Goal: Information Seeking & Learning: Get advice/opinions

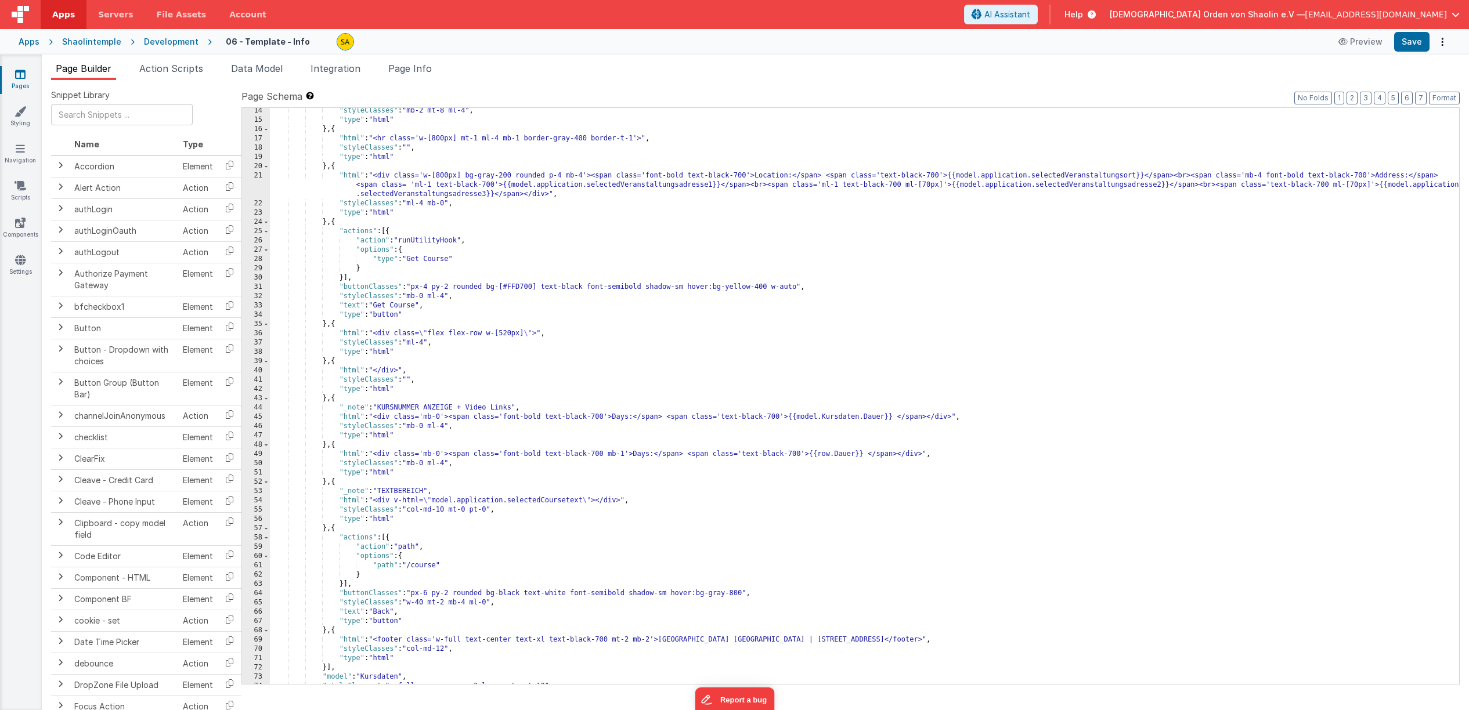
scroll to position [197, 0]
click at [588, 287] on div ""styleClasses" : "mb-2 mt-8 ml-4" , "type" : "html" } , { "html" : "<hr class='…" at bounding box center [864, 403] width 1189 height 595
click at [589, 286] on div ""styleClasses" : "mb-2 mt-8 ml-4" , "type" : "html" } , { "html" : "<hr class='…" at bounding box center [864, 403] width 1189 height 595
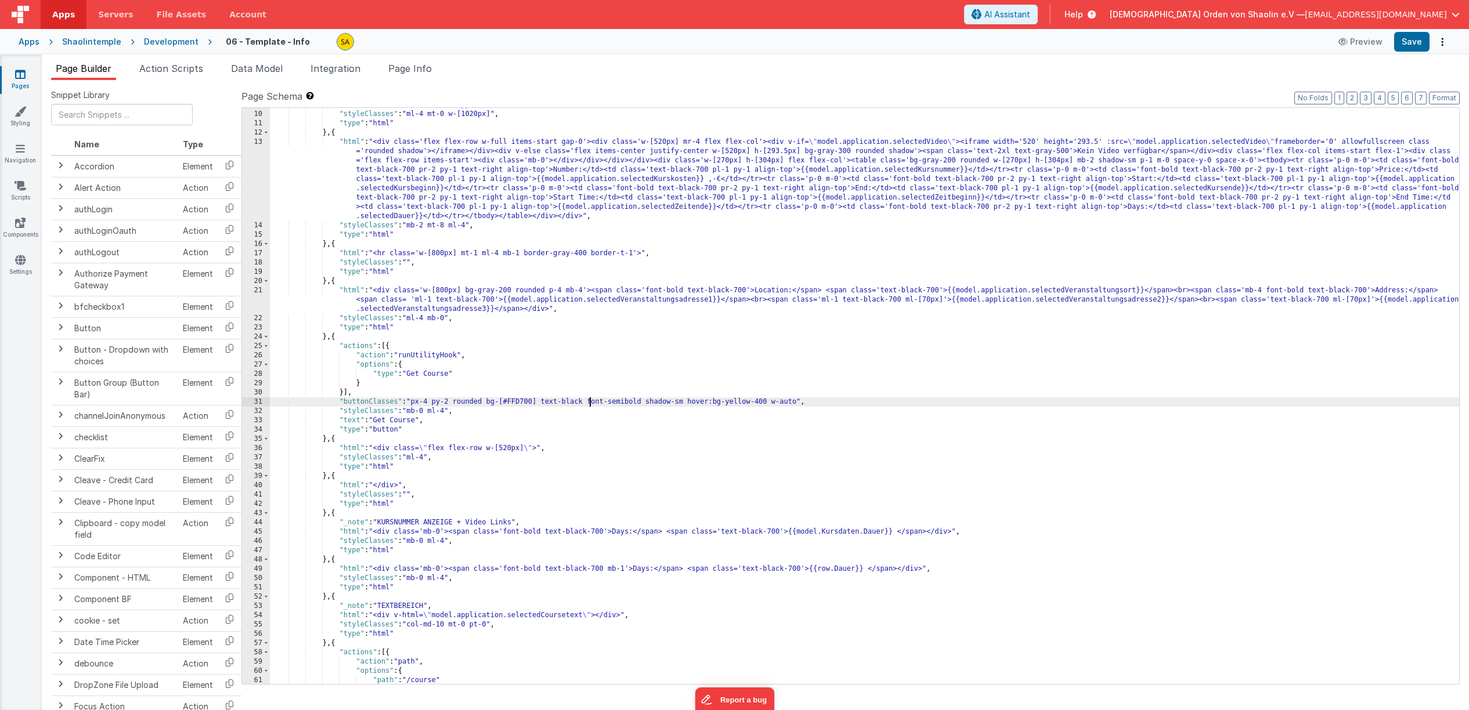
scroll to position [82, 0]
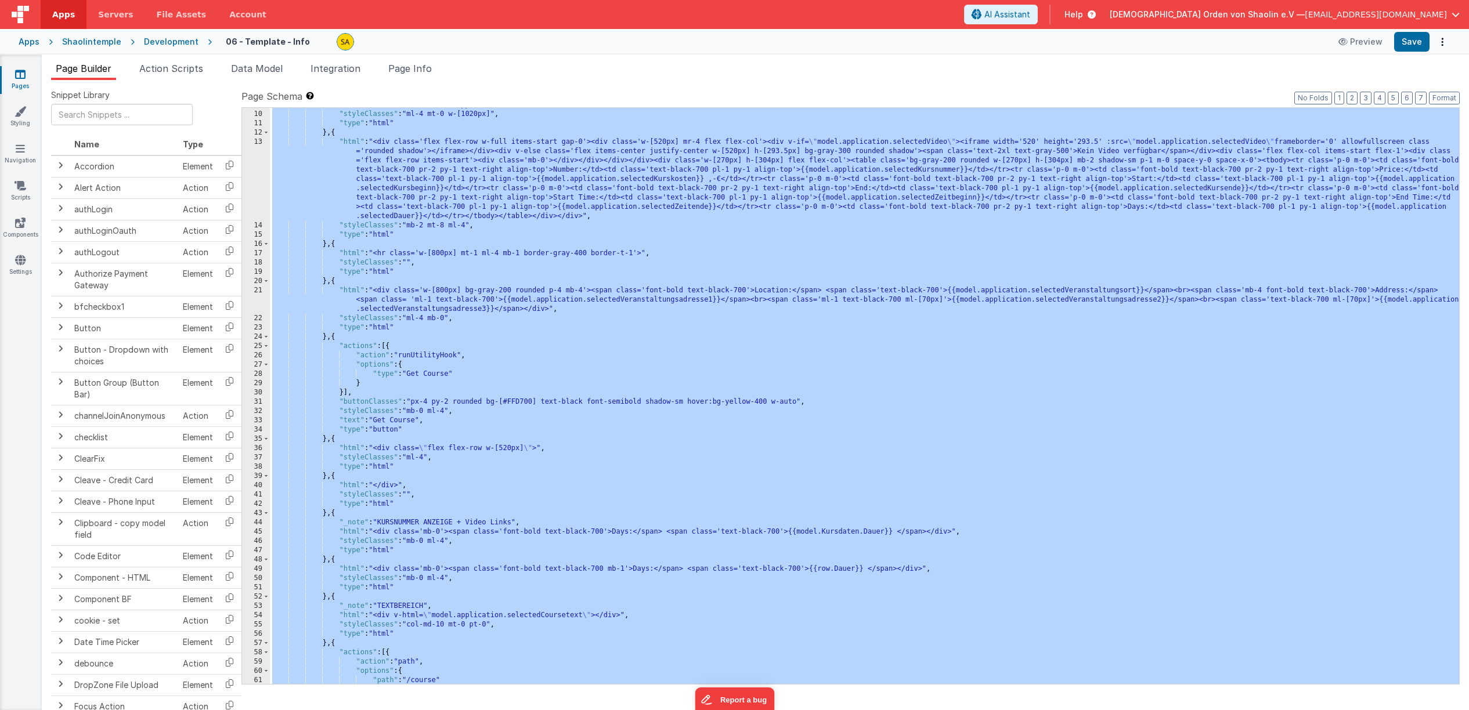
click at [19, 75] on icon at bounding box center [20, 74] width 10 height 12
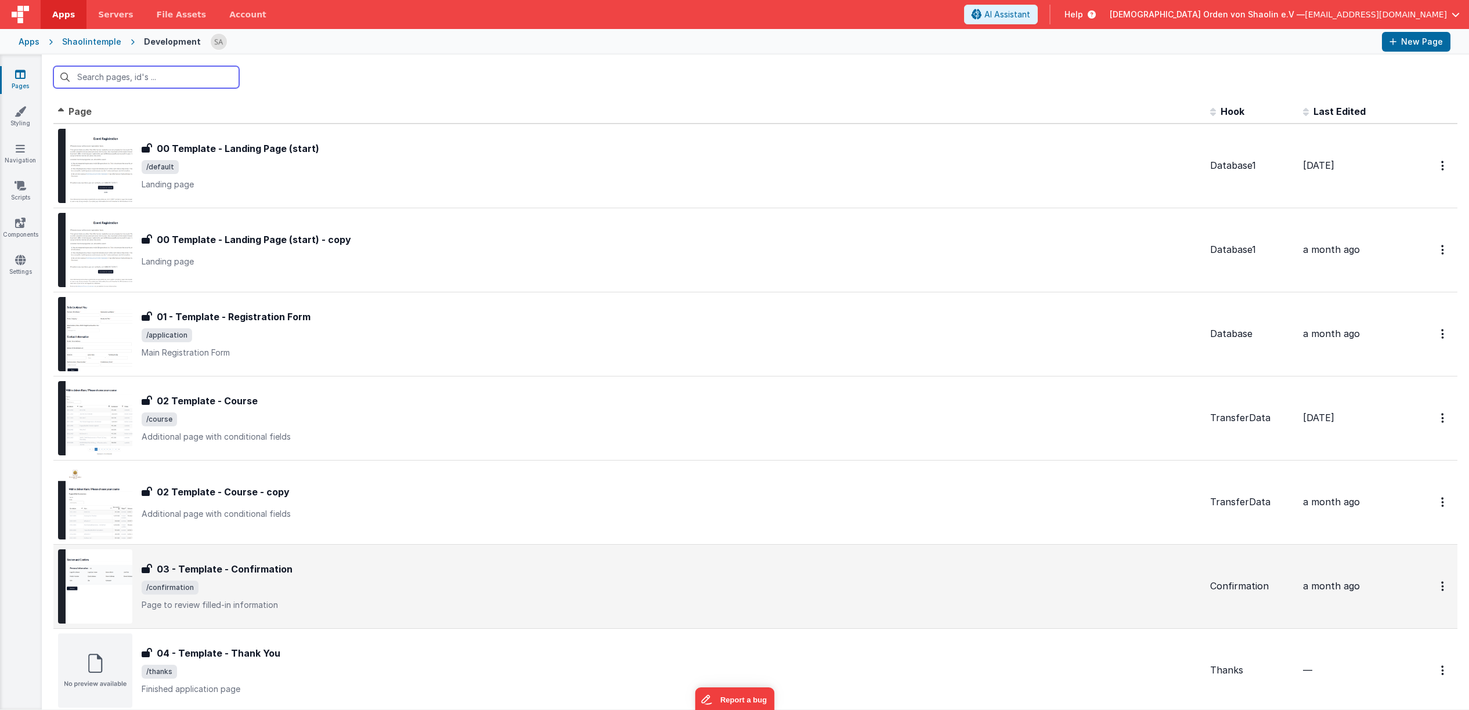
scroll to position [312, 0]
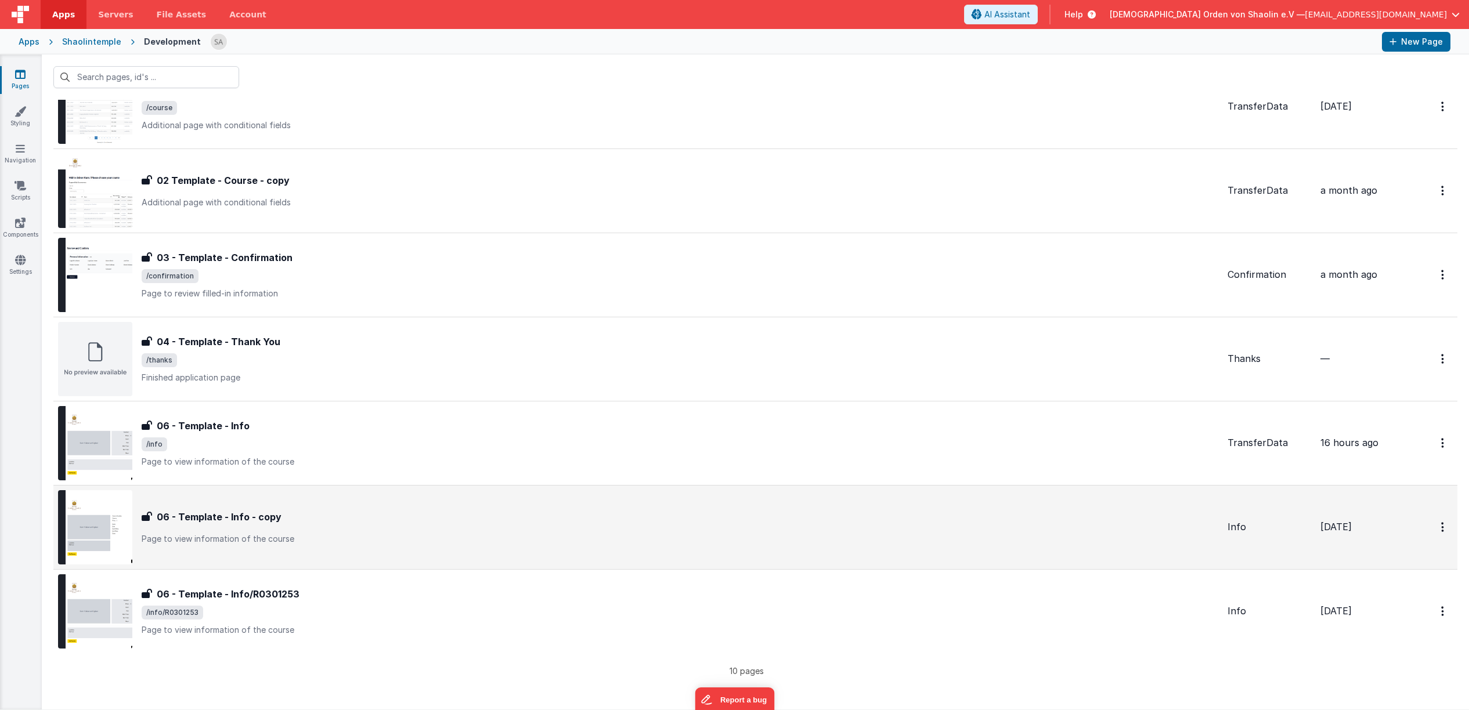
click at [452, 528] on div "06 - Template - Info - copy 06 - Template - Info - copy Page to view informatio…" at bounding box center [680, 527] width 1077 height 35
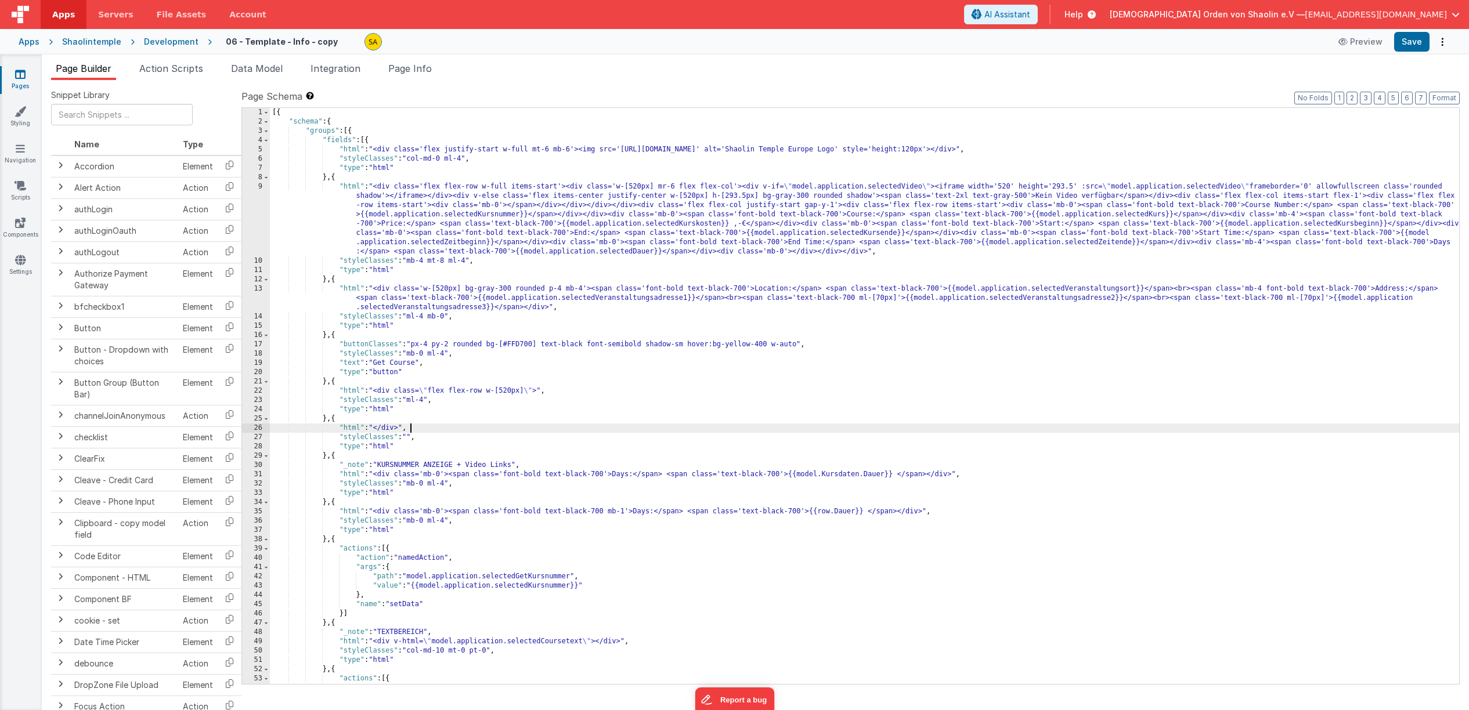
click at [639, 428] on div "[{ "schema" : { "groups" : [{ "fields" : [{ "html" : "<div class='flex justify-…" at bounding box center [864, 405] width 1189 height 595
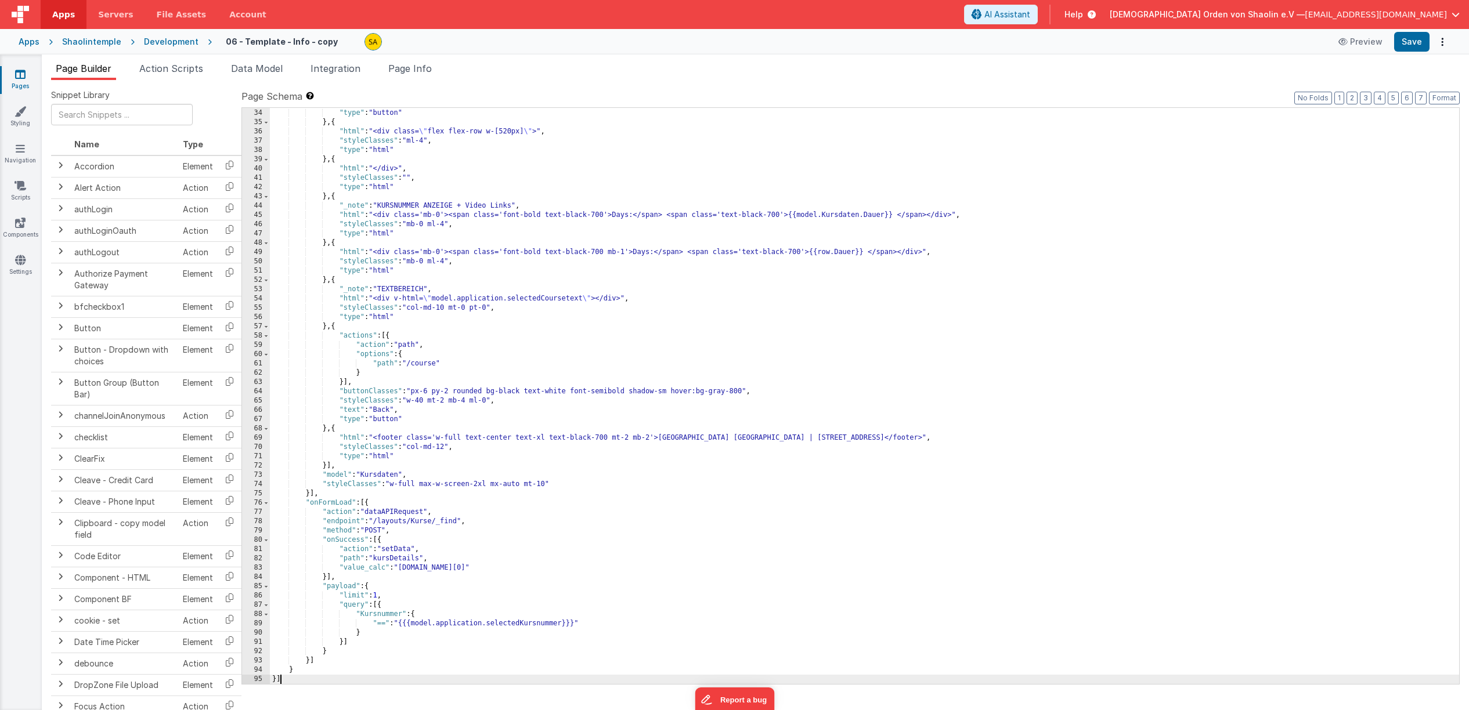
scroll to position [399, 0]
click at [1414, 39] on button "Save" at bounding box center [1411, 42] width 35 height 20
click at [23, 80] on icon at bounding box center [20, 74] width 10 height 12
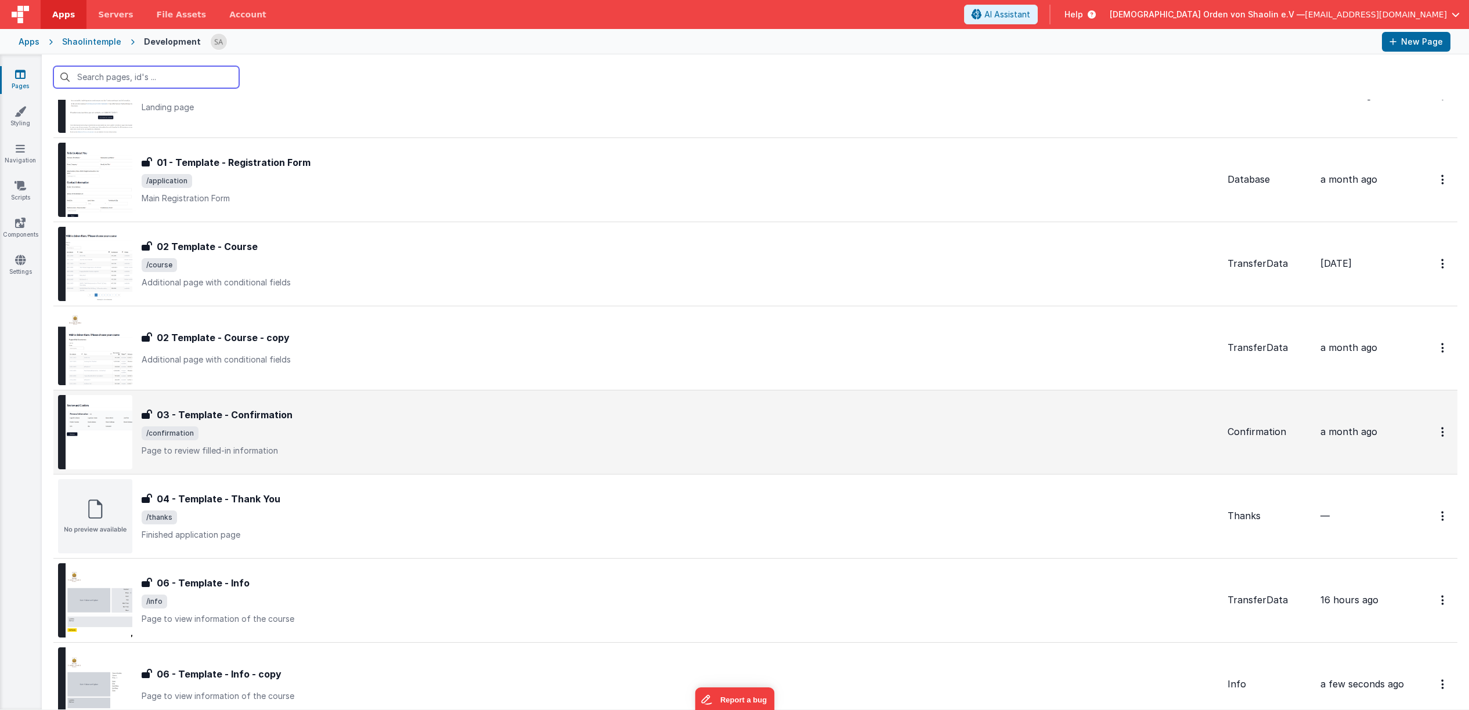
scroll to position [312, 0]
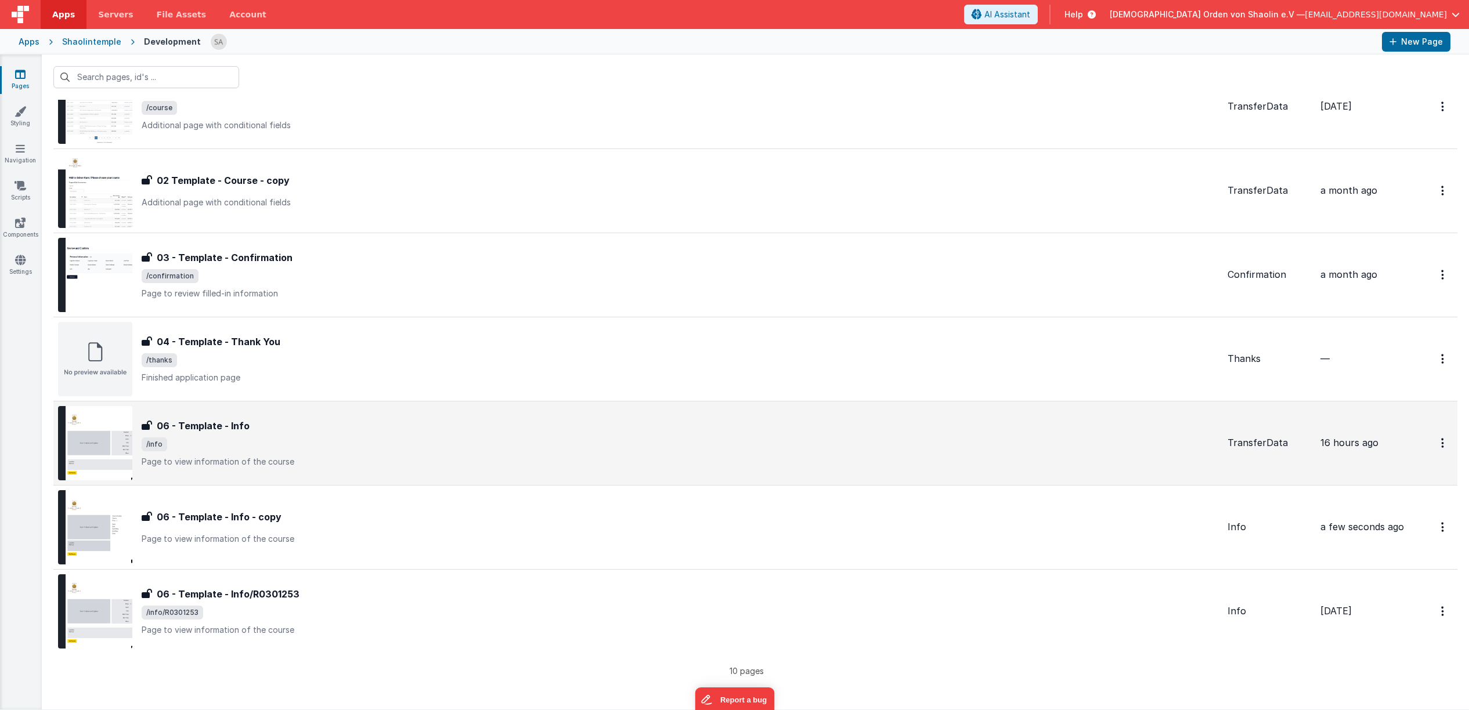
click at [473, 442] on span "/info" at bounding box center [680, 445] width 1077 height 14
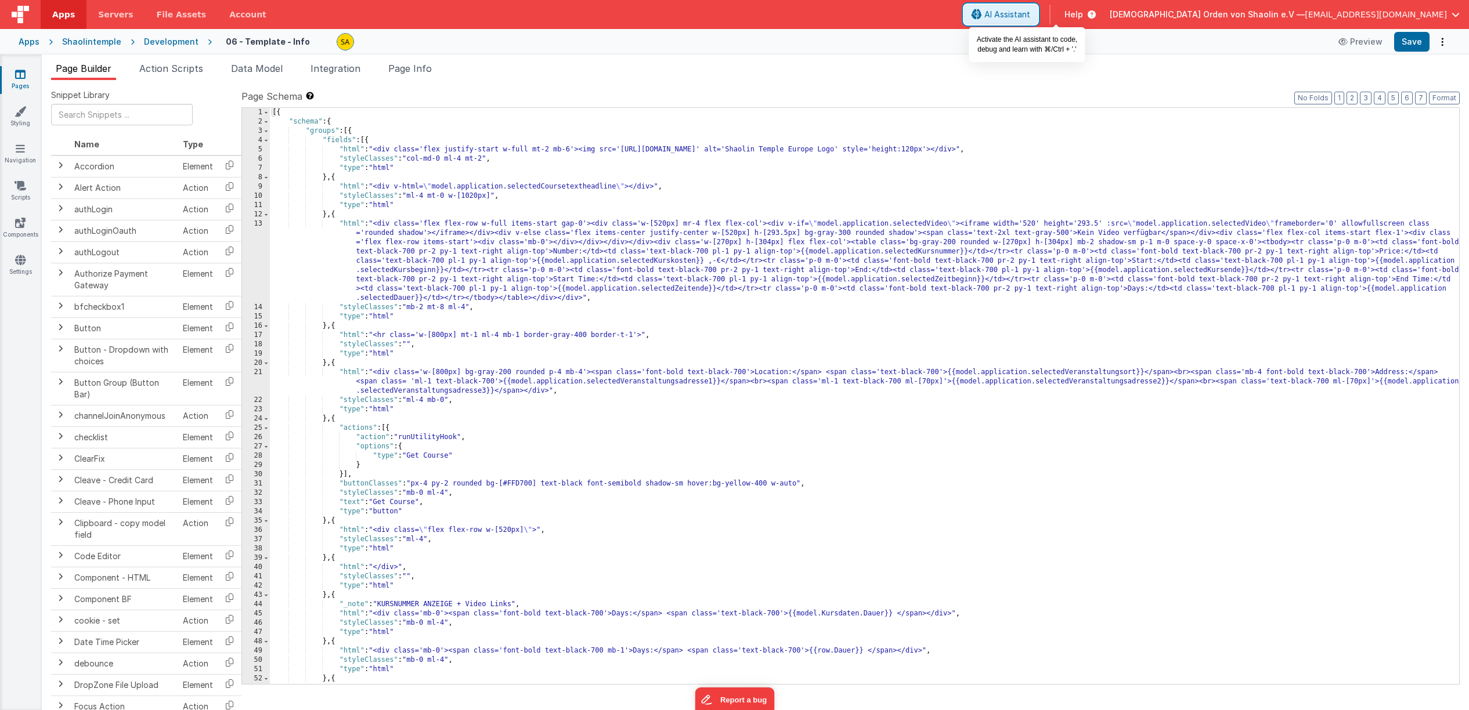
click at [1030, 20] on span "AI Assistant" at bounding box center [1007, 15] width 46 height 12
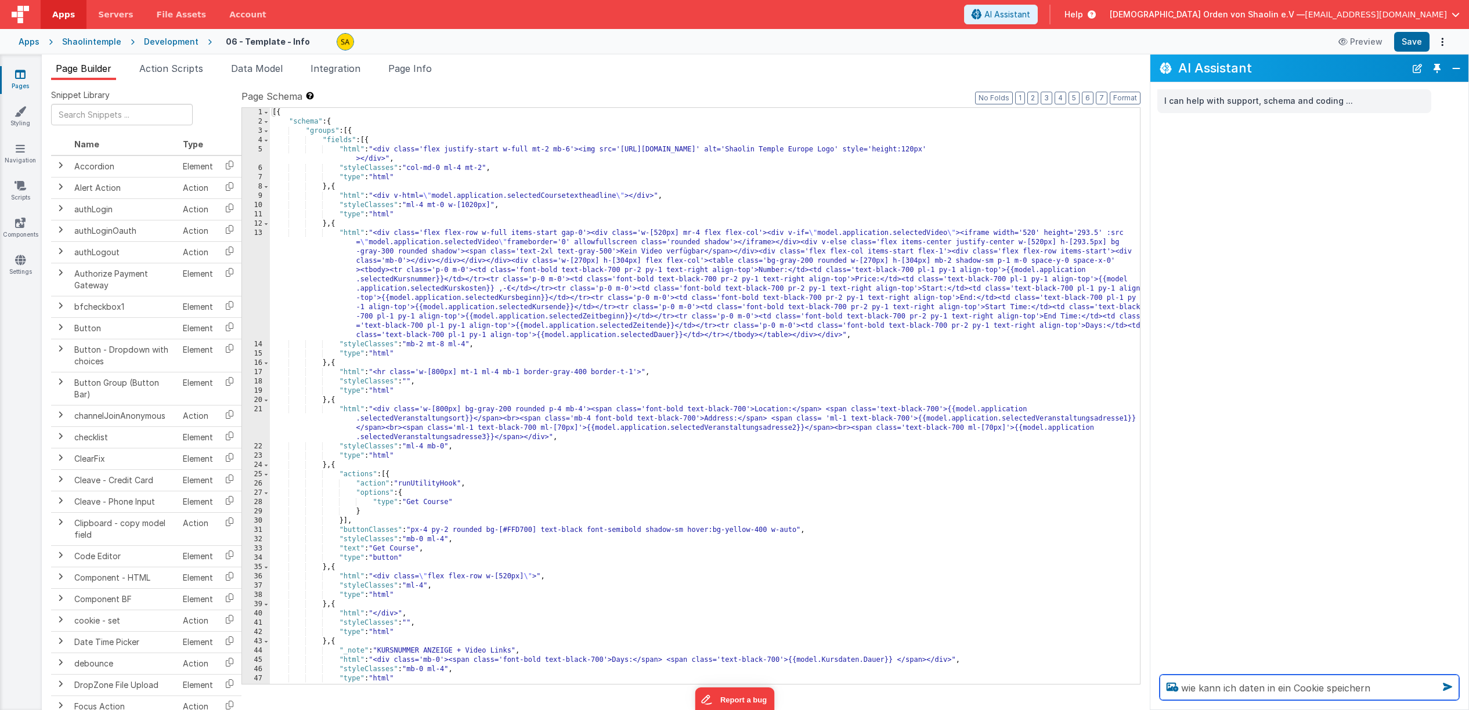
type textarea "wie kann ich daten in ein Cookie speichern"
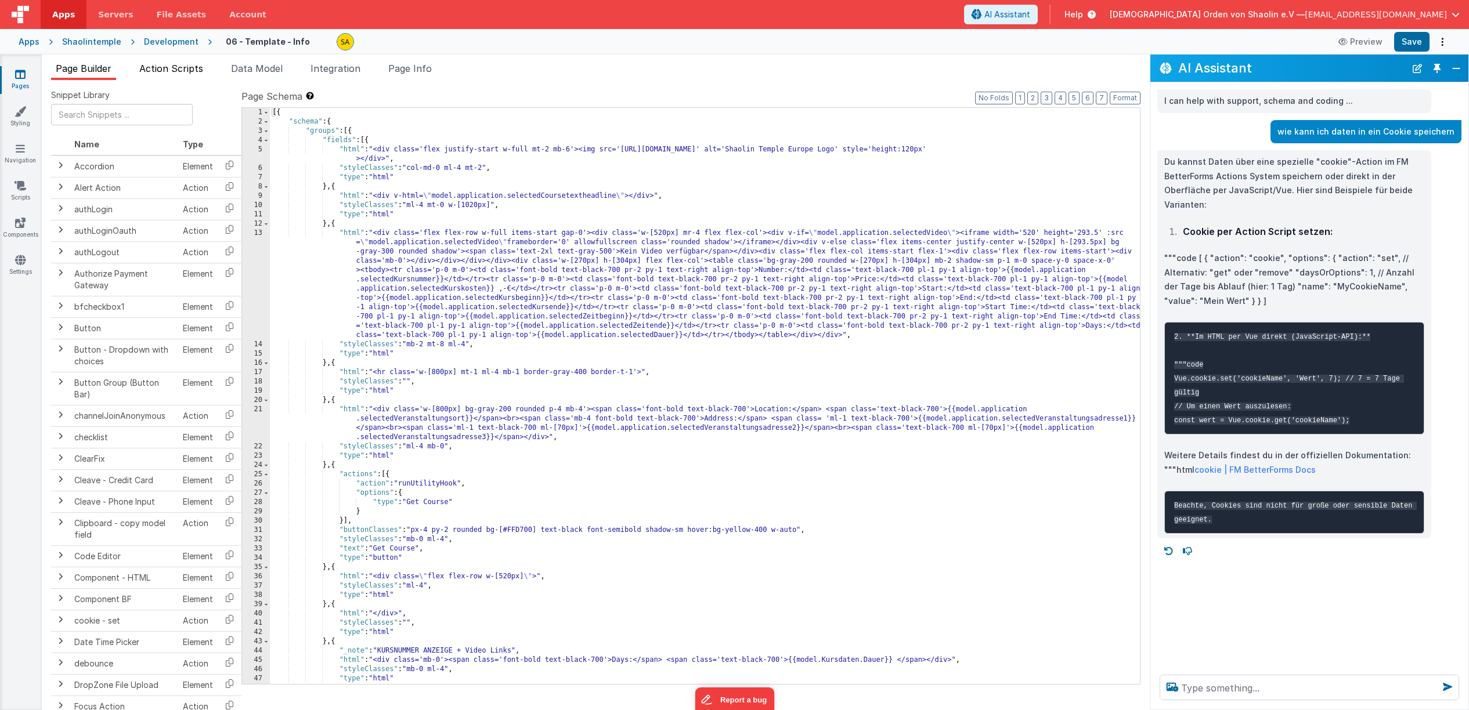
click at [174, 70] on span "Action Scripts" at bounding box center [171, 69] width 64 height 12
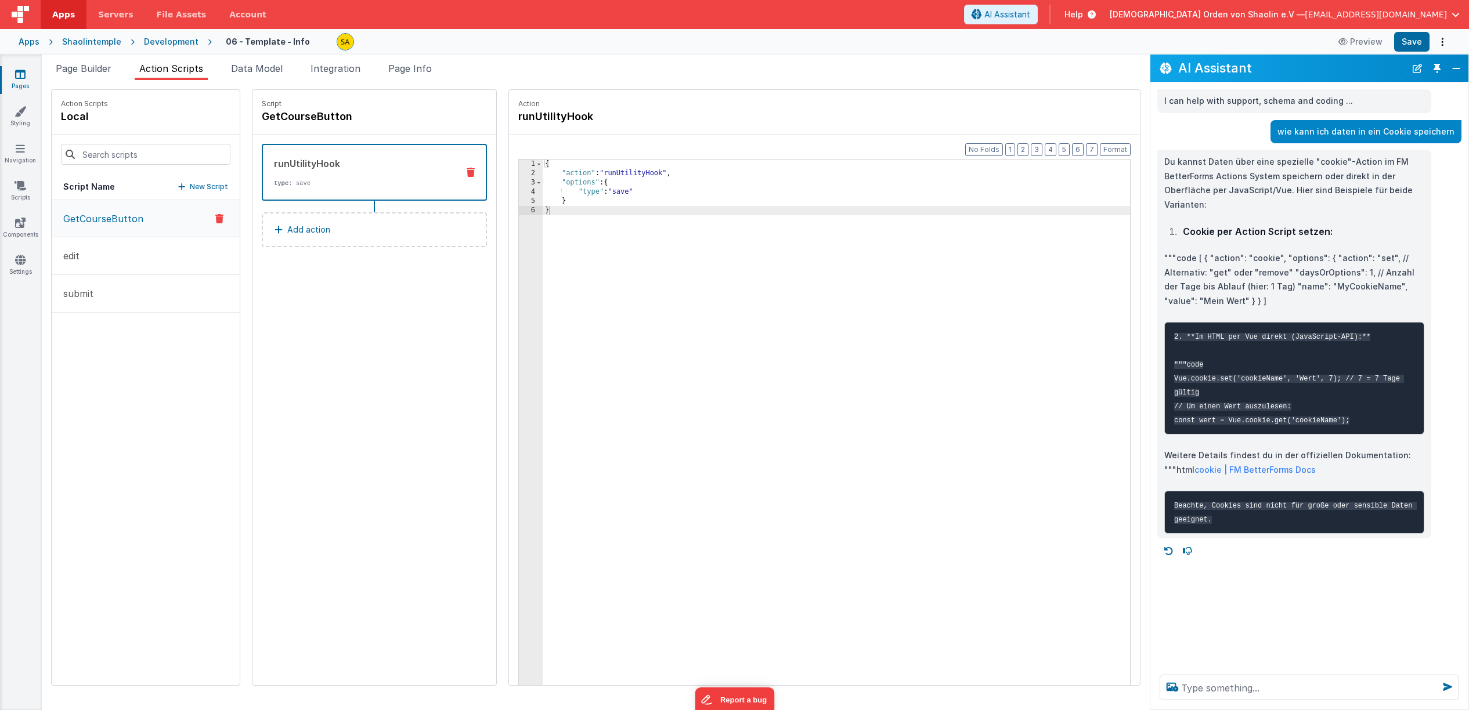
click at [196, 186] on p "New Script" at bounding box center [209, 187] width 38 height 12
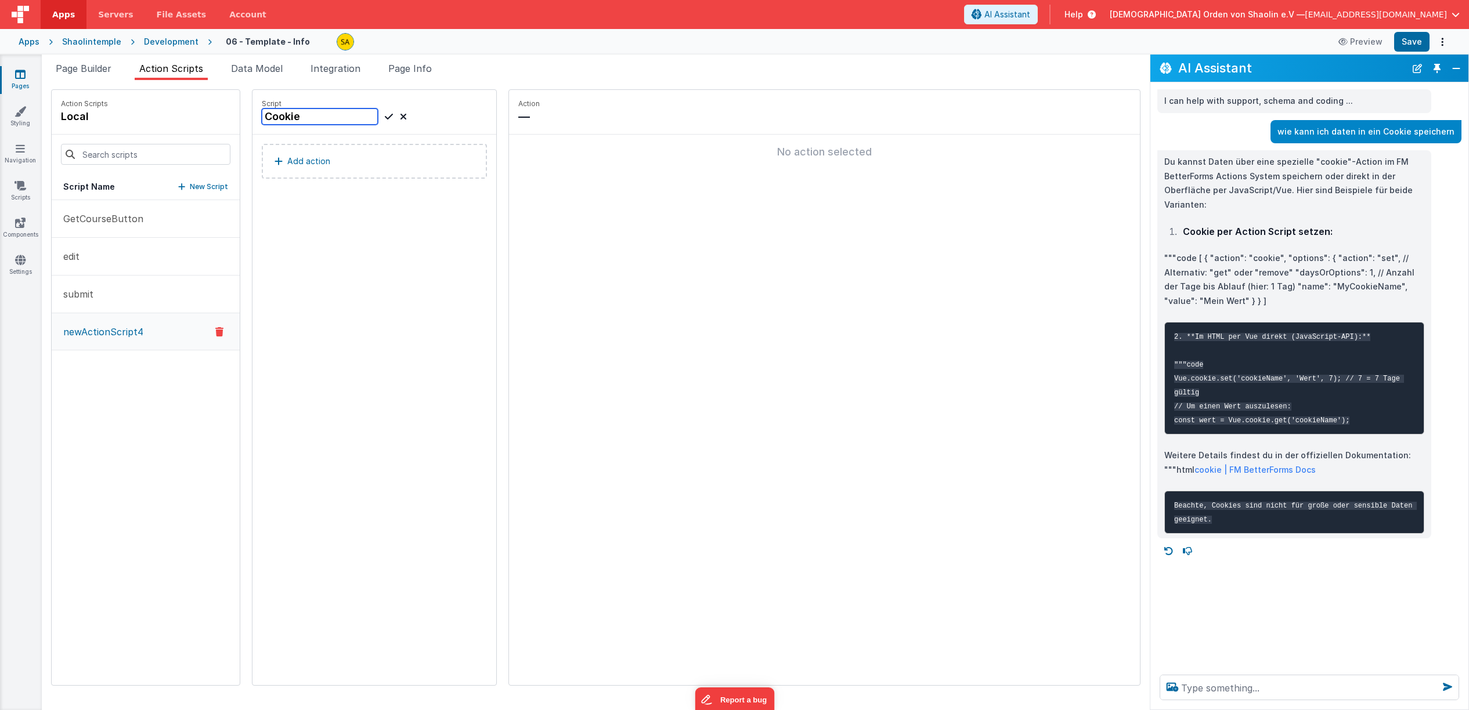
type input "Cookie"
click at [290, 214] on div "Script Cookie Add action" at bounding box center [374, 387] width 244 height 595
click at [385, 114] on icon at bounding box center [389, 117] width 8 height 14
click at [323, 158] on button "Add action" at bounding box center [374, 161] width 225 height 35
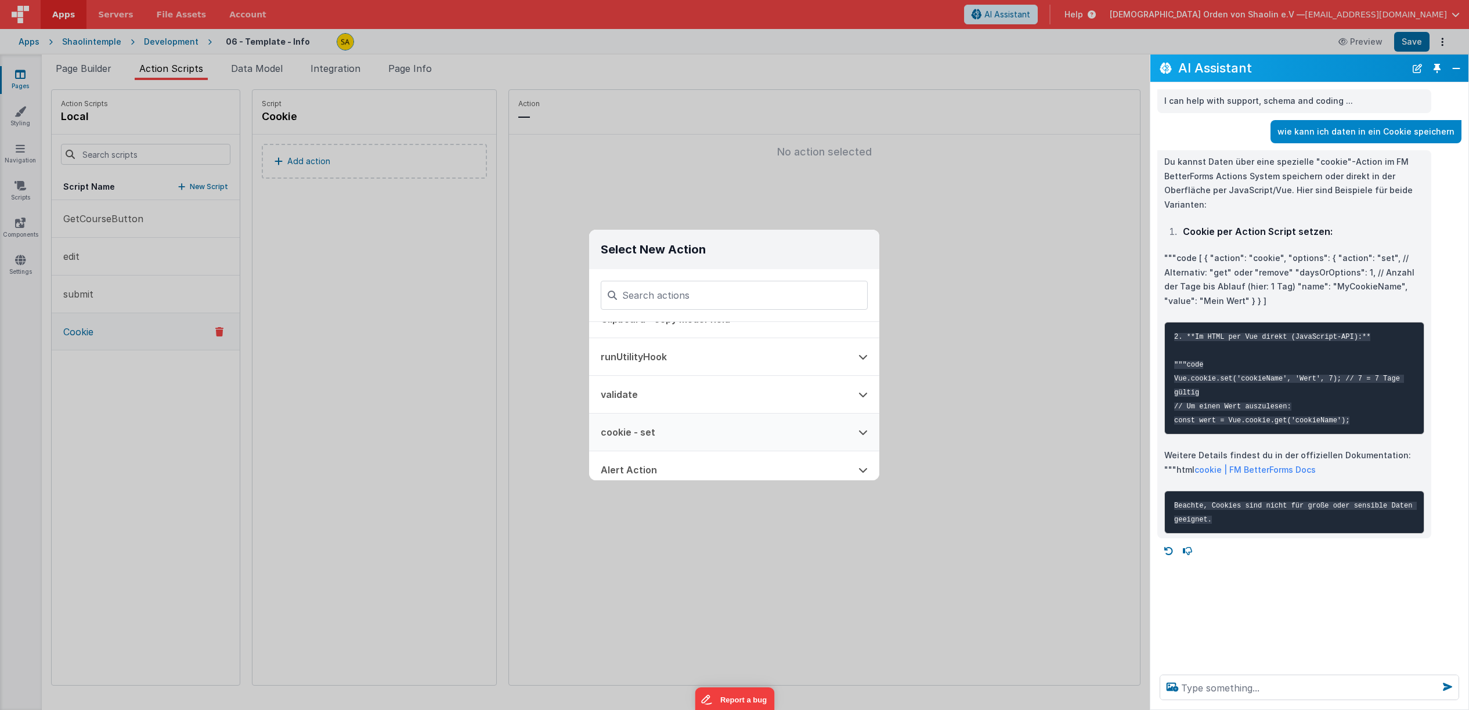
scroll to position [62, 0]
click at [677, 439] on button "cookie - set" at bounding box center [718, 429] width 258 height 37
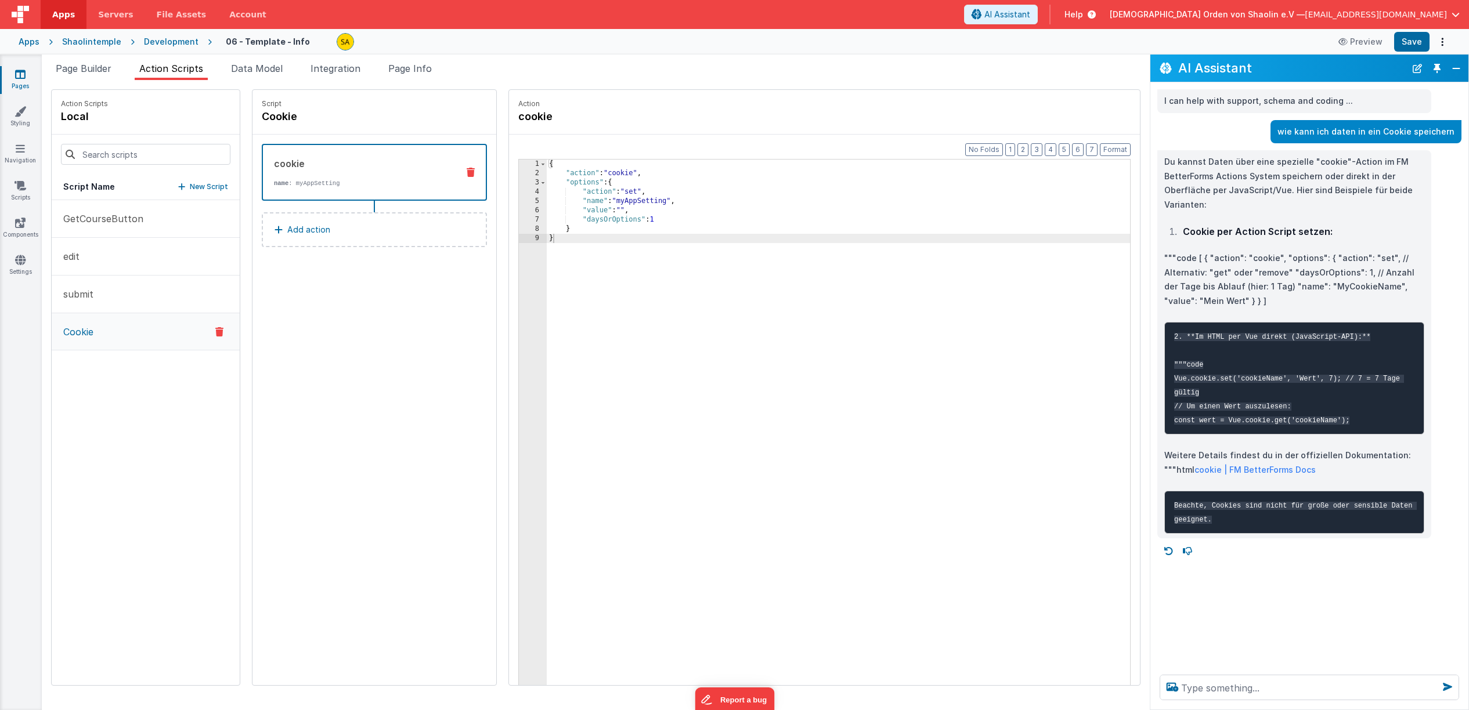
click at [611, 210] on div "{ "action" : "cookie" , "options" : { "action" : "set" , "name" : "myAppSetting…" at bounding box center [846, 450] width 598 height 580
click at [889, 316] on div "{ "action" : "cookie" , "options" : { "action" : "set" , "name" : "myAppSetting…" at bounding box center [846, 450] width 598 height 580
click at [1208, 686] on textarea at bounding box center [1309, 688] width 299 height 26
type textarea "bei value ein model eintragen"
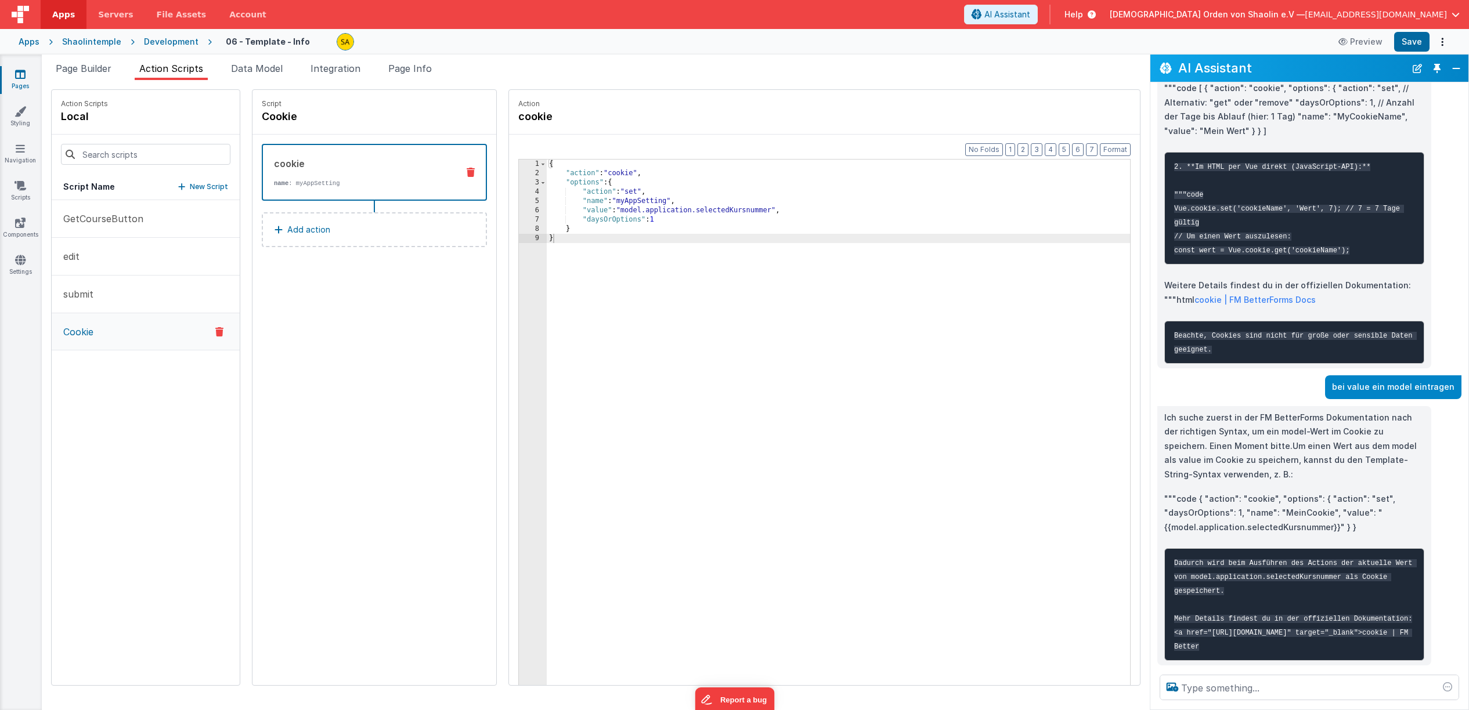
scroll to position [184, 0]
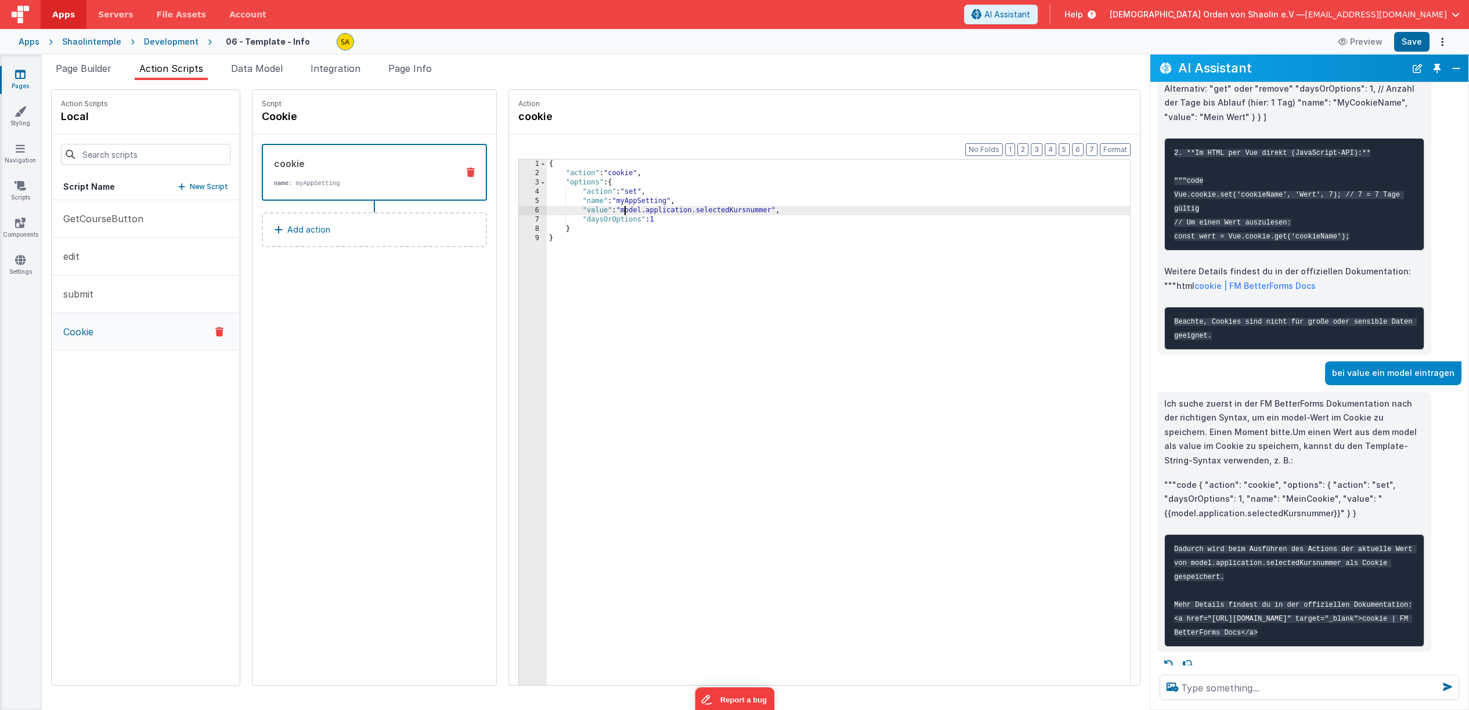
drag, startPoint x: 609, startPoint y: 212, endPoint x: 652, endPoint y: 277, distance: 77.4
click at [609, 212] on div "{ "action" : "cookie" , "options" : { "action" : "set" , "name" : "myAppSetting…" at bounding box center [846, 450] width 598 height 580
click at [767, 210] on div "{ "action" : "cookie" , "options" : { "action" : "set" , "name" : "myAppSetting…" at bounding box center [846, 450] width 598 height 580
click at [808, 287] on div "{ "action" : "cookie" , "options" : { "action" : "set" , "name" : "myAppSetting…" at bounding box center [846, 450] width 598 height 580
click at [656, 201] on div "{ "action" : "cookie" , "options" : { "action" : "set" , "name" : "myAppSetting…" at bounding box center [846, 450] width 598 height 580
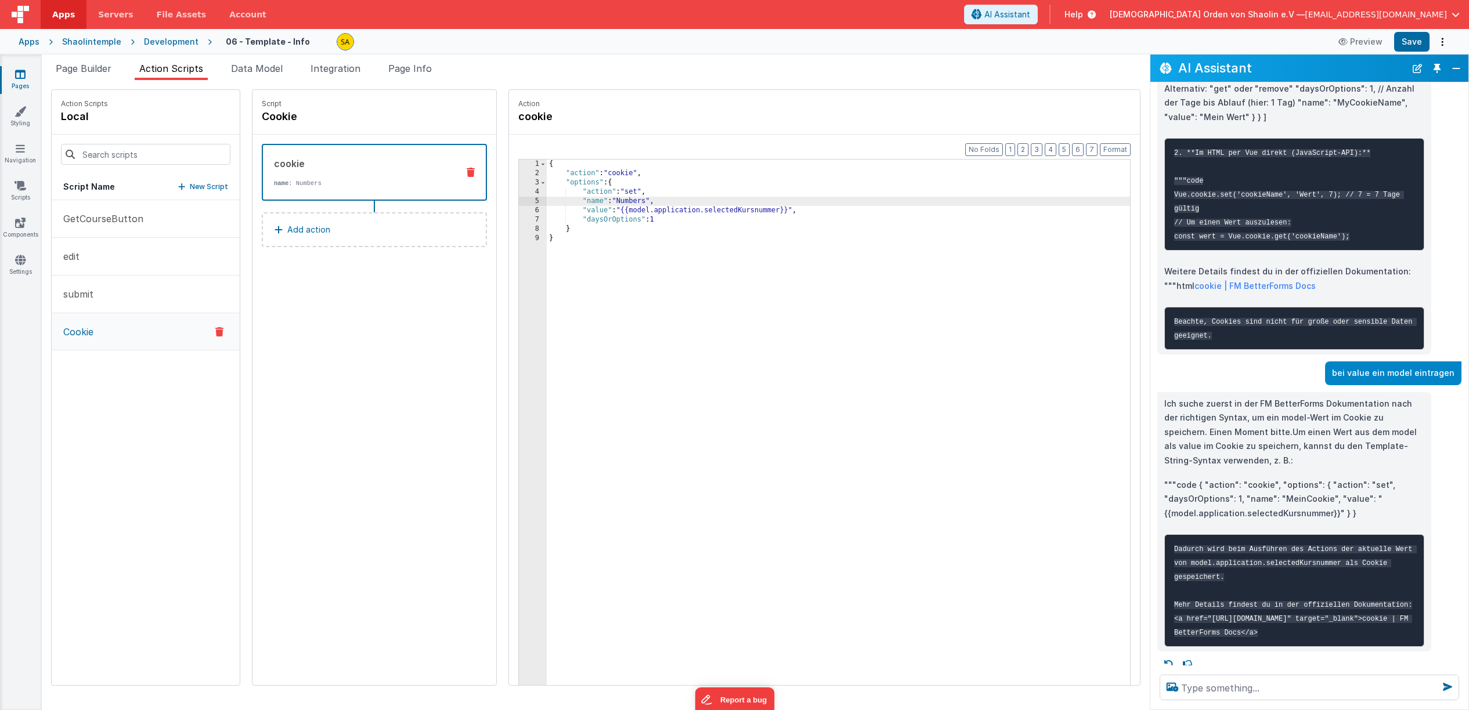
click at [677, 301] on div "{ "action" : "cookie" , "options" : { "action" : "set" , "name" : "Numbers" , "…" at bounding box center [846, 450] width 598 height 580
click at [606, 201] on div "{ "action" : "cookie" , "options" : { "action" : "set" , "name" : "Numbers" , "…" at bounding box center [846, 450] width 598 height 580
click at [760, 355] on div "{ "action" : "cookie" , "options" : { "action" : "set" , "name" : "CourseNumber…" at bounding box center [846, 450] width 598 height 580
click at [1411, 40] on button "Save" at bounding box center [1411, 42] width 35 height 20
click at [97, 73] on span "Page Builder" at bounding box center [84, 69] width 56 height 12
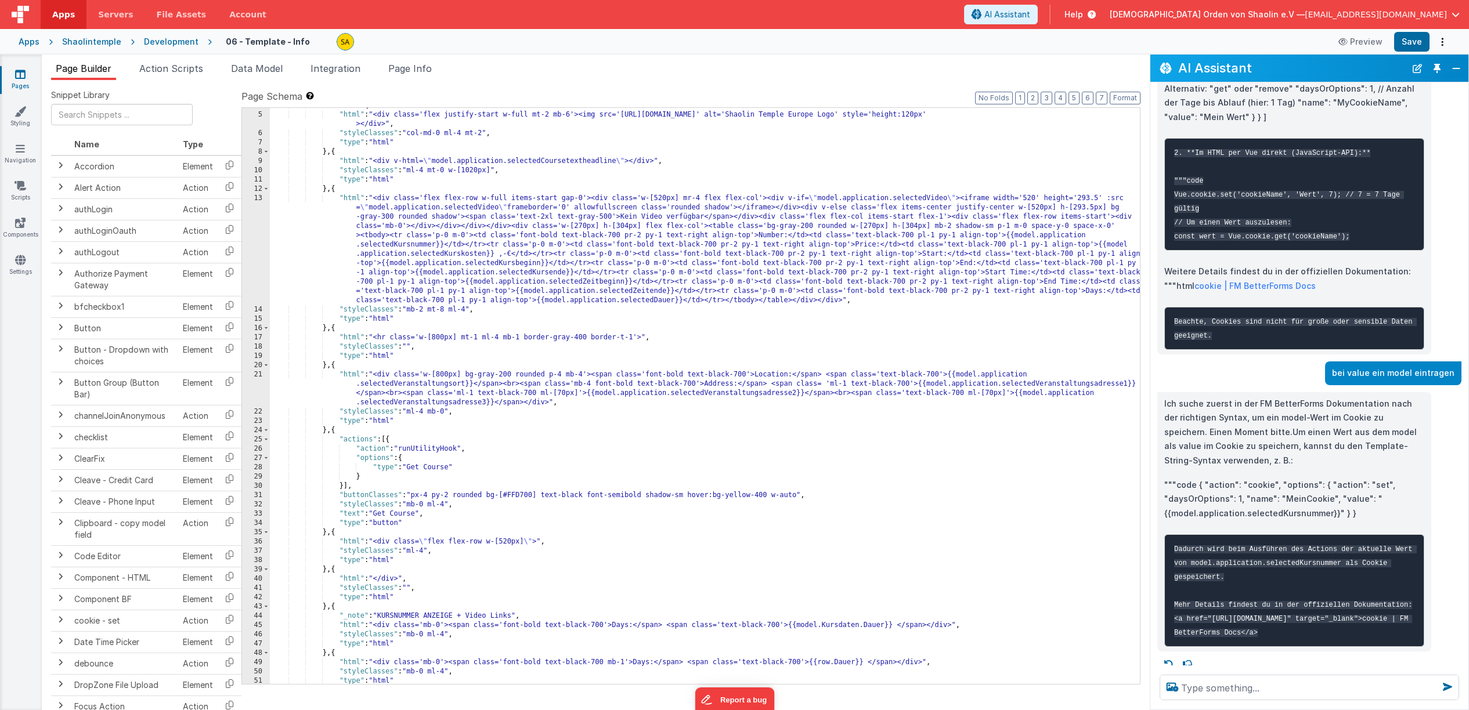
scroll to position [35, 0]
click at [1255, 685] on textarea at bounding box center [1309, 688] width 299 height 26
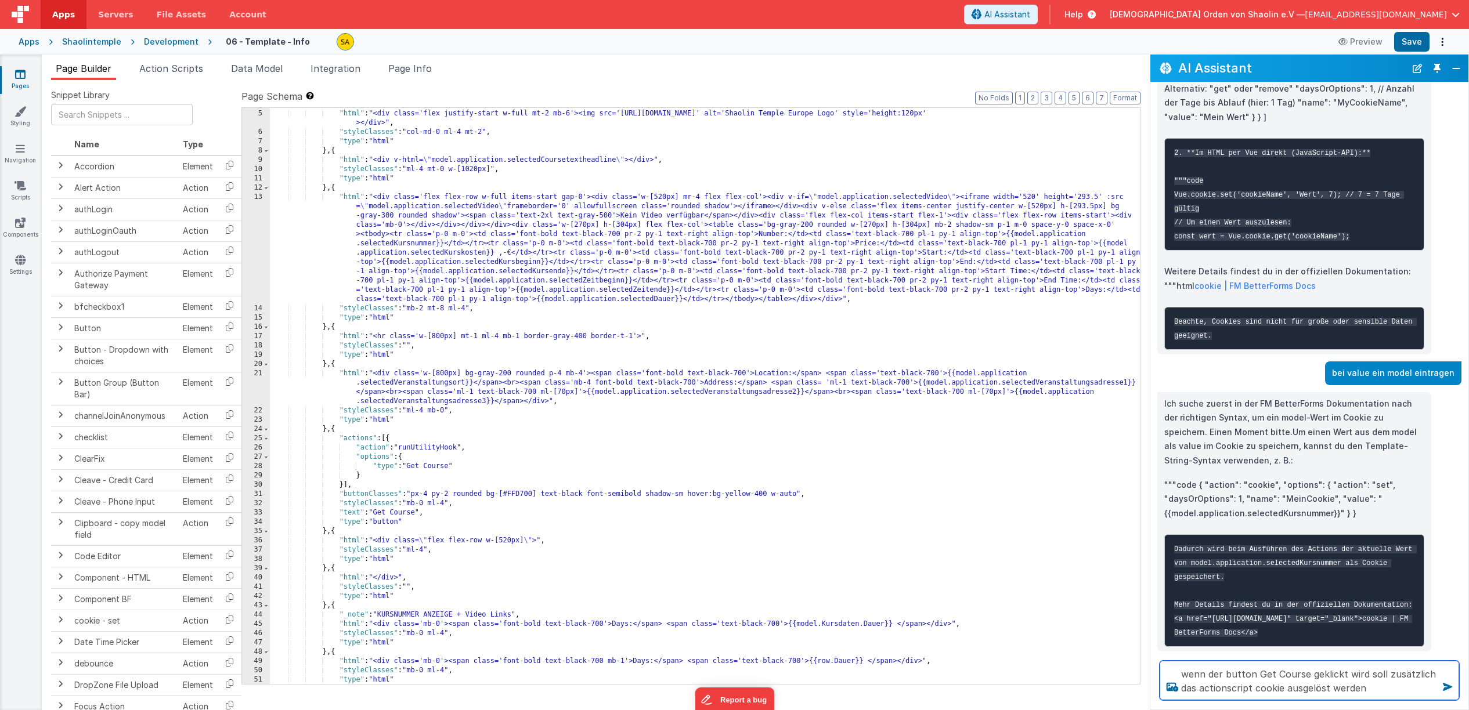
type textarea "wenn der button Get Course geklickt wird soll zusätzlich das actionscript cooki…"
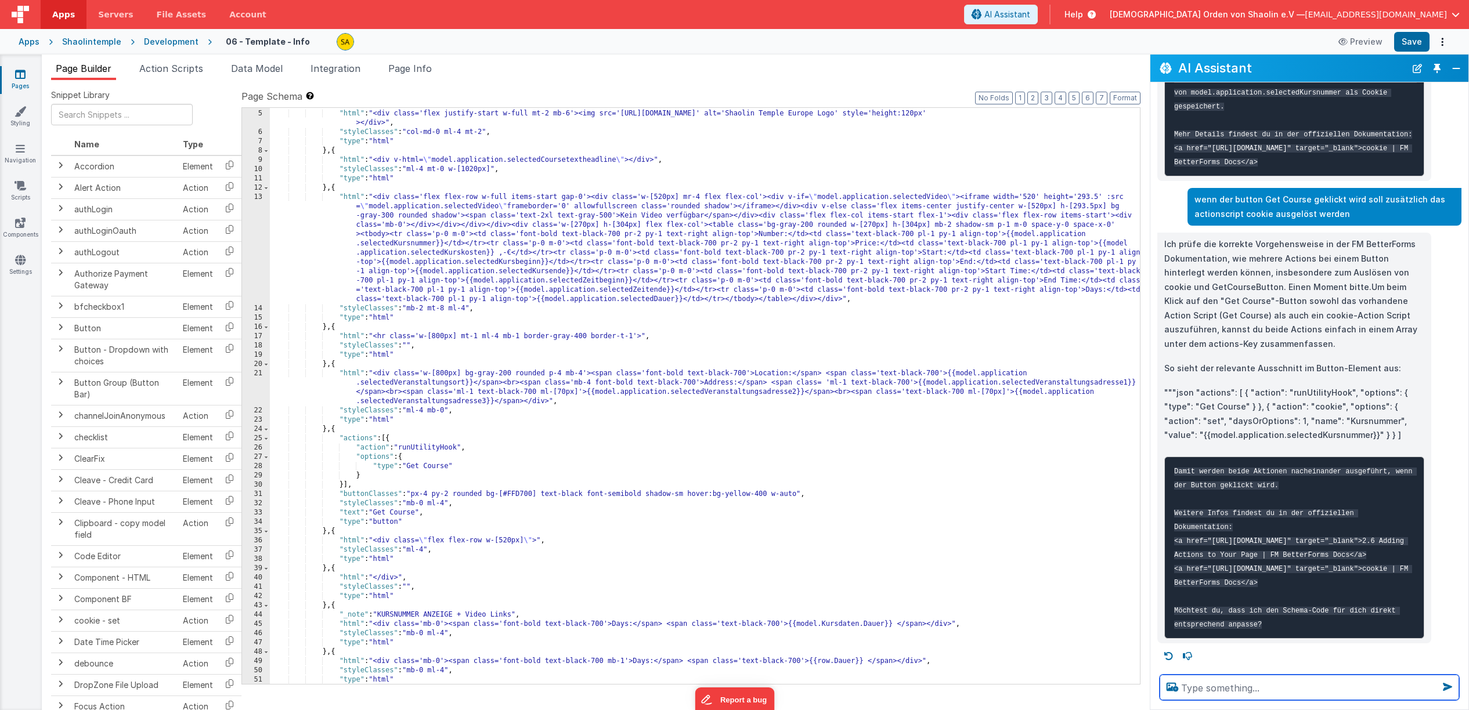
scroll to position [689, 0]
click at [1263, 431] on p """"json "actions": [ { "action": "runUtilityHook", "options": { "type": "Get Co…" at bounding box center [1294, 414] width 260 height 57
click at [1263, 429] on p """"json "actions": [ { "action": "runUtilityHook", "options": { "type": "Get Co…" at bounding box center [1294, 414] width 260 height 57
click at [471, 471] on div ""fields" : [{ "html" : "<div class='flex justify-start w-full mt-2 mb-6'><img s…" at bounding box center [705, 397] width 870 height 595
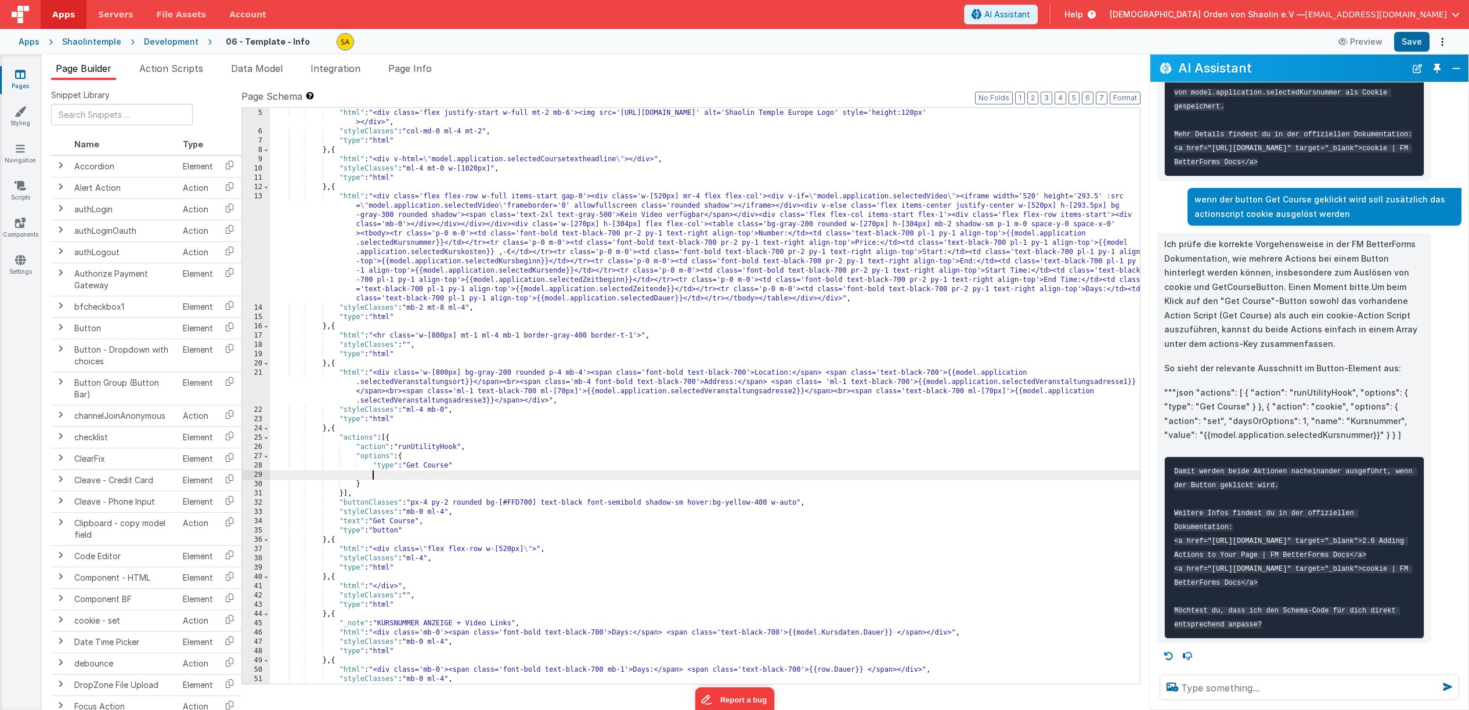
scroll to position [37, 0]
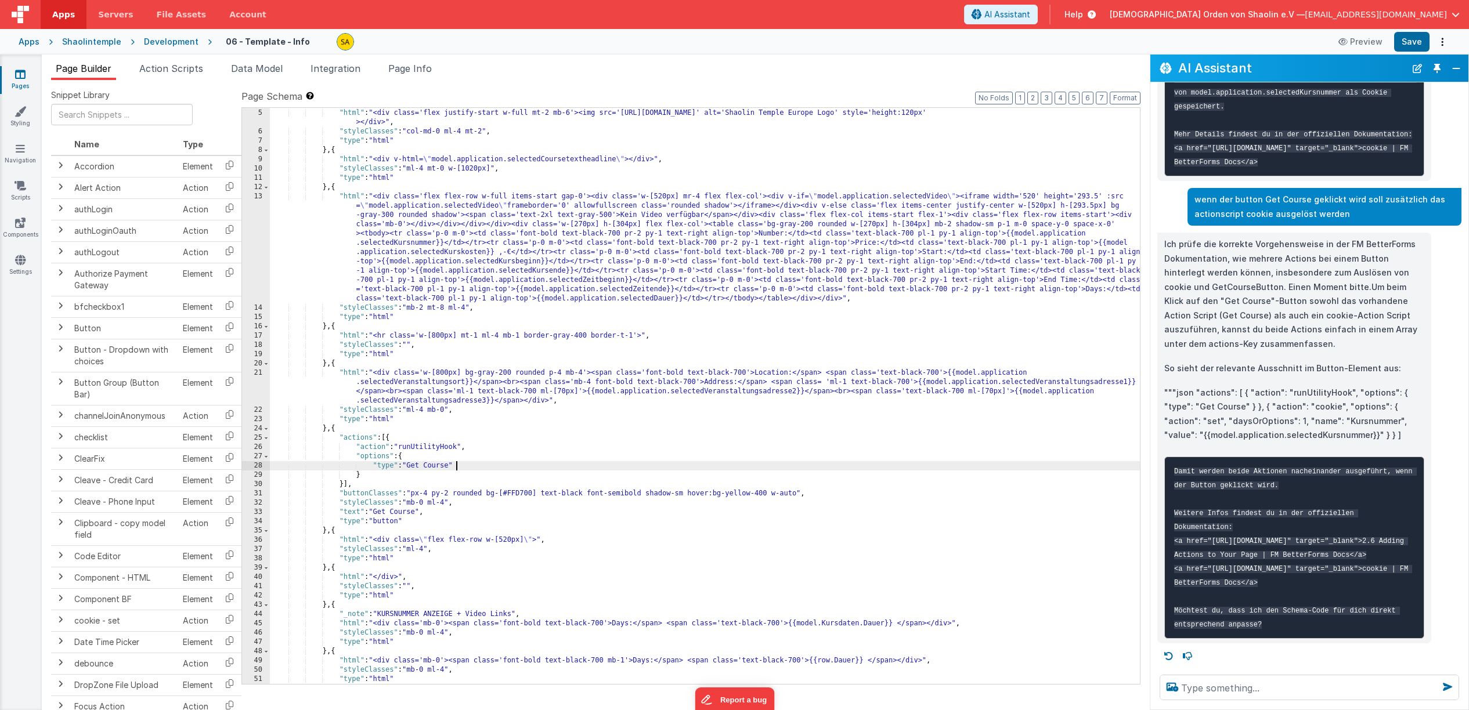
click at [407, 458] on div ""fields" : [{ "html" : "<div class='flex justify-start w-full mt-2 mb-6'><img s…" at bounding box center [705, 396] width 870 height 595
click at [364, 476] on div ""fields" : [{ "html" : "<div class='flex justify-start w-full mt-2 mb-6'><img s…" at bounding box center [705, 396] width 870 height 595
click at [1347, 423] on p """"json "actions": [ { "action": "runUtilityHook", "options": { "type": "Get Co…" at bounding box center [1294, 414] width 260 height 57
drag, startPoint x: 1262, startPoint y: 395, endPoint x: 1370, endPoint y: 454, distance: 122.8
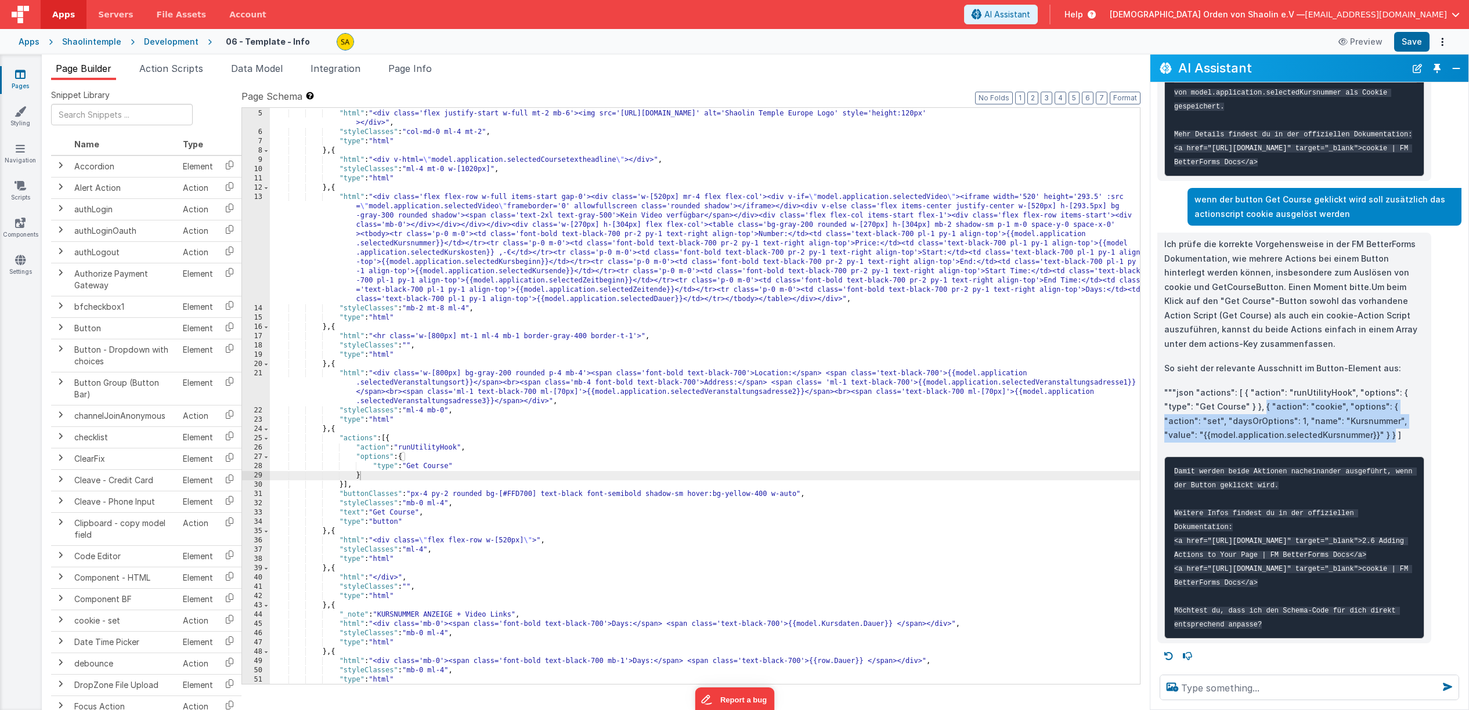
click at [1352, 424] on p """"json "actions": [ { "action": "runUtilityHook", "options": { "type": "Get Co…" at bounding box center [1294, 414] width 260 height 57
copy p "{ "action": "cookie", "options": { "action": "set", "daysOrOptions": 1, "name":…"
click at [413, 481] on div ""fields" : [{ "html" : "<div class='flex justify-start w-full mt-2 mb-6'><img s…" at bounding box center [705, 397] width 870 height 595
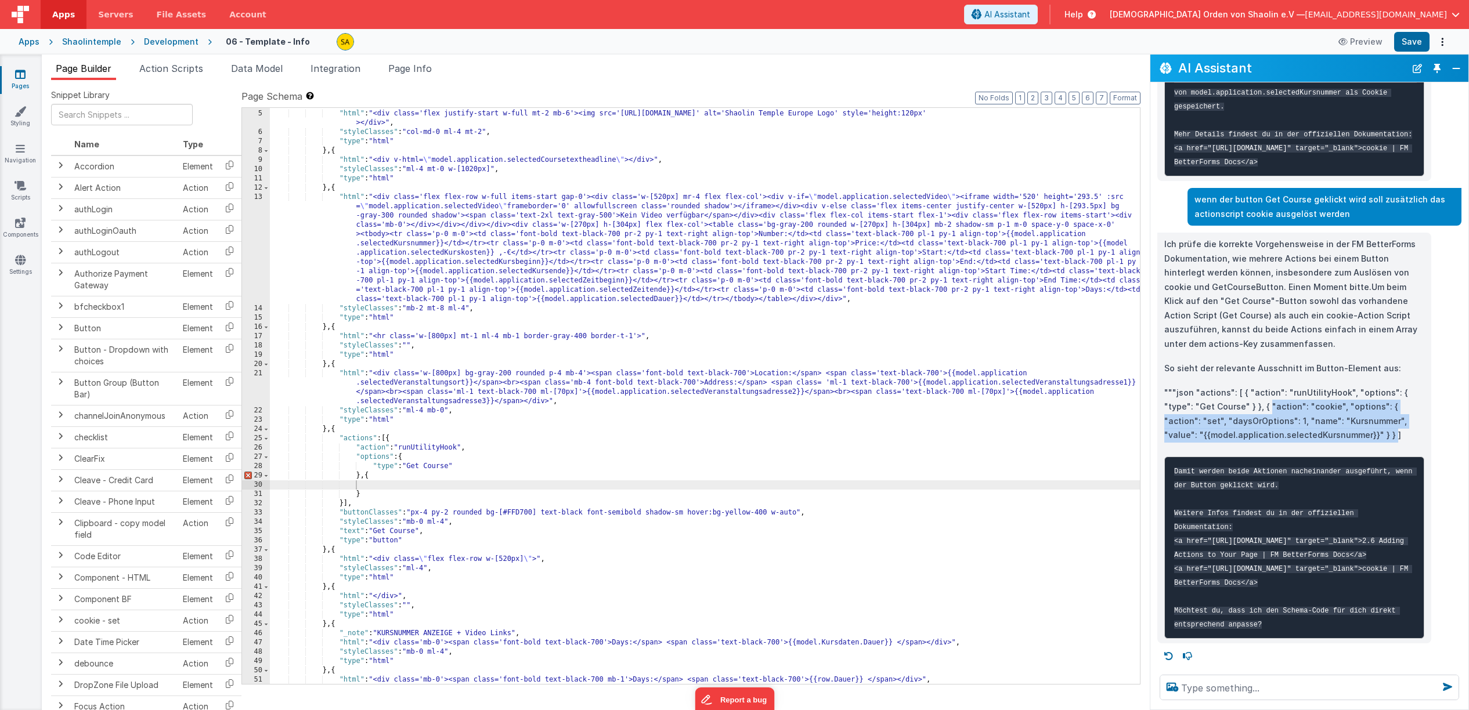
drag, startPoint x: 1269, startPoint y: 396, endPoint x: 1365, endPoint y: 444, distance: 107.2
click at [1355, 423] on p """"json "actions": [ { "action": "runUtilityHook", "options": { "type": "Get Co…" at bounding box center [1294, 414] width 260 height 57
copy p ""action": "cookie", "options": { "action": "set", "daysOrOptions": 1, "name": "…"
click at [372, 488] on div ""fields" : [{ "html" : "<div class='flex justify-start w-full mt-2 mb-6'><img s…" at bounding box center [705, 397] width 870 height 595
click at [361, 486] on div ""fields" : [{ "html" : "<div class='flex justify-start w-full mt-2 mb-6'><img s…" at bounding box center [705, 397] width 870 height 595
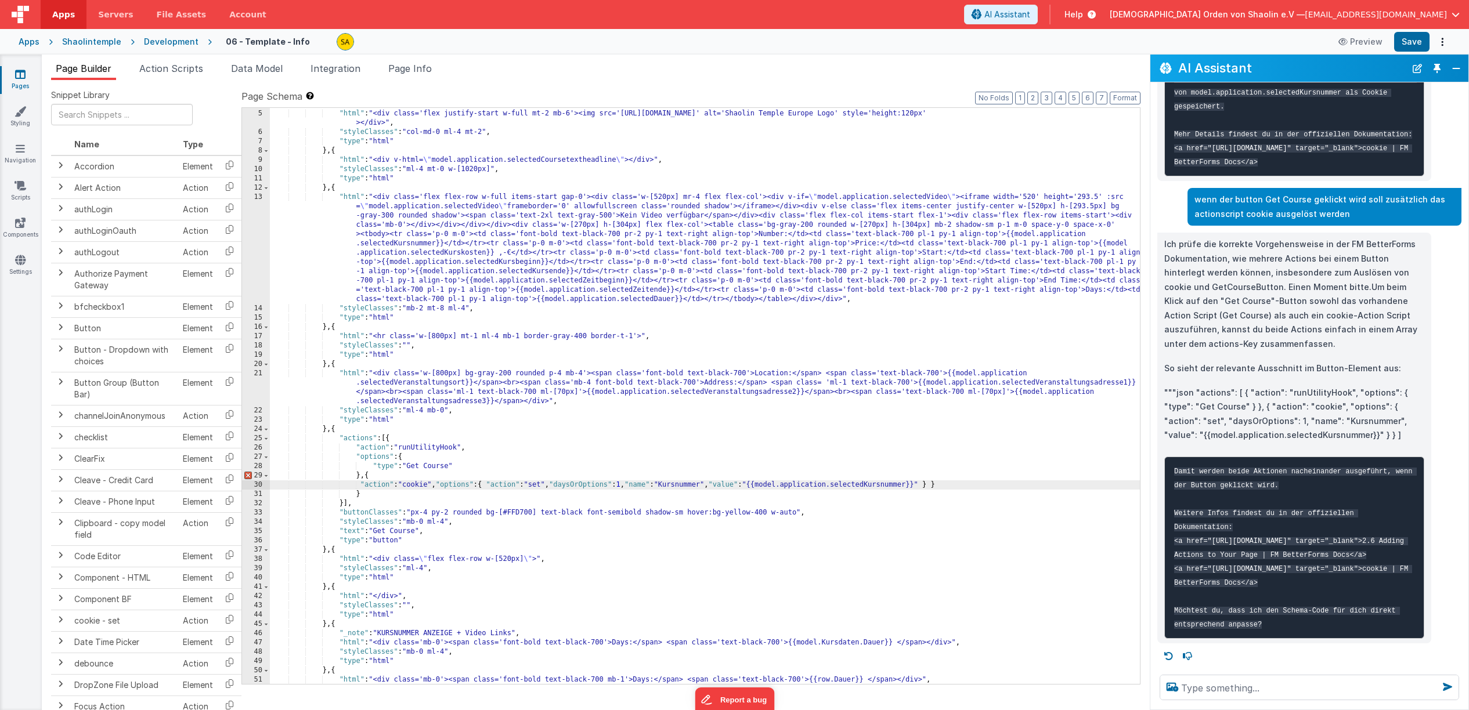
scroll to position [39, 0]
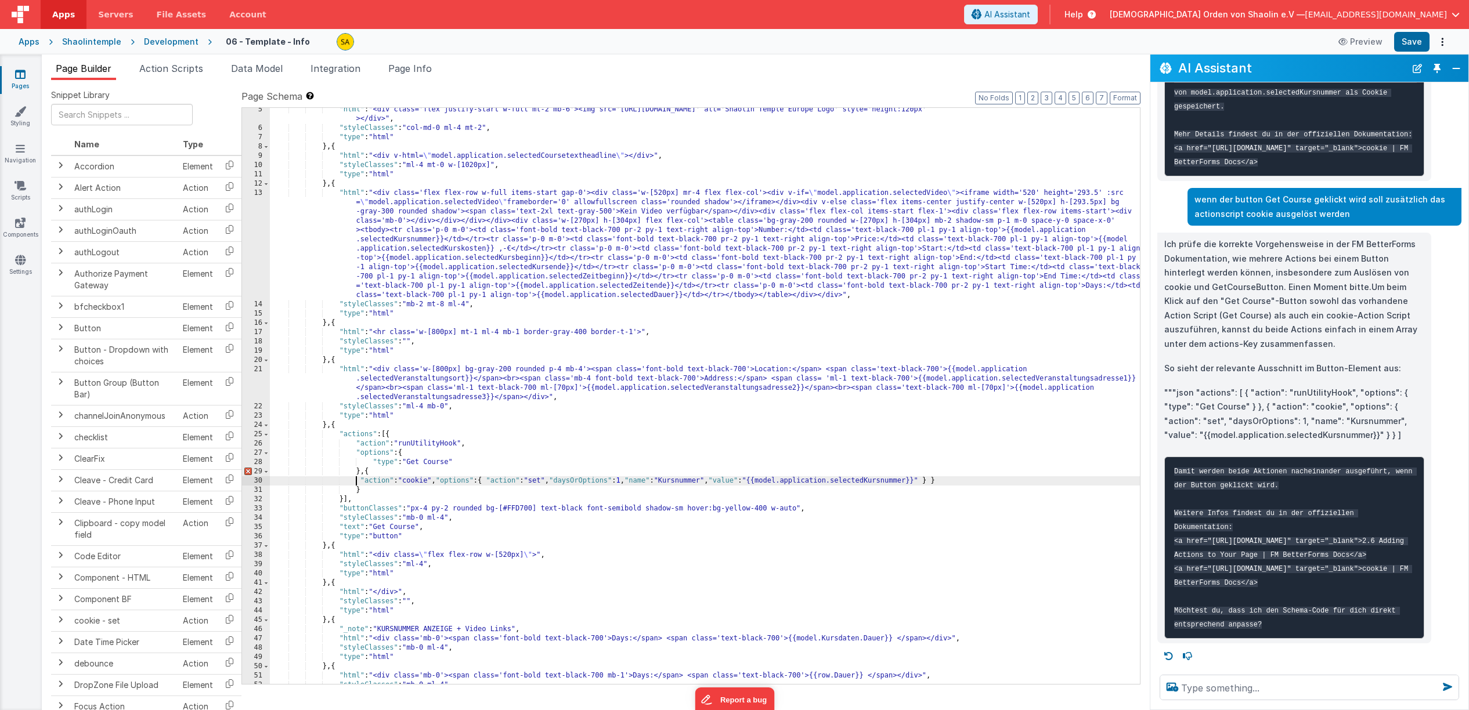
click at [357, 480] on div ""html" : "<div class='flex justify-start w-full mt-2 mb-6'><img src='[URL][DOMA…" at bounding box center [705, 407] width 870 height 604
click at [439, 482] on div ""html" : "<div class='flex justify-start w-full mt-2 mb-6'><img src='[URL][DOMA…" at bounding box center [705, 407] width 870 height 604
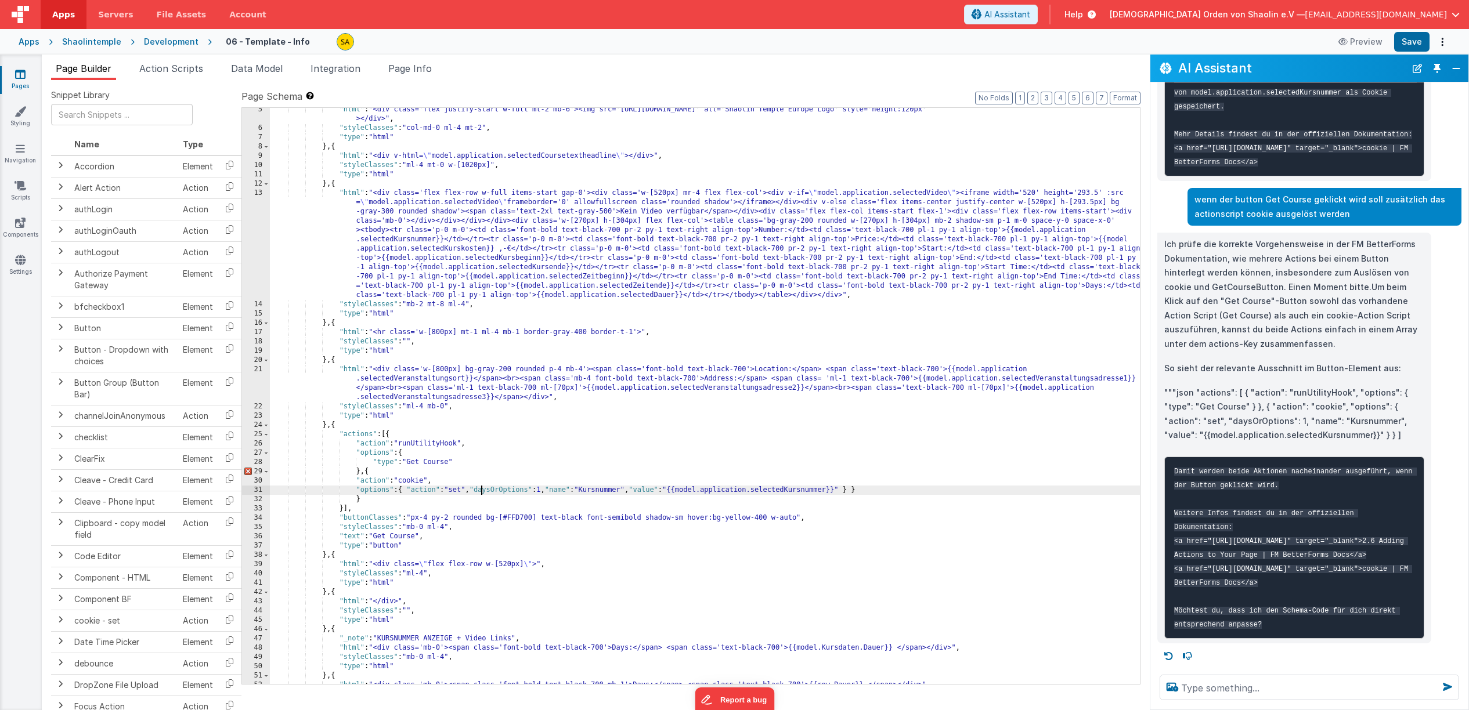
click at [482, 490] on div ""html" : "<div class='flex justify-start w-full mt-2 mb-6'><img src='[URL][DOMA…" at bounding box center [705, 407] width 870 height 604
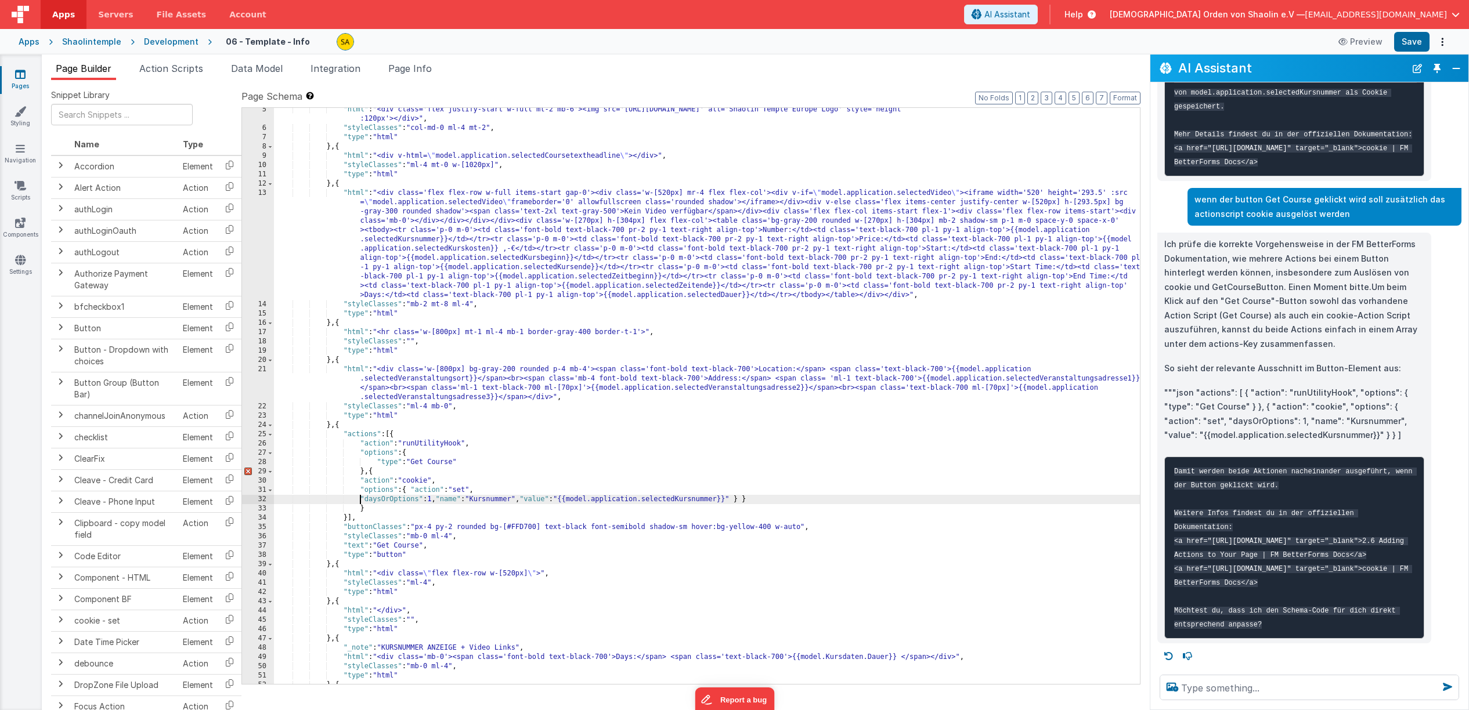
click at [478, 501] on div ""html" : "<div class='flex justify-start w-full mt-2 mb-6'><img src='[URL][DOMA…" at bounding box center [707, 407] width 866 height 604
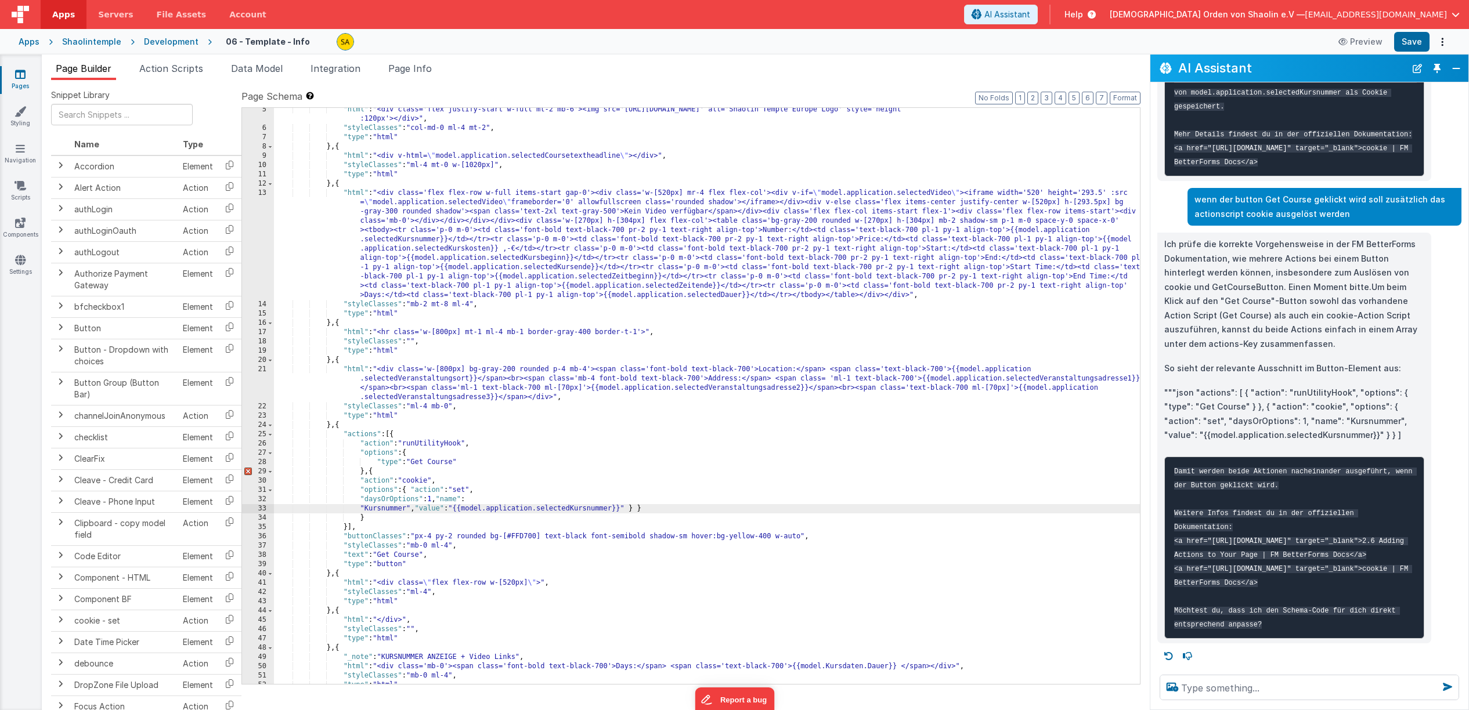
click at [420, 508] on div ""html" : "<div class='flex justify-start w-full mt-2 mb-6'><img src='[URL][DOMA…" at bounding box center [707, 407] width 866 height 604
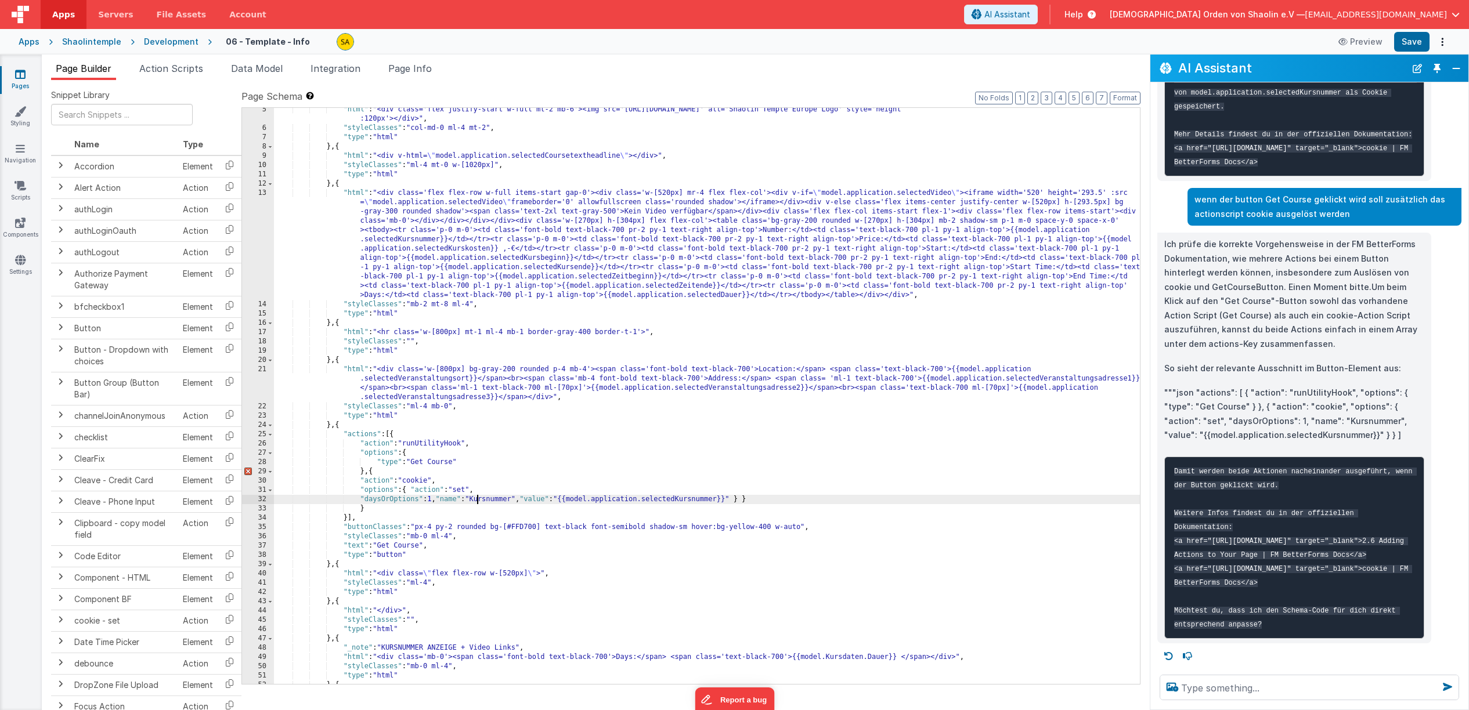
scroll to position [766, 0]
click at [1247, 690] on textarea at bounding box center [1309, 688] width 299 height 26
type textarea "geht das auch über "namedAction""
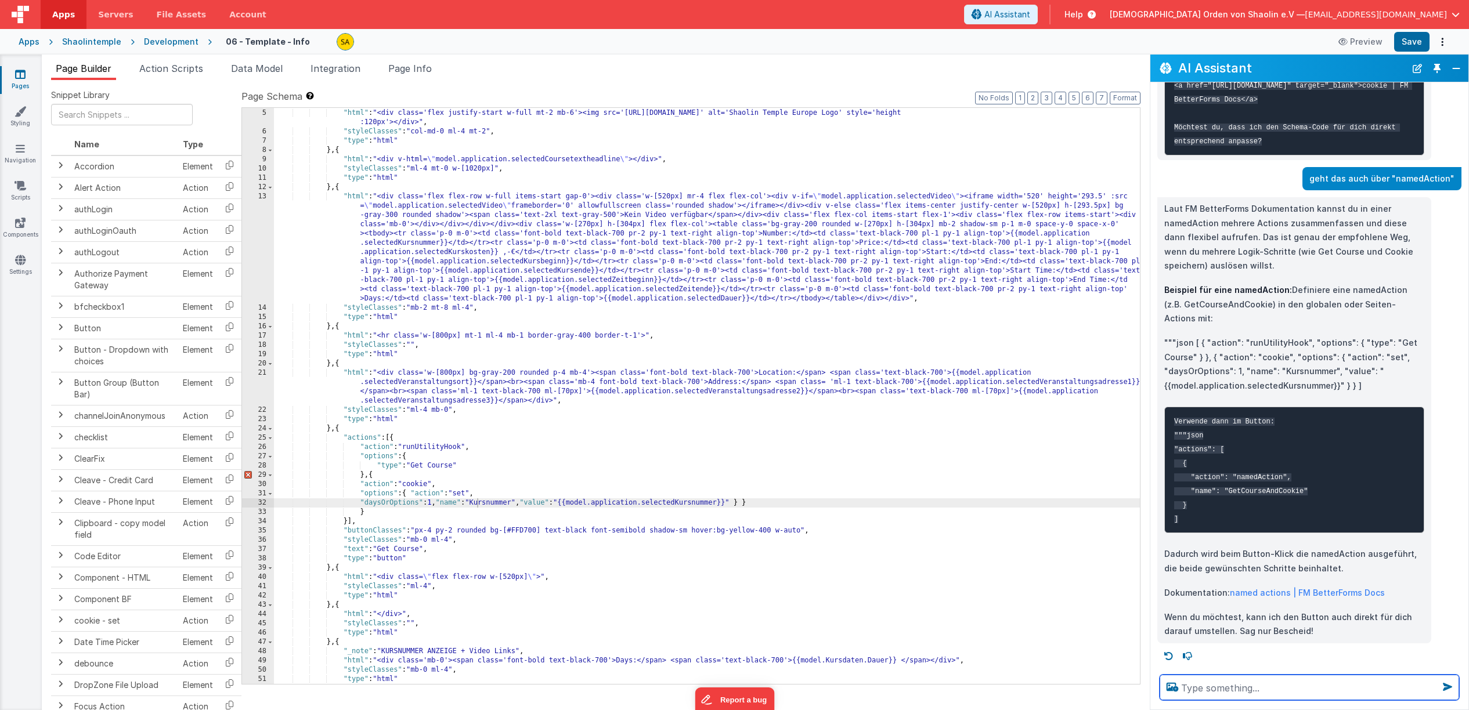
scroll to position [35, 0]
drag, startPoint x: 429, startPoint y: 485, endPoint x: 431, endPoint y: 503, distance: 18.1
click at [429, 485] on div ""fields" : [{ "html" : "<div class='flex justify-start w-full mt-2 mb-6'><img s…" at bounding box center [707, 397] width 866 height 595
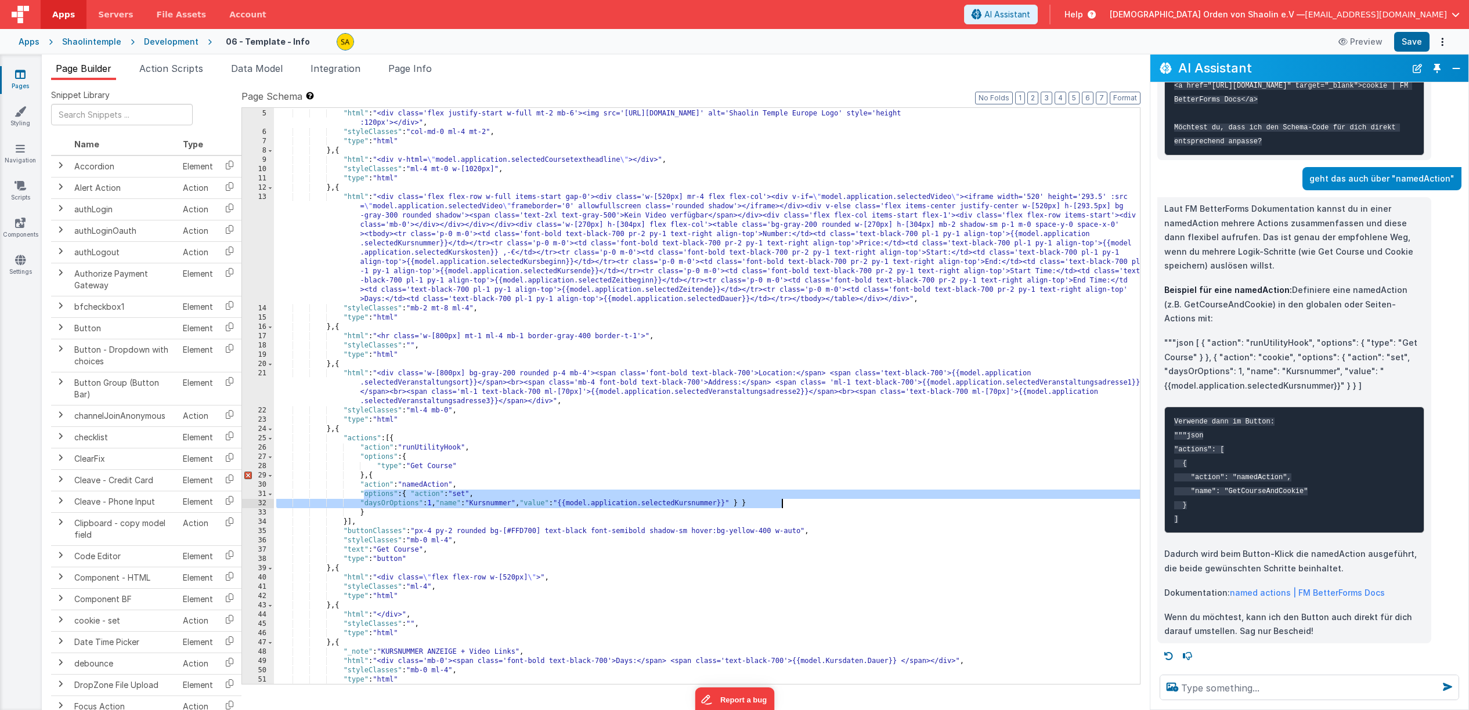
drag, startPoint x: 362, startPoint y: 497, endPoint x: 782, endPoint y: 508, distance: 420.3
click at [782, 508] on div ""fields" : [{ "html" : "<div class='flex justify-start w-full mt-2 mb-6'><img s…" at bounding box center [707, 397] width 866 height 595
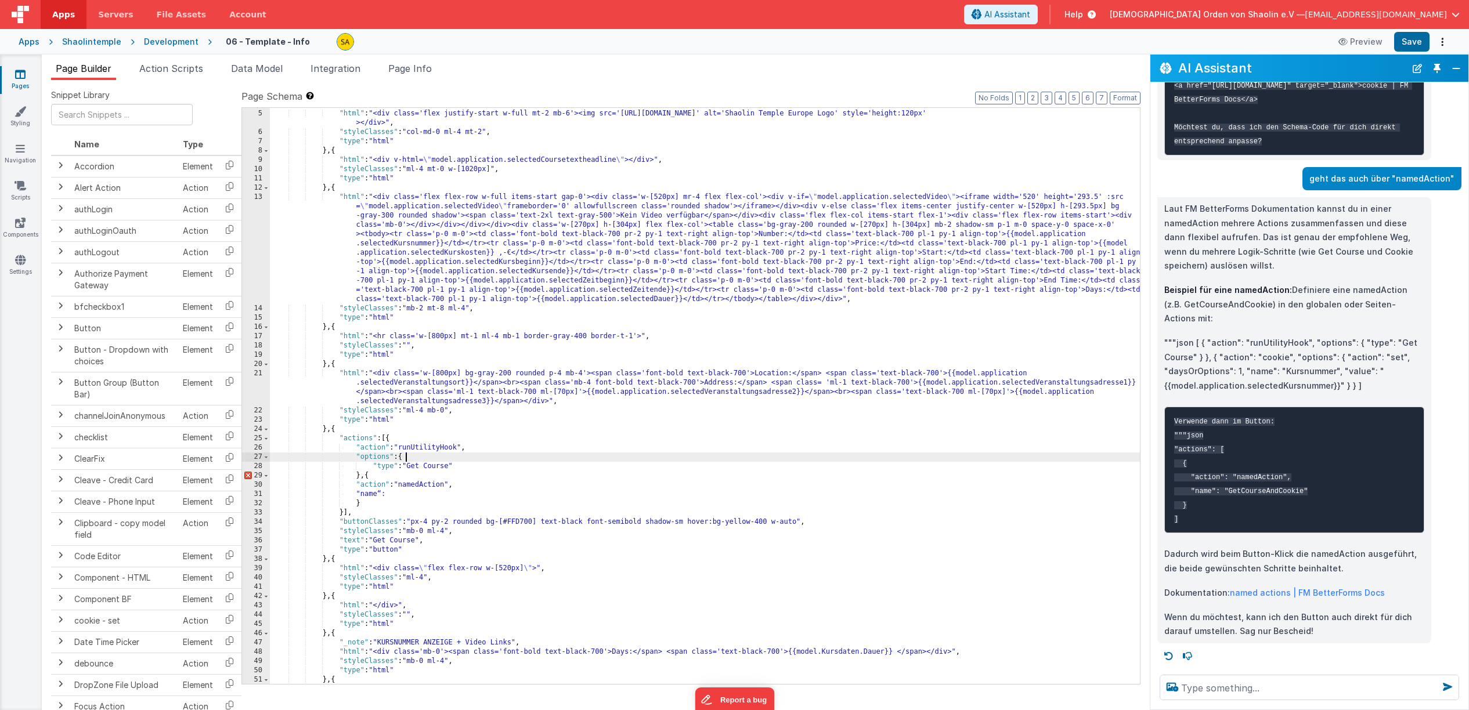
click at [407, 457] on div ""fields" : [{ "html" : "<div class='flex justify-start w-full mt-2 mb-6'><img s…" at bounding box center [705, 397] width 870 height 595
click at [398, 495] on div ""fields" : [{ "html" : "<div class='flex justify-start w-full mt-2 mb-6'><img s…" at bounding box center [705, 397] width 870 height 595
drag, startPoint x: 386, startPoint y: 494, endPoint x: 359, endPoint y: 494, distance: 27.3
click at [359, 494] on div ""fields" : [{ "html" : "<div class='flex justify-start w-full mt-2 mb-6'><img s…" at bounding box center [705, 397] width 870 height 595
click at [369, 478] on div ""fields" : [{ "html" : "<div class='flex justify-start w-full mt-2 mb-6'><img s…" at bounding box center [705, 397] width 870 height 595
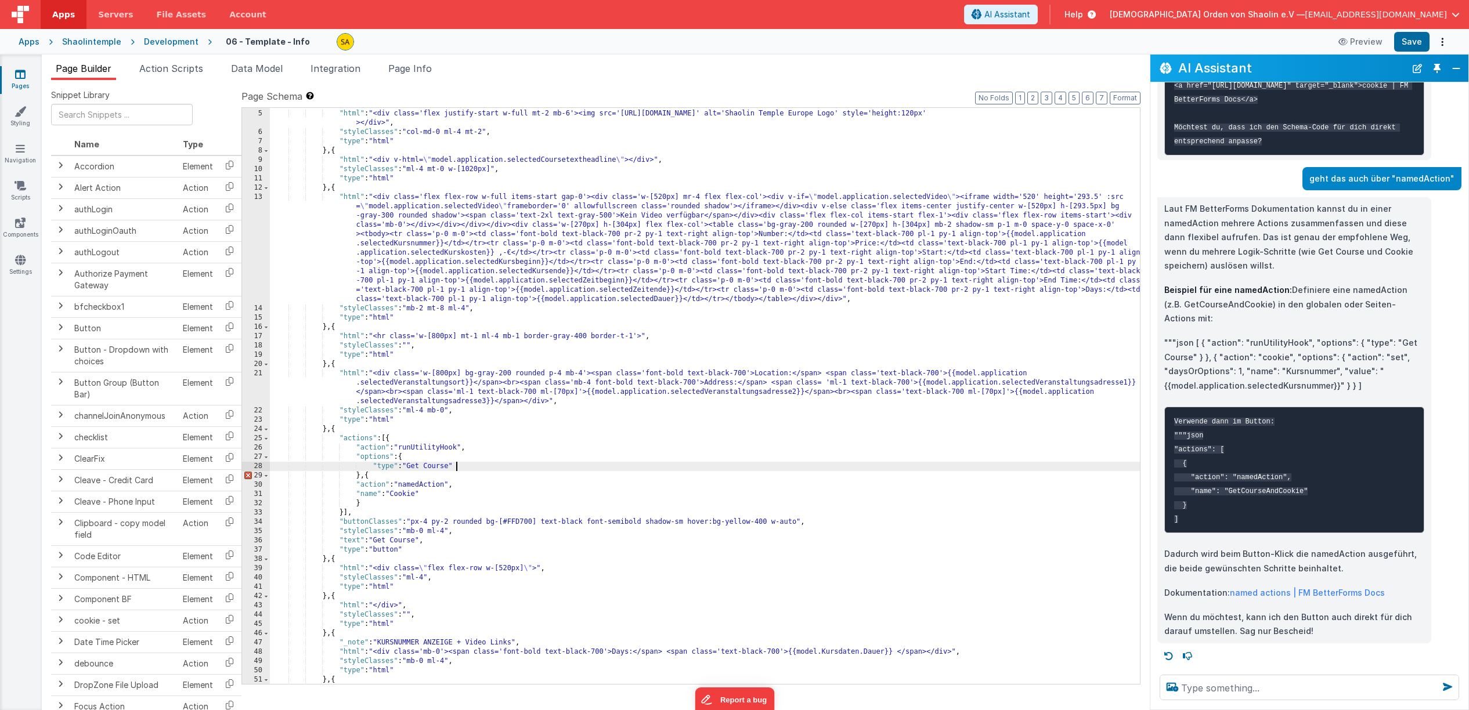
click at [482, 468] on div ""fields" : [{ "html" : "<div class='flex justify-start w-full mt-2 mb-6'><img s…" at bounding box center [705, 397] width 870 height 595
click at [371, 478] on div ""fields" : [{ "html" : "<div class='flex justify-start w-full mt-2 mb-6'><img s…" at bounding box center [705, 397] width 870 height 595
click at [477, 470] on div ""fields" : [{ "html" : "<div class='flex justify-start w-full mt-2 mb-6'><img s…" at bounding box center [705, 397] width 870 height 595
click at [356, 485] on div ""fields" : [{ "html" : "<div class='flex justify-start w-full mt-2 mb-6'><img s…" at bounding box center [705, 397] width 870 height 595
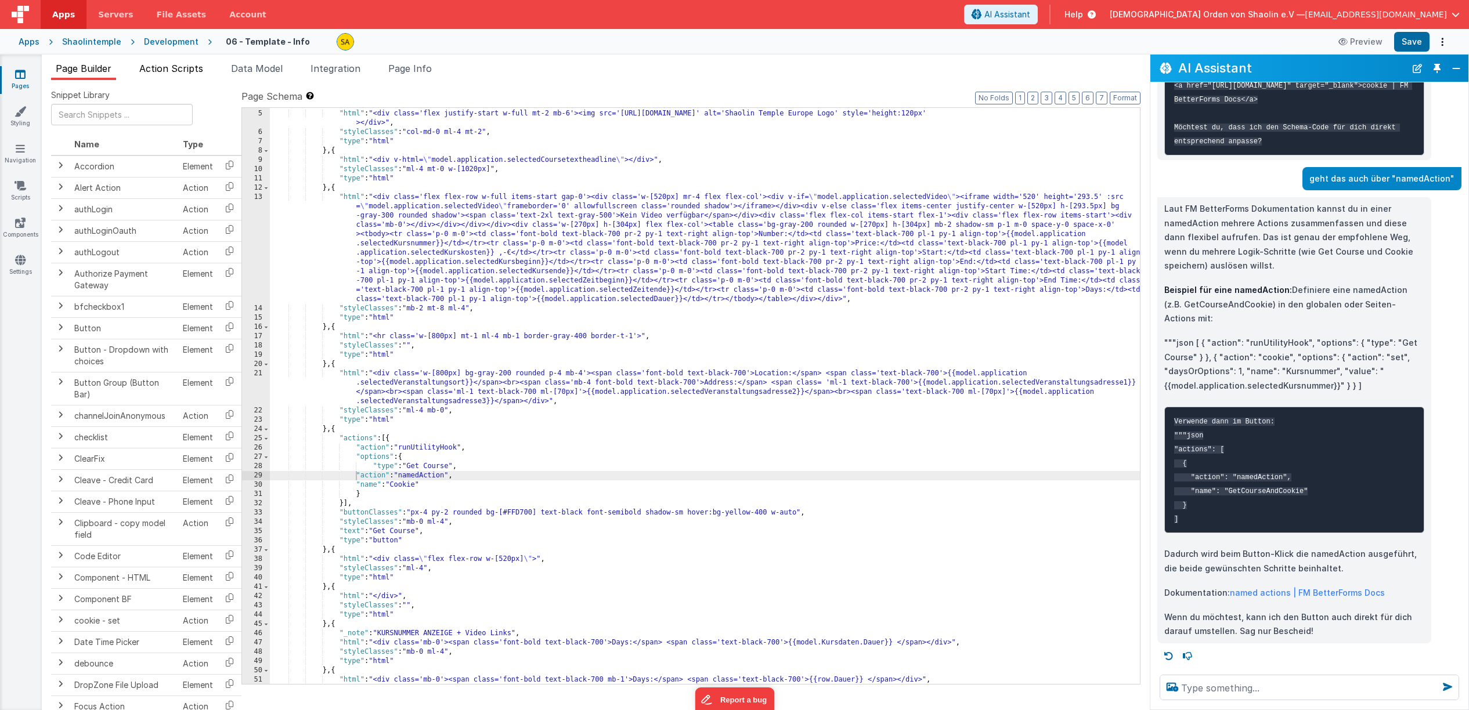
click at [174, 67] on span "Action Scripts" at bounding box center [171, 69] width 64 height 12
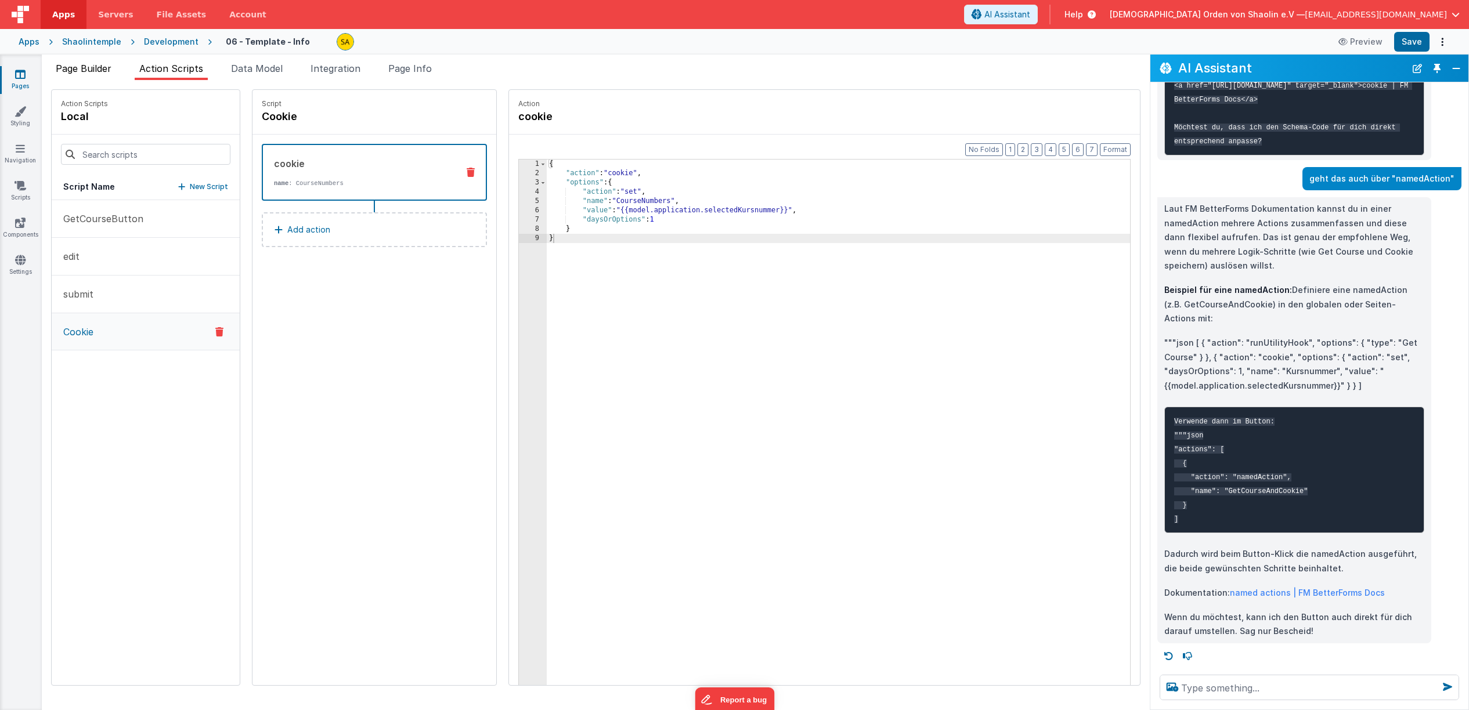
click at [78, 65] on span "Page Builder" at bounding box center [84, 69] width 56 height 12
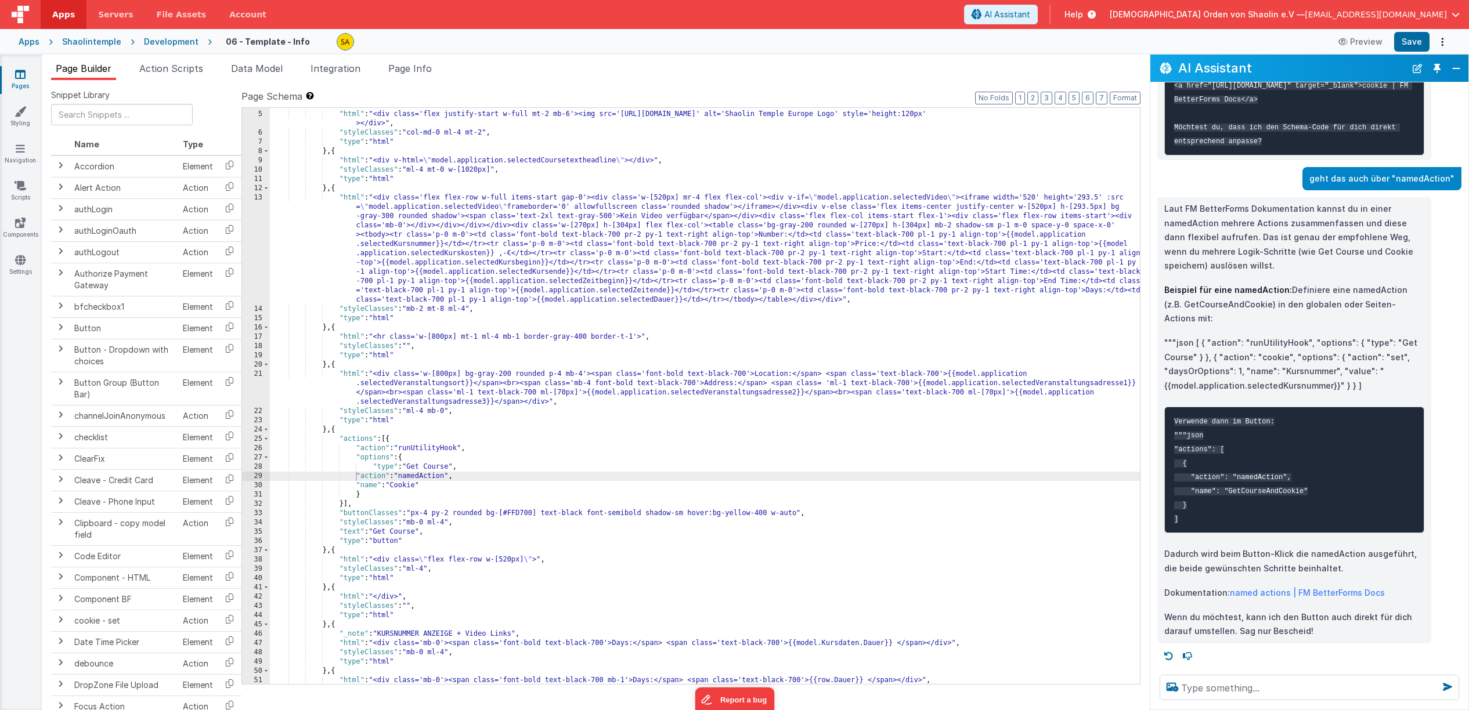
click at [392, 486] on div ""fields" : [{ "html" : "<div class='flex justify-start w-full mt-2 mb-6'><img s…" at bounding box center [705, 397] width 870 height 595
click at [1417, 42] on button "Save" at bounding box center [1411, 42] width 35 height 20
click at [493, 489] on div ""fields" : [{ "html" : "<div class='flex justify-start w-full mt-2 mb-6'><img s…" at bounding box center [705, 397] width 870 height 595
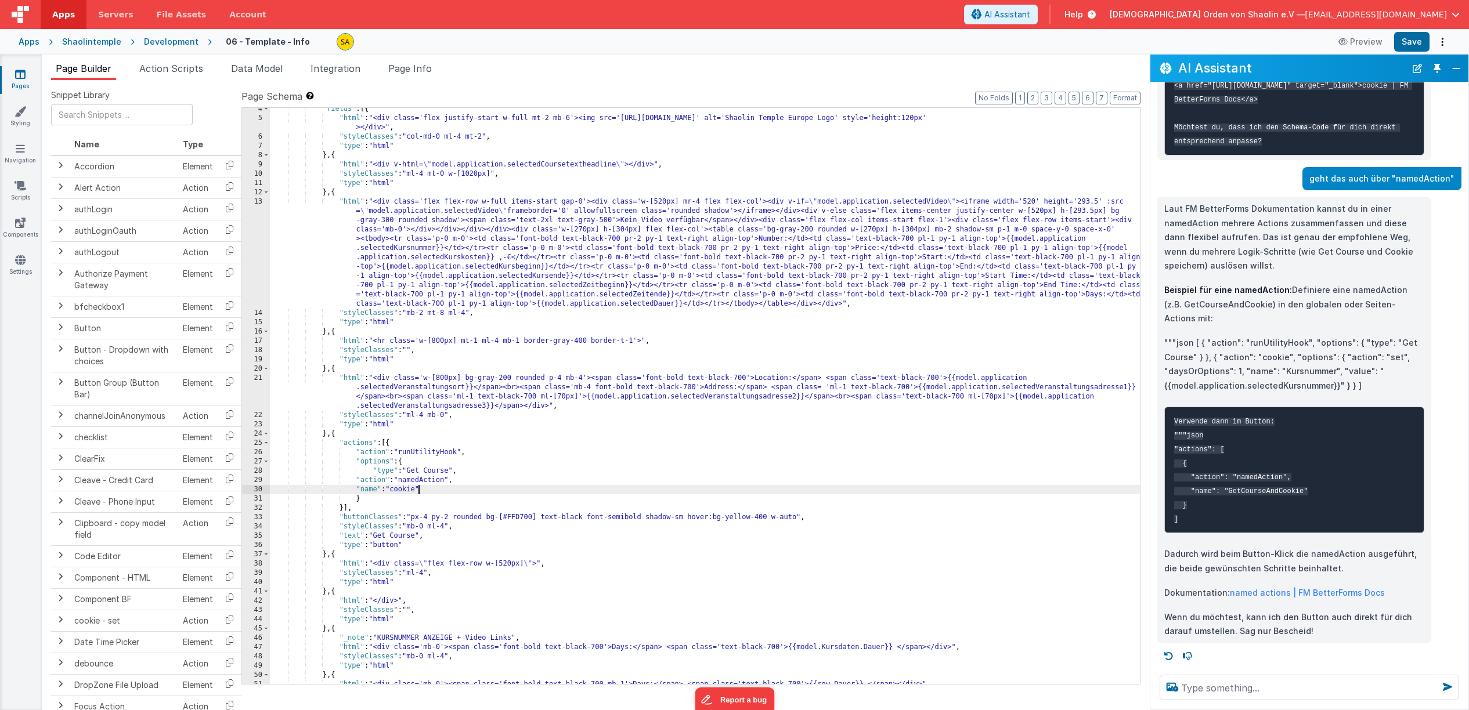
scroll to position [27, 0]
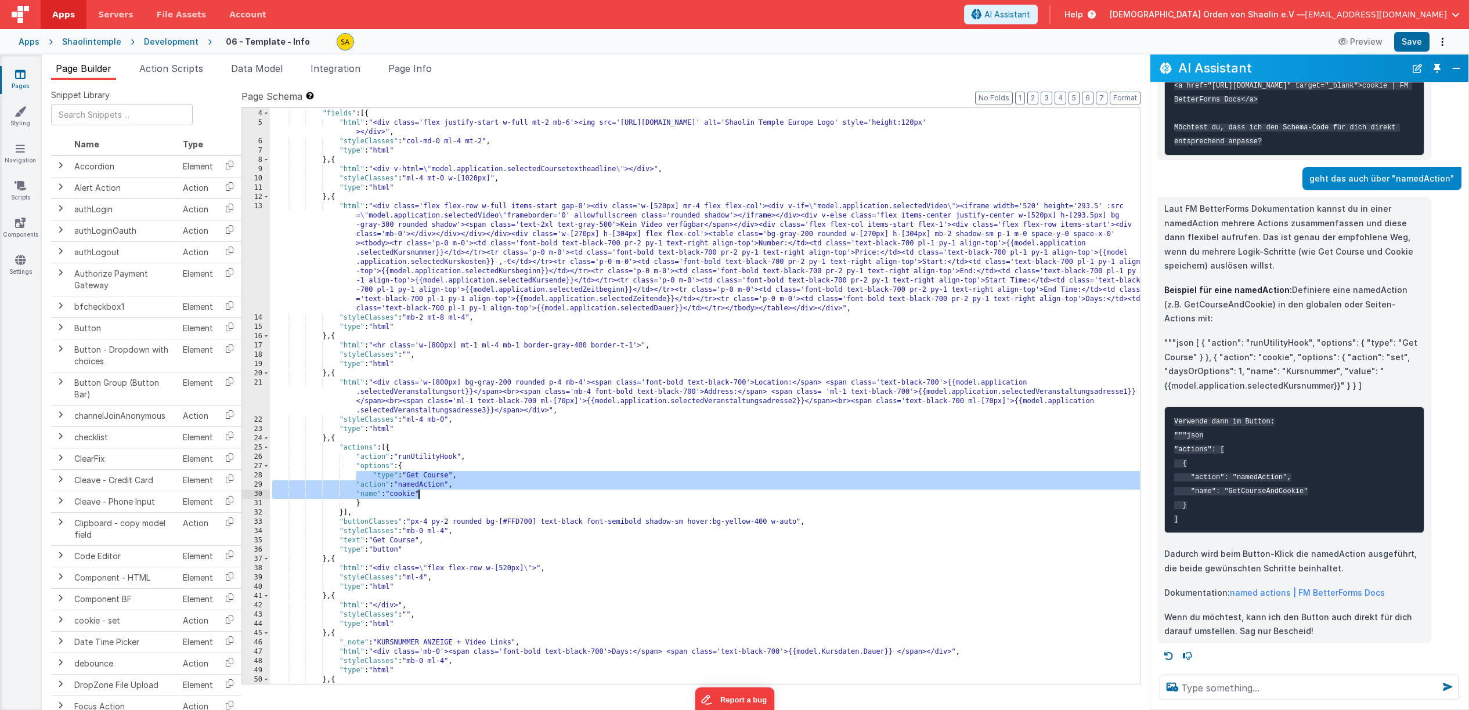
drag, startPoint x: 357, startPoint y: 477, endPoint x: 420, endPoint y: 494, distance: 65.6
click at [420, 494] on div ""groups" : [{ "fields" : [{ "html" : "<div class='flex justify-start w-full mt-…" at bounding box center [705, 397] width 870 height 595
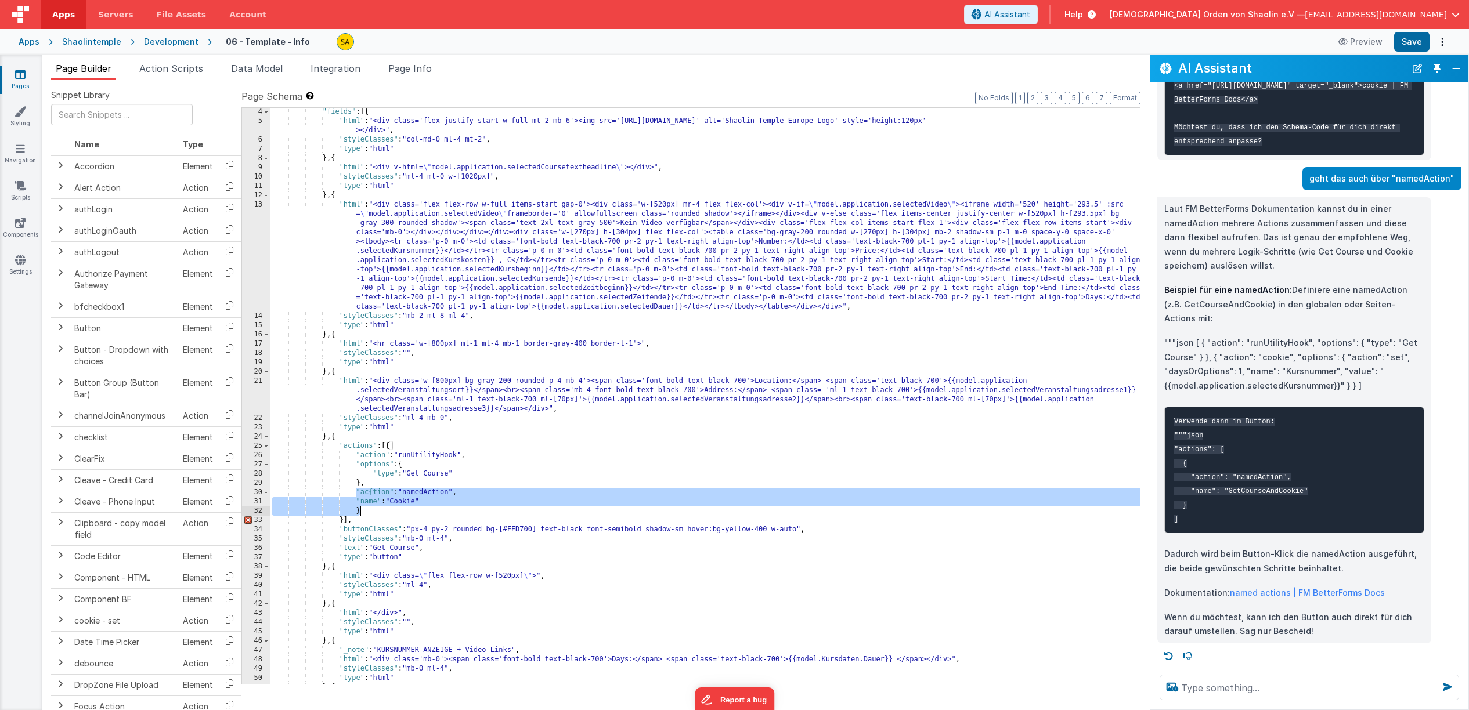
drag, startPoint x: 357, startPoint y: 494, endPoint x: 370, endPoint y: 510, distance: 19.8
click at [370, 510] on div ""fields" : [{ "html" : "<div class='flex justify-start w-full mt-2 mb-6'><img s…" at bounding box center [705, 404] width 870 height 595
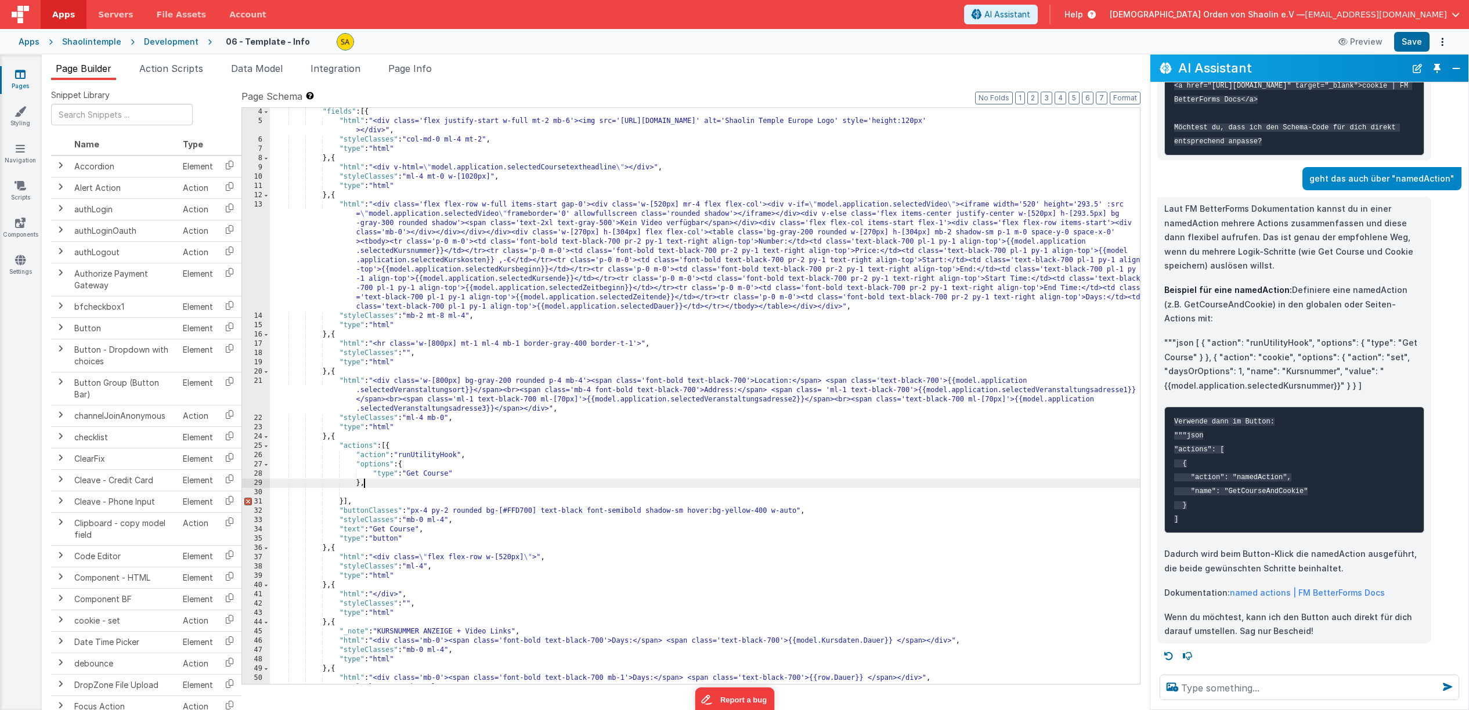
click at [377, 488] on div ""fields" : [{ "html" : "<div class='flex justify-start w-full mt-2 mb-6'><img s…" at bounding box center [705, 404] width 870 height 595
click at [1413, 44] on button "Save" at bounding box center [1411, 42] width 35 height 20
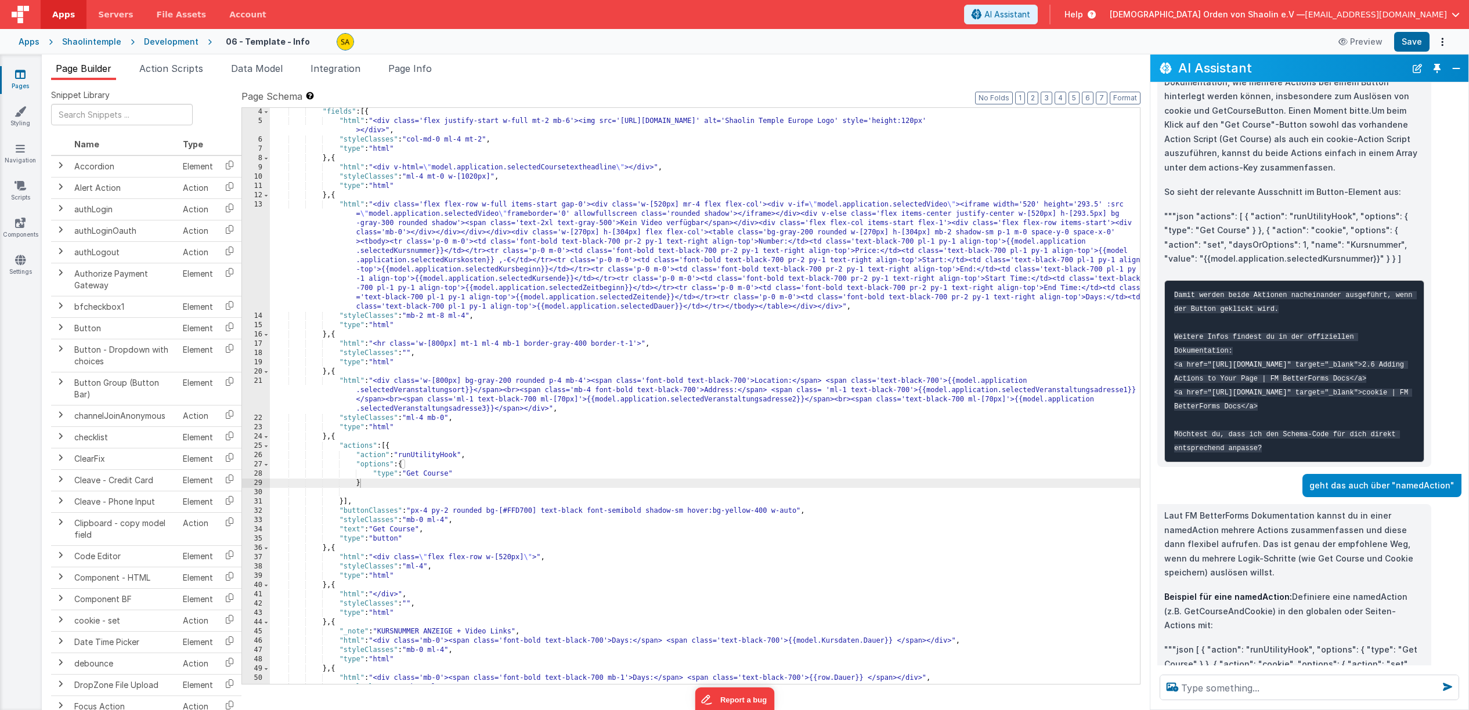
scroll to position [830, 0]
drag, startPoint x: 1263, startPoint y: 287, endPoint x: 1352, endPoint y: 319, distance: 94.7
click at [1352, 267] on p """"json "actions": [ { "action": "runUtilityHook", "options": { "type": "Get Co…" at bounding box center [1294, 238] width 260 height 57
copy p "{ "action": "cookie", "options": { "action": "set", "daysOrOptions": 1, "name":…"
click at [370, 485] on div ""fields" : [{ "html" : "<div class='flex justify-start w-full mt-2 mb-6'><img s…" at bounding box center [705, 404] width 870 height 595
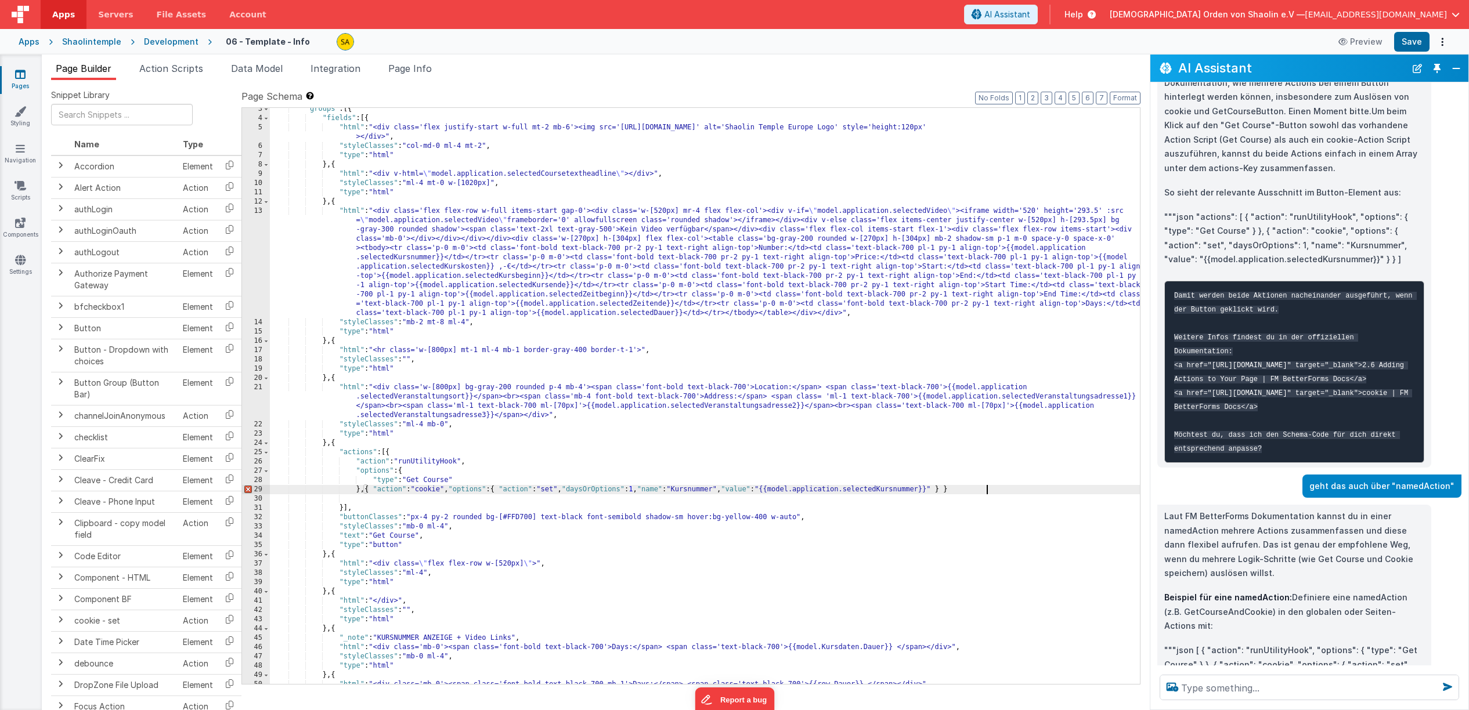
click at [456, 487] on div ""groups" : [{ "fields" : [{ "html" : "<div class='flex justify-start w-full mt-…" at bounding box center [705, 401] width 870 height 595
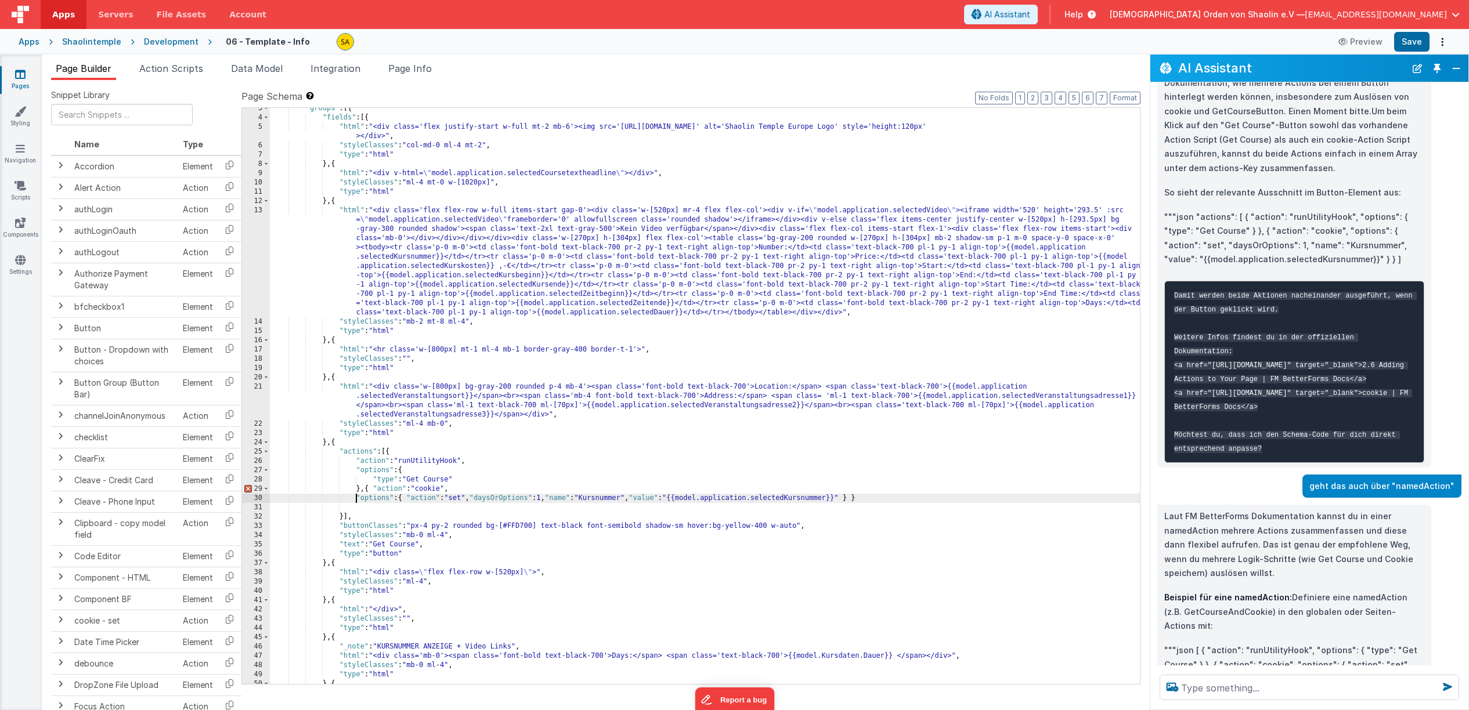
scroll to position [17, 0]
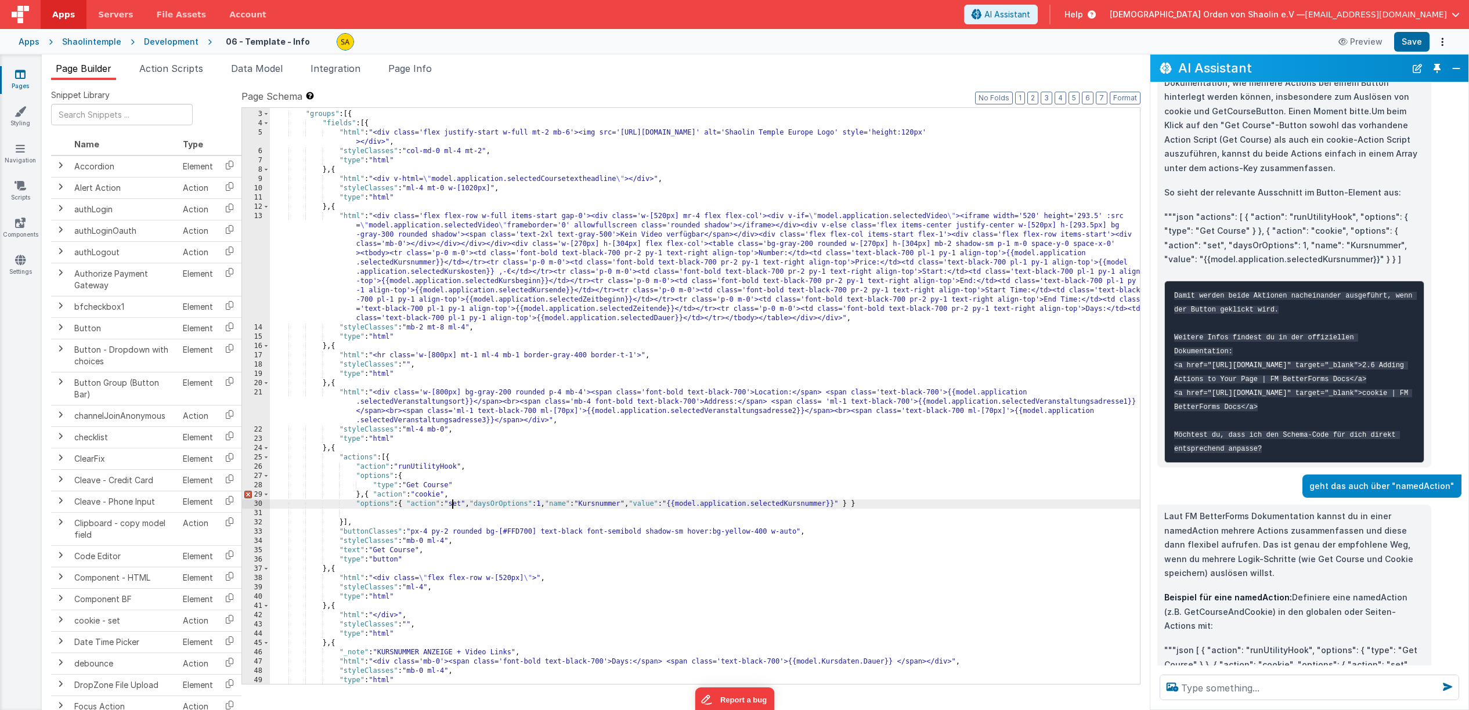
click at [452, 505] on div ""schema" : { "groups" : [{ "fields" : [{ "html" : "<div class='flex justify-sta…" at bounding box center [705, 397] width 870 height 595
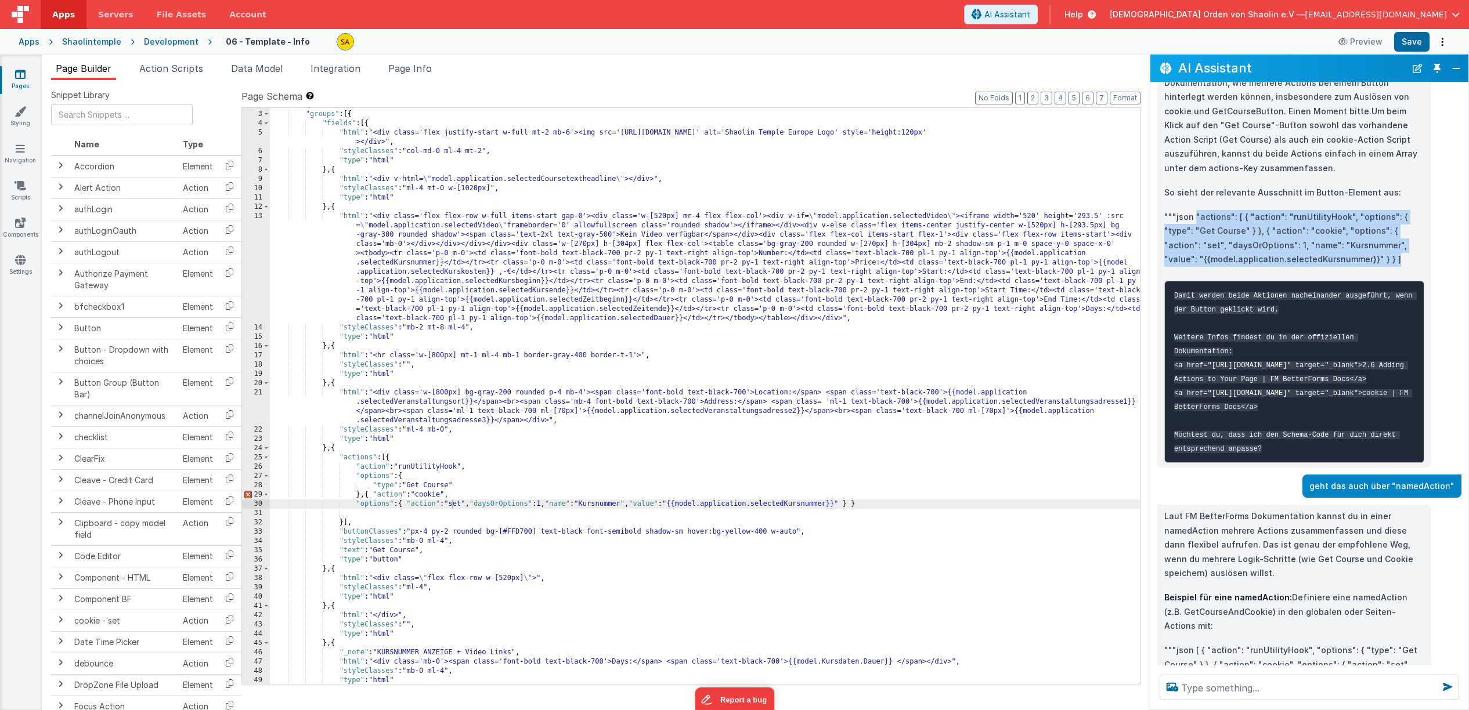
drag, startPoint x: 1195, startPoint y: 273, endPoint x: 1370, endPoint y: 320, distance: 181.5
click at [1371, 267] on p """"json "actions": [ { "action": "runUtilityHook", "options": { "type": "Get Co…" at bounding box center [1294, 238] width 260 height 57
copy p ""actions": [ { "action": "runUtilityHook", "options": { "type": "Get Course" } …"
click at [387, 458] on div ""schema" : { "groups" : [{ "fields" : [{ "html" : "<div class='flex justify-sta…" at bounding box center [705, 397] width 870 height 595
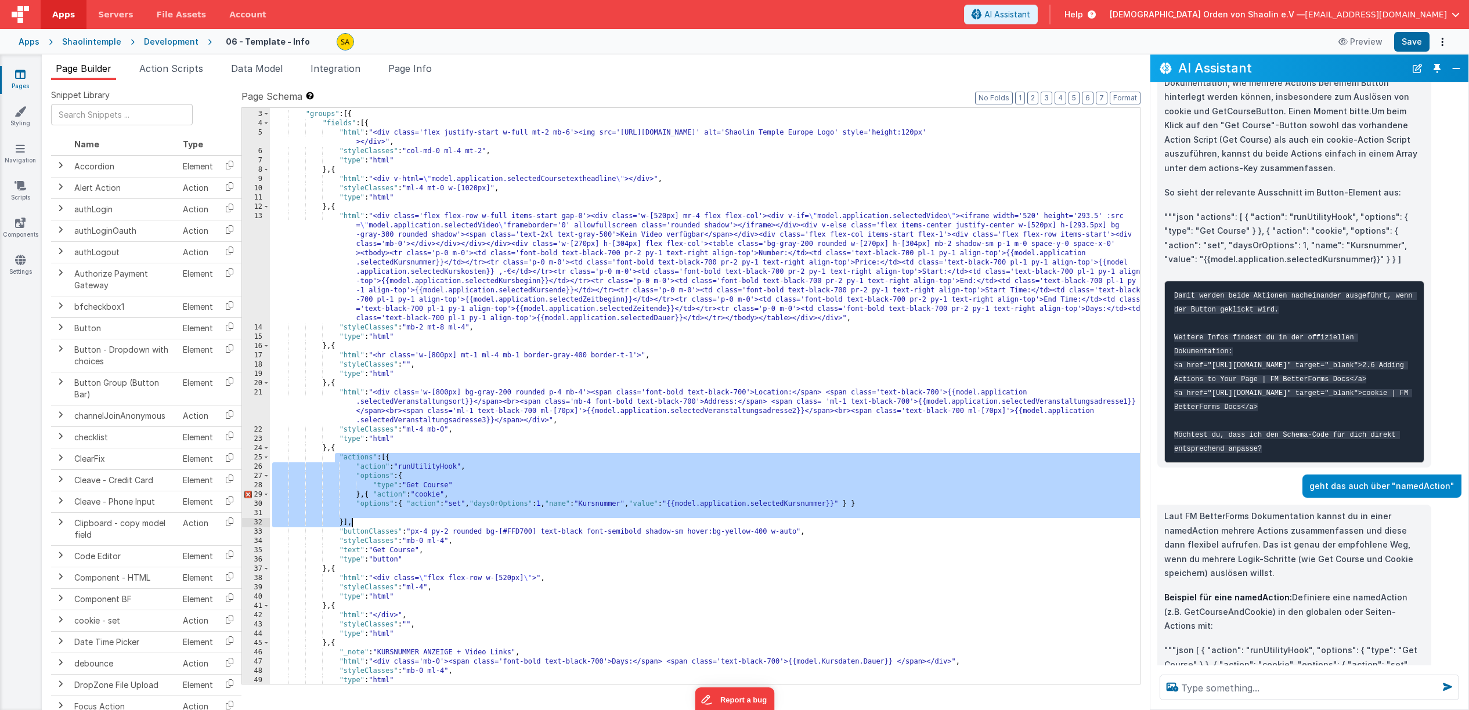
drag, startPoint x: 346, startPoint y: 468, endPoint x: 365, endPoint y: 522, distance: 56.7
click at [366, 522] on div ""schema" : { "groups" : [{ "fields" : [{ "html" : "<div class='flex justify-sta…" at bounding box center [705, 397] width 870 height 595
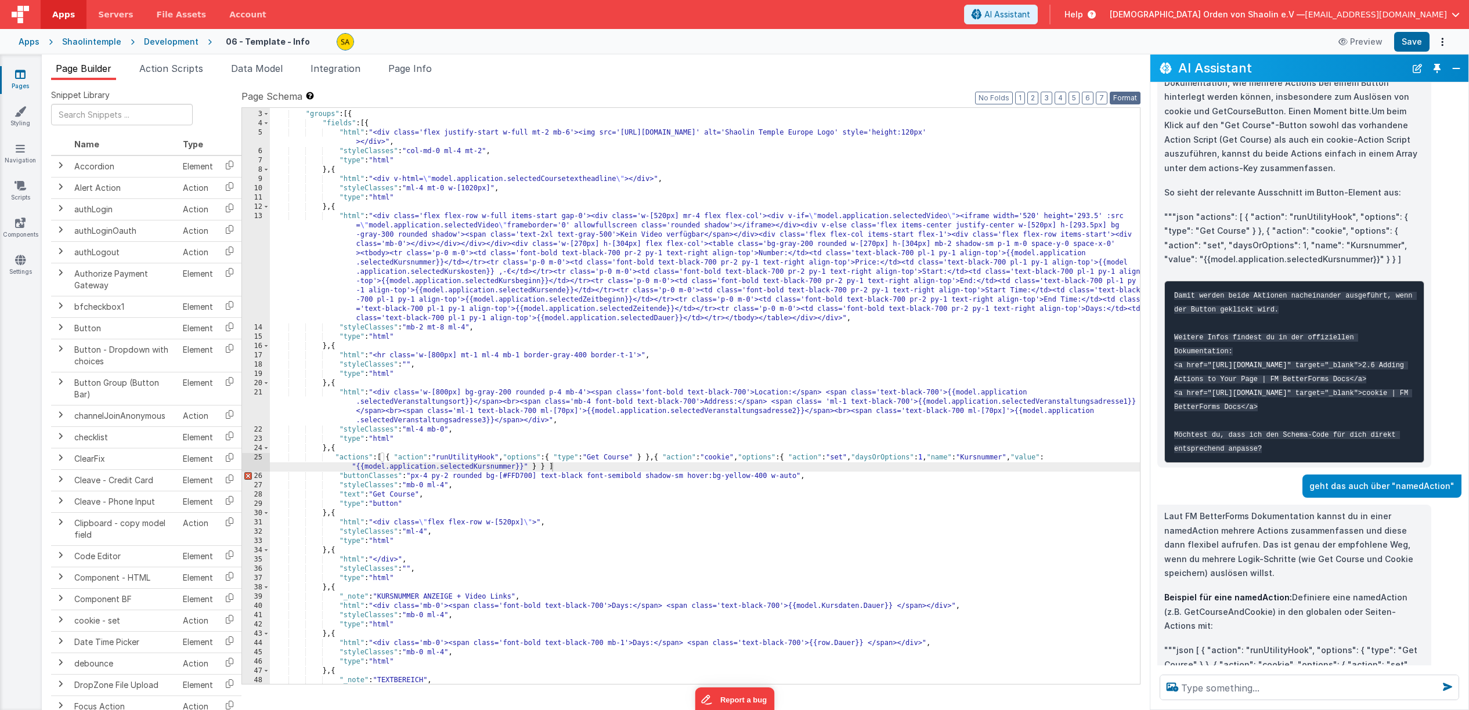
click at [1132, 99] on button "Format" at bounding box center [1125, 98] width 31 height 13
click at [790, 501] on div ""schema" : { "groups" : [{ "fields" : [{ "html" : "<div class='flex justify-sta…" at bounding box center [705, 397] width 870 height 595
click at [397, 457] on div ""schema" : { "groups" : [{ "fields" : [{ "html" : "<div class='flex justify-sta…" at bounding box center [705, 397] width 870 height 595
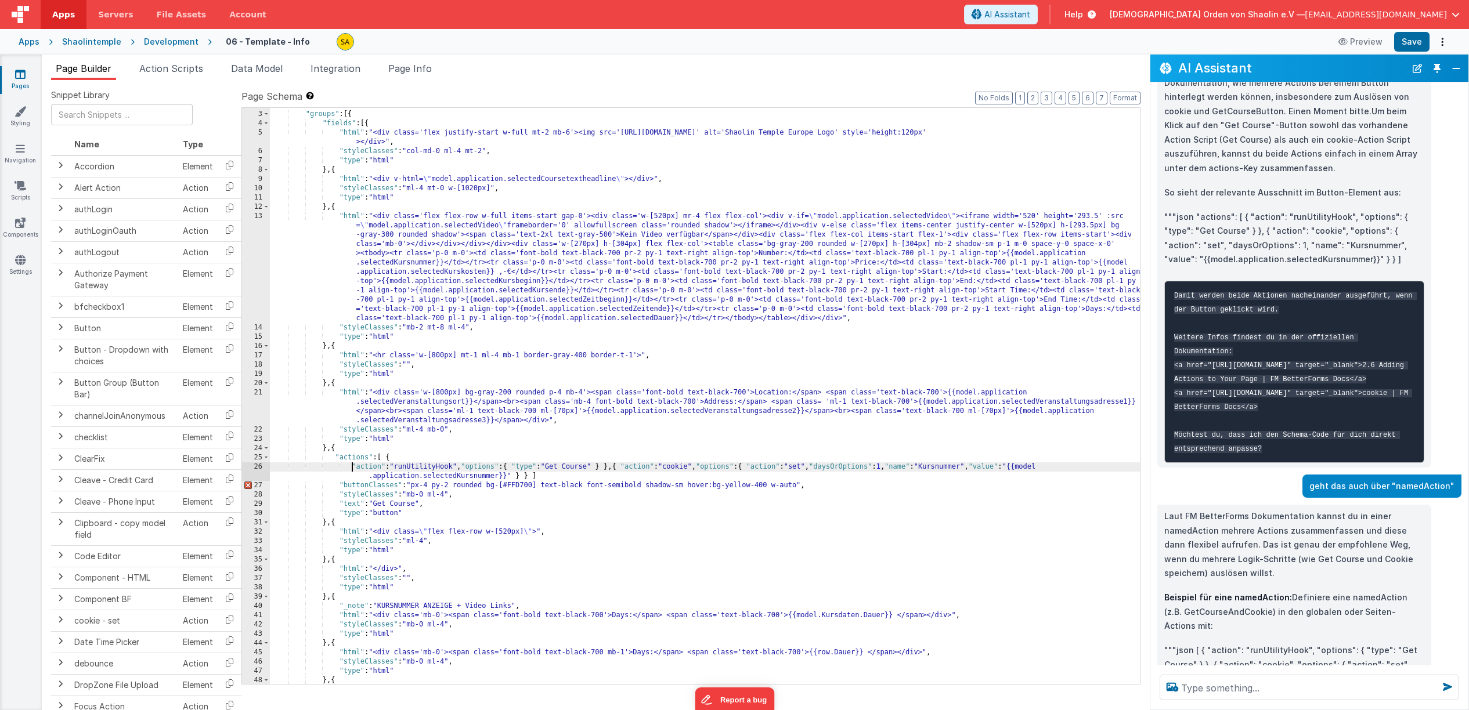
click at [468, 465] on div ""schema" : { "groups" : [{ "fields" : [{ "html" : "<div class='flex justify-sta…" at bounding box center [705, 397] width 870 height 595
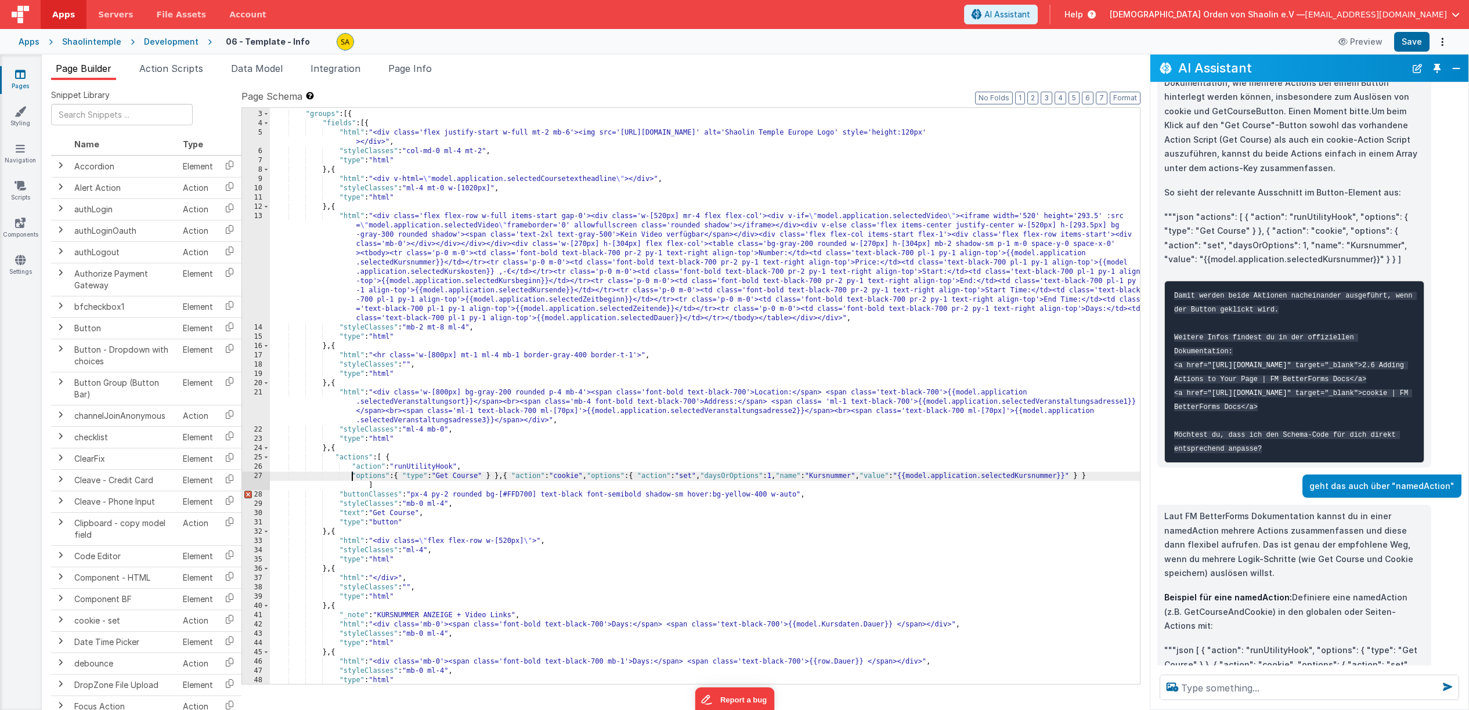
click at [408, 476] on div ""schema" : { "groups" : [{ "fields" : [{ "html" : "<div class='flex justify-sta…" at bounding box center [705, 397] width 870 height 595
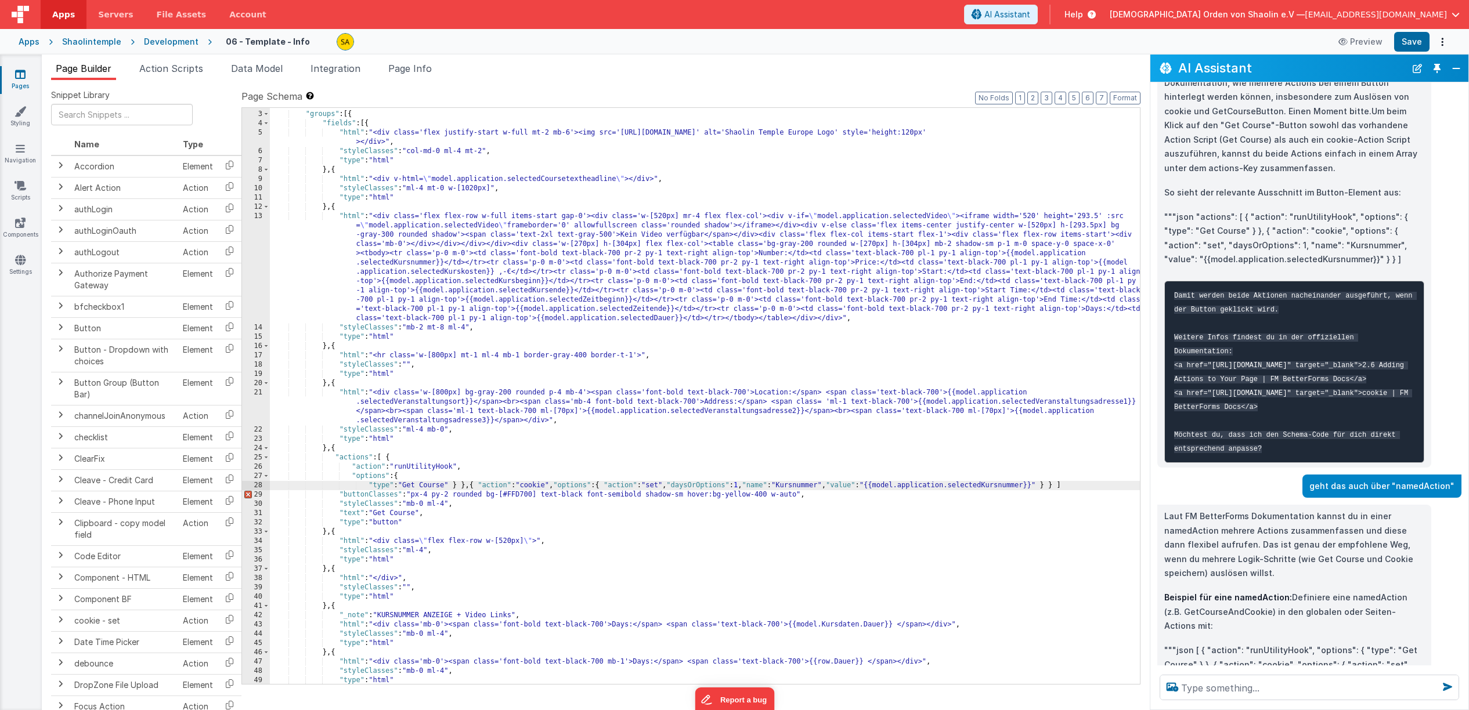
drag, startPoint x: 476, startPoint y: 486, endPoint x: 481, endPoint y: 496, distance: 10.9
click at [476, 486] on div ""schema" : { "groups" : [{ "fields" : [{ "html" : "<div class='flex justify-sta…" at bounding box center [705, 397] width 870 height 595
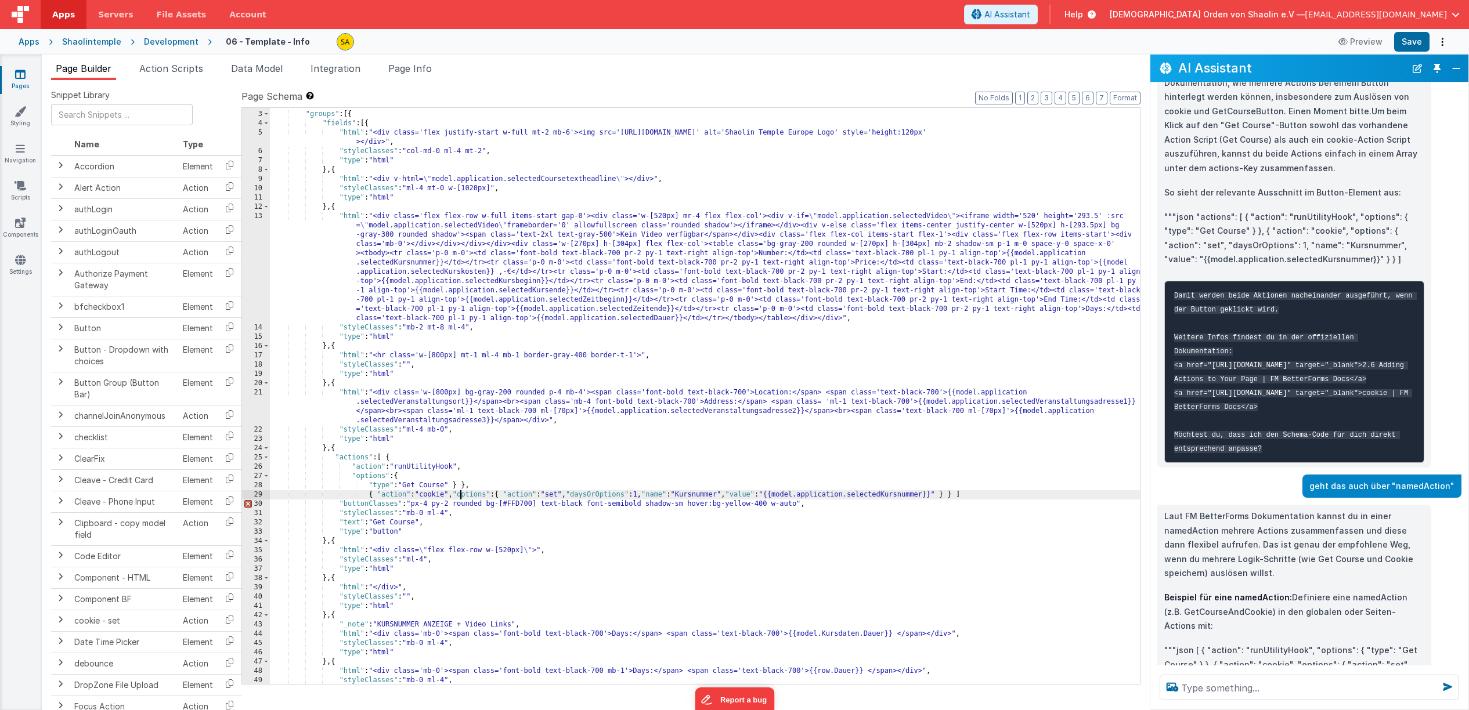
click at [460, 493] on div ""schema" : { "groups" : [{ "fields" : [{ "html" : "<div class='flex justify-sta…" at bounding box center [705, 397] width 870 height 595
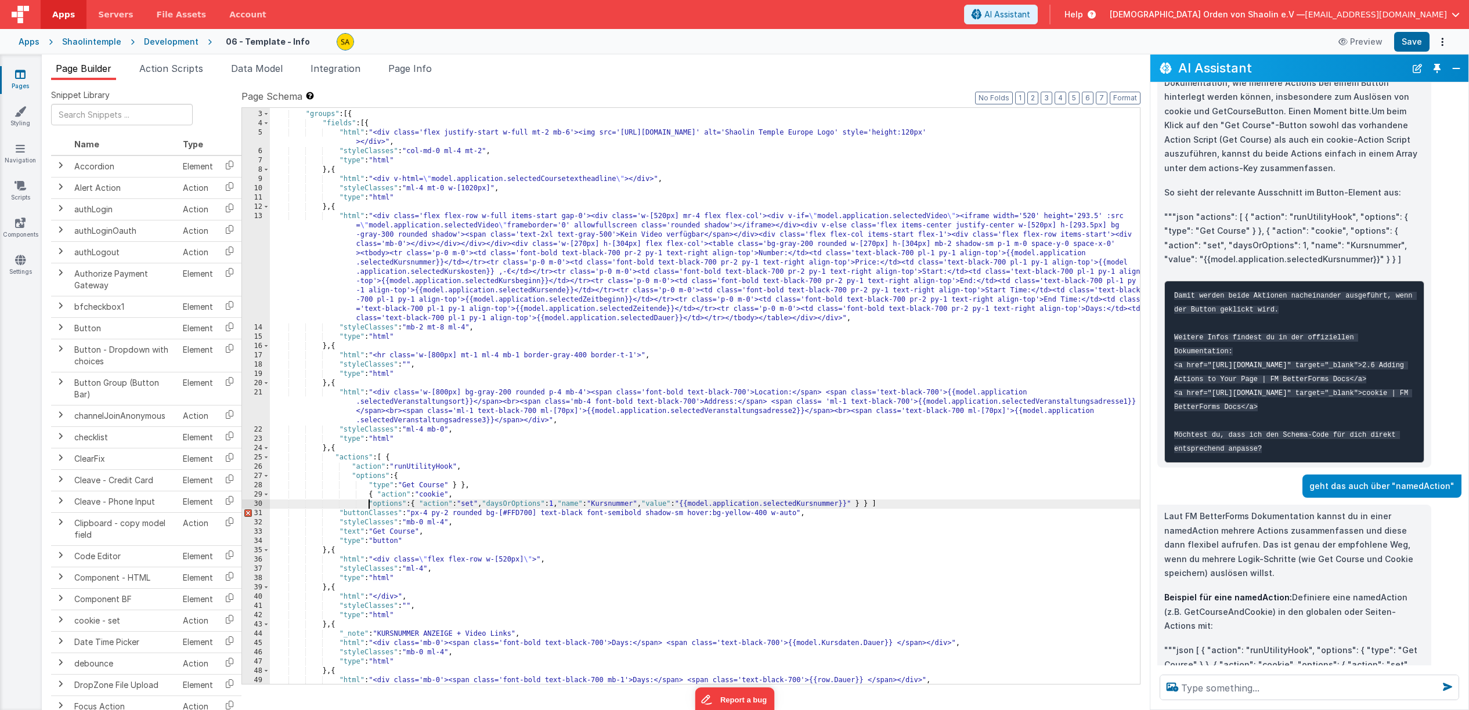
drag, startPoint x: 423, startPoint y: 505, endPoint x: 429, endPoint y: 518, distance: 14.8
click at [423, 505] on div ""schema" : { "groups" : [{ "fields" : [{ "html" : "<div class='flex justify-sta…" at bounding box center [705, 397] width 870 height 595
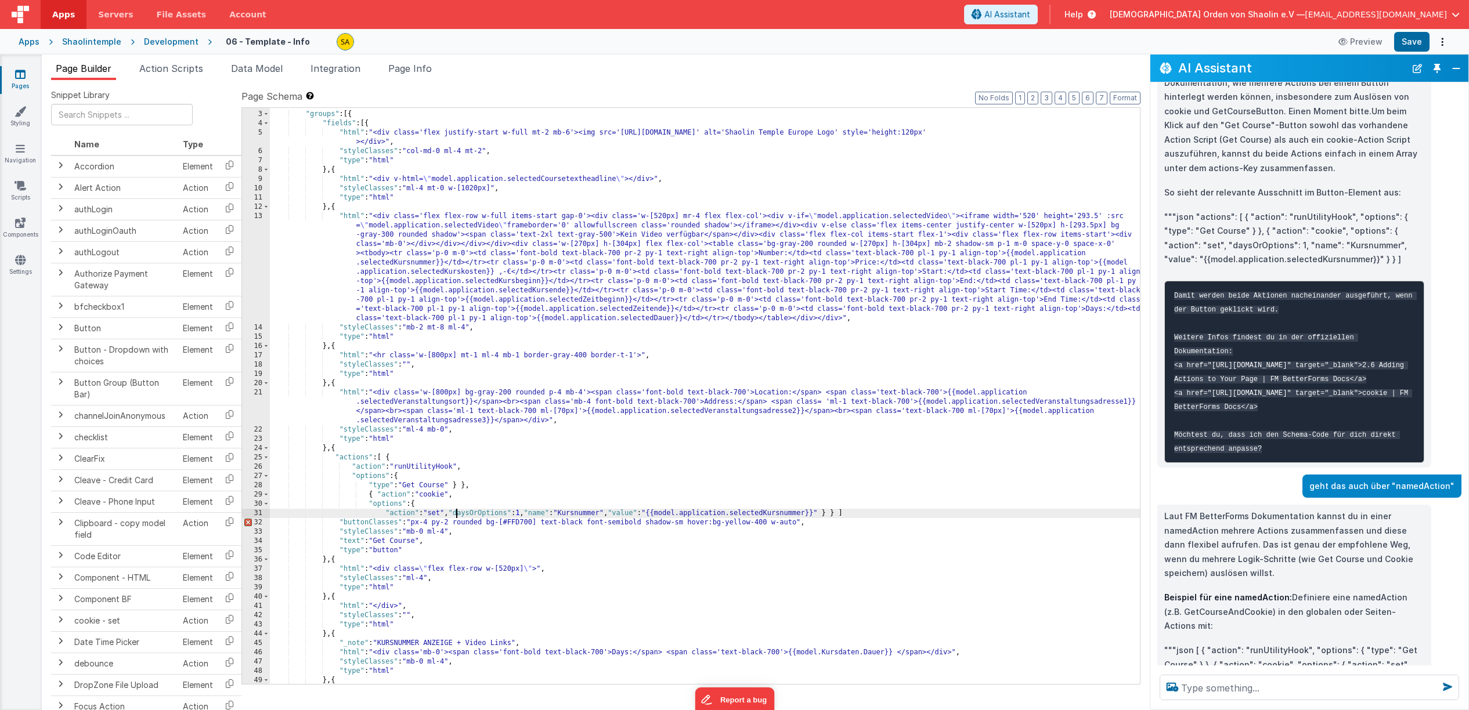
click at [456, 513] on div ""schema" : { "groups" : [{ "fields" : [{ "html" : "<div class='flex justify-sta…" at bounding box center [705, 397] width 870 height 595
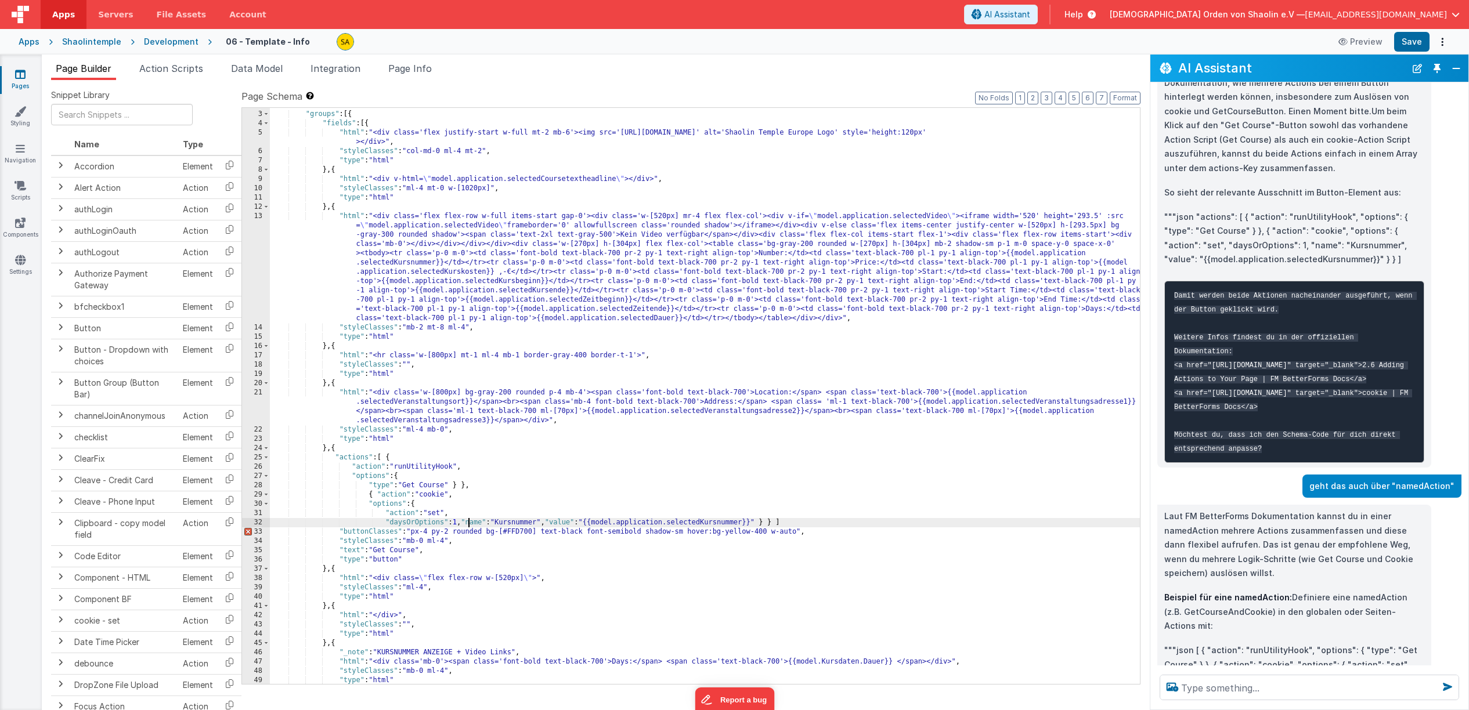
drag, startPoint x: 469, startPoint y: 523, endPoint x: 474, endPoint y: 535, distance: 12.5
click at [469, 523] on div ""schema" : { "groups" : [{ "fields" : [{ "html" : "<div class='flex justify-sta…" at bounding box center [705, 397] width 870 height 595
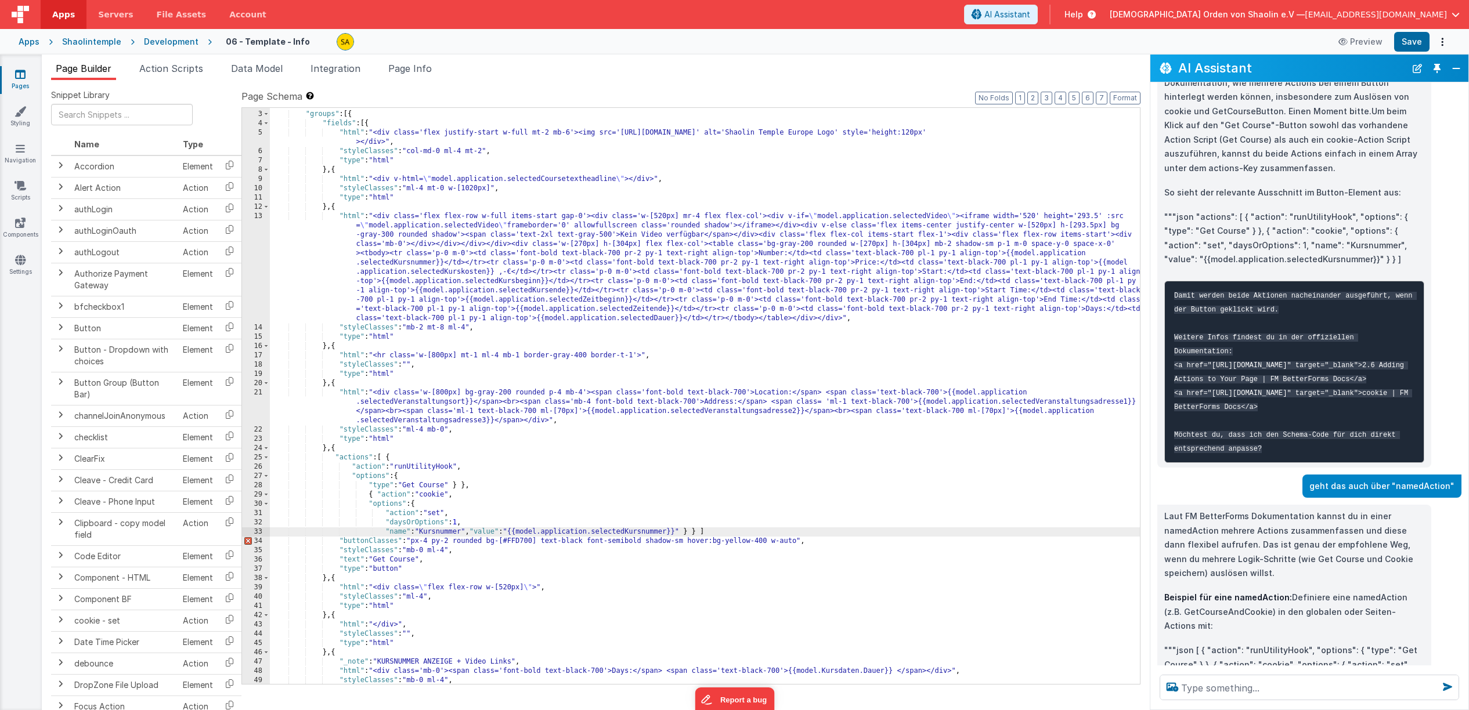
drag, startPoint x: 478, startPoint y: 531, endPoint x: 483, endPoint y: 555, distance: 24.5
click at [478, 530] on div ""schema" : { "groups" : [{ "fields" : [{ "html" : "<div class='flex justify-sta…" at bounding box center [705, 397] width 870 height 595
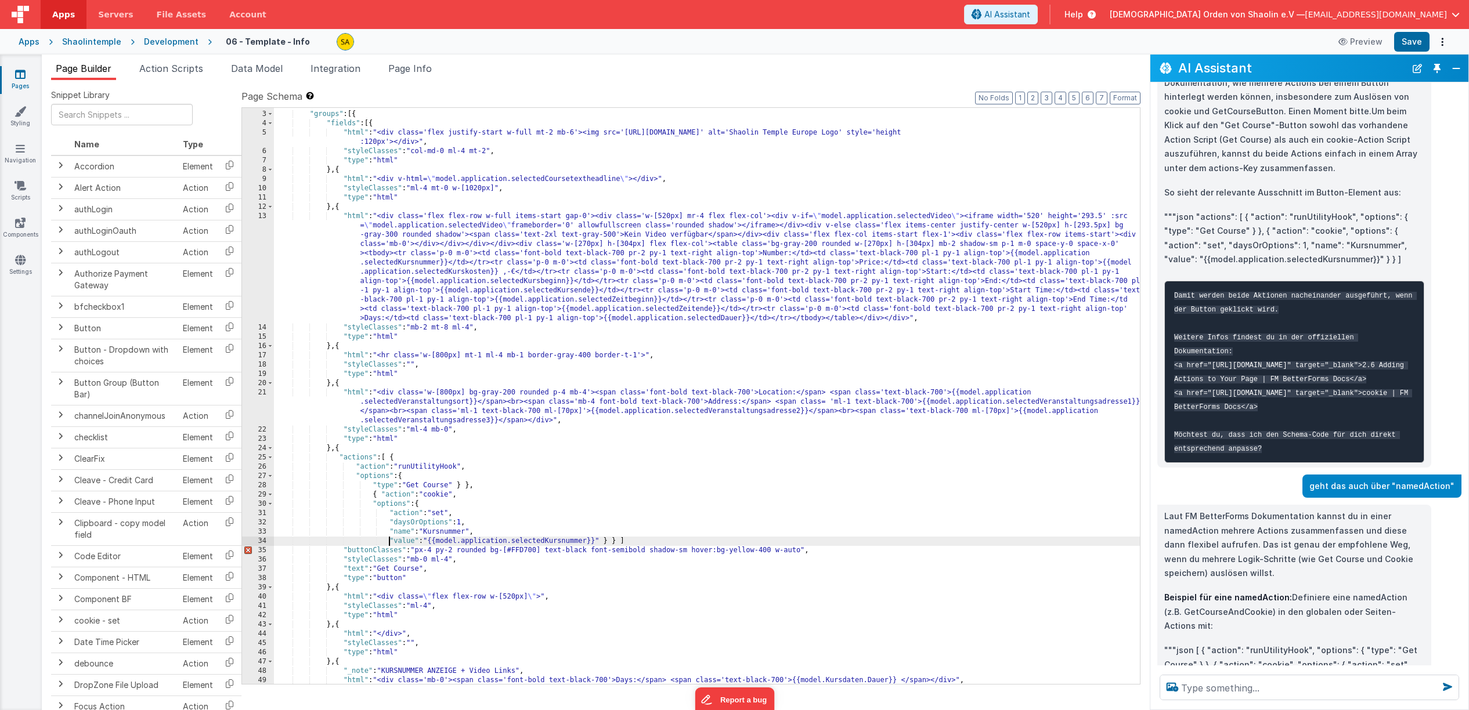
click at [633, 545] on div ""schema" : { "groups" : [{ "fields" : [{ "html" : "<div class='flex justify-sta…" at bounding box center [707, 397] width 866 height 595
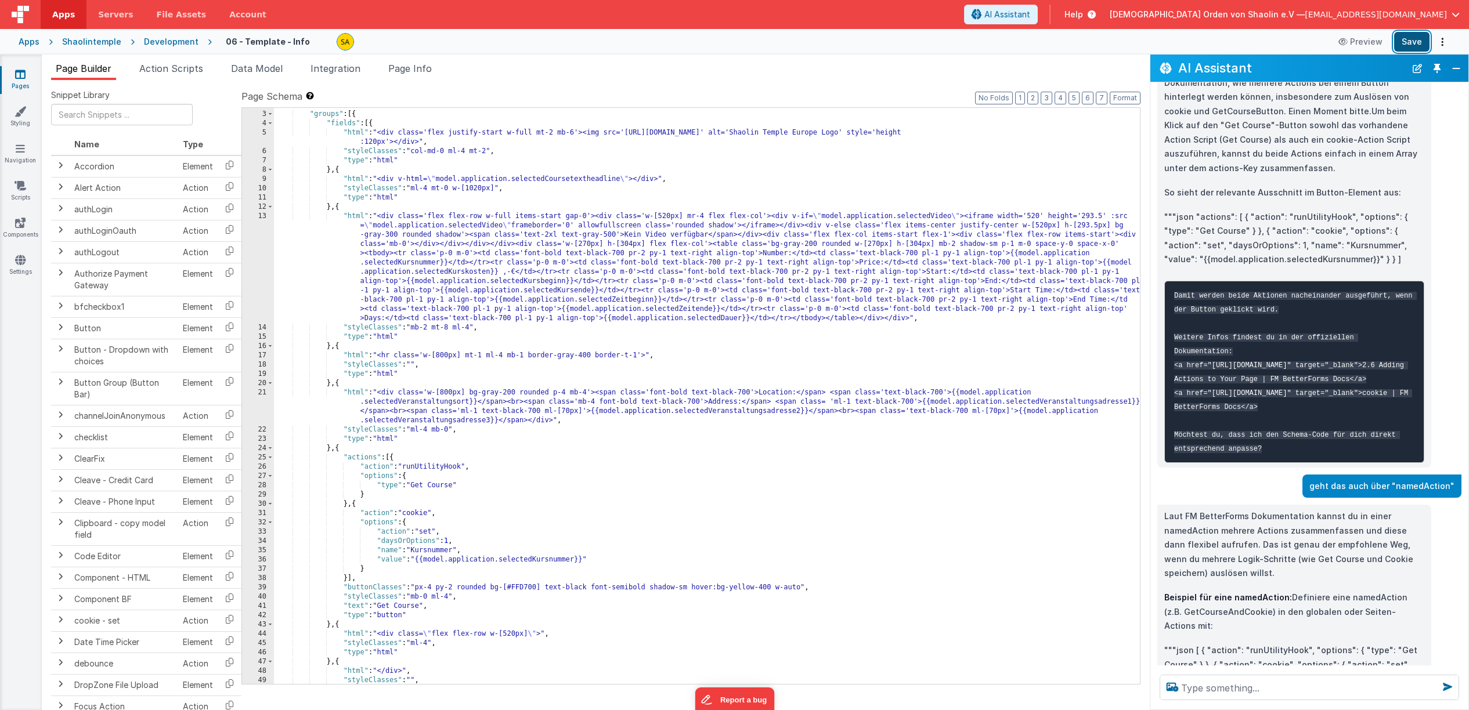
click at [1415, 40] on button "Save" at bounding box center [1411, 42] width 35 height 20
click at [1236, 691] on textarea at bounding box center [1309, 688] width 299 height 26
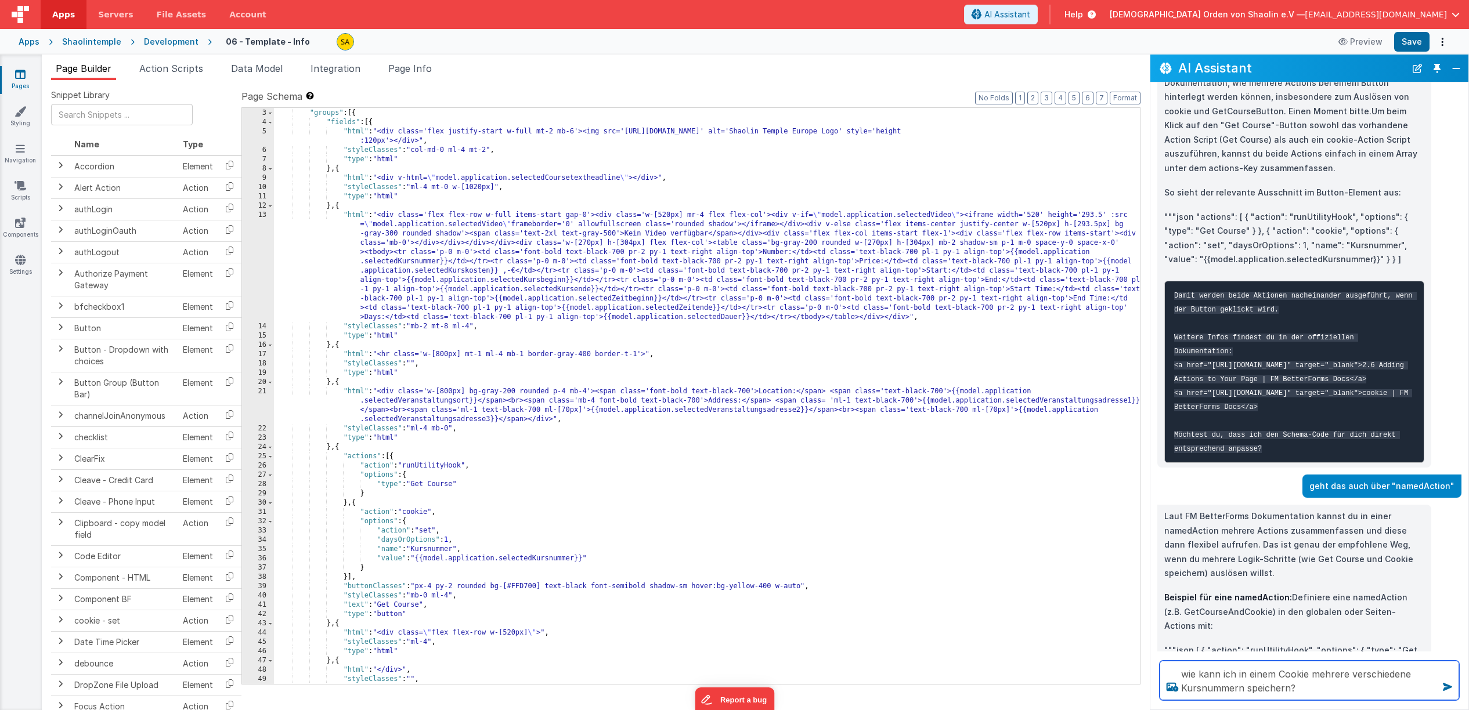
type textarea "wie kann ich in einem Cookie mehrere verschiedene Kursnummern speichern?"
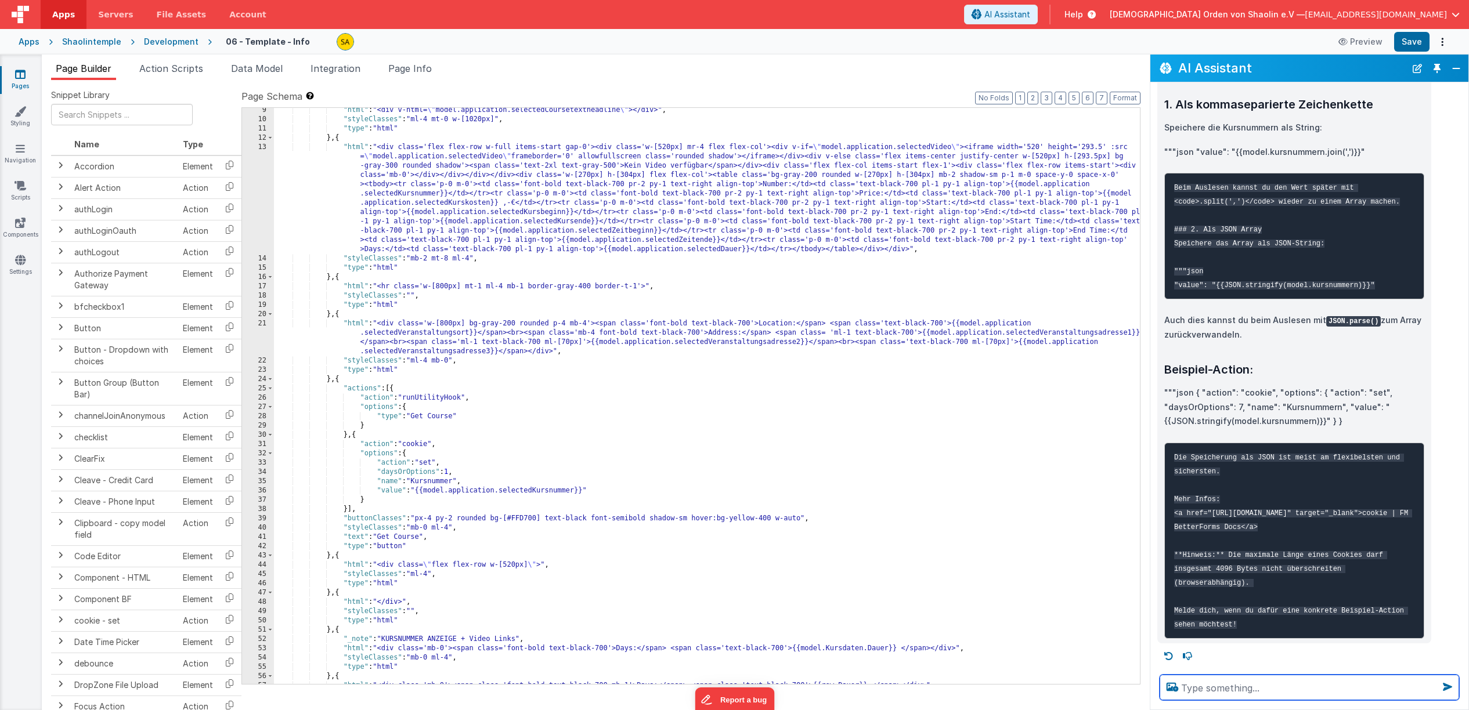
scroll to position [1982, 0]
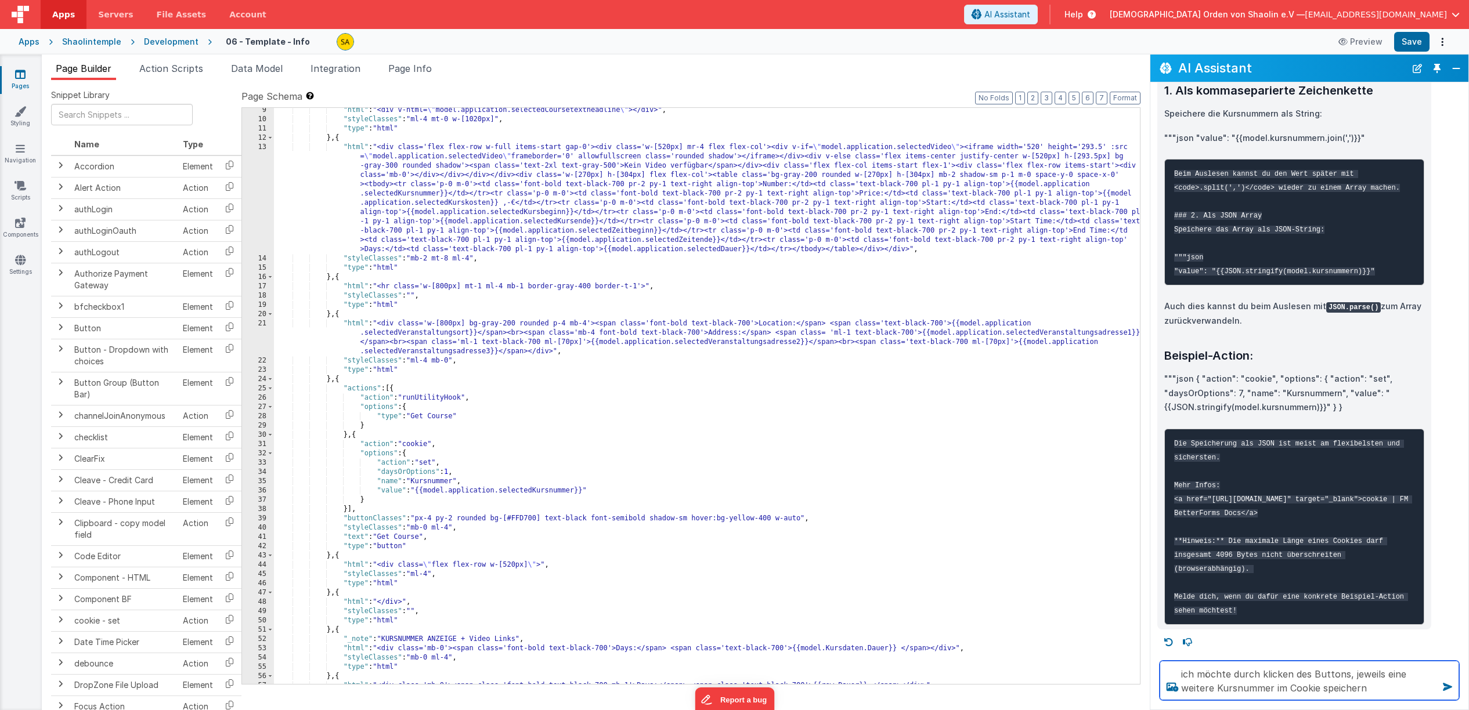
type textarea "ich möchte durch klicken des Buttons, jeweils eine weitere Kursnummer im Cookie…"
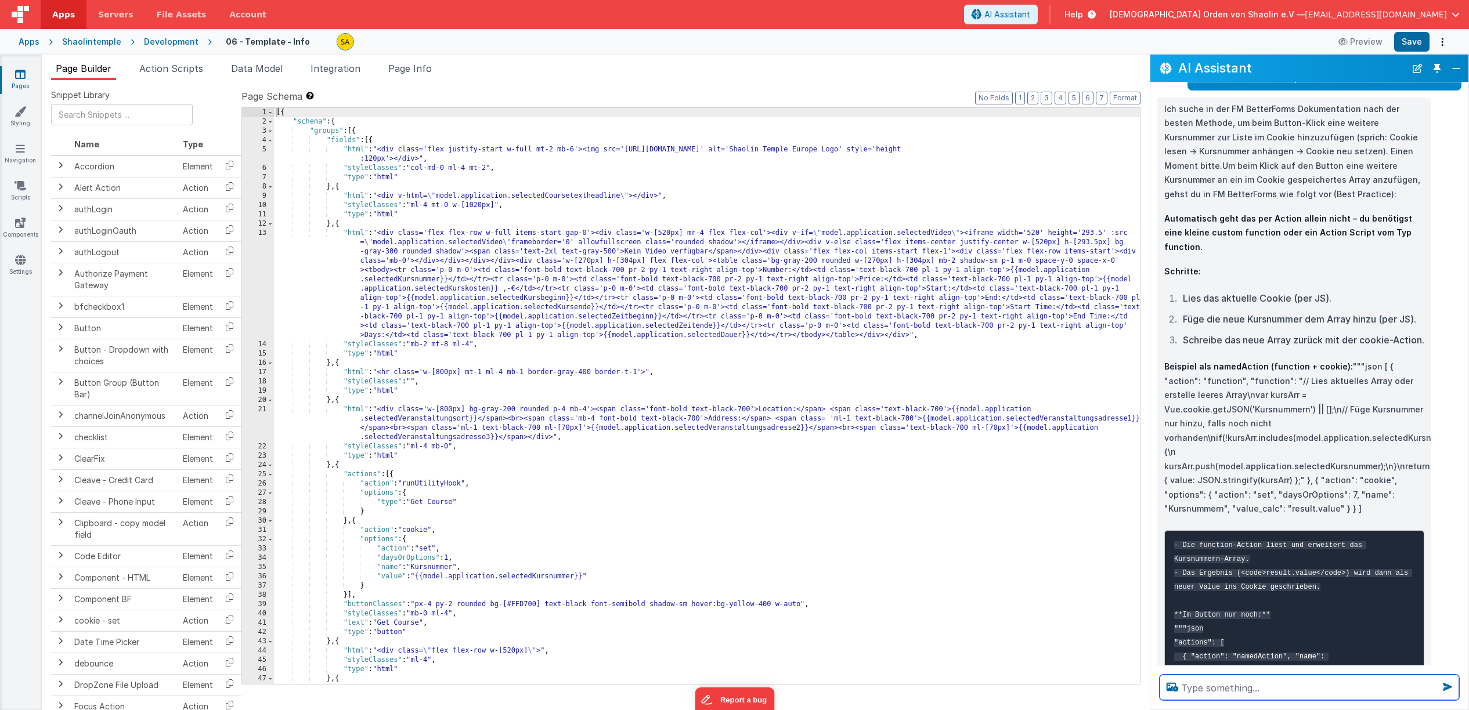
scroll to position [2498, 0]
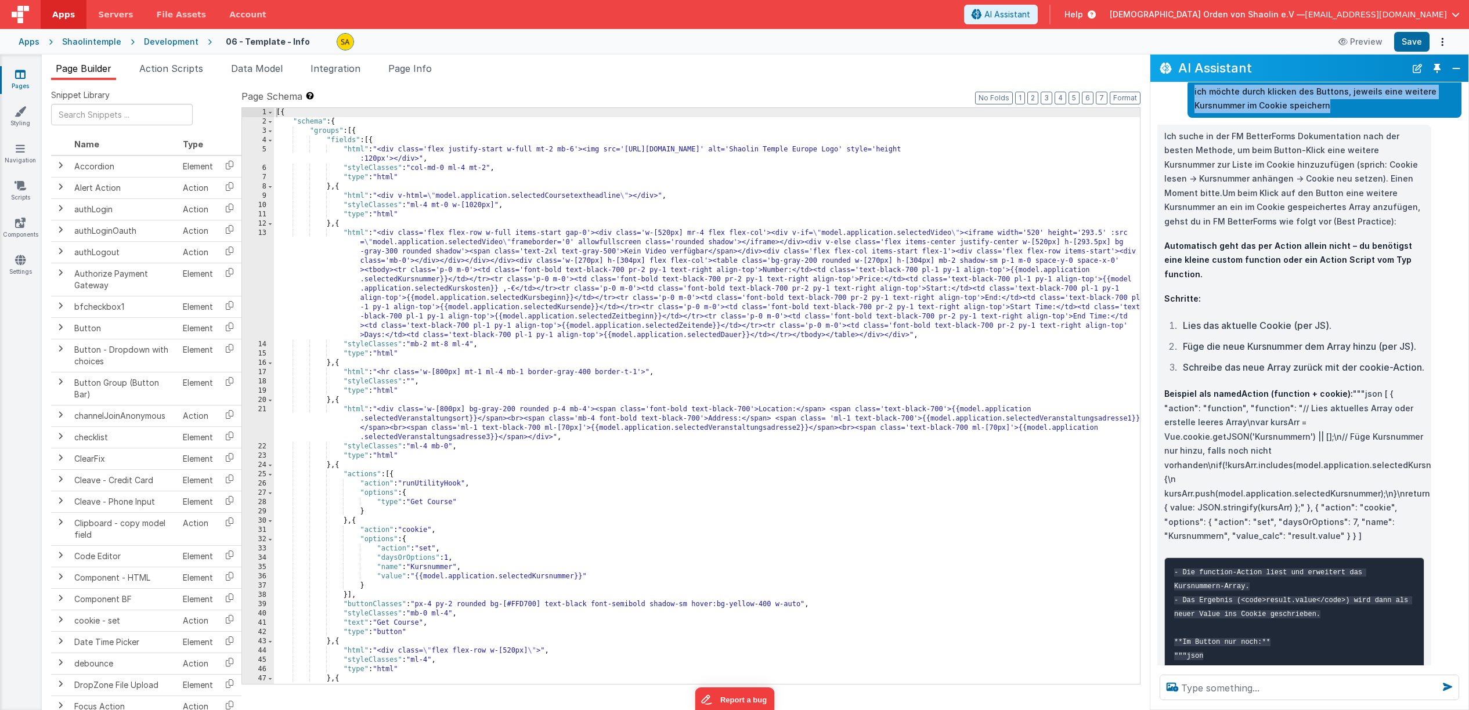
drag, startPoint x: 1195, startPoint y: 228, endPoint x: 1357, endPoint y: 247, distance: 163.6
click at [1357, 113] on p "ich möchte durch klicken des Buttons, jeweils eine weitere Kursnummer im Cookie…" at bounding box center [1324, 99] width 260 height 28
copy p "ich möchte durch klicken des Buttons, jeweils eine weitere Kursnummer im Cookie…"
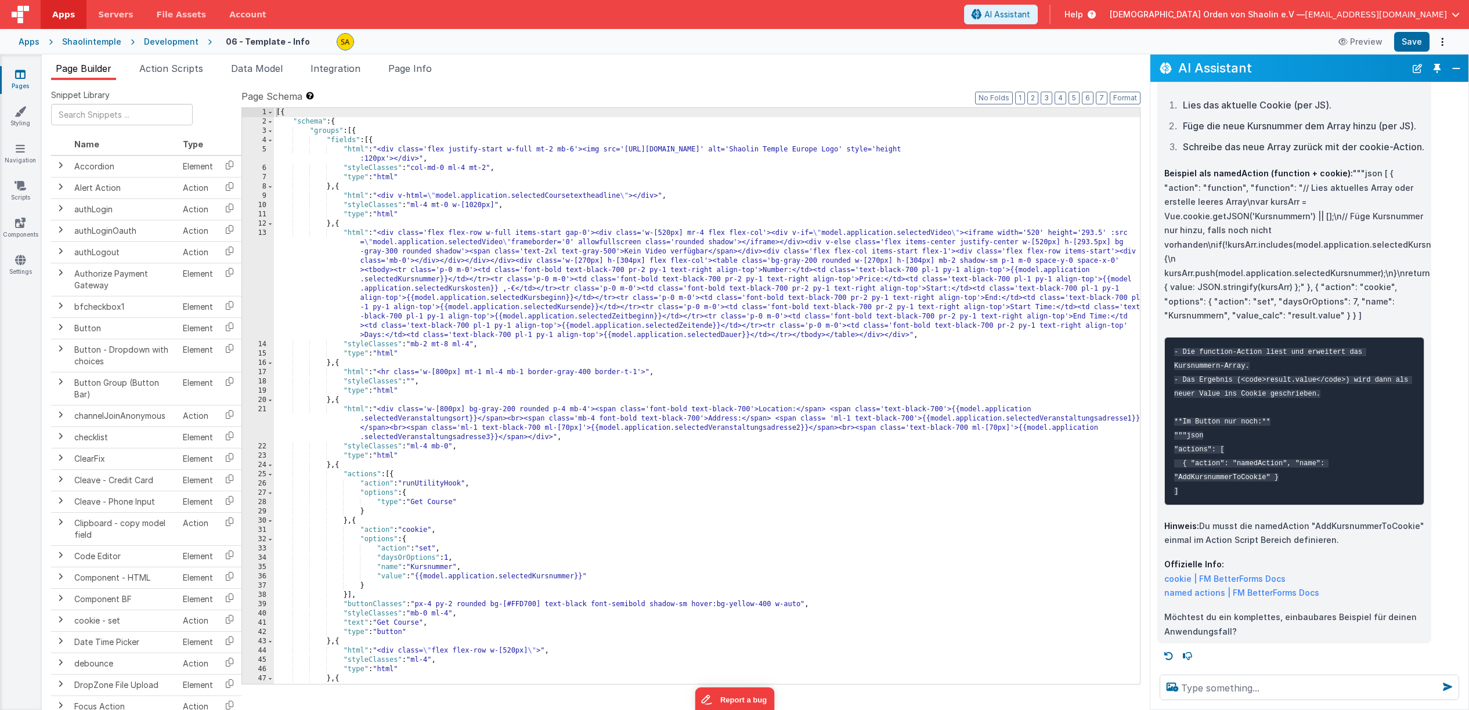
scroll to position [2831, 0]
click at [1263, 689] on textarea at bounding box center [1309, 688] width 299 height 26
paste textarea "ich möchte durch klicken des Buttons, jeweils eine weitere Kursnummer im Cookie…"
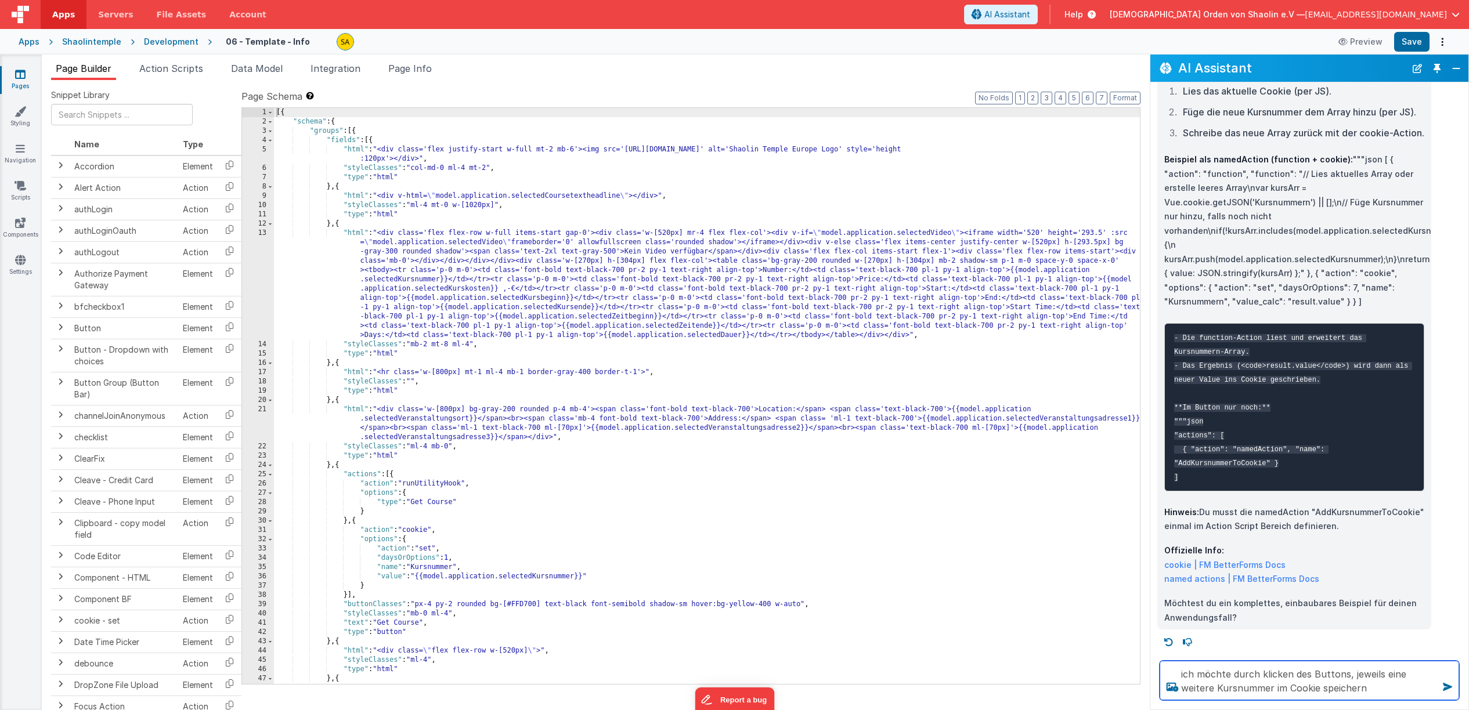
scroll to position [1, 0]
type textarea "ich möchte durch klicken des Buttons, jeweils eine weitere Kursnummer im Cookie…"
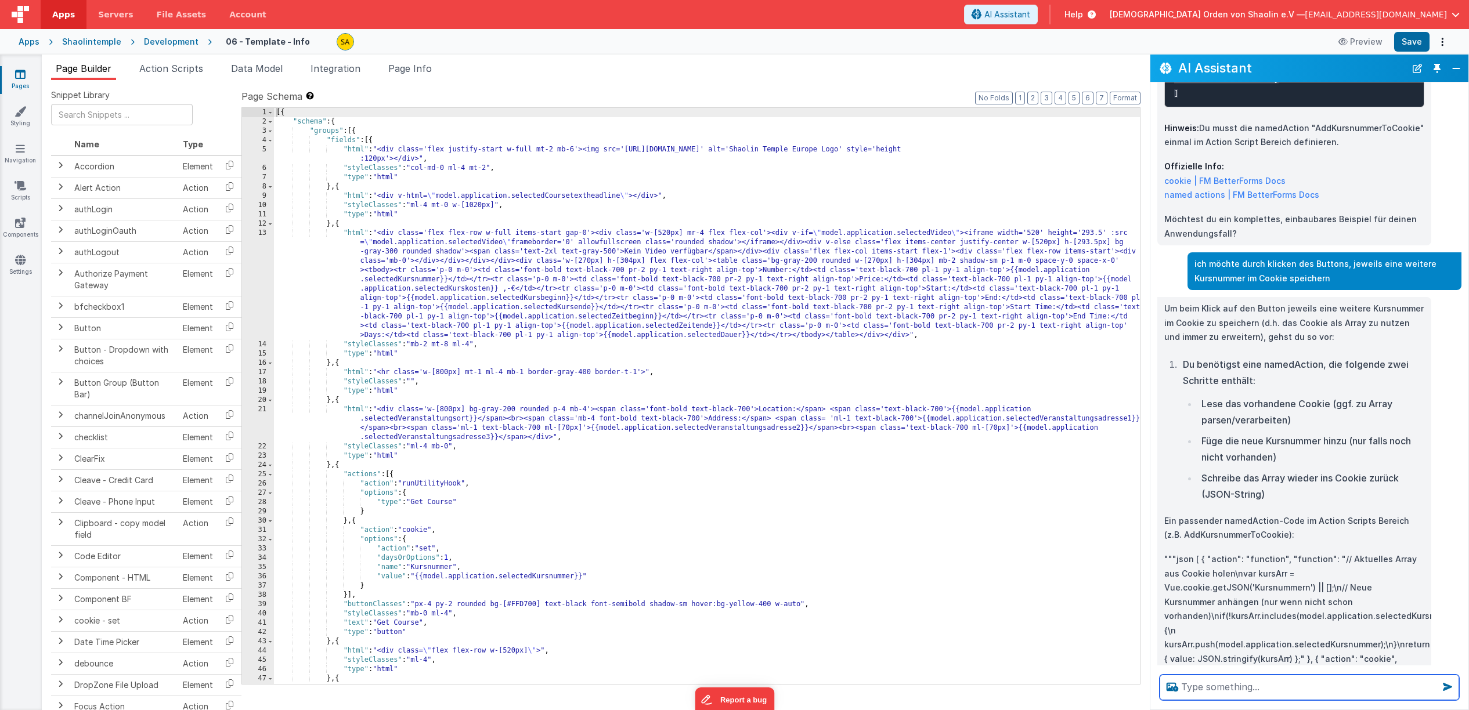
scroll to position [3148, 0]
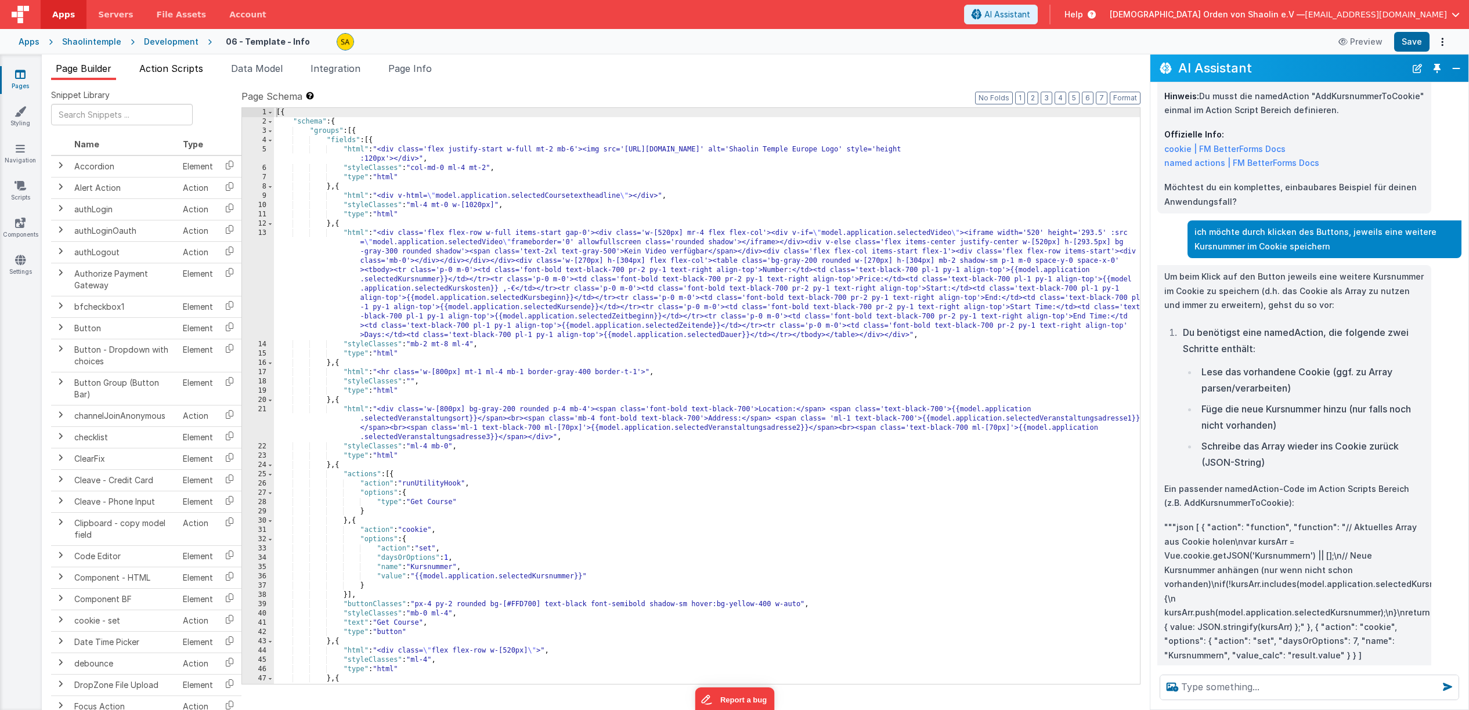
click at [172, 71] on span "Action Scripts" at bounding box center [171, 69] width 64 height 12
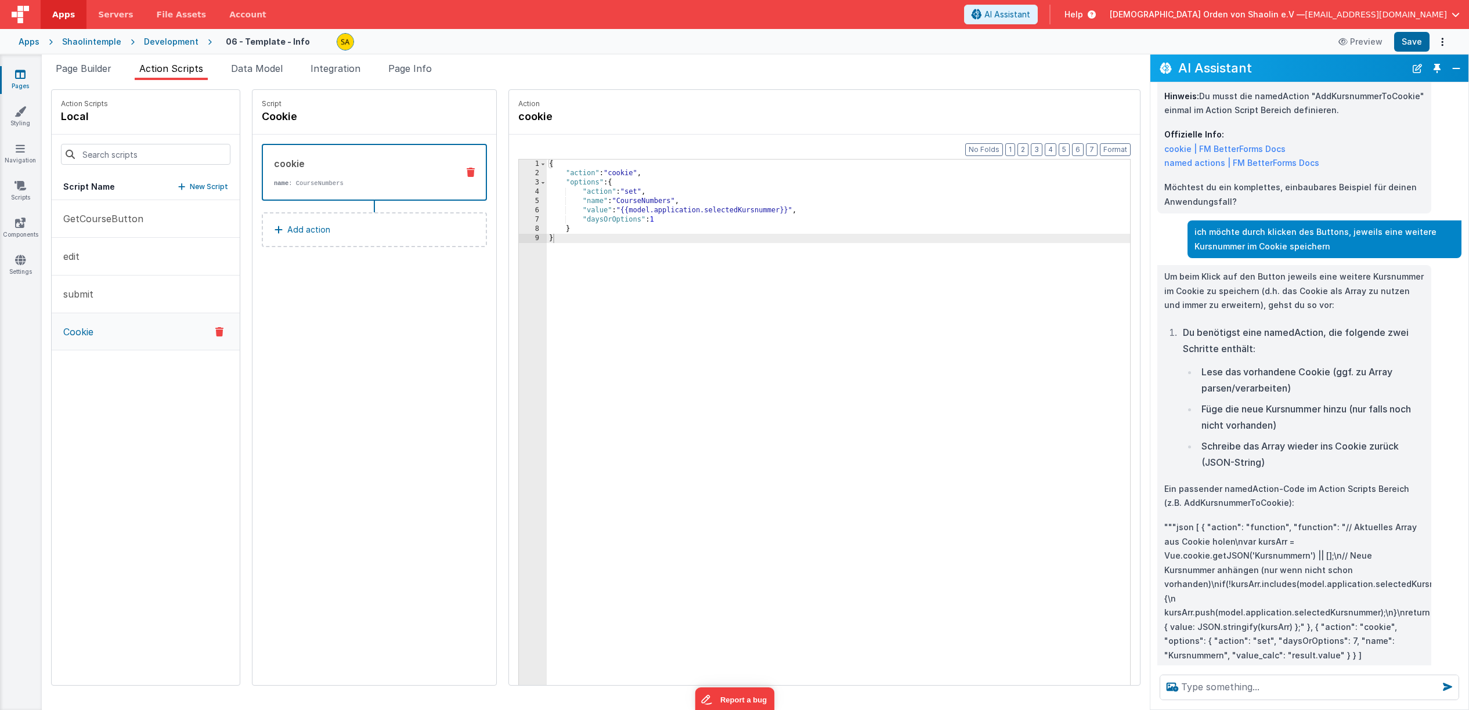
click at [215, 333] on icon at bounding box center [219, 332] width 8 height 14
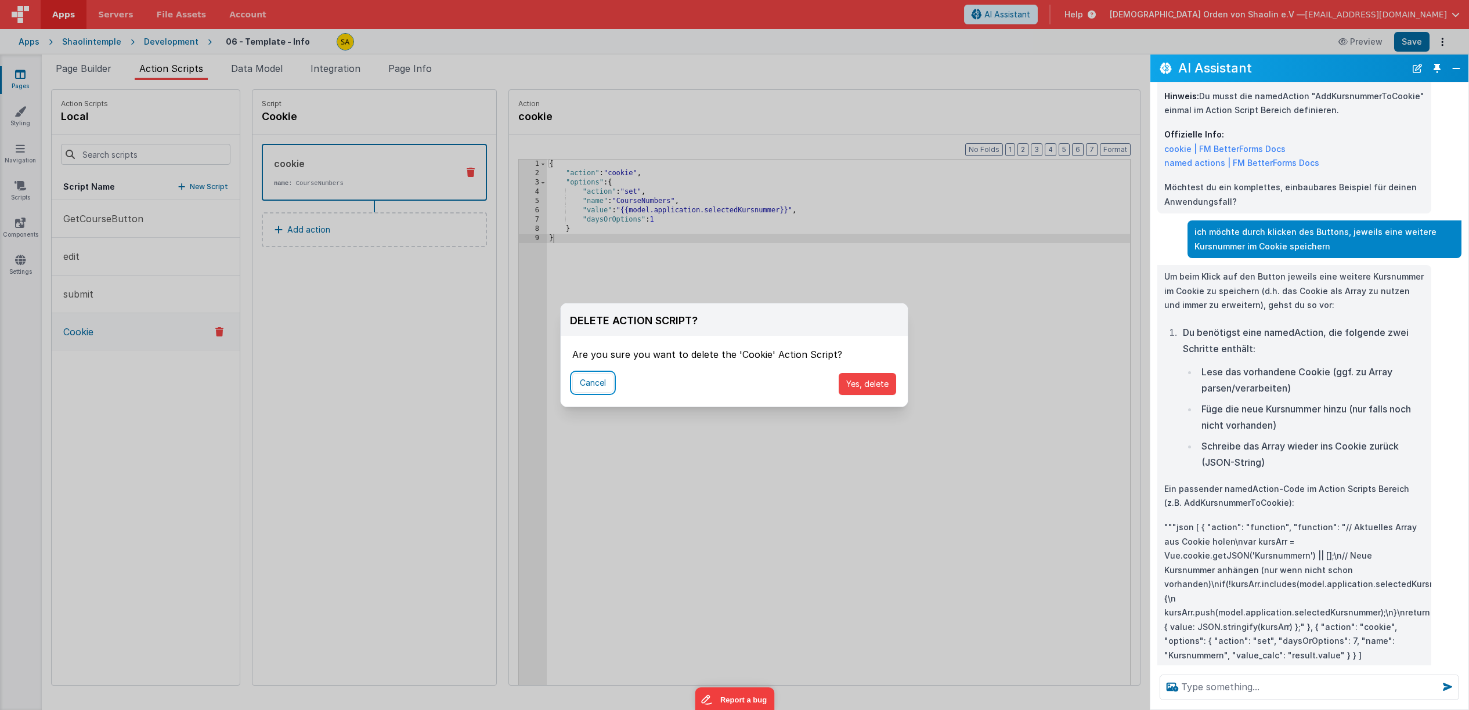
drag, startPoint x: 595, startPoint y: 380, endPoint x: 545, endPoint y: 370, distance: 51.4
click at [595, 380] on button "Cancel" at bounding box center [592, 383] width 41 height 20
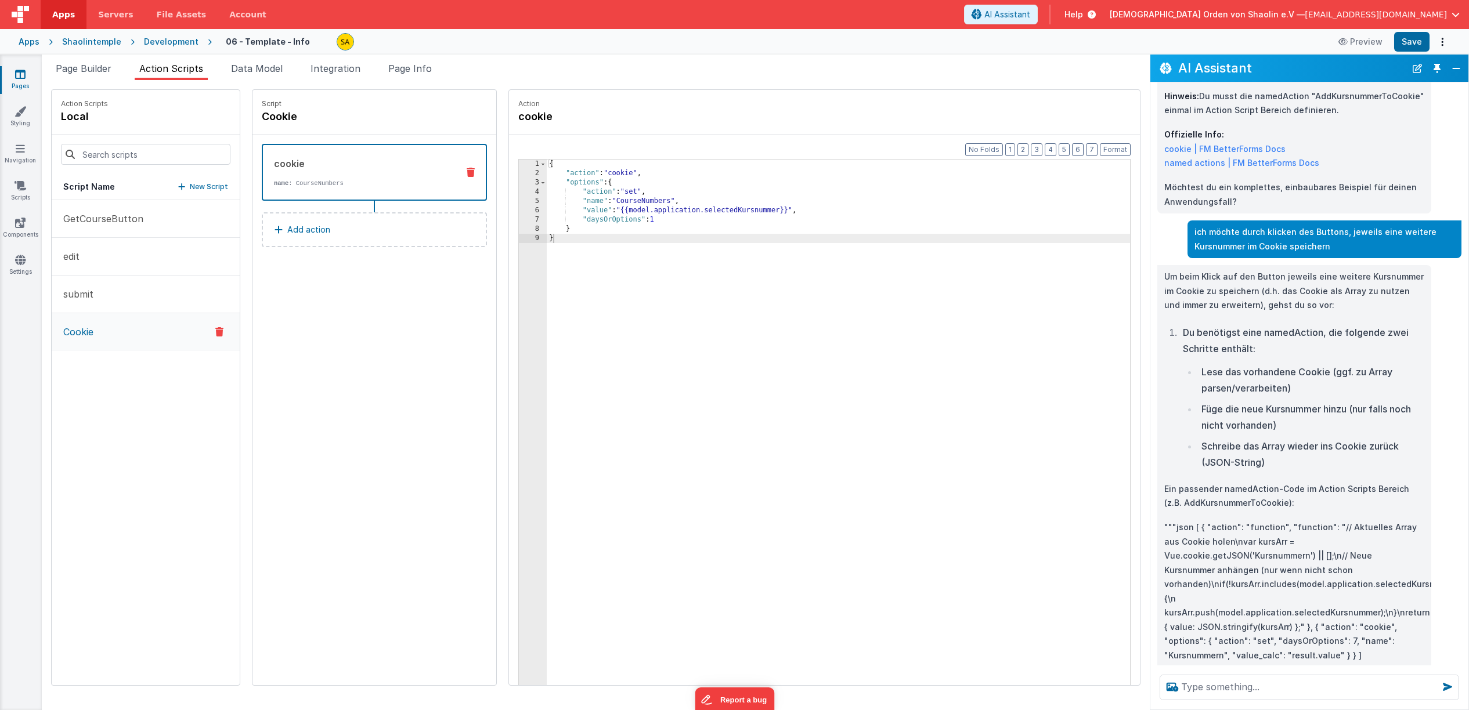
click at [196, 187] on p "New Script" at bounding box center [209, 187] width 38 height 12
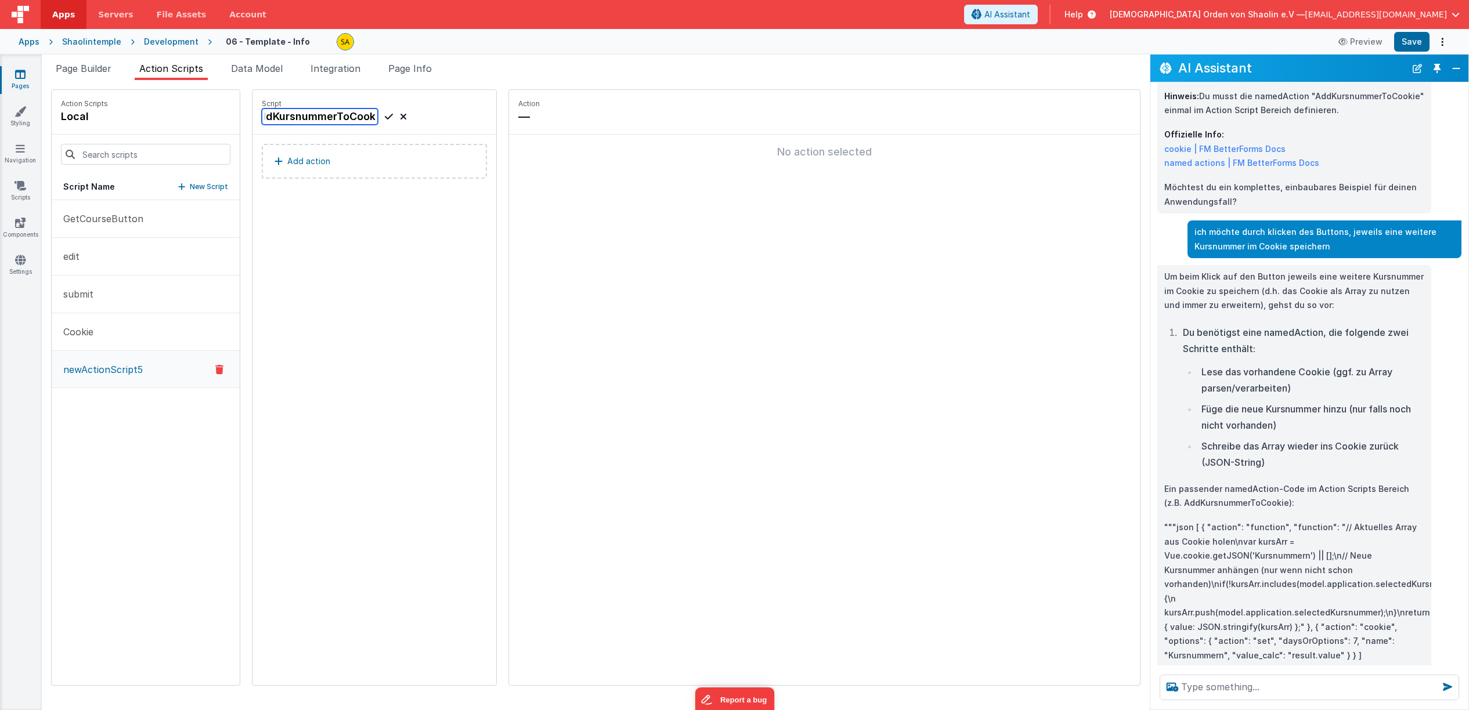
scroll to position [0, 22]
drag, startPoint x: 315, startPoint y: 117, endPoint x: 314, endPoint y: 126, distance: 8.8
click at [315, 118] on input "AddKursnummerToCookie" at bounding box center [320, 117] width 116 height 16
type input "AddCoursenumberToCookie"
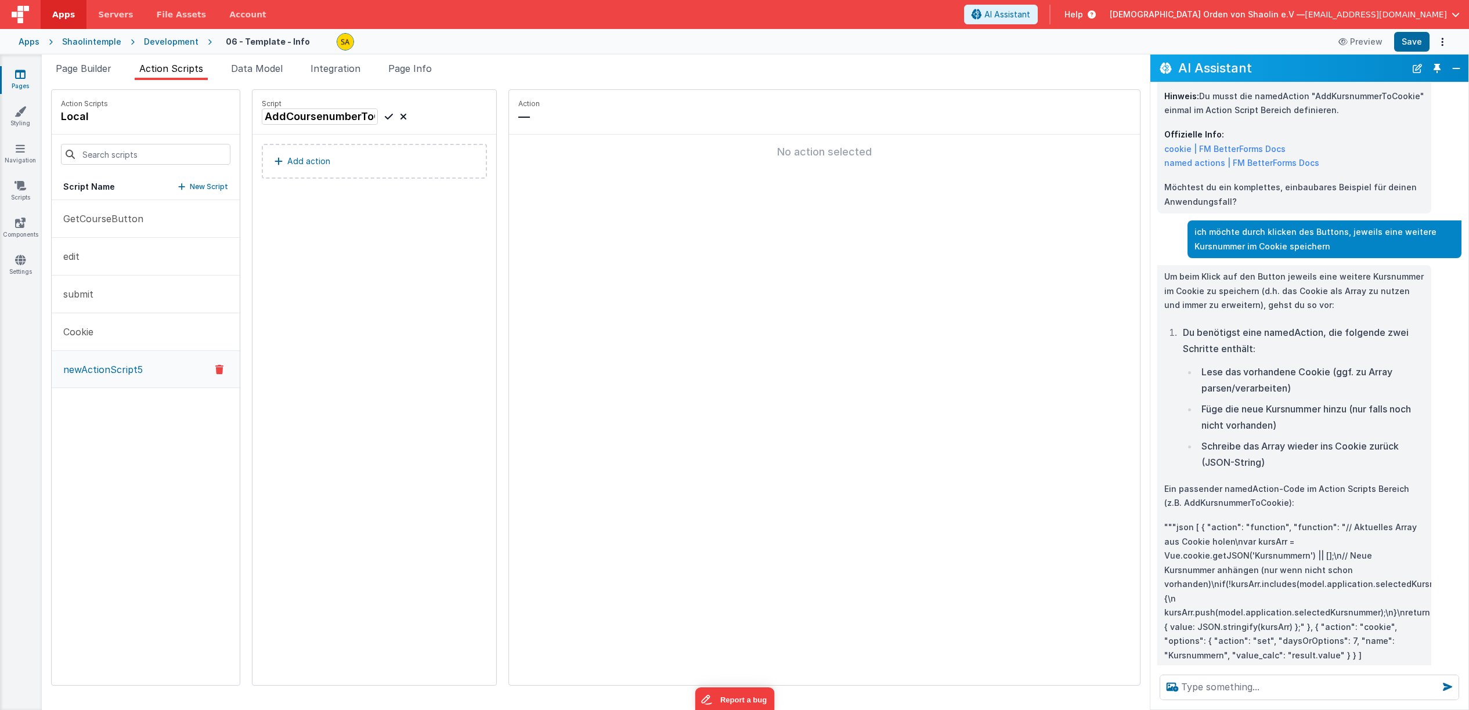
click at [343, 230] on div "Script AddCoursenumberToCookie Add action" at bounding box center [374, 387] width 244 height 595
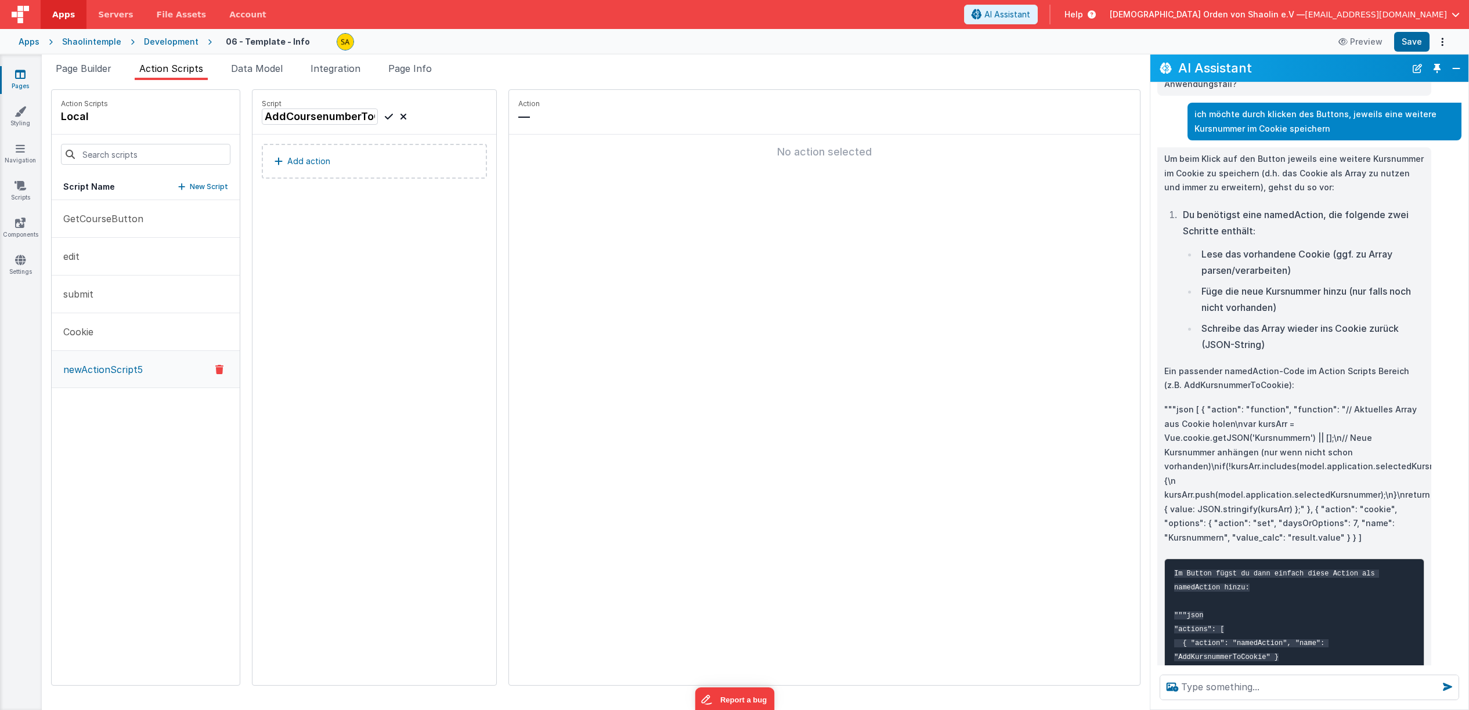
scroll to position [3267, 0]
click at [303, 163] on p "Add action" at bounding box center [308, 161] width 43 height 14
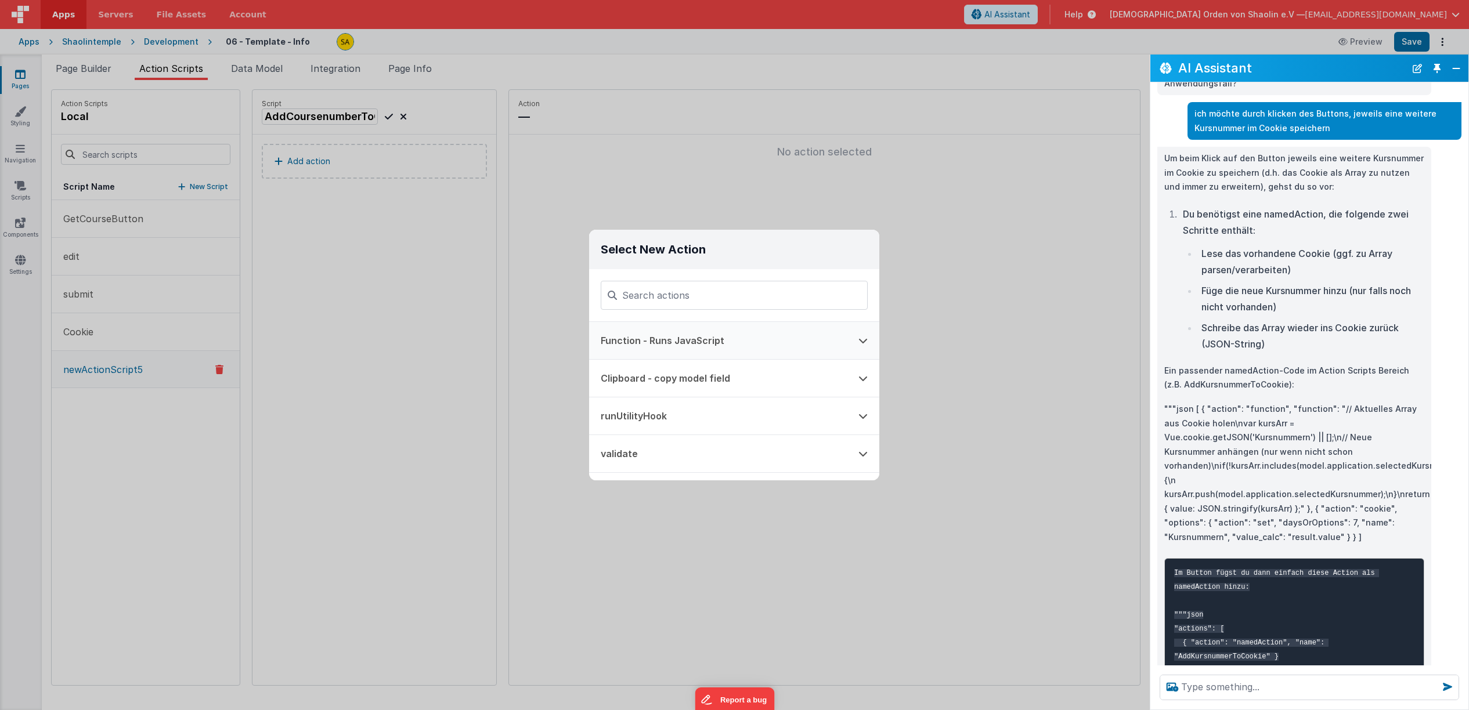
click at [677, 337] on button "Function - Runs JavaScript" at bounding box center [718, 340] width 258 height 37
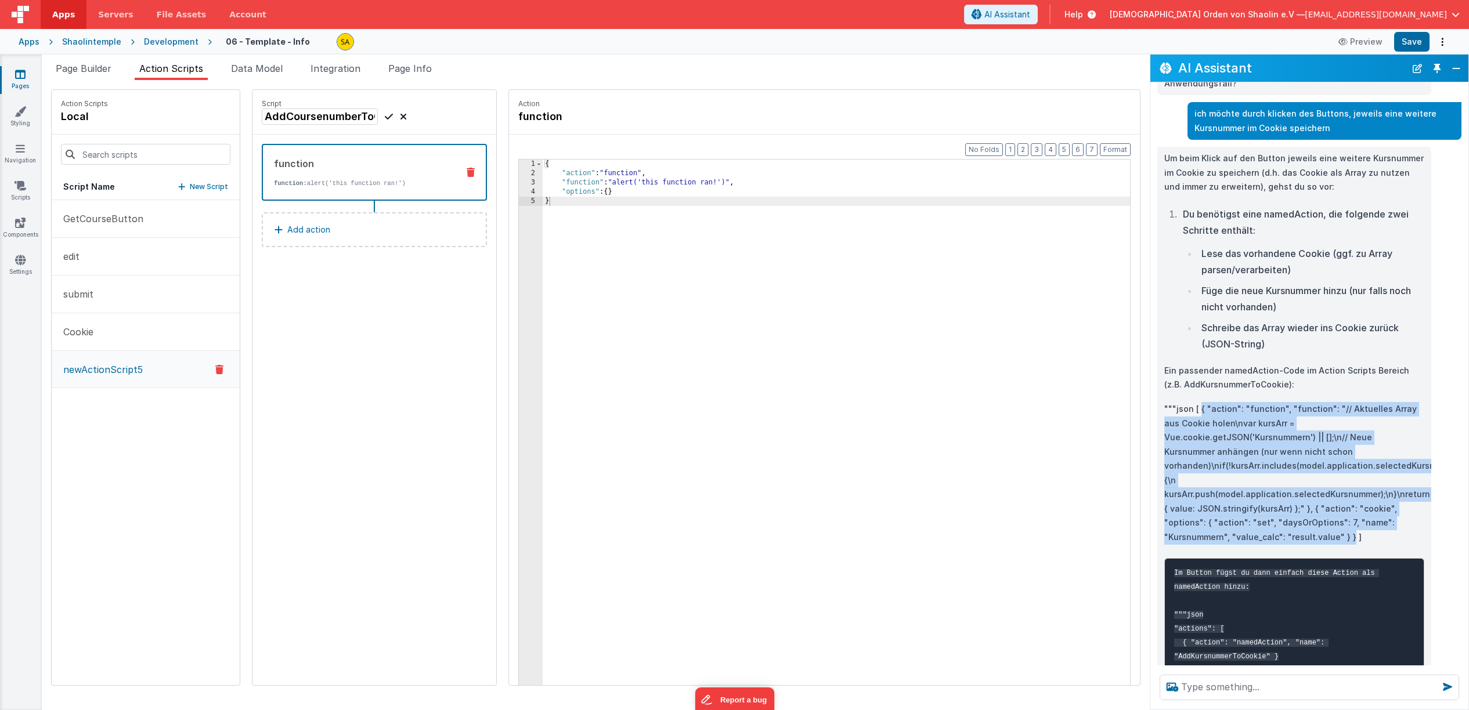
drag, startPoint x: 1200, startPoint y: 523, endPoint x: 1349, endPoint y: 653, distance: 197.9
click at [1349, 544] on p """"json [ { "action": "function", "function": "// Aktuelles Array aus Cookie ho…" at bounding box center [1294, 473] width 260 height 142
copy p "{ "action": "function", "function": "// Aktuelles Array aus Cookie holen\nvar k…"
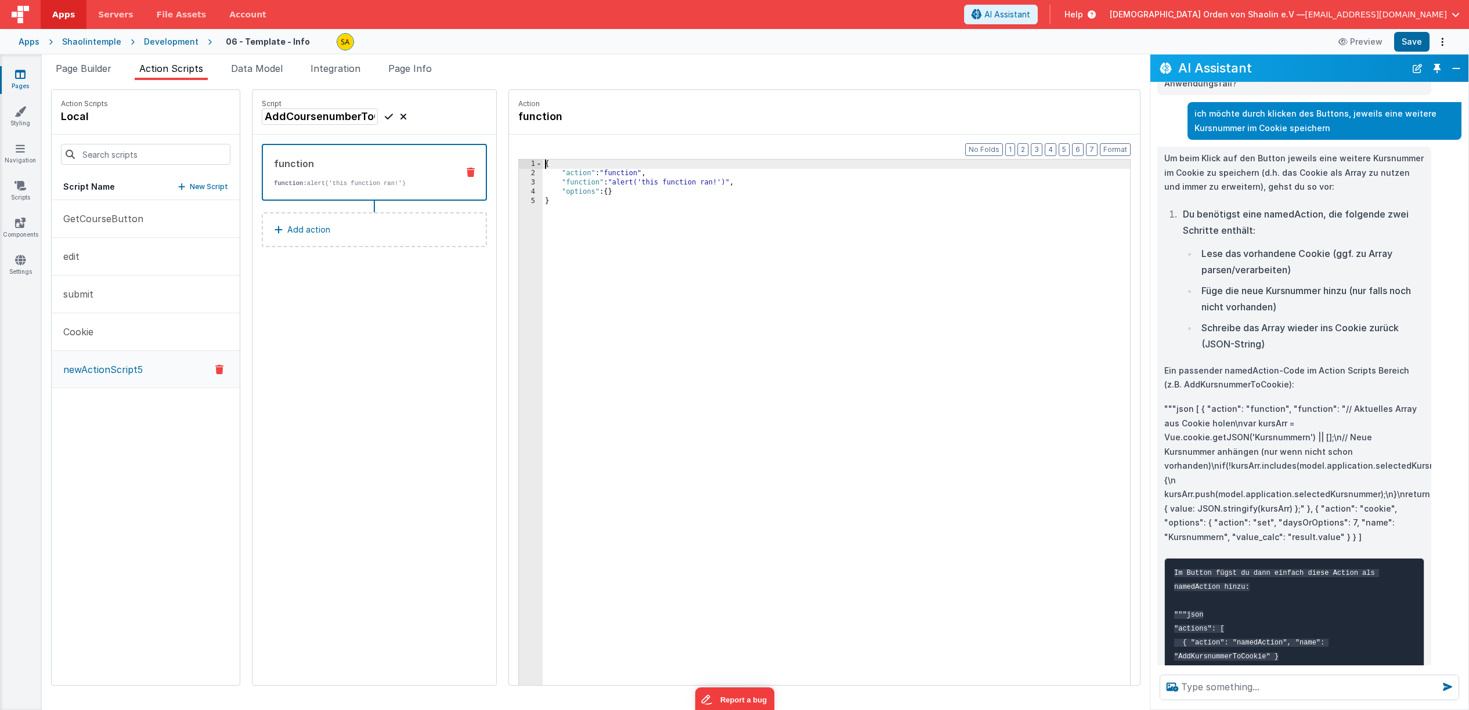
drag, startPoint x: 531, startPoint y: 165, endPoint x: 541, endPoint y: 205, distance: 41.4
click at [543, 164] on div "{ "action" : "function" , "function" : "alert('this function ran!')" , "options…" at bounding box center [844, 450] width 602 height 580
click at [544, 205] on div "{ "action" : "function" , "function" : "alert('this function ran!')" , "options…" at bounding box center [844, 450] width 602 height 580
paste textarea
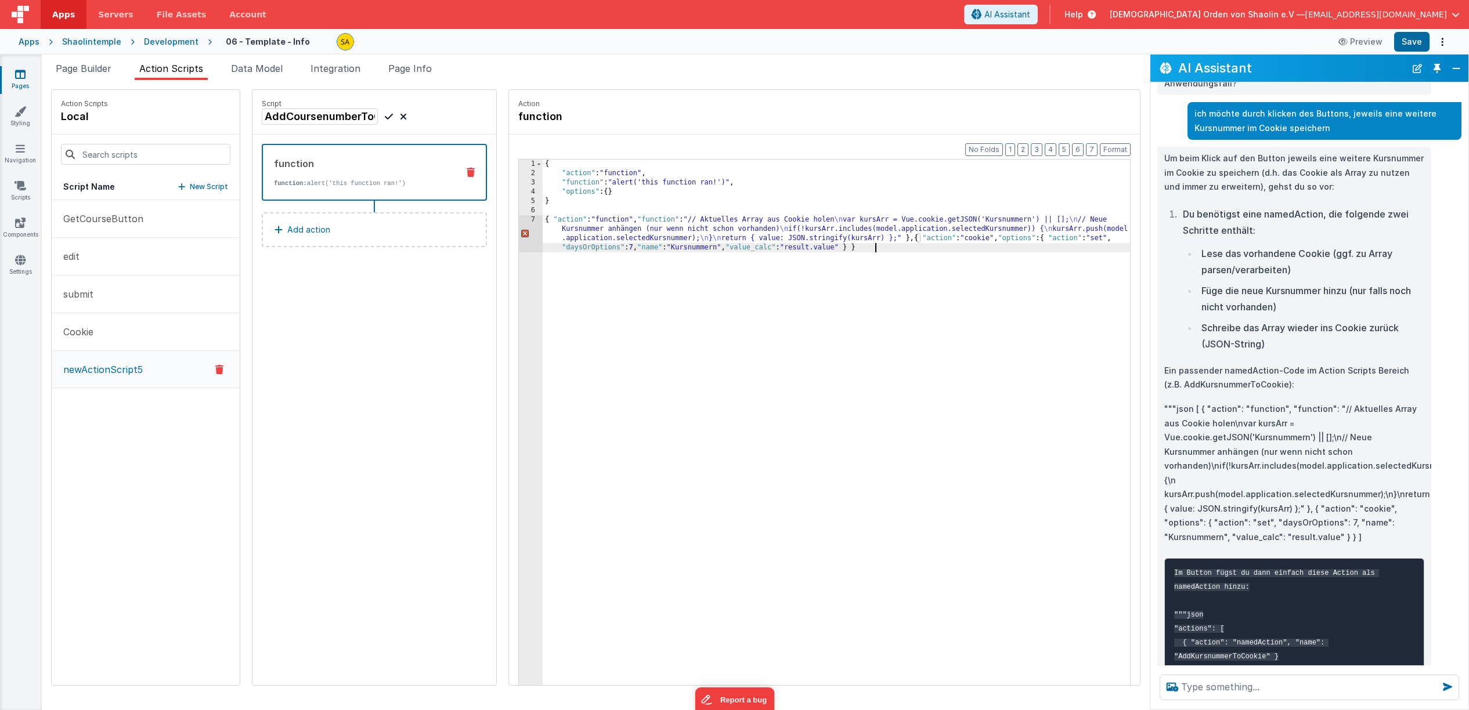
click at [551, 205] on div "{ "action" : "function" , "function" : "alert('this function ran!')" , "options…" at bounding box center [844, 464] width 602 height 608
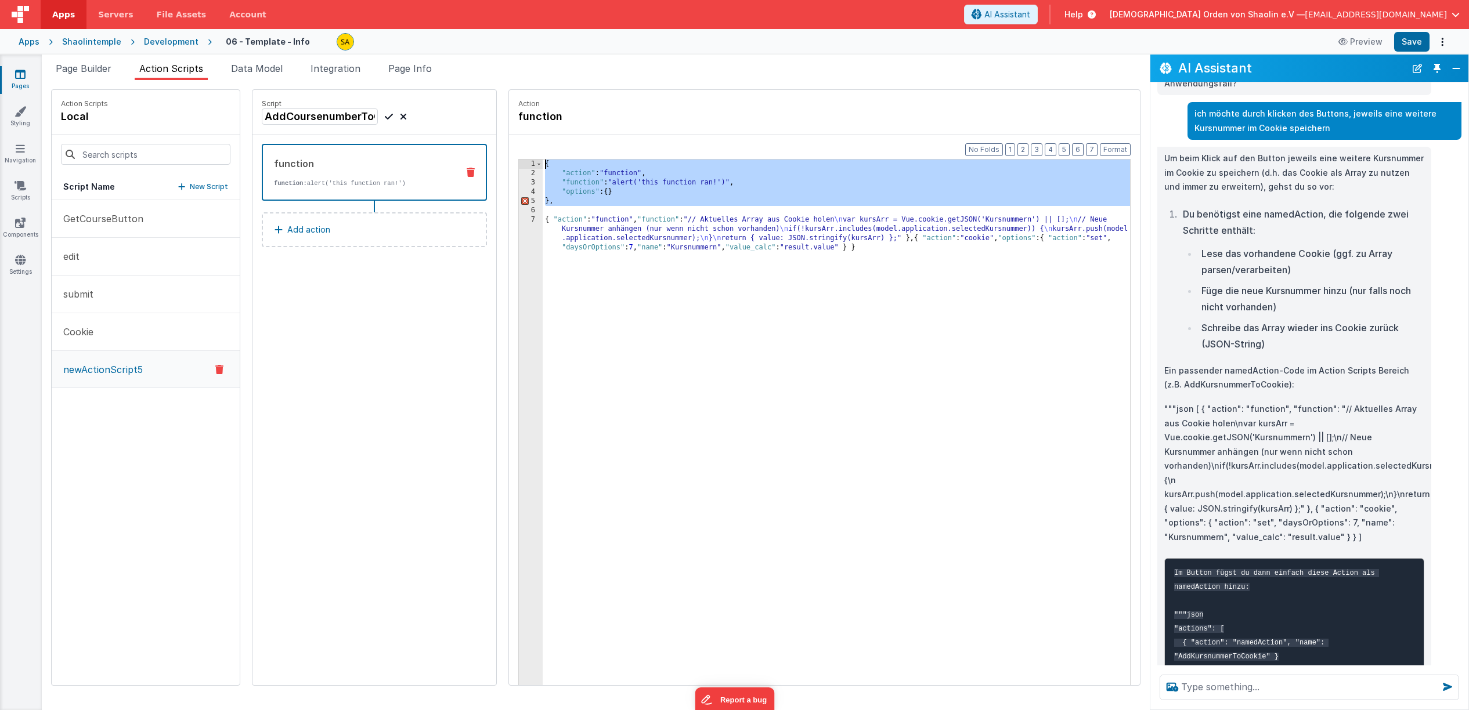
drag, startPoint x: 548, startPoint y: 206, endPoint x: 521, endPoint y: 165, distance: 49.4
click at [543, 165] on div "{ "action" : "function" , "function" : "alert('this function ran!')" , "options…" at bounding box center [836, 441] width 587 height 562
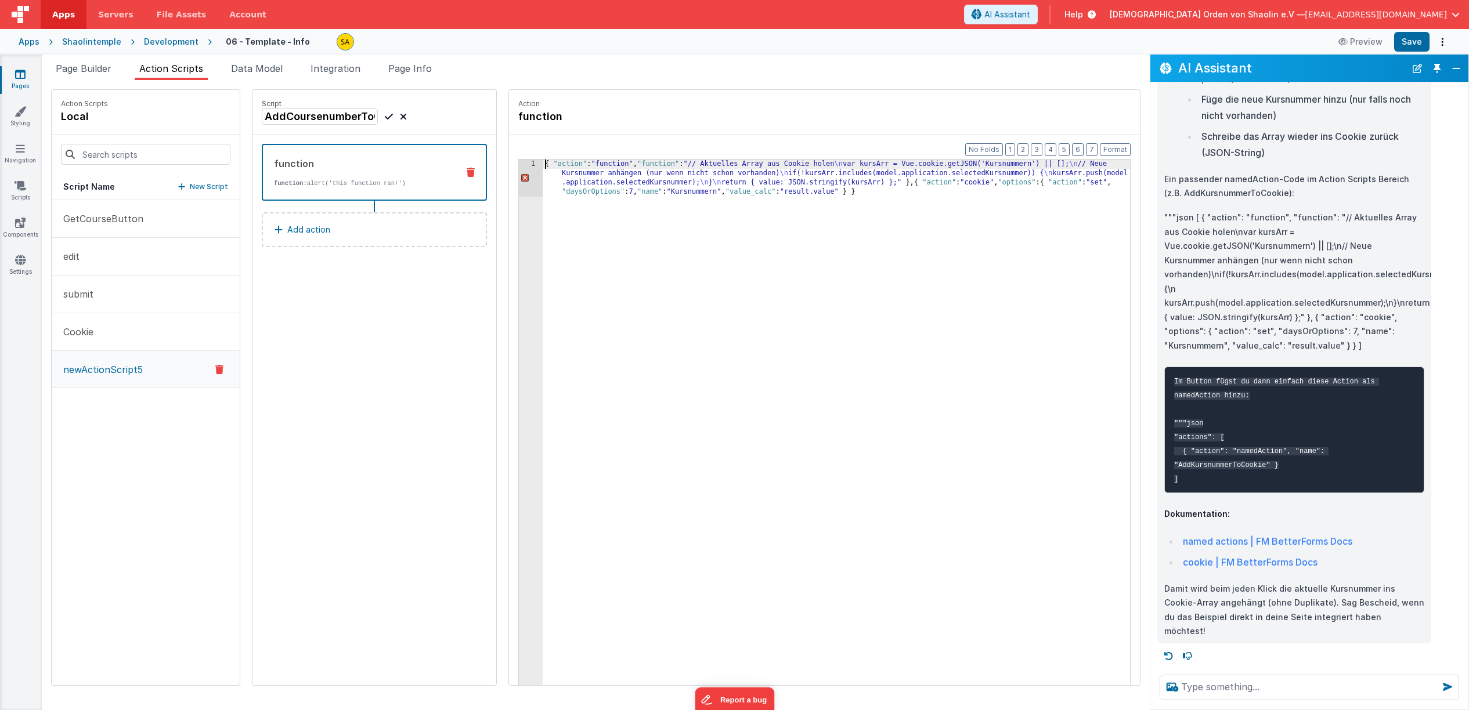
scroll to position [3557, 0]
click at [1204, 692] on textarea at bounding box center [1309, 688] width 299 height 26
type textarea "b"
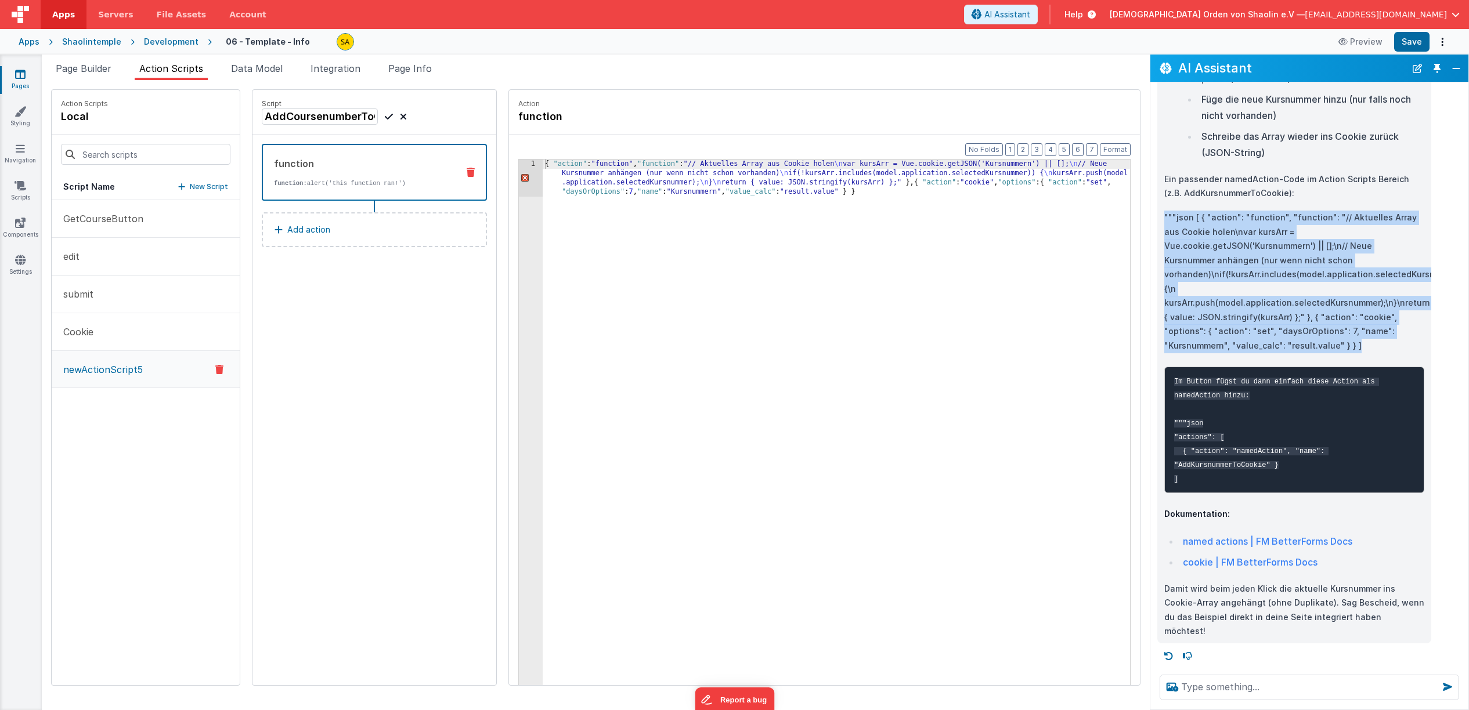
drag, startPoint x: 1165, startPoint y: 232, endPoint x: 1406, endPoint y: 345, distance: 266.1
click at [1406, 345] on p """"json [ { "action": "function", "function": "// Aktuelles Array aus Cookie ho…" at bounding box center [1294, 282] width 260 height 142
copy p """"json [ { "action": "function", "function": "// Aktuelles Array aus Cookie ho…"
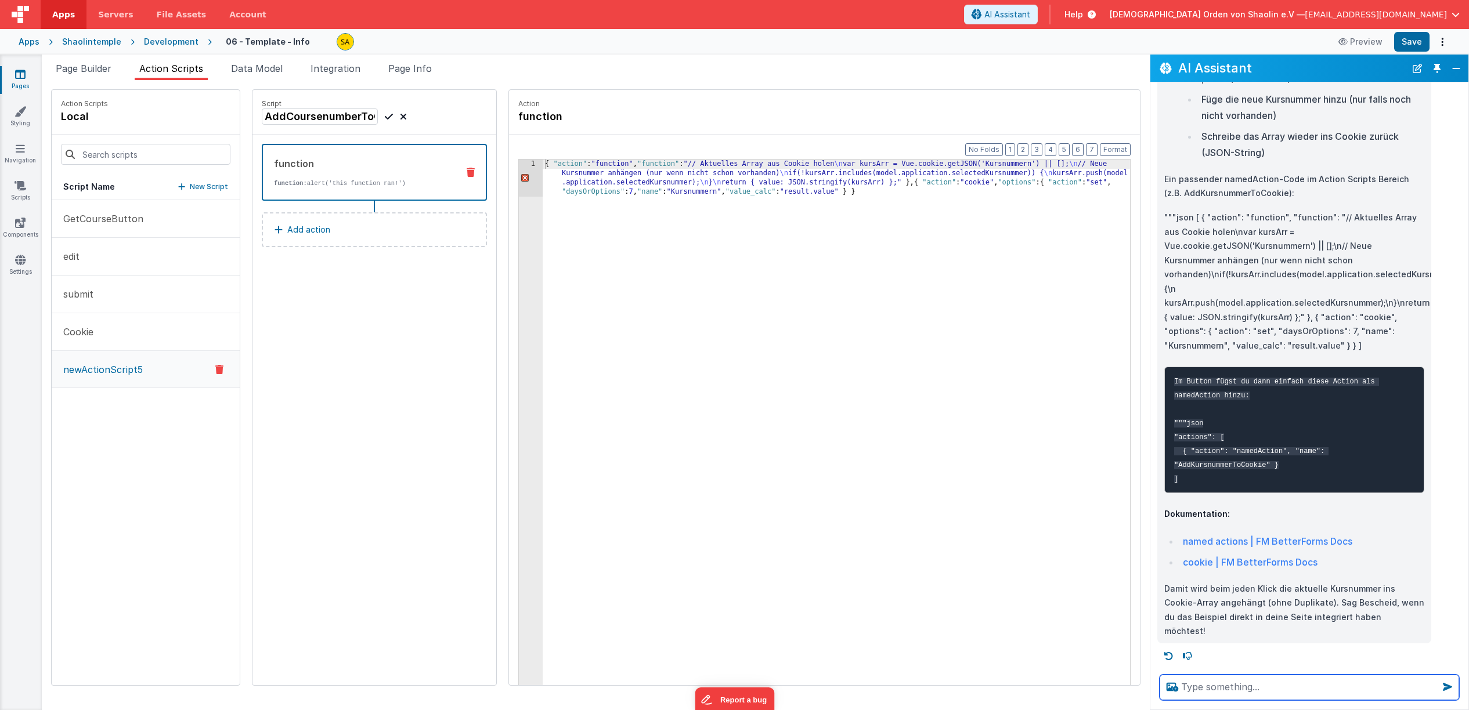
click at [1241, 691] on textarea at bounding box center [1309, 688] width 299 height 26
paste textarea """"json [ { "action": "function", "function": "// Aktuelles Array aus Cookie ho…"
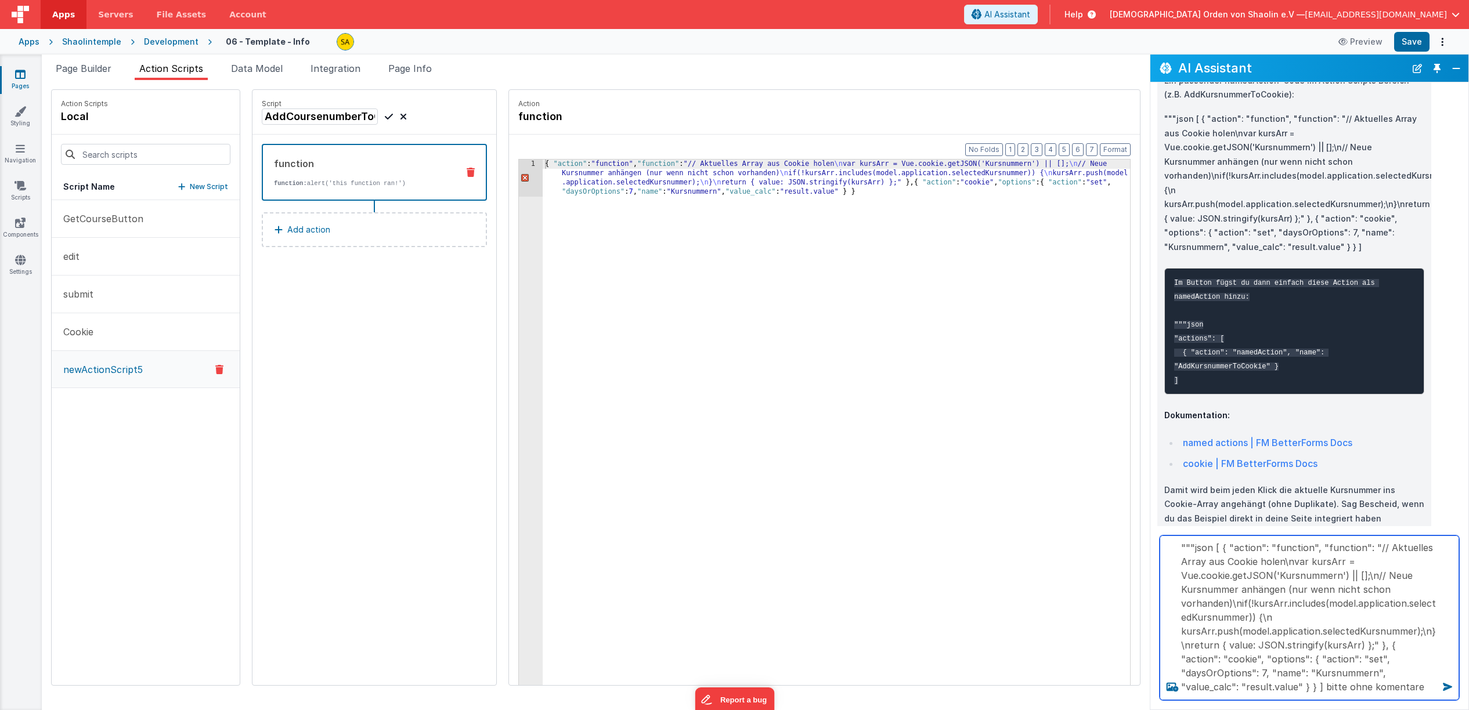
type textarea """"json [ { "action": "function", "function": "// Aktuelles Array aus Cookie ho…"
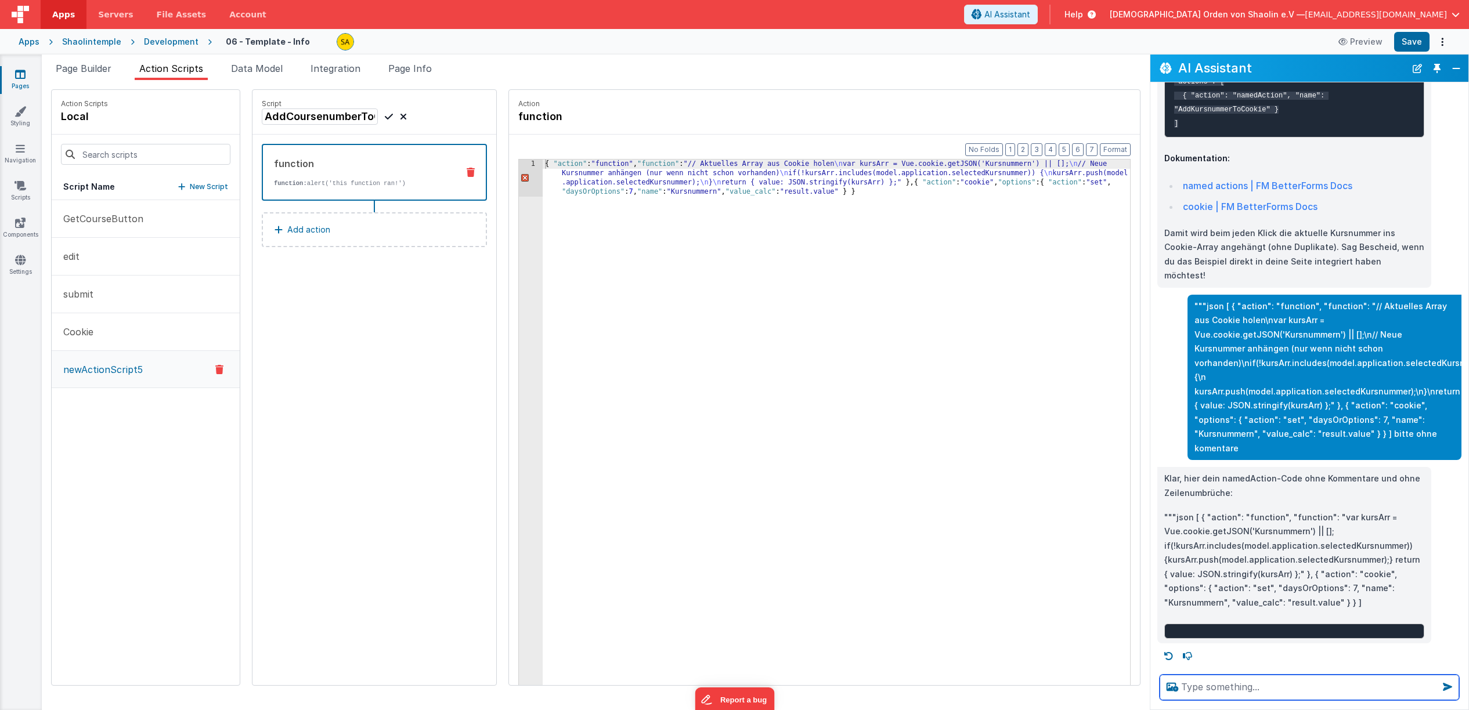
scroll to position [3899, 0]
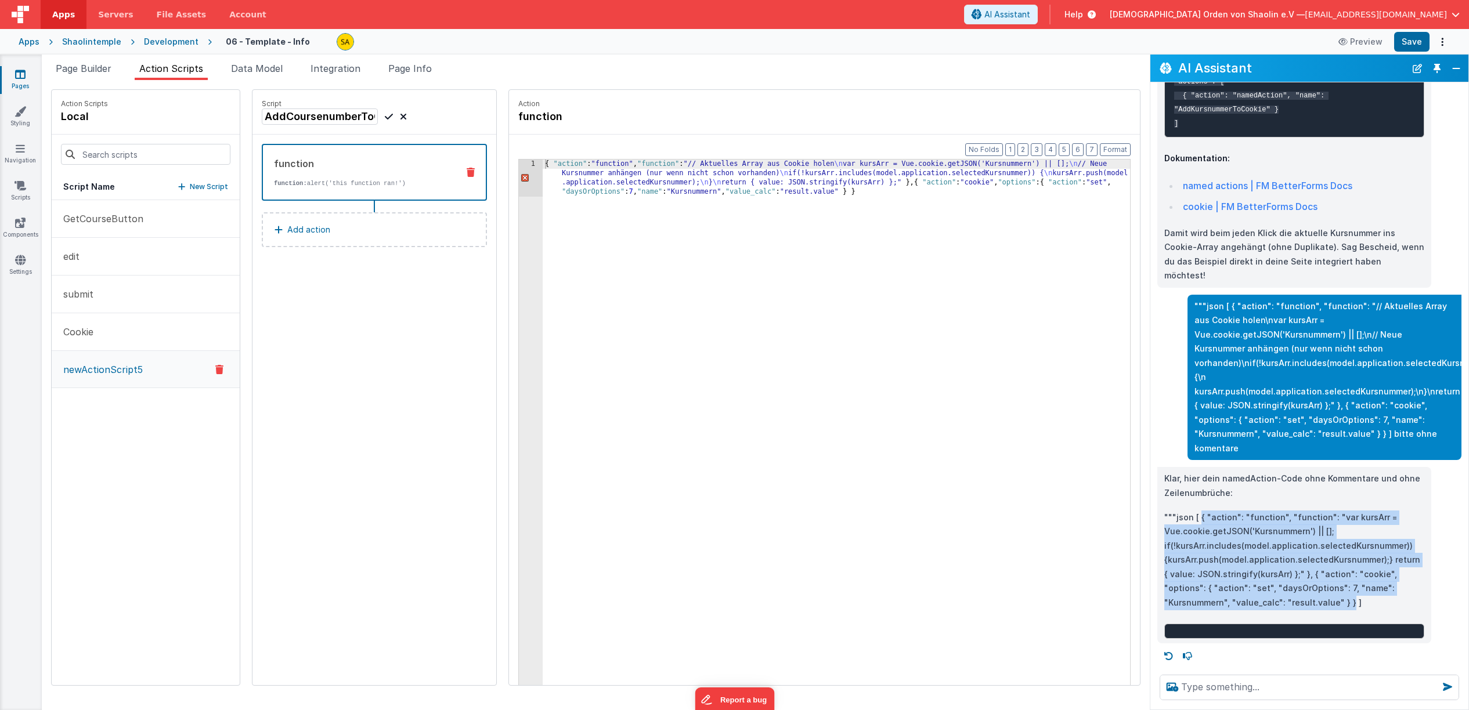
drag, startPoint x: 1201, startPoint y: 518, endPoint x: 1290, endPoint y: 630, distance: 142.9
click at [1283, 606] on p """"json [ { "action": "function", "function": "var kursArr = Vue.cookie.getJSON…" at bounding box center [1294, 561] width 260 height 100
copy p "{ "action": "function", "function": "var kursArr = Vue.cookie.getJSON('Kursnumm…"
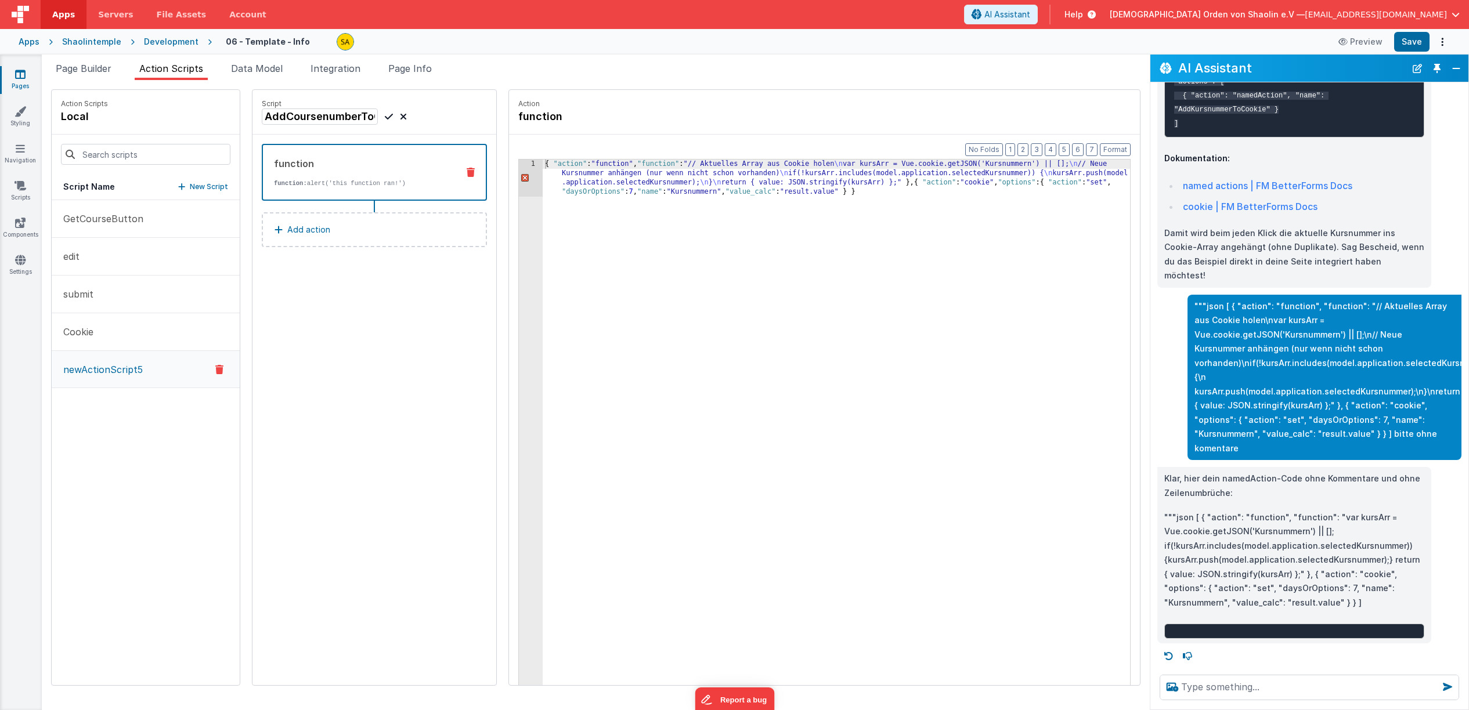
click at [576, 251] on div "{ "action" : "function" , "function" : "// Aktuelles Array aus Cookie holen \n …" at bounding box center [844, 478] width 602 height 636
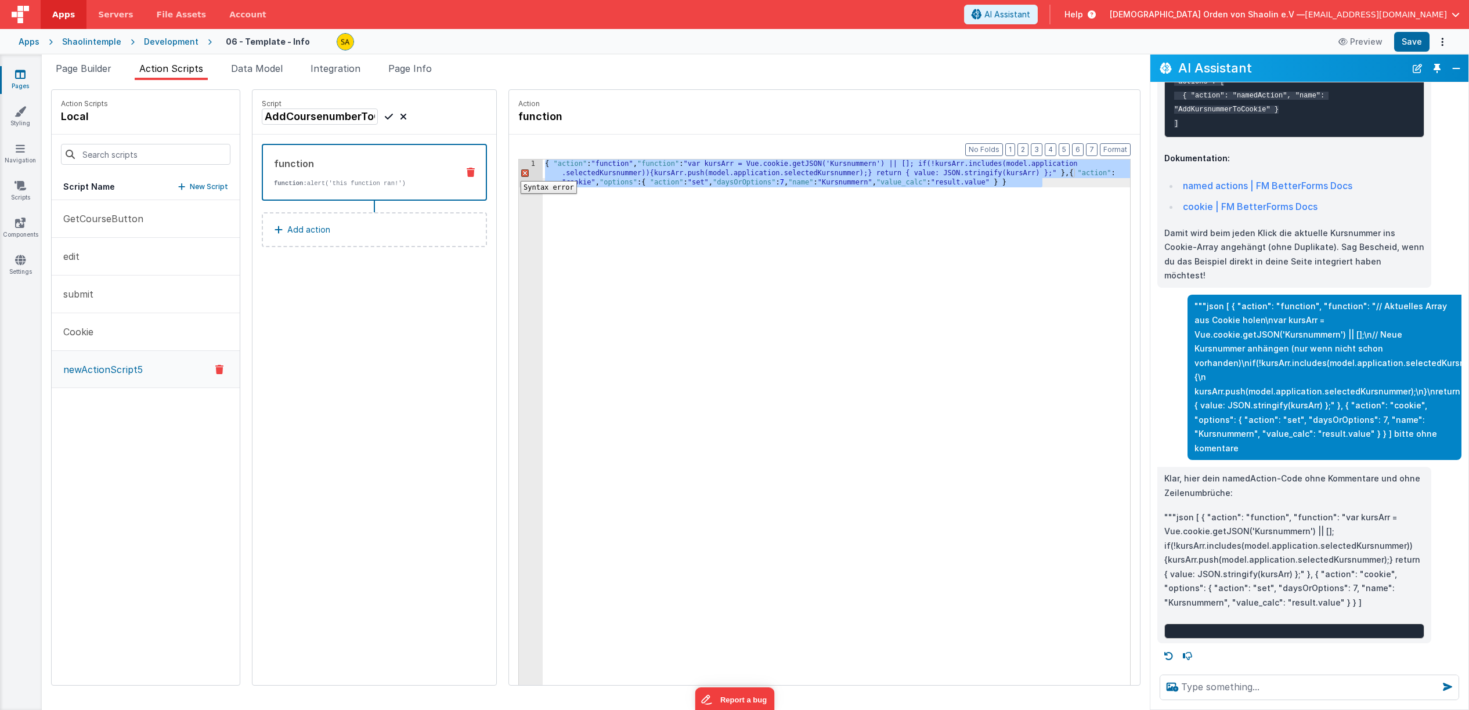
click at [519, 172] on div "1" at bounding box center [531, 174] width 24 height 28
click at [617, 258] on div "{ "action" : "function" , "function" : "var kursArr = Vue.cookie.getJSON('Kursn…" at bounding box center [844, 469] width 602 height 618
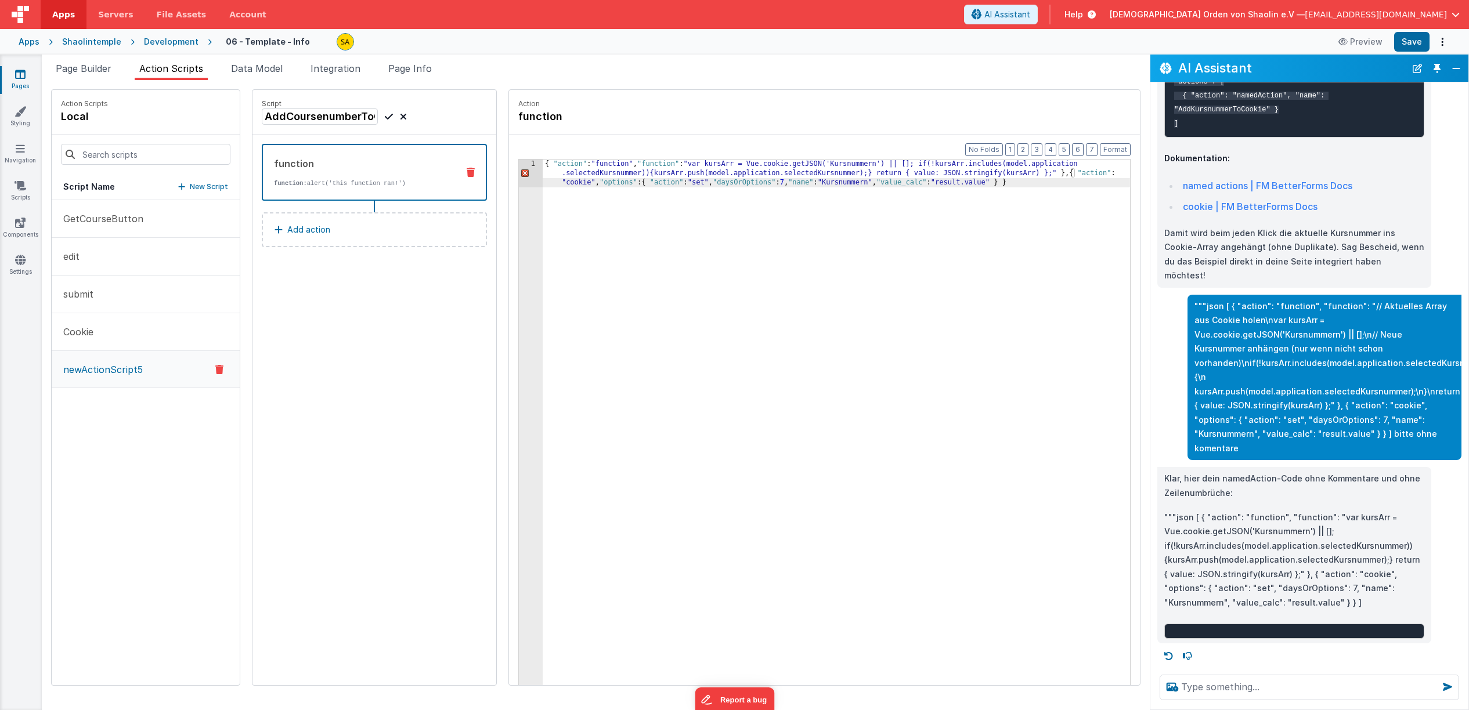
click at [385, 116] on icon at bounding box center [389, 117] width 8 height 14
click at [823, 182] on div "{ "action" : "function" , "function" : "var kursArr = Vue.cookie.getJSON('Kursn…" at bounding box center [844, 469] width 602 height 618
click at [1211, 687] on textarea at bounding box center [1309, 688] width 299 height 26
type textarea "wo kommt dieser code hin"
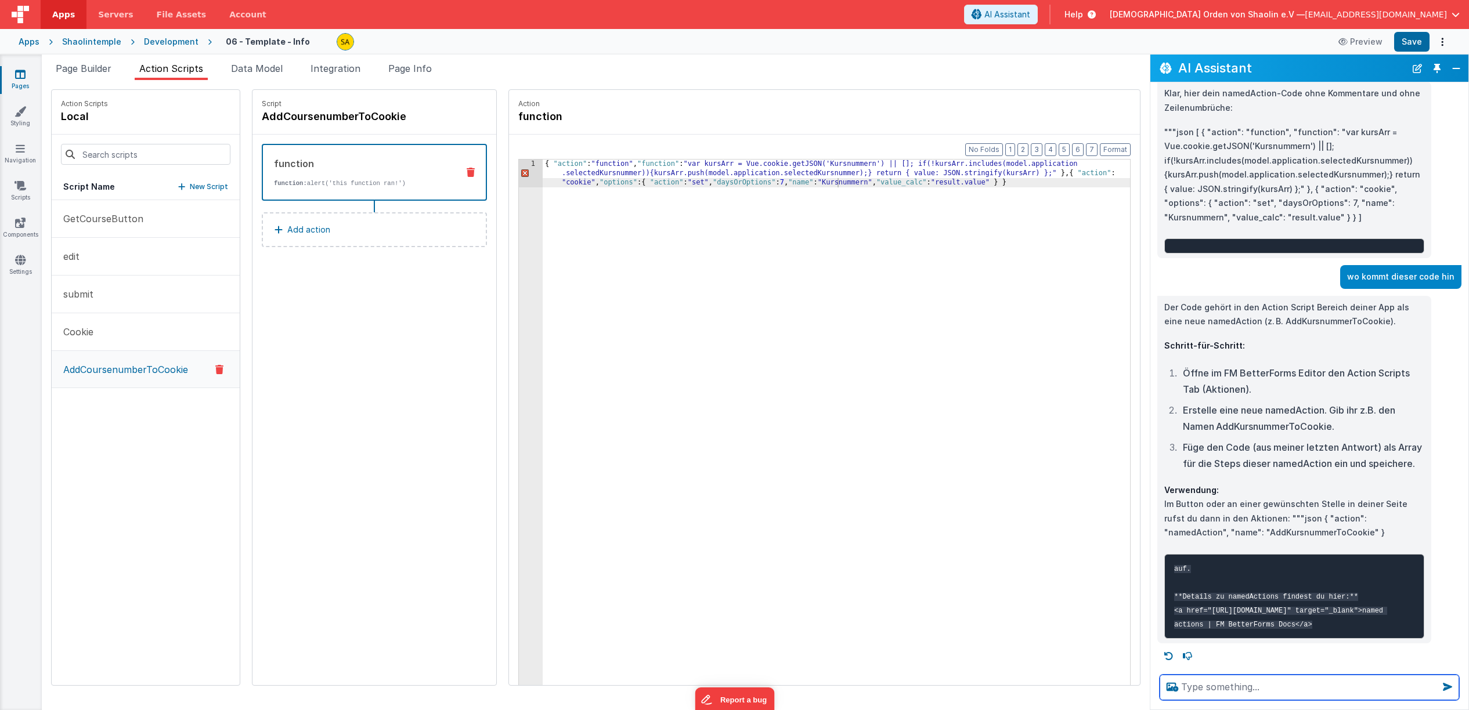
scroll to position [4298, 0]
type textarea "erhalte einen syntax error"
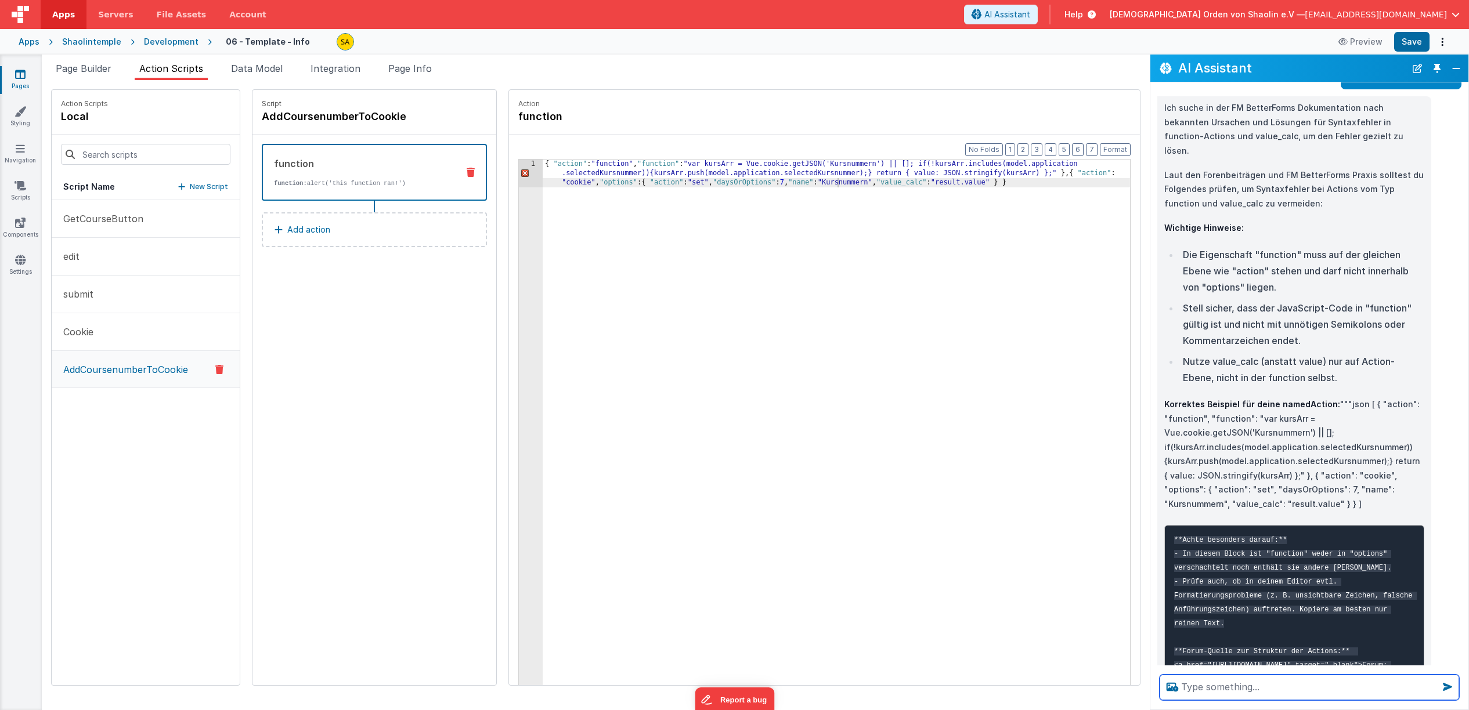
scroll to position [4784, 0]
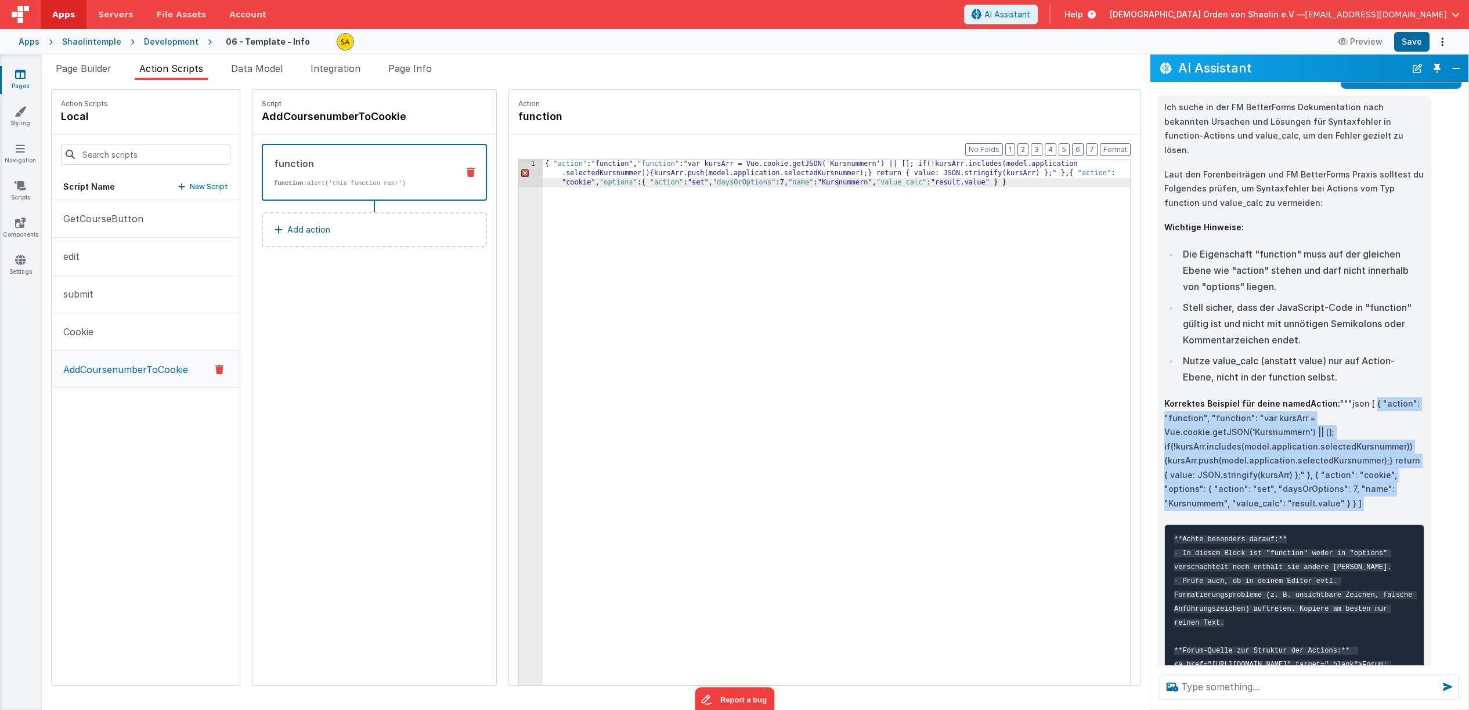
drag, startPoint x: 1366, startPoint y: 489, endPoint x: 1324, endPoint y: 603, distance: 121.2
click at [1324, 603] on div "Ich suche in der FM BetterForms Dokumentation nach bekannten Ursachen und Lösun…" at bounding box center [1294, 459] width 260 height 718
copy div "{ "action": "function", "function": "var kursArr = Vue.cookie.getJSON('Kursnumm…"
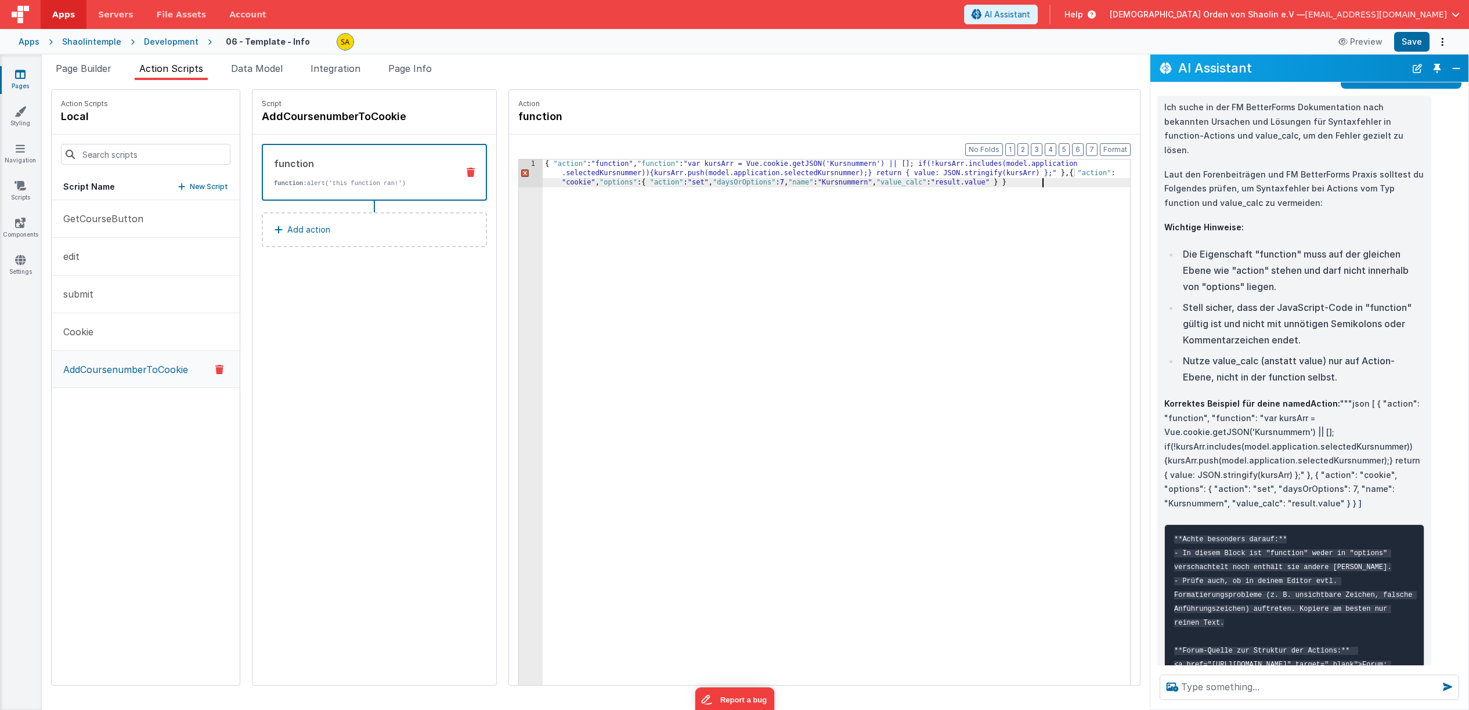
click at [568, 218] on div "{ "action" : "function" , "function" : "var kursArr = Vue.cookie.getJSON('Kursn…" at bounding box center [844, 469] width 602 height 618
drag, startPoint x: 637, startPoint y: 164, endPoint x: 648, endPoint y: 206, distance: 43.6
click at [637, 164] on div "{ "action" : "function" , "function" : "var kursArr = Vue.cookie.getJSON('Kursn…" at bounding box center [844, 459] width 602 height 599
click at [920, 184] on div "{ "action" : "function" , "function" : "var kursArr = Vue.cookie.getJSON('Kursn…" at bounding box center [844, 450] width 602 height 580
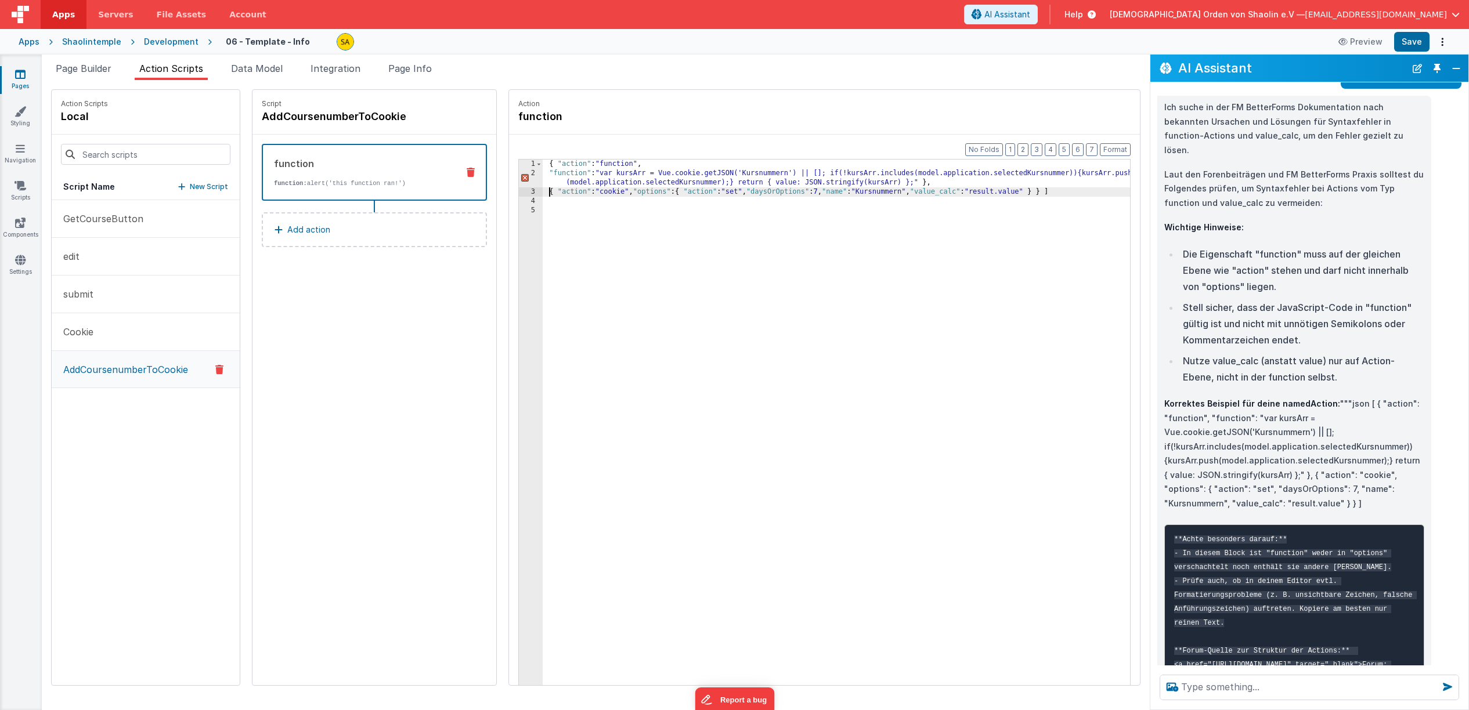
click at [627, 193] on div "{ "action" : "function" , "function" : "var kursArr = Vue.cookie.getJSON('Kursn…" at bounding box center [844, 450] width 602 height 580
click at [588, 201] on div "{ "action" : "function" , "function" : "var kursArr = Vue.cookie.getJSON('Kursn…" at bounding box center [844, 450] width 602 height 580
click at [623, 210] on div "{ "action" : "function" , "function" : "var kursArr = Vue.cookie.getJSON('Kursn…" at bounding box center [844, 450] width 602 height 580
click at [635, 219] on div "{ "action" : "function" , "function" : "var kursArr = Vue.cookie.getJSON('Kursn…" at bounding box center [844, 450] width 602 height 580
click at [651, 227] on div "{ "action" : "function" , "function" : "var kursArr = Vue.cookie.getJSON('Kursn…" at bounding box center [846, 450] width 598 height 580
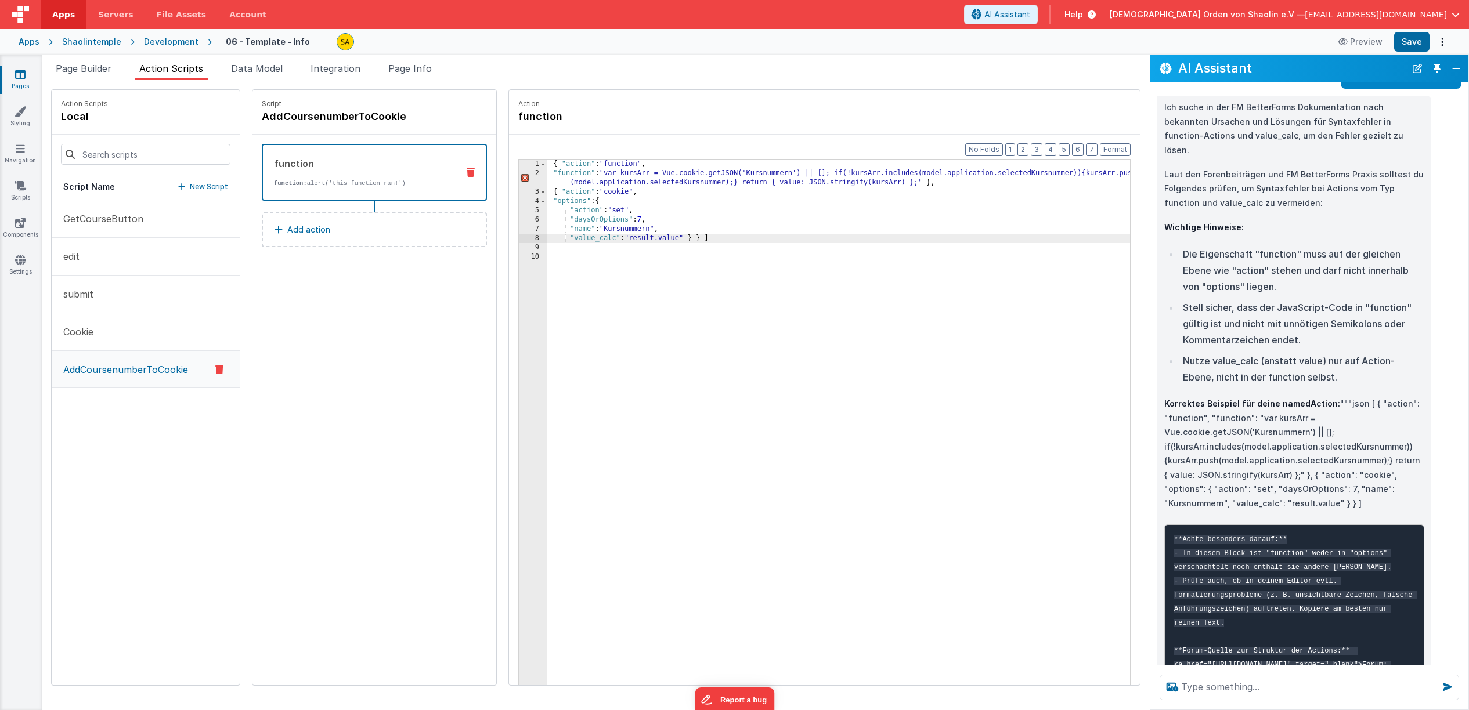
click at [677, 240] on div "{ "action" : "function" , "function" : "var kursArr = Vue.cookie.getJSON('Kursn…" at bounding box center [846, 450] width 598 height 580
click at [1117, 147] on button "Format" at bounding box center [1115, 149] width 31 height 13
click at [1108, 151] on button "Format" at bounding box center [1115, 149] width 31 height 13
click at [743, 318] on div "{ "action" : "function" , "function" : "var kursArr = Vue.cookie.getJSON('Kursn…" at bounding box center [846, 450] width 598 height 580
click at [547, 268] on div "{ "action" : "function" , "function" : "var kursArr = Vue.cookie.getJSON('Kursn…" at bounding box center [846, 450] width 598 height 580
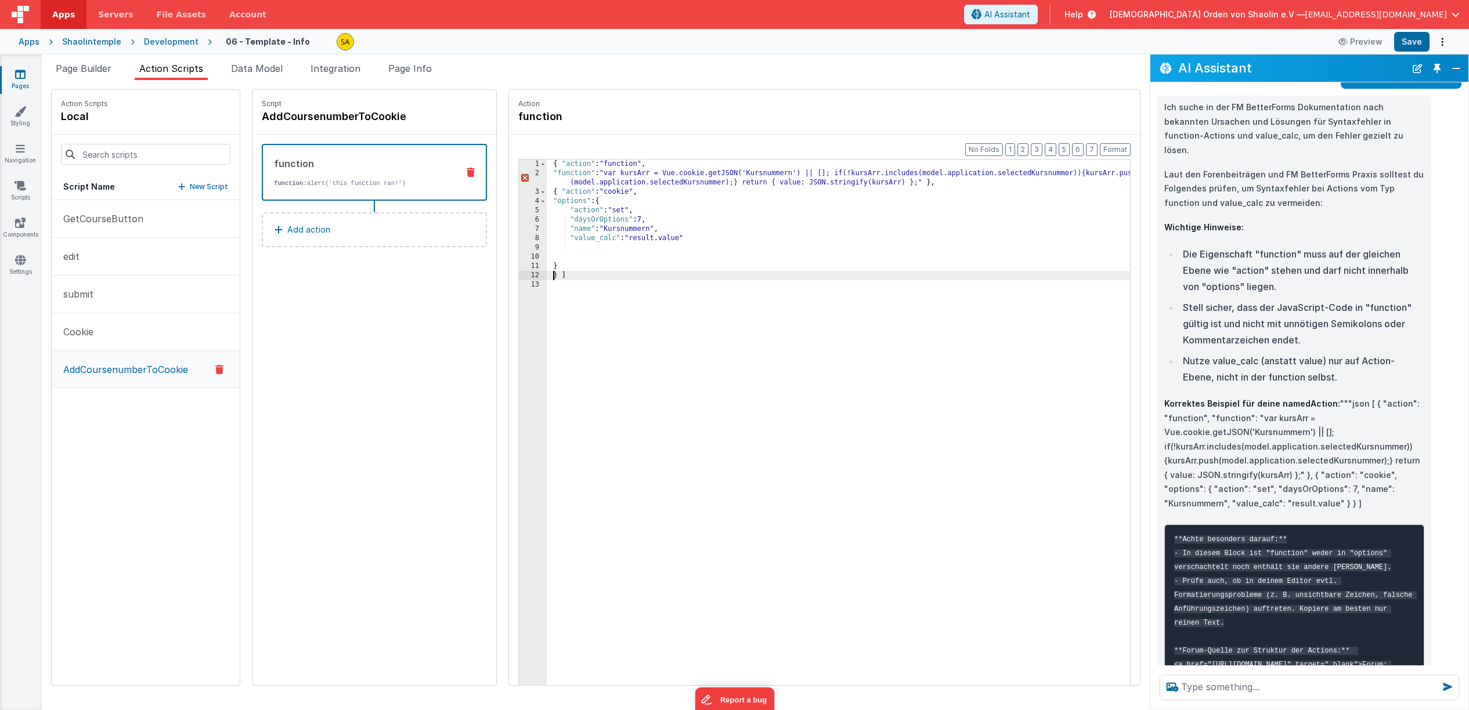
drag, startPoint x: 548, startPoint y: 279, endPoint x: 559, endPoint y: 294, distance: 18.7
click at [548, 279] on div "{ "action" : "function" , "function" : "var kursArr = Vue.cookie.getJSON('Kursn…" at bounding box center [846, 450] width 598 height 580
click at [547, 255] on div "{ "action" : "function" , "function" : "var kursArr = Vue.cookie.getJSON('Kursn…" at bounding box center [846, 450] width 598 height 580
drag, startPoint x: 546, startPoint y: 276, endPoint x: 550, endPoint y: 281, distance: 6.2
click at [547, 276] on div "{ "action" : "function" , "function" : "var kursArr = Vue.cookie.getJSON('Kursn…" at bounding box center [846, 450] width 598 height 580
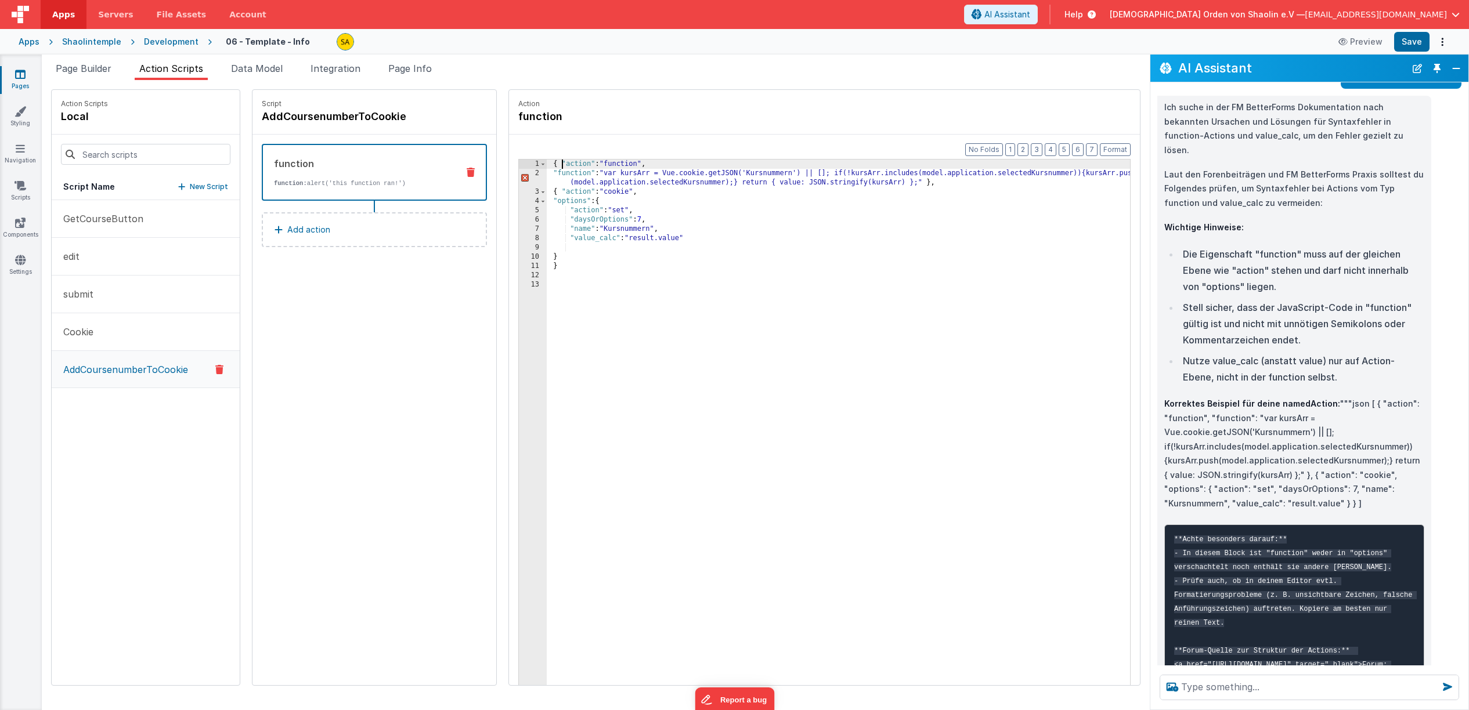
click at [547, 164] on div "{ "action" : "function" , "function" : "var kursArr = Vue.cookie.getJSON('Kursn…" at bounding box center [846, 450] width 598 height 580
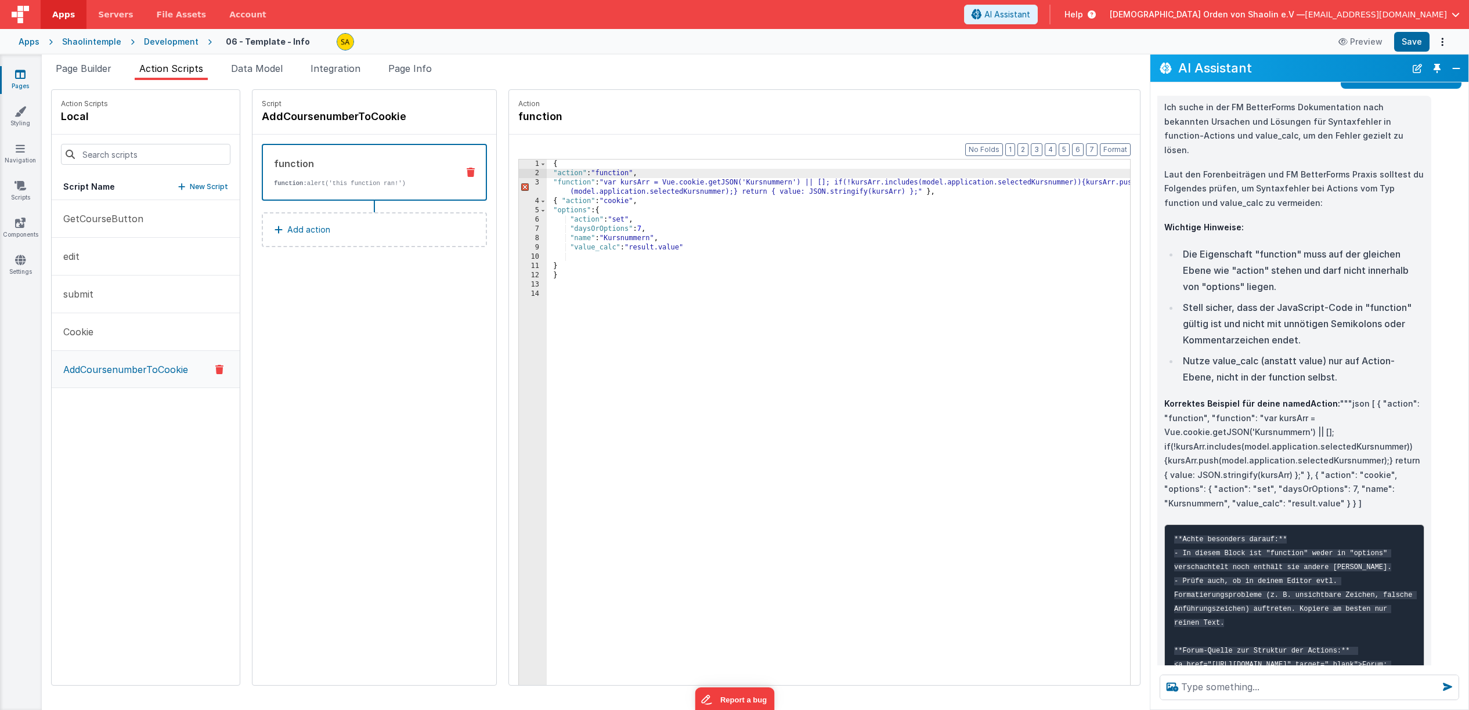
scroll to position [5062, 0]
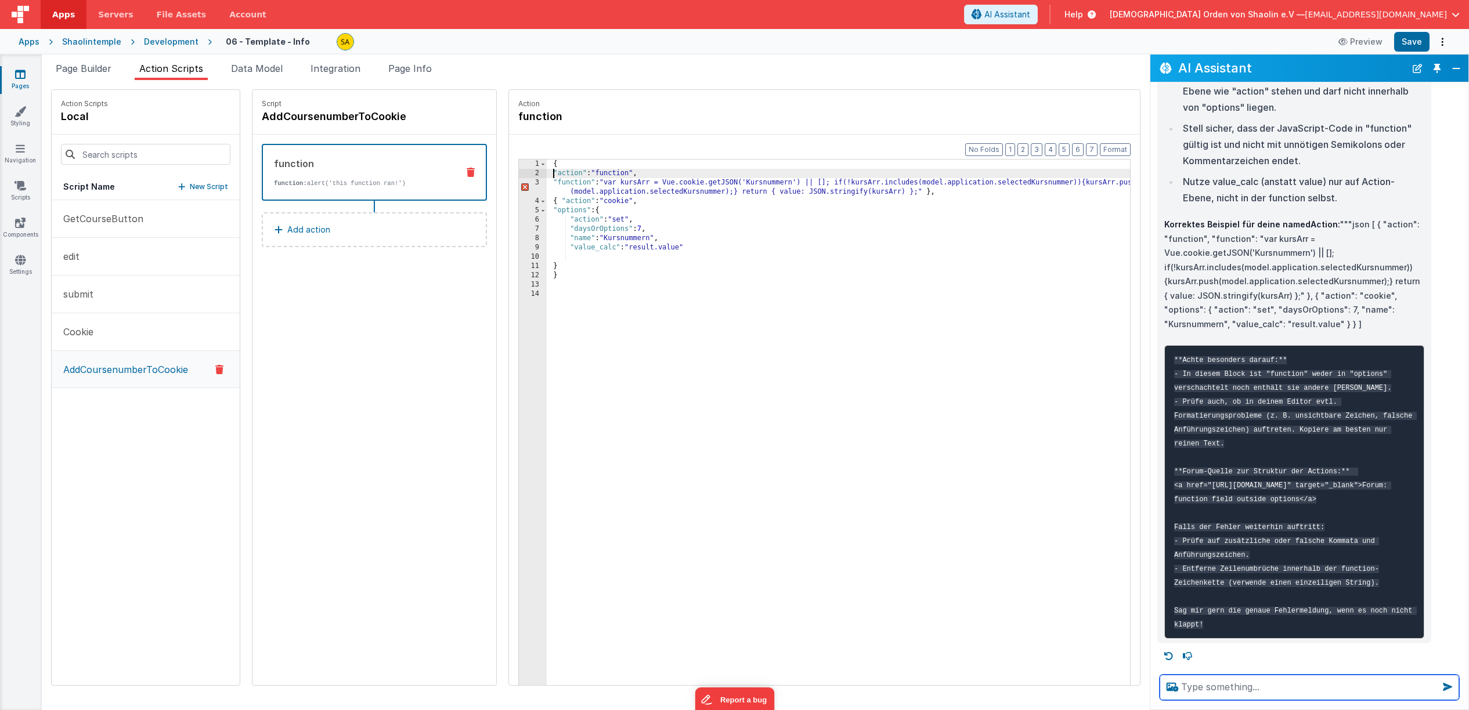
click at [1249, 689] on textarea at bounding box center [1309, 688] width 299 height 26
type textarea "immer noch syntax error"
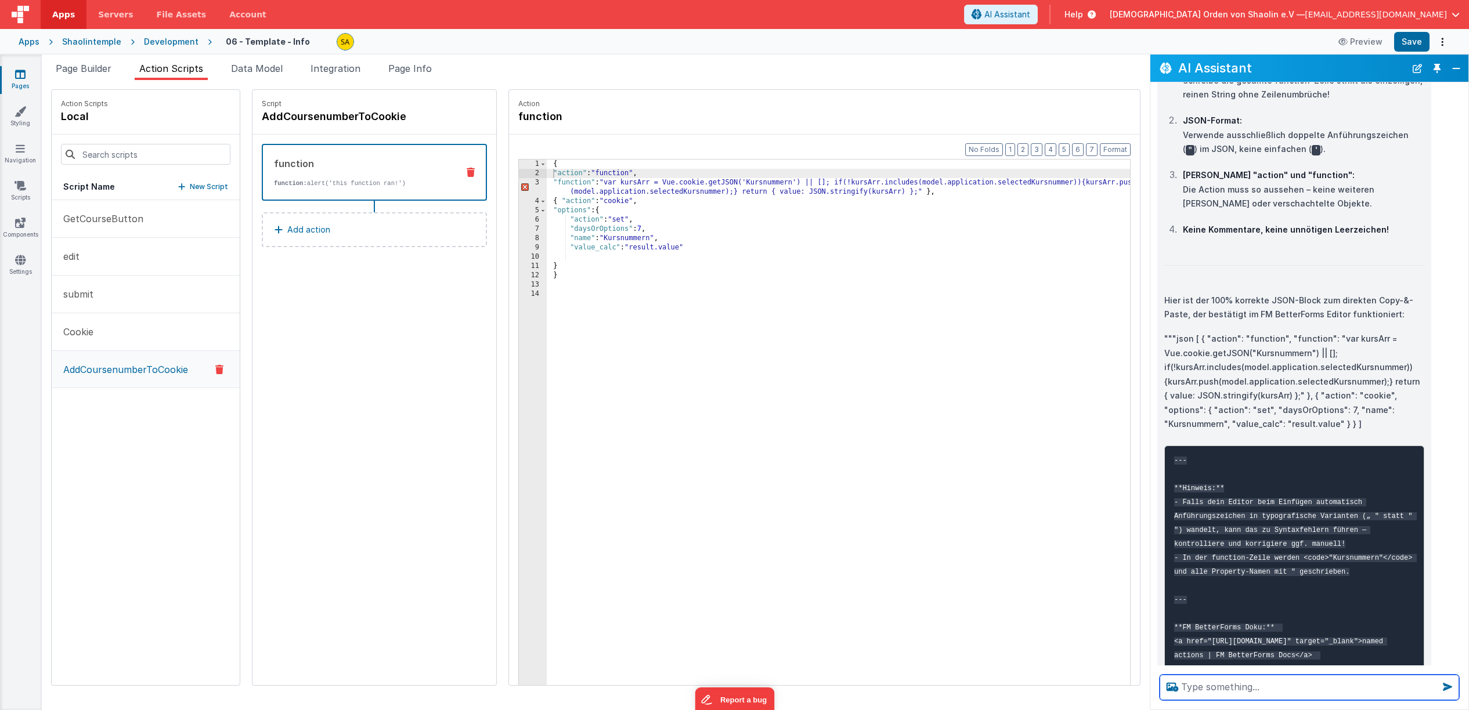
scroll to position [5707, 0]
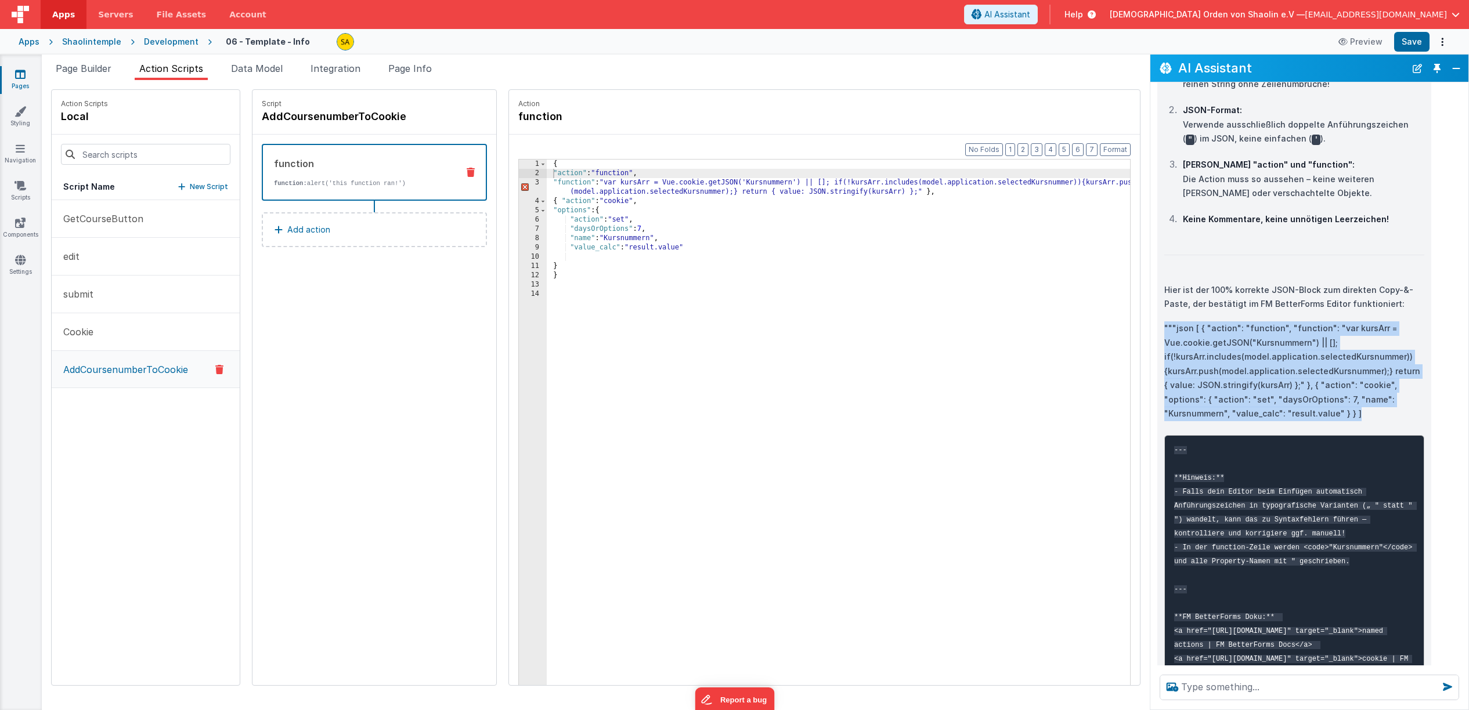
drag, startPoint x: 1164, startPoint y: 419, endPoint x: 1303, endPoint y: 503, distance: 162.2
click at [1303, 421] on p """"json [ { "action": "function", "function": "var kursArr = Vue.cookie.getJSON…" at bounding box center [1294, 372] width 260 height 100
copy p """"json [ { "action": "function", "function": "var kursArr = Vue.cookie.getJSON…"
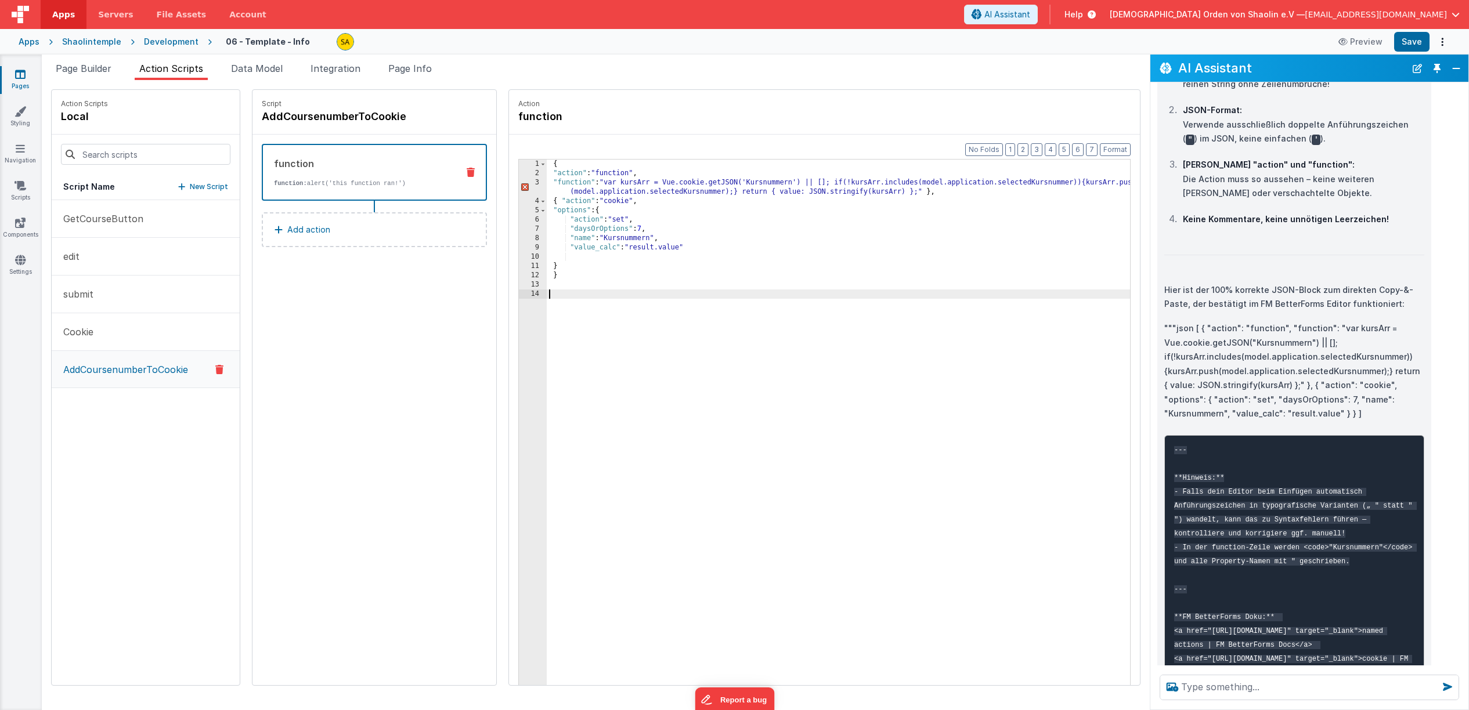
click at [653, 299] on div "{ "action" : "function" , "function" : "var kursArr = Vue.cookie.getJSON('Kursn…" at bounding box center [846, 450] width 598 height 580
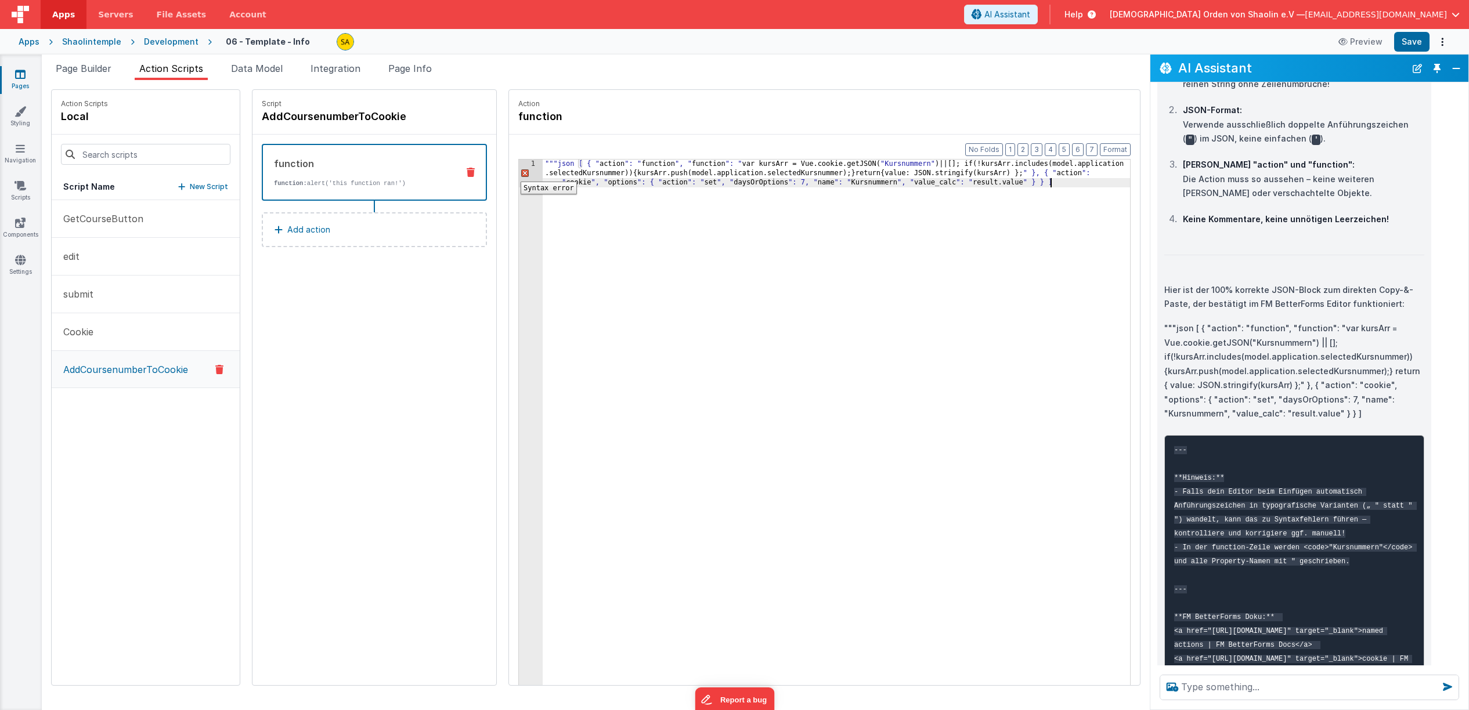
click at [519, 173] on div "1" at bounding box center [531, 174] width 24 height 28
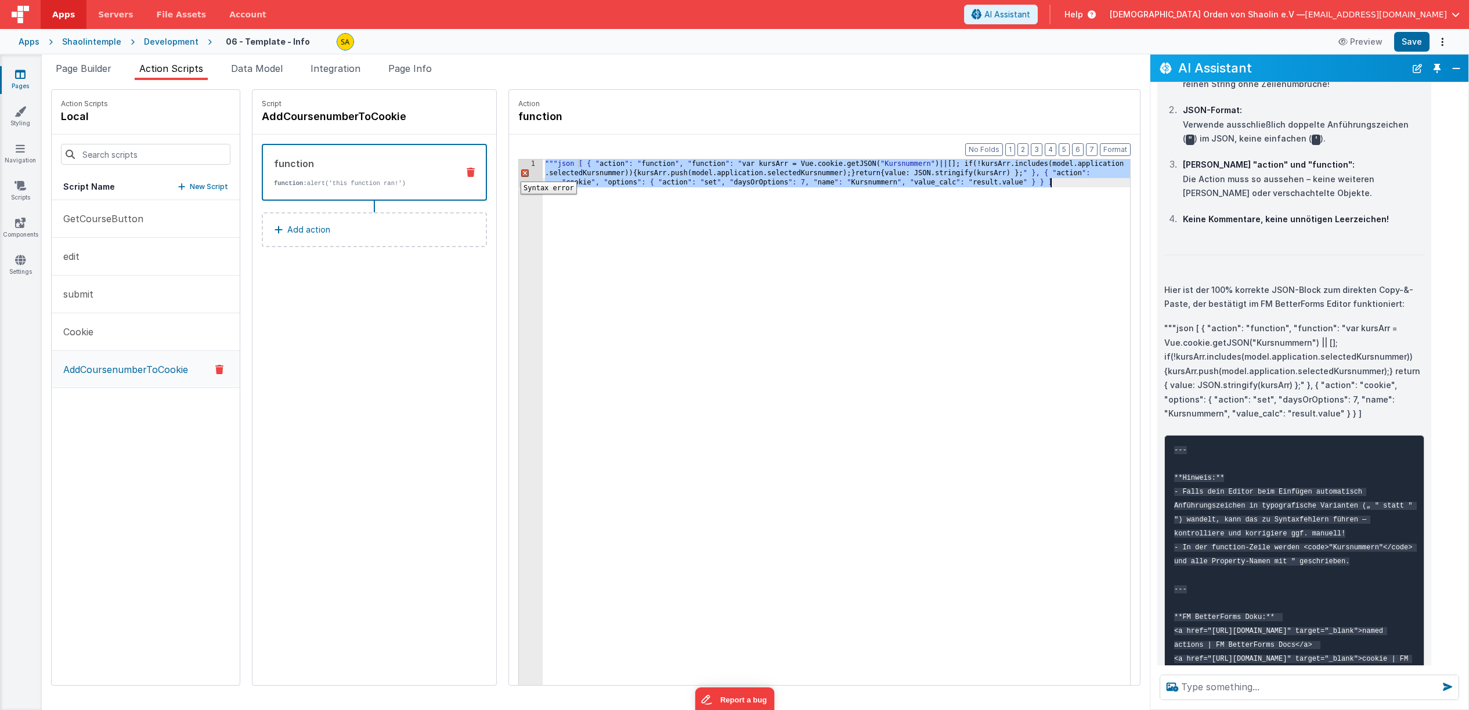
click at [519, 173] on div "1" at bounding box center [531, 174] width 24 height 28
click at [562, 164] on div """"json [ { " action ": " function ", " function ": " var kursArr = Vue.cookie.…" at bounding box center [844, 469] width 602 height 618
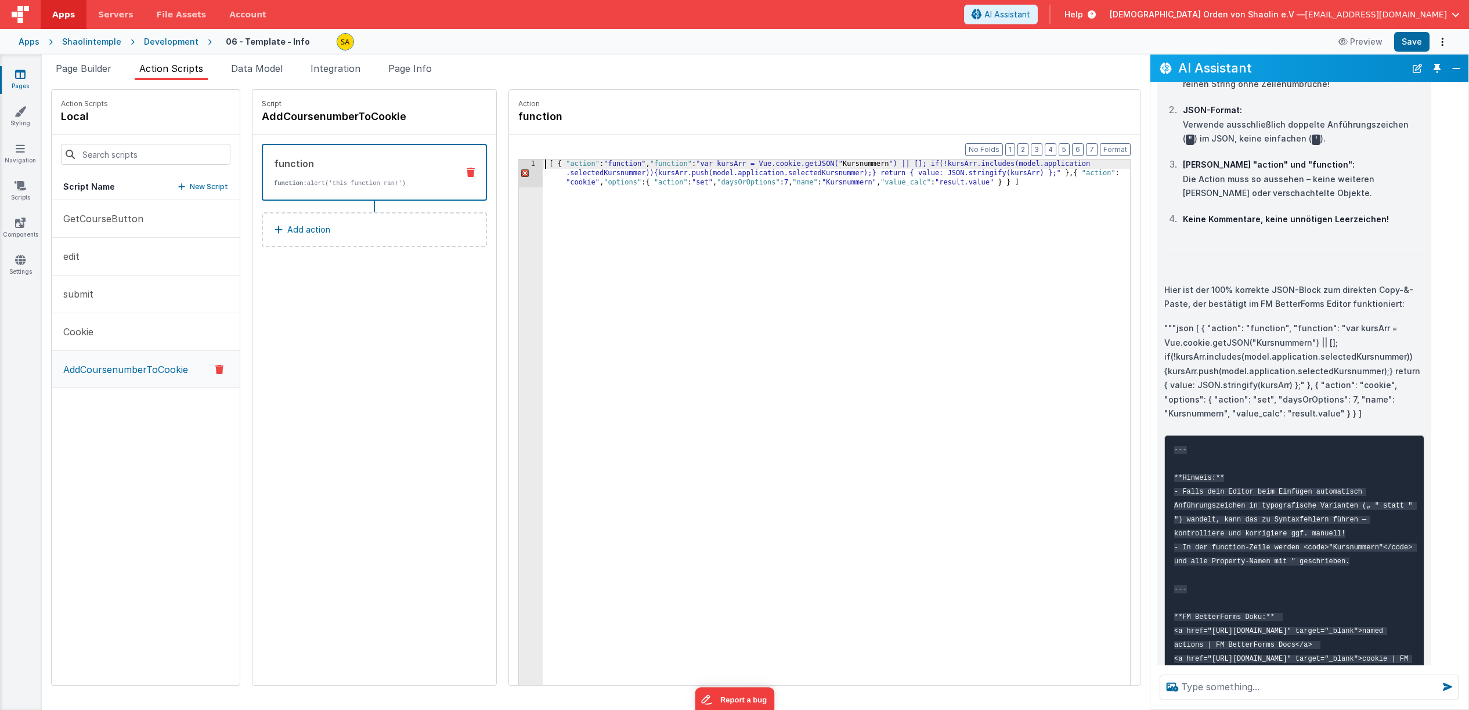
drag, startPoint x: 596, startPoint y: 163, endPoint x: 595, endPoint y: 169, distance: 6.4
click at [596, 163] on div "[ { "action" : "function" , "function" : "var kursArr = Vue.cookie.getJSON(" Ku…" at bounding box center [844, 469] width 602 height 618
click at [642, 163] on div "[ { "action" : "function" , "function" : "var kursArr = Vue.cookie.getJSON(" Ku…" at bounding box center [844, 469] width 602 height 618
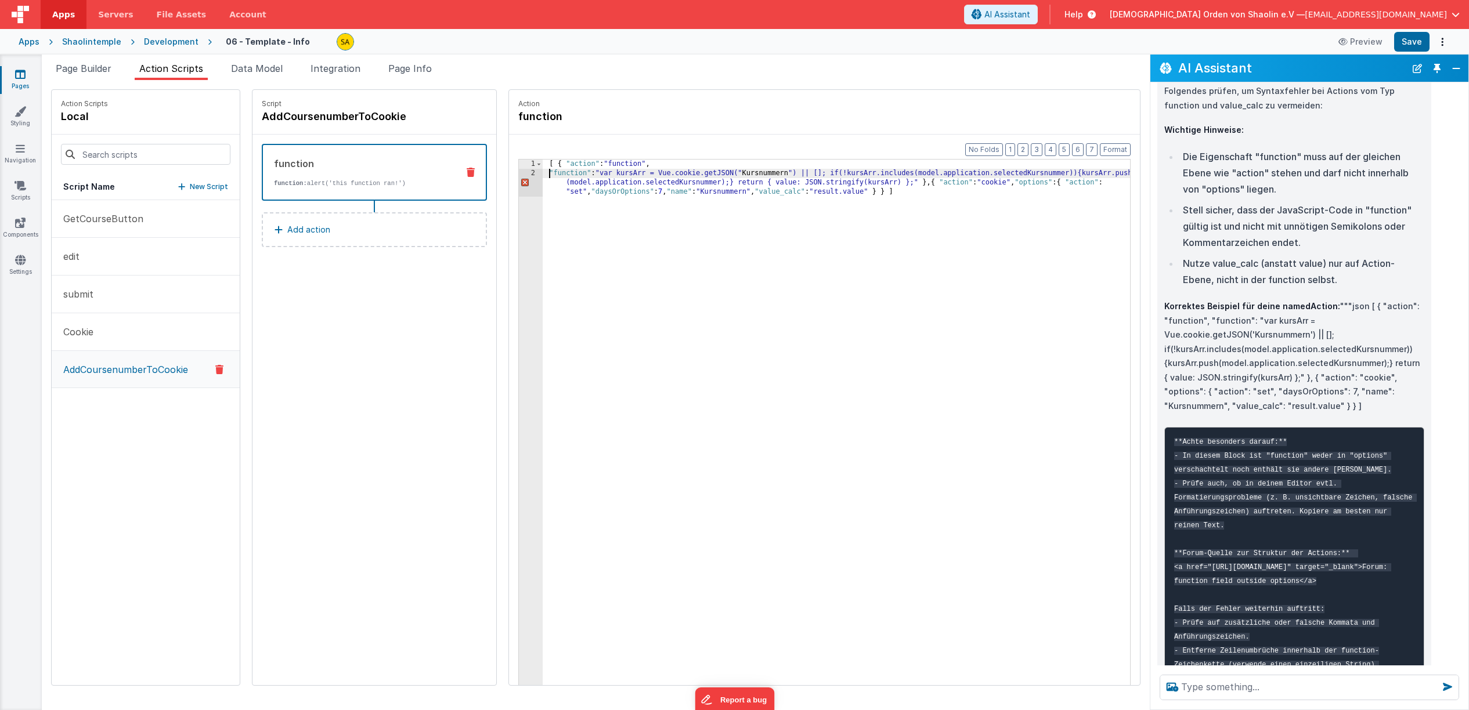
scroll to position [4848, 0]
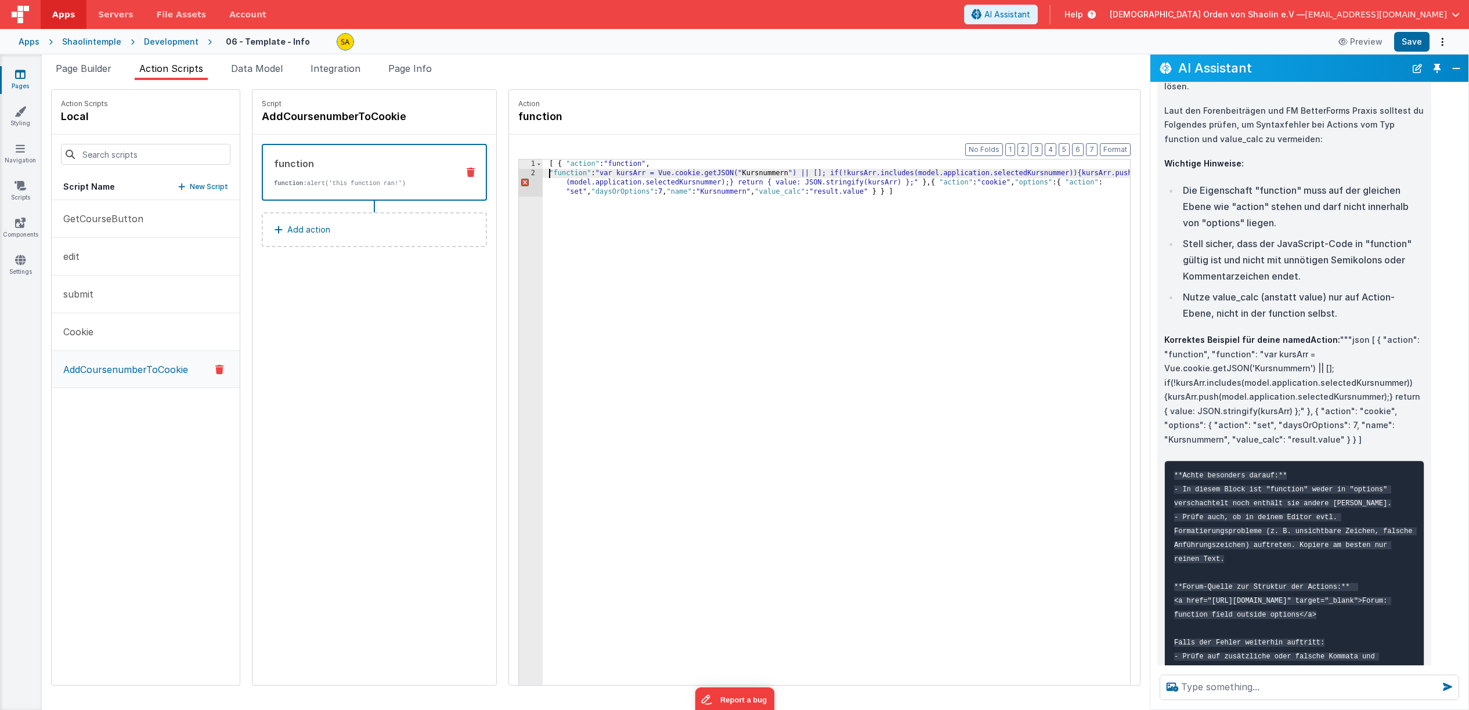
click at [732, 174] on div "[ { "action" : "function" , "function" : "var kursArr = Vue.cookie.getJSON(" Ku…" at bounding box center [844, 459] width 602 height 599
drag, startPoint x: 781, startPoint y: 175, endPoint x: 781, endPoint y: 183, distance: 8.1
click at [781, 175] on div "[ { "action" : "function" , "function" : "var kursArr = Vue.cookie.getJSON('Kur…" at bounding box center [844, 459] width 602 height 599
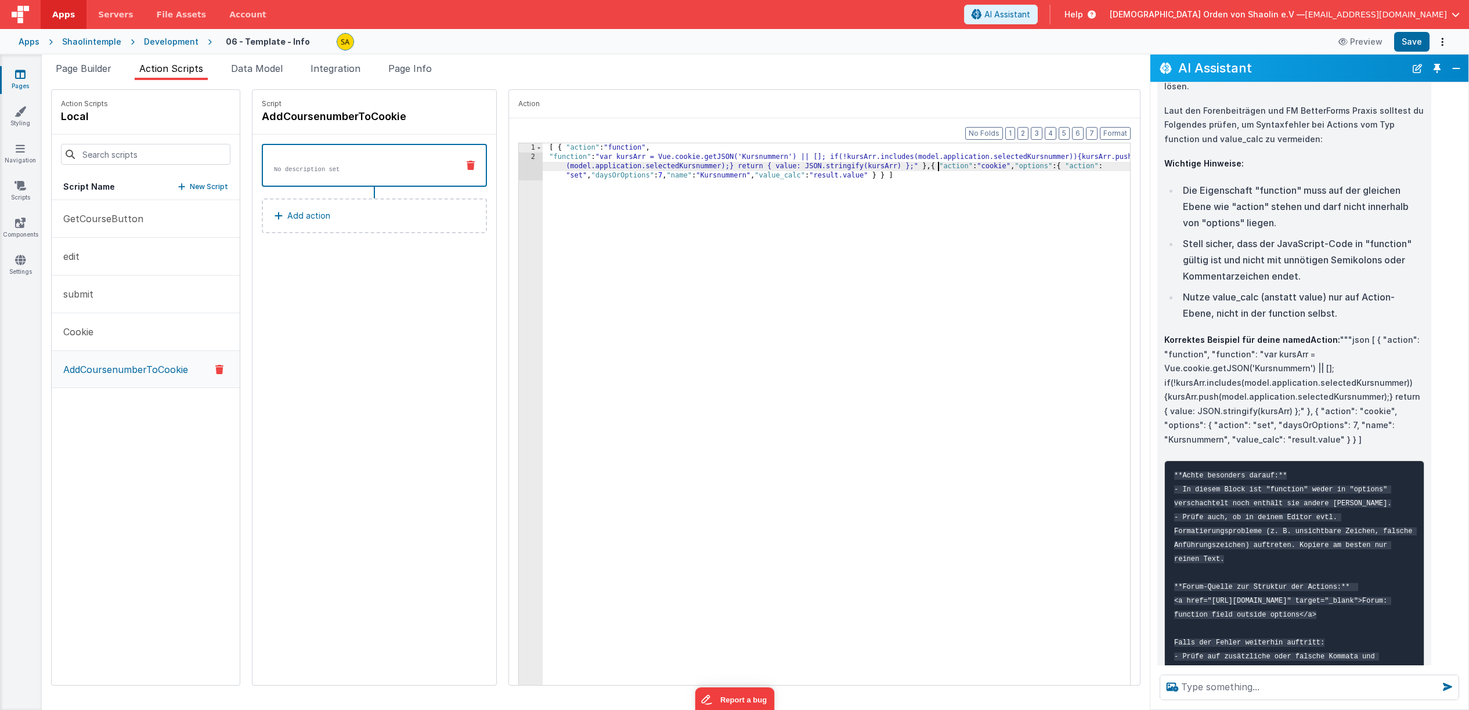
click at [922, 168] on div "[ { "action" : "function" , "function" : "var kursArr = Vue.cookie.getJSON('Kur…" at bounding box center [844, 442] width 602 height 599
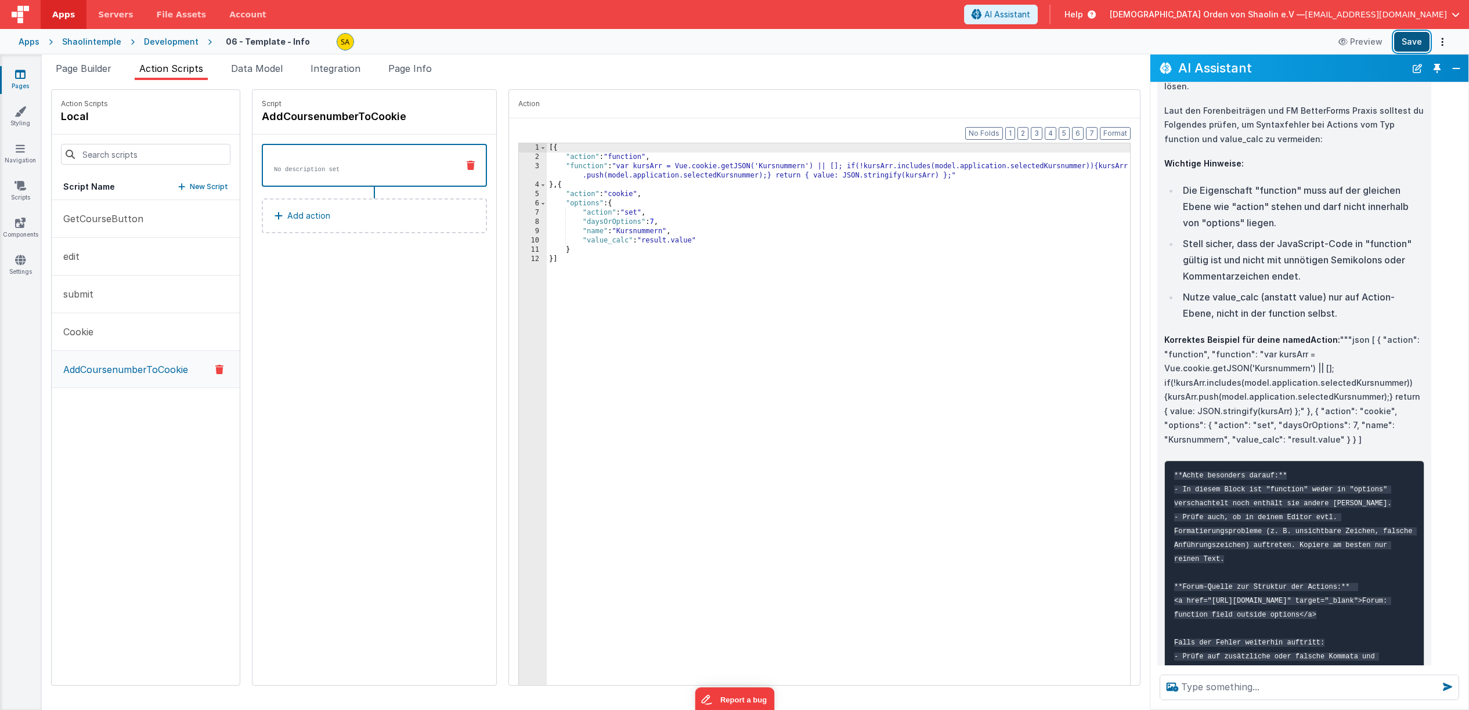
click at [1414, 43] on button "Save" at bounding box center [1411, 42] width 35 height 20
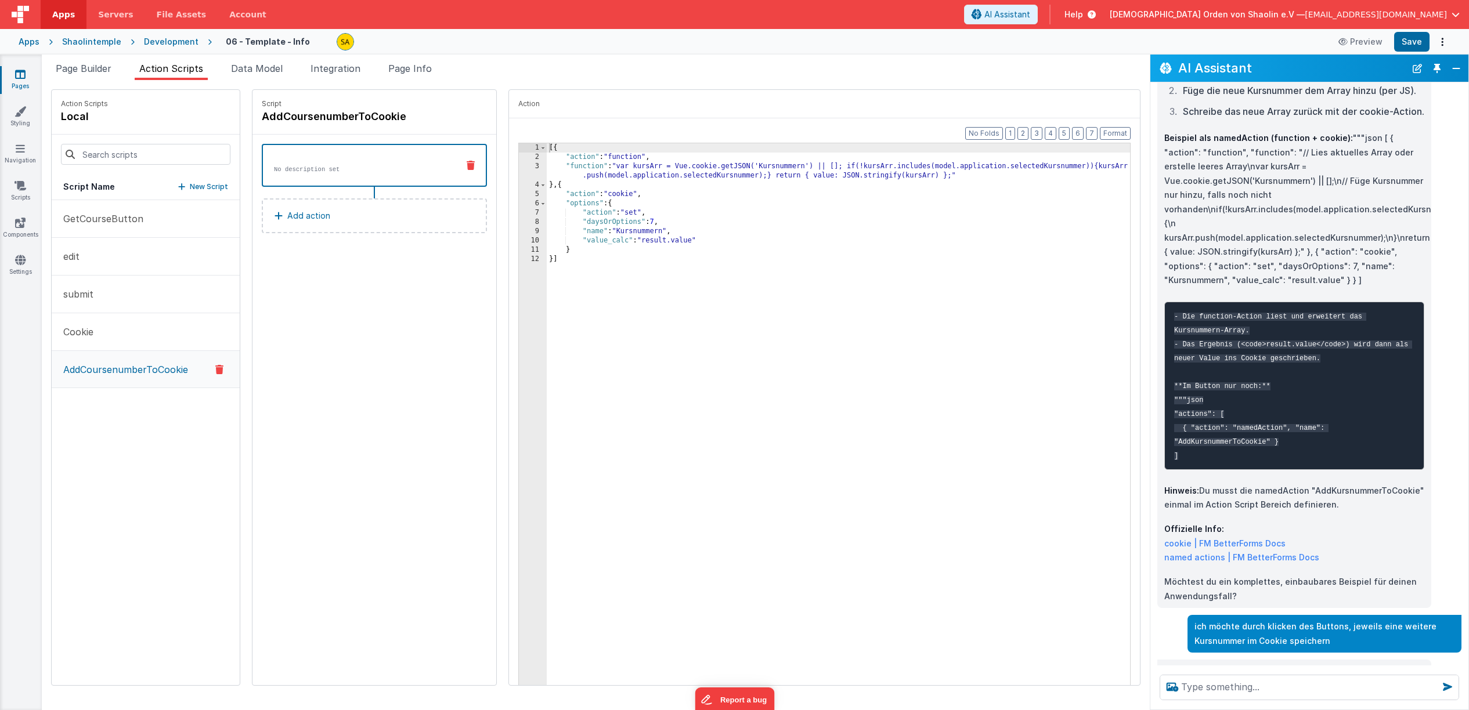
scroll to position [2756, 0]
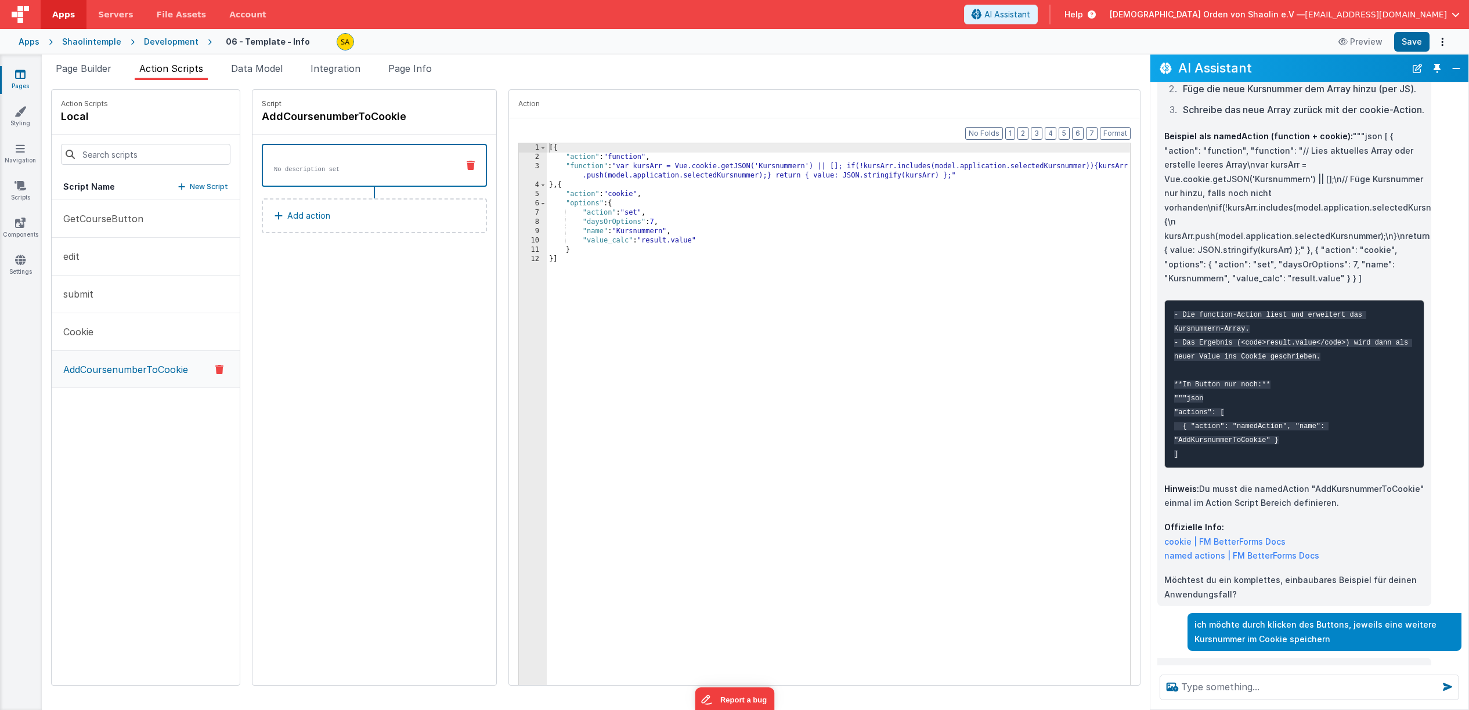
click at [23, 77] on icon at bounding box center [20, 74] width 10 height 12
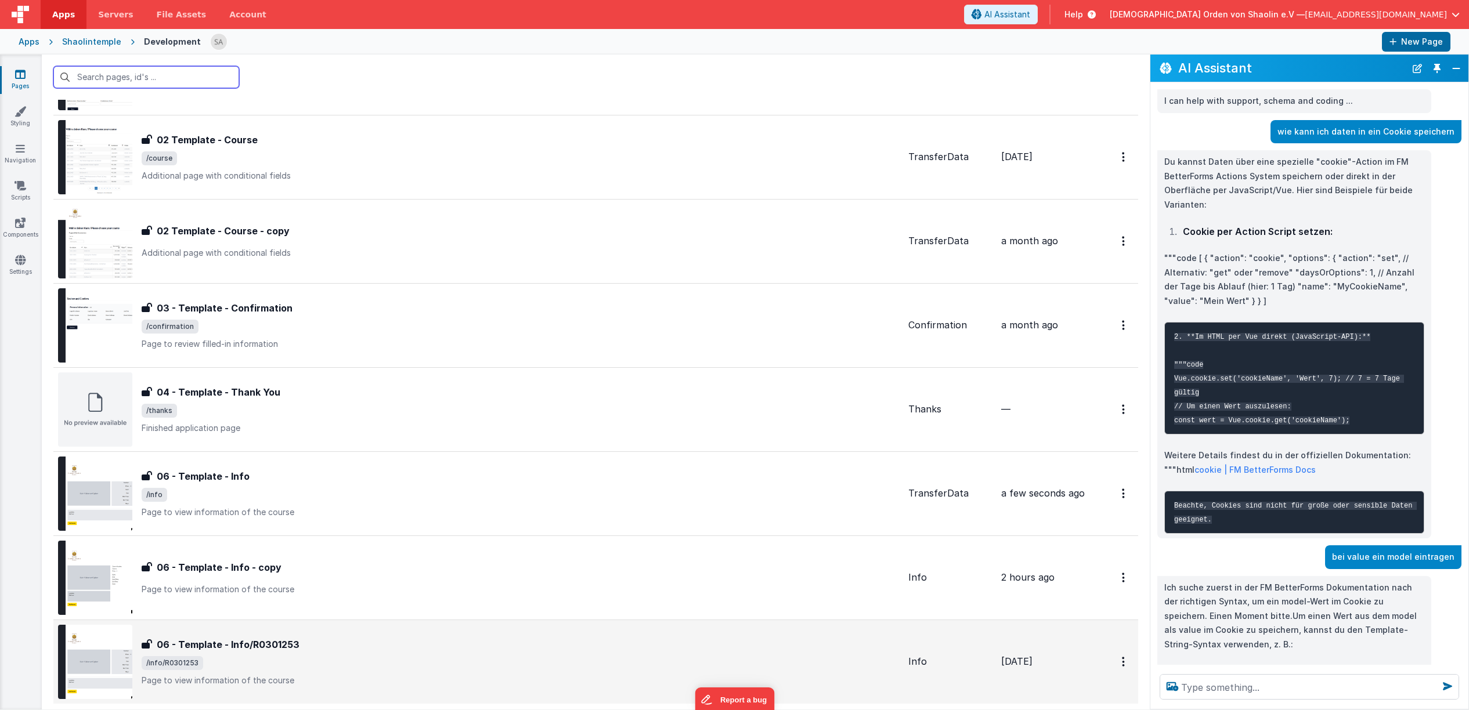
scroll to position [312, 0]
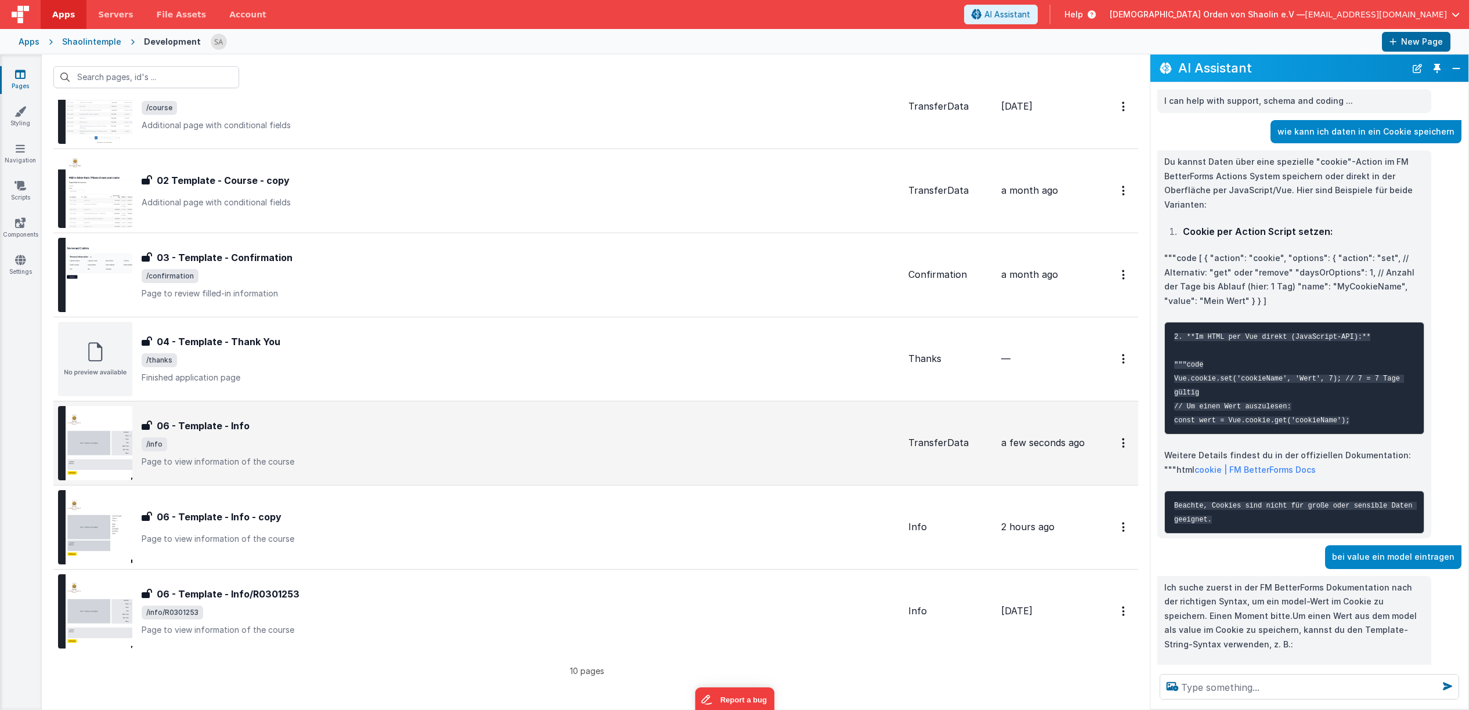
click at [561, 470] on div "06 - Template - Info 06 - Template - Info /info Page to view information of the…" at bounding box center [478, 443] width 841 height 74
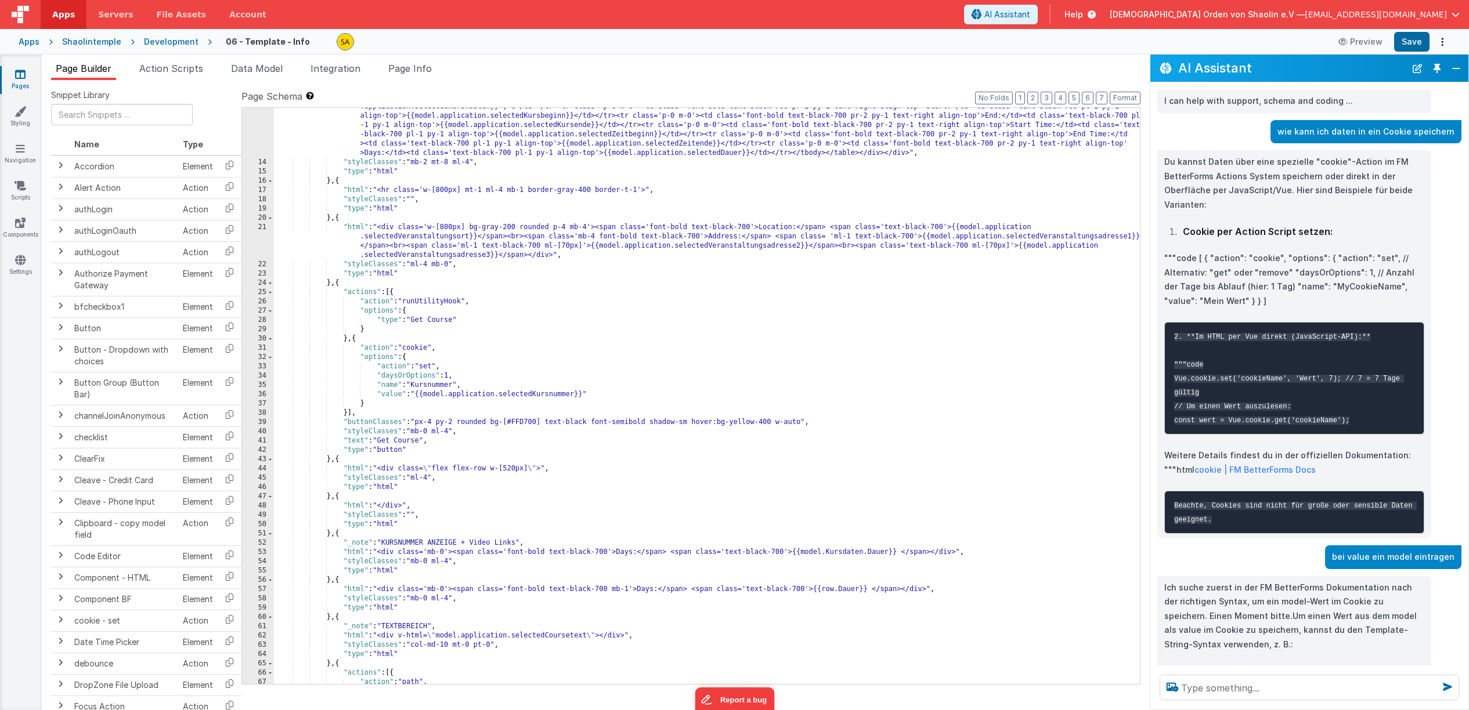
scroll to position [182, 0]
click at [716, 484] on div ""html" : "<div class='flex flex-row w-full items-start gap-0'><div class='w-[52…" at bounding box center [707, 394] width 866 height 697
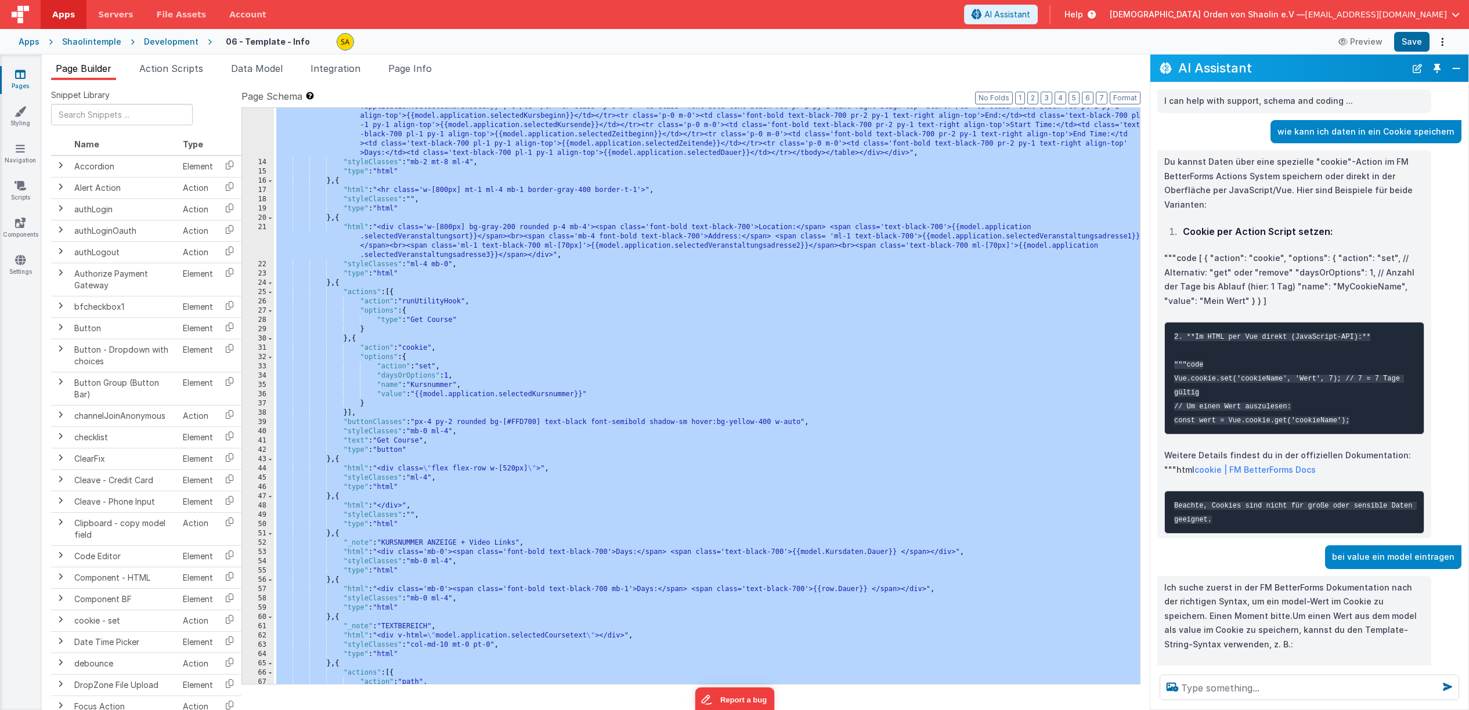
click at [13, 78] on link "Pages" at bounding box center [20, 79] width 42 height 23
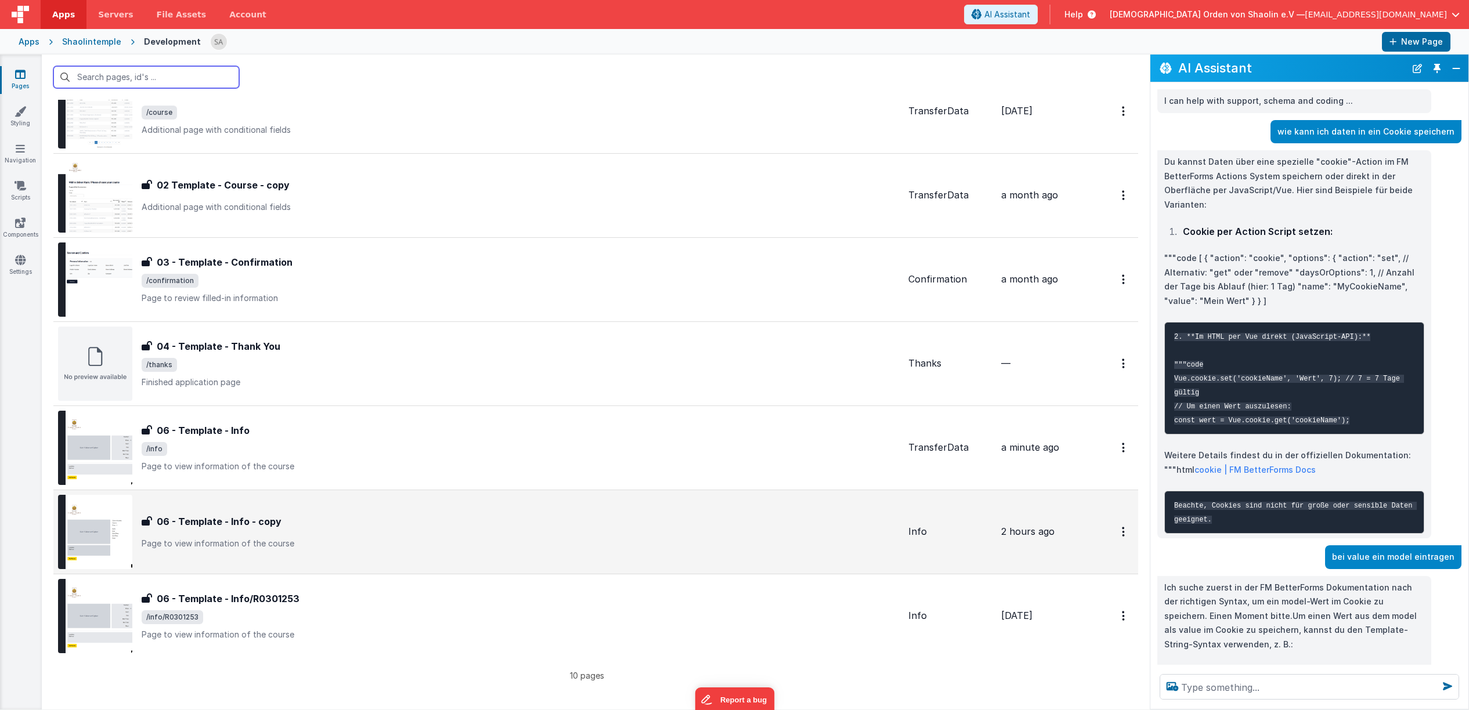
scroll to position [312, 0]
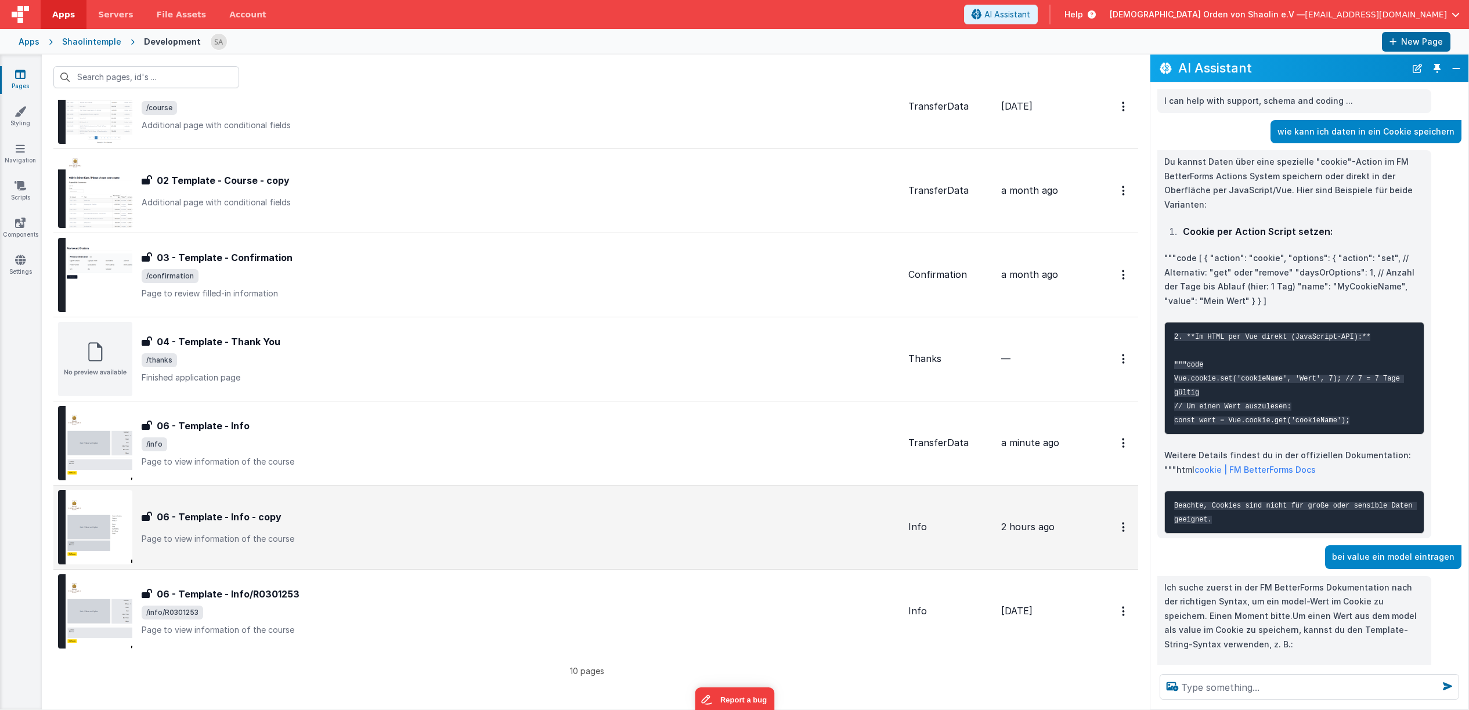
click at [498, 536] on p "Page to view information of the course" at bounding box center [520, 539] width 757 height 12
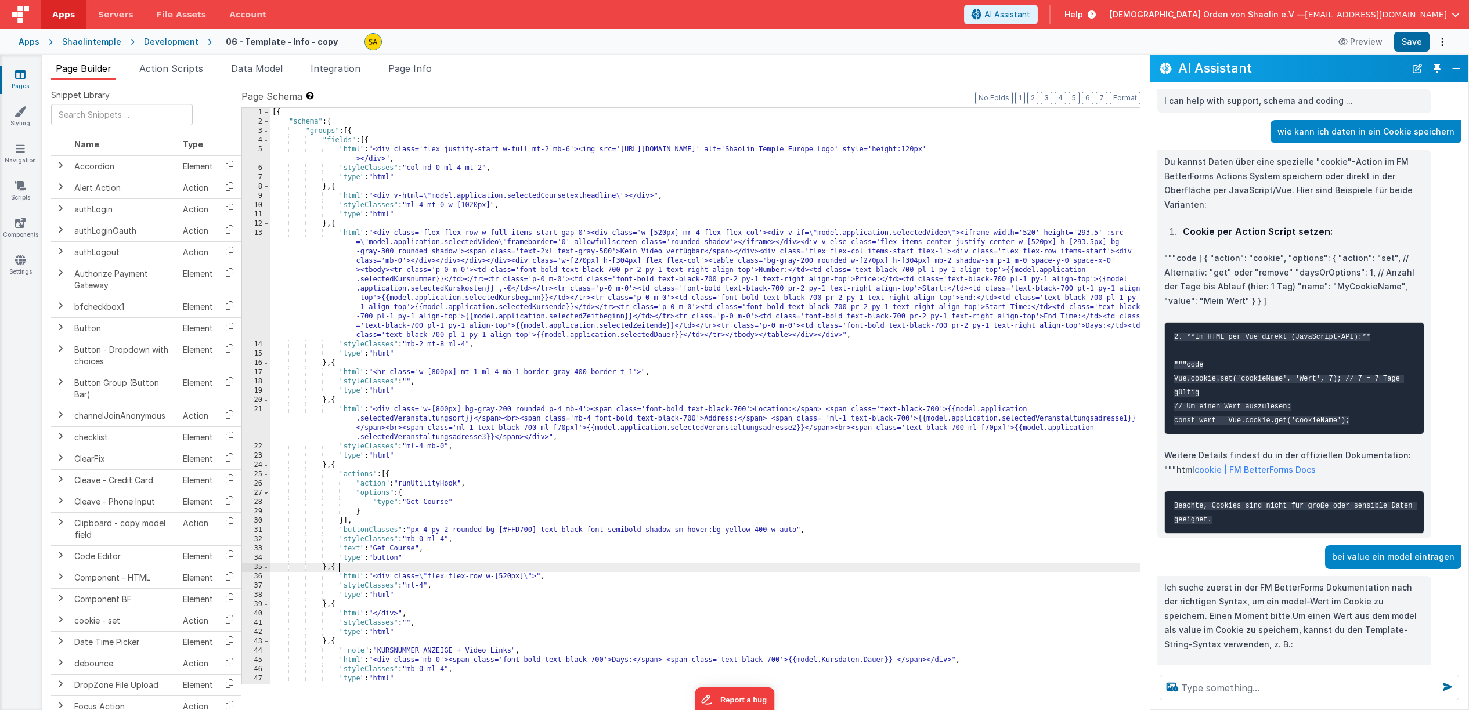
click at [726, 570] on div "[{ "schema" : { "groups" : [{ "fields" : [{ "html" : "<div class='flex justify-…" at bounding box center [705, 405] width 870 height 595
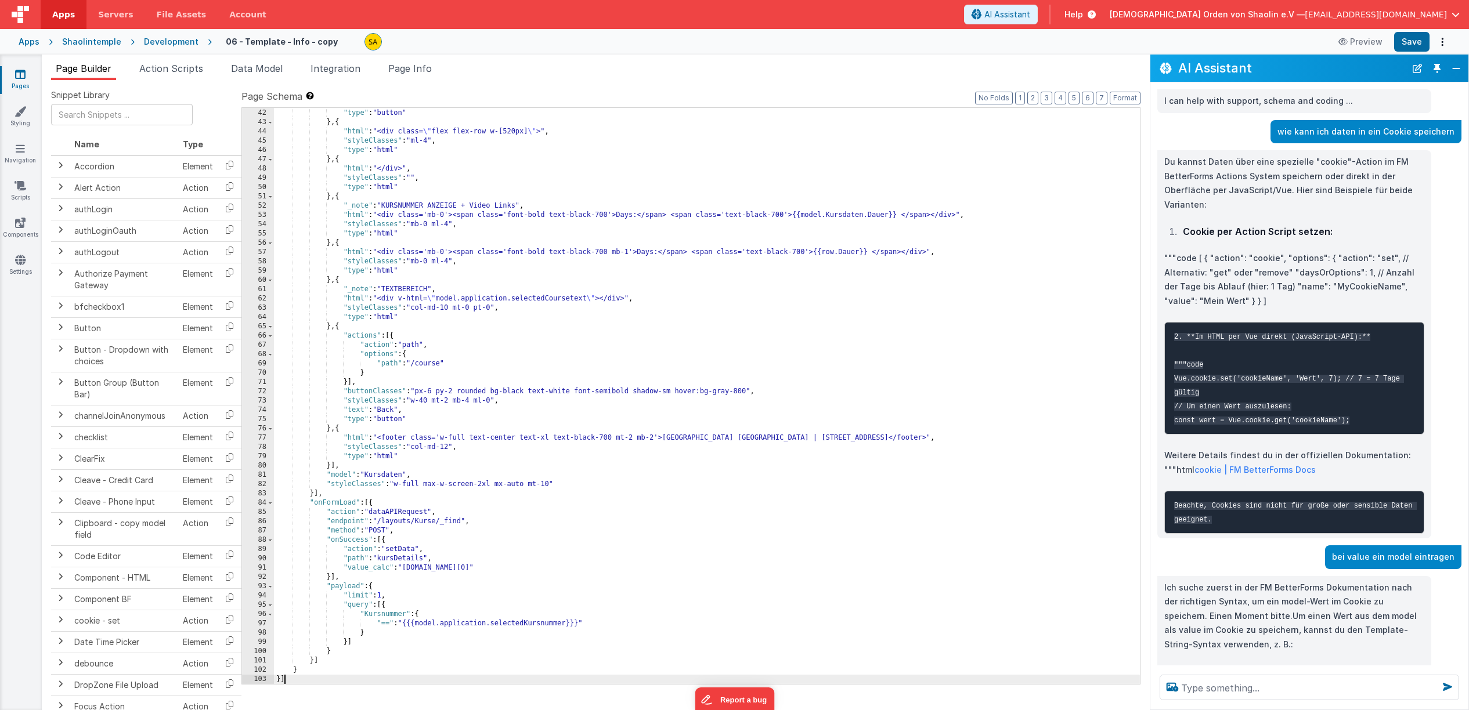
scroll to position [519, 0]
click at [1408, 41] on button "Save" at bounding box center [1411, 42] width 35 height 20
click at [23, 78] on icon at bounding box center [20, 74] width 10 height 12
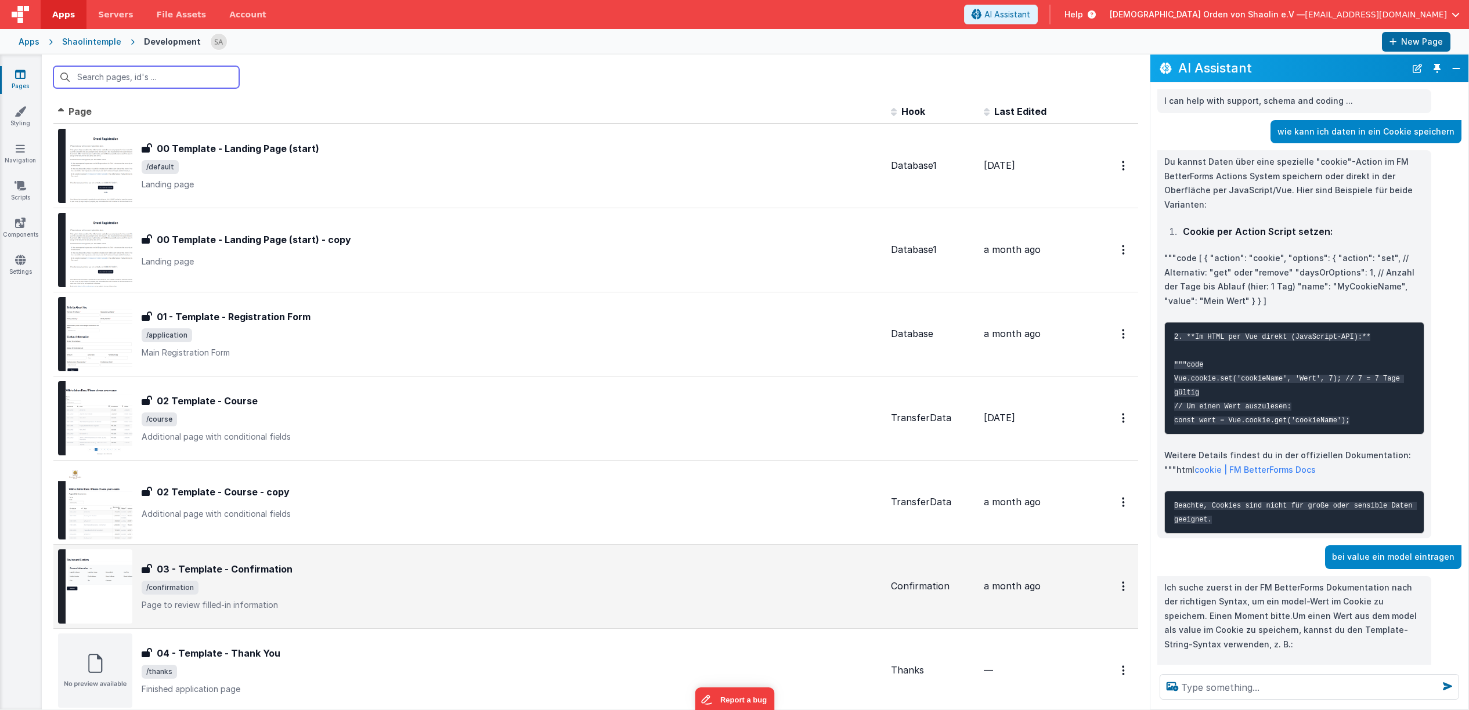
scroll to position [286, 0]
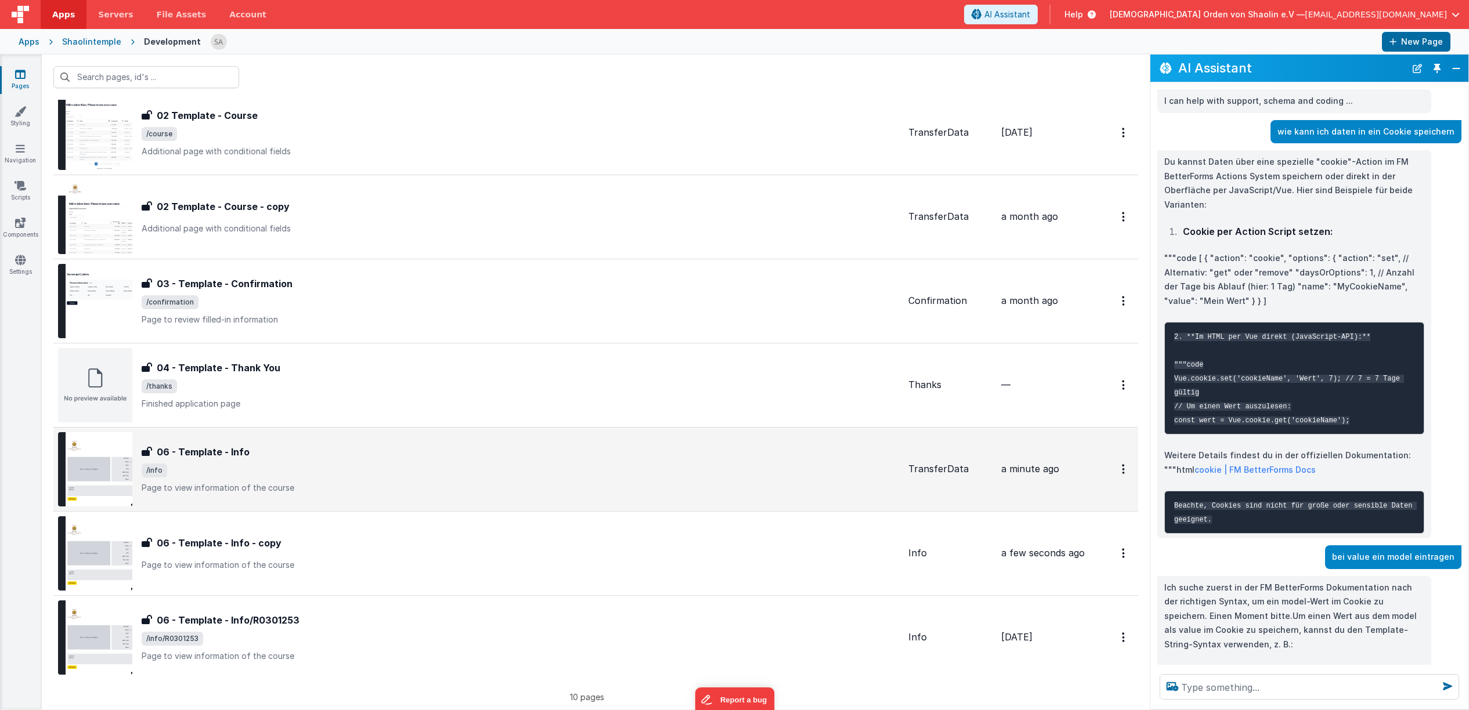
click at [410, 476] on span "/info" at bounding box center [520, 471] width 757 height 14
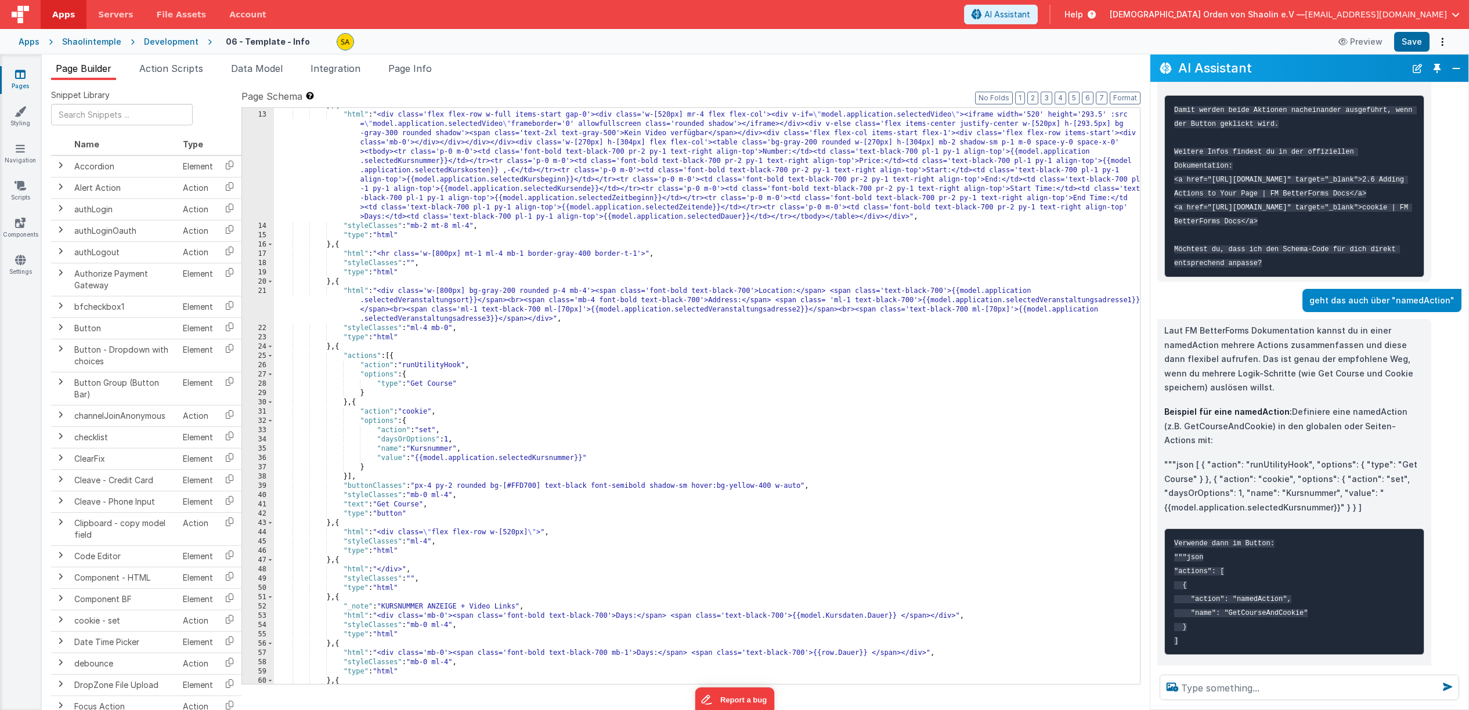
scroll to position [1216, 0]
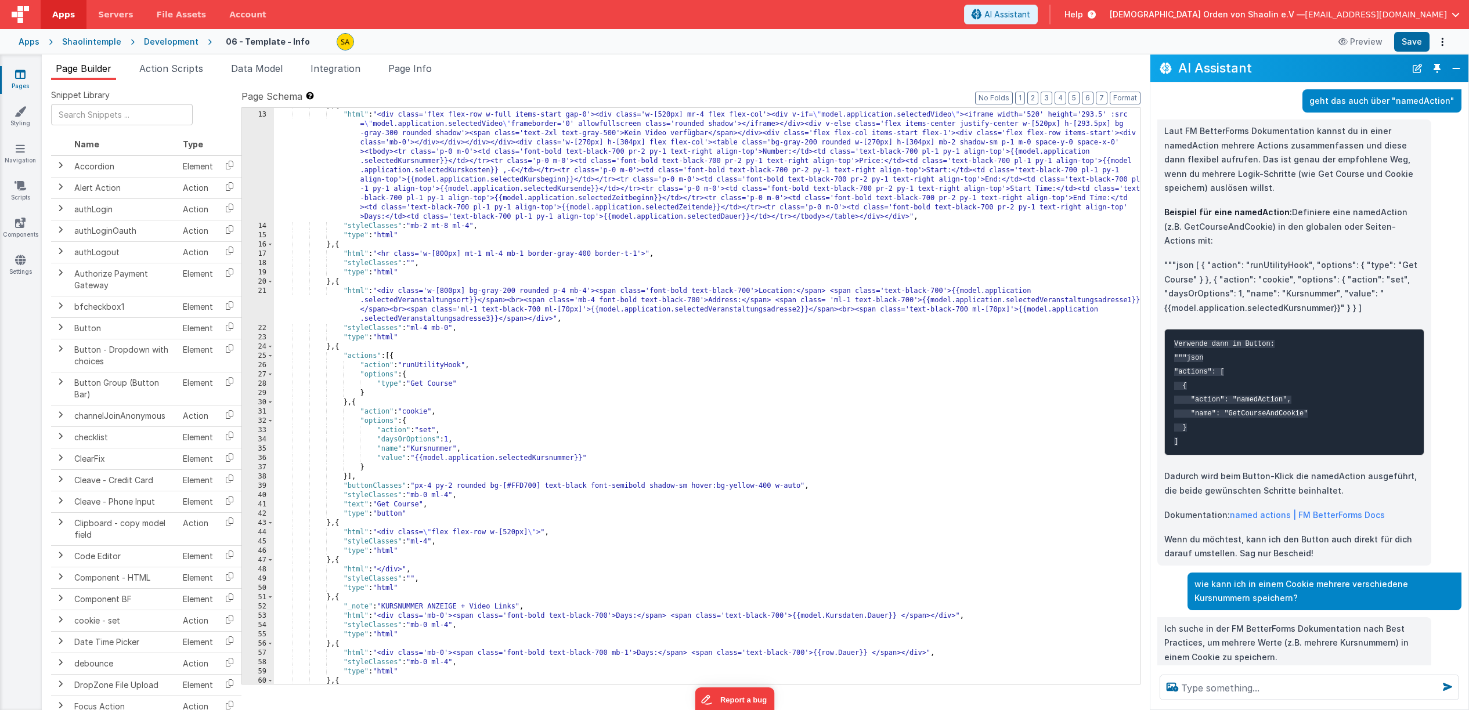
drag, startPoint x: 432, startPoint y: 411, endPoint x: 428, endPoint y: 436, distance: 25.2
click at [432, 412] on div "} , { "html" : "<div class='flex flex-row w-full items-start gap-0'><div class=…" at bounding box center [707, 398] width 866 height 595
click at [394, 424] on div "} , { "html" : "<div class='flex flex-row w-full items-start gap-0'><div class=…" at bounding box center [707, 399] width 866 height 595
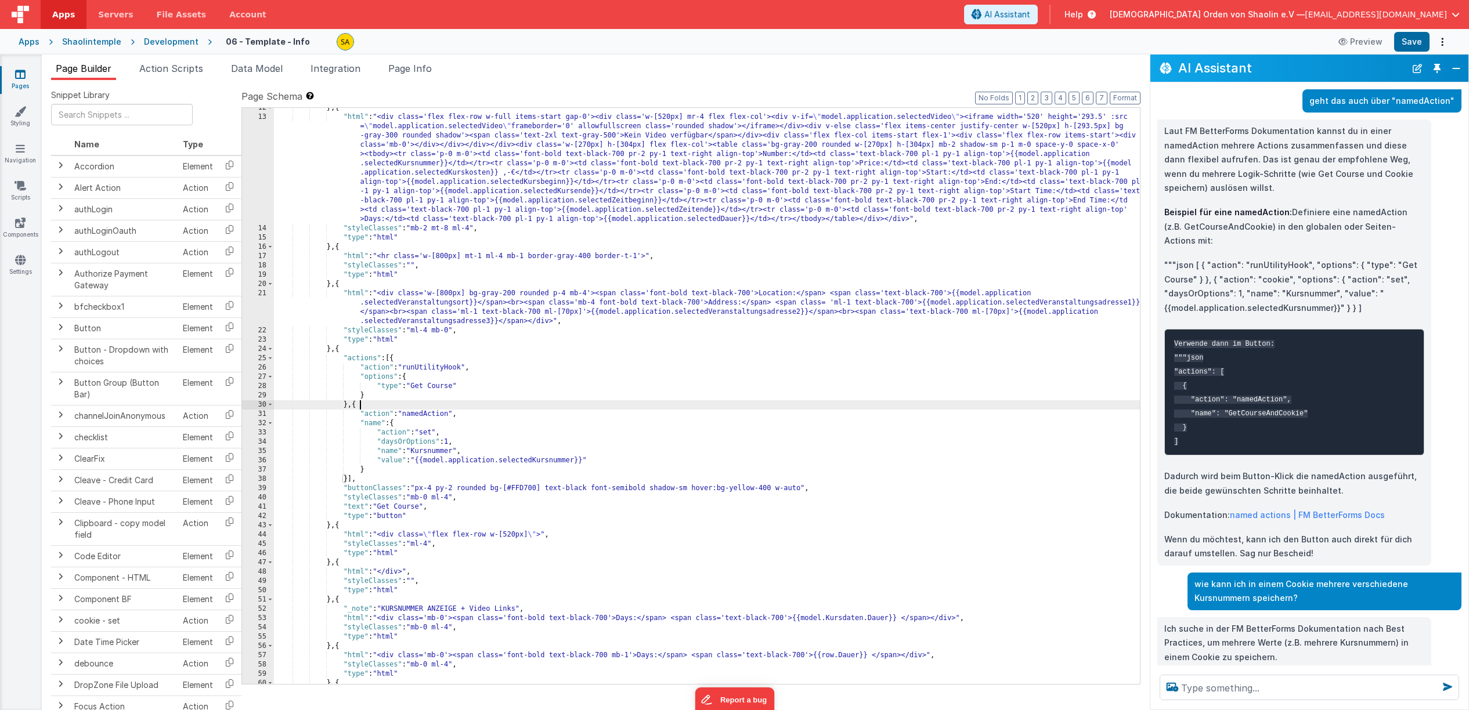
click at [359, 406] on div "} , { "html" : "<div class='flex flex-row w-full items-start gap-0'><div class=…" at bounding box center [707, 400] width 866 height 595
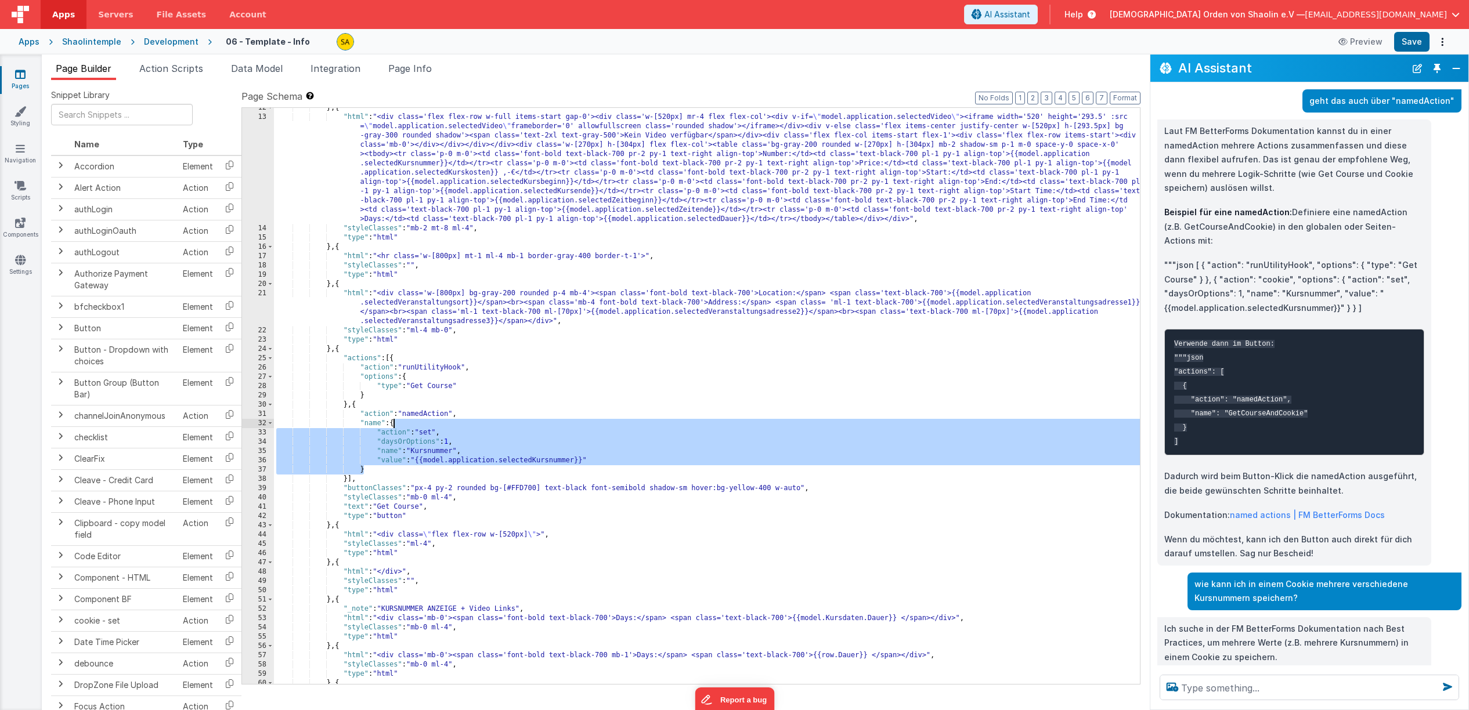
drag, startPoint x: 366, startPoint y: 472, endPoint x: 392, endPoint y: 427, distance: 52.3
click at [392, 427] on div "} , { "html" : "<div class='flex flex-row w-full items-start gap-0'><div class=…" at bounding box center [707, 400] width 866 height 595
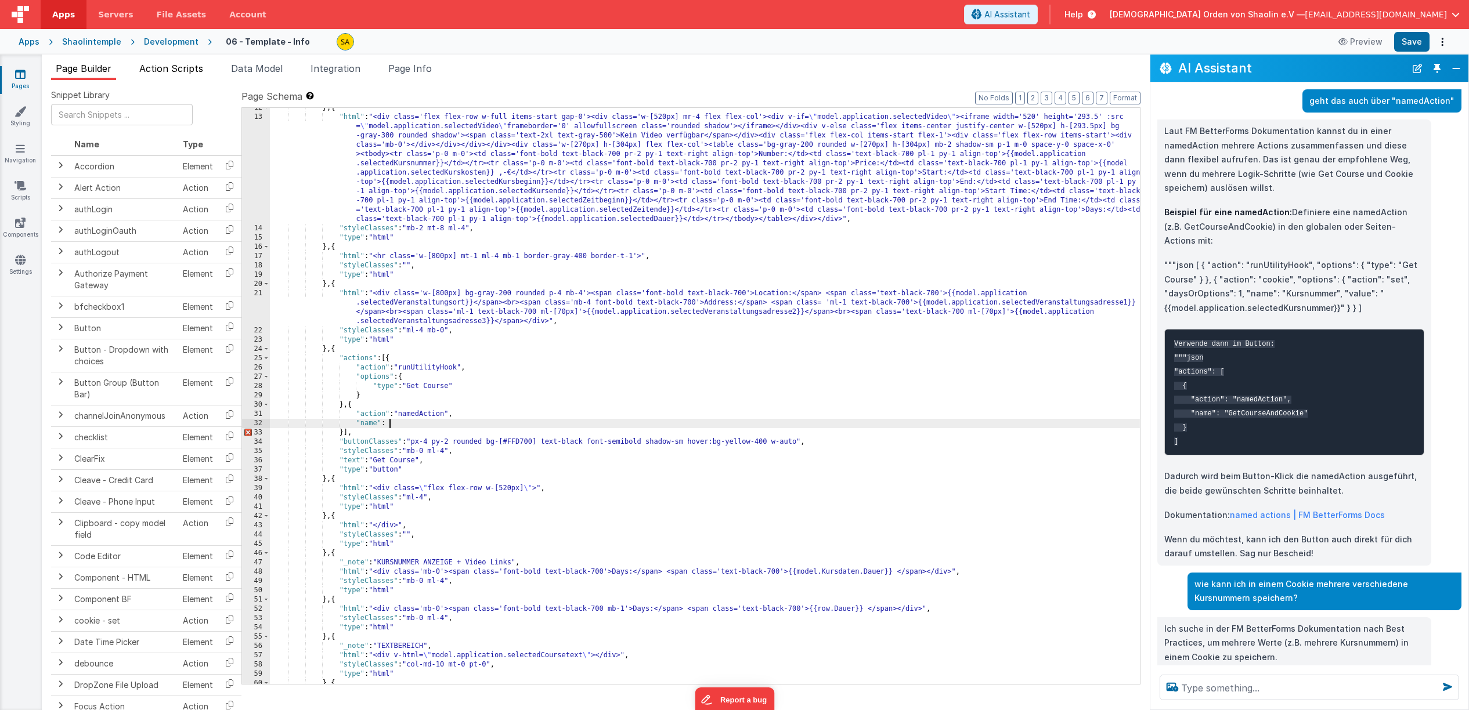
click at [167, 72] on span "Action Scripts" at bounding box center [171, 69] width 64 height 12
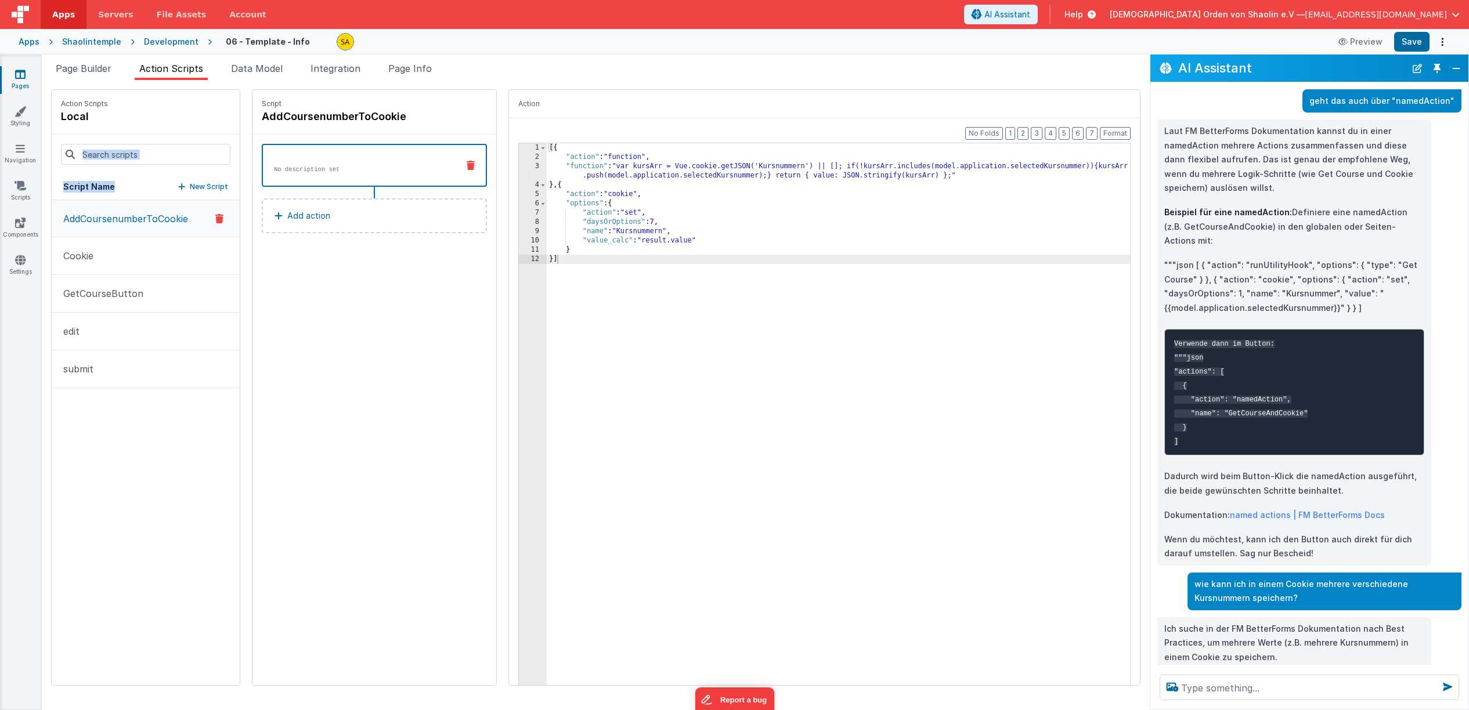
drag, startPoint x: 391, startPoint y: 117, endPoint x: 236, endPoint y: 113, distance: 155.6
click at [262, 113] on h4 "AddCoursenumberToCookie" at bounding box center [349, 117] width 174 height 16
click at [338, 125] on div "Script AddCoursenumberToCookie" at bounding box center [374, 112] width 244 height 45
click at [354, 118] on input "AddCoursenumberToCookie" at bounding box center [320, 117] width 116 height 16
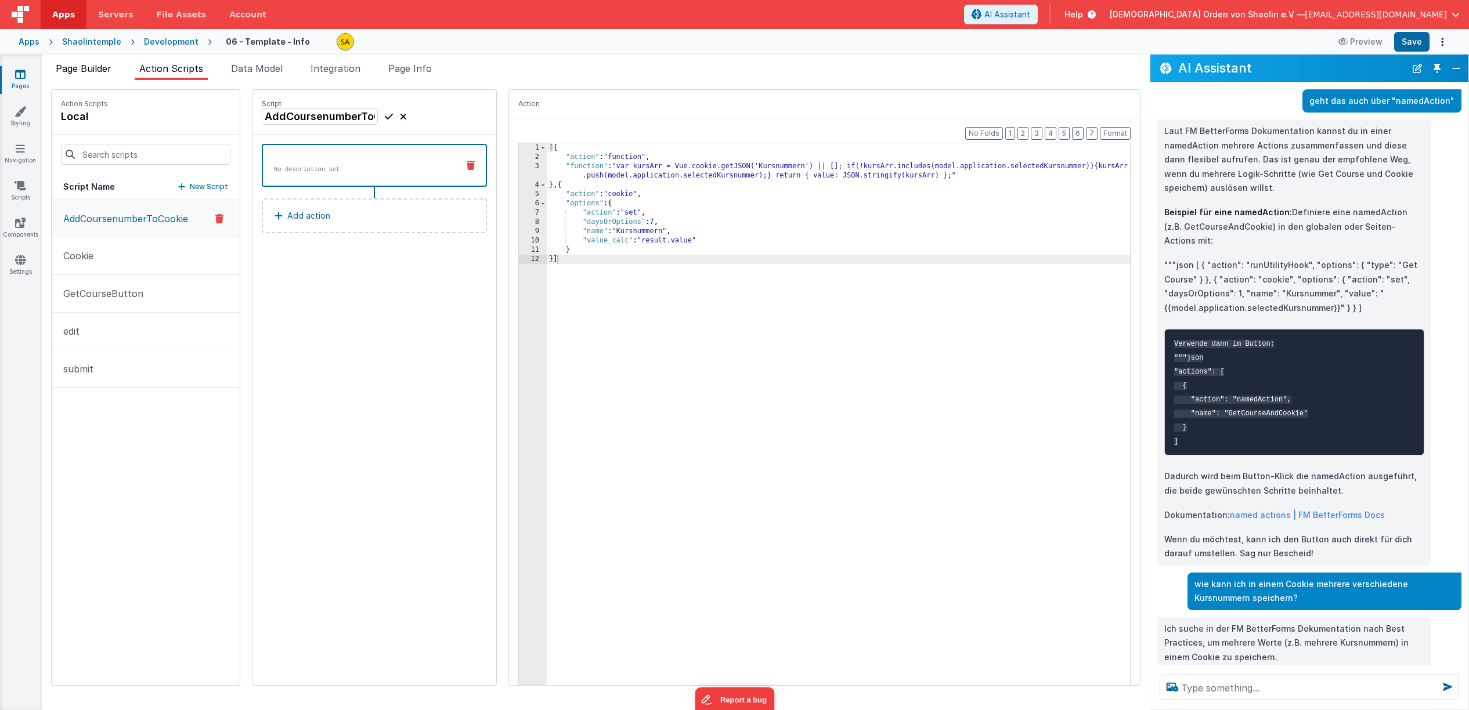
click at [97, 71] on span "Page Builder" at bounding box center [84, 69] width 56 height 12
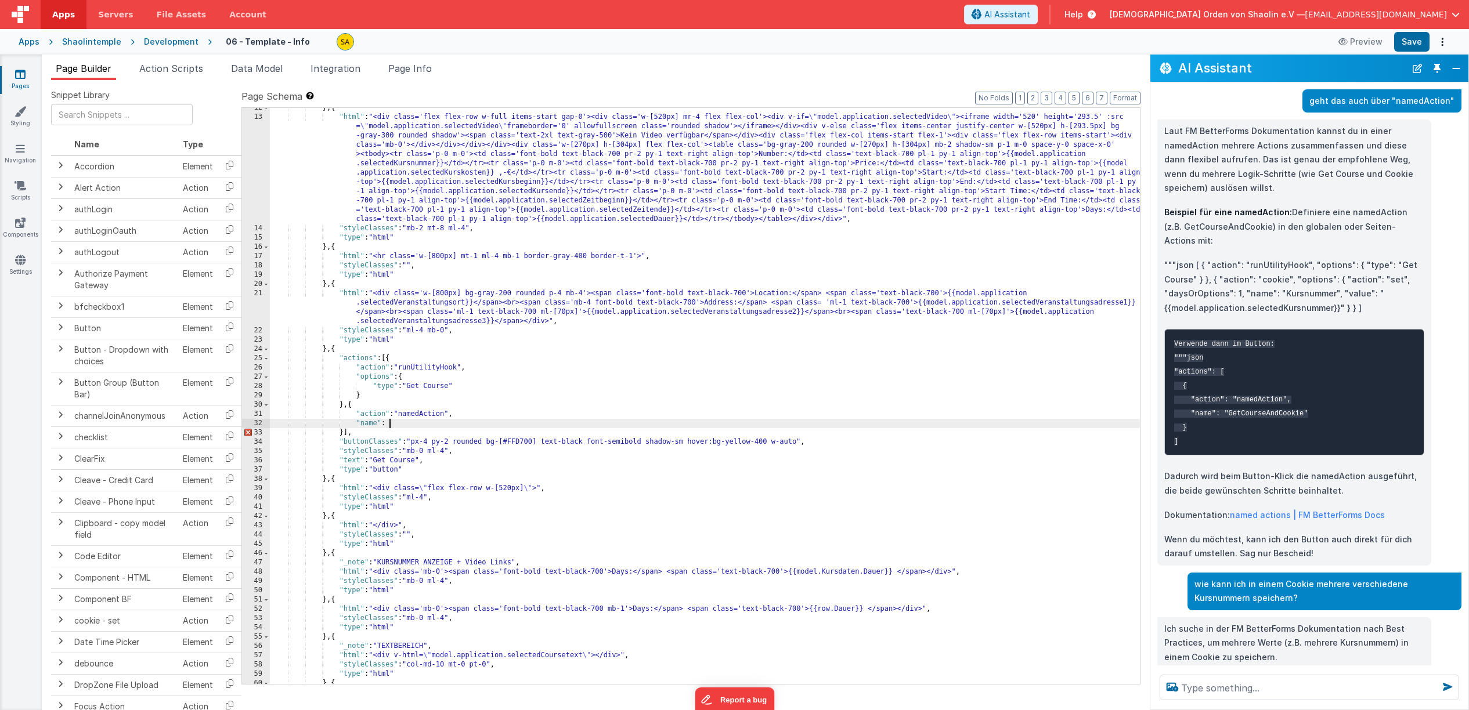
click at [402, 424] on div "} , { "html" : "<div class='flex flex-row w-full items-start gap-0'><div class=…" at bounding box center [705, 400] width 870 height 595
click at [1412, 42] on button "Save" at bounding box center [1411, 42] width 35 height 20
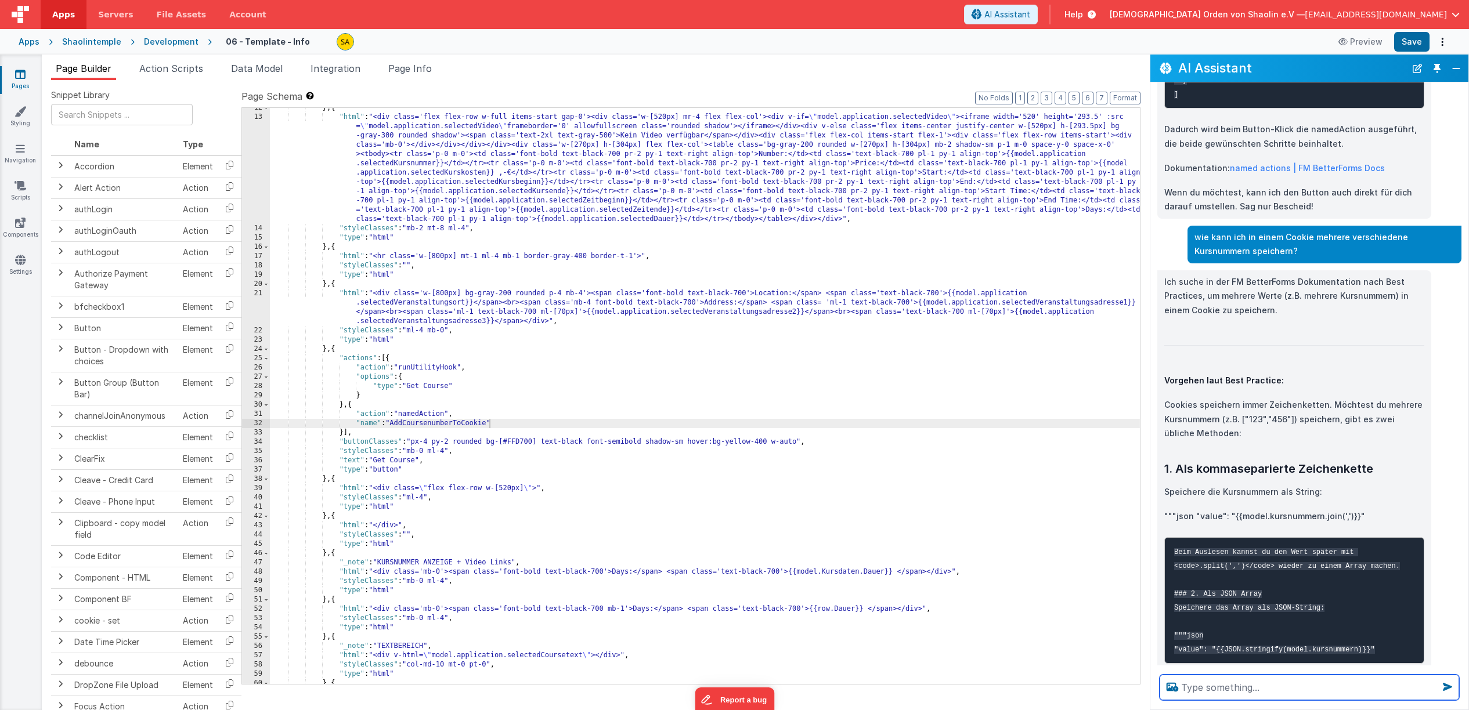
scroll to position [0, 0]
click at [1244, 683] on textarea at bounding box center [1309, 688] width 299 height 26
type textarea "wie spreche ich das Action Script "AddCoursenumberToCookie" an"
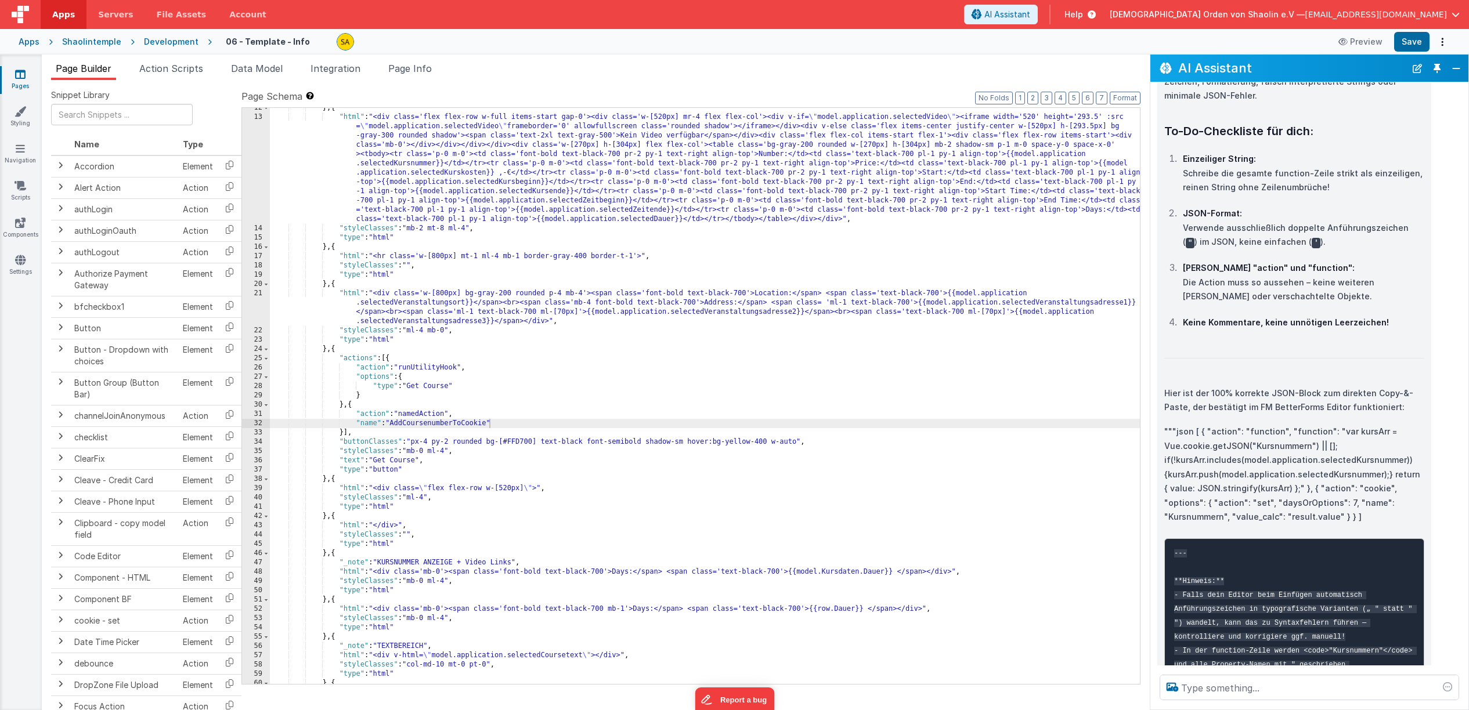
scroll to position [6041, 0]
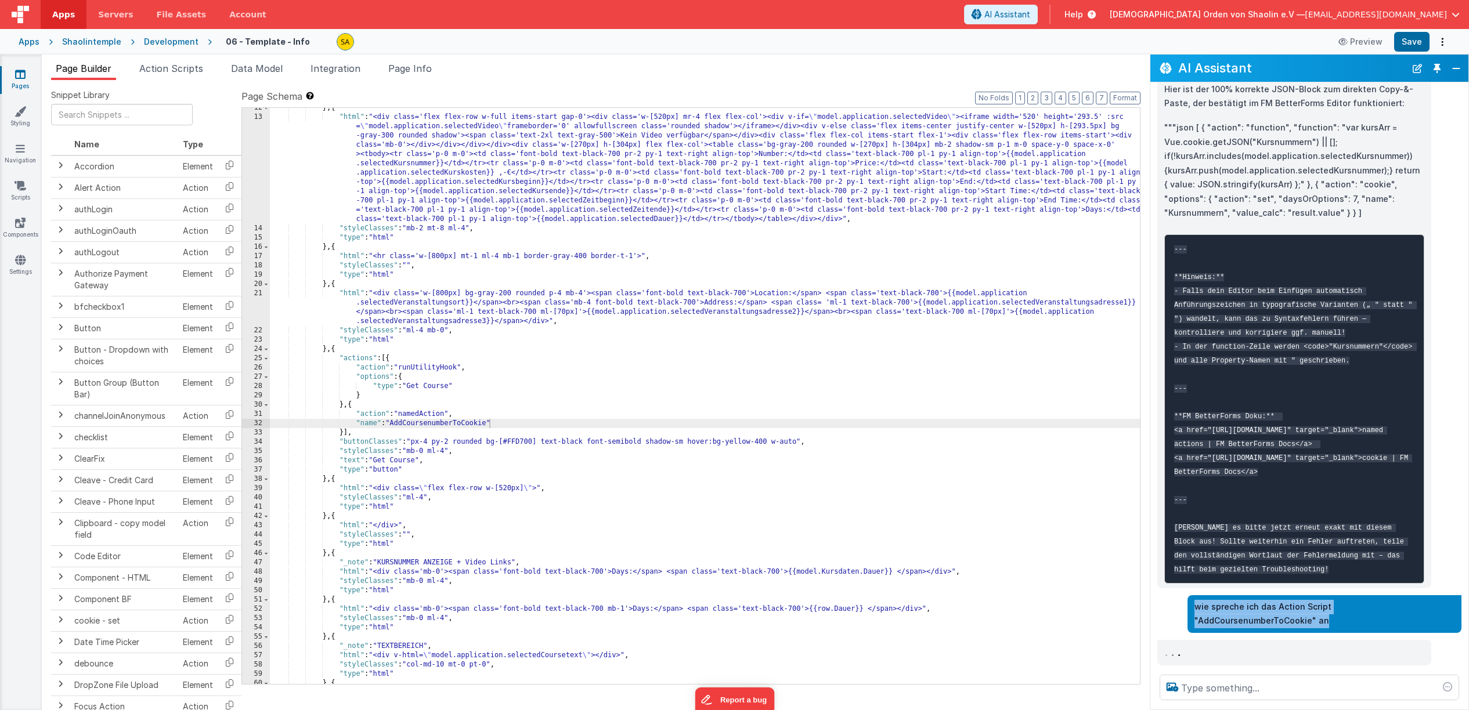
drag, startPoint x: 1196, startPoint y: 608, endPoint x: 1215, endPoint y: 623, distance: 24.4
click at [1215, 623] on p "wie spreche ich das Action Script "AddCoursenumberToCookie" an" at bounding box center [1324, 614] width 260 height 28
click at [1455, 64] on button "Close" at bounding box center [1456, 68] width 15 height 16
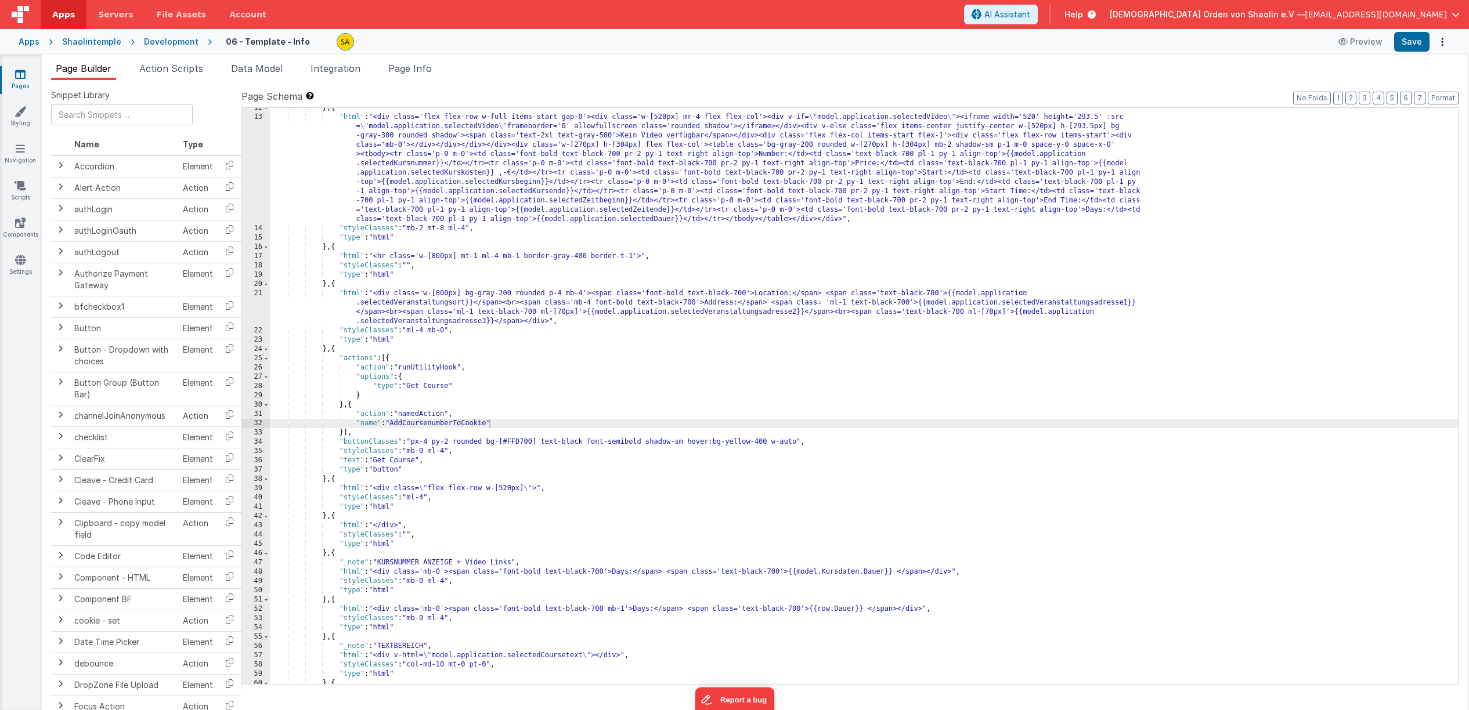
scroll to position [10267, 0]
click at [1030, 13] on span "AI Assistant" at bounding box center [1007, 15] width 46 height 12
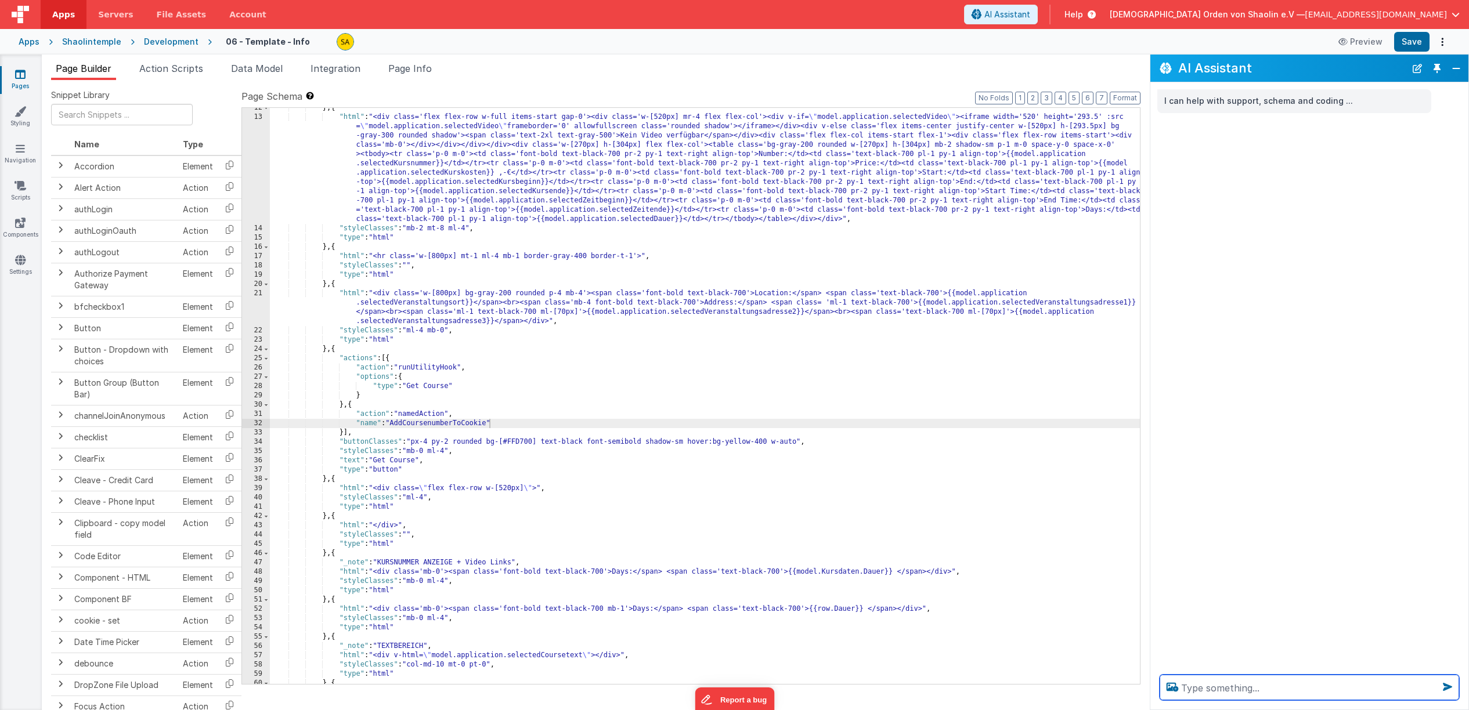
paste textarea "wie spreche ich das Action Script "AddCoursenumberToCookie" an"
type textarea "wie spreche ich das Action Script "AddCoursenumberToCookie" an"
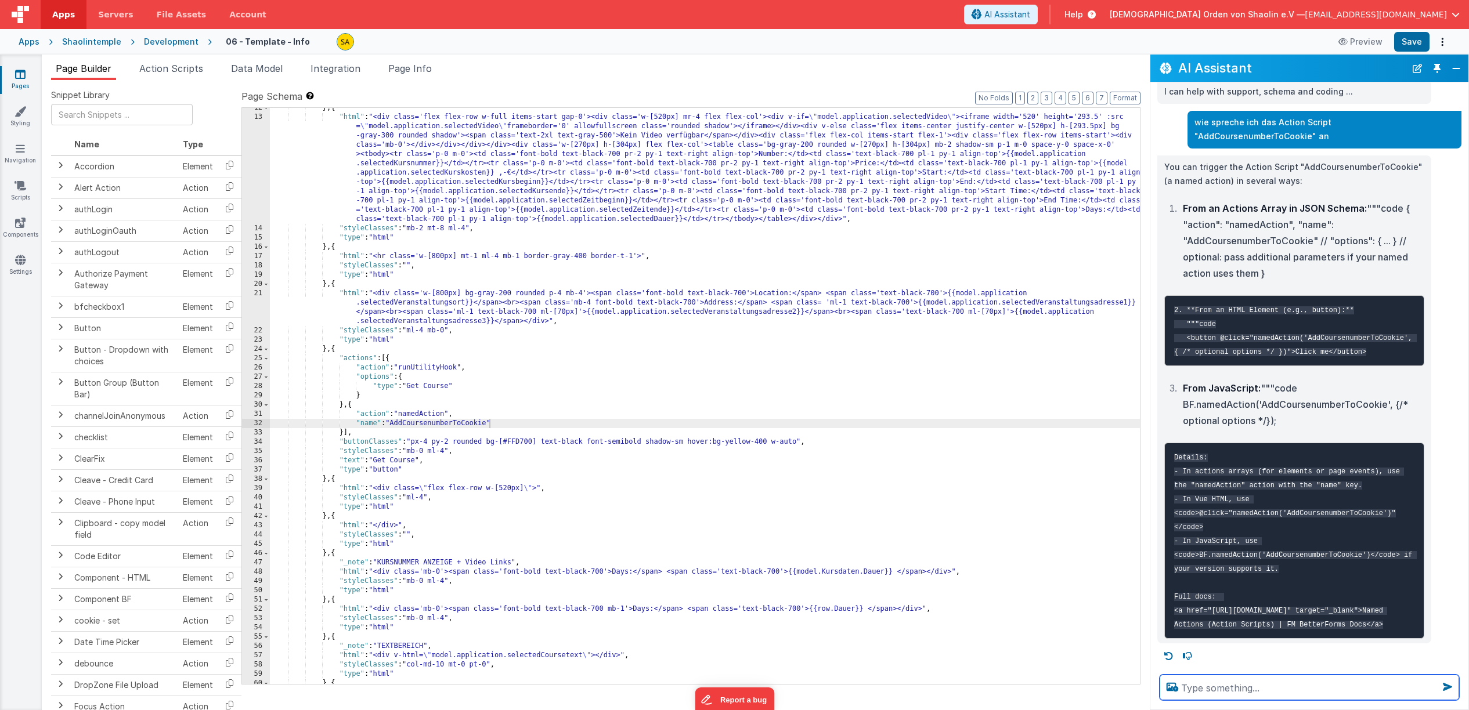
scroll to position [51, 0]
click at [163, 67] on span "Action Scripts" at bounding box center [171, 69] width 64 height 12
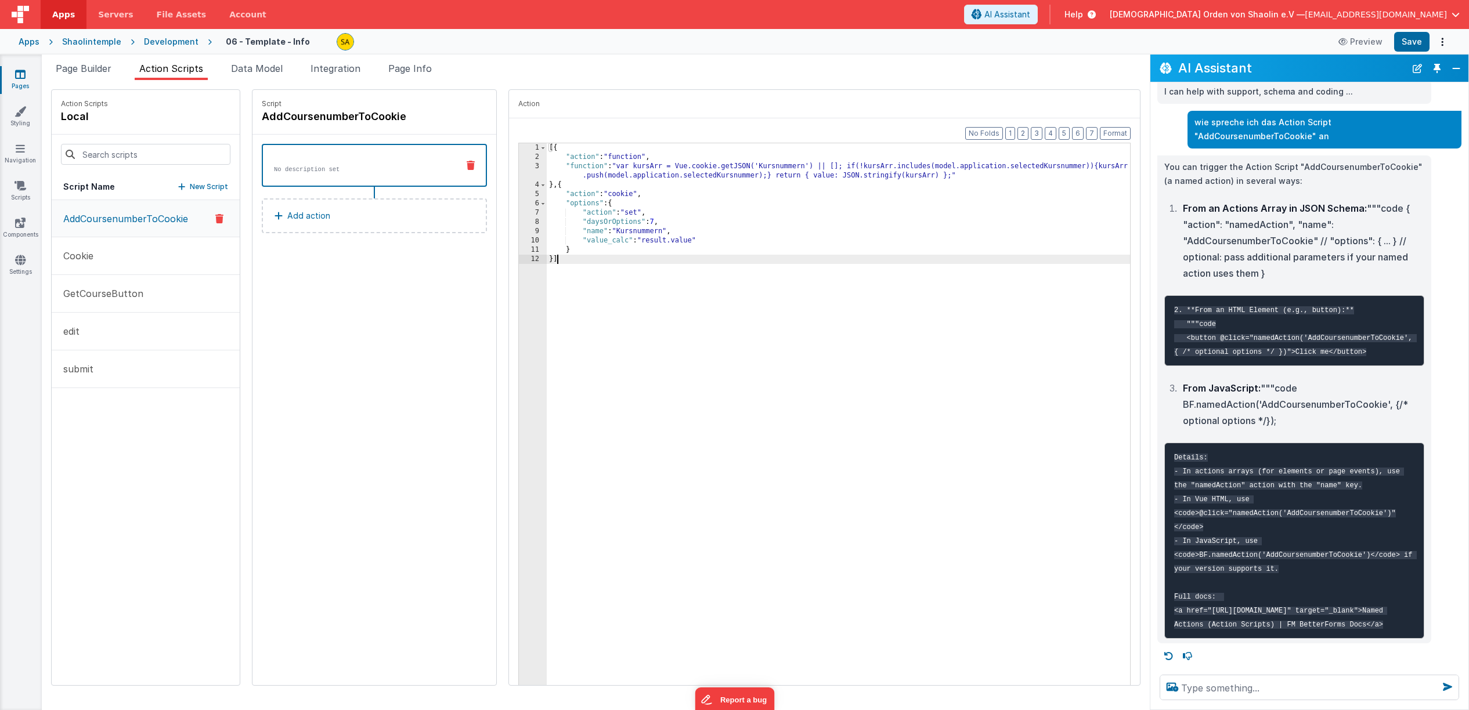
click at [565, 262] on div "[{ "action" : "function" , "function" : "var kursArr = Vue.cookie.getJSON('Kurs…" at bounding box center [846, 433] width 598 height 580
click at [547, 149] on div "[{ "action" : "function" , "function" : "var kursArr = Vue.cookie.getJSON('Kurs…" at bounding box center [846, 433] width 598 height 580
click at [717, 239] on div "[{ "action" : "function" , "function" : "var kursArr = Vue.cookie.getJSON('Kurs…" at bounding box center [846, 433] width 598 height 580
click at [573, 252] on div "[{ "action" : "function" , "function" : "var kursArr = Vue.cookie.getJSON('Kurs…" at bounding box center [846, 433] width 598 height 580
click at [547, 263] on div "[{ "action" : "function" , "function" : "var kursArr = Vue.cookie.getJSON('Kurs…" at bounding box center [846, 433] width 598 height 580
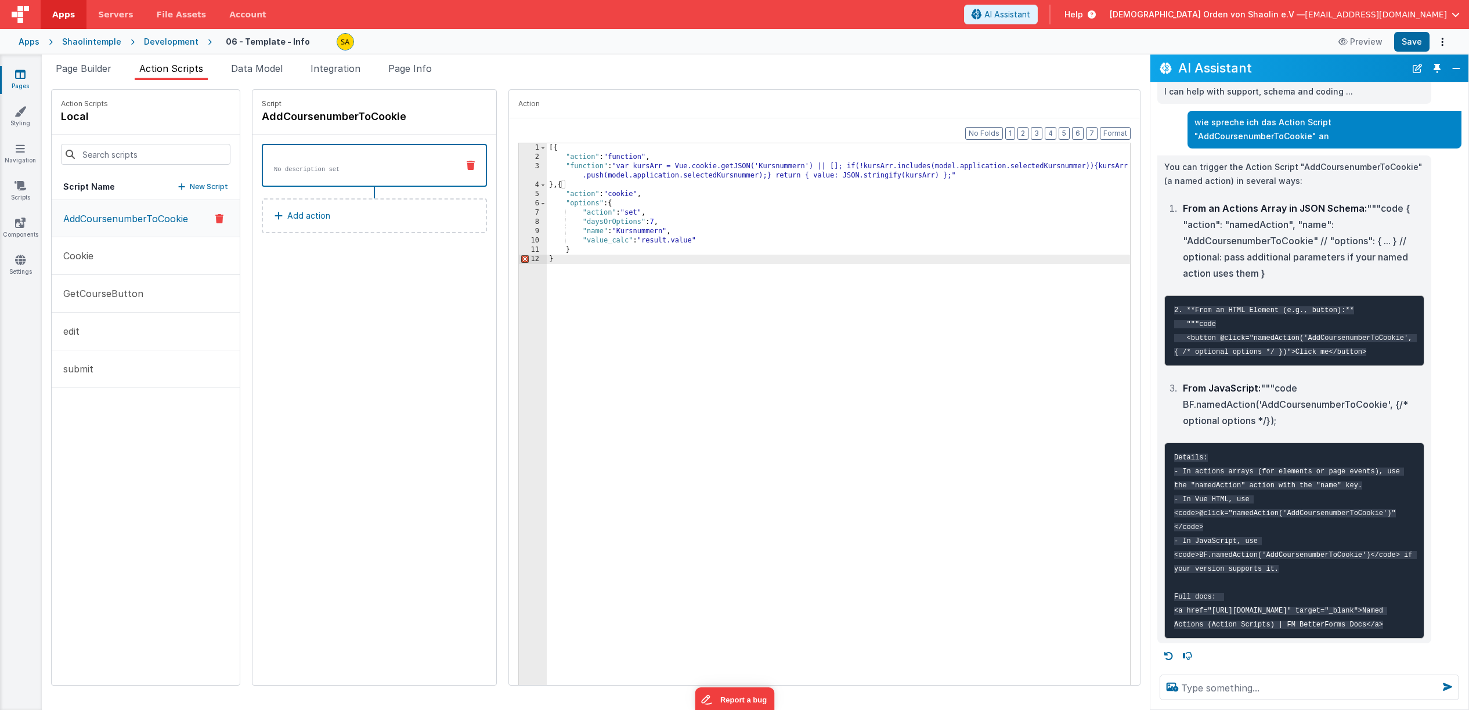
click at [547, 281] on div "[{ "action" : "function" , "function" : "var kursArr = Vue.cookie.getJSON('Kurs…" at bounding box center [846, 433] width 598 height 580
click at [353, 286] on div "Script AddCoursenumberToCookie No description set Add action" at bounding box center [374, 387] width 244 height 595
drag, startPoint x: 544, startPoint y: 149, endPoint x: 568, endPoint y: 182, distance: 40.9
click at [547, 149] on div "[{ "action" : "function" , "function" : "var kursArr = Vue.cookie.getJSON('Kurs…" at bounding box center [846, 433] width 598 height 580
click at [547, 272] on div ""action" : "function" , "function" : "var kursArr = Vue.cookie.getJSON('Kursnum…" at bounding box center [846, 433] width 598 height 580
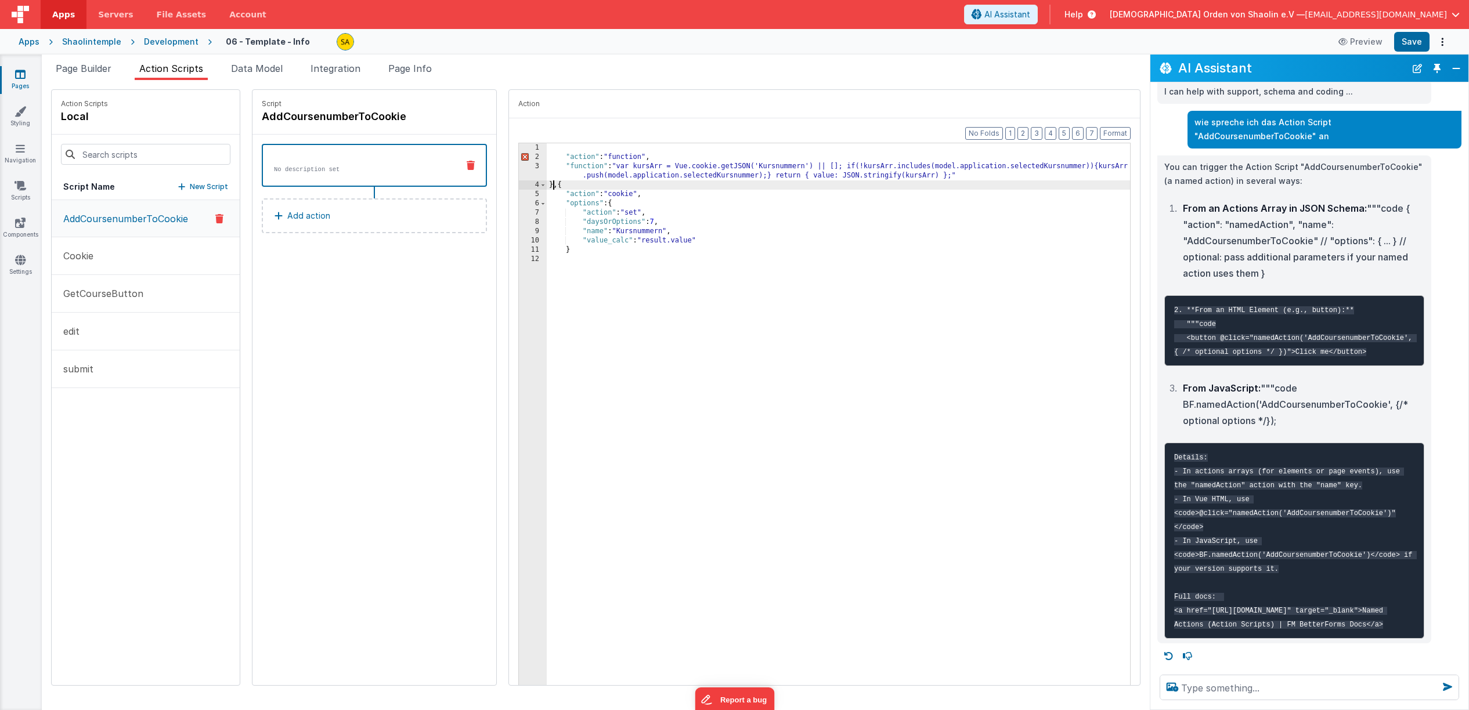
click at [547, 186] on div ""action" : "function" , "function" : "var kursArr = Vue.cookie.getJSON('Kursnum…" at bounding box center [846, 433] width 598 height 580
click at [547, 149] on div ""action" : "function" , "function" : "var kursArr = Vue.cookie.getJSON('Kursnum…" at bounding box center [846, 433] width 598 height 580
click at [519, 186] on div "4" at bounding box center [533, 184] width 28 height 9
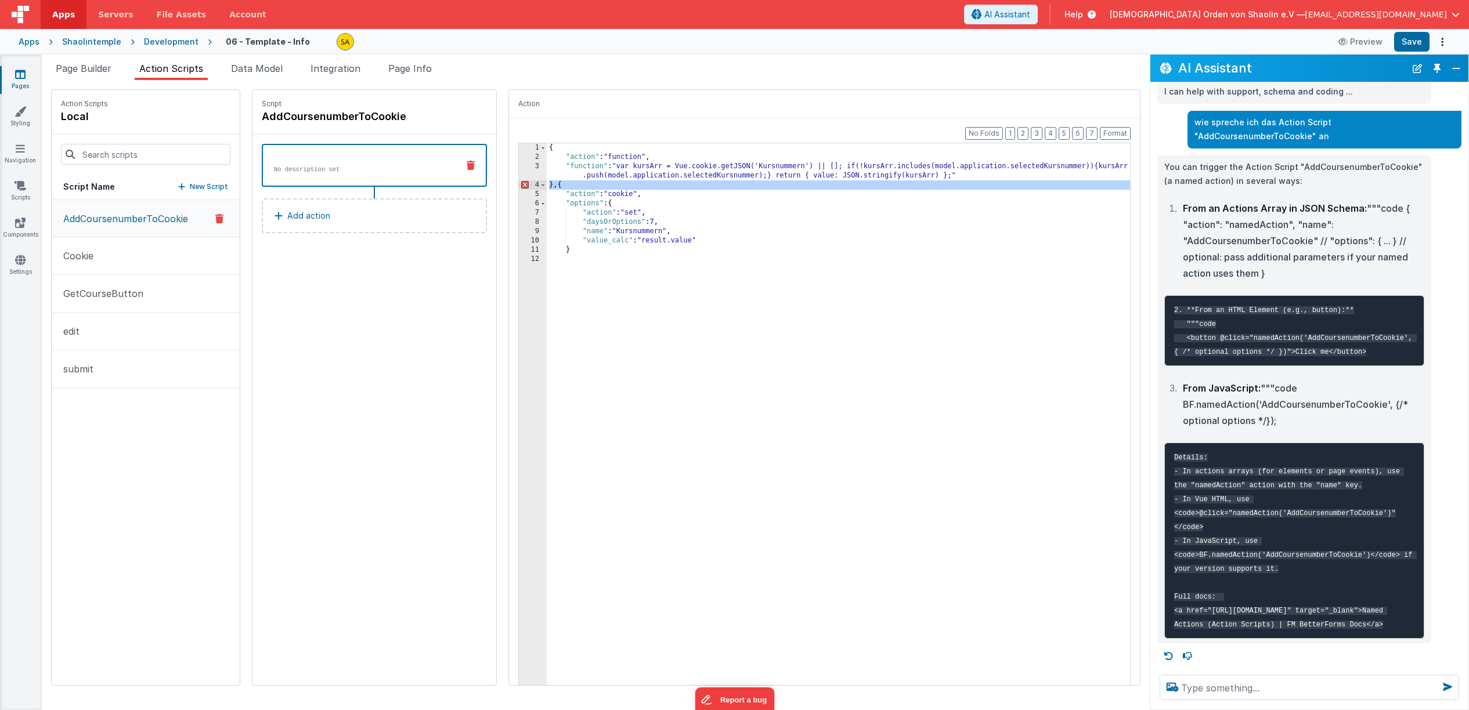
click at [547, 187] on div "{ "action" : "function" , "function" : "var kursArr = Vue.cookie.getJSON('Kursn…" at bounding box center [846, 433] width 598 height 580
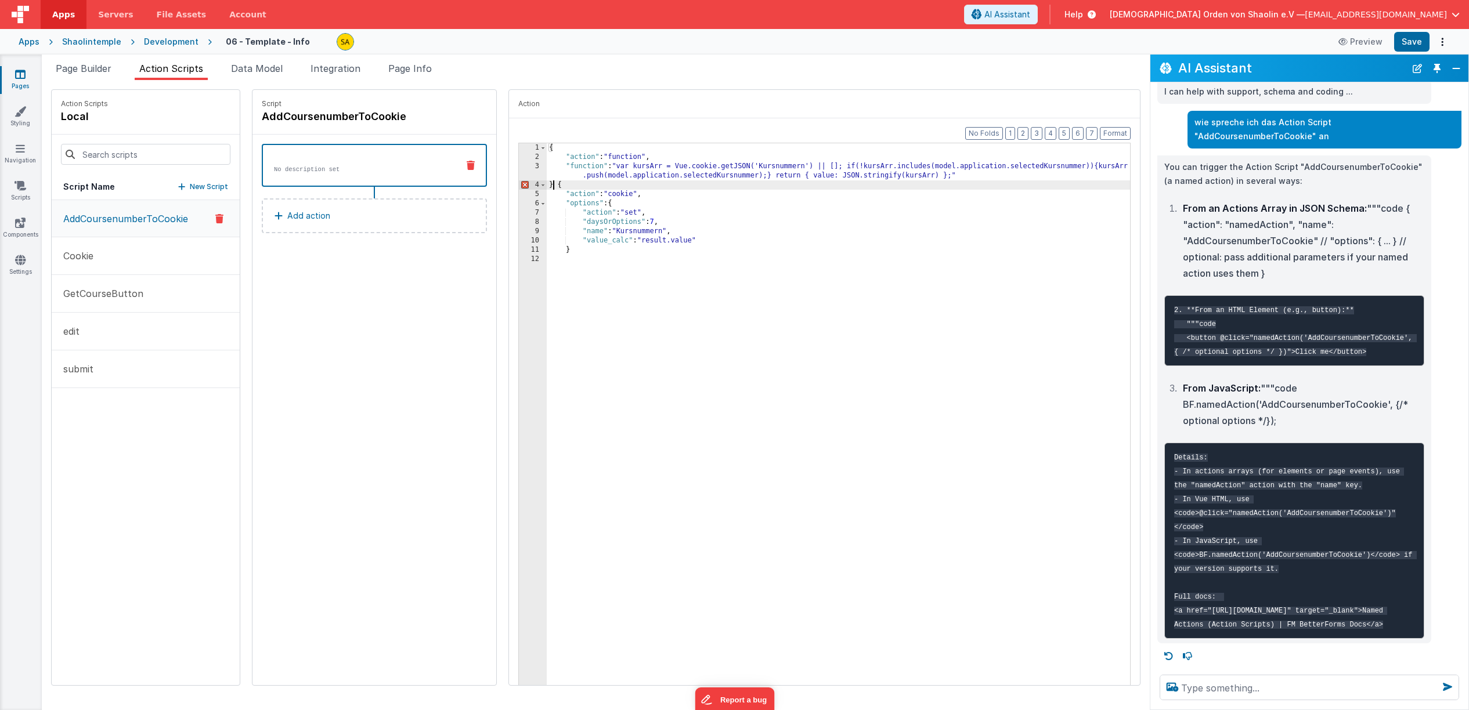
click at [561, 187] on div "{ "action" : "function" , "function" : "var kursArr = Vue.cookie.getJSON('Kursn…" at bounding box center [846, 433] width 598 height 580
drag, startPoint x: 566, startPoint y: 252, endPoint x: 573, endPoint y: 255, distance: 7.0
click at [566, 252] on div "{ "action" : "function" , "function" : "var kursArr = Vue.cookie.getJSON('Kursn…" at bounding box center [846, 433] width 598 height 580
click at [547, 185] on div "{ "action" : "function" , "function" : "var kursArr = Vue.cookie.getJSON('Kursn…" at bounding box center [846, 433] width 598 height 580
click at [956, 179] on div "{ "action" : "function" , "function" : "var kursArr = Vue.cookie.getJSON('Kursn…" at bounding box center [846, 433] width 598 height 580
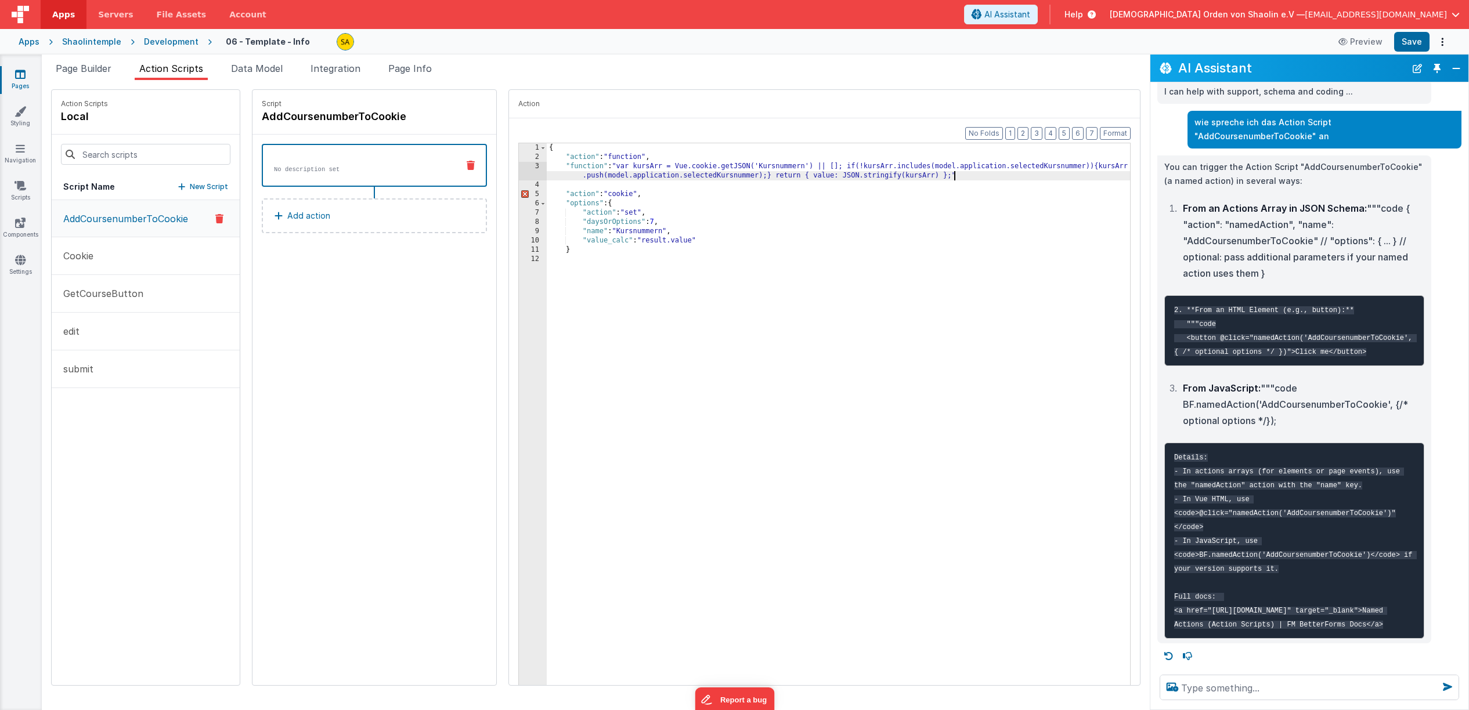
click at [553, 254] on div "{ "action" : "function" , "function" : "var kursArr = Vue.cookie.getJSON('Kursn…" at bounding box center [846, 433] width 598 height 580
click at [547, 184] on div "{ "action" : "function" , "function" : "var kursArr = Vue.cookie.getJSON('Kursn…" at bounding box center [846, 433] width 598 height 580
click at [551, 259] on div "{ "action" : "function" , "function" : "var kursArr = Vue.cookie.getJSON('Kursn…" at bounding box center [846, 433] width 598 height 580
click at [547, 150] on div "{ "action" : "function" , "function" : "var kursArr = Vue.cookie.getJSON('Kursn…" at bounding box center [846, 433] width 598 height 580
click at [565, 282] on div "[{ "action" : "function" , "function" : "var kursArr = Vue.cookie.getJSON('Kurs…" at bounding box center [846, 433] width 598 height 580
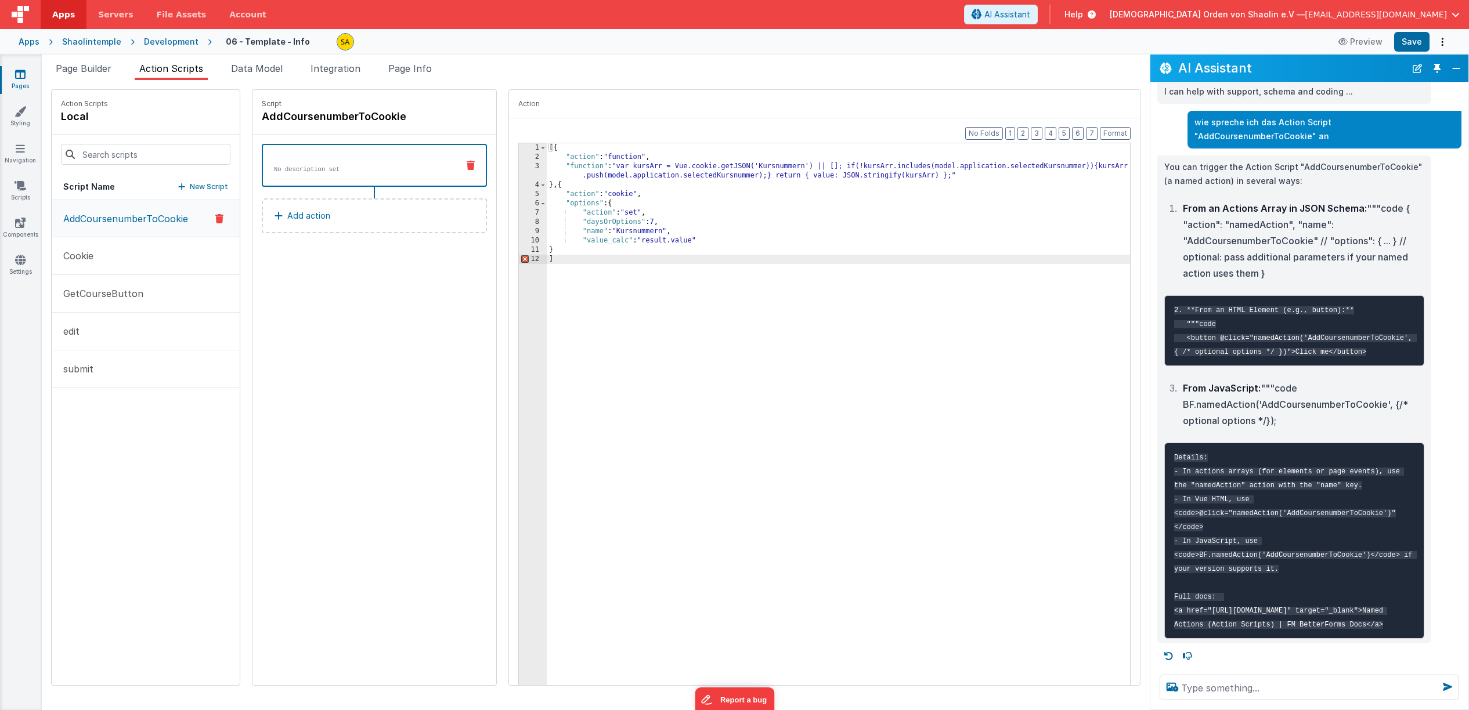
click at [552, 251] on div "[{ "action" : "function" , "function" : "var kursArr = Vue.cookie.getJSON('Kurs…" at bounding box center [846, 433] width 598 height 580
click at [547, 263] on div "[{ "action" : "function" , "function" : "var kursArr = Vue.cookie.getJSON('Kurs…" at bounding box center [846, 433] width 598 height 580
click at [547, 150] on div "[{ "action" : "function" , "function" : "var kursArr = Vue.cookie.getJSON('Kurs…" at bounding box center [846, 433] width 598 height 580
click at [547, 150] on div "{ { "action" : "function" , "function" : "var kursArr = Vue.cookie.getJSON('Kur…" at bounding box center [846, 433] width 598 height 580
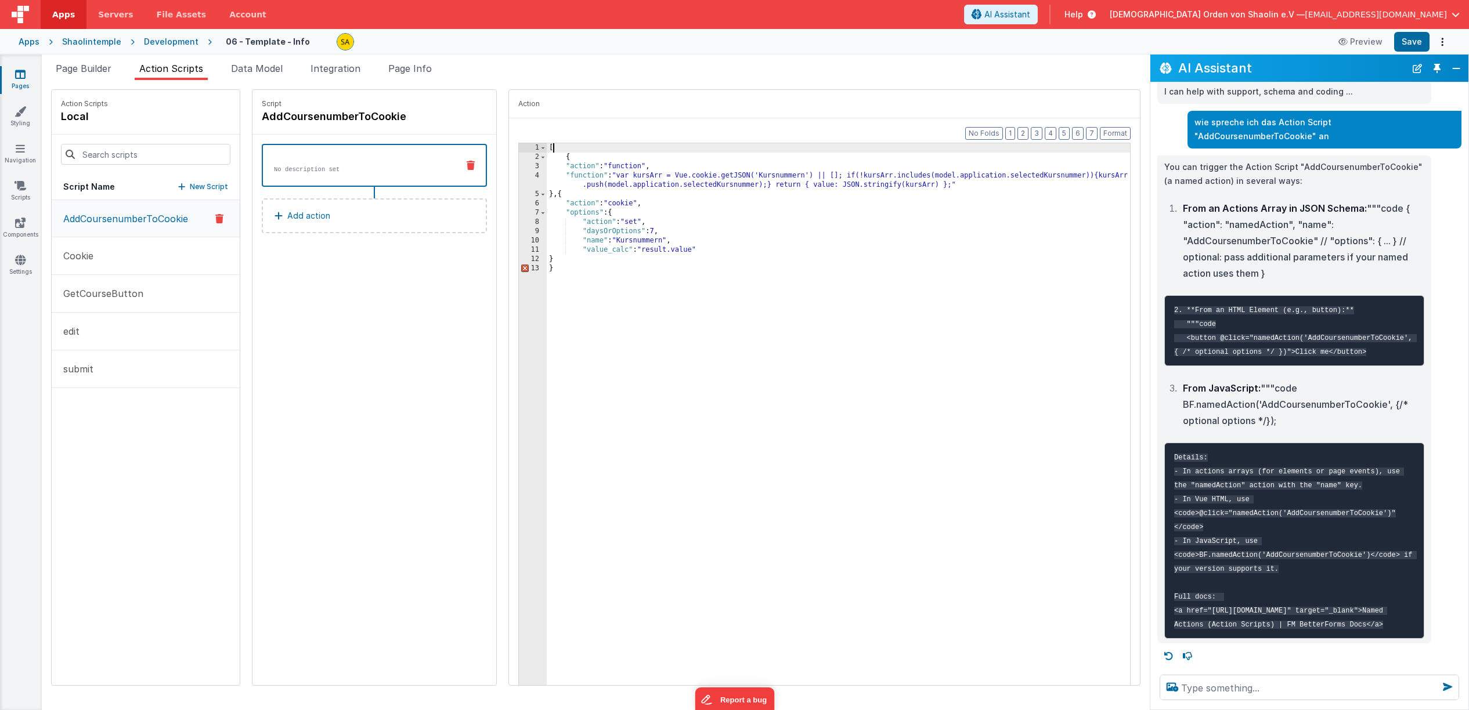
click at [572, 272] on div "[ { "action" : "function" , "function" : "var kursArr = Vue.cookie.getJSON('Kur…" at bounding box center [846, 433] width 598 height 580
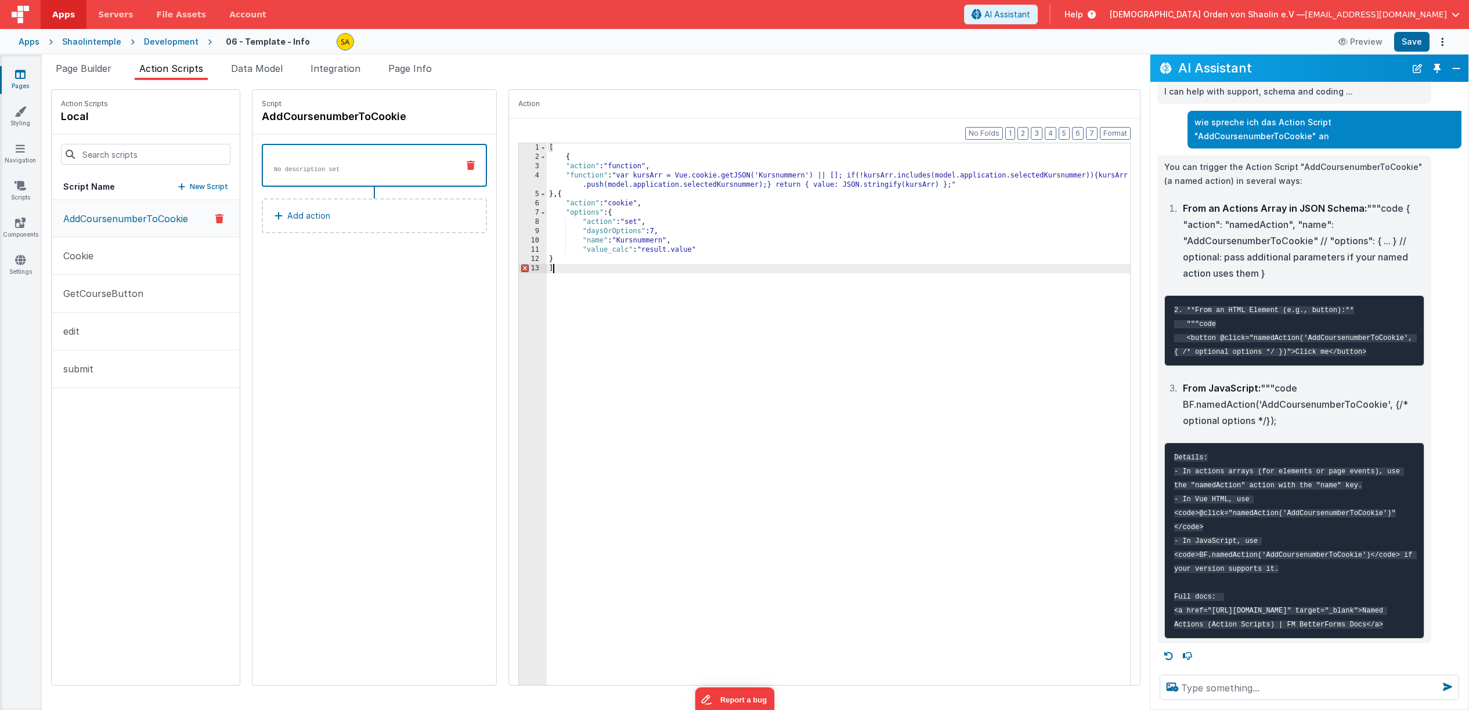
click at [584, 261] on div "[ { "action" : "function" , "function" : "var kursArr = Vue.cookie.getJSON('Kur…" at bounding box center [846, 433] width 598 height 580
click at [547, 196] on div "[ { "action" : "function" , "function" : "var kursArr = Vue.cookie.getJSON('Kur…" at bounding box center [846, 433] width 598 height 580
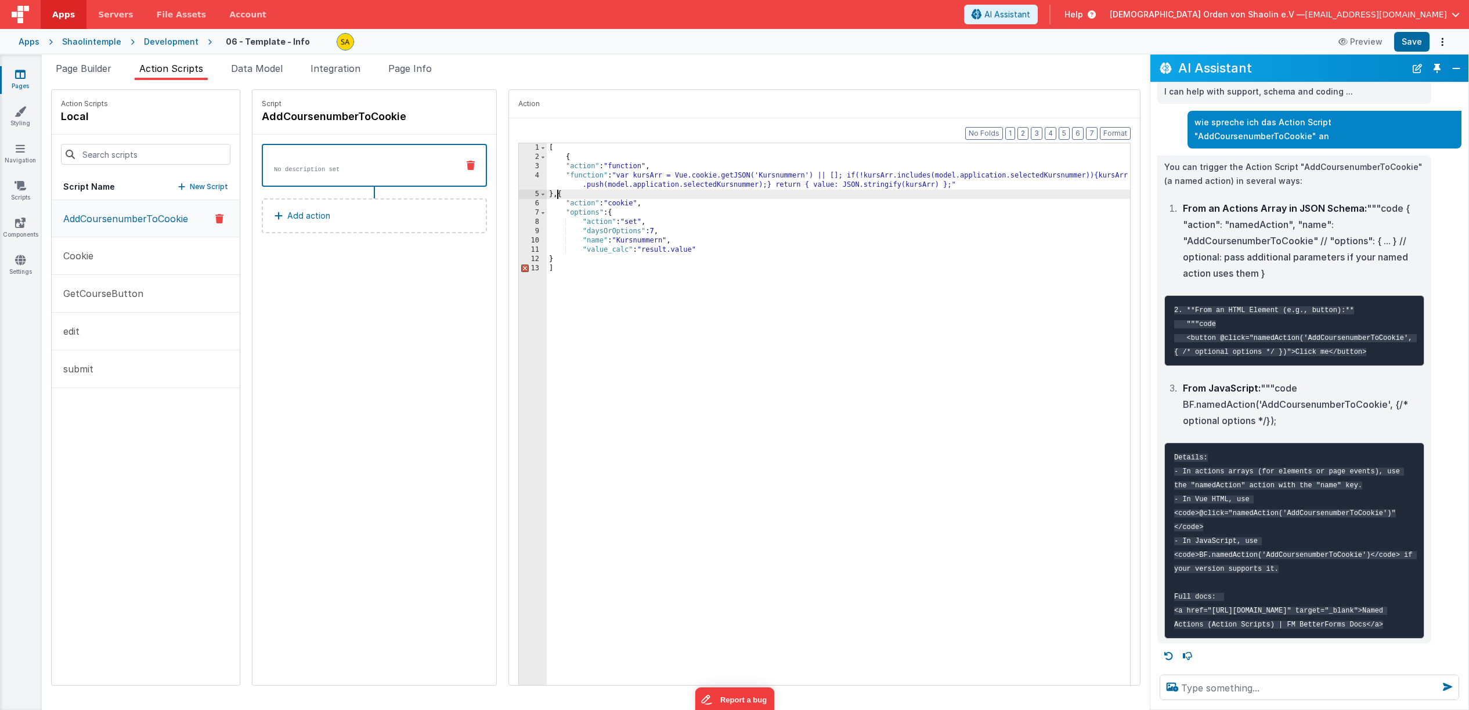
click at [715, 251] on div "[ { "action" : "function" , "function" : "var kursArr = Vue.cookie.getJSON('Kur…" at bounding box center [846, 433] width 598 height 580
click at [547, 261] on div "[ { "action" : "function" , "function" : "var kursArr = Vue.cookie.getJSON('Kur…" at bounding box center [846, 433] width 598 height 580
click at [549, 271] on div "[ { "action" : "function" , "function" : "var kursArr = Vue.cookie.getJSON('Kur…" at bounding box center [846, 433] width 598 height 580
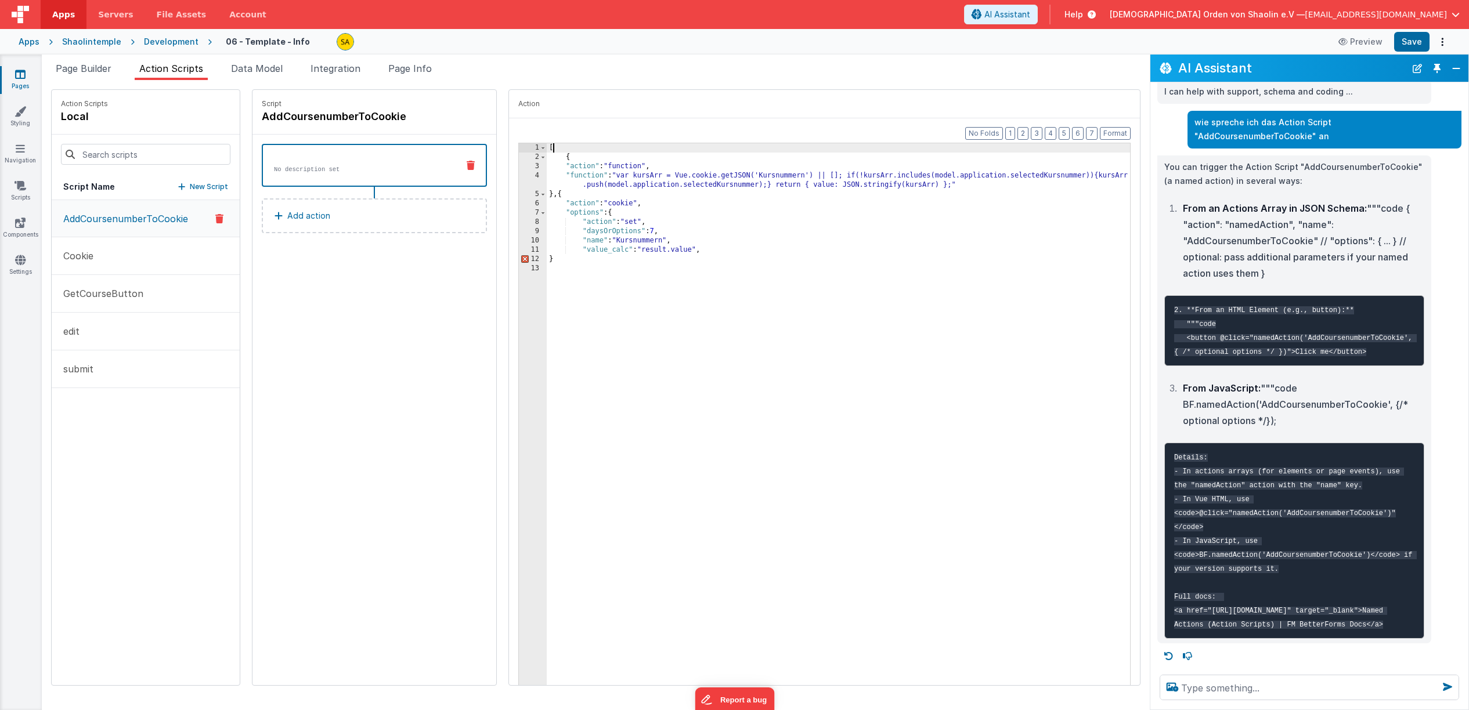
click at [547, 148] on div "[ { "action" : "function" , "function" : "var kursArr = Vue.cookie.getJSON('Kur…" at bounding box center [846, 433] width 598 height 580
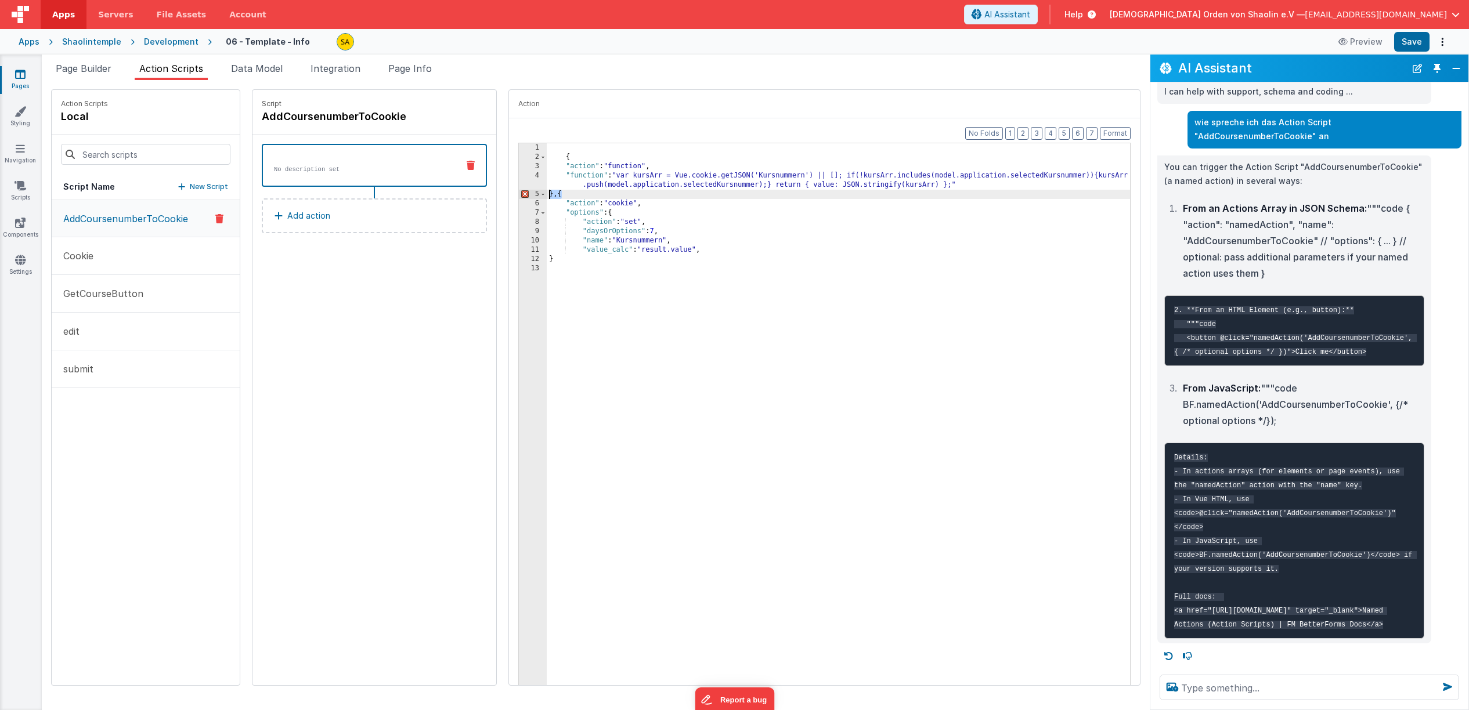
drag, startPoint x: 548, startPoint y: 195, endPoint x: 532, endPoint y: 195, distance: 16.3
click at [547, 195] on div "{ "action" : "function" , "function" : "var kursArr = Vue.cookie.getJSON('Kursn…" at bounding box center [838, 424] width 583 height 562
click at [965, 186] on div "{ "action" : "function" , "function" : "var kursArr = Vue.cookie.getJSON('Kursn…" at bounding box center [846, 433] width 598 height 580
click at [547, 196] on div "{ "action" : "function" , "function" : "var kursArr = Vue.cookie.getJSON('Kursn…" at bounding box center [846, 433] width 598 height 580
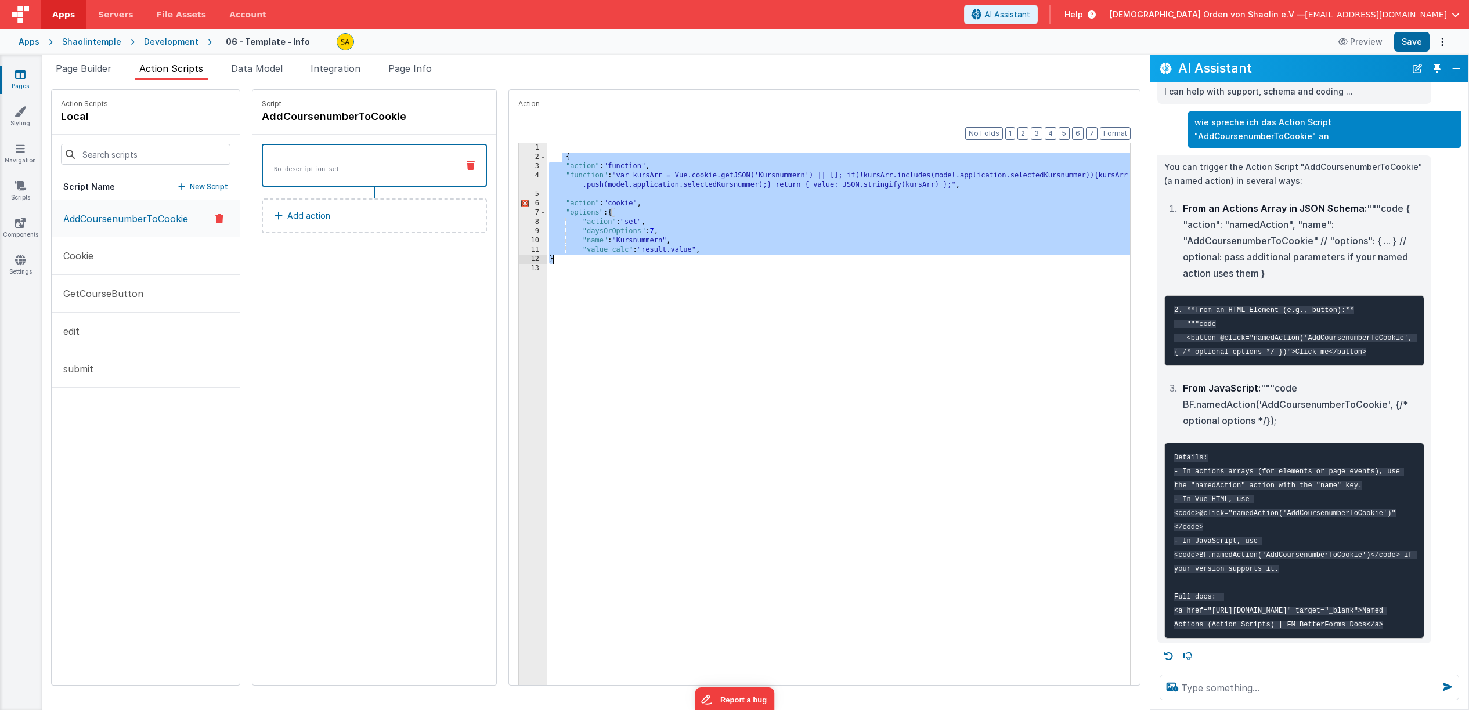
drag, startPoint x: 547, startPoint y: 156, endPoint x: 598, endPoint y: 255, distance: 110.8
click at [598, 255] on div "{ "action" : "function" , "function" : "var kursArr = Vue.cookie.getJSON('Kursn…" at bounding box center [846, 433] width 598 height 580
click at [1211, 695] on textarea at bounding box center [1309, 688] width 299 height 26
paste textarea "{ "action": "function", "function": "var kursArr = Vue.cookie.getJSON('Kursnumm…"
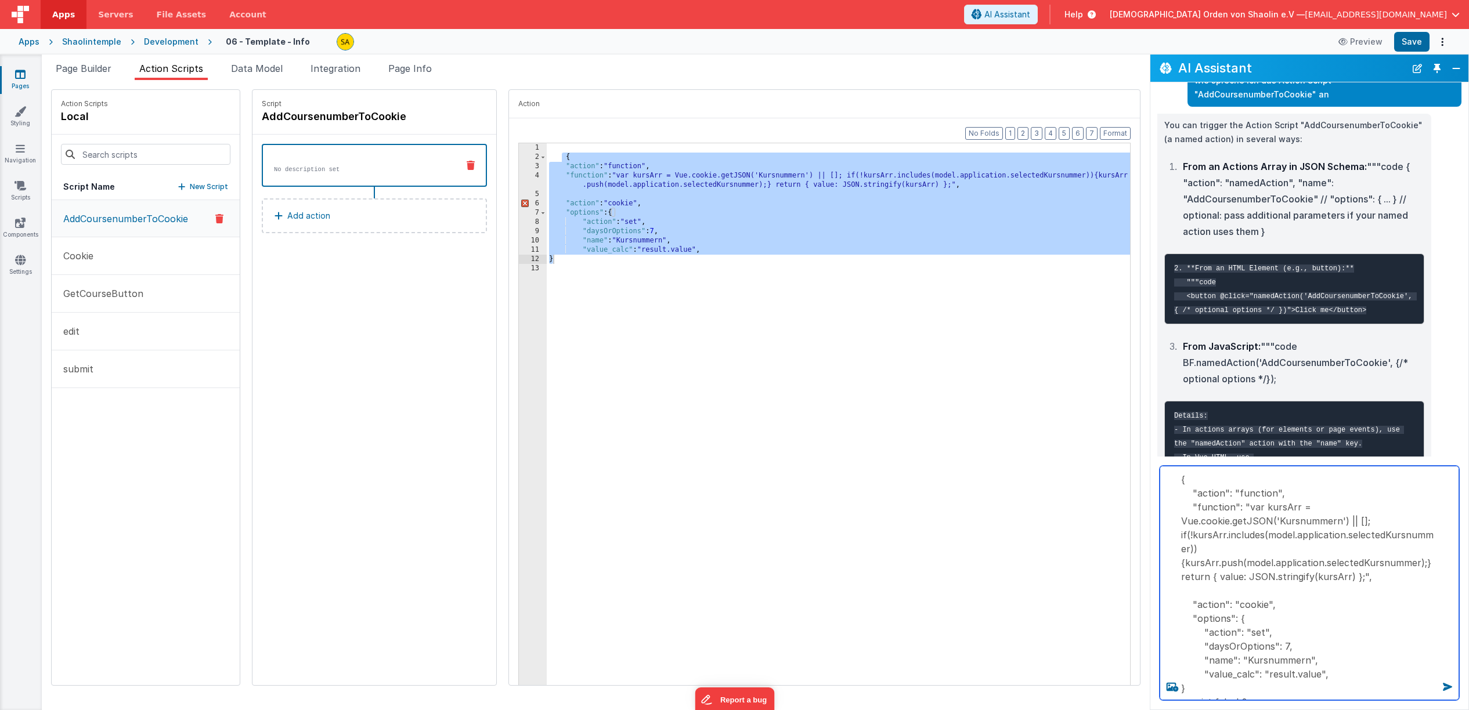
type textarea "{ "action": "function", "function": "var kursArr = Vue.cookie.getJSON('Kursnumm…"
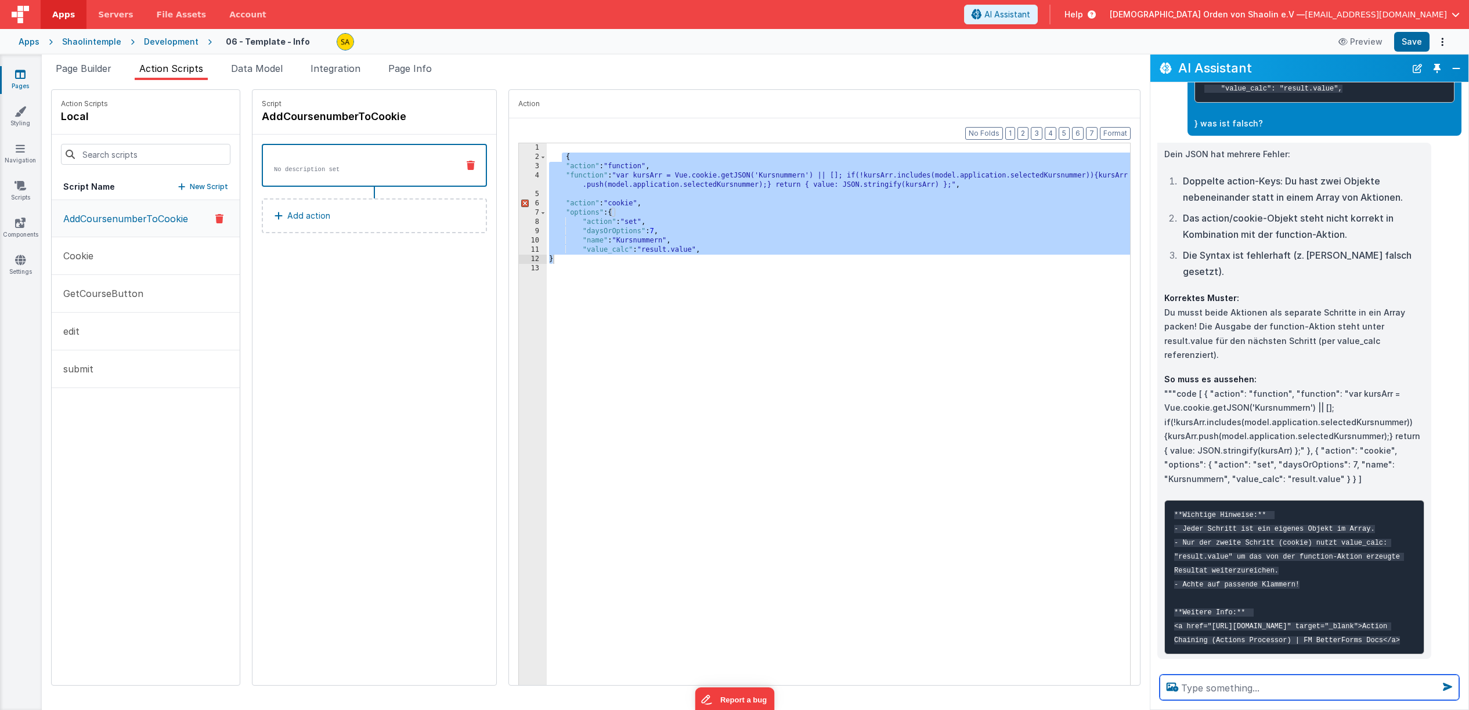
scroll to position [744, 0]
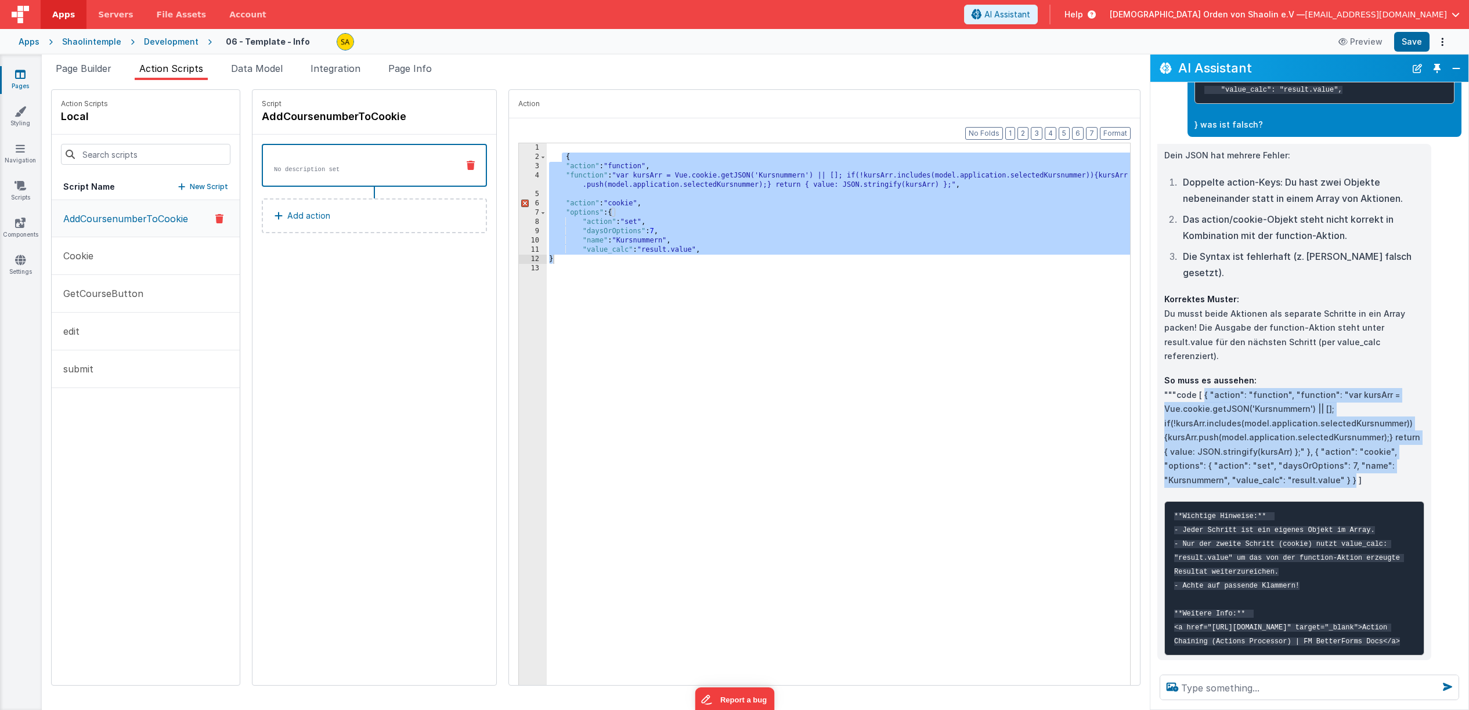
drag, startPoint x: 1203, startPoint y: 423, endPoint x: 1283, endPoint y: 514, distance: 121.3
click at [1283, 488] on p "So muss es aussehen: """code [ { "action": "function", "function": "var kursArr…" at bounding box center [1294, 431] width 260 height 114
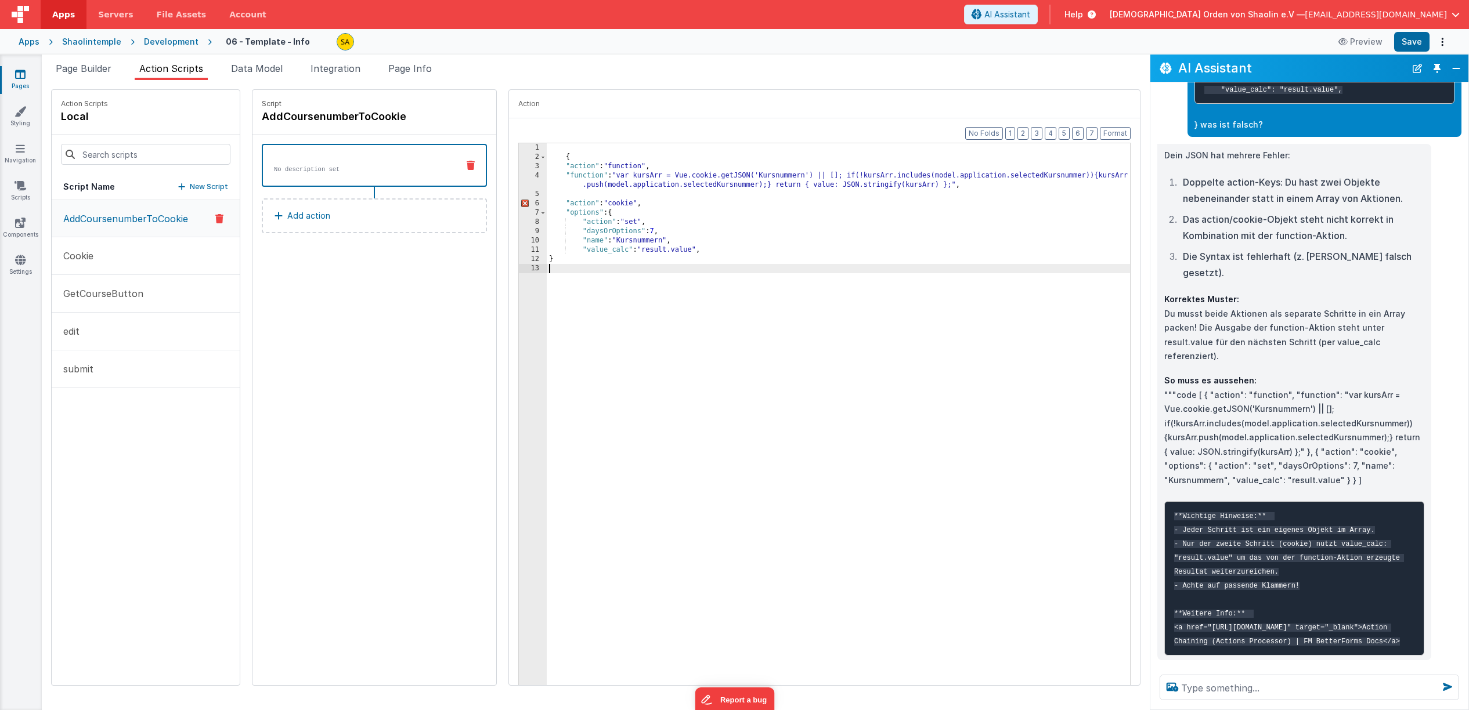
click at [670, 291] on div "{ "action" : "function" , "function" : "var kursArr = Vue.cookie.getJSON('Kursn…" at bounding box center [846, 433] width 598 height 580
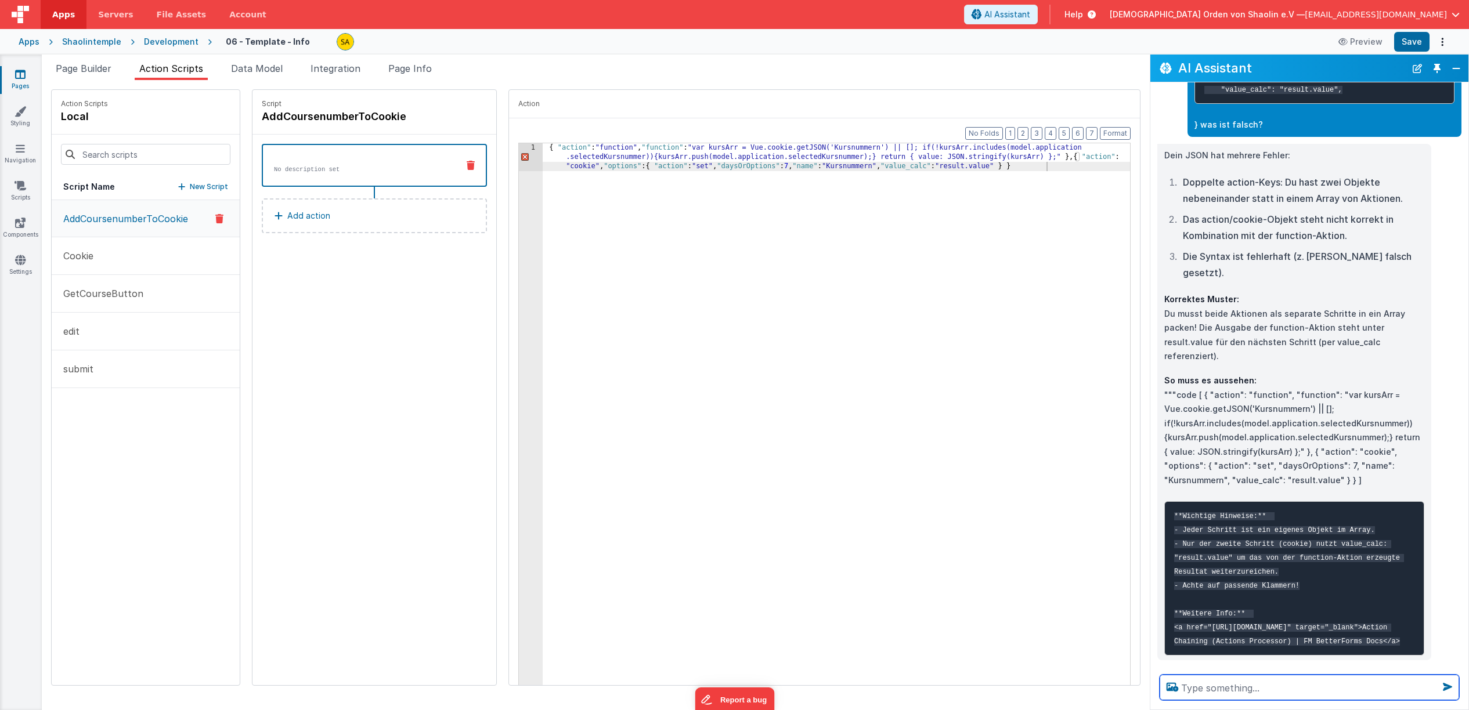
click at [1247, 692] on textarea at bounding box center [1309, 688] width 299 height 26
type textarea "mit oder ohne eckige Klammern?"
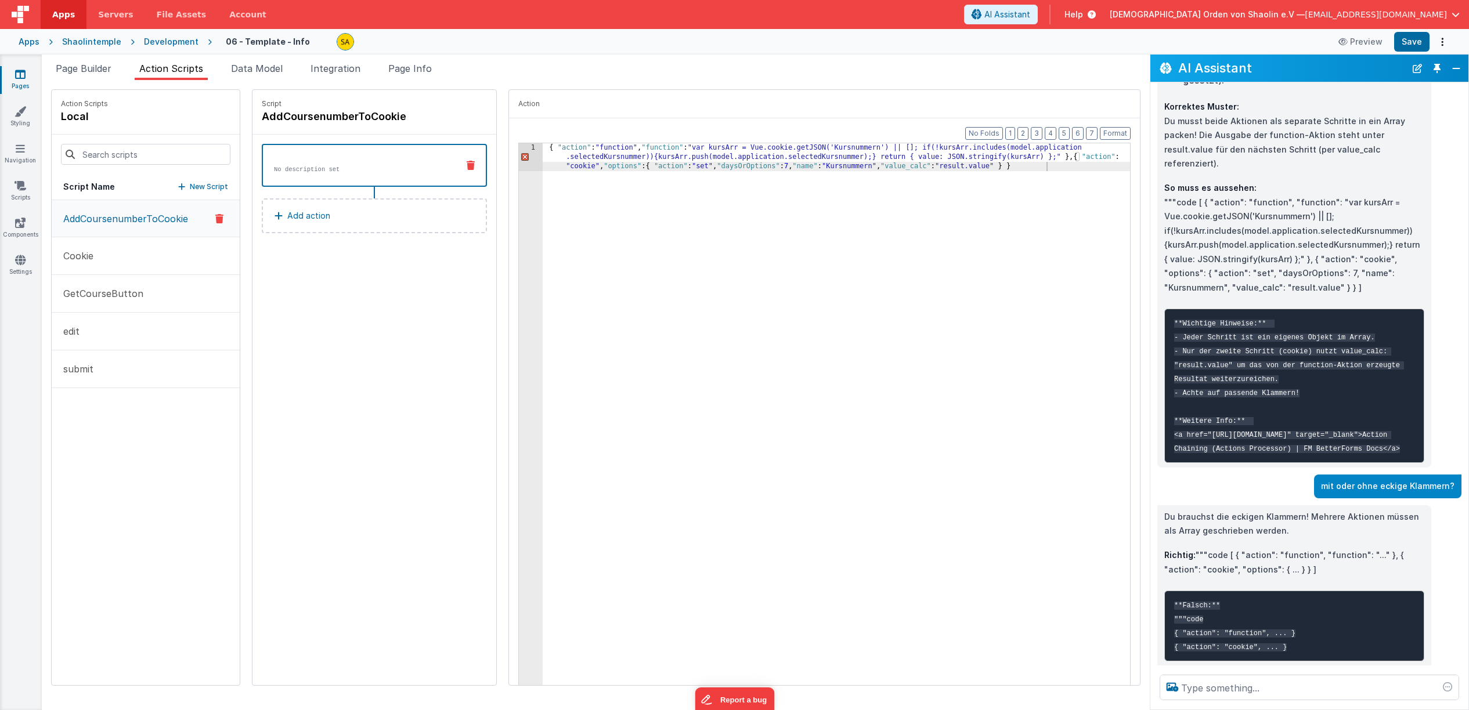
scroll to position [937, 0]
click at [543, 149] on div "{ "action" : "function" , "function" : "var kursArr = Vue.cookie.getJSON('Kursn…" at bounding box center [844, 452] width 602 height 618
click at [1045, 169] on div "[{ "action" : "function" , "function" : "var kursArr = Vue.cookie.getJSON('Kurs…" at bounding box center [844, 452] width 602 height 618
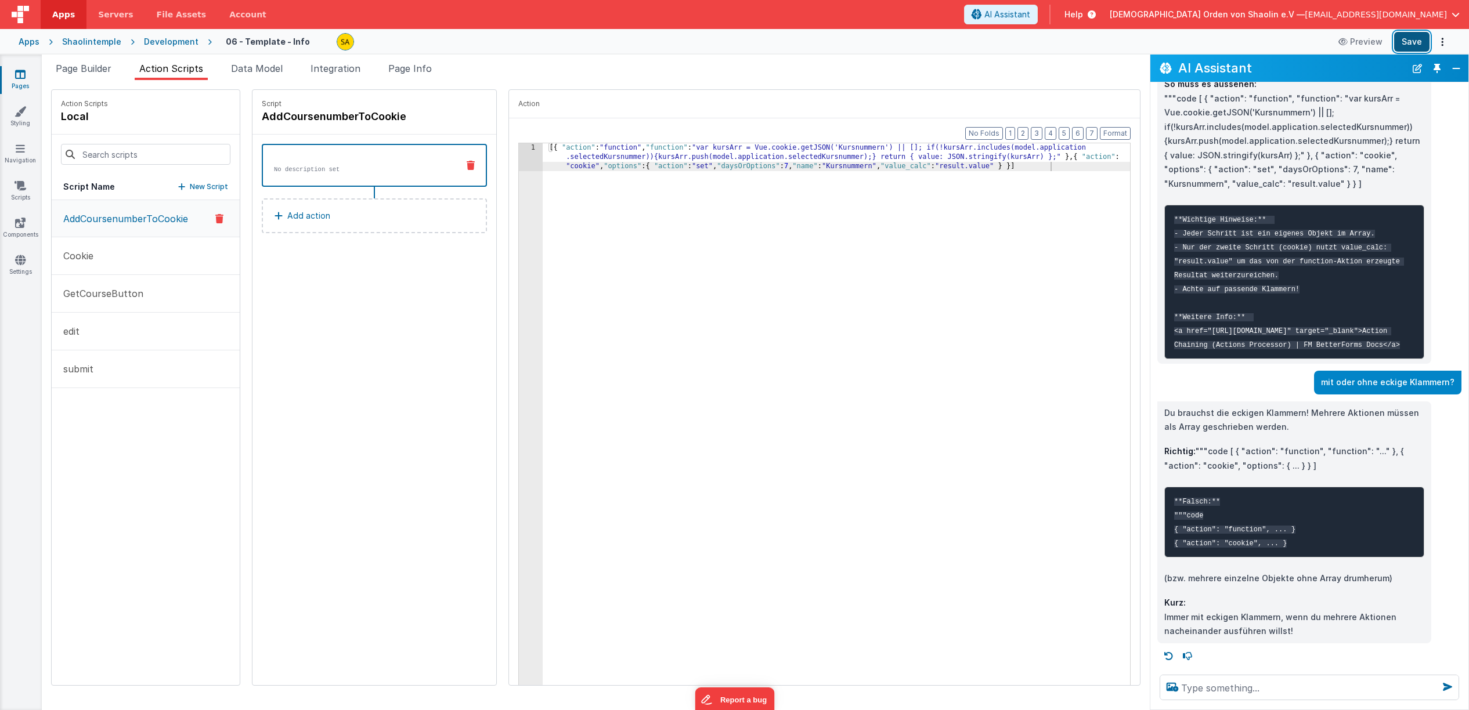
click at [1407, 41] on button "Save" at bounding box center [1411, 42] width 35 height 20
click at [1110, 135] on button "Format" at bounding box center [1115, 133] width 31 height 13
click at [620, 288] on div "[{ "action" : "function" , "function" : "var kursArr = Vue.cookie.getJSON('Kurs…" at bounding box center [844, 452] width 602 height 618
click at [358, 167] on p "No description set" at bounding box center [361, 169] width 175 height 9
click at [548, 149] on div "[{ "action" : "function" , "function" : "var kursArr = Vue.cookie.getJSON('Kurs…" at bounding box center [844, 452] width 602 height 618
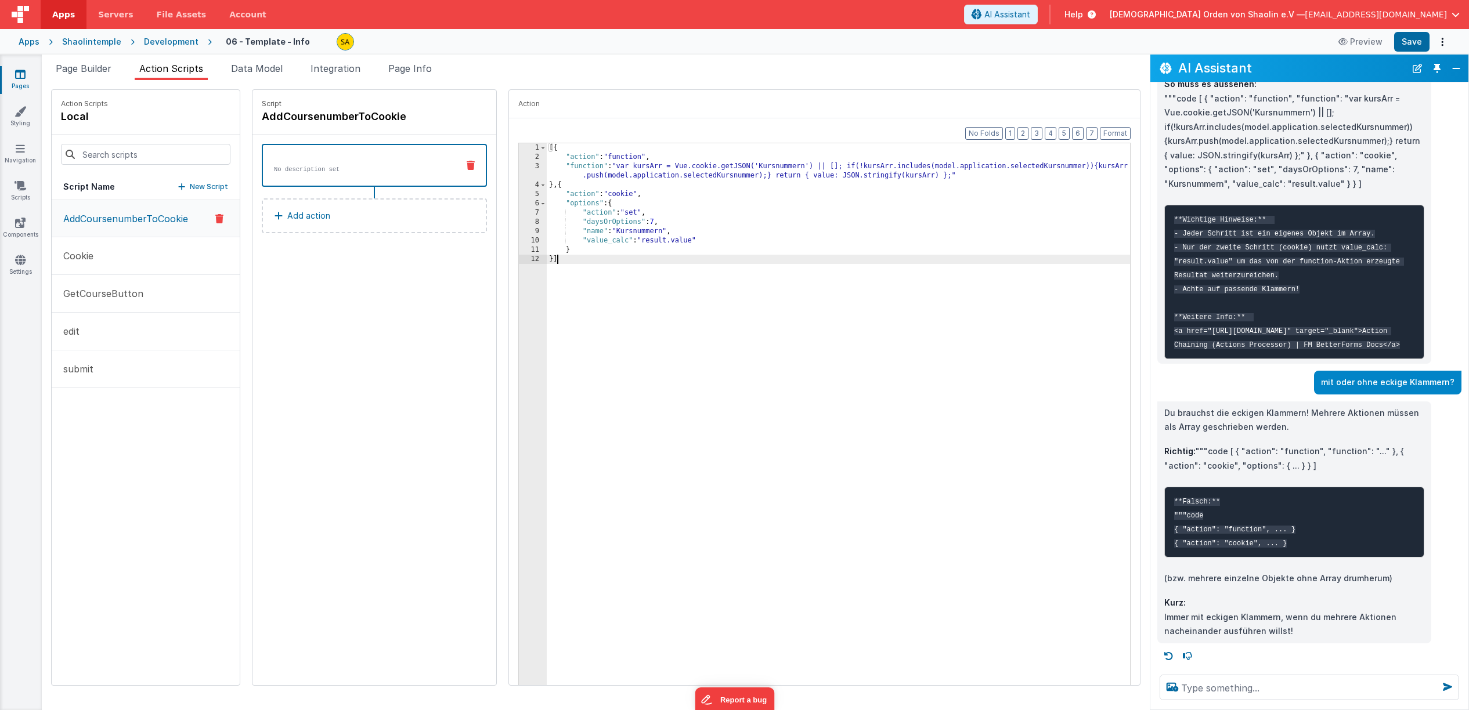
click at [683, 326] on div "[{ "action" : "function" , "function" : "var kursArr = Vue.cookie.getJSON('Kurs…" at bounding box center [846, 433] width 598 height 580
click at [1410, 40] on button "Save" at bounding box center [1411, 42] width 35 height 20
drag, startPoint x: 643, startPoint y: 220, endPoint x: 643, endPoint y: 233, distance: 13.3
click at [643, 220] on div "[{ "action" : "function" , "function" : "var kursArr = Vue.cookie.getJSON('Kurs…" at bounding box center [846, 433] width 598 height 580
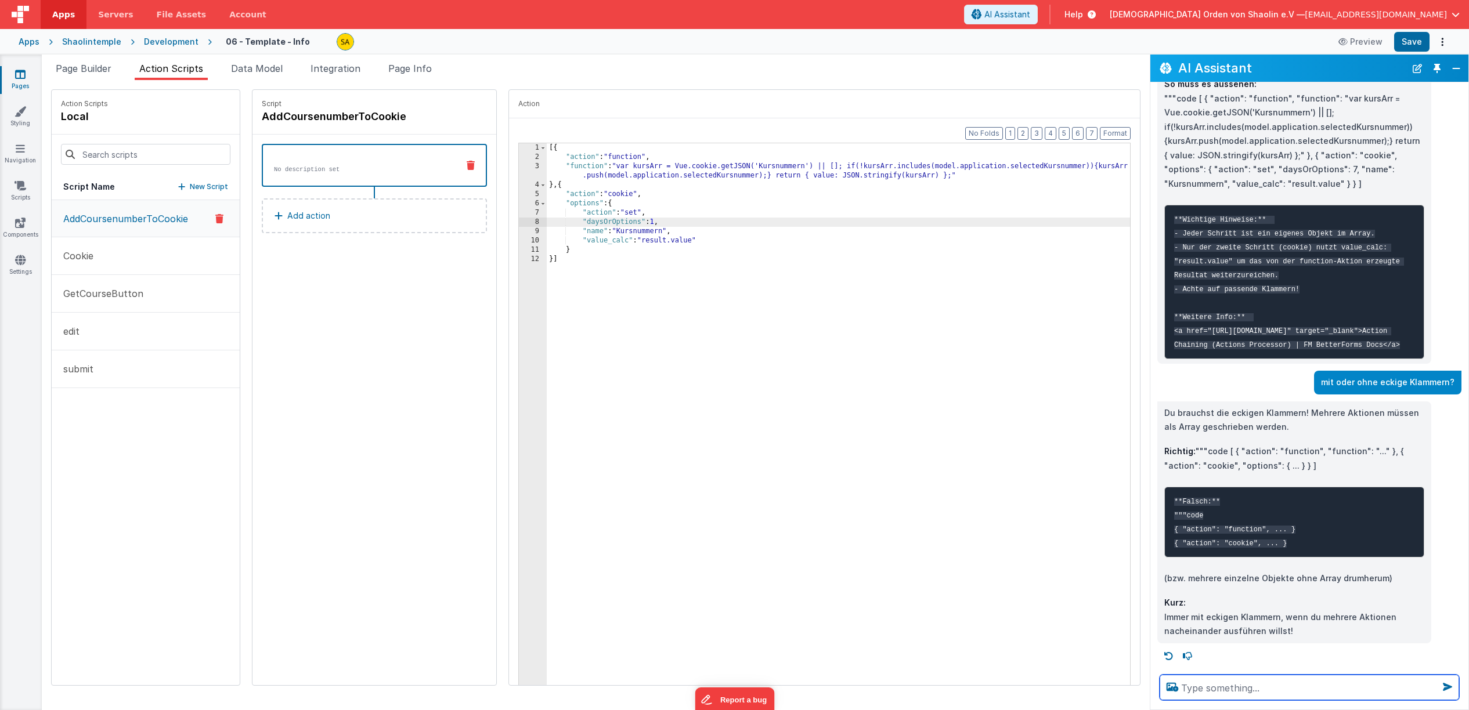
click at [1219, 692] on textarea at bounding box center [1309, 688] width 299 height 26
type textarea "warum heißt es "no discription set"?"
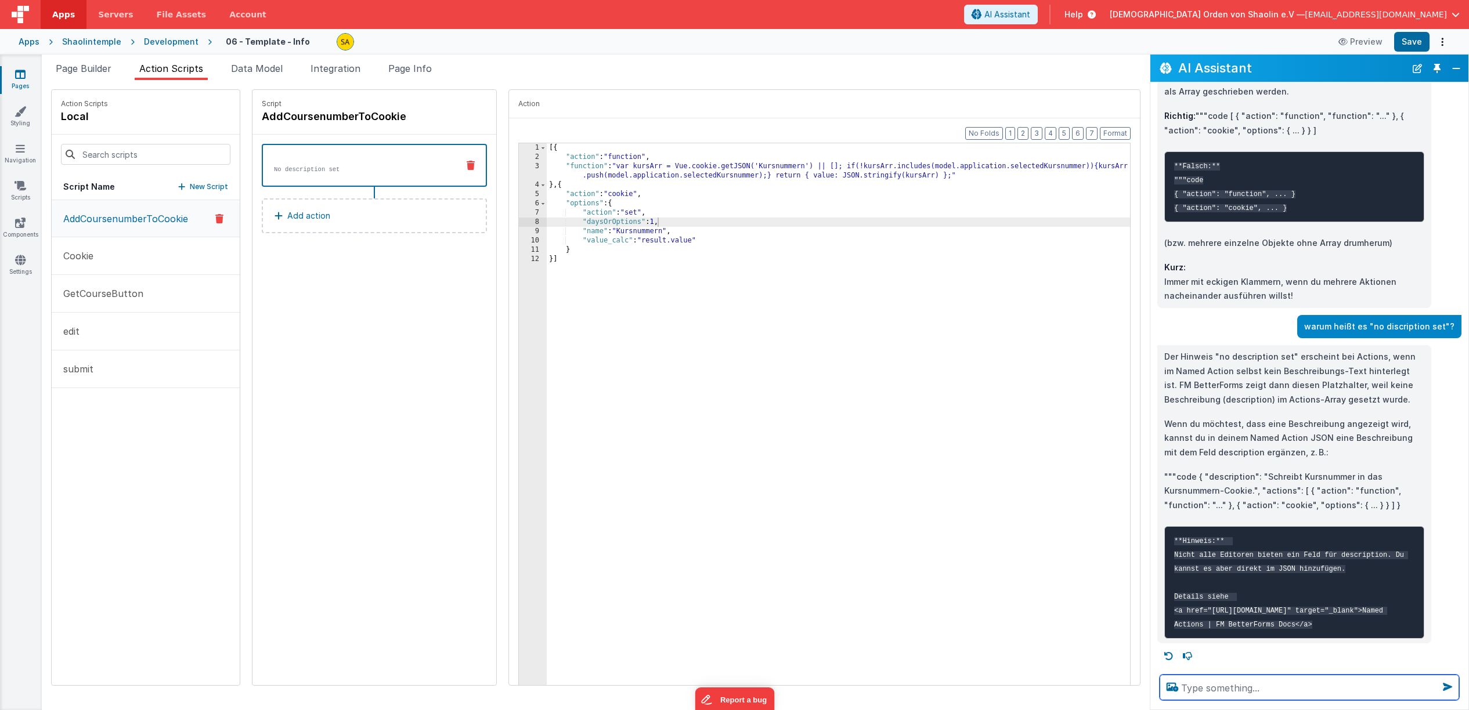
scroll to position [1474, 0]
click at [1412, 44] on button "Save" at bounding box center [1411, 42] width 35 height 20
click at [1227, 690] on textarea at bounding box center [1309, 688] width 299 height 26
type textarea "es wird kein cookie geschrieben"
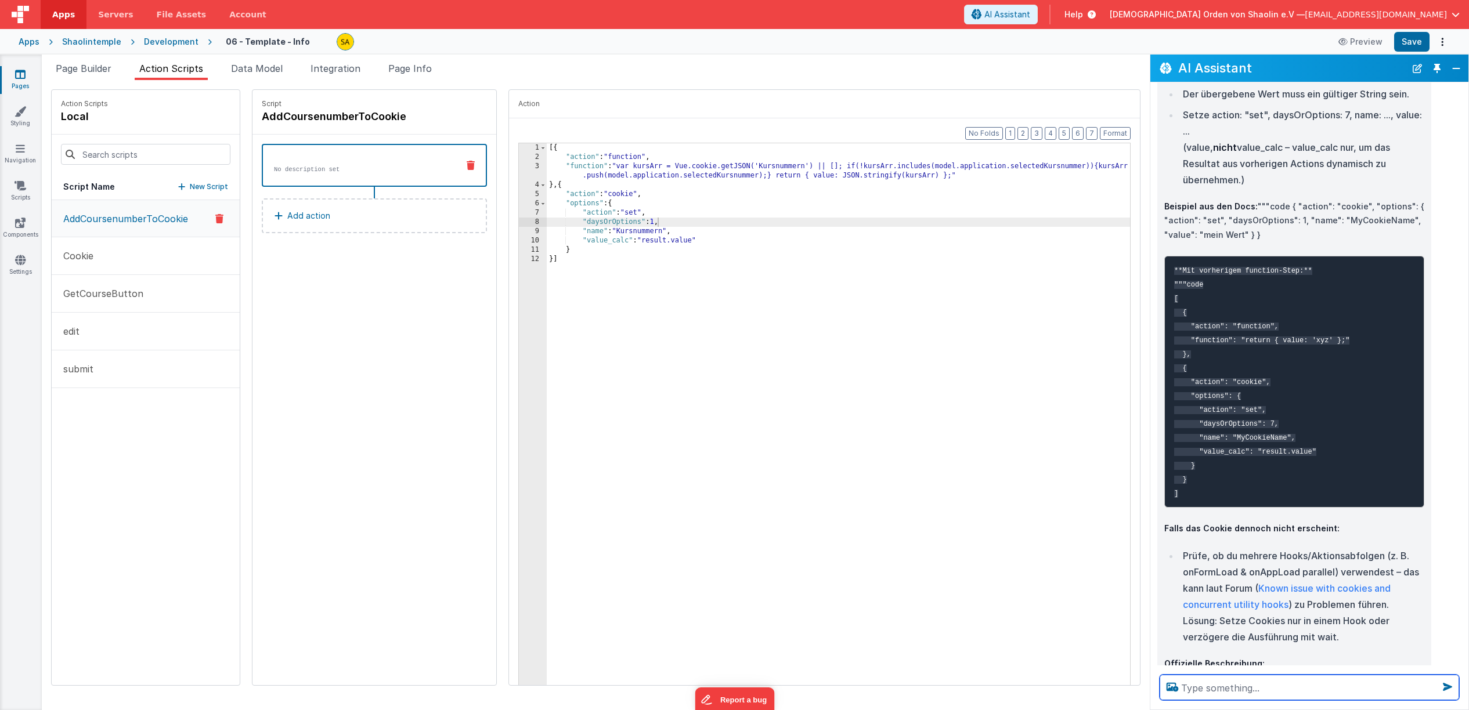
scroll to position [2196, 0]
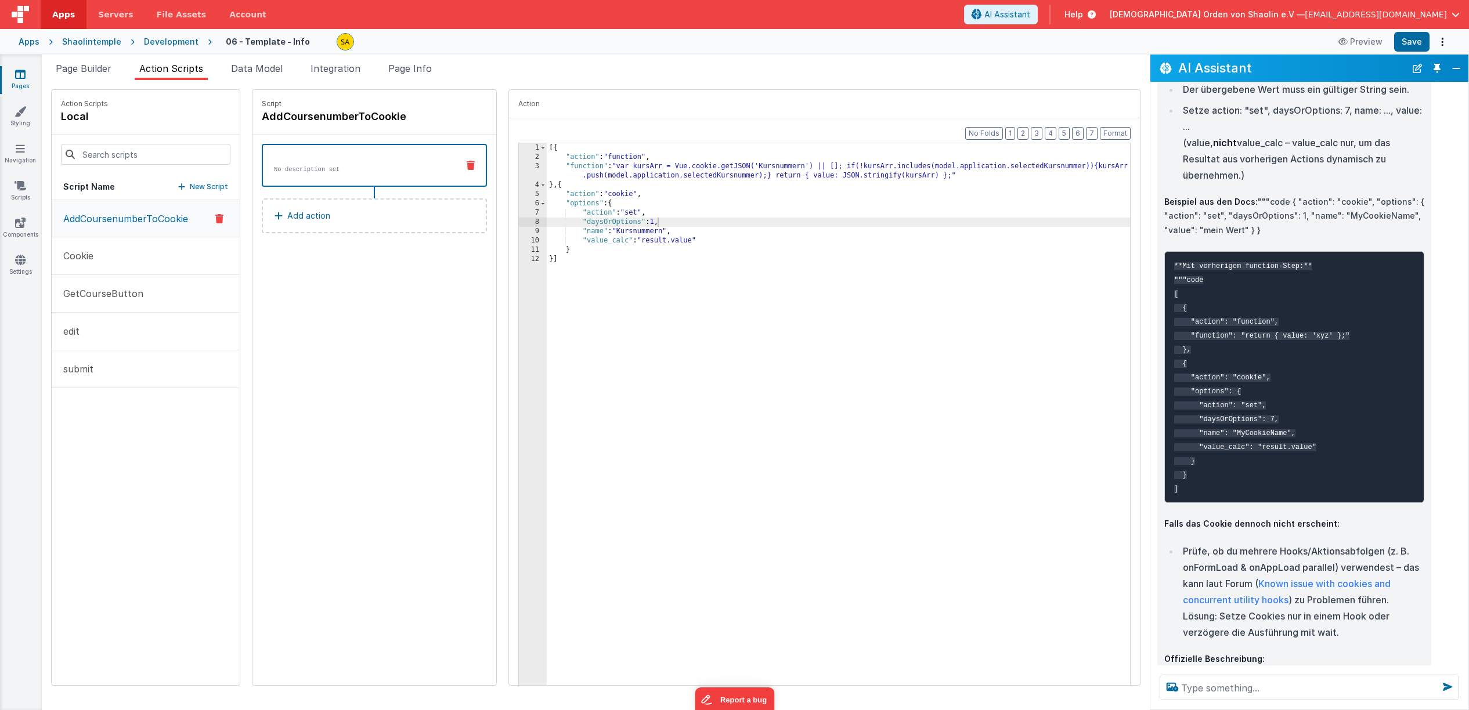
click at [651, 232] on div "[{ "action" : "function" , "function" : "var kursArr = Vue.cookie.getJSON('Kurs…" at bounding box center [846, 433] width 598 height 580
click at [1402, 45] on button "Save" at bounding box center [1411, 42] width 35 height 20
click at [99, 71] on span "Page Builder" at bounding box center [84, 69] width 56 height 12
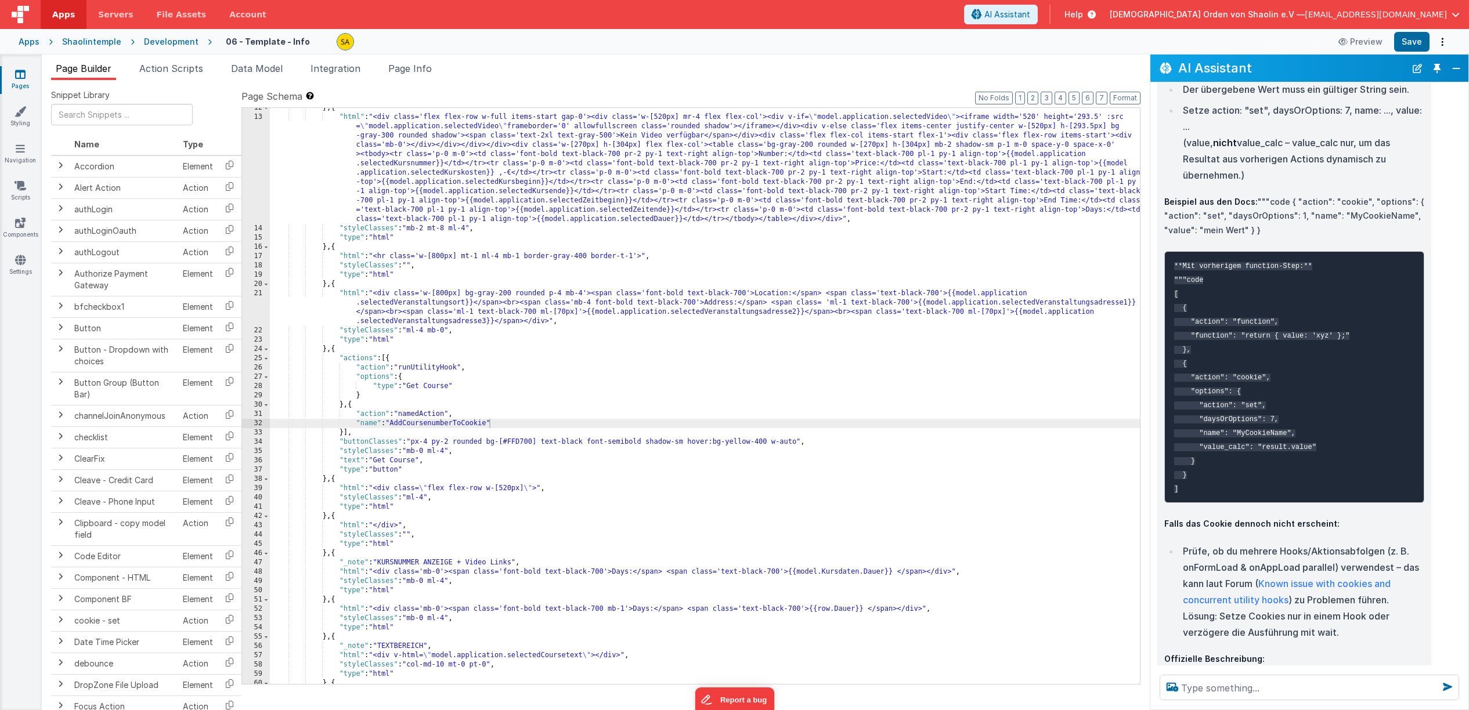
scroll to position [116, 0]
click at [566, 410] on div "} , { "html" : "<div class='flex flex-row w-full items-start gap-0'><div class=…" at bounding box center [705, 400] width 870 height 595
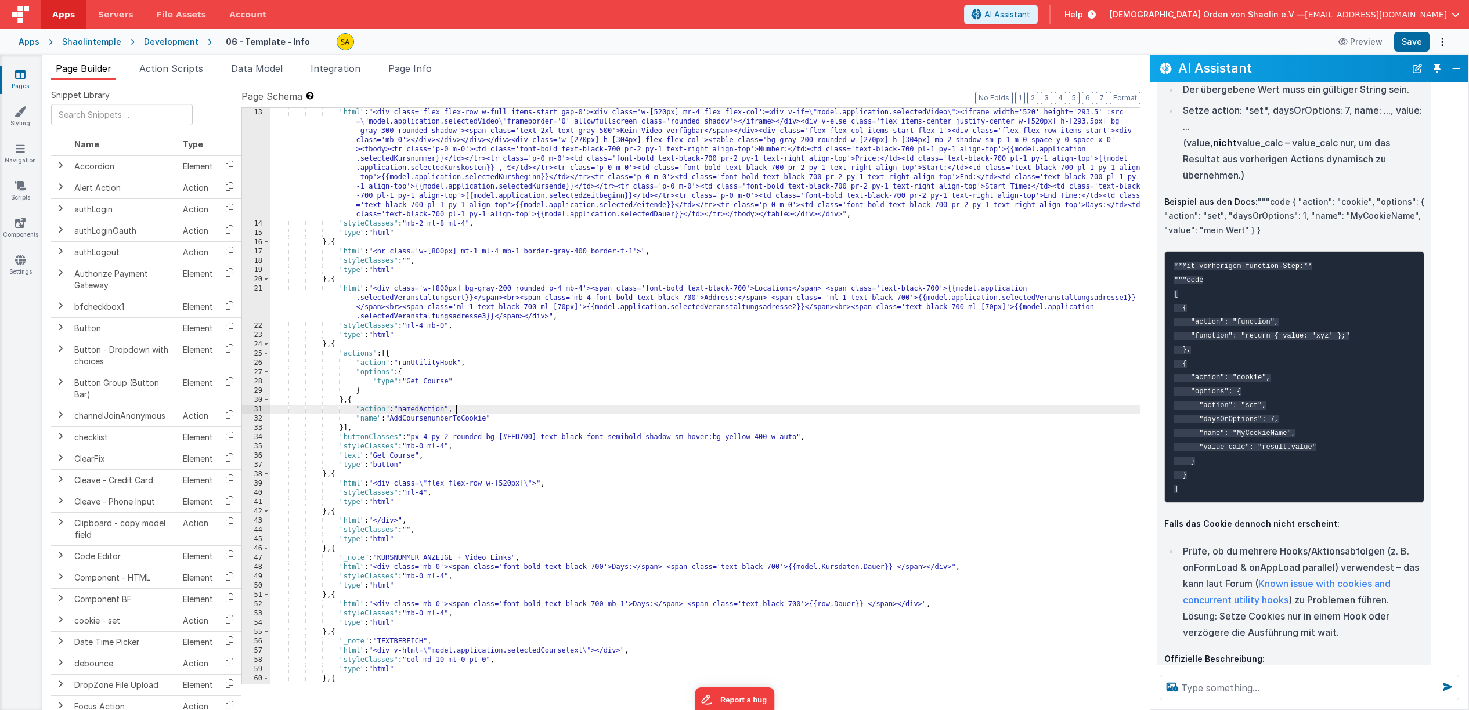
scroll to position [121, 0]
click at [357, 402] on div ""html" : "<div class='flex flex-row w-full items-start gap-0'><div class='w-[52…" at bounding box center [705, 456] width 870 height 697
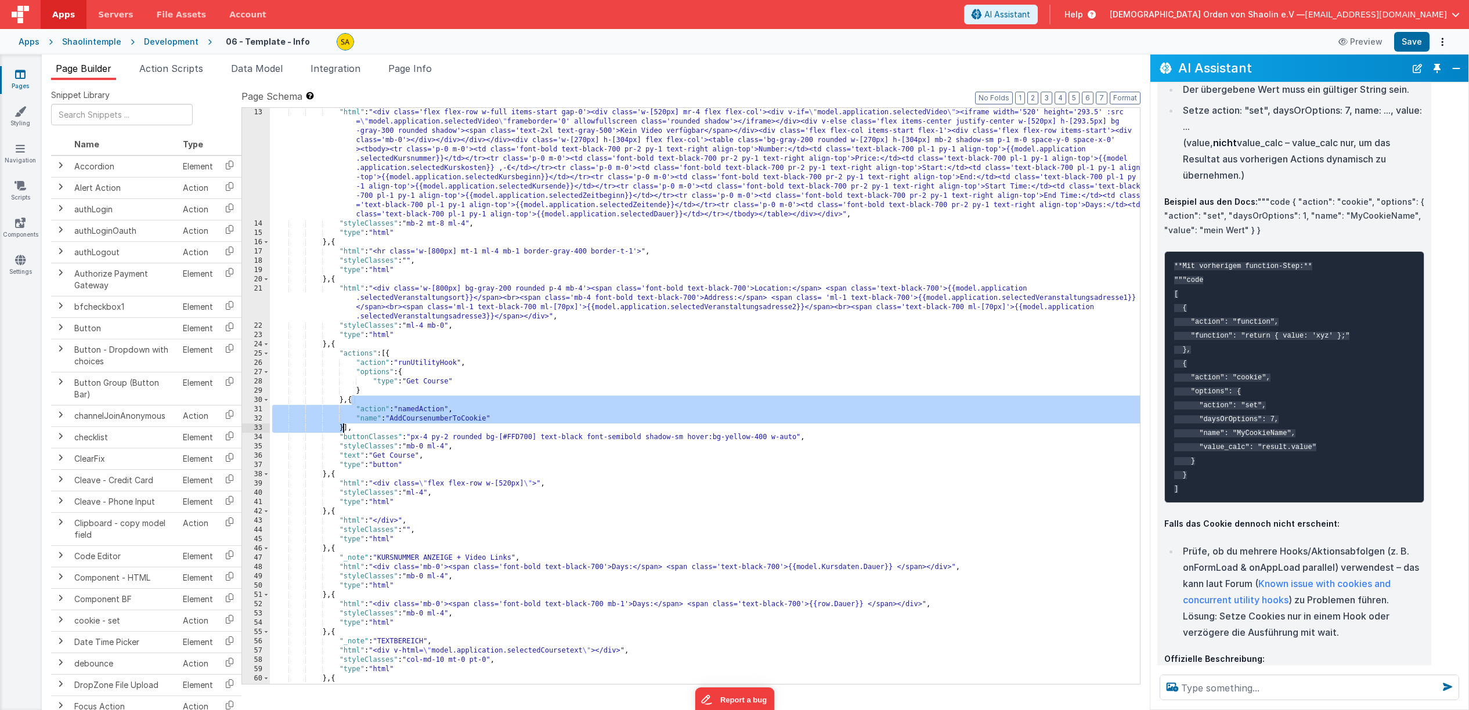
drag, startPoint x: 351, startPoint y: 399, endPoint x: 341, endPoint y: 432, distance: 34.1
click at [341, 428] on div ""html" : "<div class='flex flex-row w-full items-start gap-0'><div class='w-[52…" at bounding box center [705, 456] width 870 height 697
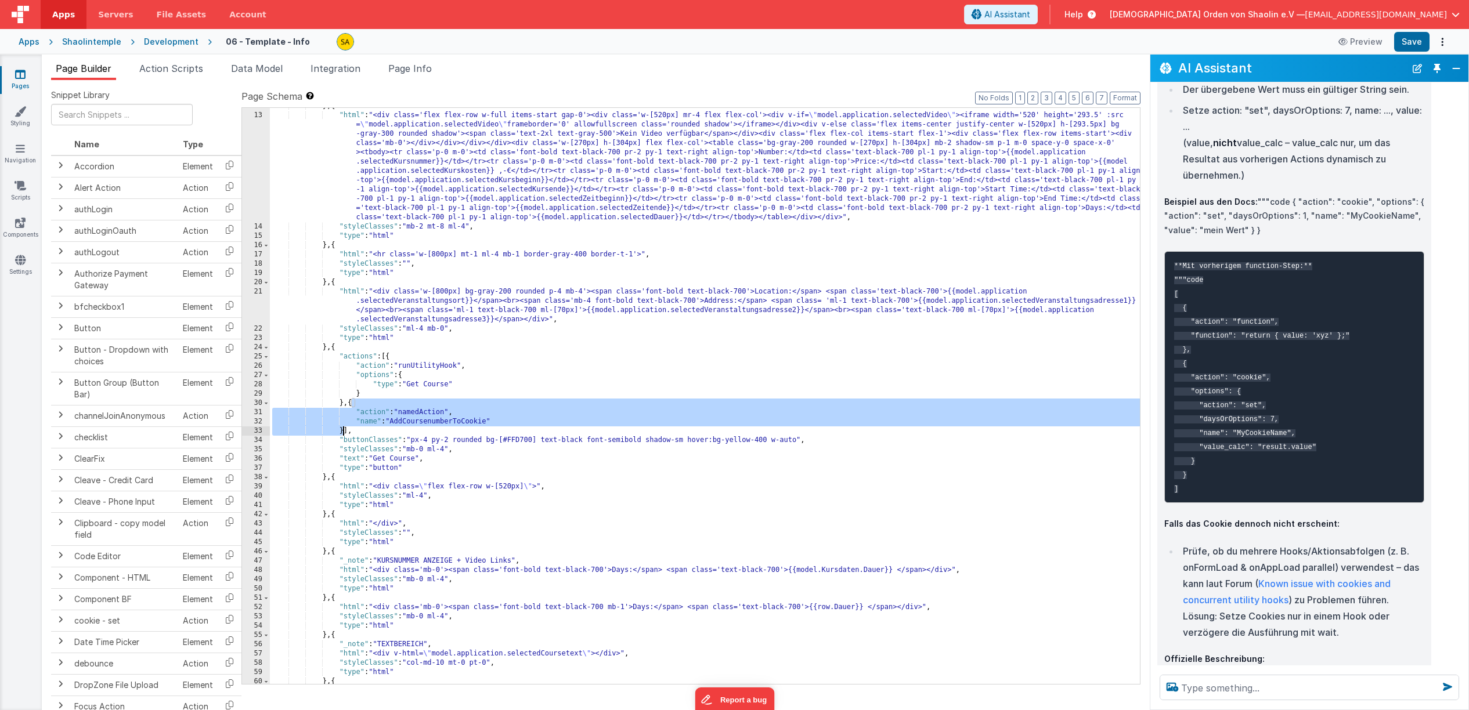
scroll to position [118, 0]
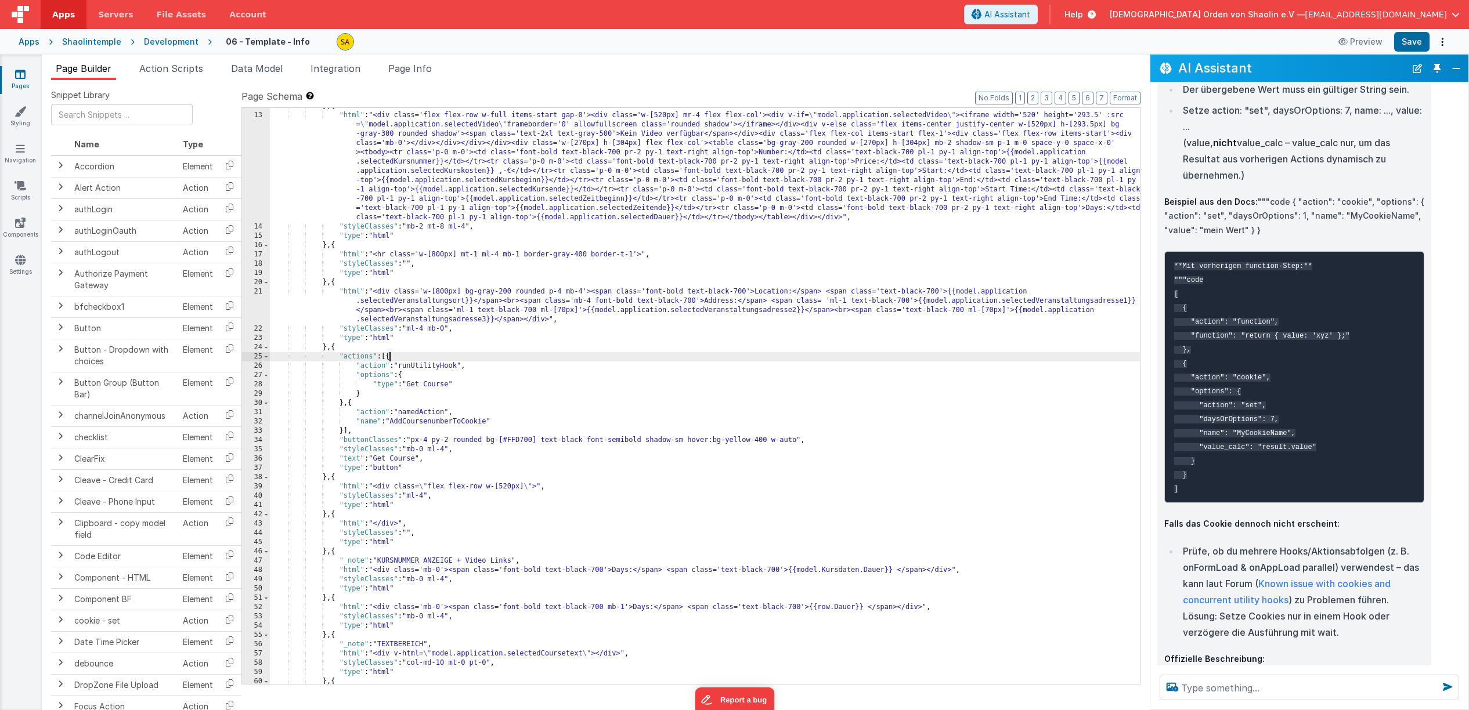
click at [391, 358] on div "} , { "html" : "<div class='flex flex-row w-full items-start gap-0'><div class=…" at bounding box center [705, 399] width 870 height 595
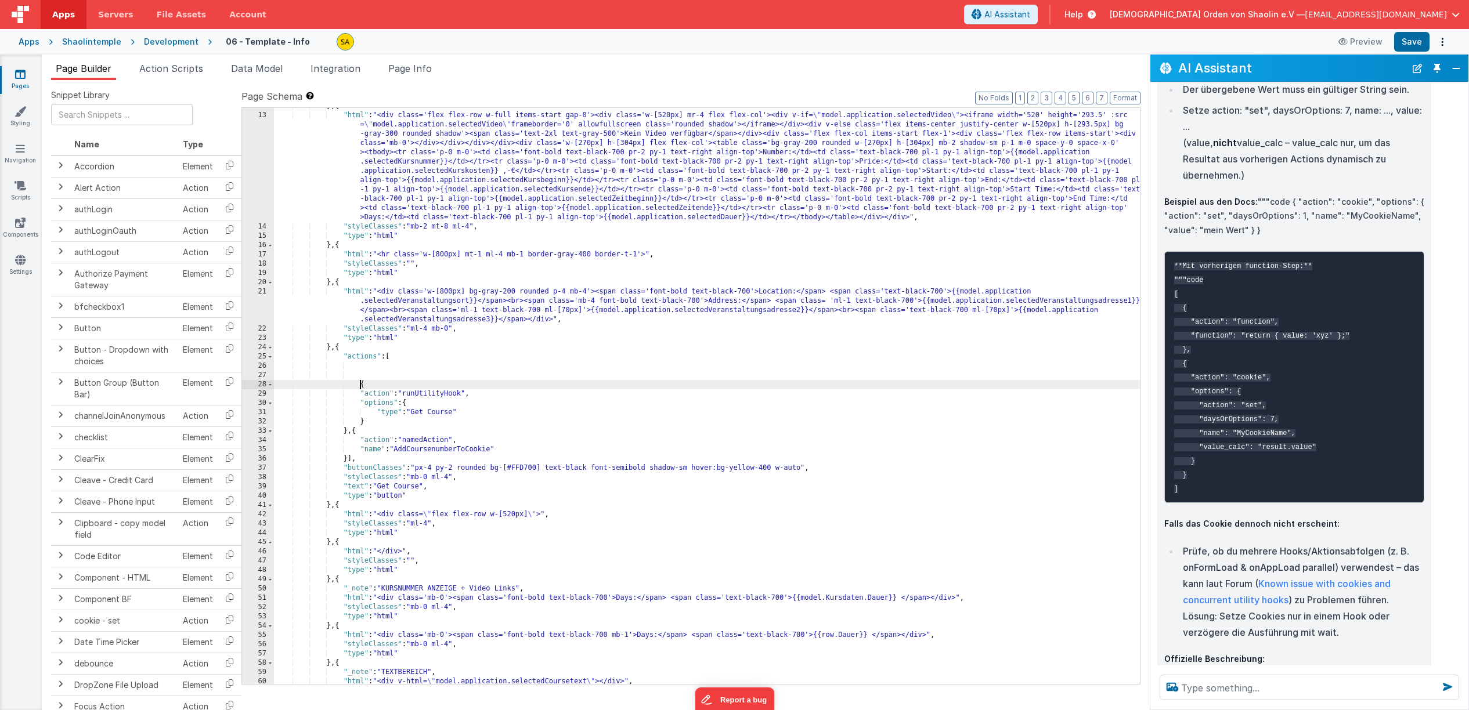
click at [447, 356] on div "} , { "html" : "<div class='flex flex-row w-full items-start gap-0'><div class=…" at bounding box center [707, 399] width 866 height 595
paste textarea
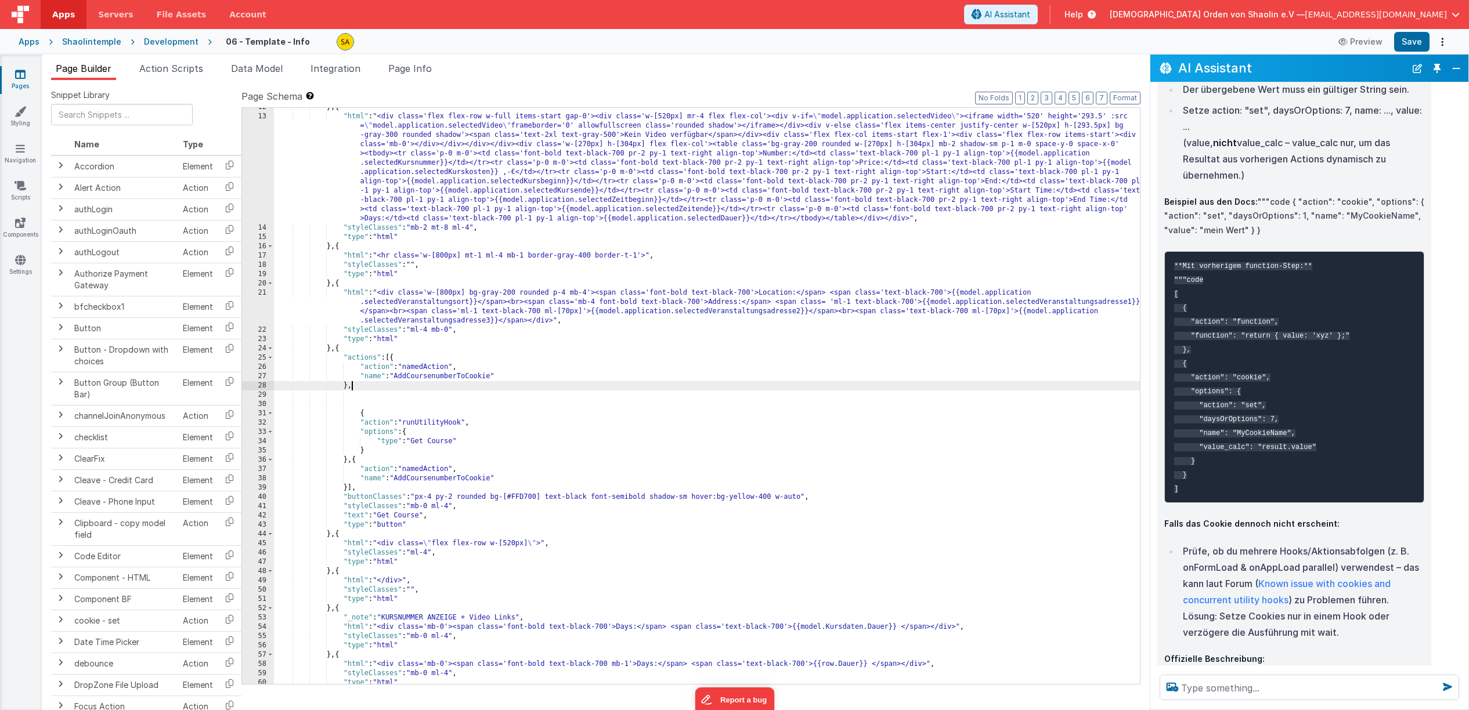
scroll to position [111, 0]
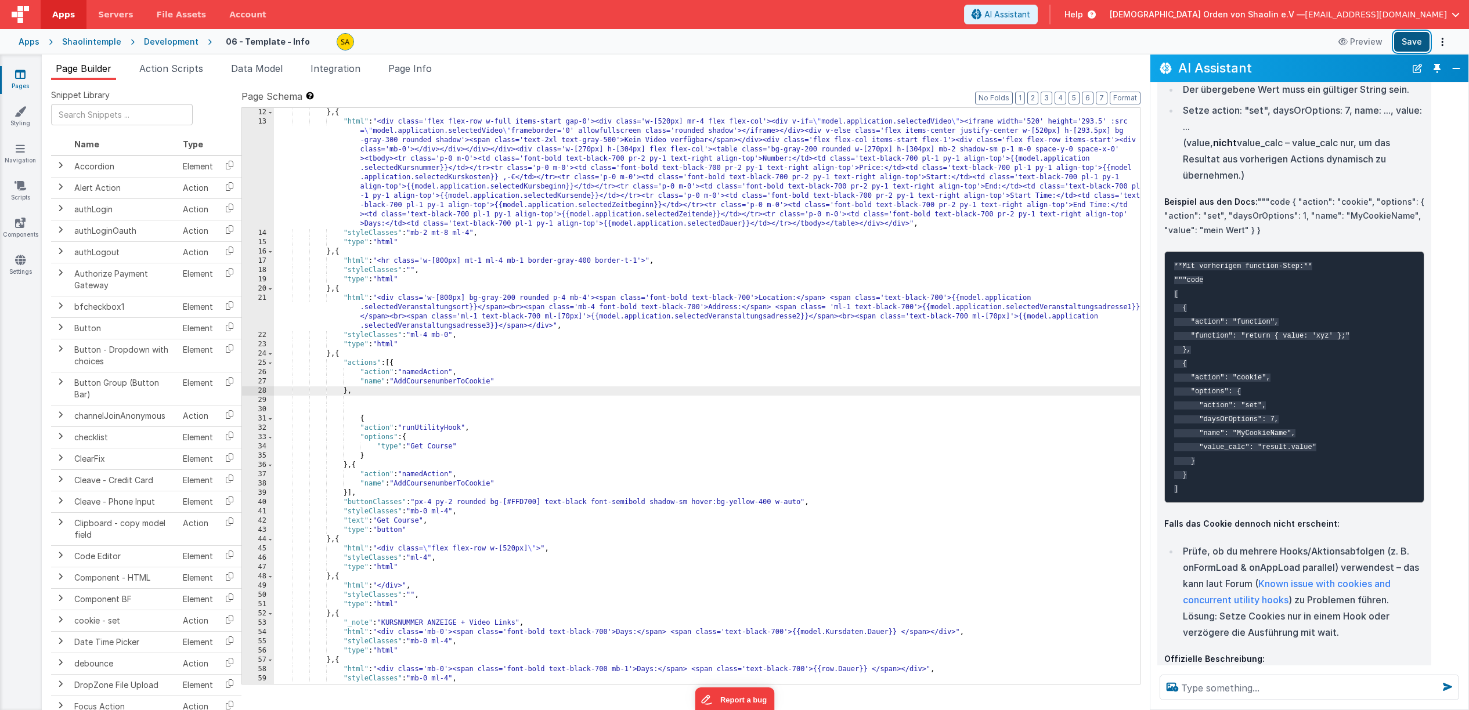
click at [1425, 43] on button "Save" at bounding box center [1411, 42] width 35 height 20
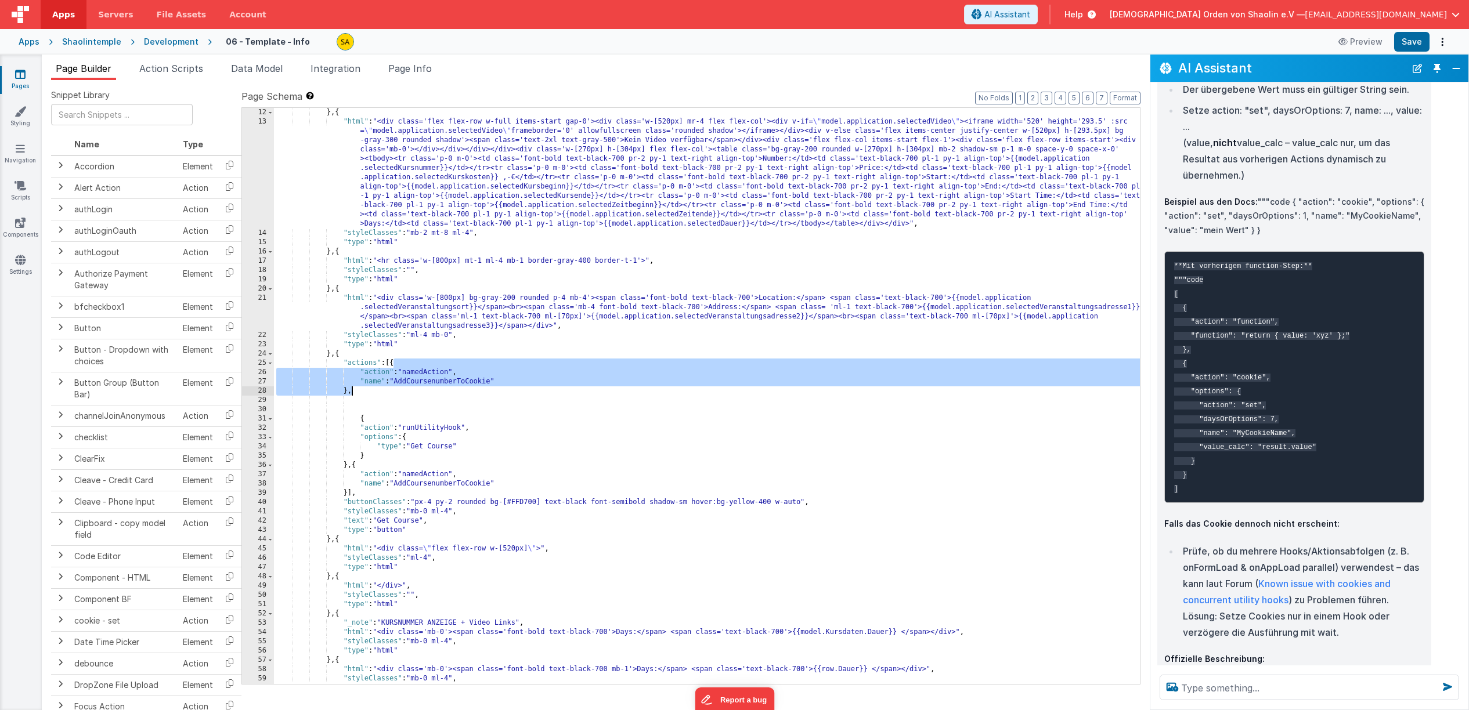
drag, startPoint x: 395, startPoint y: 364, endPoint x: 393, endPoint y: 390, distance: 26.1
click at [393, 390] on div ""type" : "html" } , { "html" : "<div class='flex flex-row w-full items-start ga…" at bounding box center [707, 396] width 866 height 595
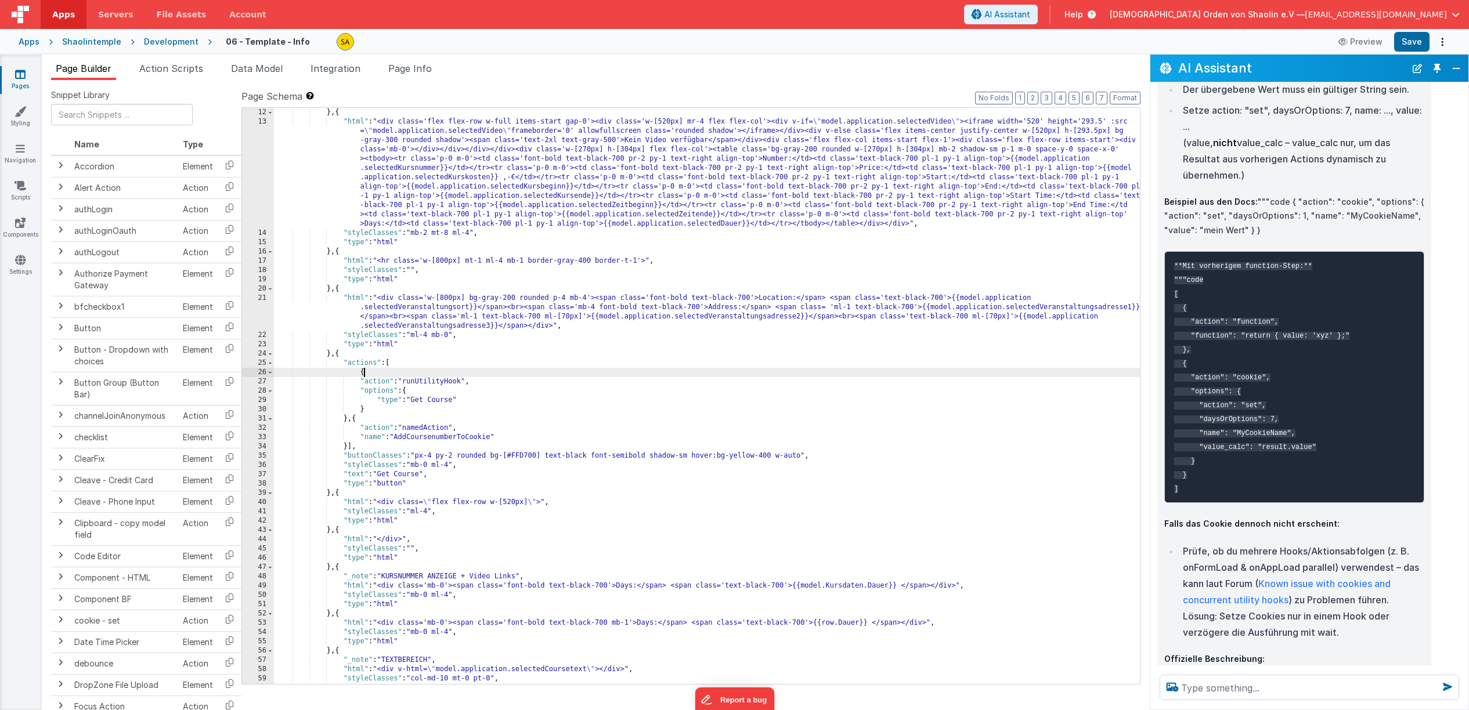
click at [364, 373] on div ""type" : "html" } , { "html" : "<div class='flex flex-row w-full items-start ga…" at bounding box center [707, 396] width 866 height 595
drag, startPoint x: 359, startPoint y: 410, endPoint x: 363, endPoint y: 416, distance: 7.4
click at [359, 410] on div ""type" : "html" } , { "html" : "<div class='flex flex-row w-full items-start ga…" at bounding box center [707, 396] width 866 height 595
click at [432, 415] on div ""type" : "html" } , { "html" : "<div class='flex flex-row w-full items-start ga…" at bounding box center [707, 396] width 866 height 595
click at [1410, 37] on button "Save" at bounding box center [1411, 42] width 35 height 20
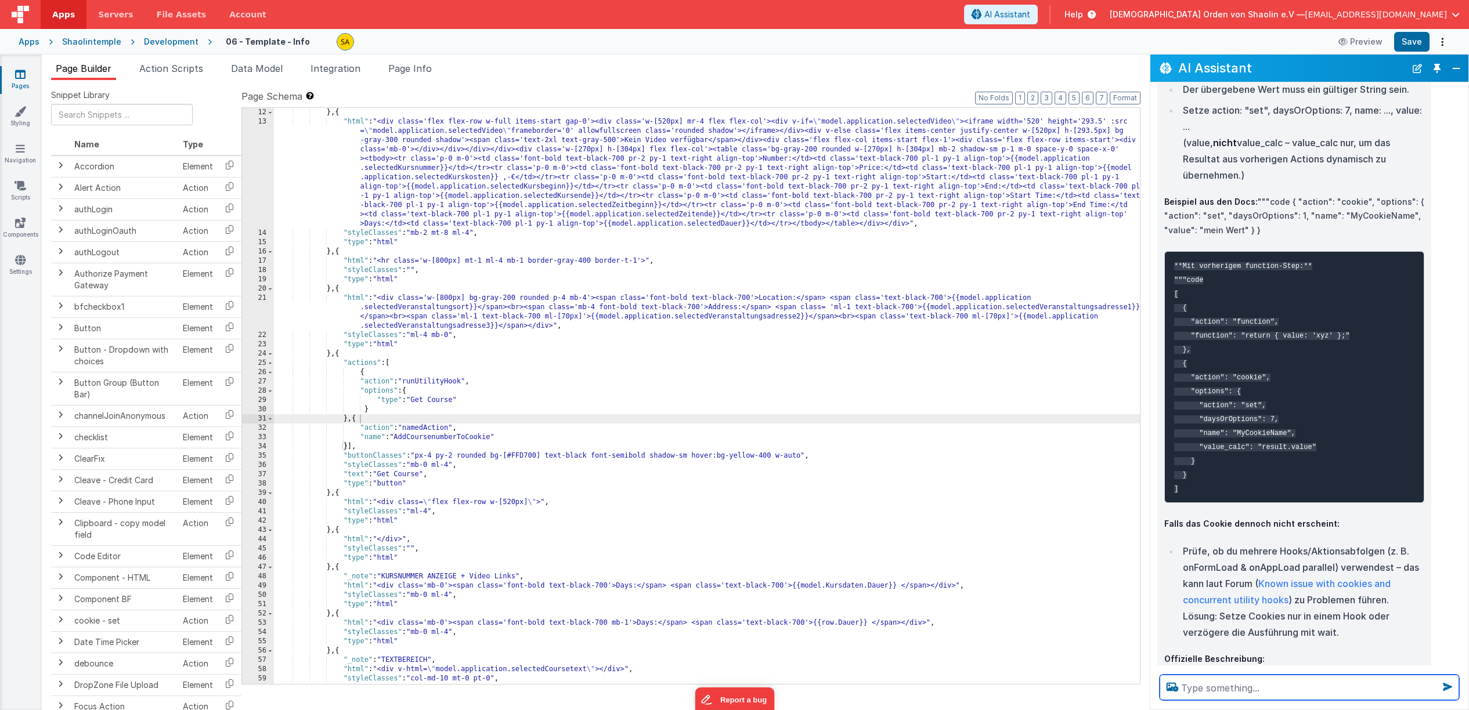
click at [1266, 688] on textarea at bounding box center [1309, 688] width 299 height 26
type textarea "wie löse ich ein Action Script aus"
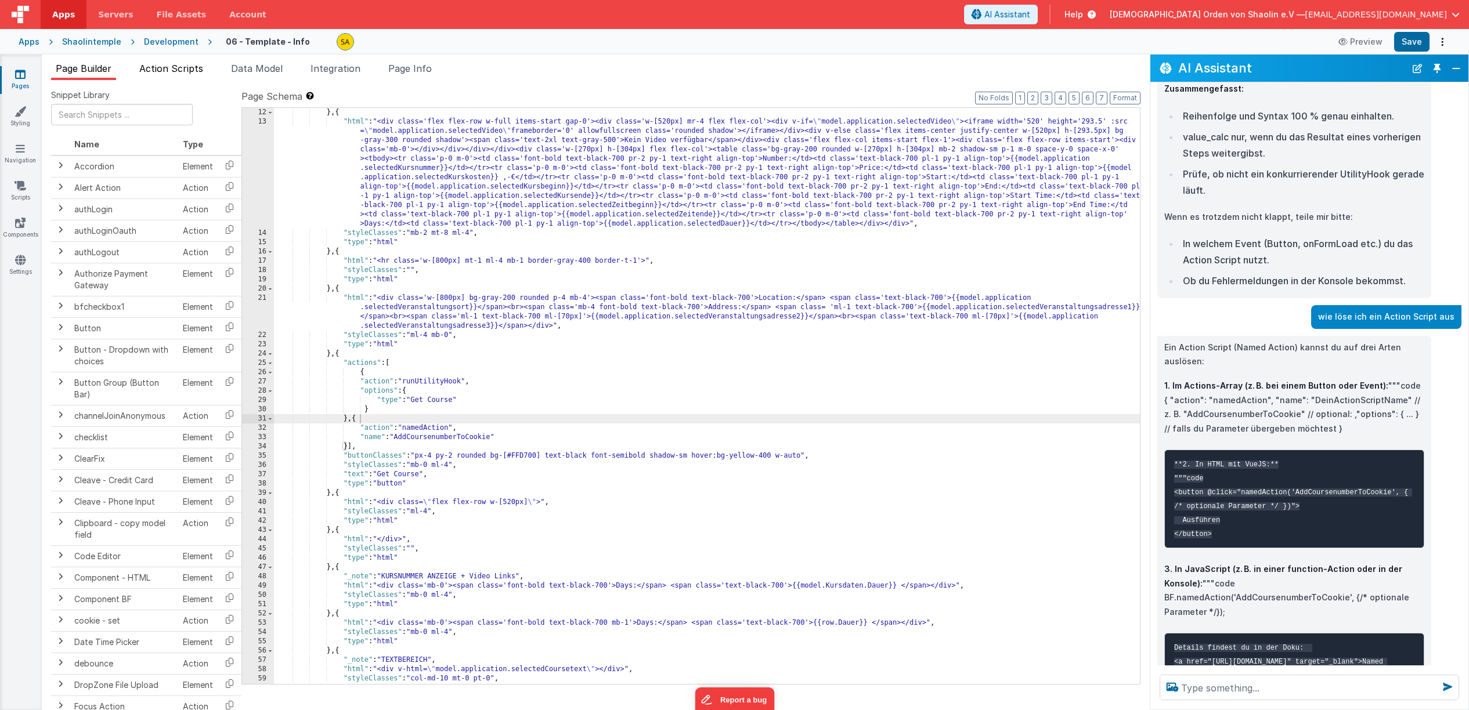
scroll to position [2804, 0]
click at [160, 68] on span "Action Scripts" at bounding box center [171, 69] width 64 height 12
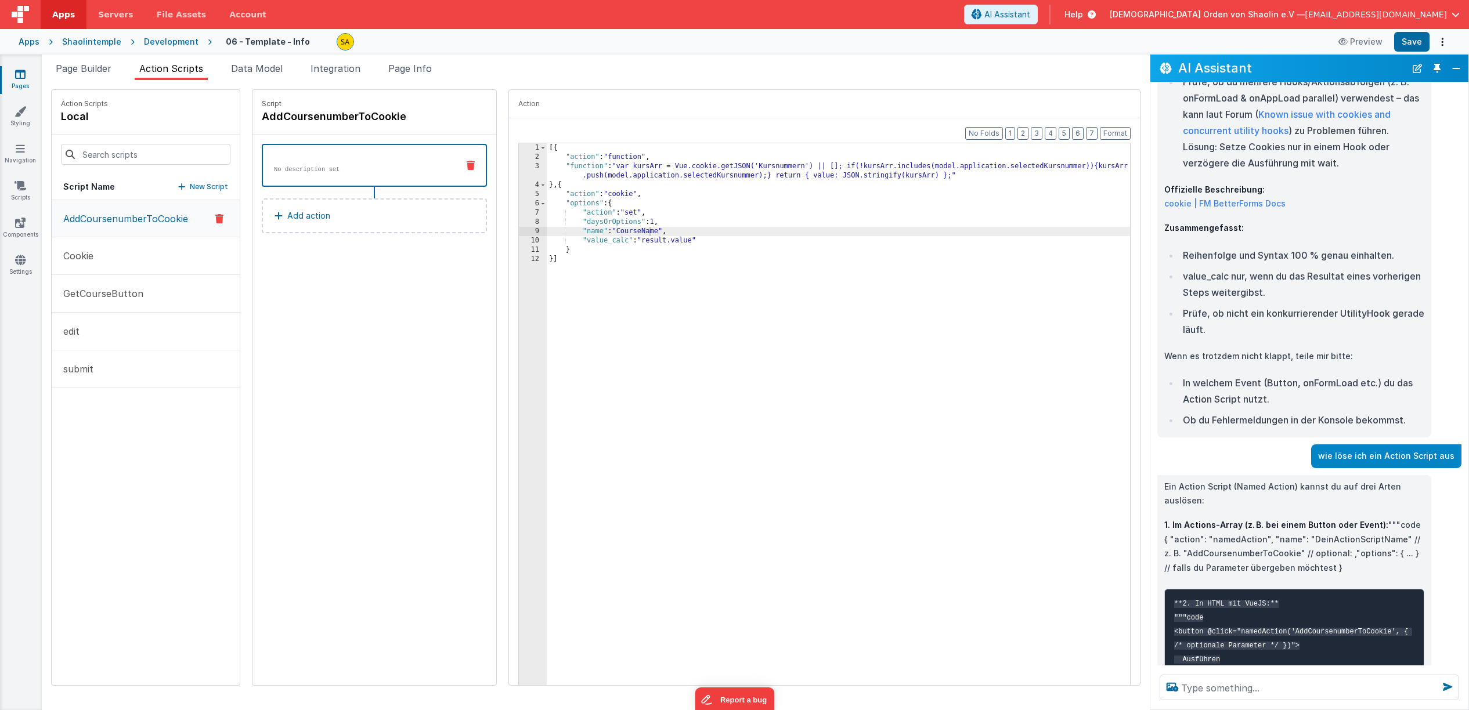
scroll to position [2626, 0]
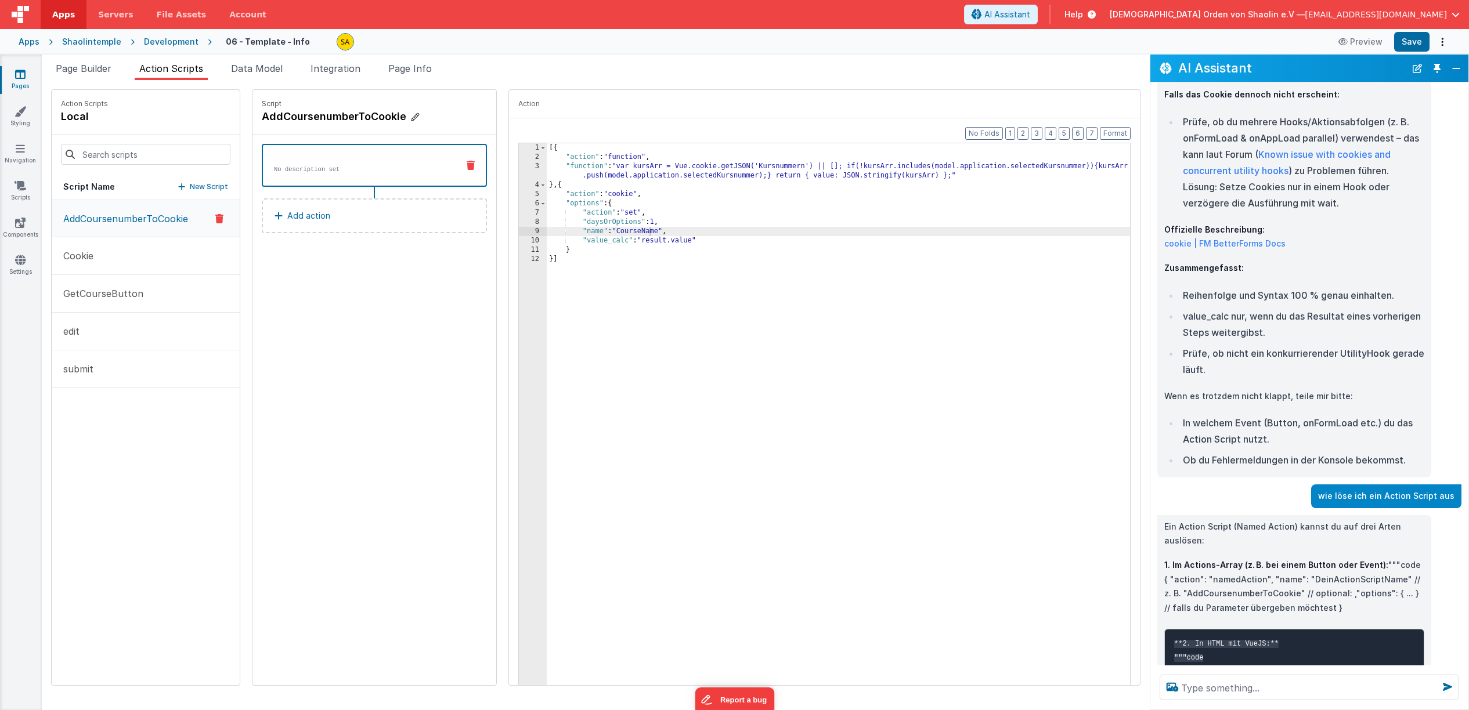
click at [411, 115] on icon at bounding box center [415, 117] width 8 height 12
click at [385, 119] on icon at bounding box center [389, 117] width 8 height 14
click at [93, 68] on span "Page Builder" at bounding box center [84, 69] width 56 height 12
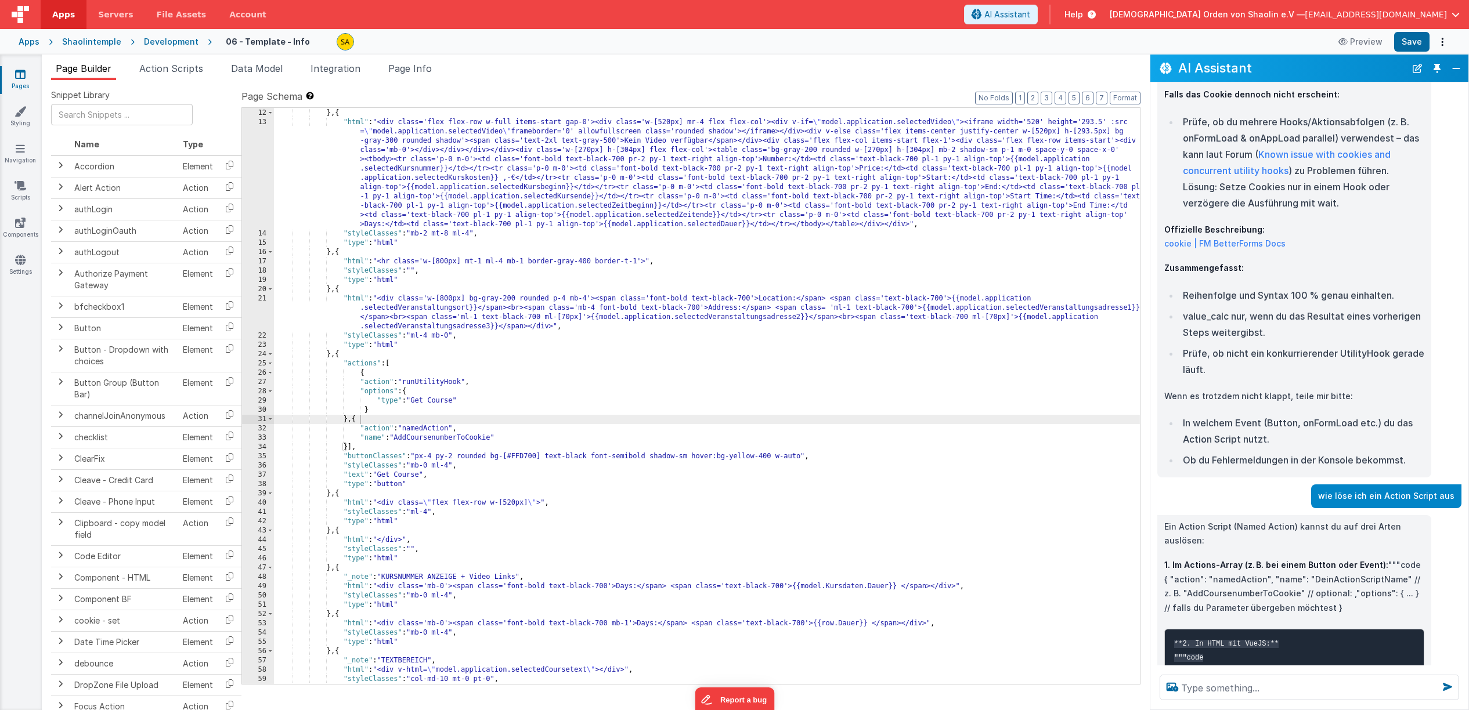
scroll to position [111, 0]
click at [187, 70] on span "Action Scripts" at bounding box center [171, 69] width 64 height 12
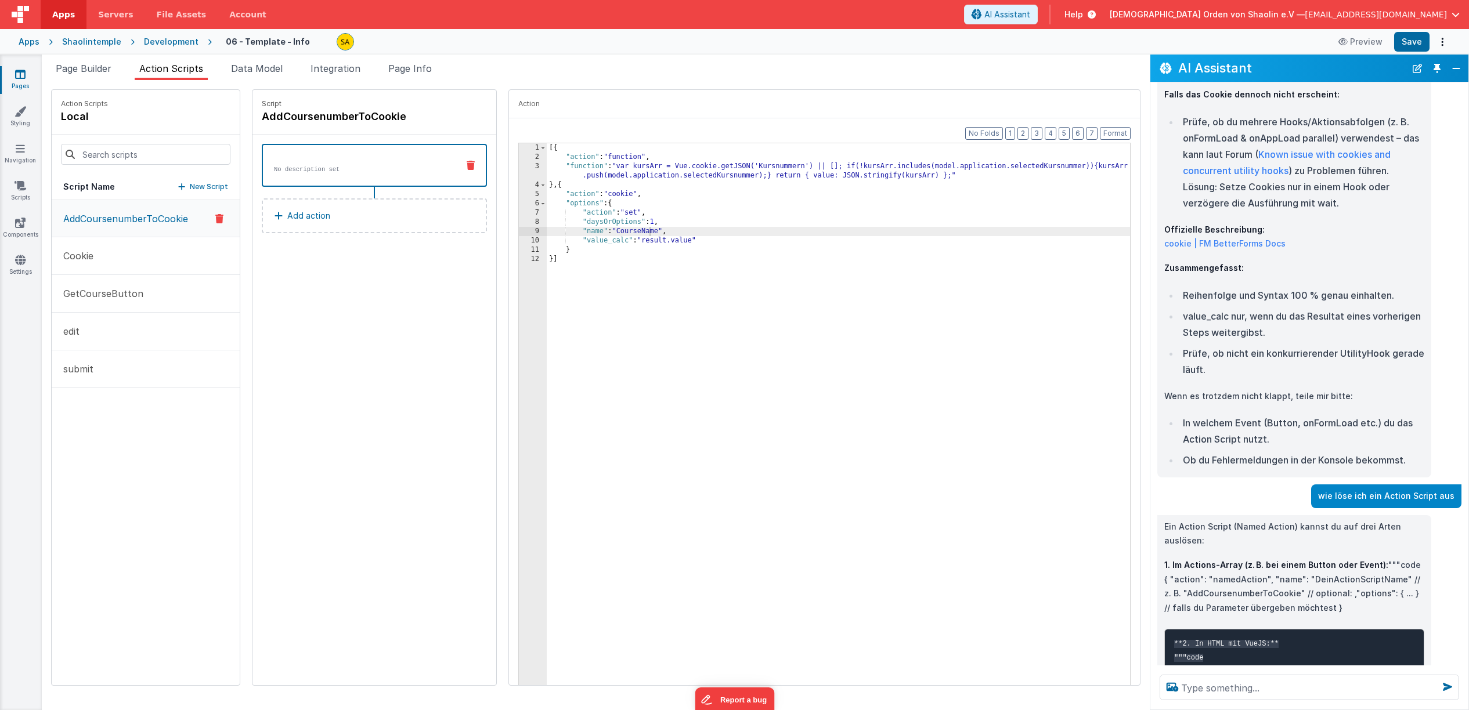
click at [335, 174] on p "No description set" at bounding box center [361, 169] width 175 height 9
drag, startPoint x: 922, startPoint y: 167, endPoint x: 1111, endPoint y: 284, distance: 222.3
click at [1075, 168] on div "[{ "action" : "function" , "function" : "var kursArr = Vue.cookie.getJSON('Kurs…" at bounding box center [846, 433] width 598 height 580
drag, startPoint x: 682, startPoint y: 243, endPoint x: 630, endPoint y: 241, distance: 52.3
click at [630, 241] on div "[{ "action" : "function" , "function" : "var kursArr = Vue.cookie.getJSON('Kurs…" at bounding box center [846, 433] width 598 height 580
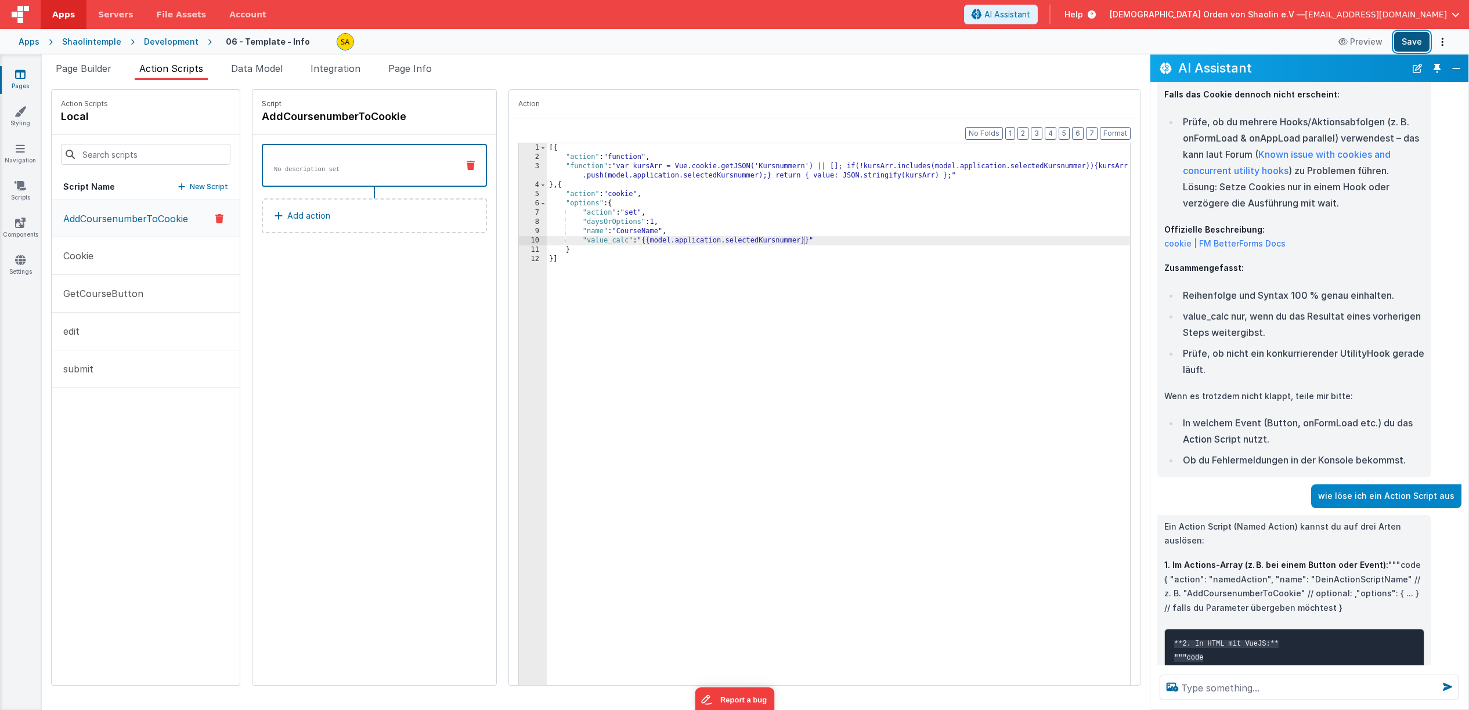
click at [1414, 45] on button "Save" at bounding box center [1411, 42] width 35 height 20
click at [717, 239] on div "[{ "action" : "function" , "function" : "var kursArr = Vue.cookie.getJSON('Kurs…" at bounding box center [846, 433] width 598 height 580
drag, startPoint x: 798, startPoint y: 242, endPoint x: 644, endPoint y: 268, distance: 156.6
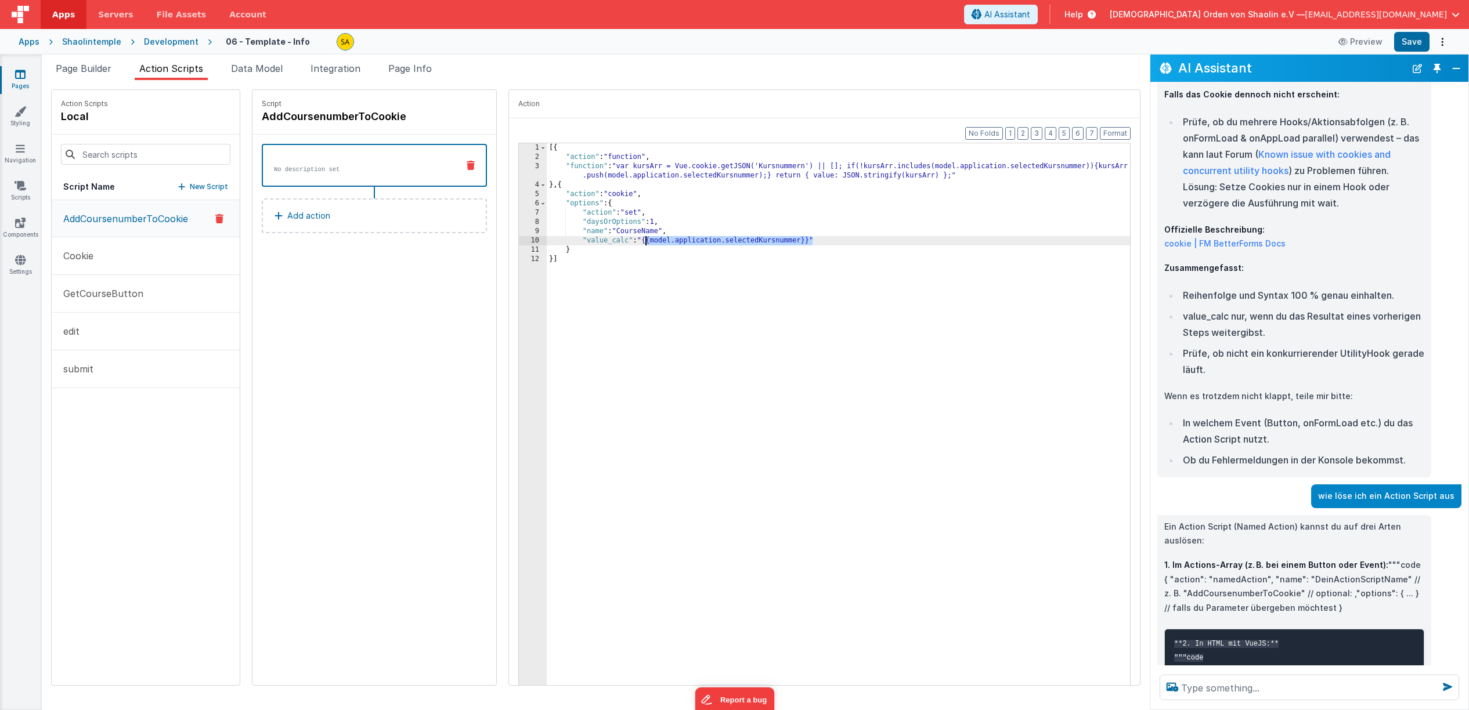
click at [631, 241] on div "[{ "action" : "function" , "function" : "var kursArr = Vue.cookie.getJSON('Kurs…" at bounding box center [846, 433] width 598 height 580
click at [1406, 45] on button "Save" at bounding box center [1411, 42] width 35 height 20
click at [84, 69] on span "Page Builder" at bounding box center [84, 69] width 56 height 12
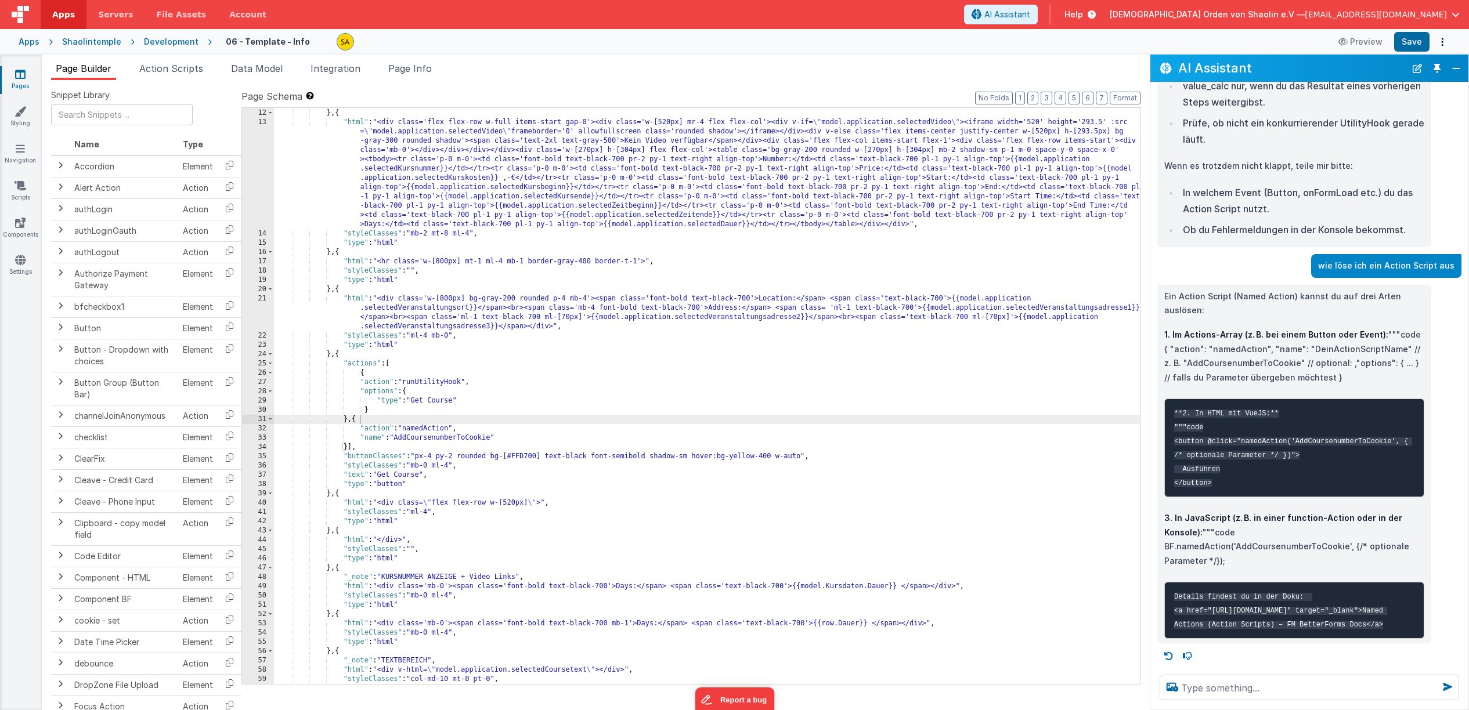
scroll to position [2982, 0]
click at [175, 68] on span "Action Scripts" at bounding box center [171, 69] width 64 height 12
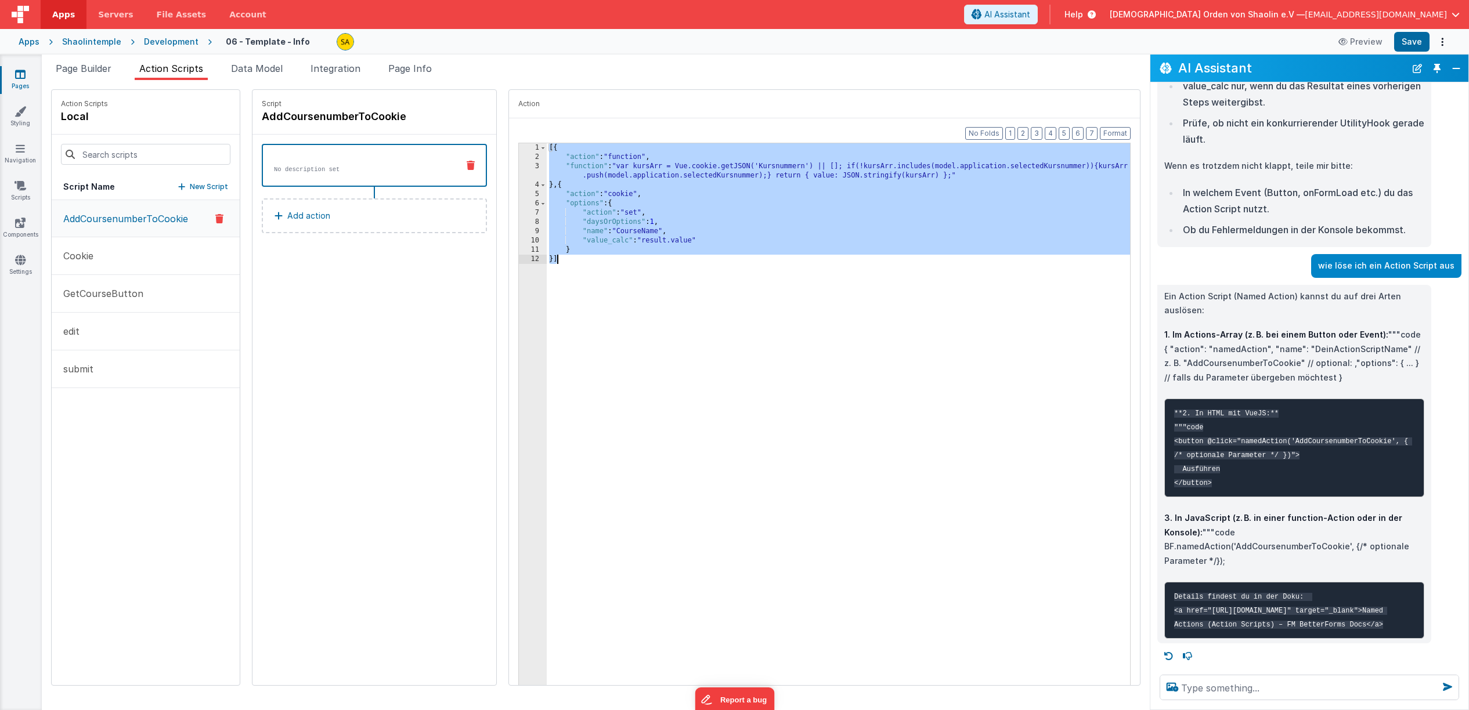
drag, startPoint x: 535, startPoint y: 150, endPoint x: 568, endPoint y: 258, distance: 112.3
click at [568, 258] on div "[{ "action" : "function" , "function" : "var kursArr = Vue.cookie.getJSON('Kurs…" at bounding box center [846, 433] width 598 height 580
drag, startPoint x: 615, startPoint y: 336, endPoint x: 594, endPoint y: 290, distance: 51.2
click at [615, 336] on div "[{ "action" : "function" , "function" : "var kursArr = Vue.cookie.getJSON('Kurs…" at bounding box center [846, 433] width 598 height 580
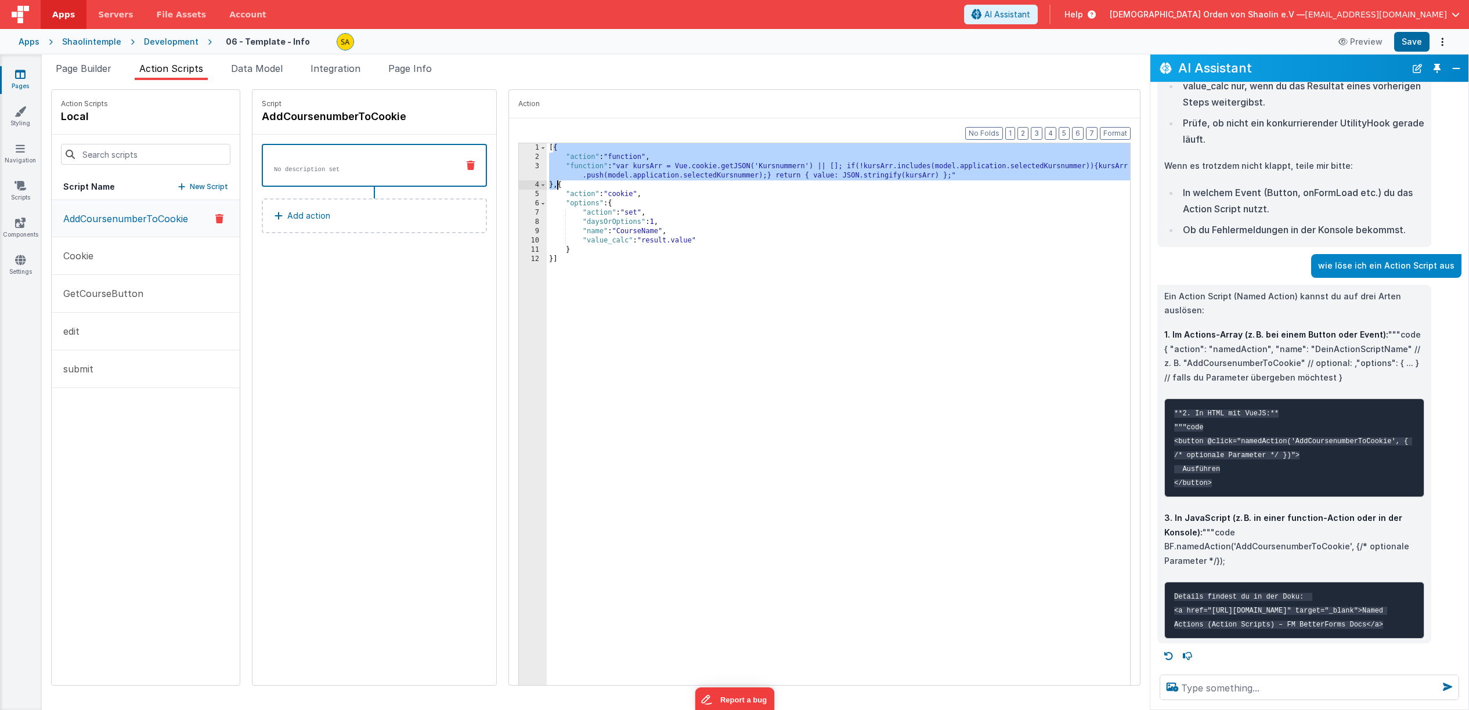
drag, startPoint x: 540, startPoint y: 147, endPoint x: 595, endPoint y: 270, distance: 134.8
click at [547, 186] on div "[{ "action" : "function" , "function" : "var kursArr = Vue.cookie.getJSON('Kurs…" at bounding box center [846, 433] width 598 height 580
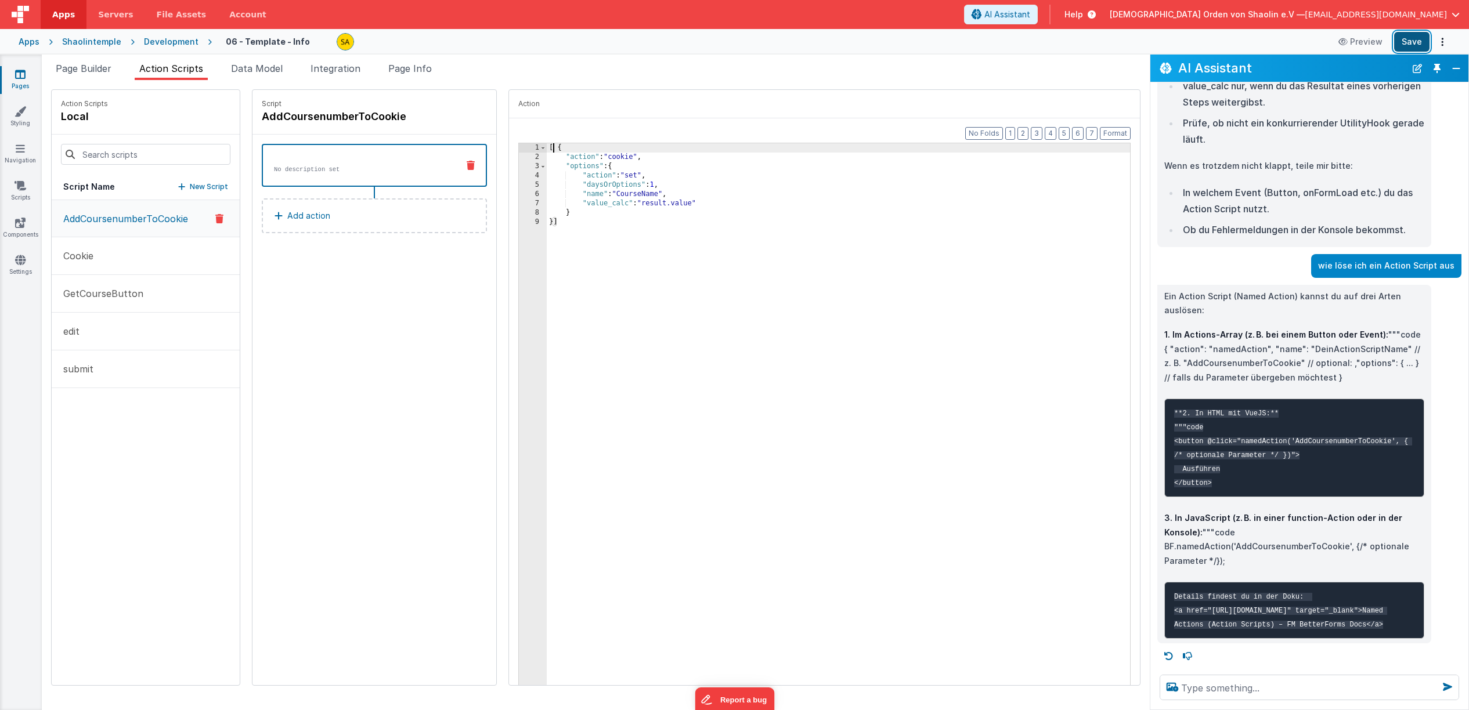
click at [1414, 44] on button "Save" at bounding box center [1411, 42] width 35 height 20
click at [547, 150] on div "[ { "action" : "cookie" , "options" : { "action" : "set" , "daysOrOptions" : 1 …" at bounding box center [846, 433] width 598 height 580
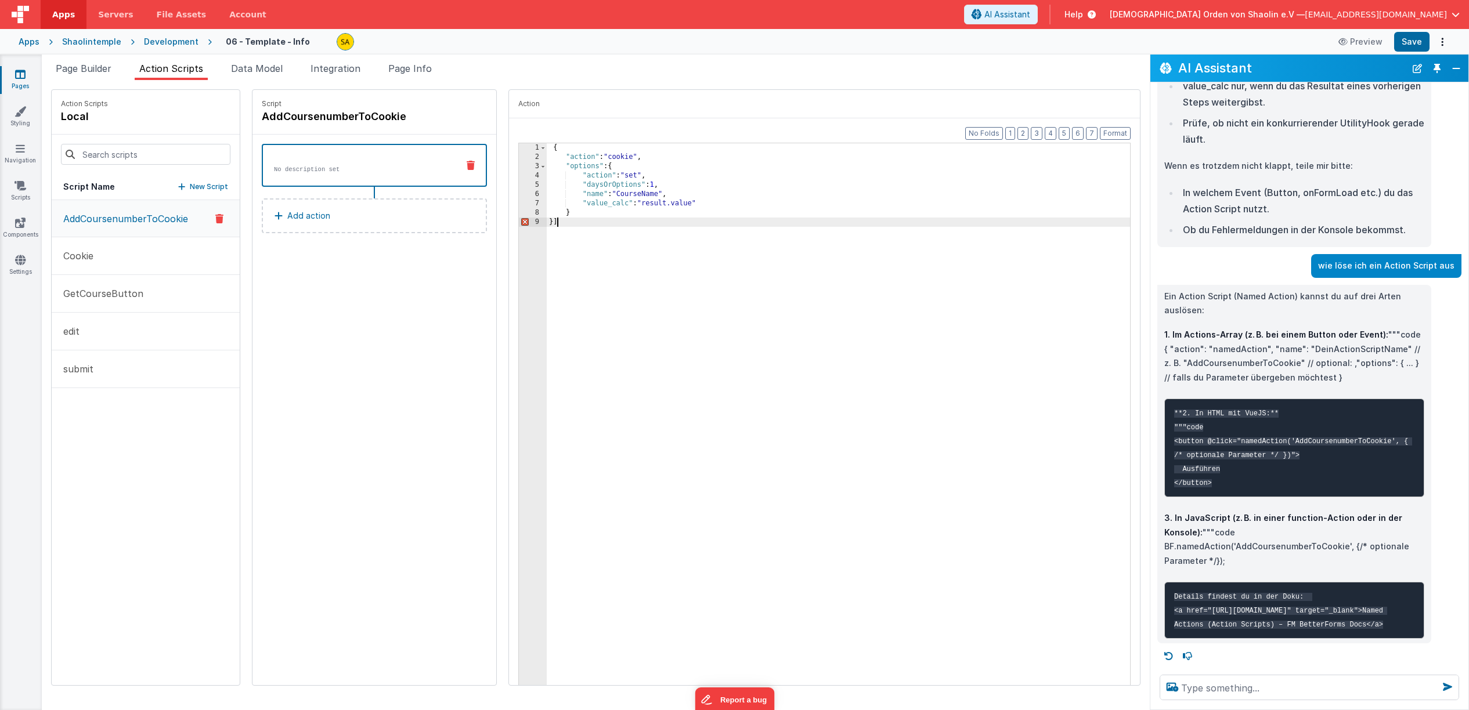
drag, startPoint x: 545, startPoint y: 223, endPoint x: 601, endPoint y: 247, distance: 60.9
click at [547, 224] on div "{ "action" : "cookie" , "options" : { "action" : "set" , "daysOrOptions" : 1 , …" at bounding box center [846, 433] width 598 height 580
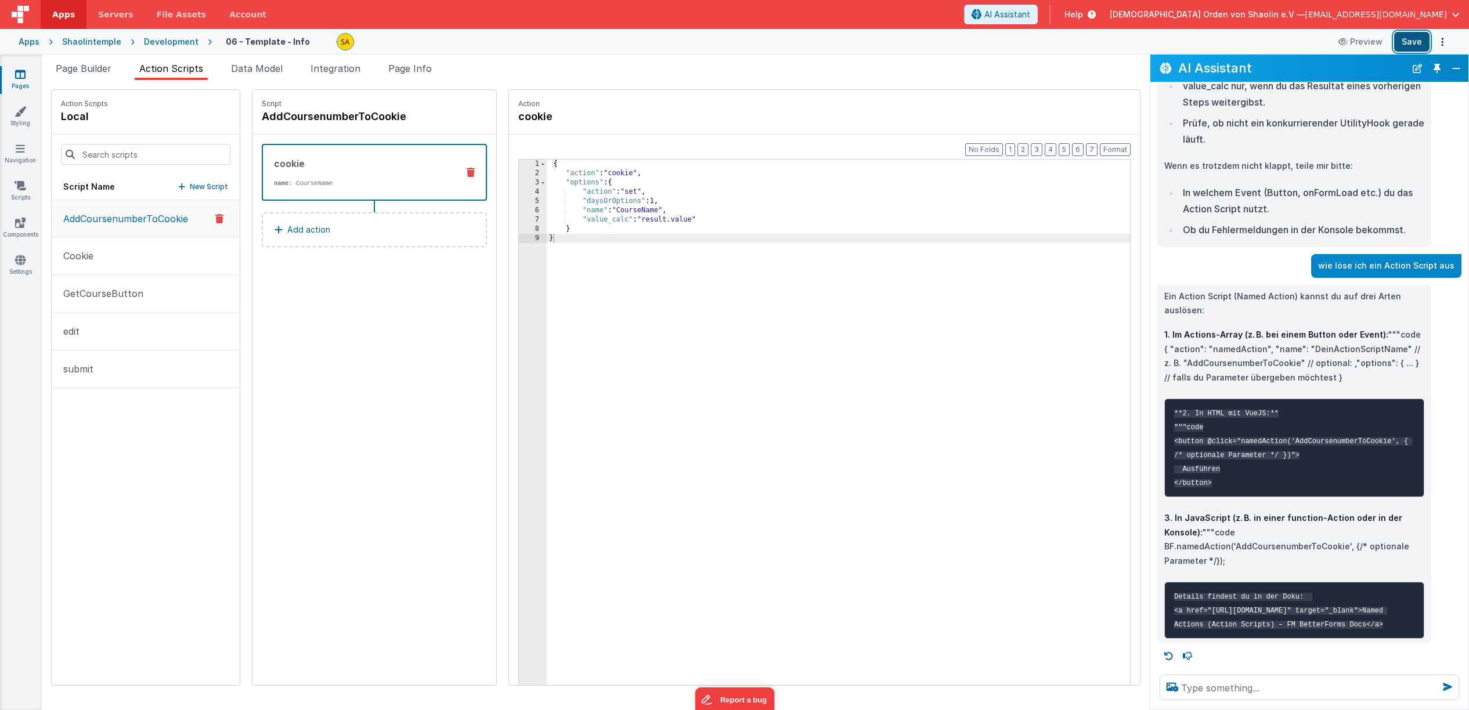
click at [1403, 44] on button "Save" at bounding box center [1411, 42] width 35 height 20
click at [559, 240] on div "{ "action" : "cookie" , "options" : { "action" : "set" , "daysOrOptions" : 1 , …" at bounding box center [846, 450] width 598 height 580
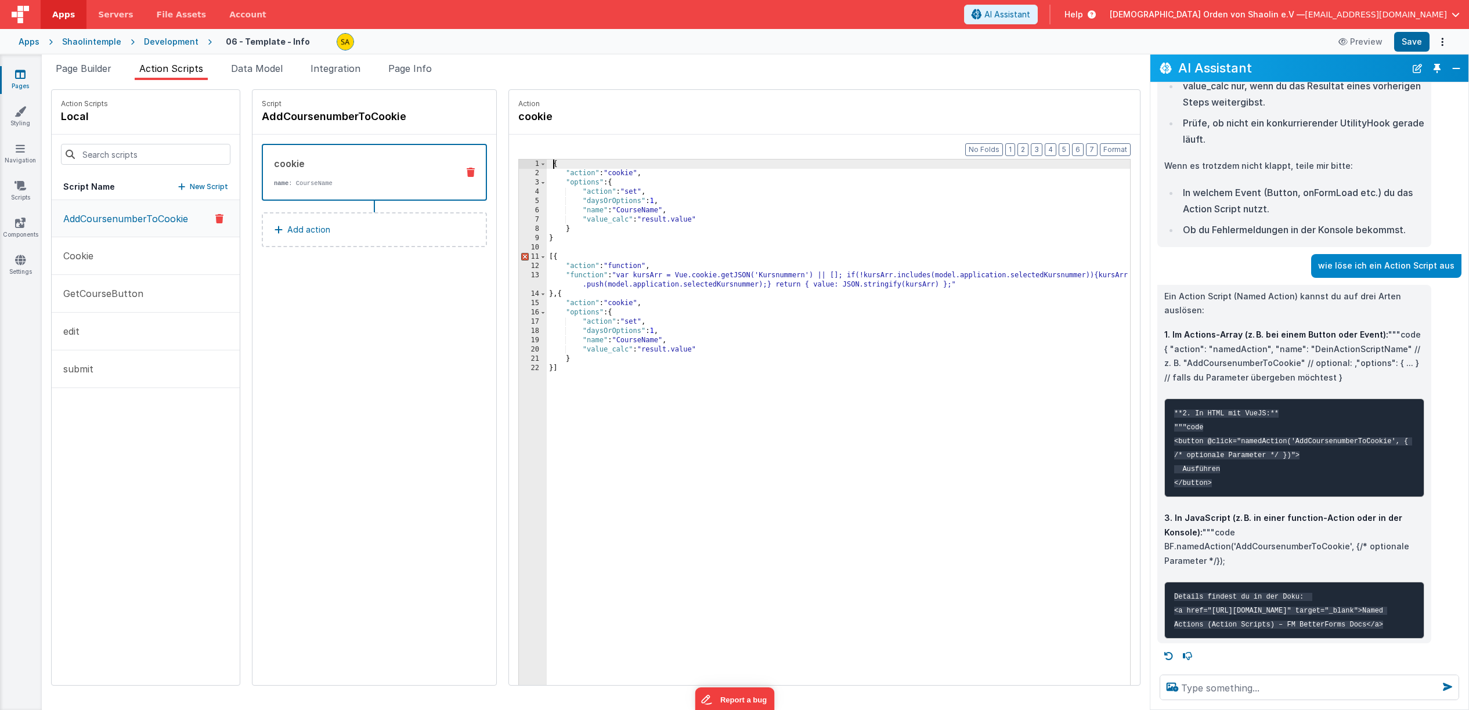
click at [547, 165] on div "{ "action" : "cookie" , "options" : { "action" : "set" , "daysOrOptions" : 1 , …" at bounding box center [846, 450] width 598 height 580
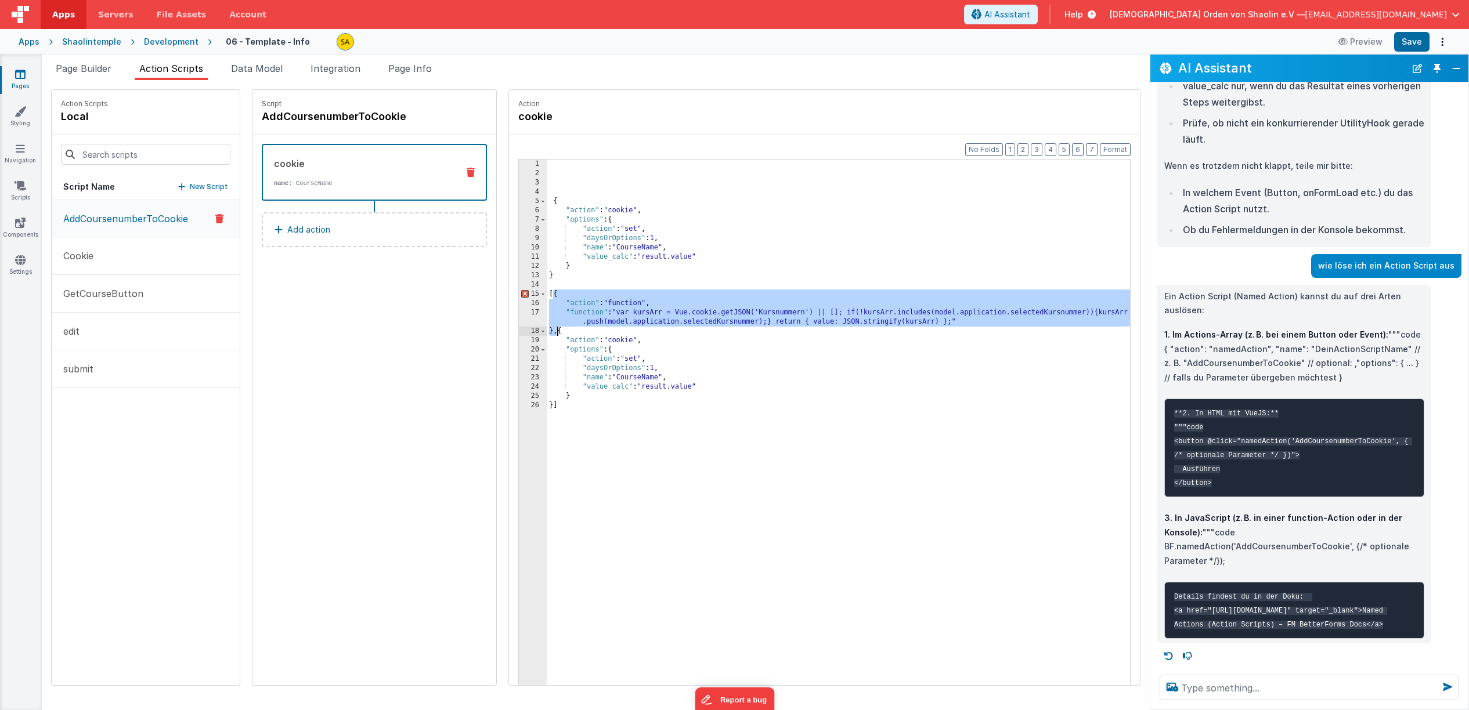
drag, startPoint x: 539, startPoint y: 294, endPoint x: 570, endPoint y: 375, distance: 86.9
click at [547, 329] on div "{ "action" : "cookie" , "options" : { "action" : "set" , "daysOrOptions" : 1 , …" at bounding box center [846, 450] width 598 height 580
click at [550, 168] on div "{ "action" : "cookie" , "options" : { "action" : "set" , "daysOrOptions" : 1 , …" at bounding box center [846, 450] width 598 height 580
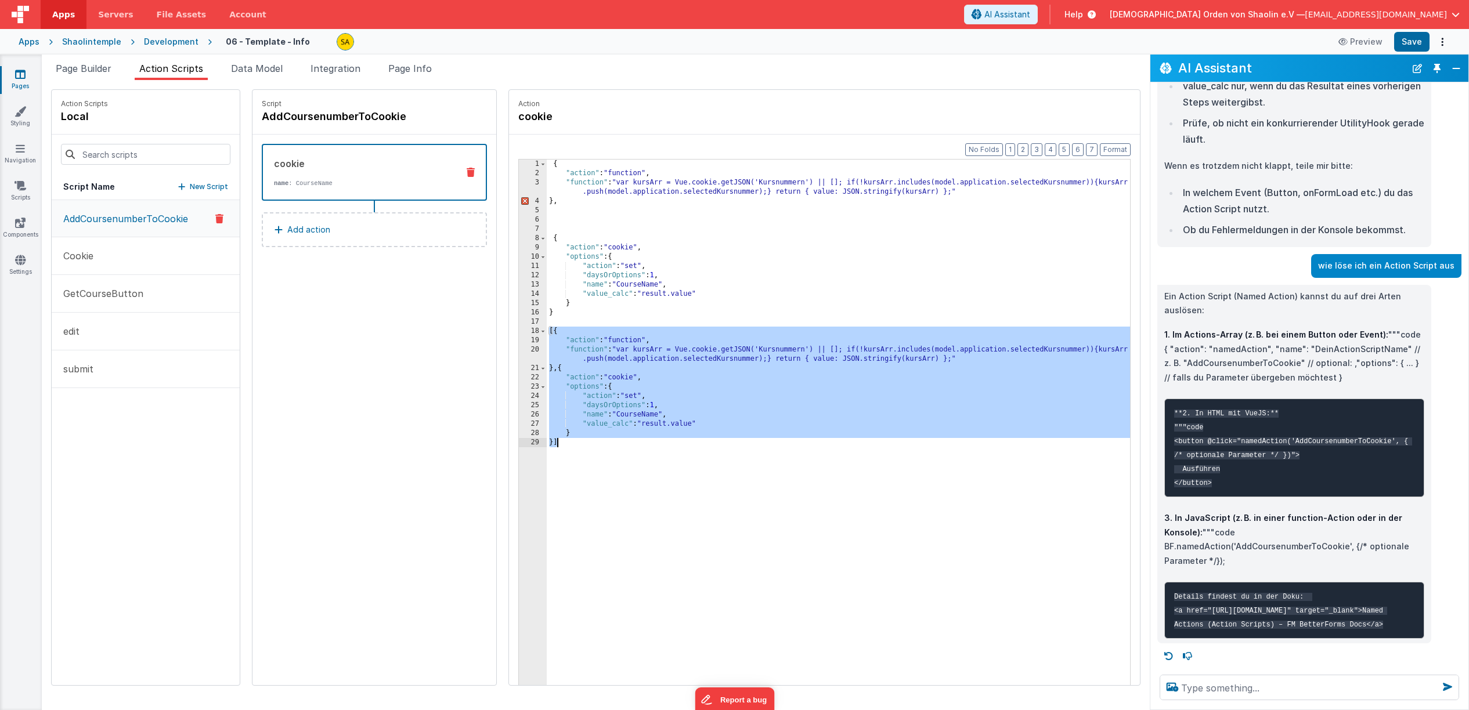
drag, startPoint x: 533, startPoint y: 330, endPoint x: 576, endPoint y: 452, distance: 128.7
click at [576, 453] on div "{ "action" : "function" , "function" : "var kursArr = Vue.cookie.getJSON('Kursn…" at bounding box center [846, 450] width 598 height 580
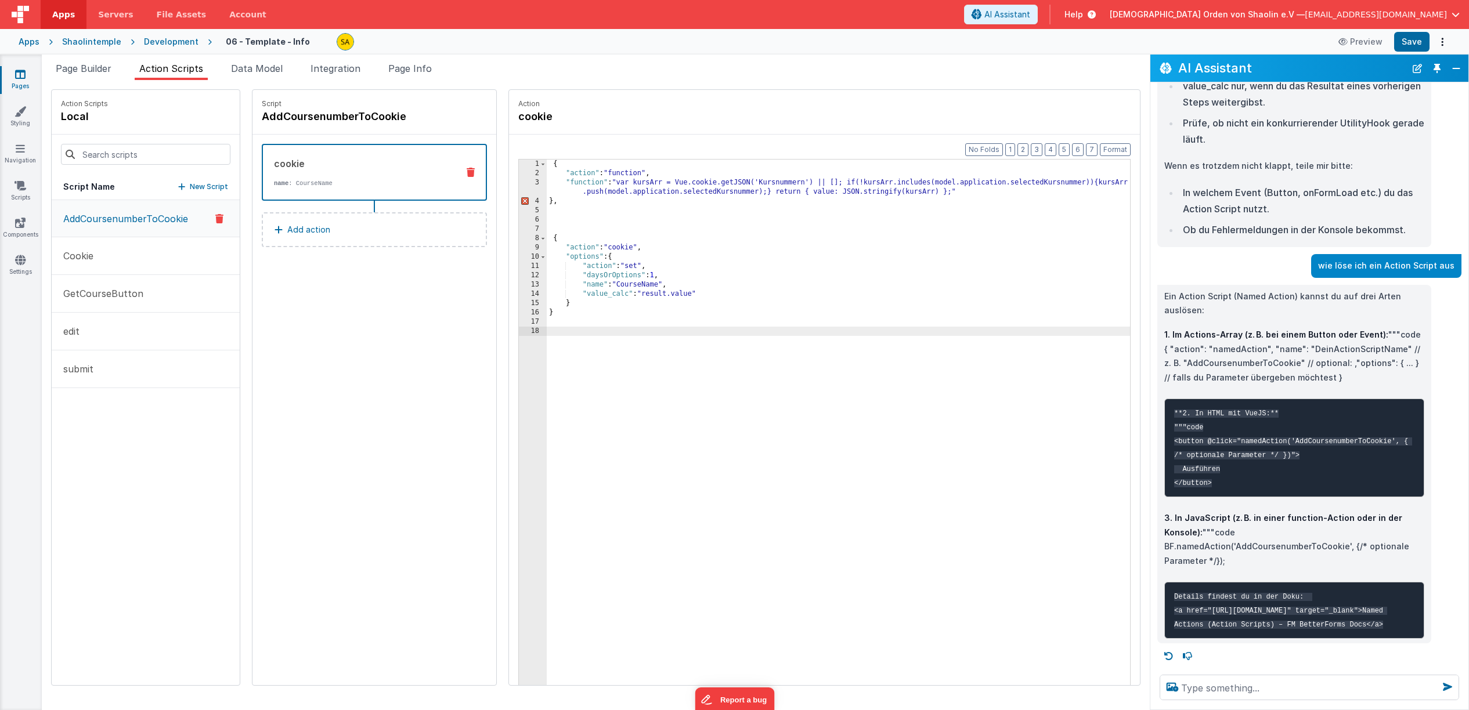
click at [547, 241] on div "{ "action" : "function" , "function" : "var kursArr = Vue.cookie.getJSON('Kursn…" at bounding box center [846, 450] width 598 height 580
click at [553, 200] on div "{ "action" : "function" , "function" : "var kursArr = Vue.cookie.getJSON('Kursn…" at bounding box center [846, 450] width 598 height 580
click at [548, 239] on div "{ "action" : "function" , "function" : "var kursArr = Vue.cookie.getJSON('Kursn…" at bounding box center [846, 450] width 598 height 580
click at [972, 197] on div "{ "action" : "function" , "function" : "var kursArr = Vue.cookie.getJSON('Kursn…" at bounding box center [846, 450] width 598 height 580
click at [972, 190] on div "{ "action" : "function" , "function" : "var kursArr = Vue.cookie.getJSON('Kursn…" at bounding box center [846, 450] width 598 height 580
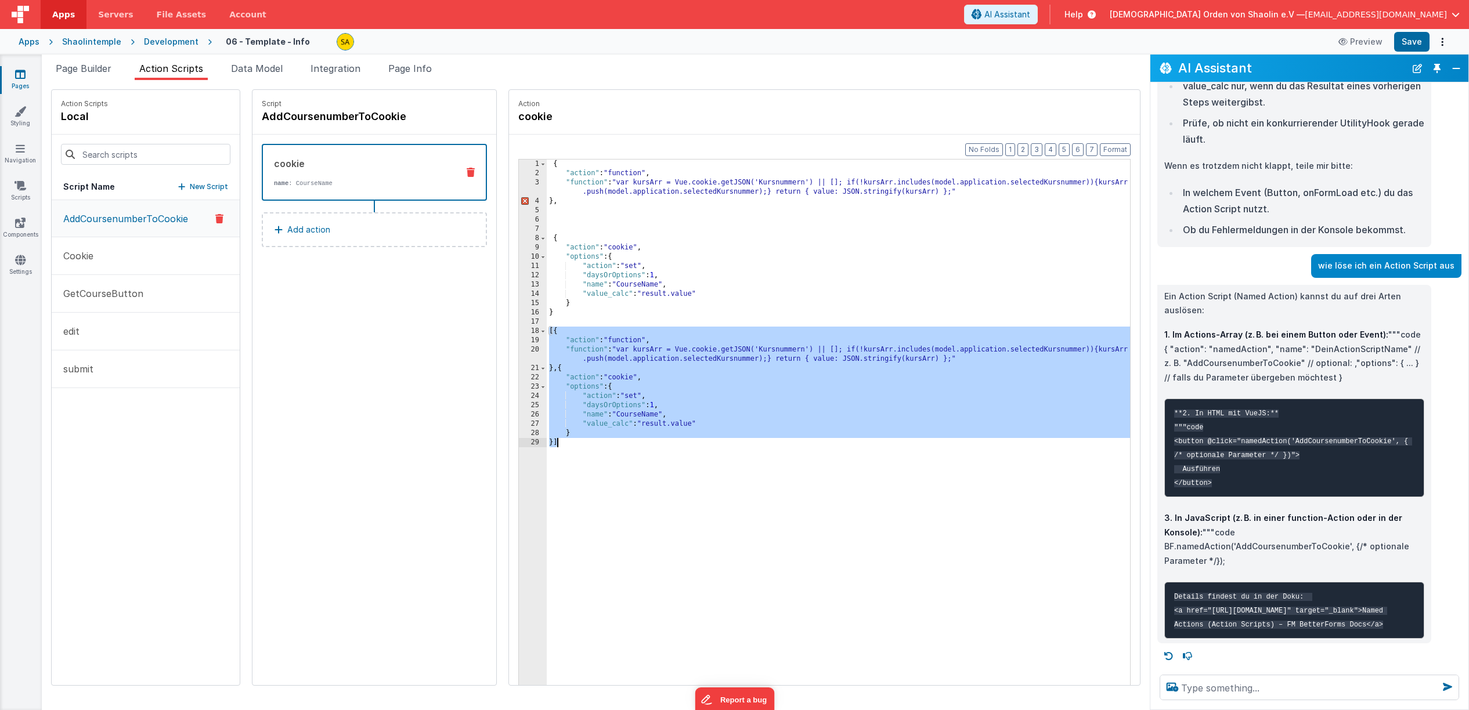
click at [747, 510] on div "{ "action" : "function" , "function" : "var kursArr = Vue.cookie.getJSON('Kursn…" at bounding box center [846, 450] width 598 height 580
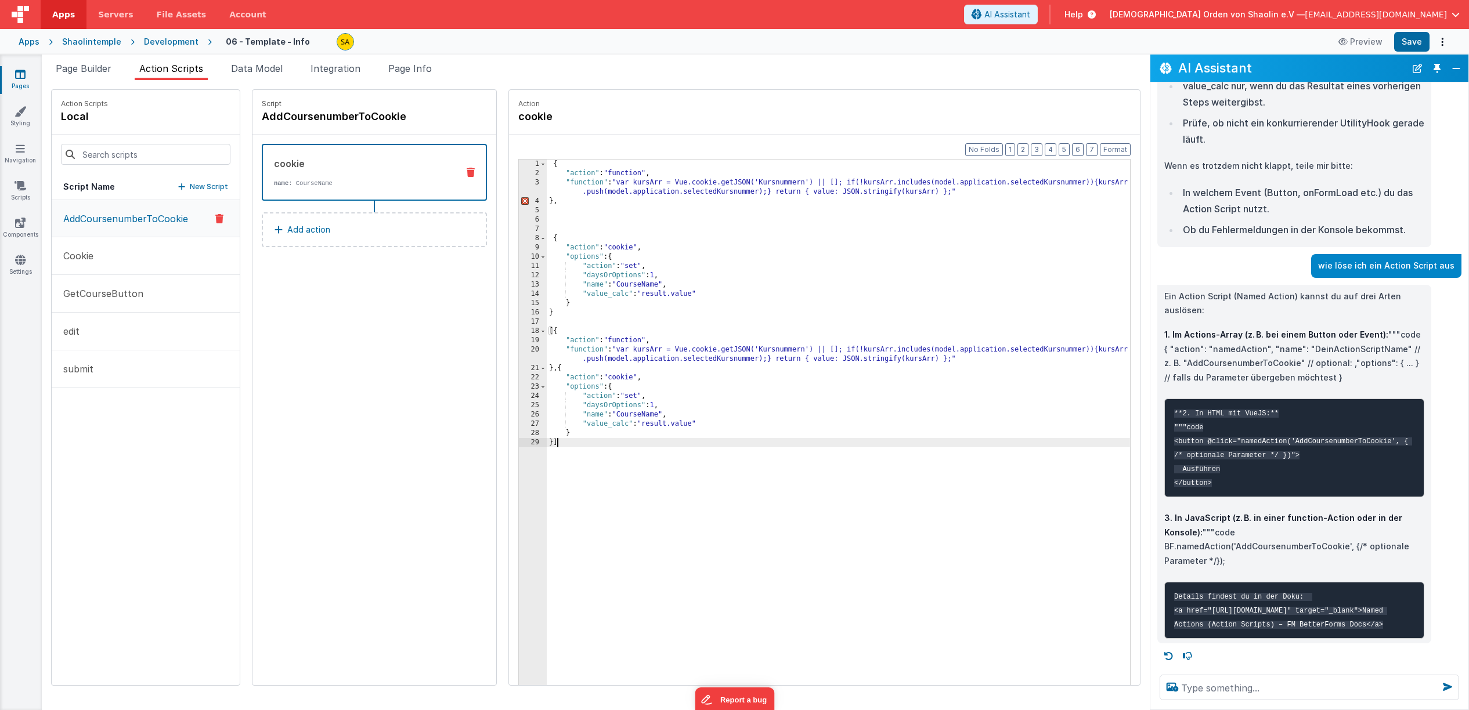
click at [547, 165] on div "{ "action" : "function" , "function" : "var kursArr = Vue.cookie.getJSON('Kursn…" at bounding box center [846, 450] width 598 height 580
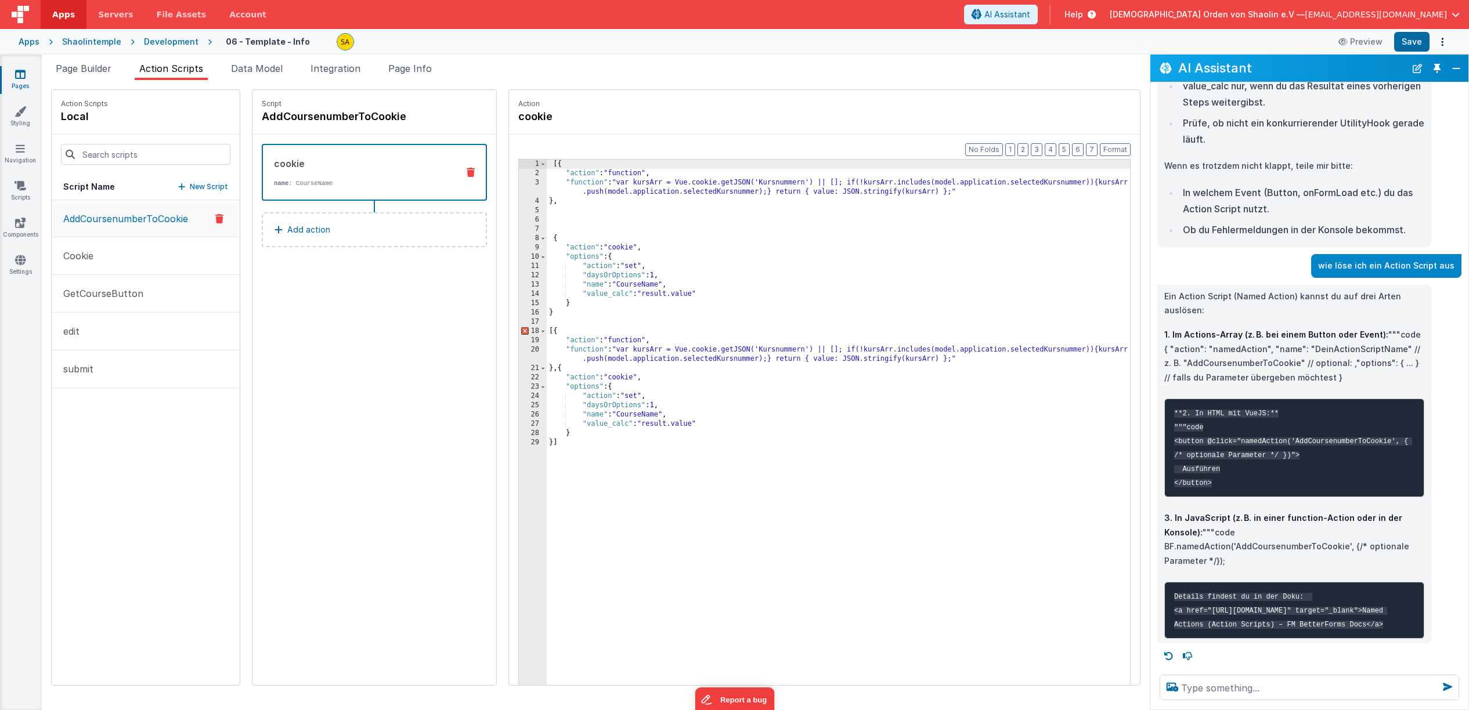
click at [547, 310] on div "[{ "action" : "function" , "function" : "var kursArr = Vue.cookie.getJSON('Kurs…" at bounding box center [846, 450] width 598 height 580
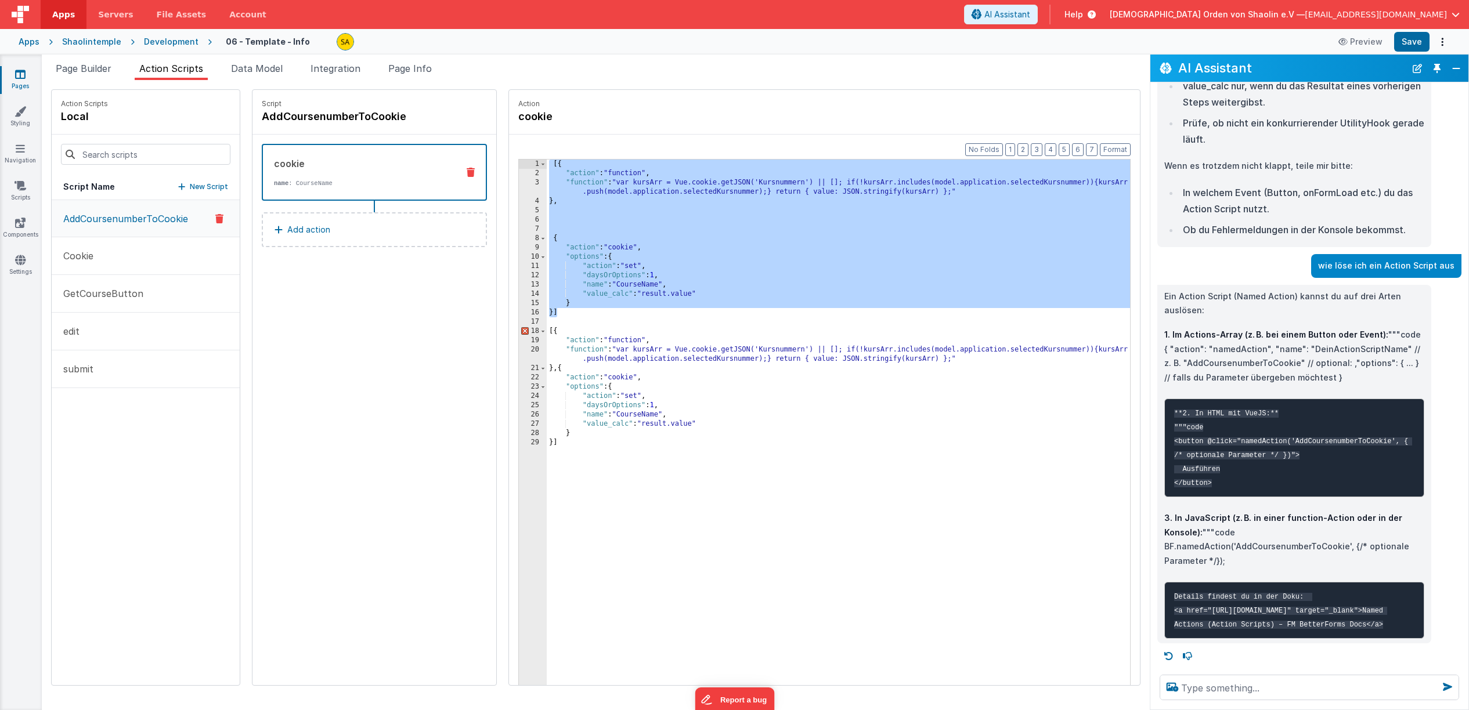
drag, startPoint x: 554, startPoint y: 317, endPoint x: 510, endPoint y: 154, distance: 168.9
click at [547, 160] on div "[{ "action" : "function" , "function" : "var kursArr = Vue.cookie.getJSON('Kurs…" at bounding box center [838, 441] width 583 height 562
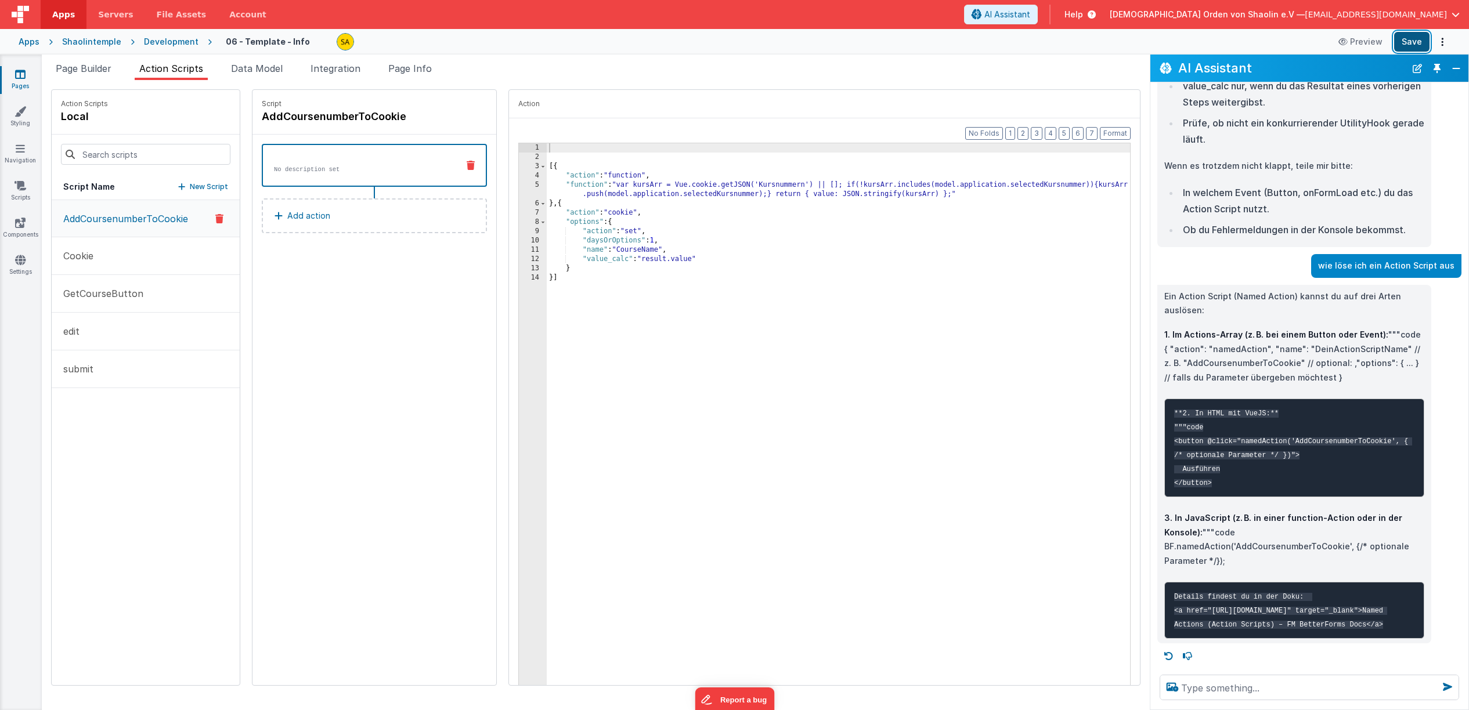
click at [1420, 41] on button "Save" at bounding box center [1411, 42] width 35 height 20
click at [95, 67] on span "Page Builder" at bounding box center [84, 69] width 56 height 12
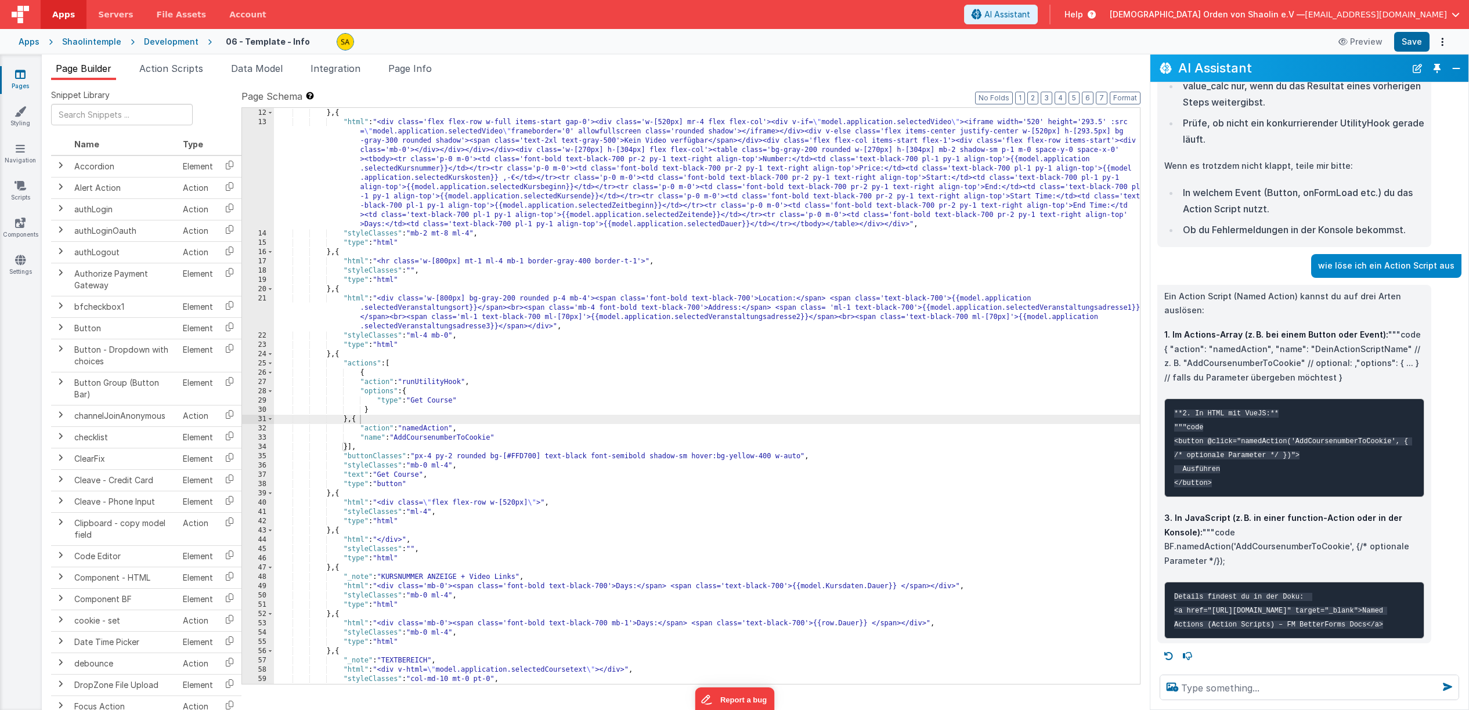
scroll to position [111, 0]
click at [1265, 690] on textarea at bounding box center [1309, 688] width 299 height 26
type textarea "wie kann ich ein cookie auslesen und alls allert anzeigen"
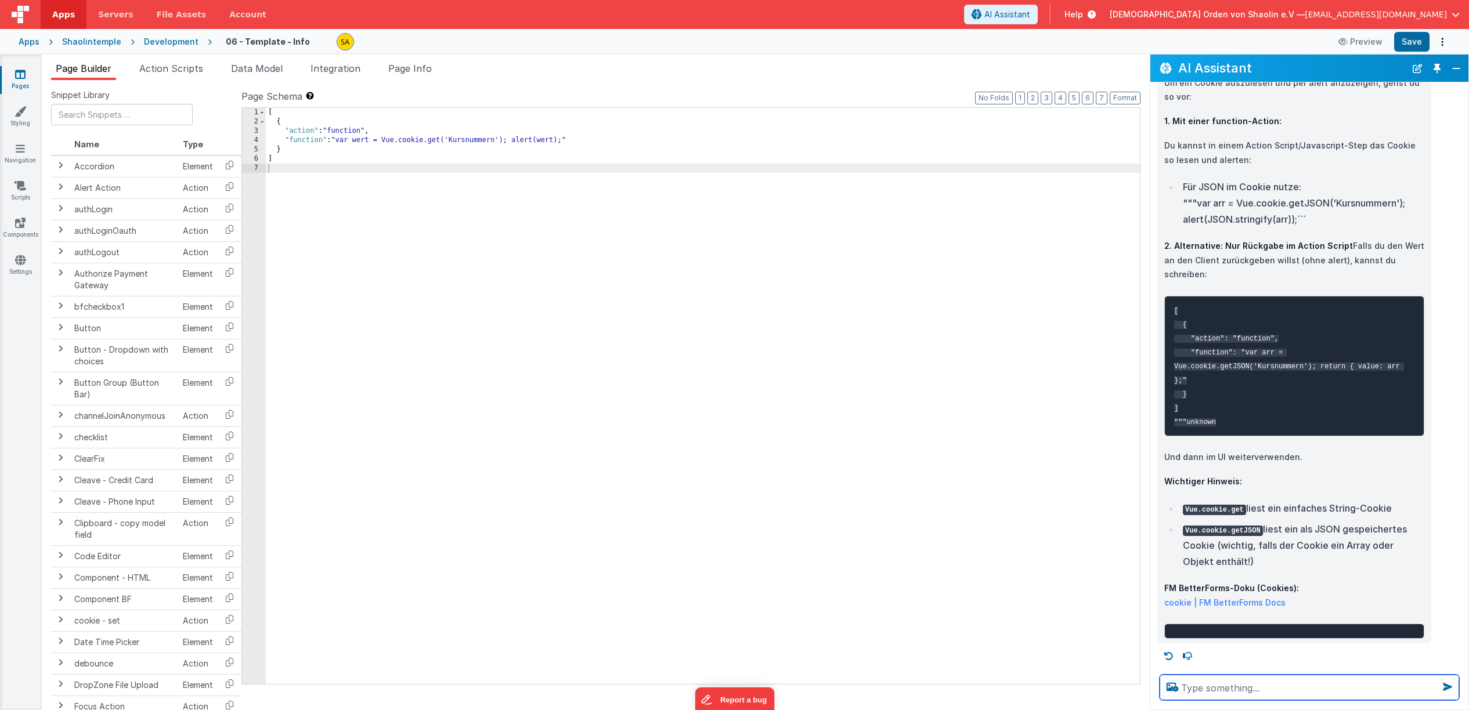
scroll to position [3437, 0]
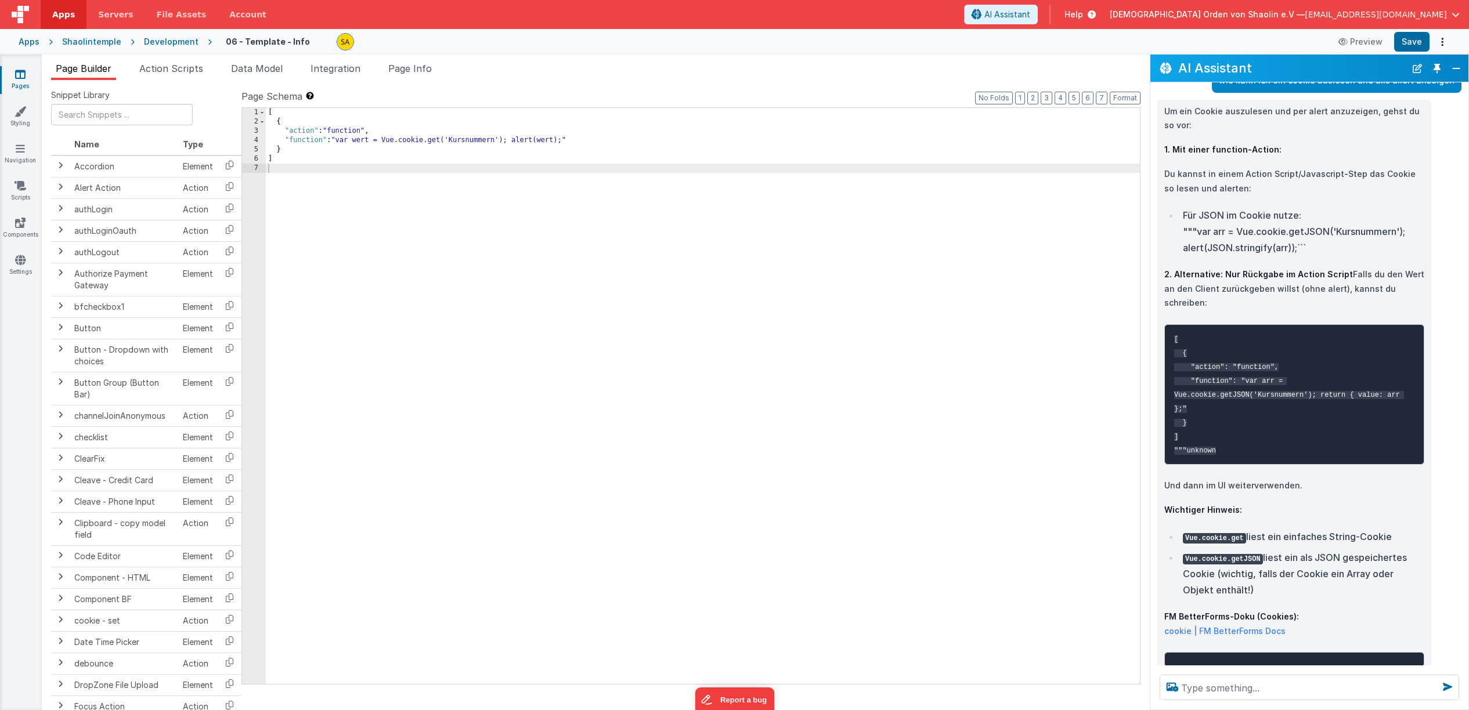
click at [21, 75] on icon at bounding box center [20, 74] width 10 height 12
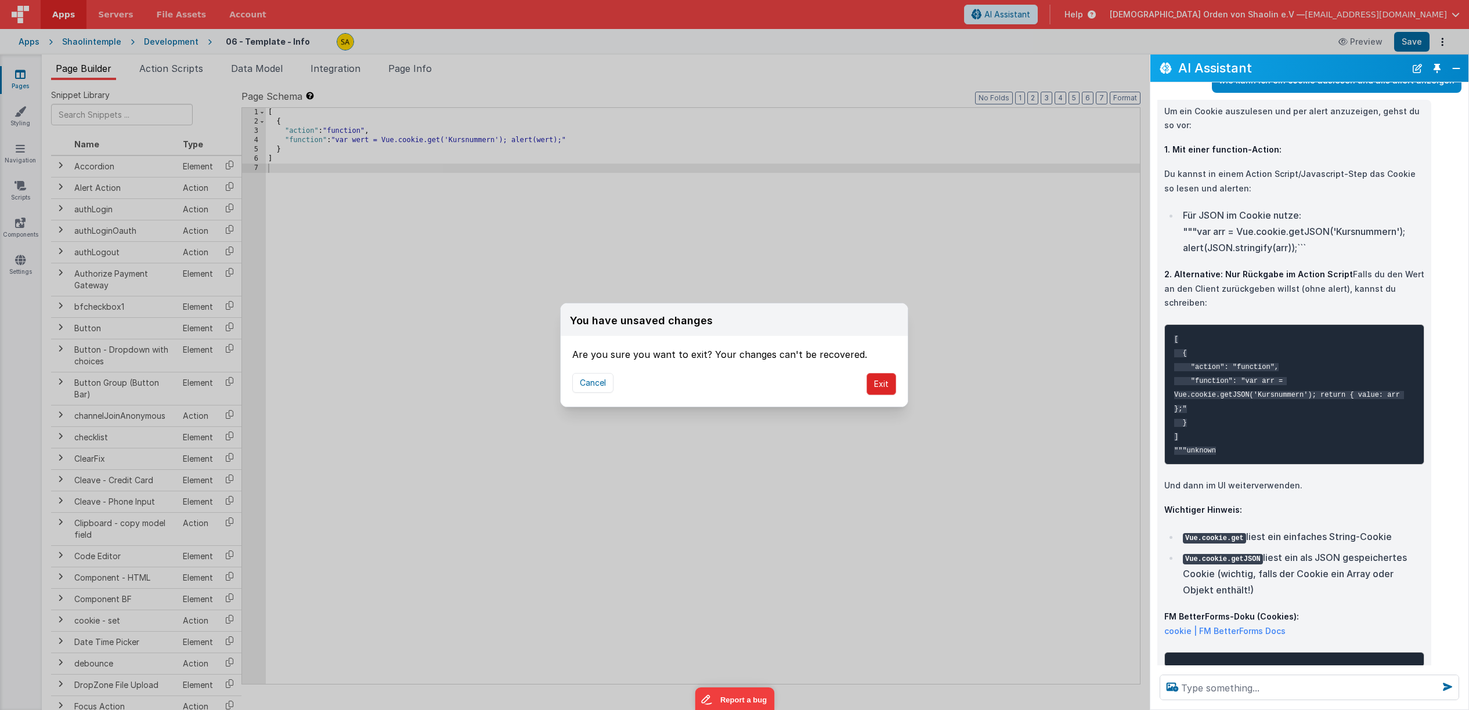
click at [879, 387] on button "Exit" at bounding box center [881, 384] width 30 height 22
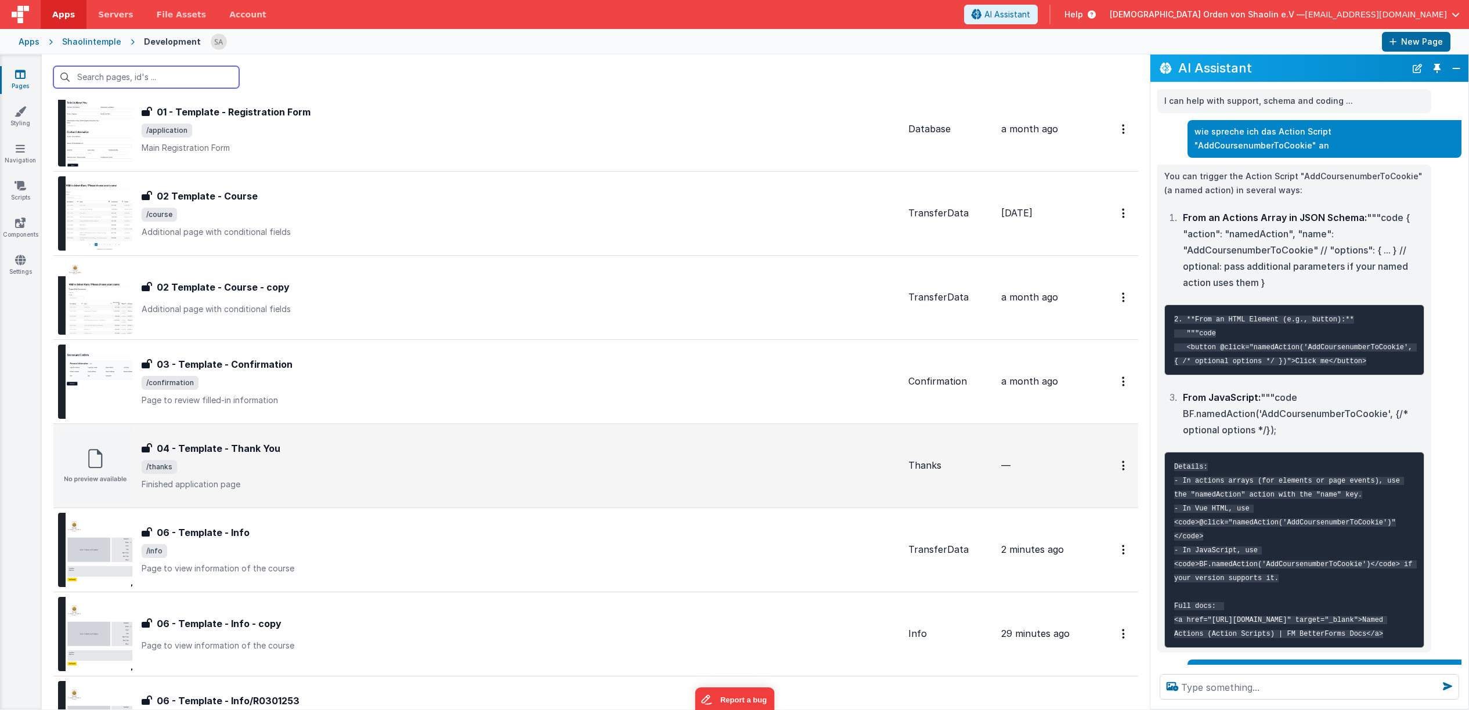
scroll to position [312, 0]
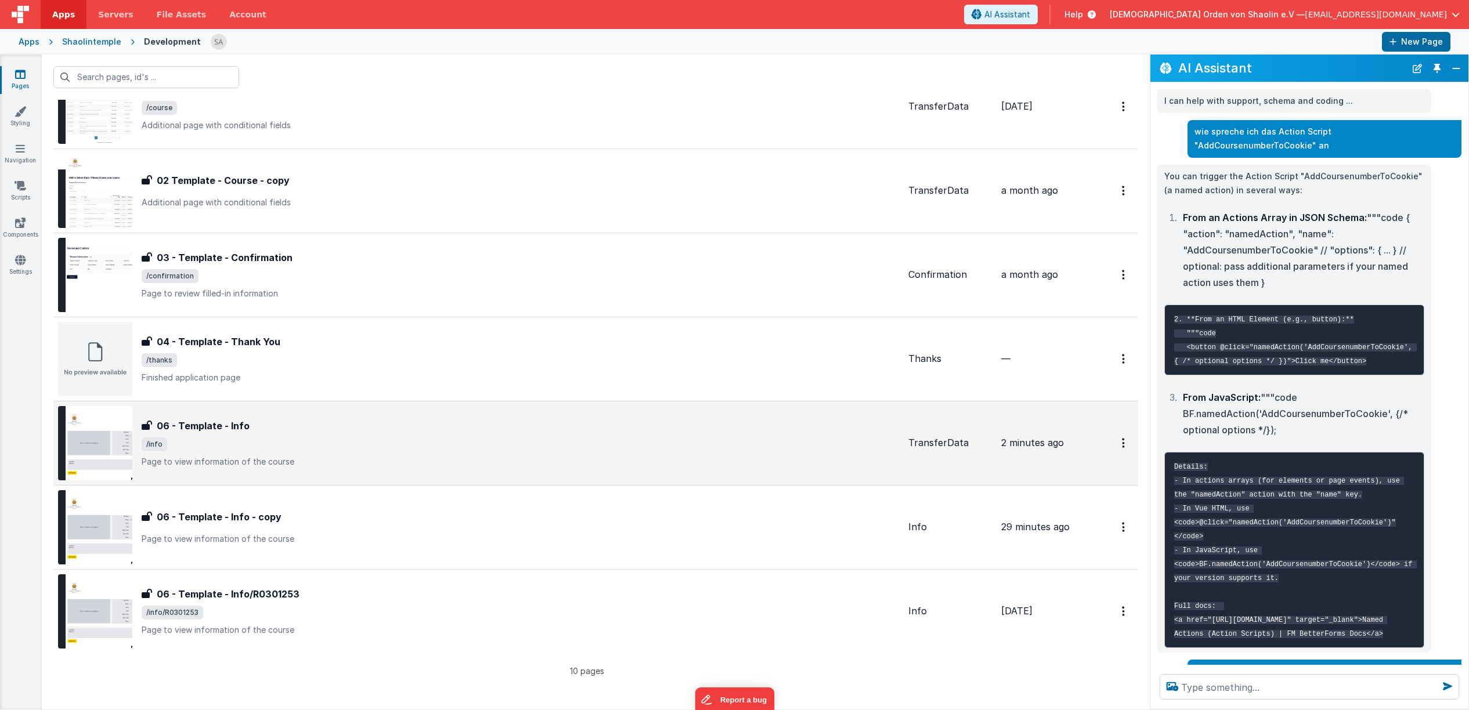
click at [599, 454] on div "06 - Template - Info 06 - Template - Info /info Page to view information of the…" at bounding box center [520, 443] width 757 height 49
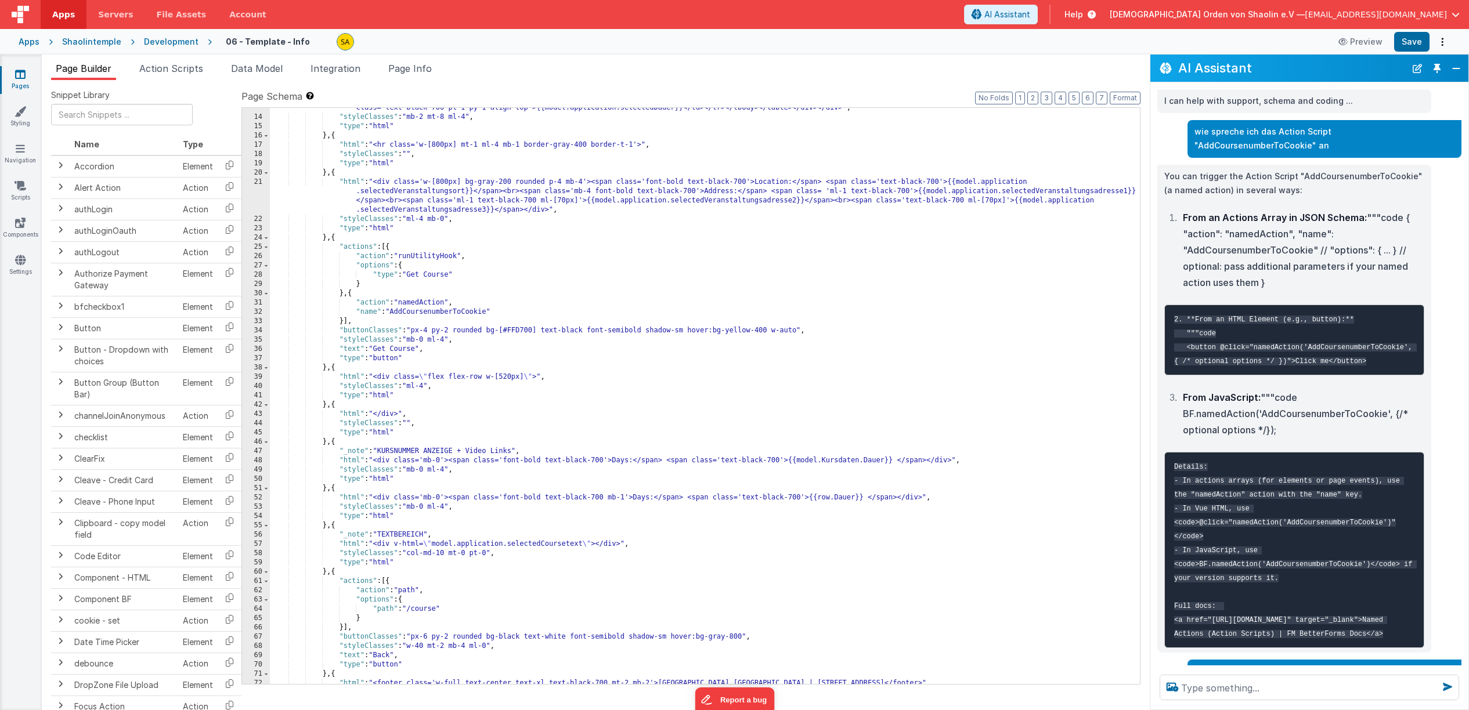
scroll to position [232, 0]
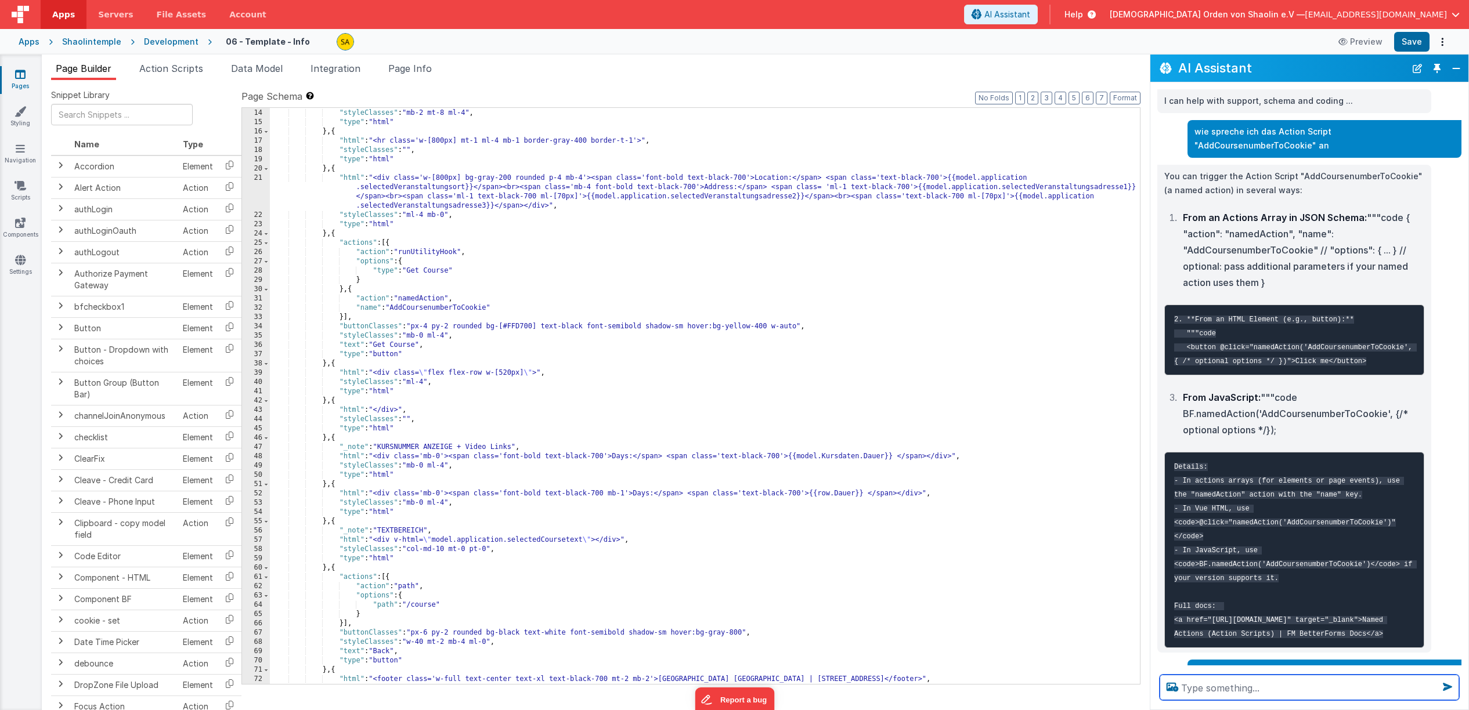
click at [1259, 687] on textarea at bounding box center [1309, 688] width 299 height 26
type textarea "cookie auslesen"
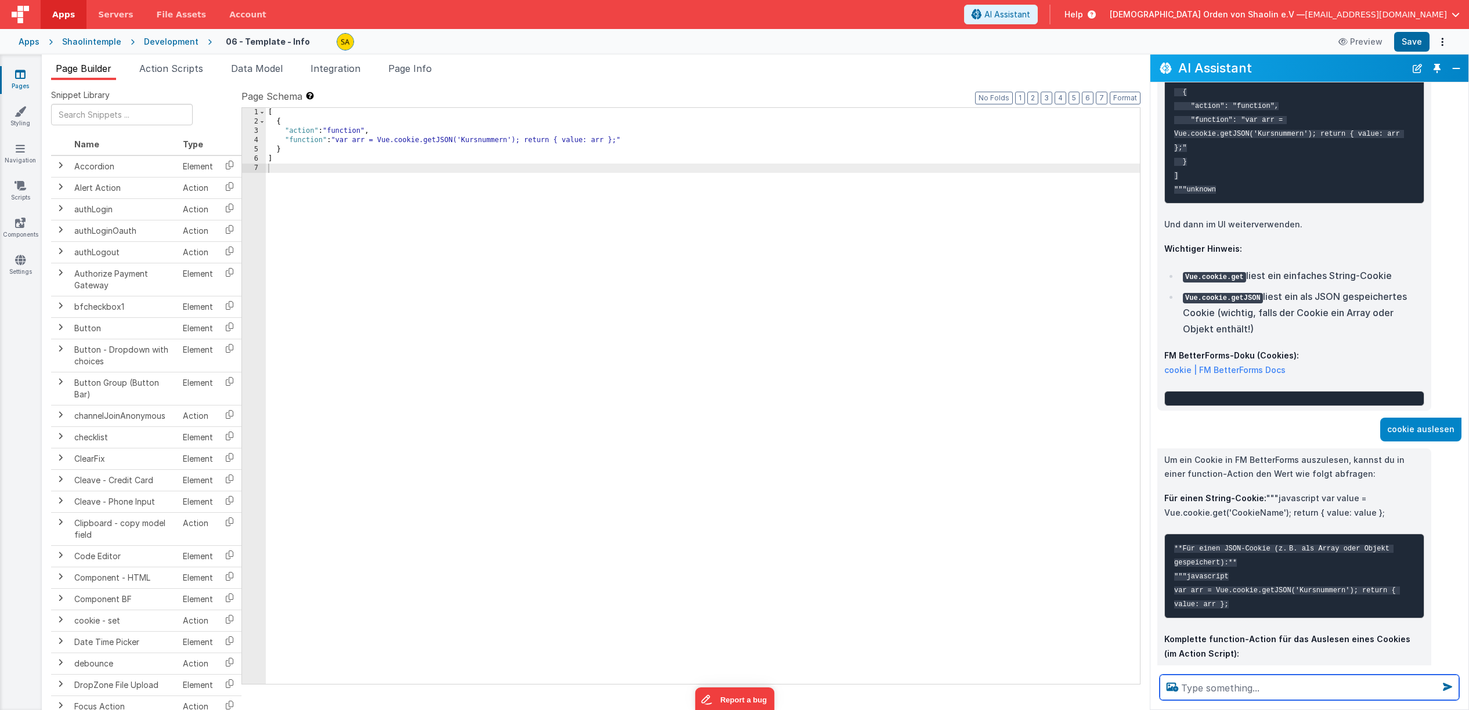
scroll to position [3924, 0]
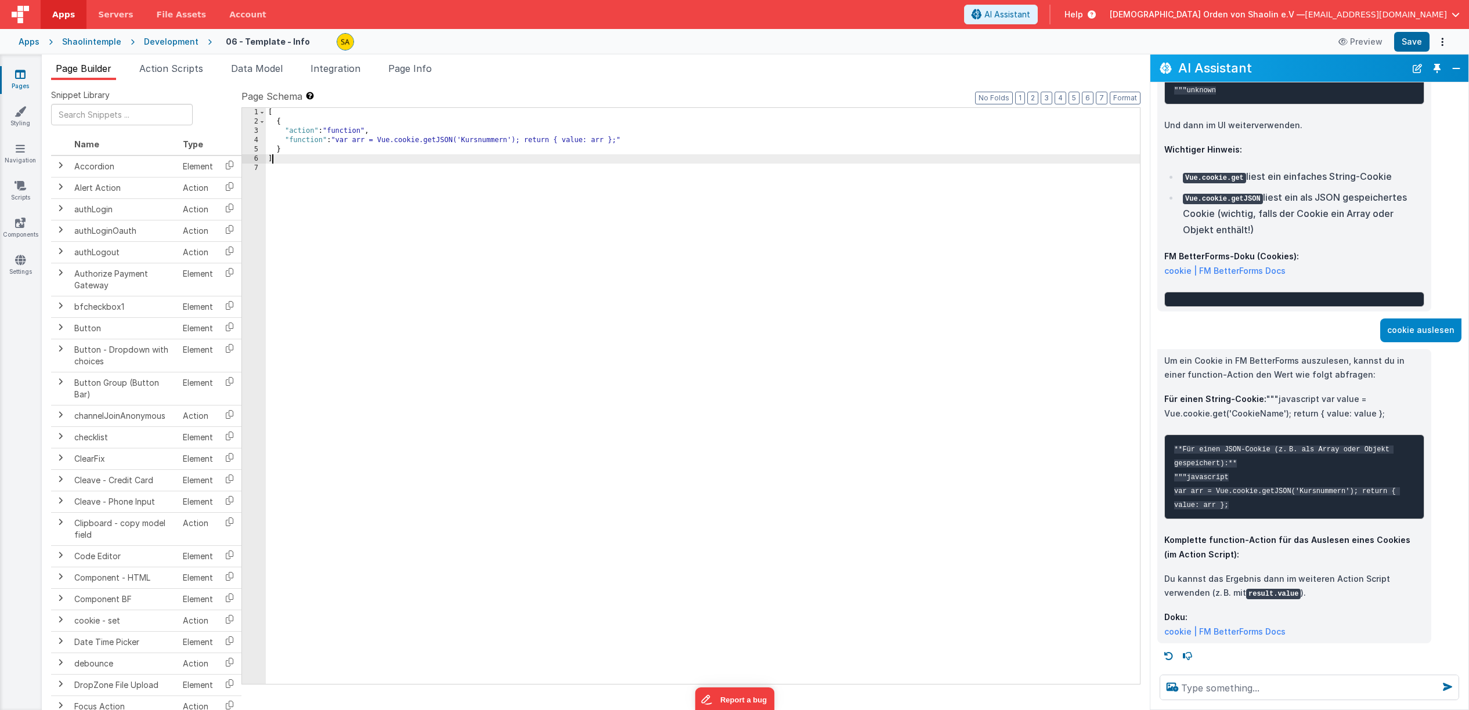
click at [323, 161] on div "[ { "action" : "function" , "function" : "var arr = Vue.cookie.getJSON('Kursnum…" at bounding box center [703, 405] width 874 height 595
click at [294, 170] on div "[ { "action" : "function" , "function" : "var arr = Vue.cookie.getJSON('Kursnum…" at bounding box center [703, 405] width 874 height 595
click at [23, 80] on link "Pages" at bounding box center [20, 79] width 42 height 23
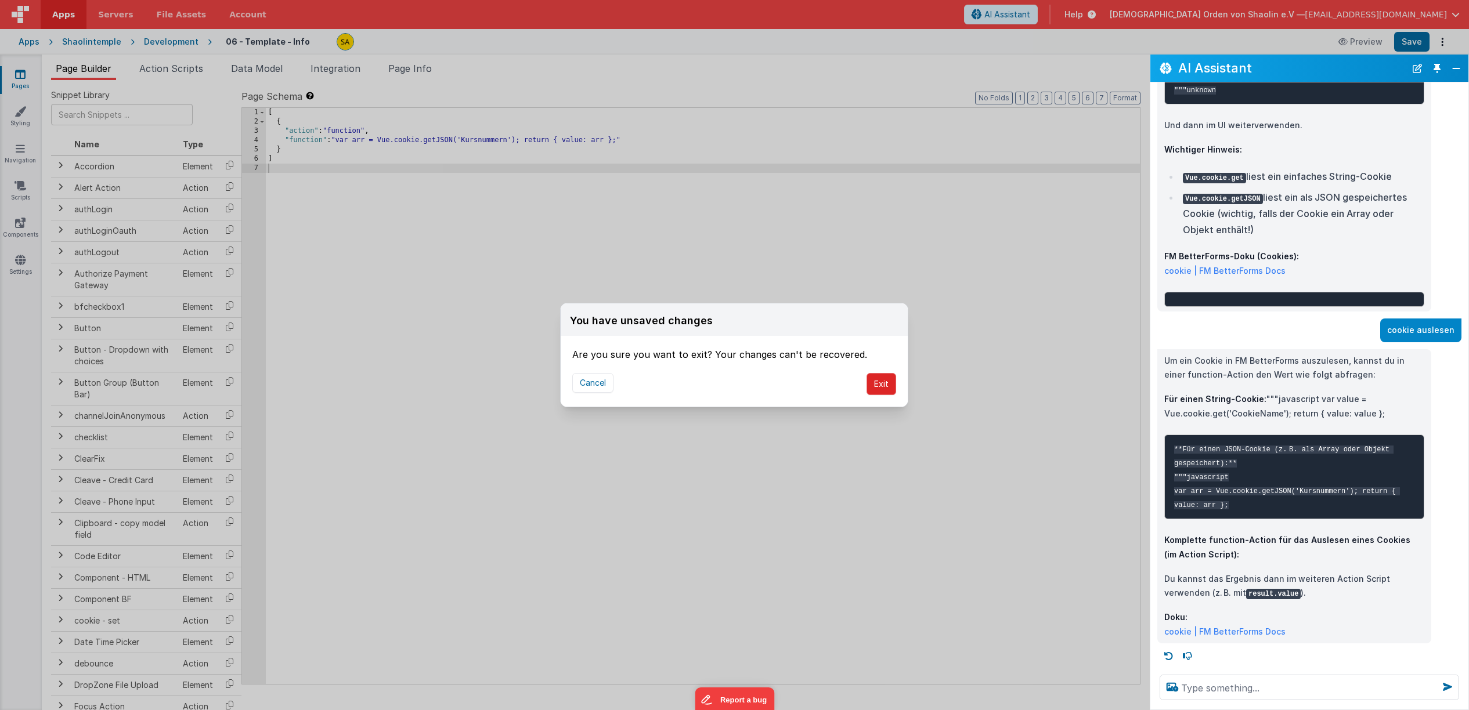
click at [879, 387] on button "Exit" at bounding box center [881, 384] width 30 height 22
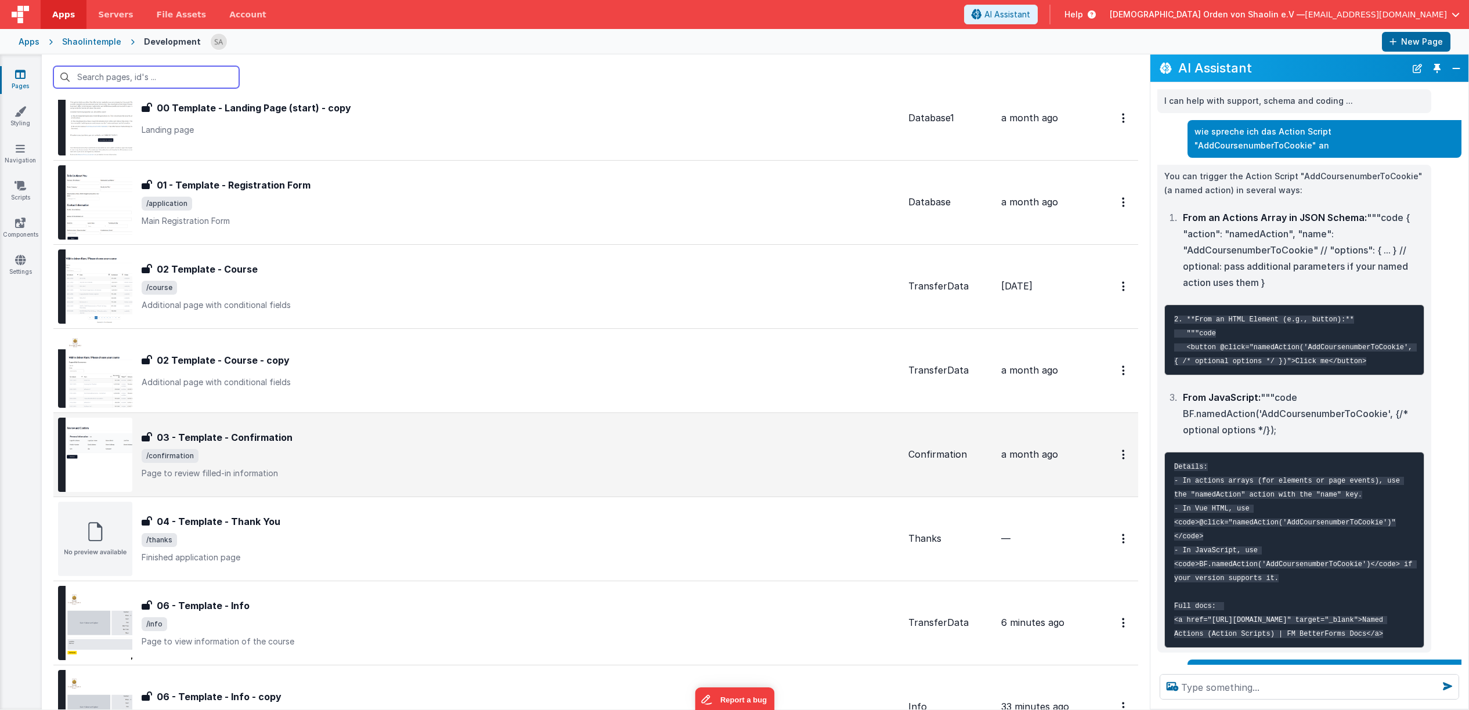
scroll to position [250, 0]
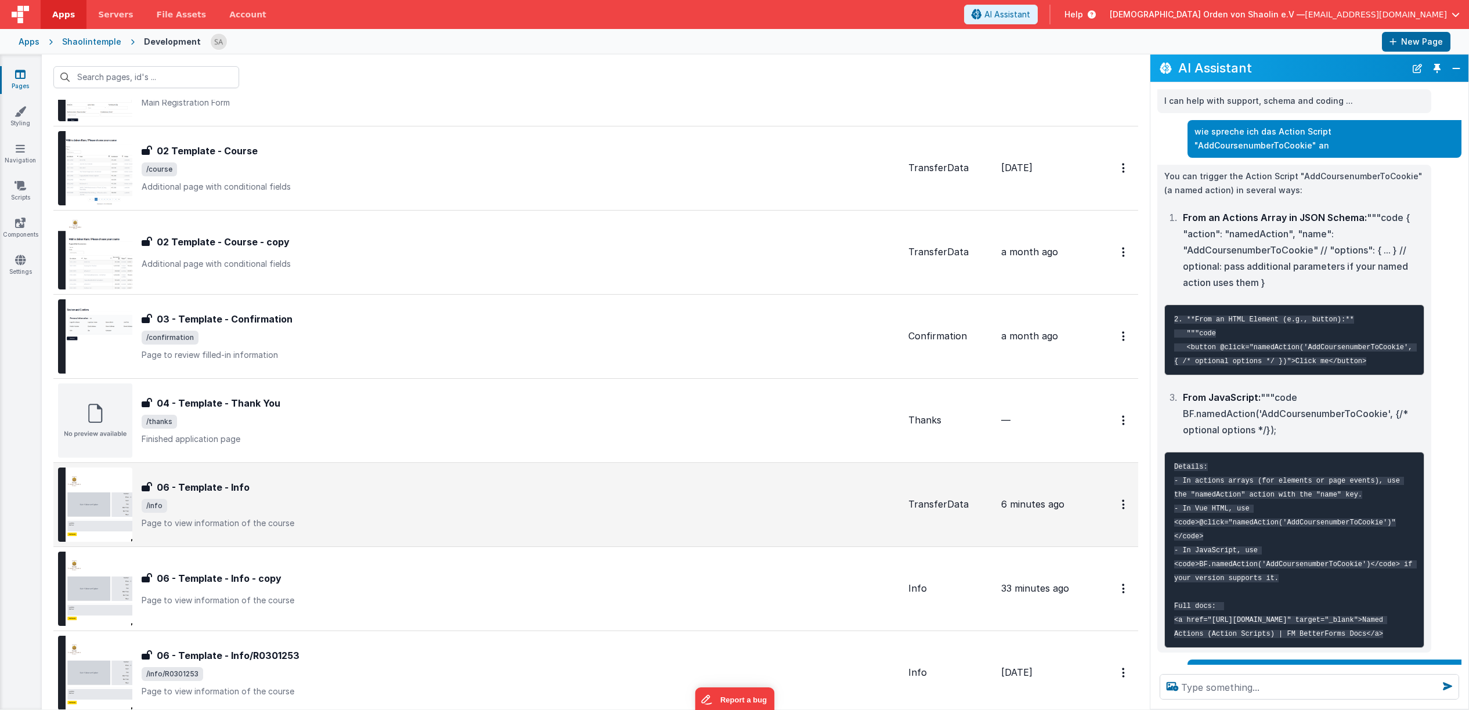
click at [476, 507] on span "/info" at bounding box center [520, 506] width 757 height 14
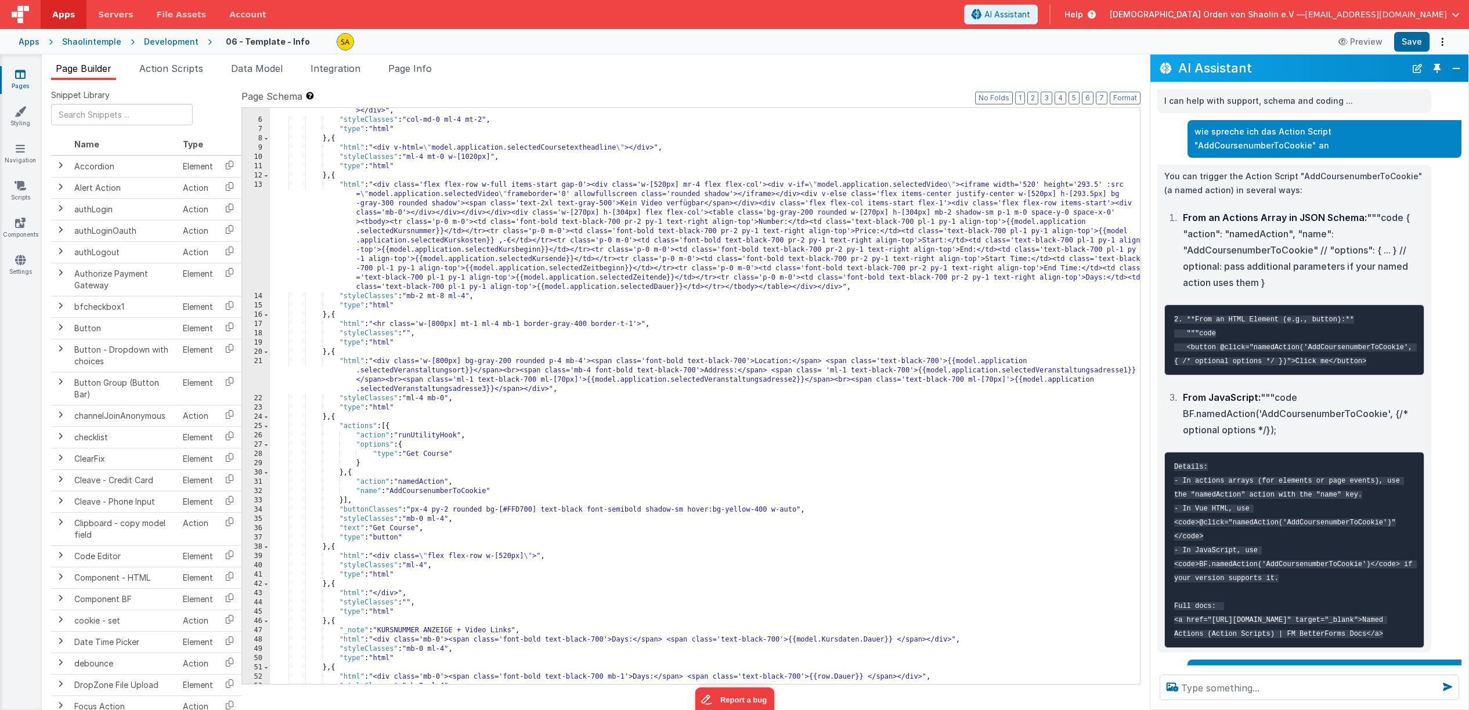
scroll to position [48, 0]
click at [161, 70] on span "Action Scripts" at bounding box center [171, 69] width 64 height 12
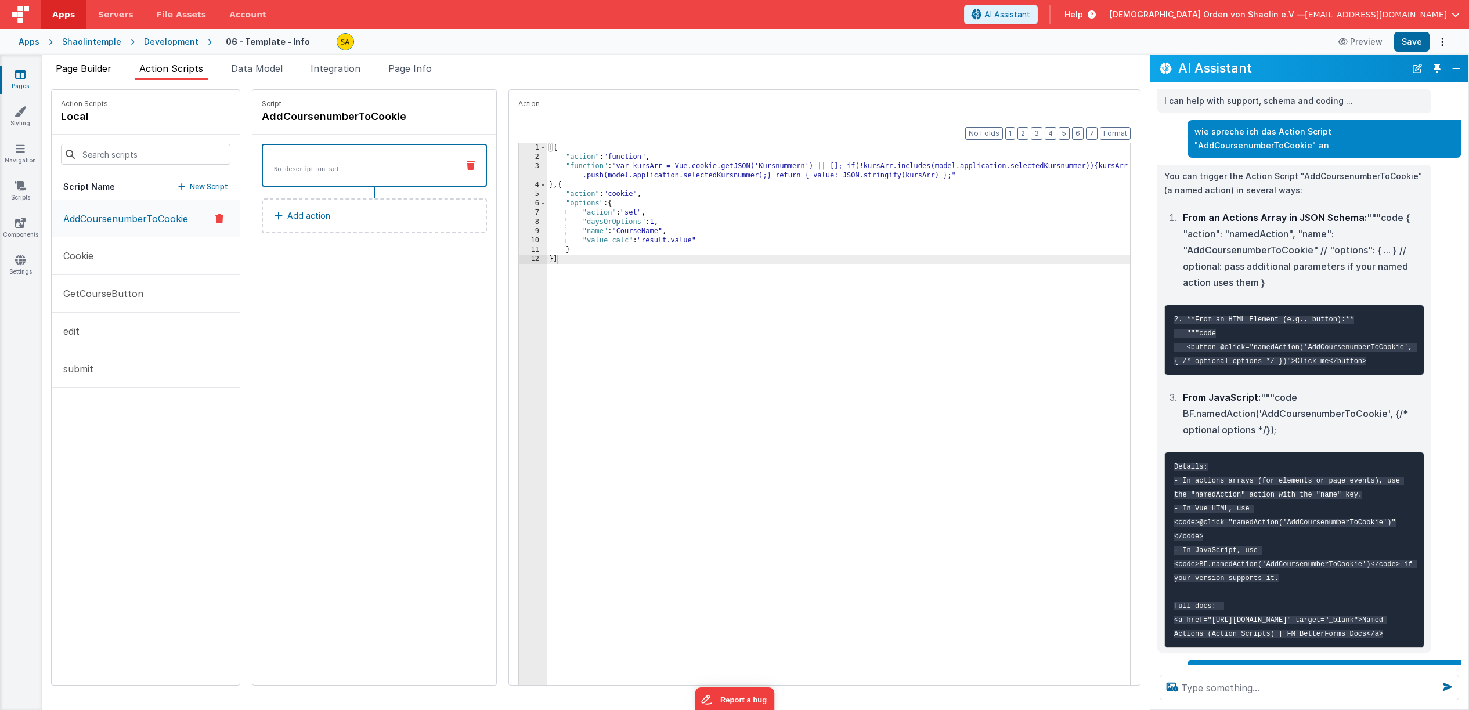
click at [90, 73] on span "Page Builder" at bounding box center [84, 69] width 56 height 12
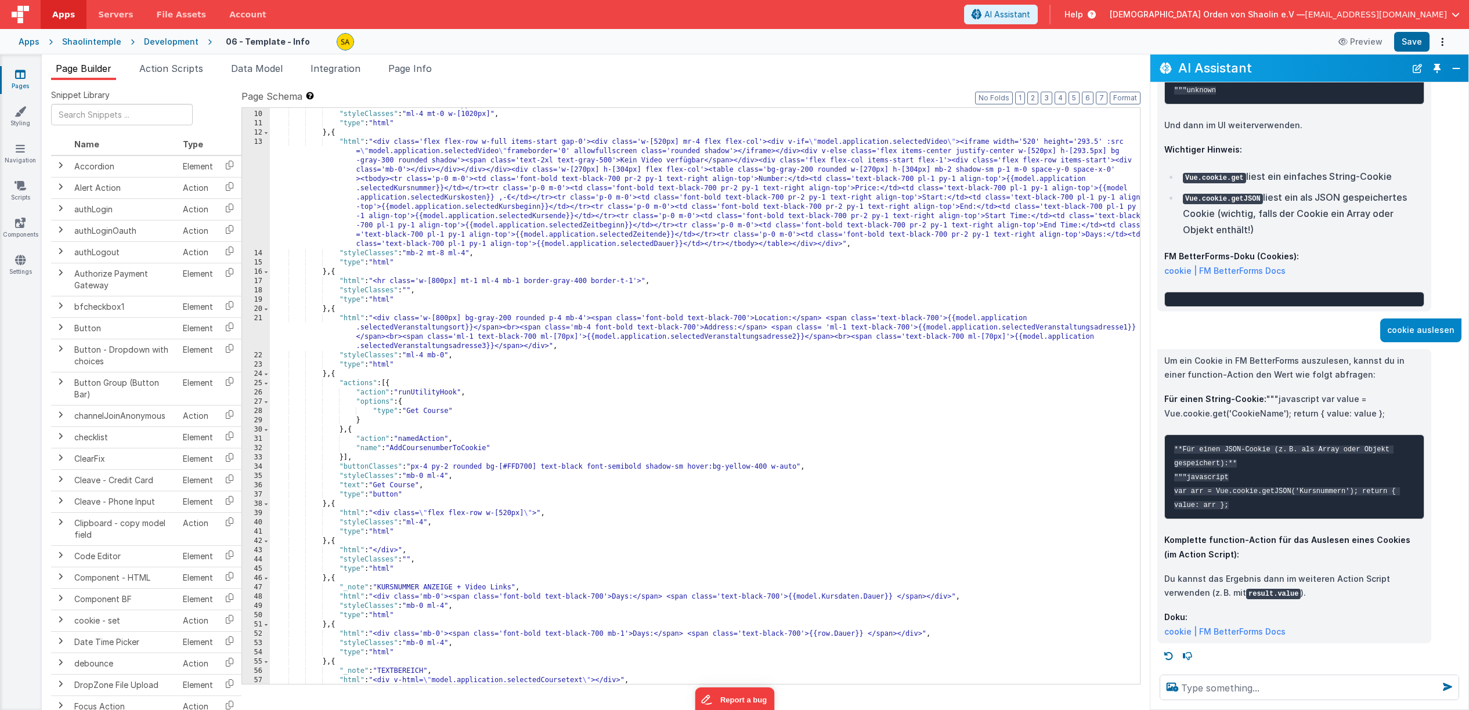
scroll to position [3924, 0]
click at [1294, 515] on pre "**Für einen JSON-Cookie (z. B. als Array oder Objekt gespeichert):** """javascr…" at bounding box center [1294, 477] width 260 height 85
click at [1196, 687] on textarea at bounding box center [1309, 688] width 299 height 26
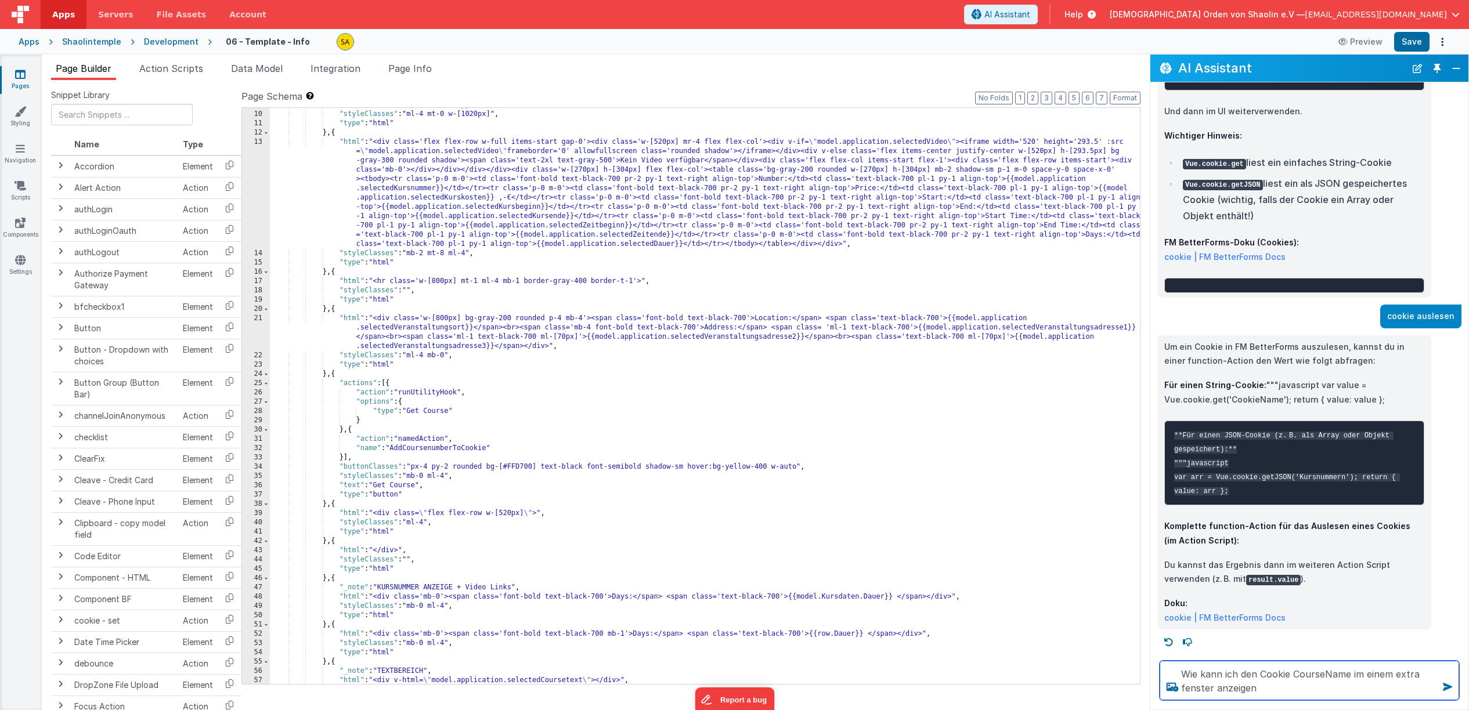
type textarea "Wie kann ich den Cookie CourseName im einem extra fenster anzeigen"
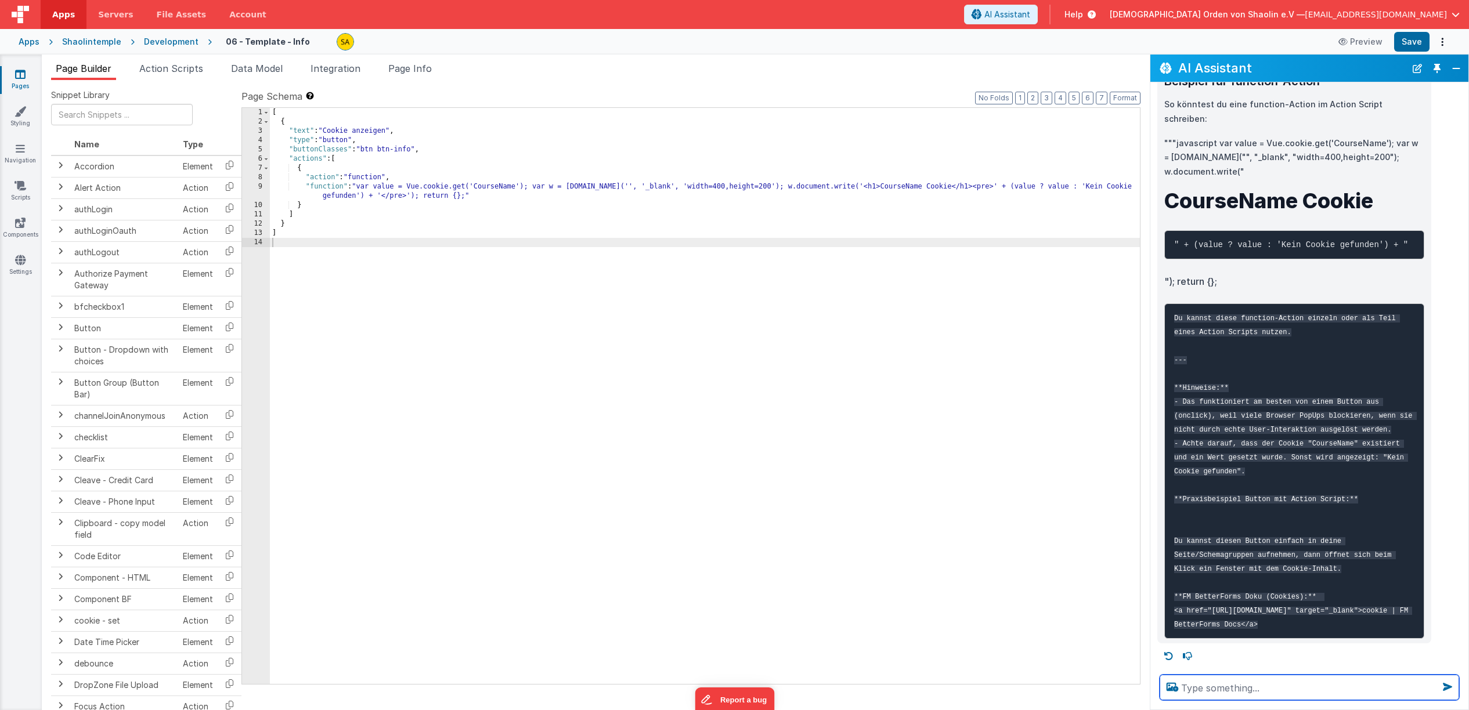
scroll to position [4731, 0]
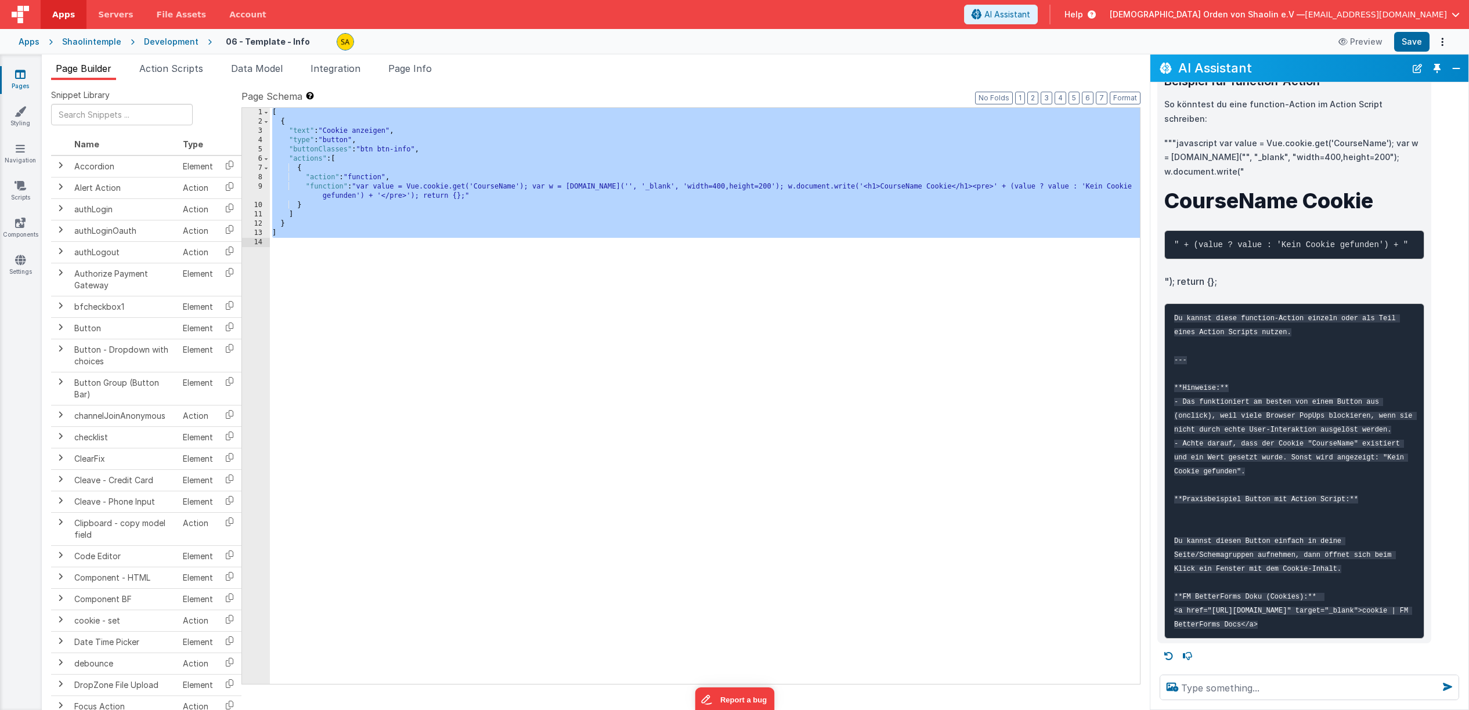
drag, startPoint x: 271, startPoint y: 116, endPoint x: 300, endPoint y: 240, distance: 127.5
click at [300, 240] on div "[ { "text" : "Cookie anzeigen" , "type" : "button" , "buttonClasses" : "btn btn…" at bounding box center [705, 405] width 870 height 595
click at [19, 79] on icon at bounding box center [20, 74] width 10 height 12
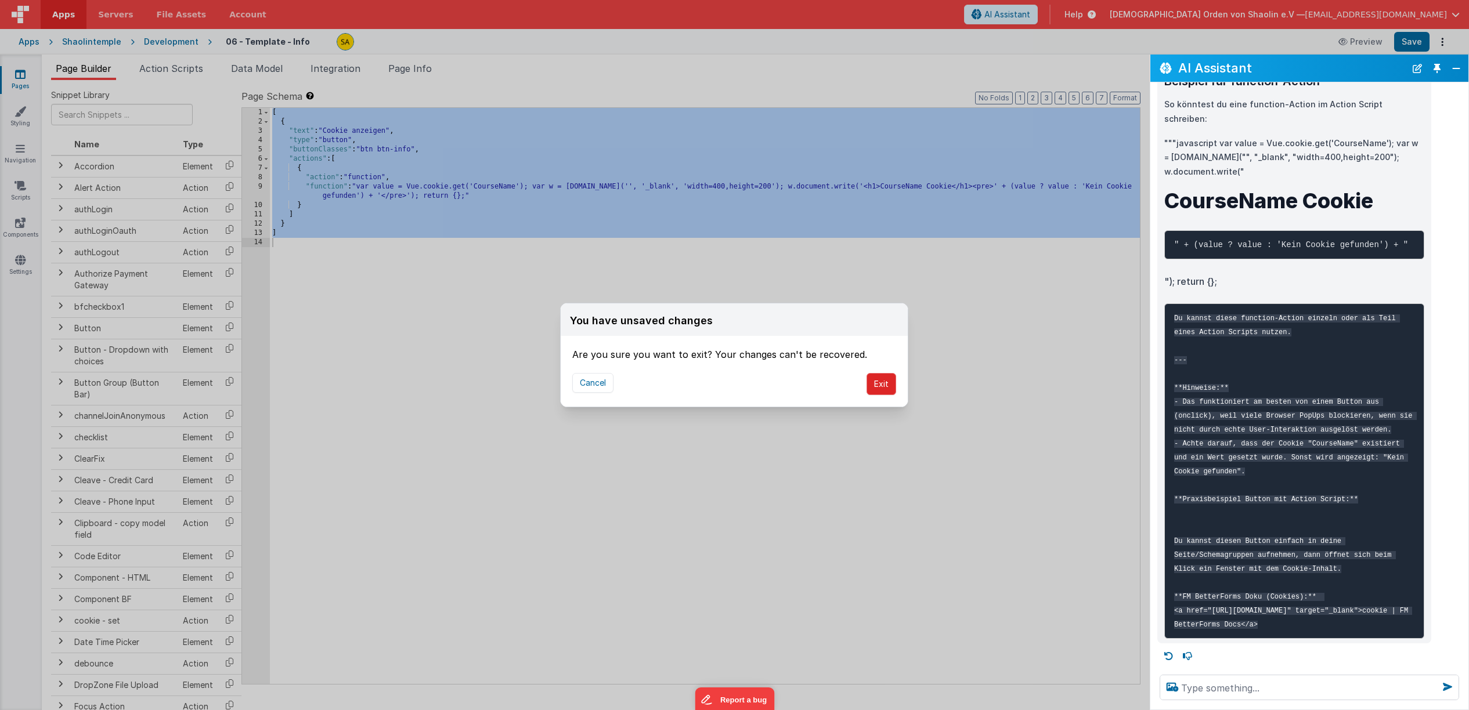
click at [883, 387] on button "Exit" at bounding box center [881, 384] width 30 height 22
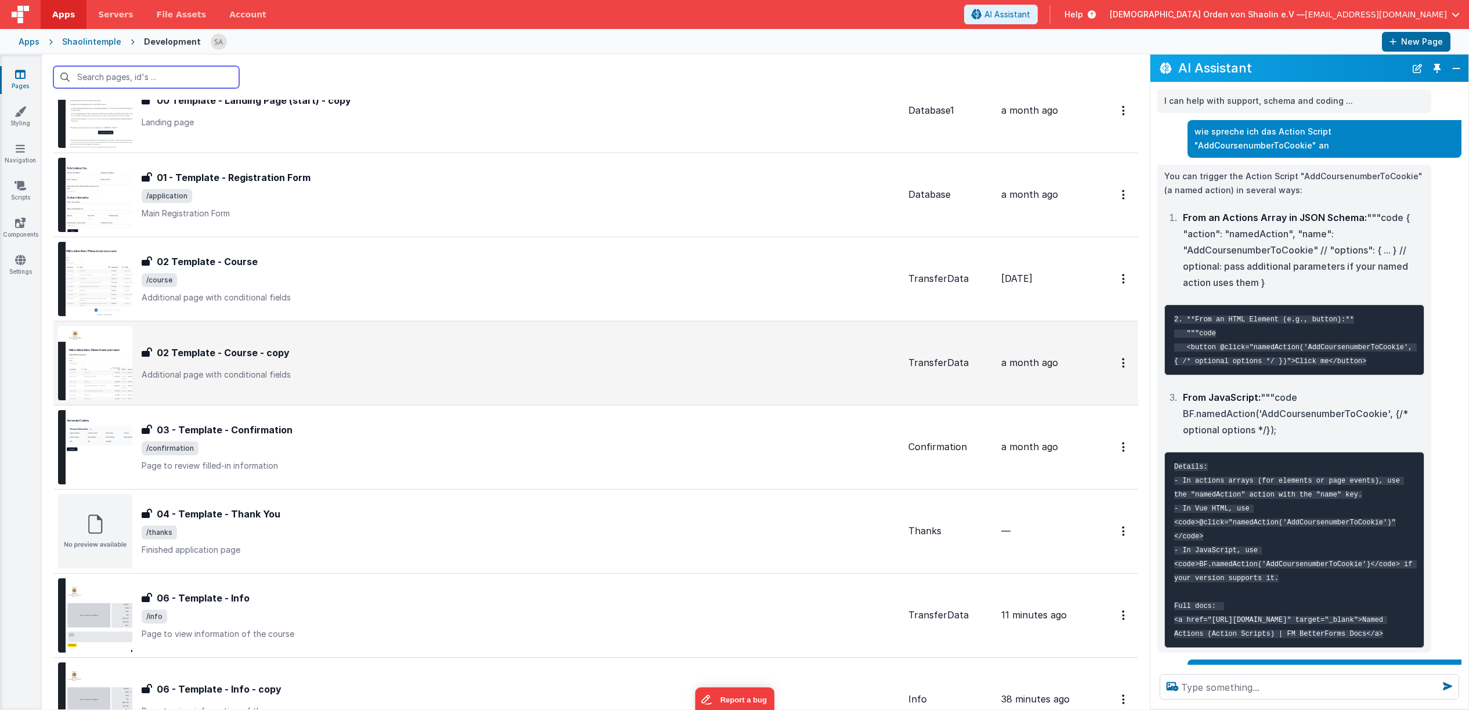
scroll to position [297, 0]
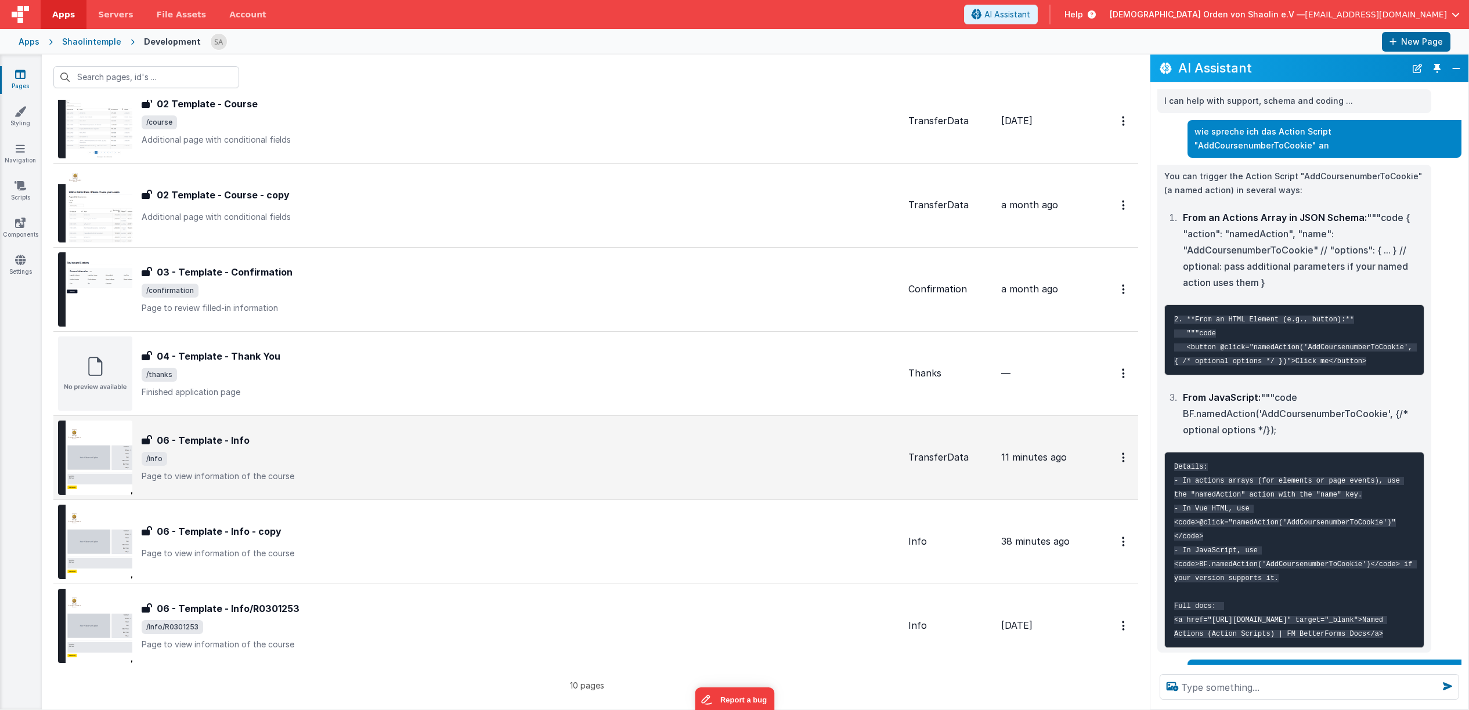
click at [532, 464] on span "/info" at bounding box center [520, 459] width 757 height 14
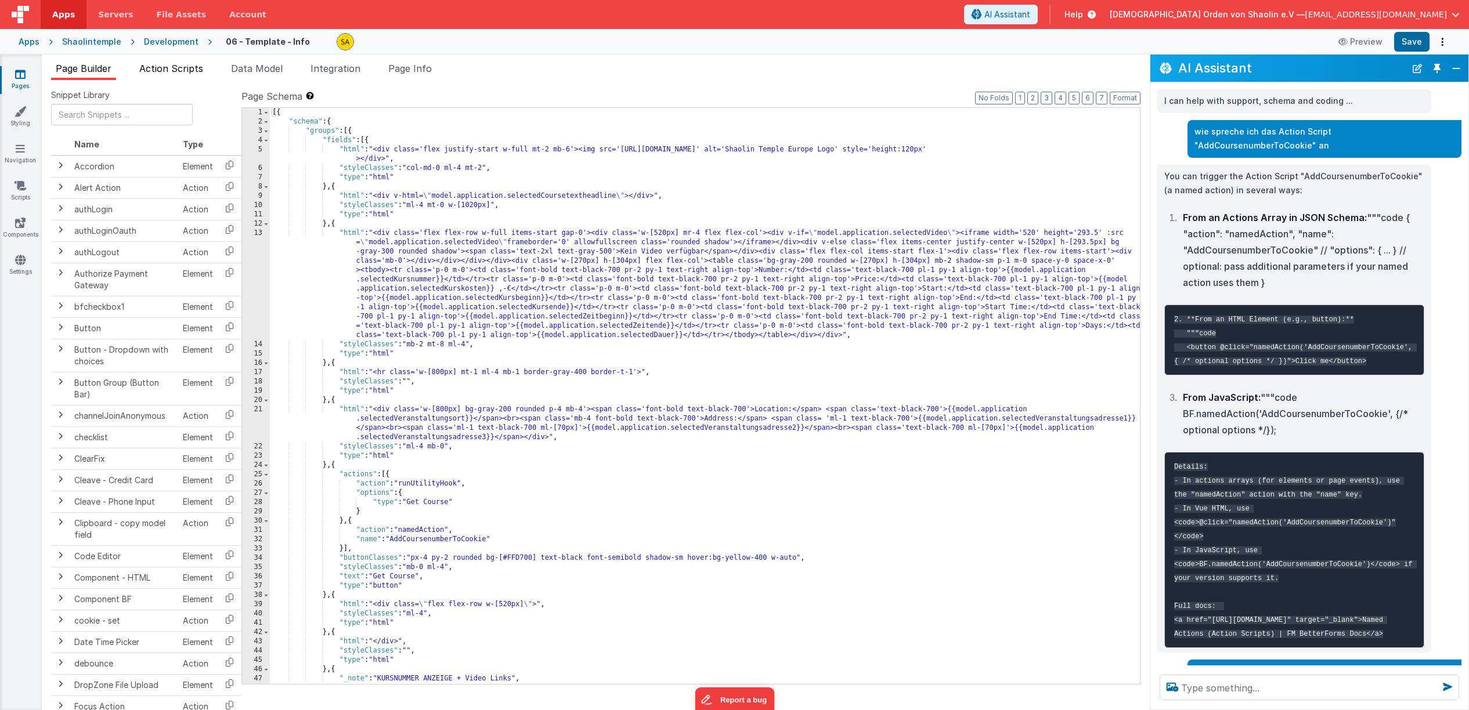
click at [165, 69] on span "Action Scripts" at bounding box center [171, 69] width 64 height 12
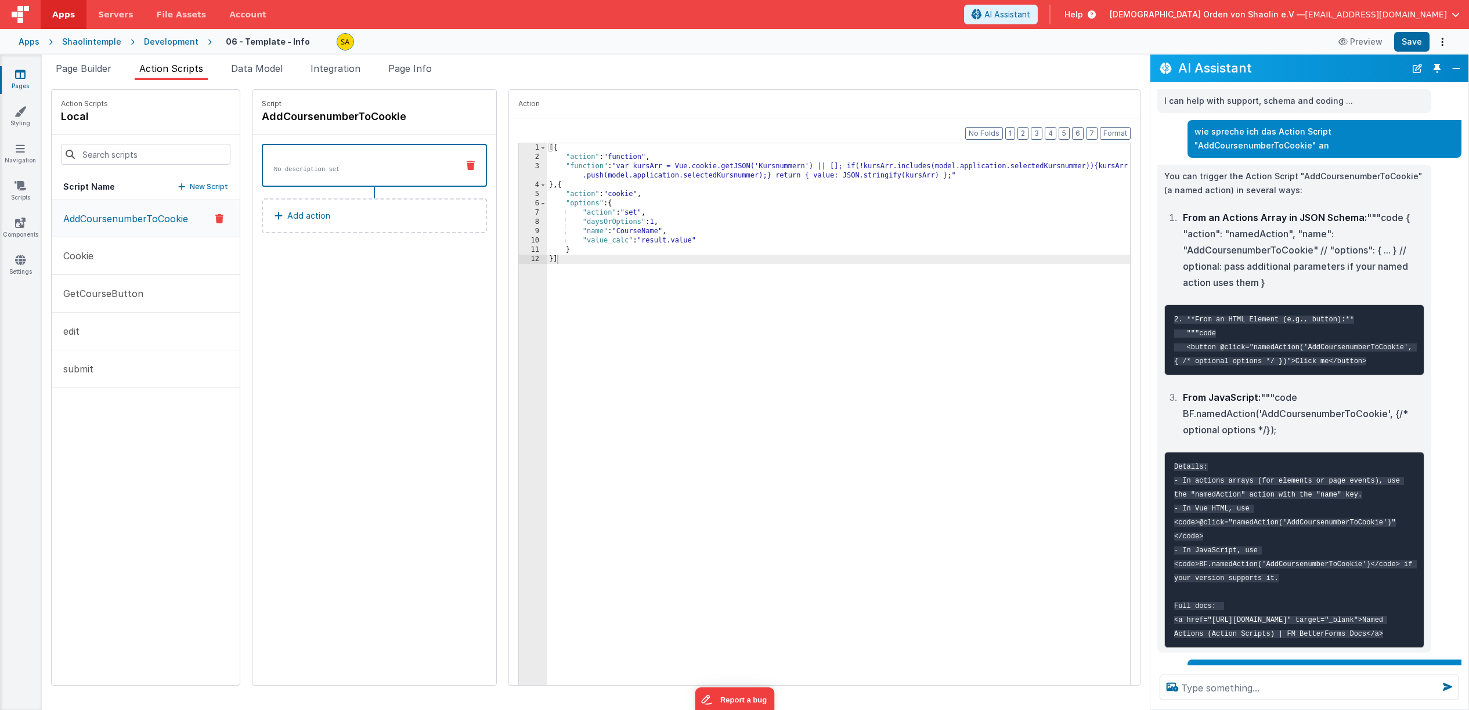
click at [196, 189] on p "New Script" at bounding box center [209, 187] width 38 height 12
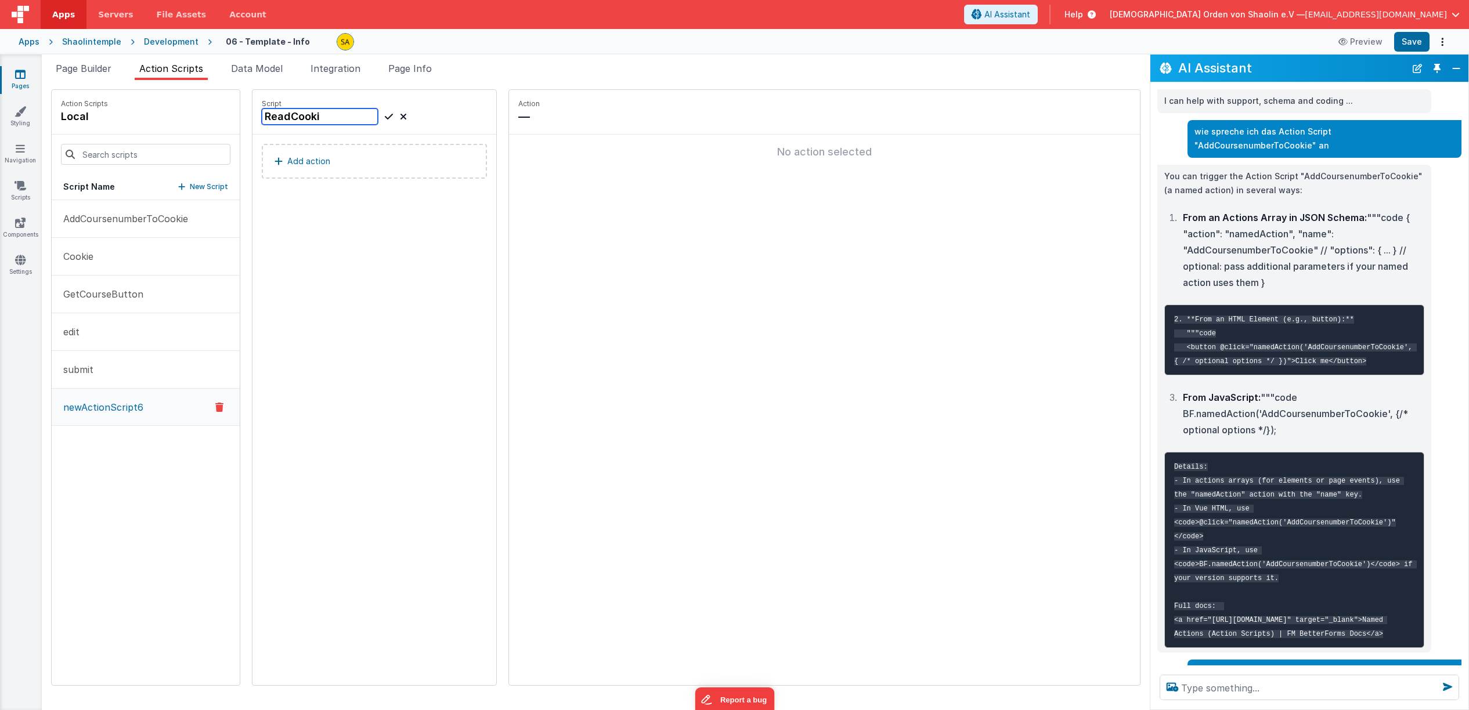
type input "ReadCookie"
click at [385, 120] on icon at bounding box center [389, 117] width 8 height 14
click at [311, 164] on p "Add action" at bounding box center [308, 161] width 43 height 14
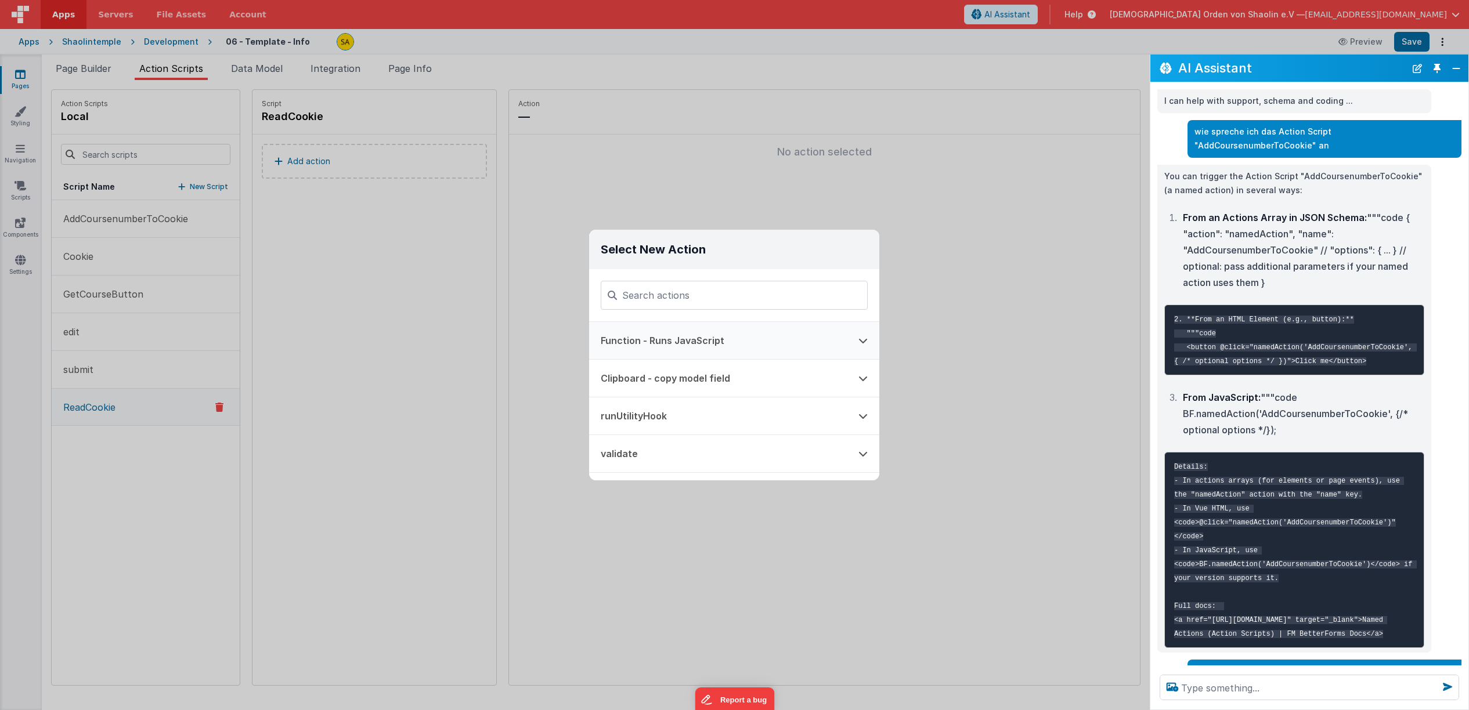
click at [721, 341] on button "Function - Runs JavaScript" at bounding box center [718, 340] width 258 height 37
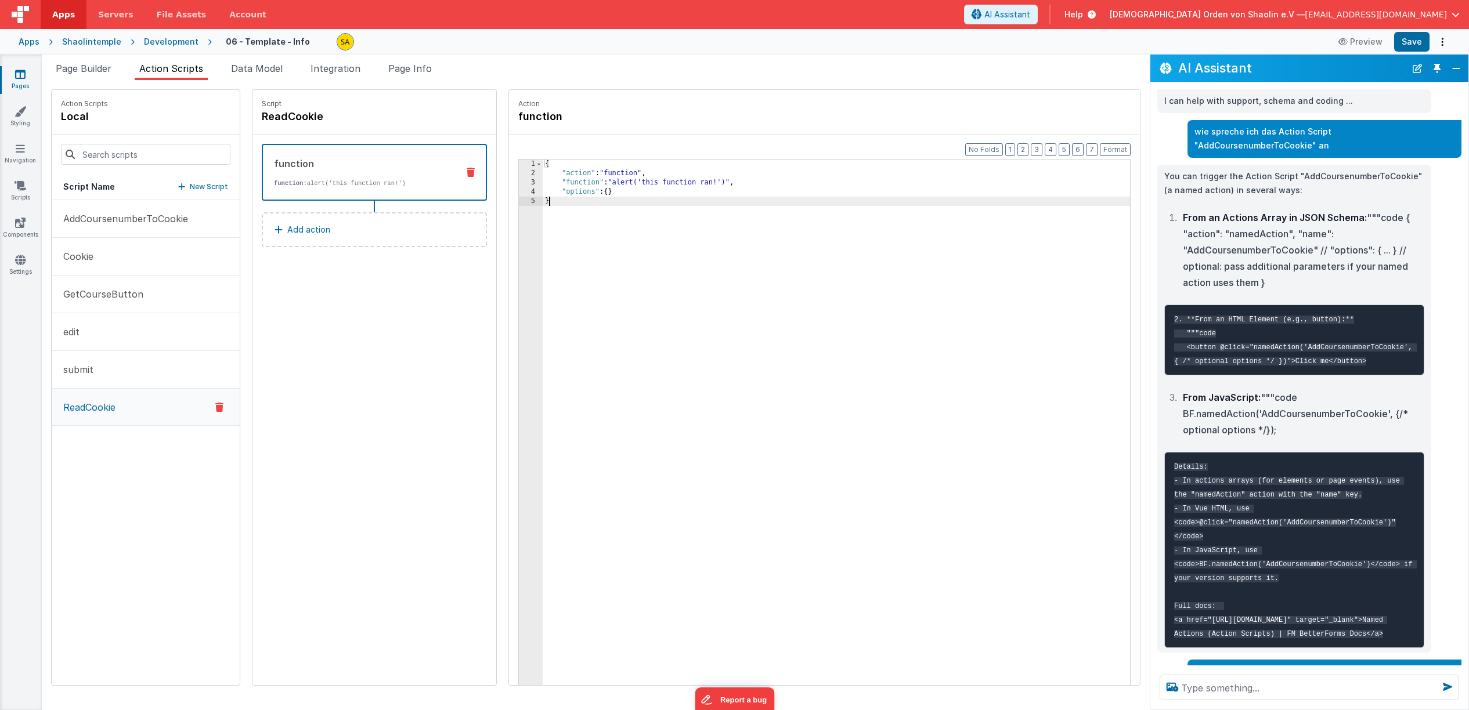
click at [566, 208] on div "{ "action" : "function" , "function" : "alert('this function ran!')" , "options…" at bounding box center [844, 450] width 602 height 580
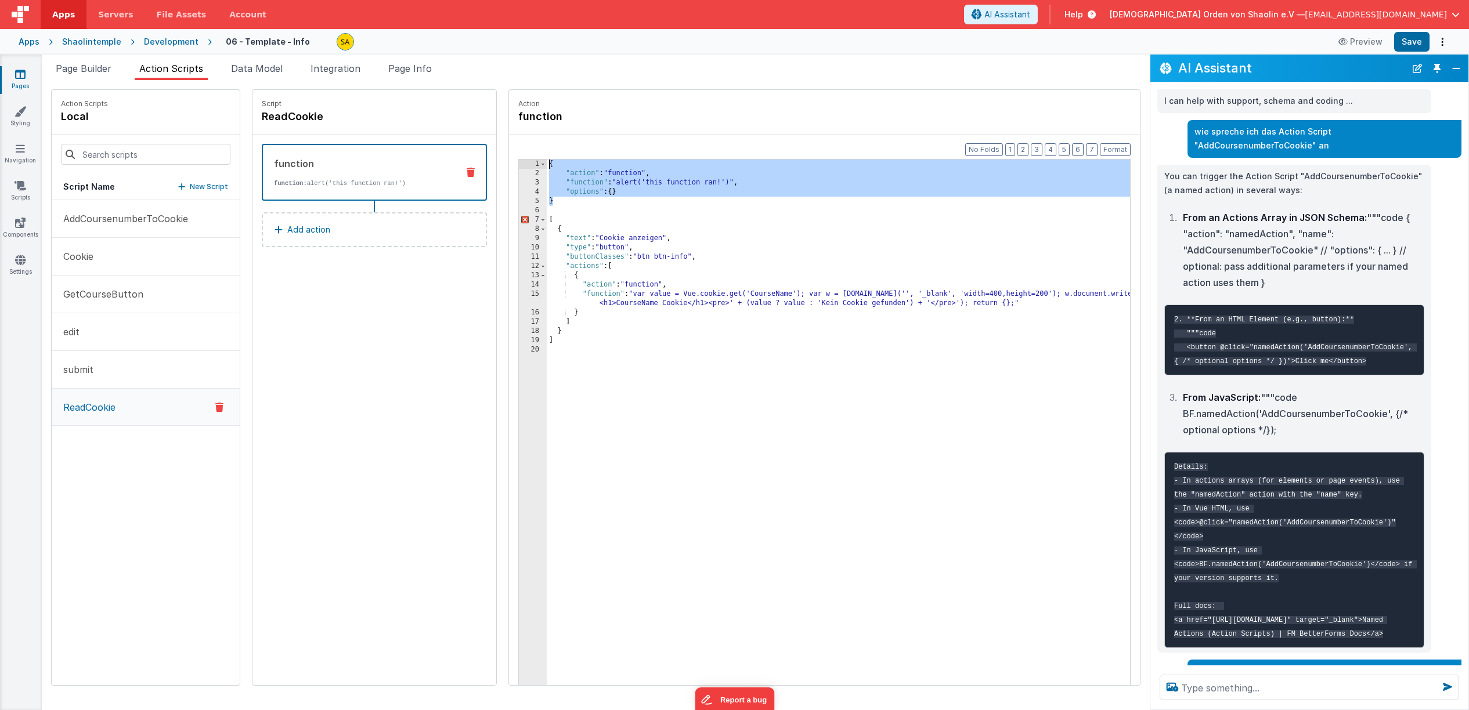
drag, startPoint x: 556, startPoint y: 197, endPoint x: 519, endPoint y: 159, distance: 52.9
click at [547, 160] on div "{ "action" : "function" , "function" : "alert('this function ran!')" , "options…" at bounding box center [838, 441] width 583 height 562
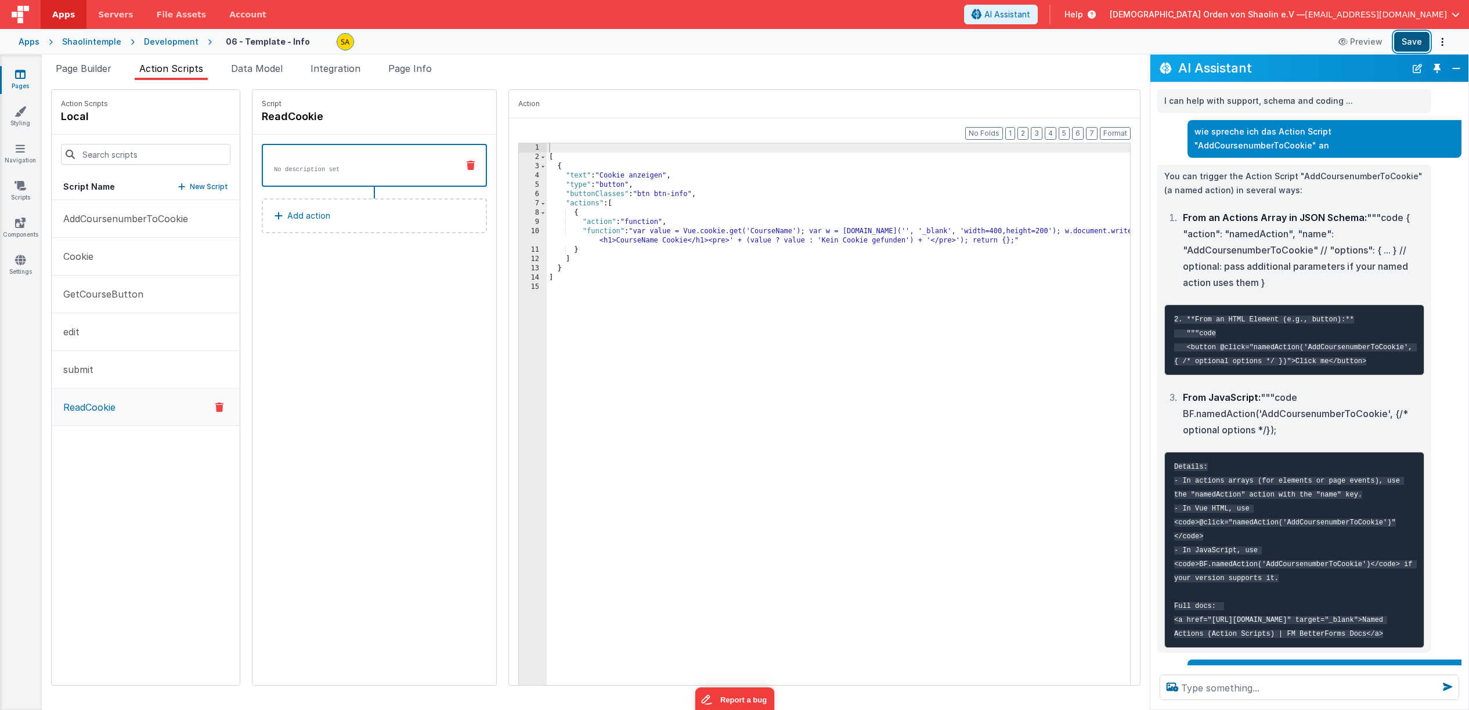
click at [1411, 48] on button "Save" at bounding box center [1411, 42] width 35 height 20
click at [99, 67] on span "Page Builder" at bounding box center [84, 69] width 56 height 12
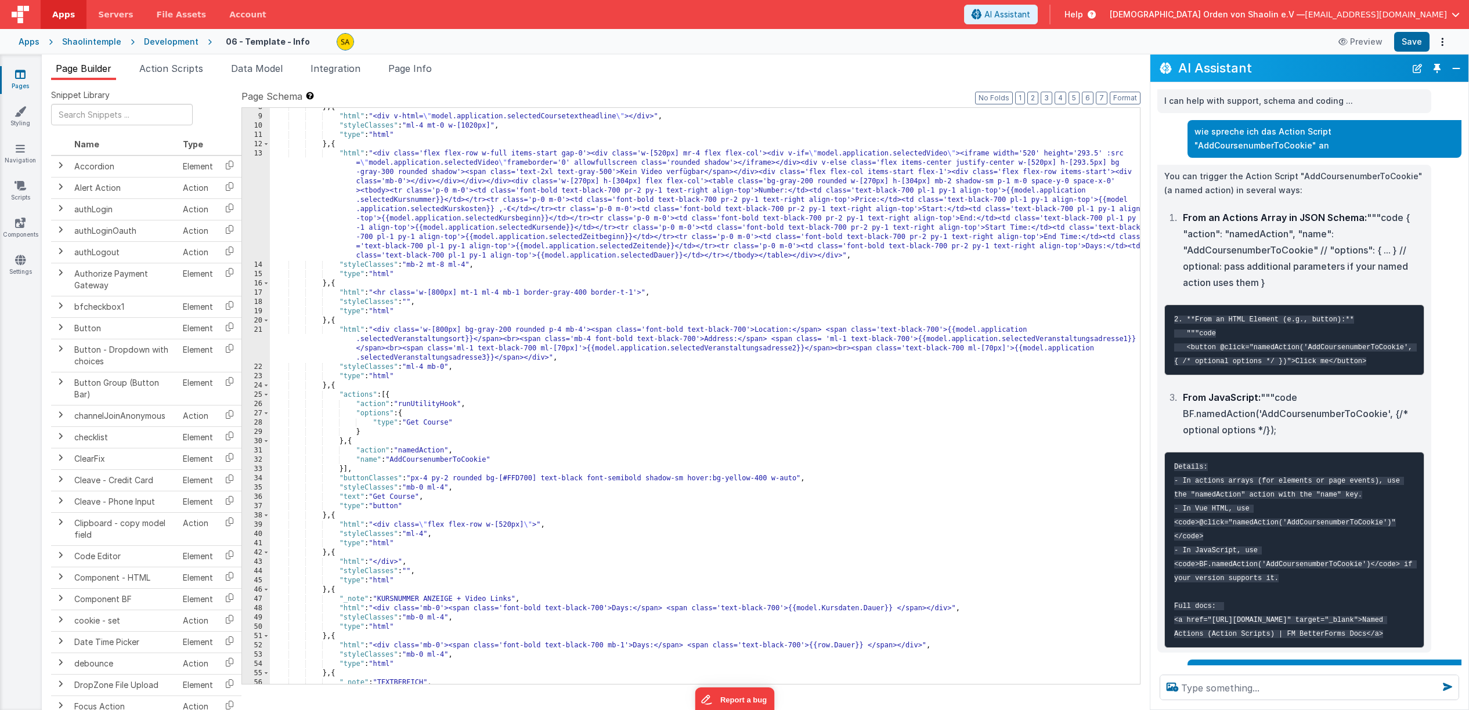
scroll to position [212, 0]
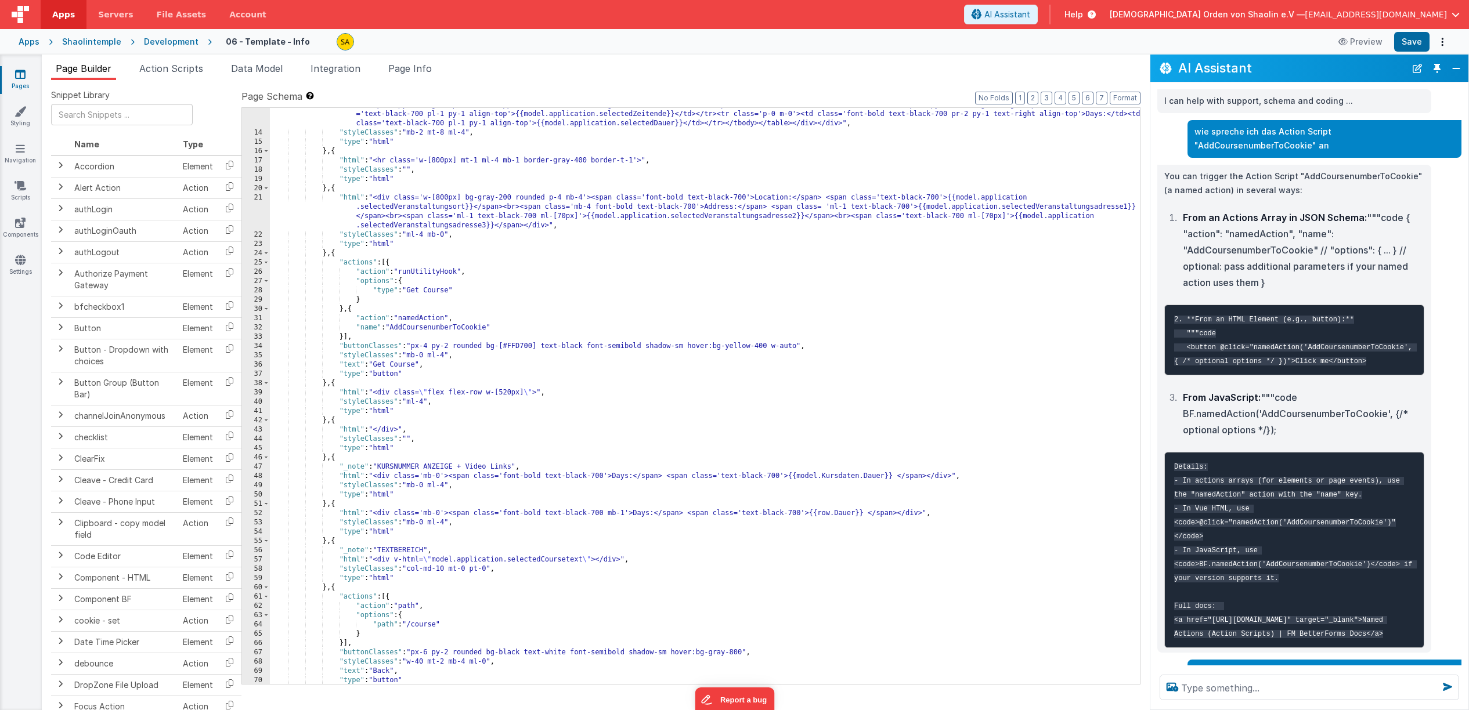
click at [343, 338] on div ""html" : "<div class='flex flex-row w-full items-start gap-0'><div class='w-[52…" at bounding box center [705, 365] width 870 height 697
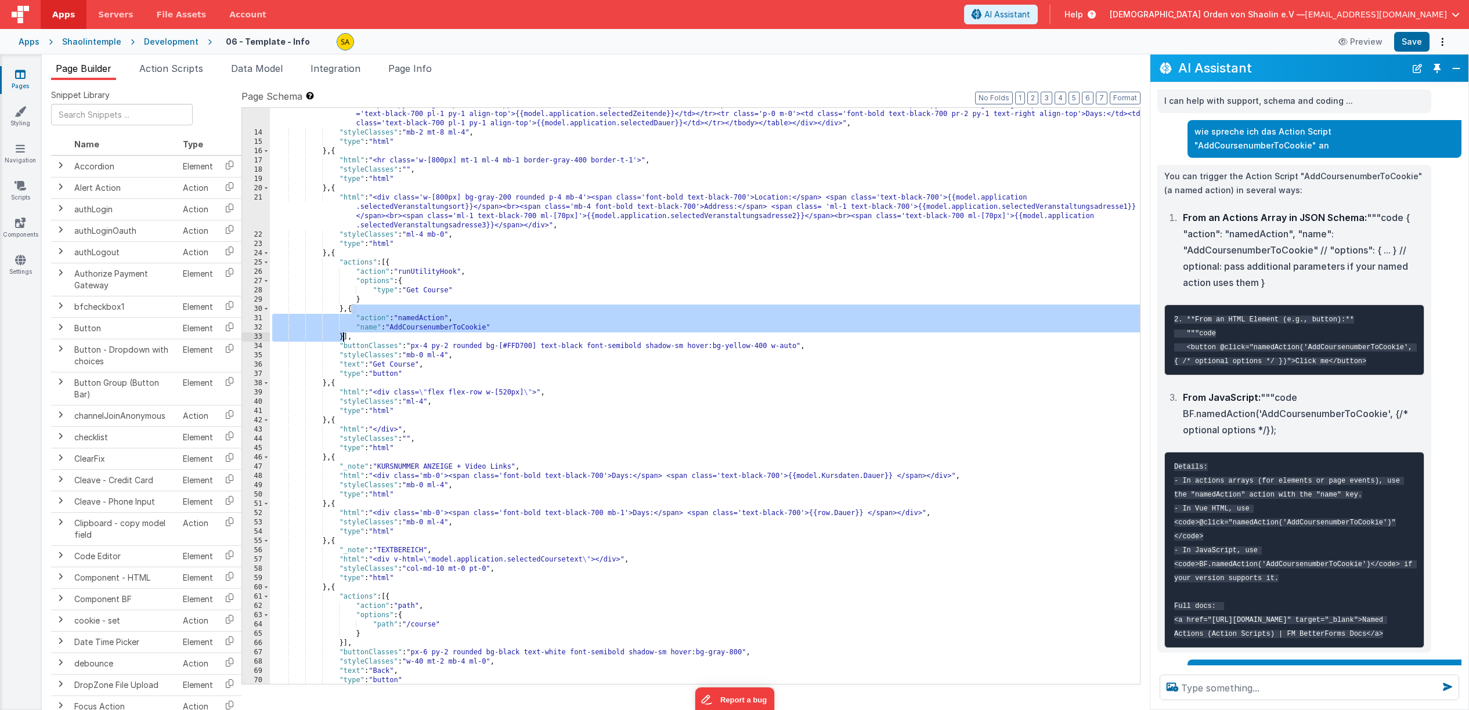
drag, startPoint x: 352, startPoint y: 311, endPoint x: 354, endPoint y: 351, distance: 40.1
click at [343, 335] on div ""html" : "<div class='flex flex-row w-full items-start gap-0'><div class='w-[52…" at bounding box center [705, 365] width 870 height 697
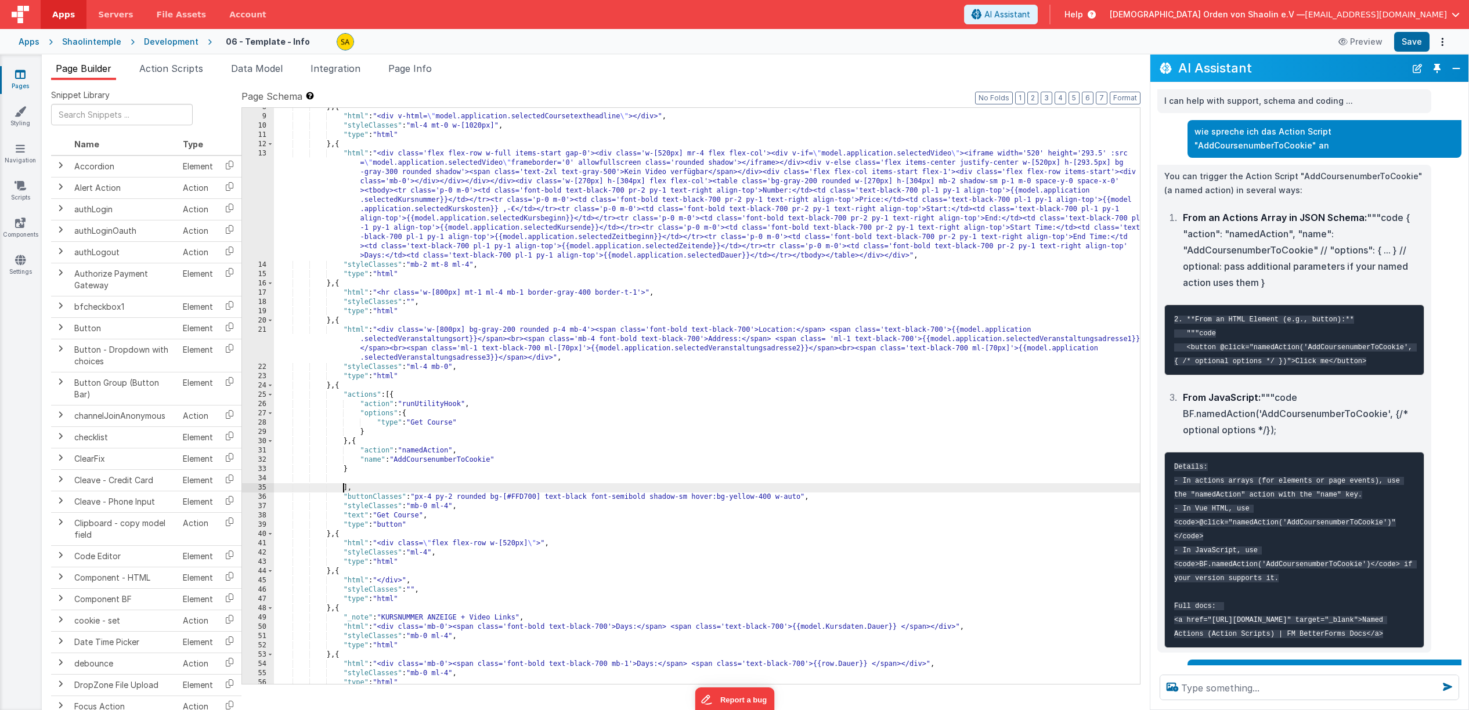
scroll to position [199, 0]
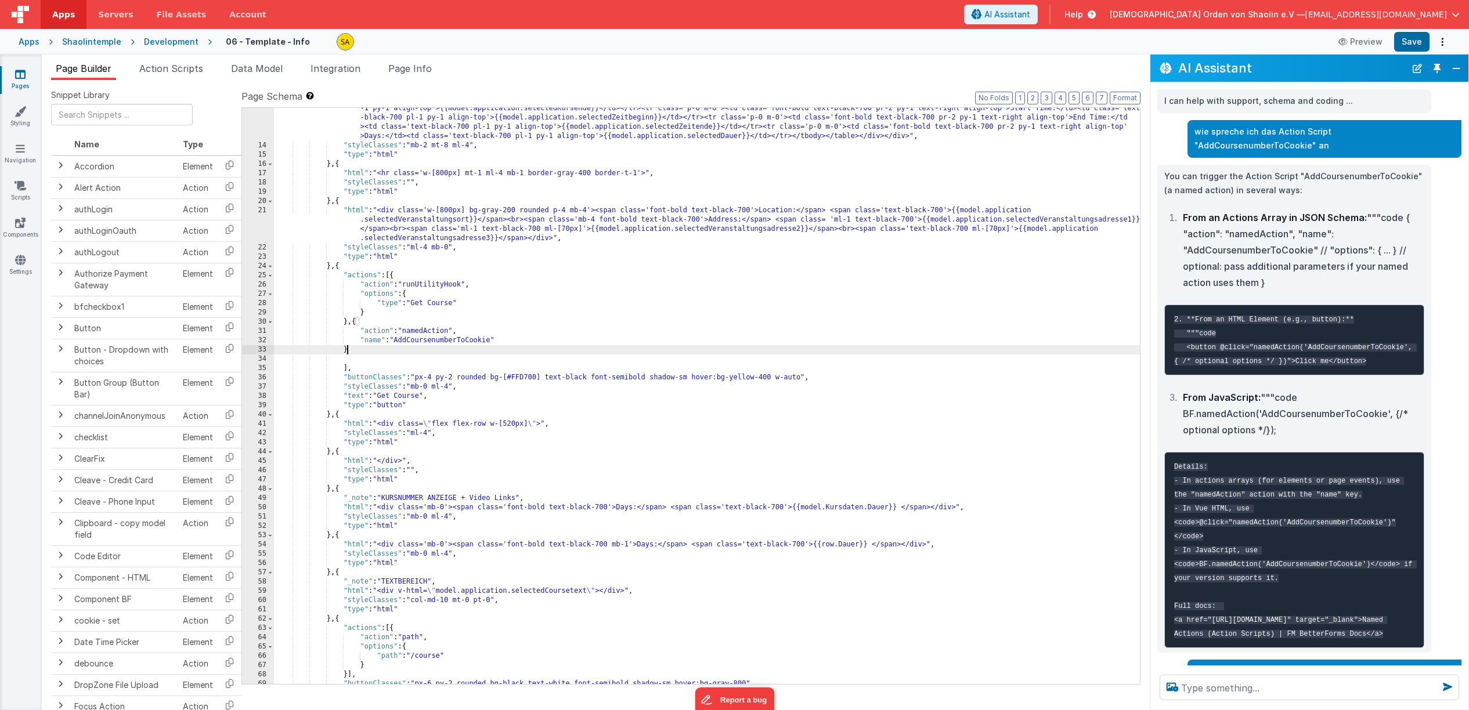
click at [366, 350] on div ""html" : "<div class='flex flex-row w-full items-start gap-0'><div class='w-[52…" at bounding box center [707, 378] width 866 height 697
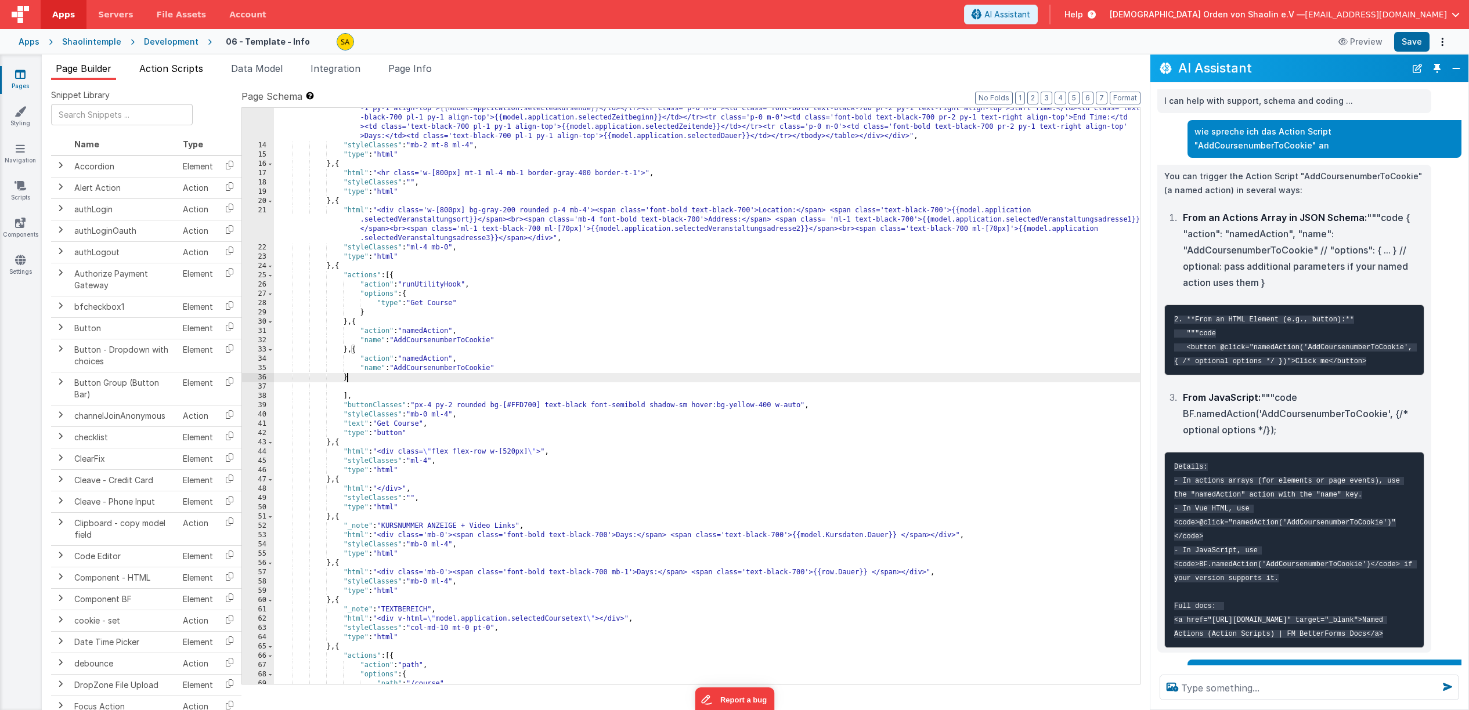
click at [176, 67] on span "Action Scripts" at bounding box center [171, 69] width 64 height 12
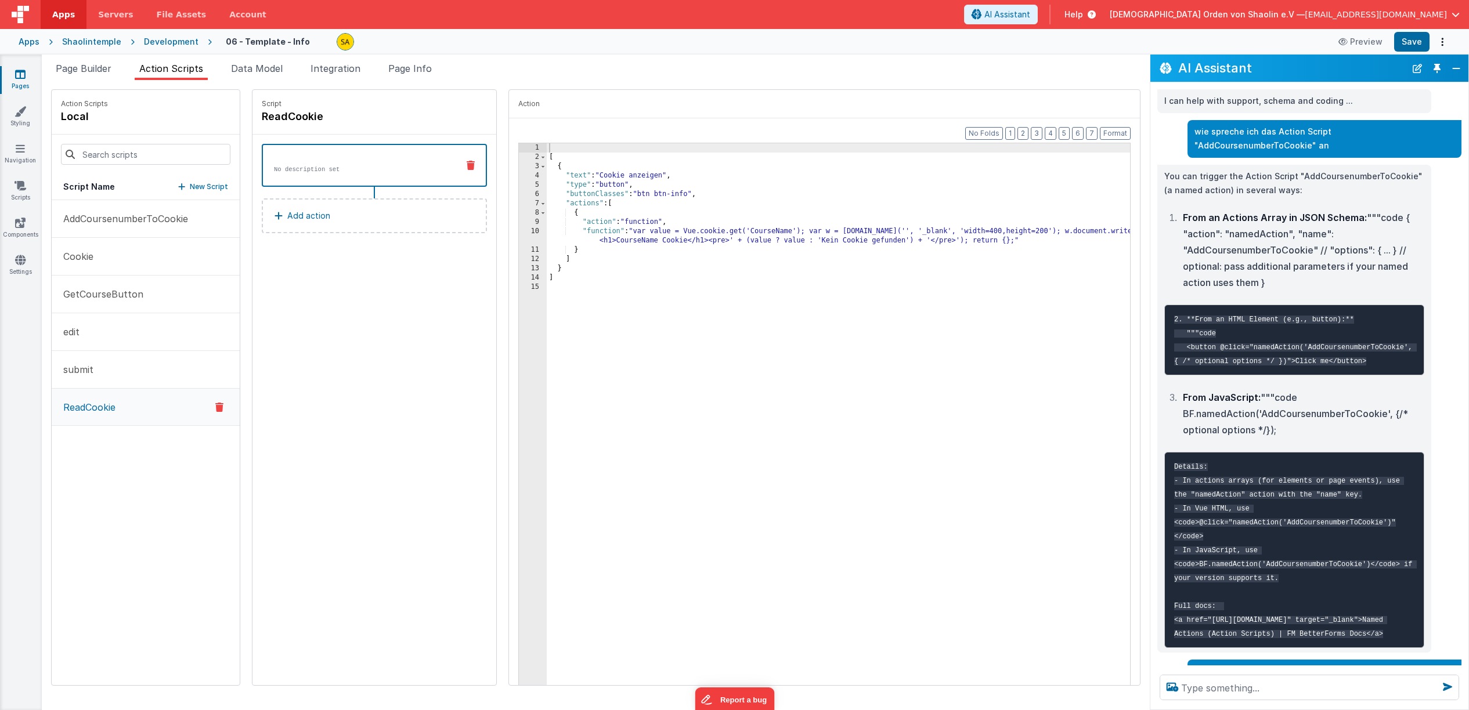
drag, startPoint x: 110, startPoint y: 73, endPoint x: 478, endPoint y: 429, distance: 513.0
click at [110, 73] on span "Page Builder" at bounding box center [84, 69] width 56 height 12
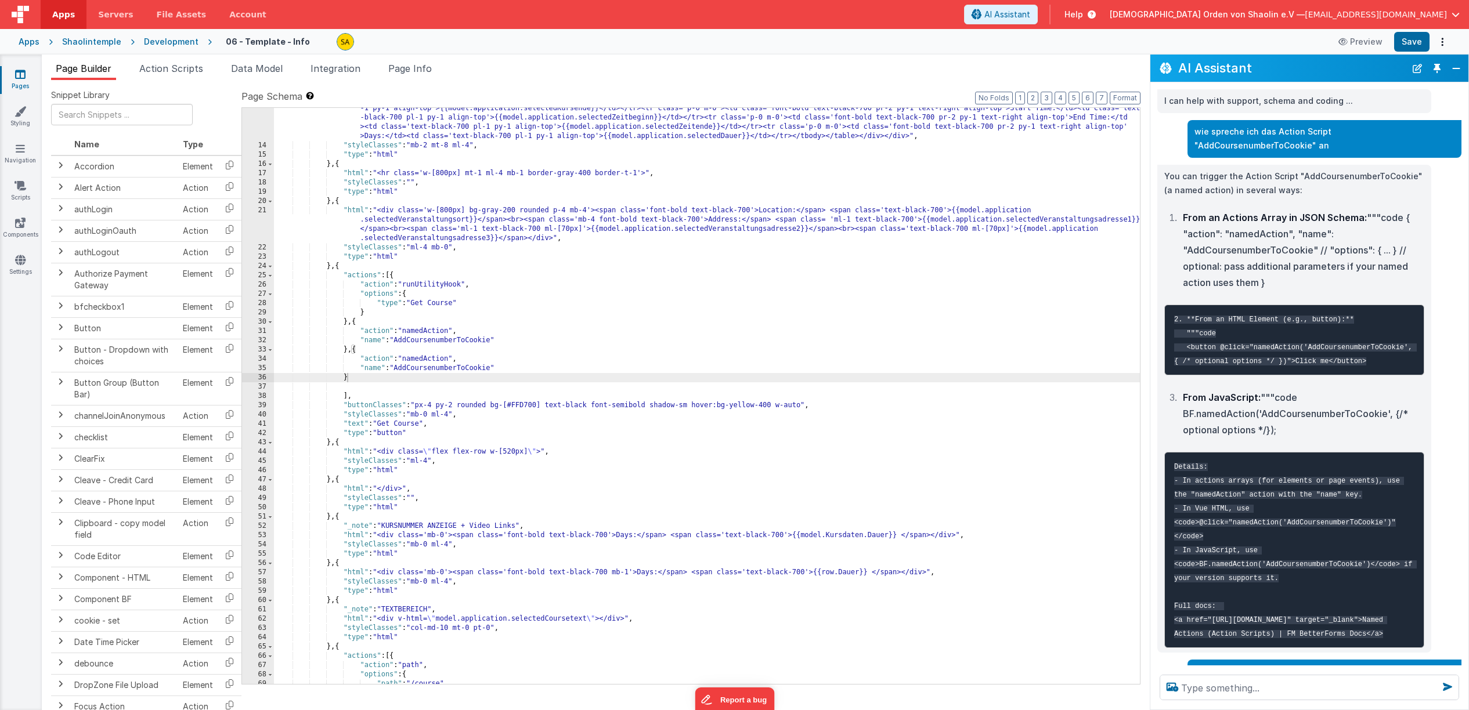
click at [469, 371] on div ""html" : "<div class='flex flex-row w-full items-start gap-0'><div class='w-[52…" at bounding box center [707, 378] width 866 height 697
click at [404, 368] on div ""html" : "<div class='flex flex-row w-full items-start gap-0'><div class='w-[52…" at bounding box center [707, 378] width 866 height 697
click at [1409, 45] on button "Save" at bounding box center [1411, 42] width 35 height 20
click at [439, 385] on div ""html" : "<div class='flex flex-row w-full items-start gap-0'><div class='w-[52…" at bounding box center [707, 378] width 866 height 697
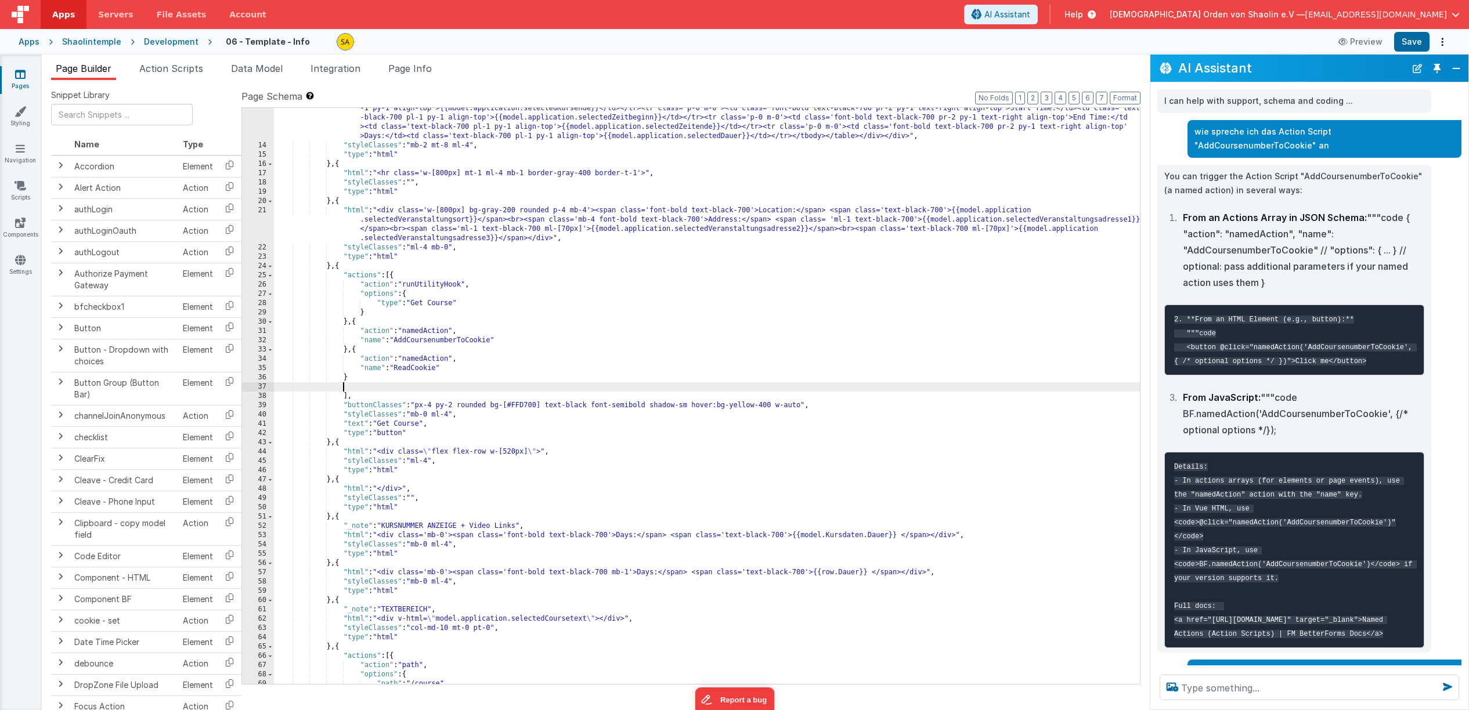
scroll to position [218, 0]
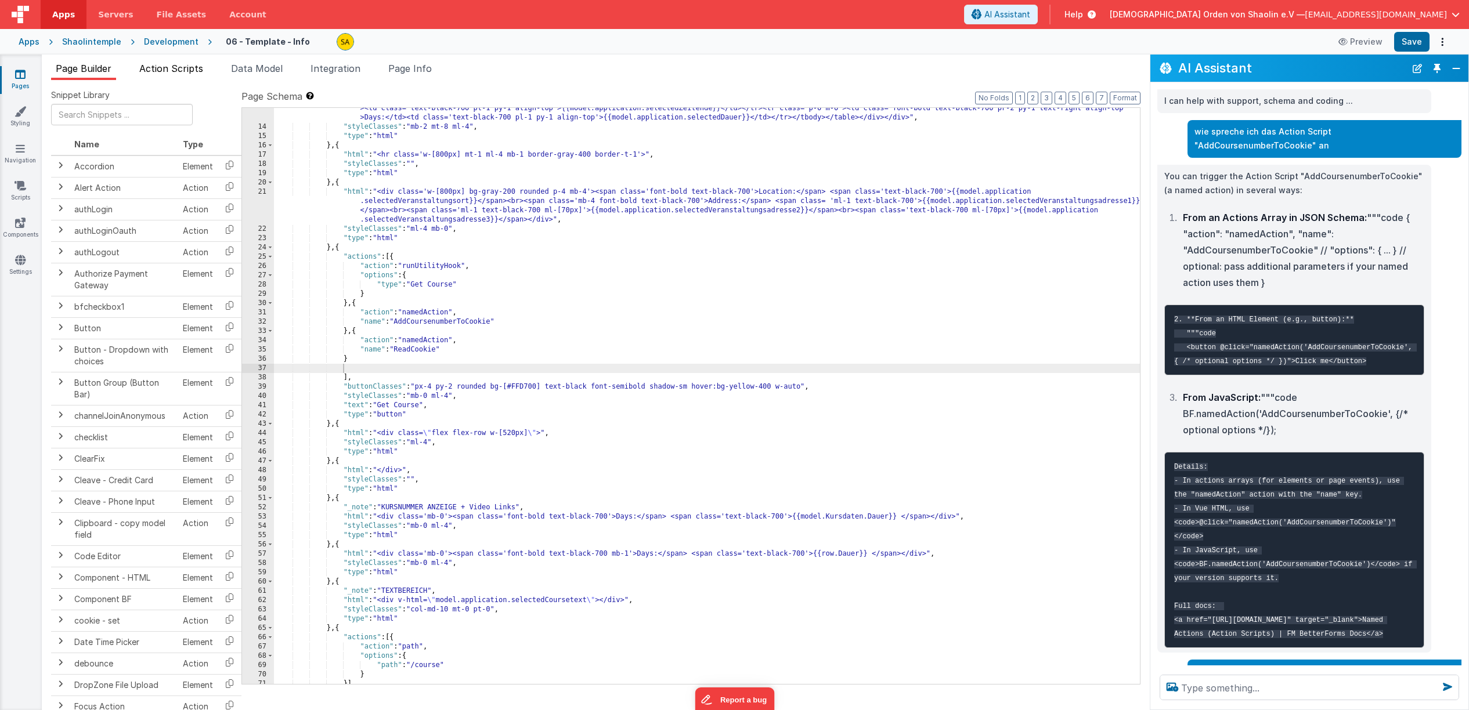
click at [169, 66] on span "Action Scripts" at bounding box center [171, 69] width 64 height 12
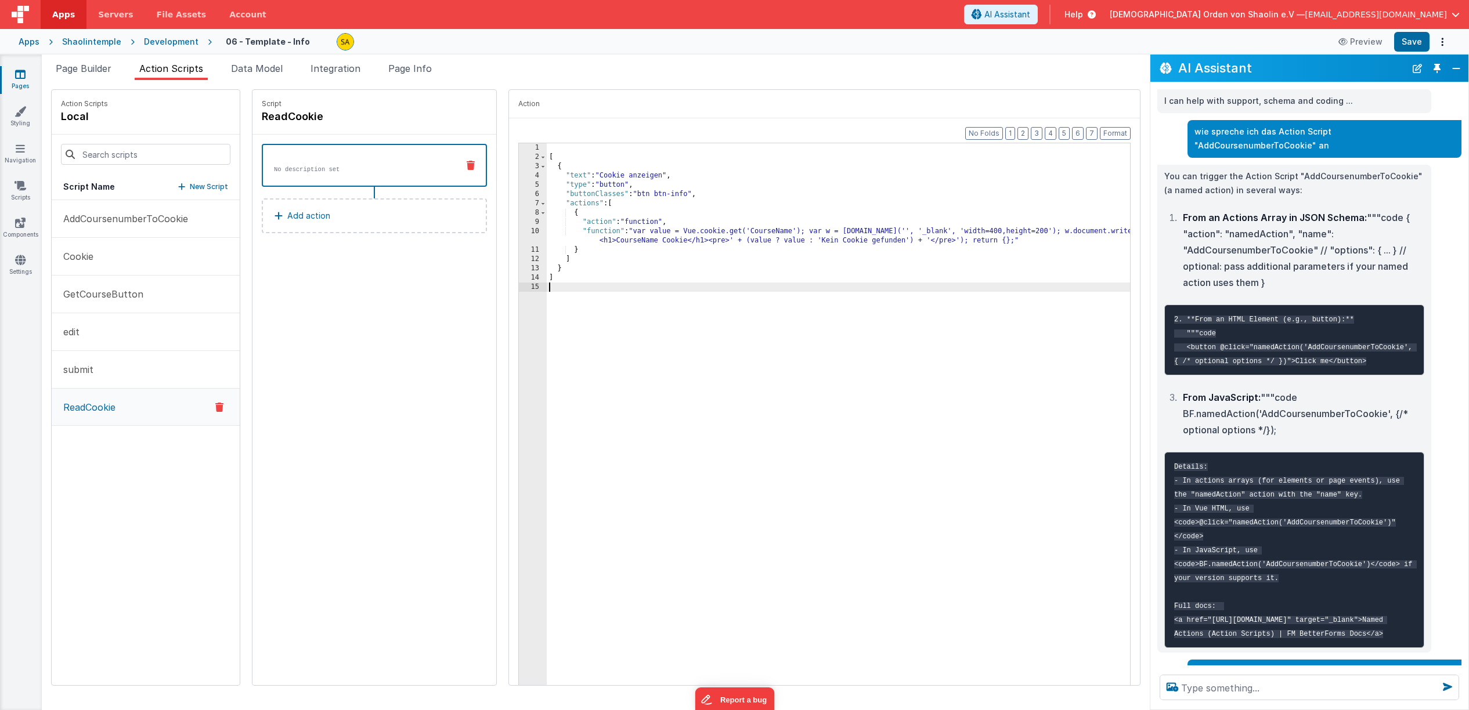
drag, startPoint x: 787, startPoint y: 518, endPoint x: 778, endPoint y: 507, distance: 14.9
click at [786, 518] on div "[ { "text" : "Cookie anzeigen" , "type" : "button" , "buttonClasses" : "btn btn…" at bounding box center [846, 433] width 598 height 580
click at [99, 68] on span "Page Builder" at bounding box center [84, 69] width 56 height 12
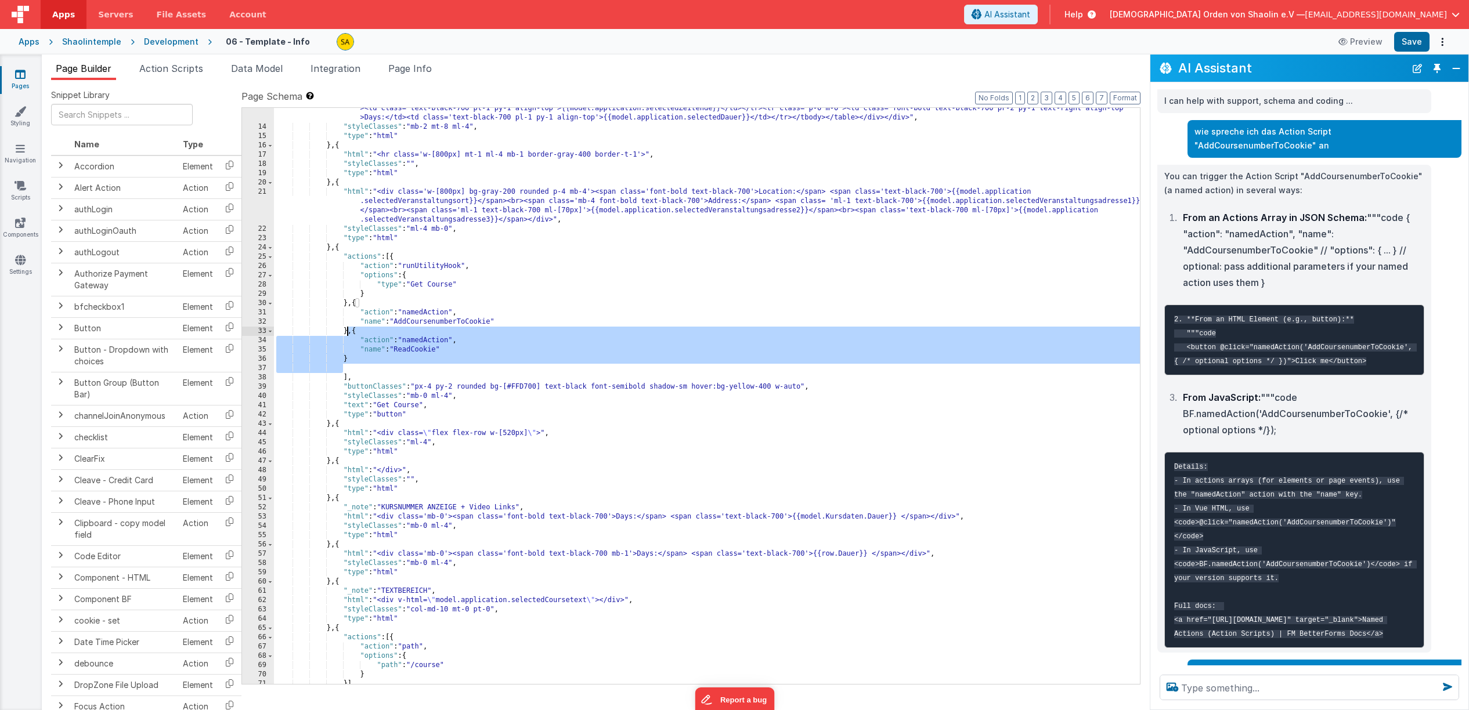
drag, startPoint x: 344, startPoint y: 358, endPoint x: 396, endPoint y: 417, distance: 79.8
click at [349, 331] on div ""html" : "<div class='flex flex-row w-full items-start gap-0'><div class='w-[52…" at bounding box center [707, 359] width 866 height 697
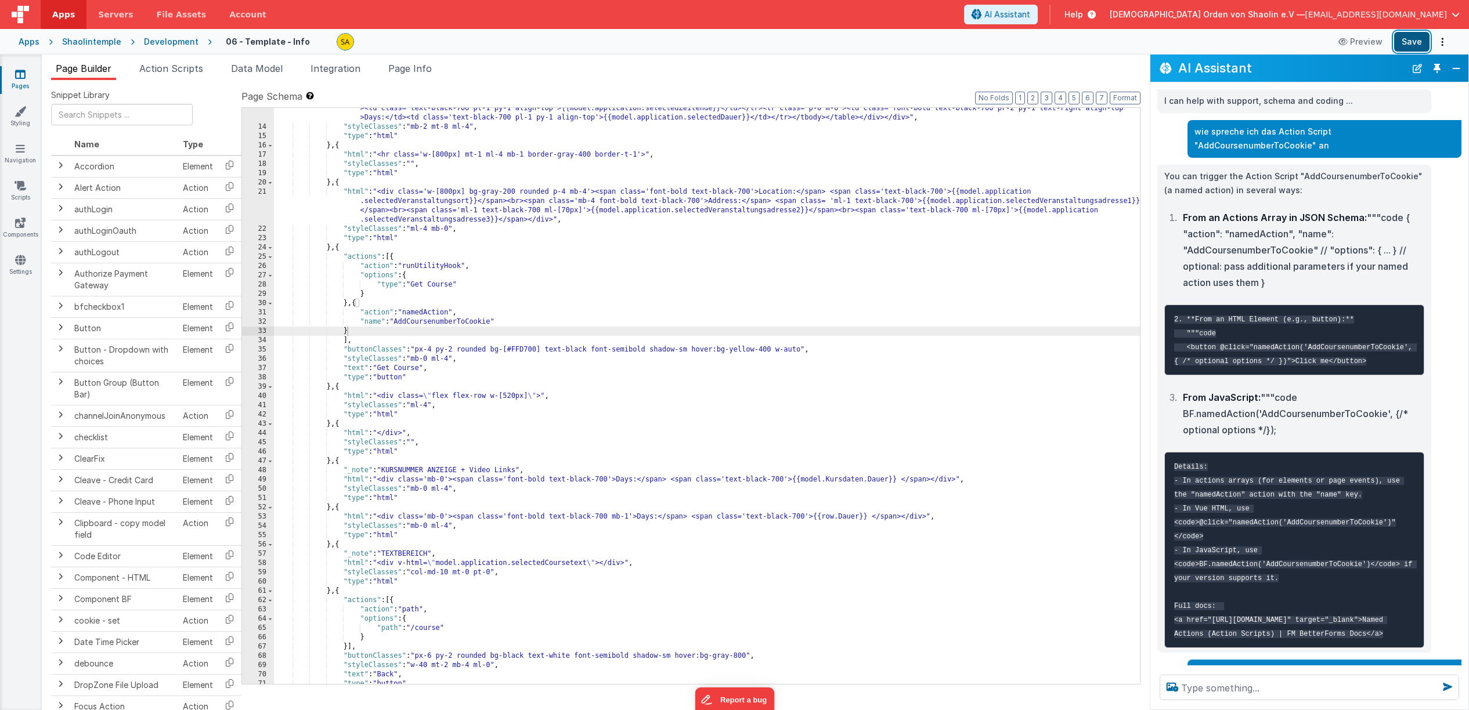
click at [1410, 39] on button "Save" at bounding box center [1411, 42] width 35 height 20
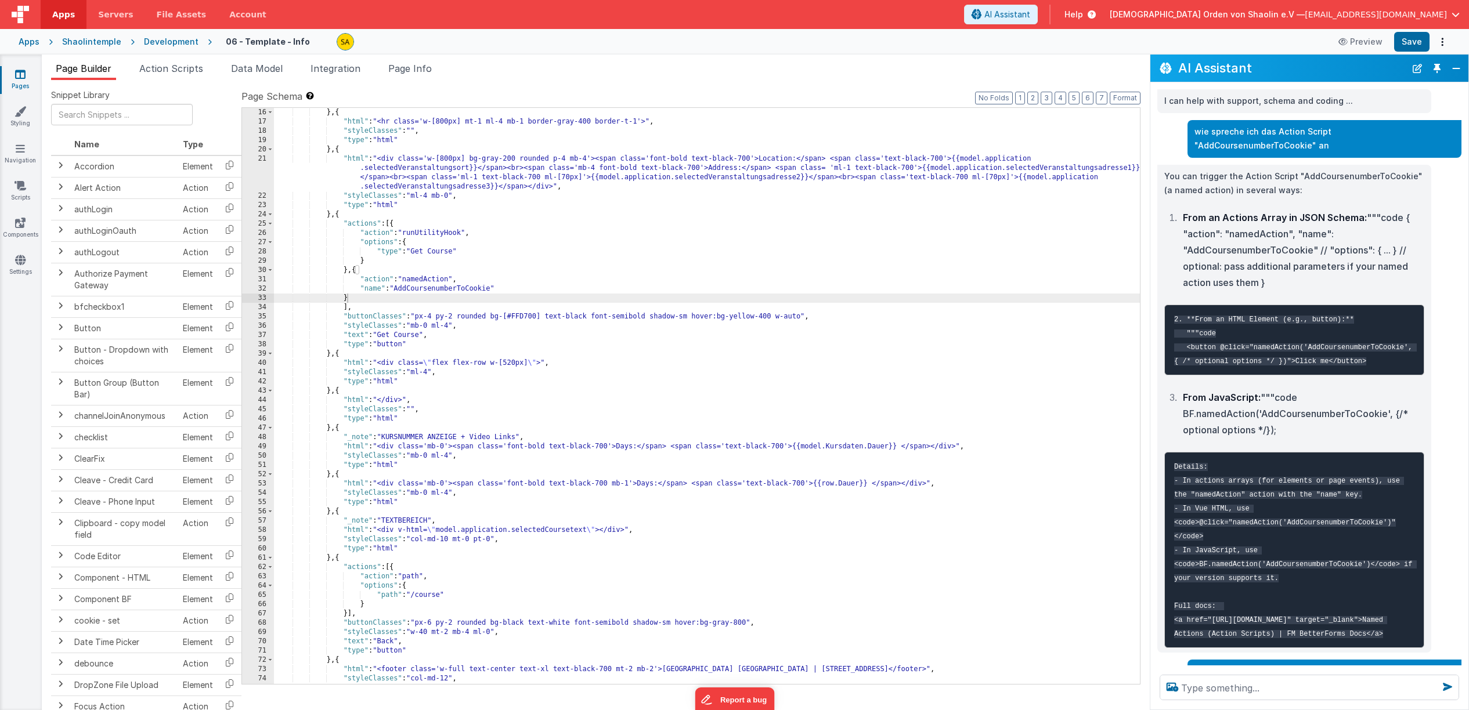
scroll to position [272, 0]
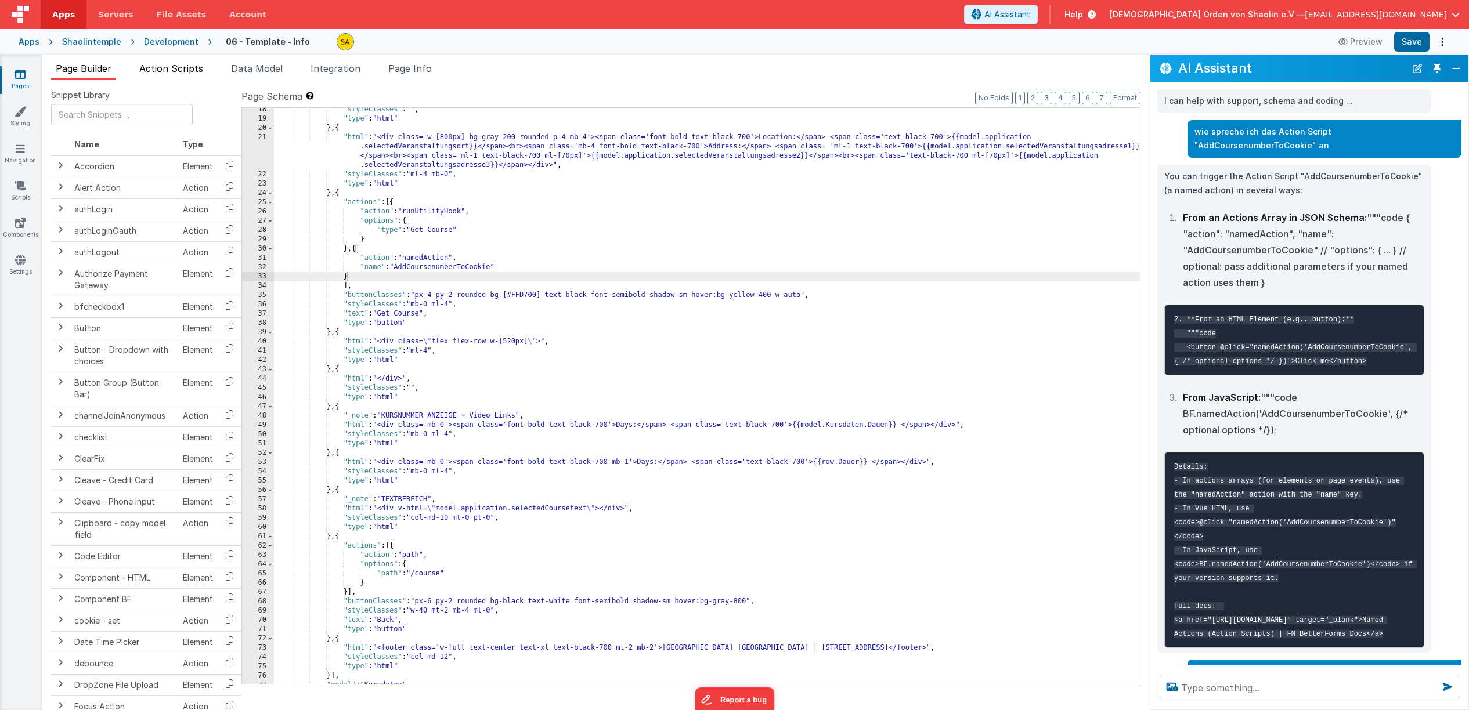
click at [187, 70] on span "Action Scripts" at bounding box center [171, 69] width 64 height 12
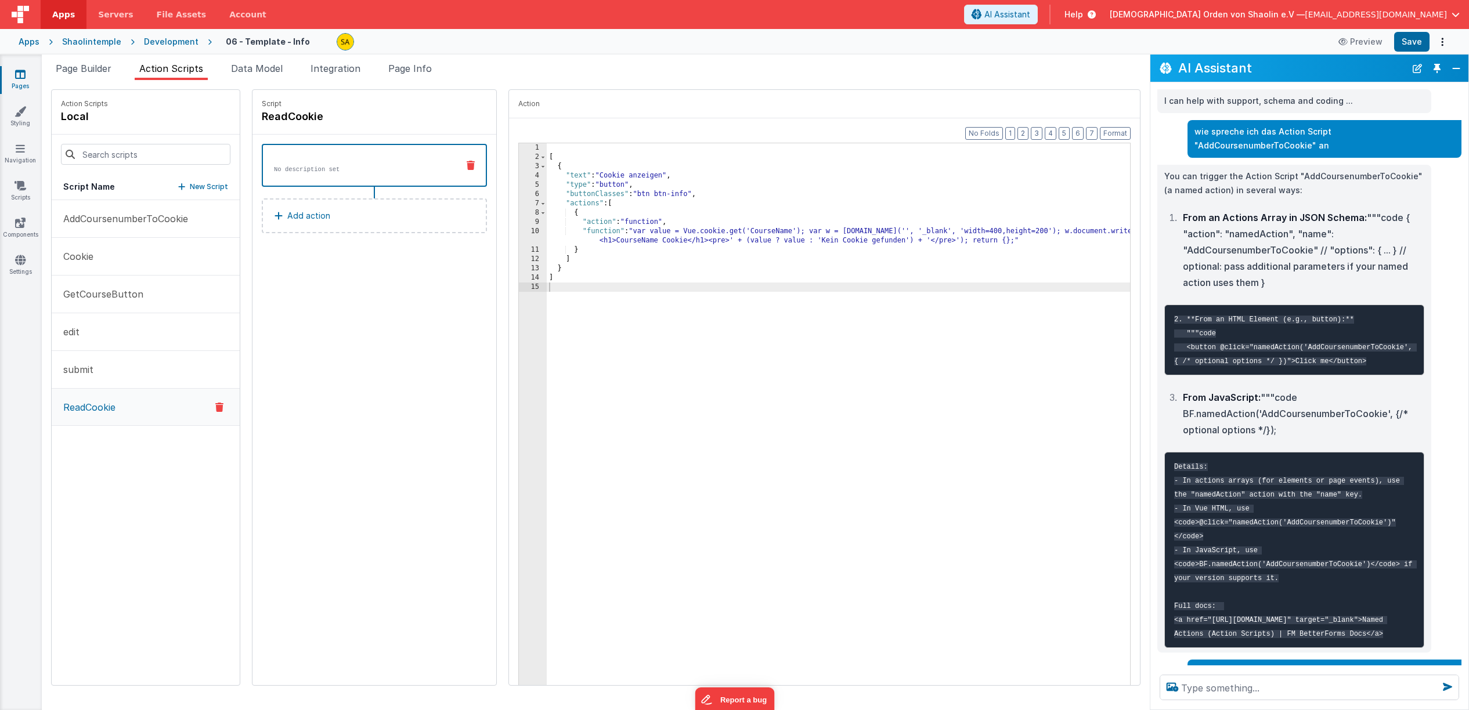
click at [215, 406] on icon at bounding box center [219, 407] width 8 height 14
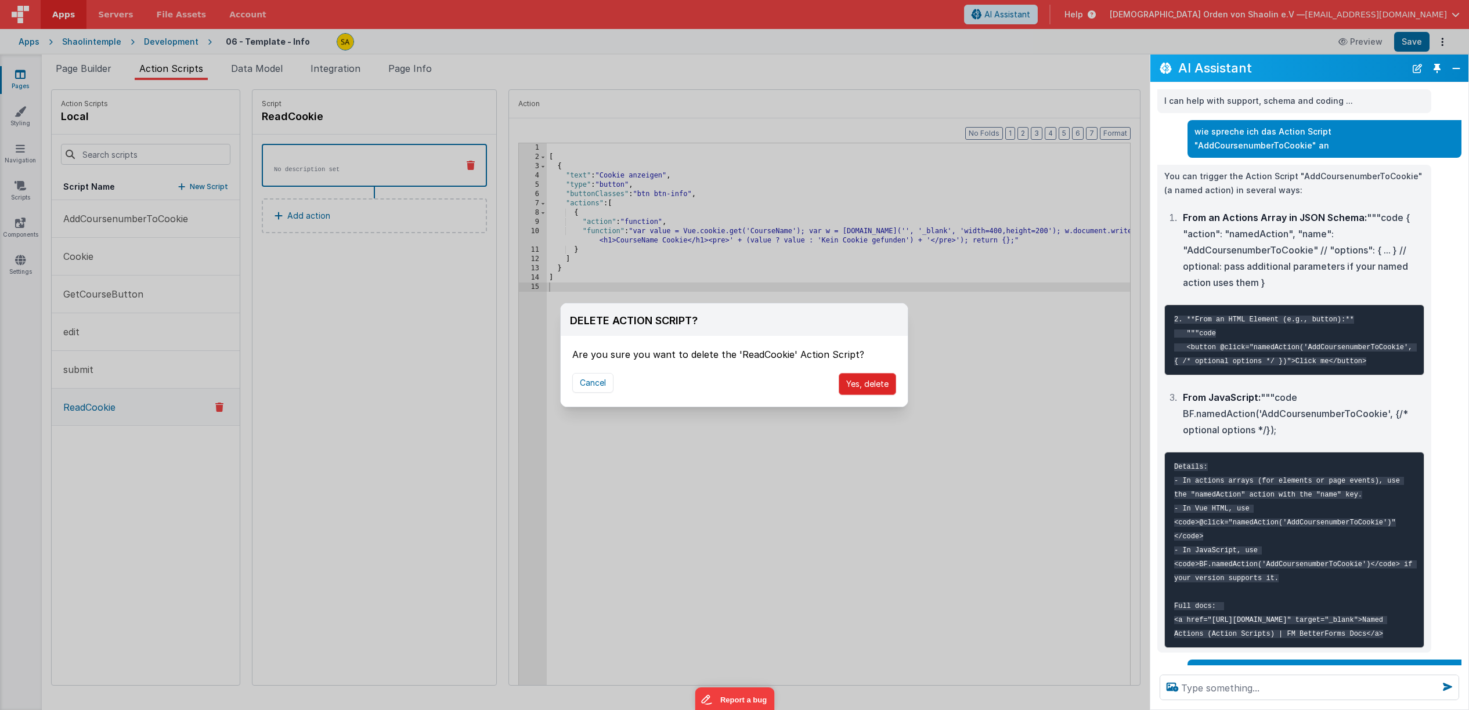
click at [870, 387] on button "Yes, delete" at bounding box center [867, 384] width 57 height 22
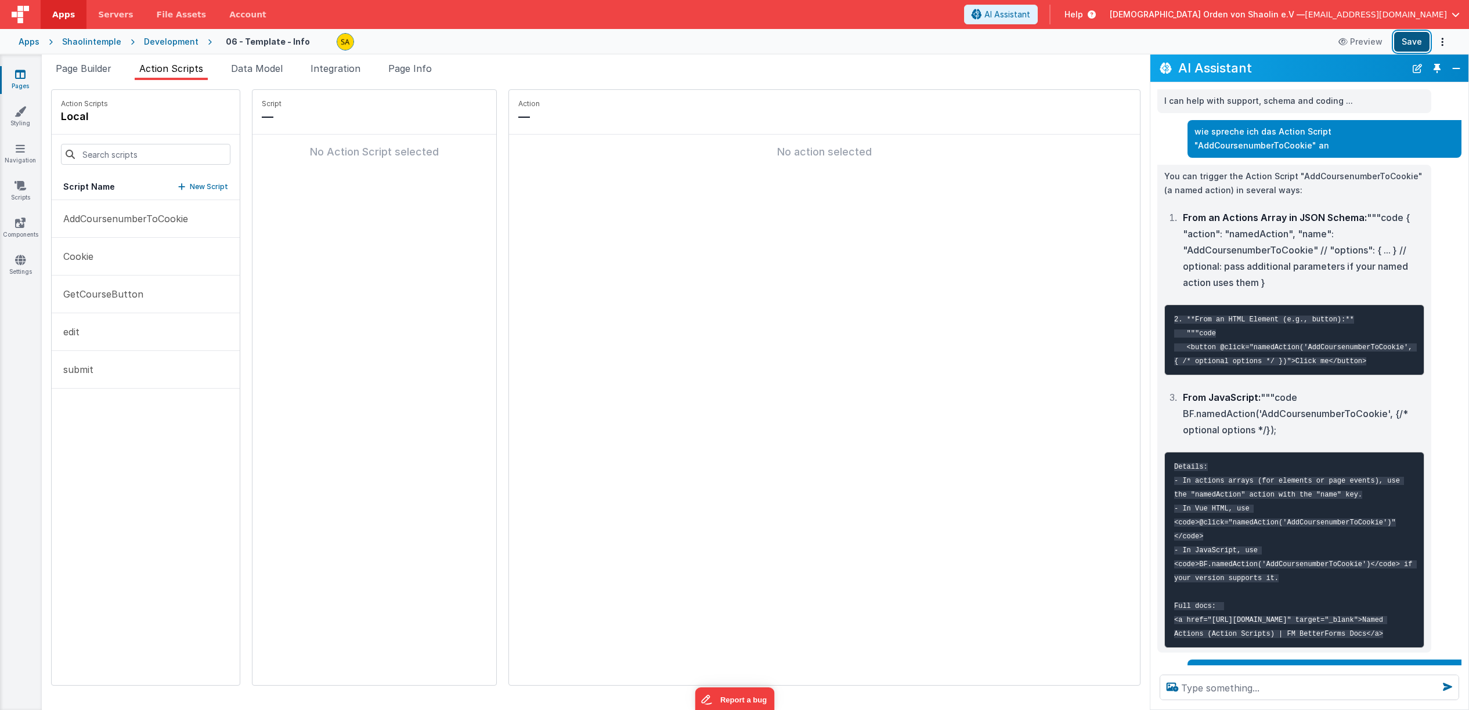
click at [1410, 44] on button "Save" at bounding box center [1411, 42] width 35 height 20
click at [111, 215] on p "AddCoursenumberToCookie" at bounding box center [122, 219] width 132 height 14
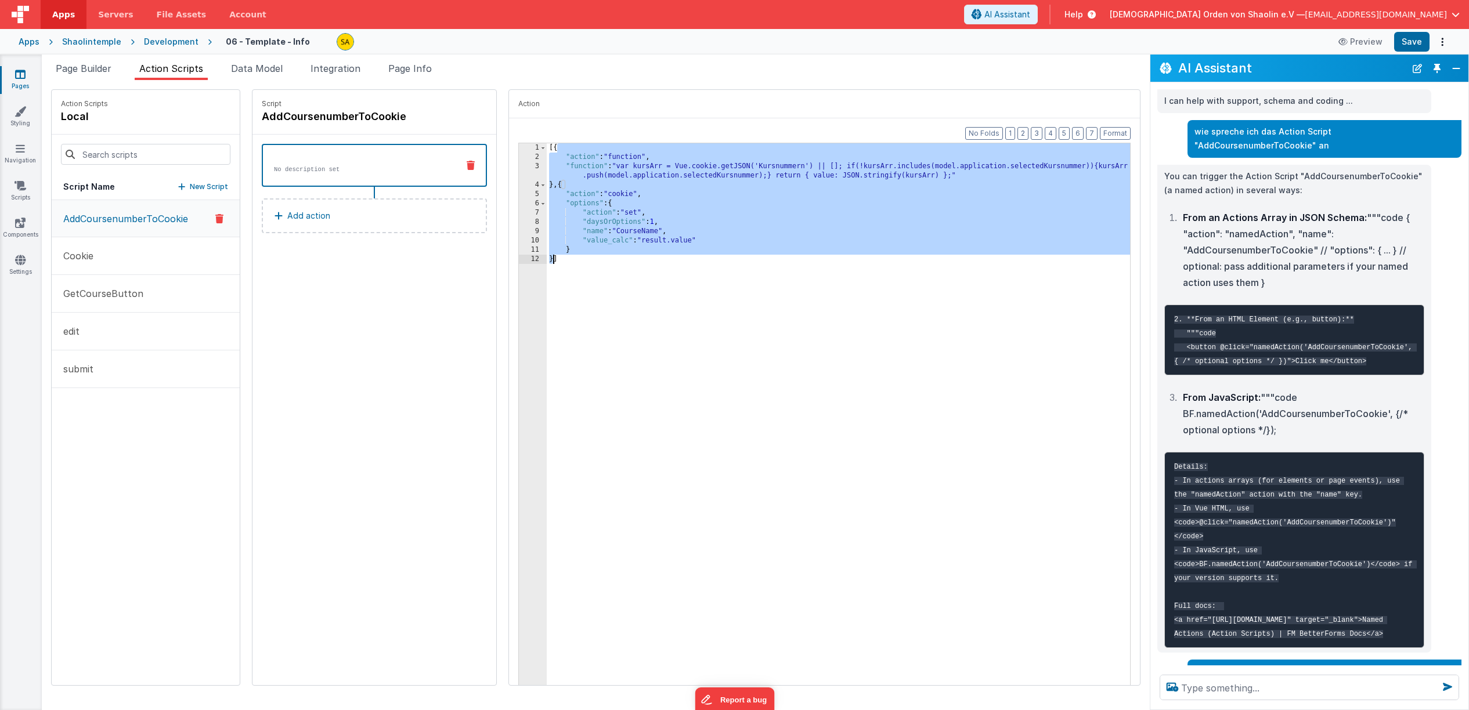
drag, startPoint x: 541, startPoint y: 147, endPoint x: 624, endPoint y: 374, distance: 240.9
click at [547, 260] on div "[{ "action" : "function" , "function" : "var kursArr = Vue.cookie.getJSON('Kurs…" at bounding box center [846, 433] width 598 height 580
click at [80, 66] on span "Page Builder" at bounding box center [84, 69] width 56 height 12
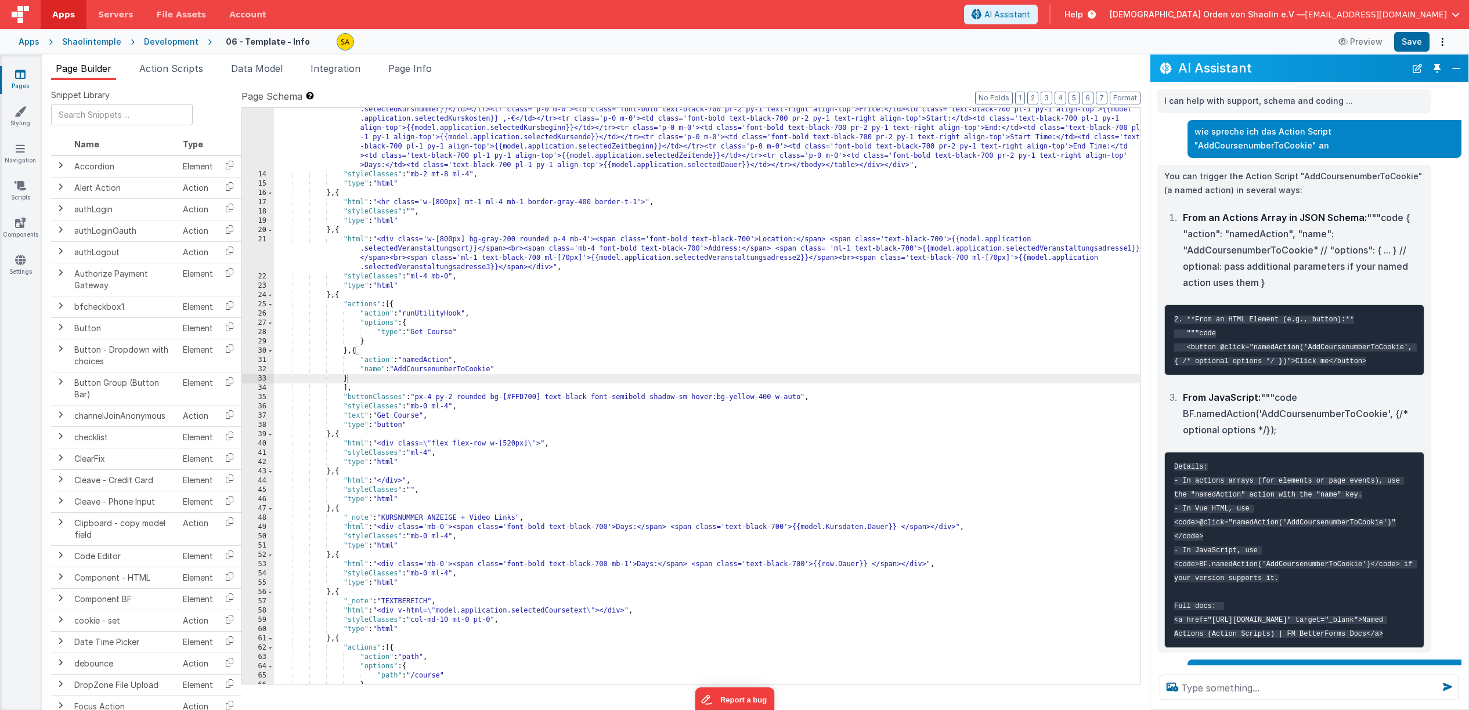
scroll to position [169, 0]
click at [563, 321] on div ""html" : "<div class='flex flex-row w-full items-start gap-0'><div class='w-[52…" at bounding box center [707, 407] width 866 height 697
click at [359, 353] on div ""html" : "<div class='flex flex-row w-full items-start gap-0'><div class='w-[52…" at bounding box center [707, 407] width 866 height 697
click at [1415, 42] on button "Save" at bounding box center [1411, 42] width 35 height 20
drag, startPoint x: 344, startPoint y: 390, endPoint x: 359, endPoint y: 409, distance: 24.4
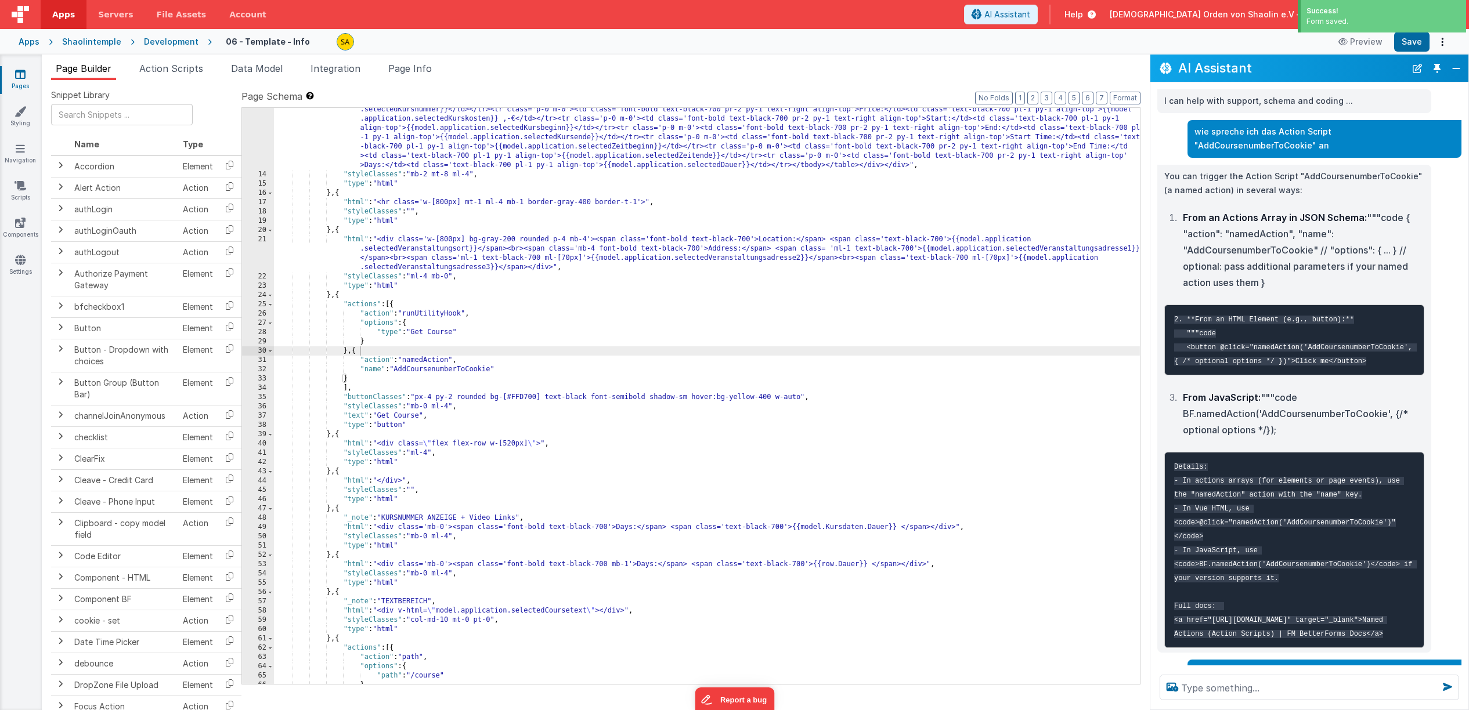
click at [344, 390] on div ""html" : "<div class='flex flex-row w-full items-start gap-0'><div class='w-[52…" at bounding box center [707, 407] width 866 height 697
click at [357, 381] on div ""html" : "<div class='flex flex-row w-full items-start gap-0'><div class='w-[52…" at bounding box center [707, 407] width 866 height 697
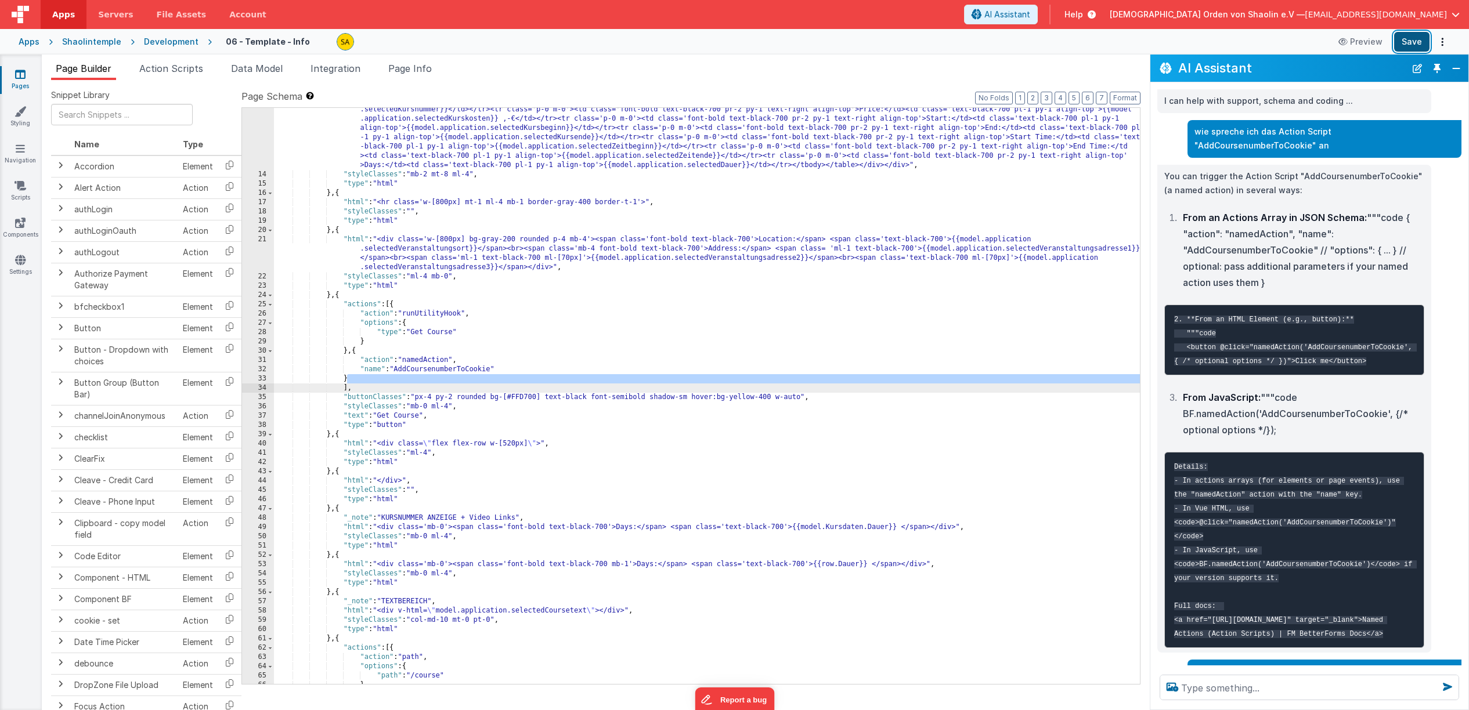
click at [1426, 41] on button "Save" at bounding box center [1411, 42] width 35 height 20
click at [175, 74] on span "Action Scripts" at bounding box center [171, 69] width 64 height 12
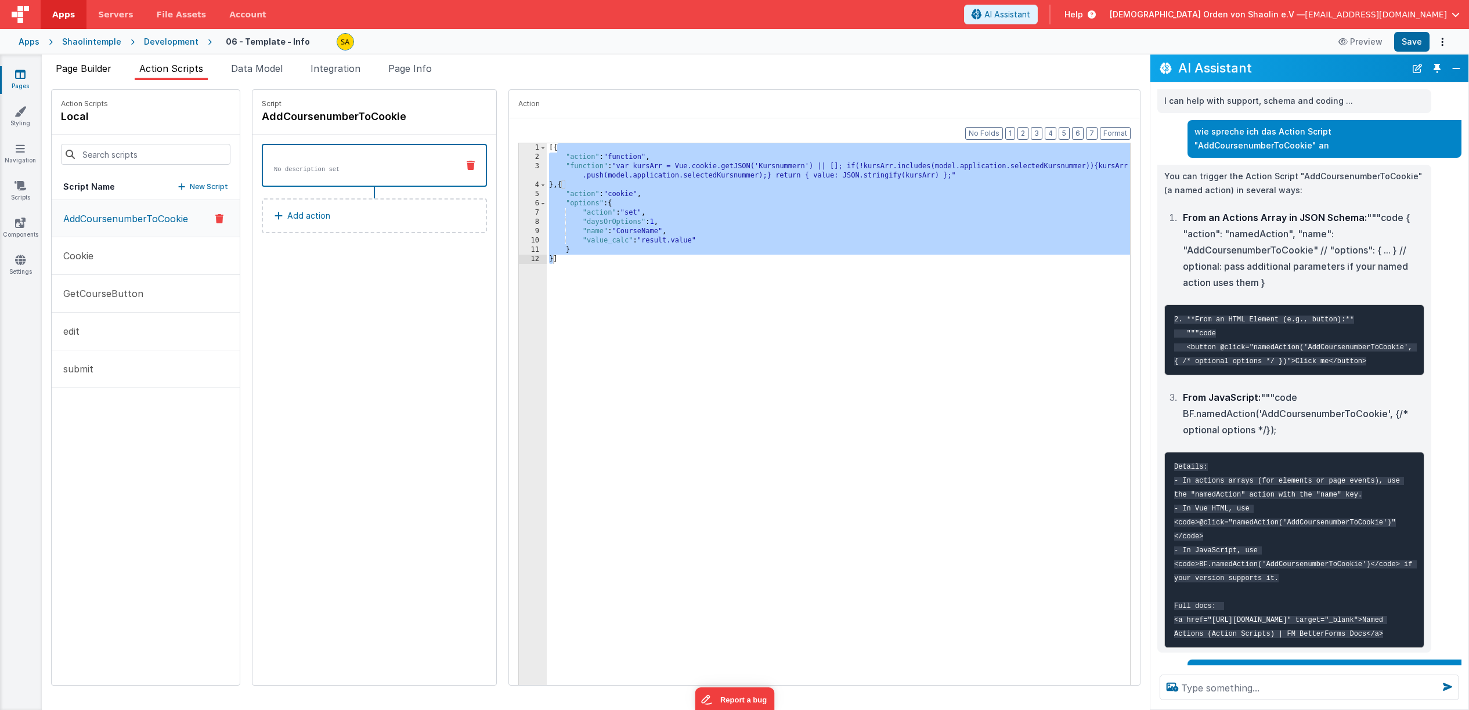
click at [110, 67] on span "Page Builder" at bounding box center [84, 69] width 56 height 12
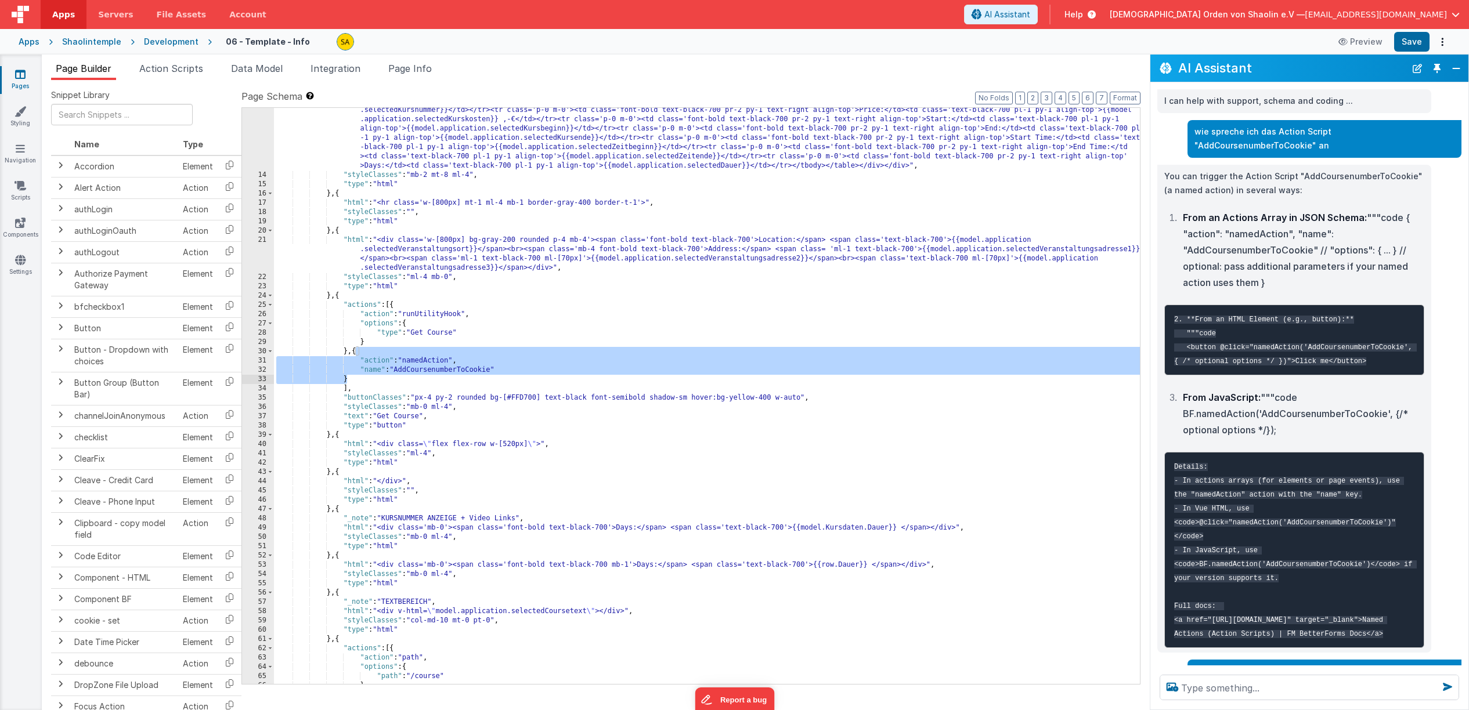
drag, startPoint x: 358, startPoint y: 355, endPoint x: 413, endPoint y: 407, distance: 76.4
click at [358, 380] on div ""html" : "<div class='flex flex-row w-full items-start gap-0'><div class='w-[52…" at bounding box center [707, 407] width 866 height 697
click at [349, 379] on div ""html" : "<div class='flex flex-row w-full items-start gap-0'><div class='w-[52…" at bounding box center [707, 407] width 866 height 697
drag, startPoint x: 363, startPoint y: 353, endPoint x: 371, endPoint y: 381, distance: 28.9
click at [371, 381] on div ""html" : "<div class='flex flex-row w-full items-start gap-0'><div class='w-[52…" at bounding box center [707, 407] width 866 height 697
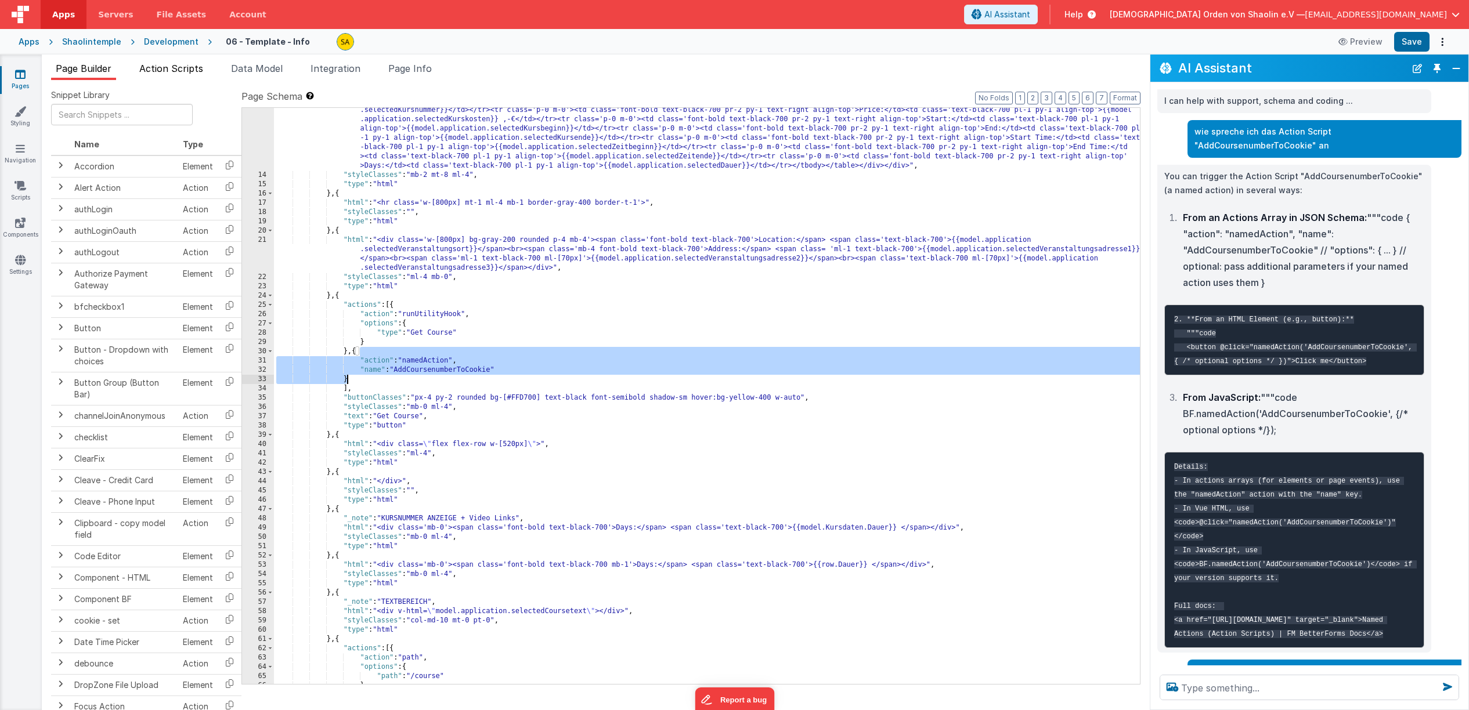
click at [167, 71] on span "Action Scripts" at bounding box center [171, 69] width 64 height 12
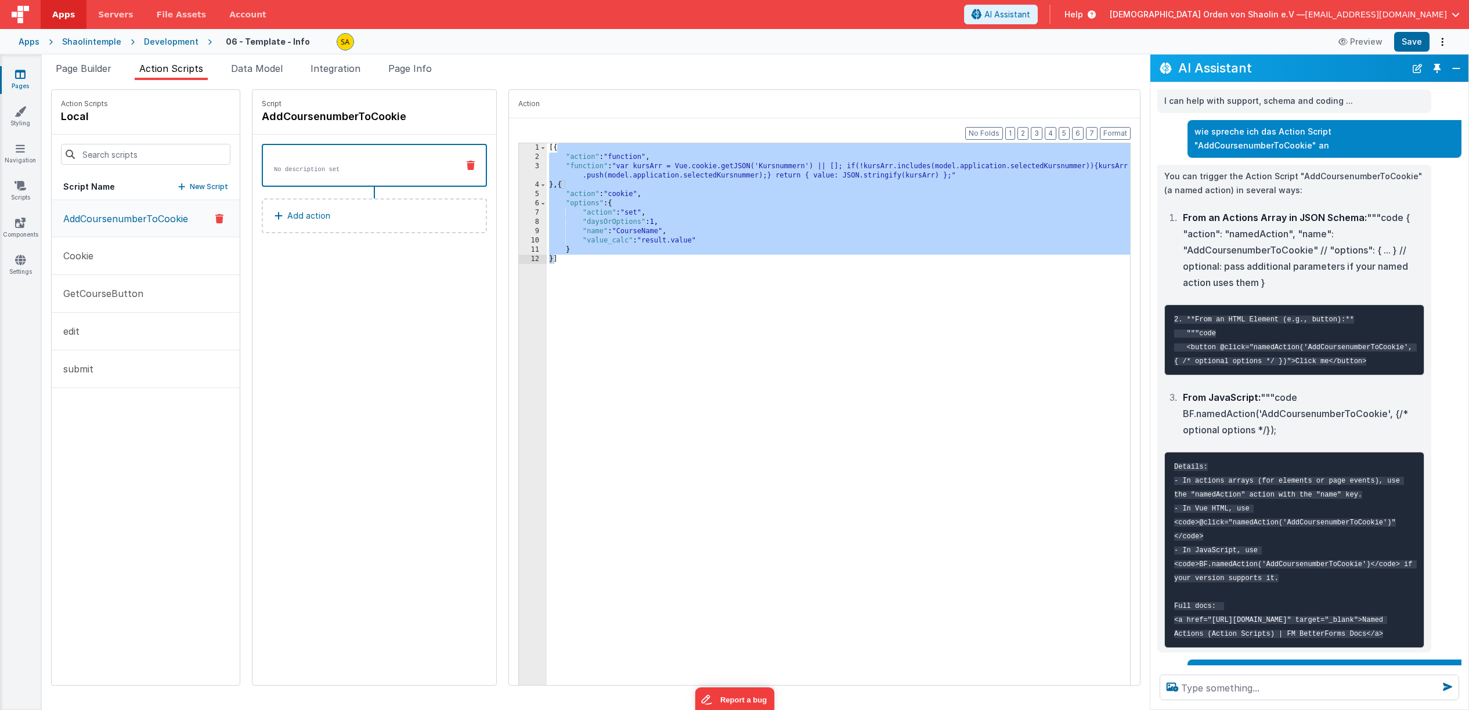
drag, startPoint x: 97, startPoint y: 68, endPoint x: 110, endPoint y: 85, distance: 21.9
click at [96, 68] on span "Page Builder" at bounding box center [84, 69] width 56 height 12
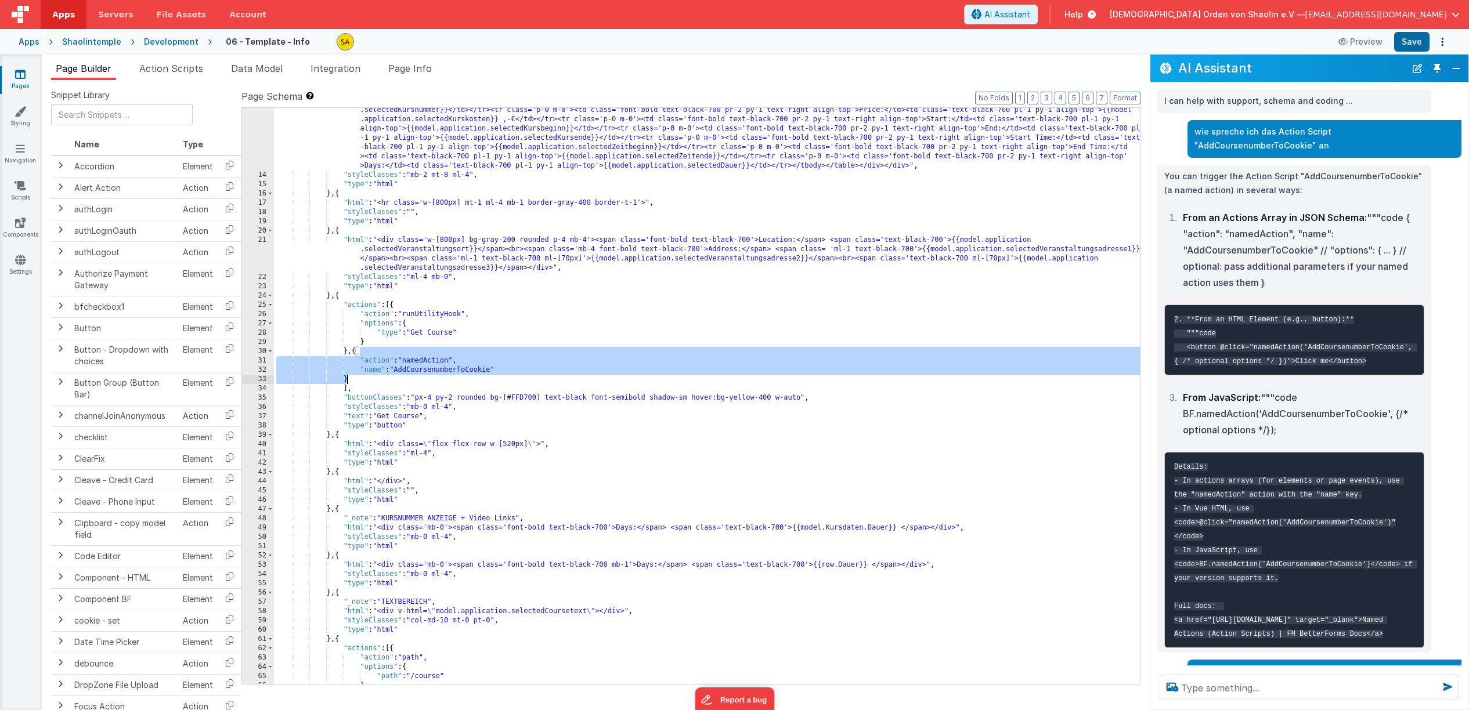
click at [374, 364] on div ""html" : "<div class='flex flex-row w-full items-start gap-0'><div class='w-[52…" at bounding box center [707, 407] width 866 height 697
drag, startPoint x: 358, startPoint y: 354, endPoint x: 364, endPoint y: 377, distance: 24.1
click at [364, 377] on div ""html" : "<div class='flex flex-row w-full items-start gap-0'><div class='w-[52…" at bounding box center [707, 407] width 866 height 697
click at [398, 372] on div ""html" : "<div class='flex flex-row w-full items-start gap-0'><div class='w-[52…" at bounding box center [707, 407] width 866 height 697
drag, startPoint x: 365, startPoint y: 360, endPoint x: 366, endPoint y: 377, distance: 17.4
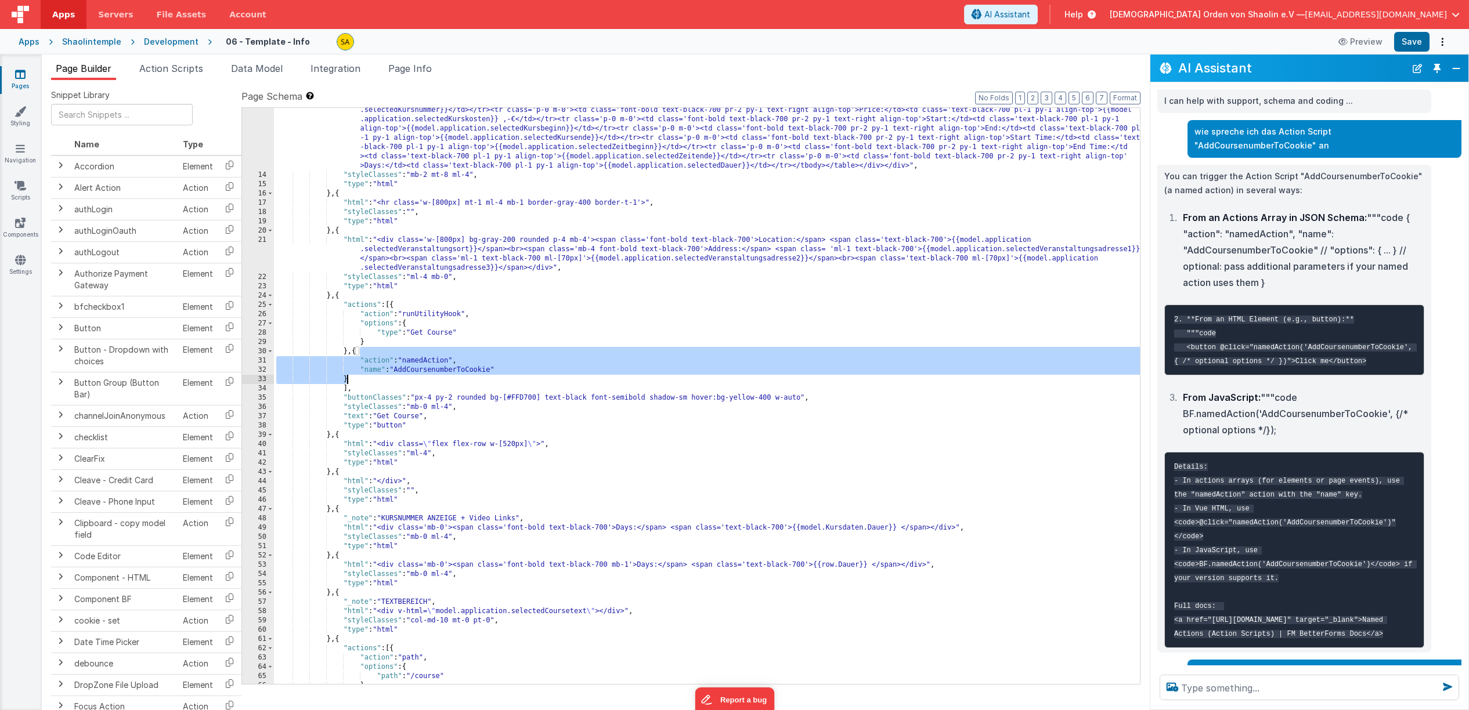
click at [366, 377] on div ""html" : "<div class='flex flex-row w-full items-start gap-0'><div class='w-[52…" at bounding box center [707, 407] width 866 height 697
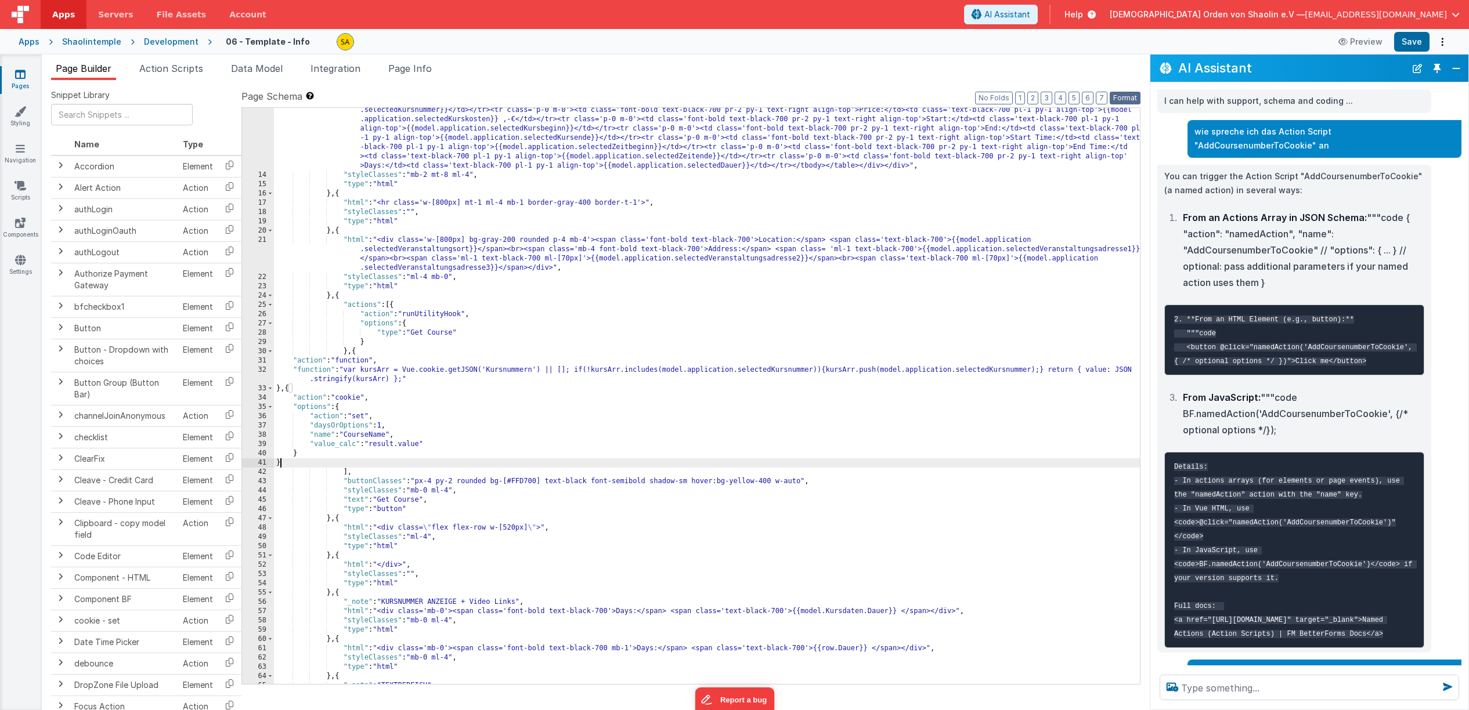
click at [1122, 101] on button "Format" at bounding box center [1125, 98] width 31 height 13
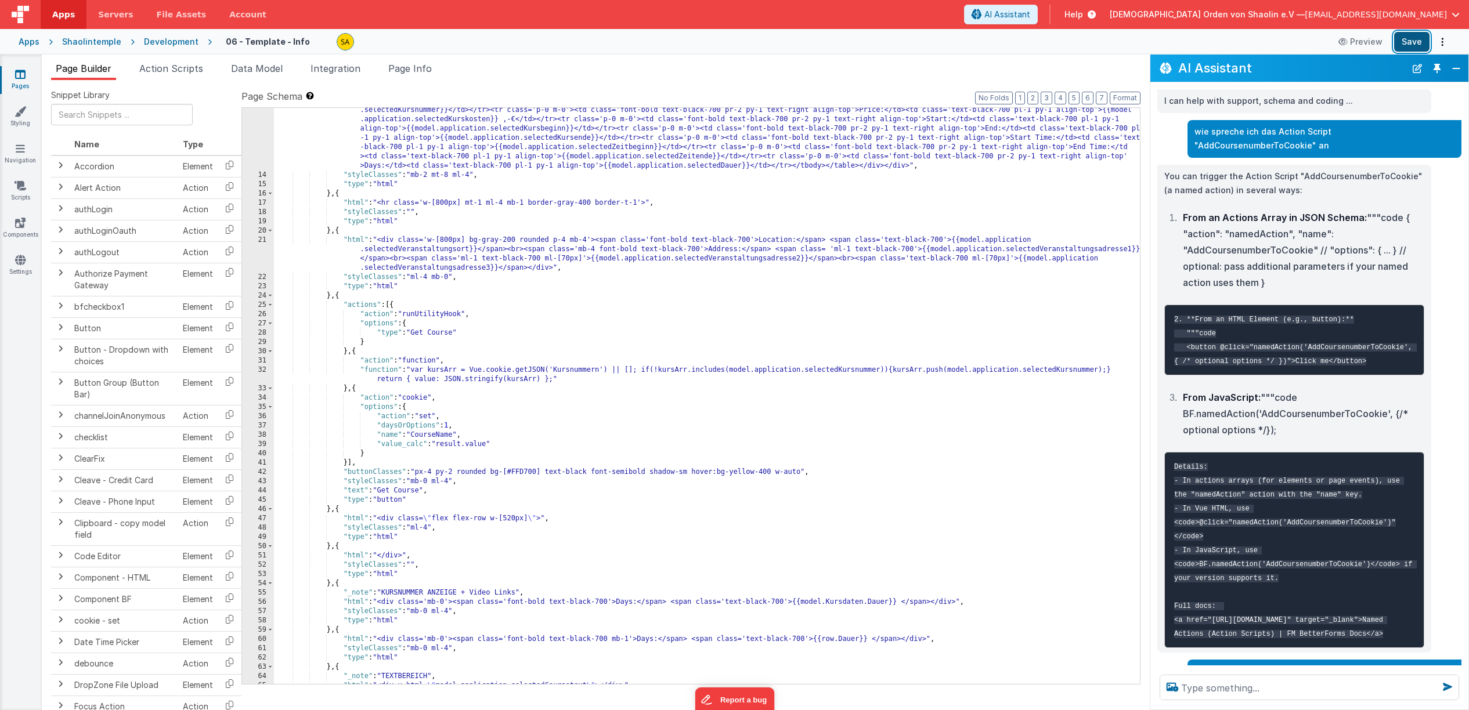
click at [1414, 44] on button "Save" at bounding box center [1411, 42] width 35 height 20
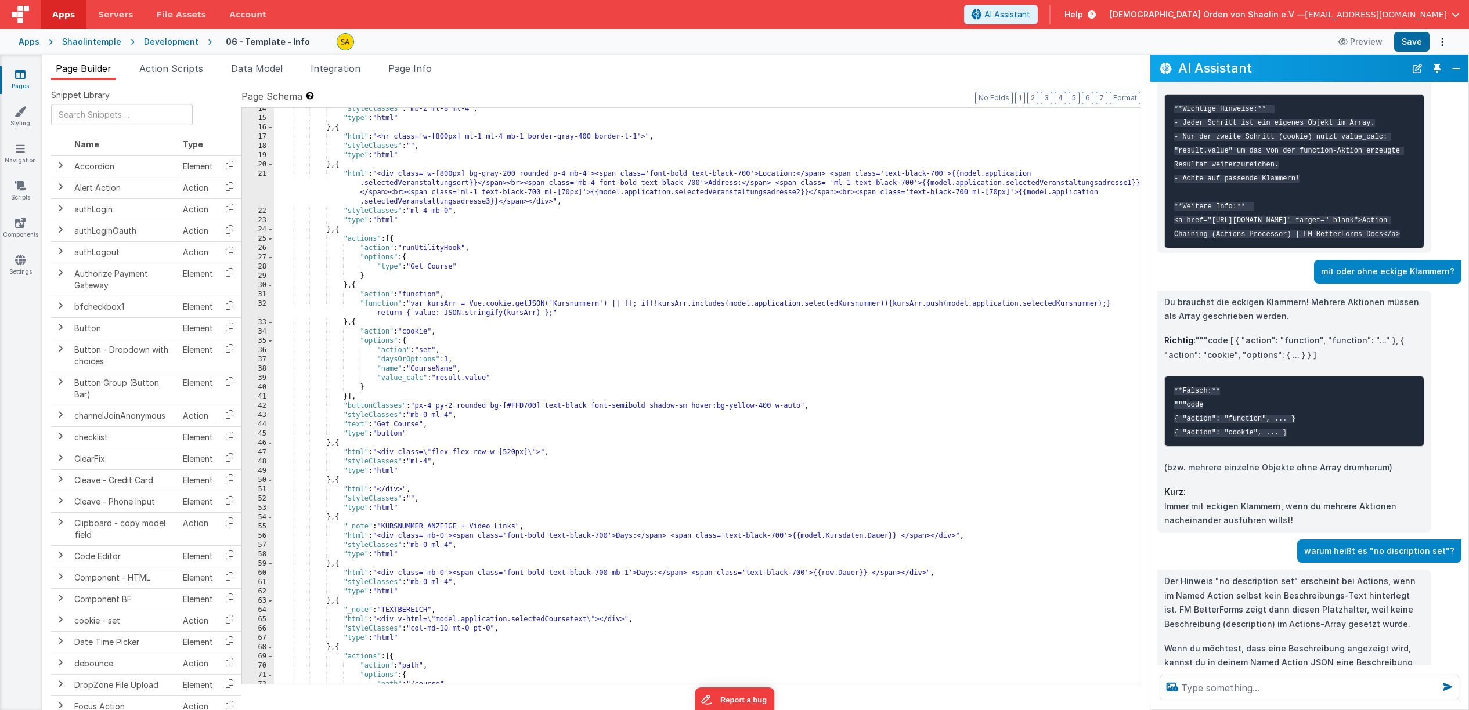
scroll to position [1151, 0]
